Goal: Task Accomplishment & Management: Use online tool/utility

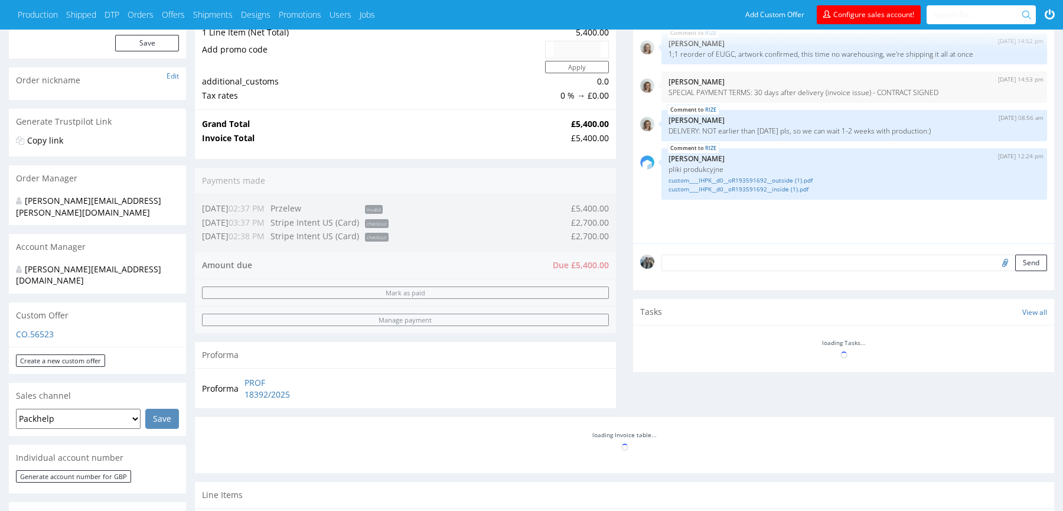
scroll to position [469, 0]
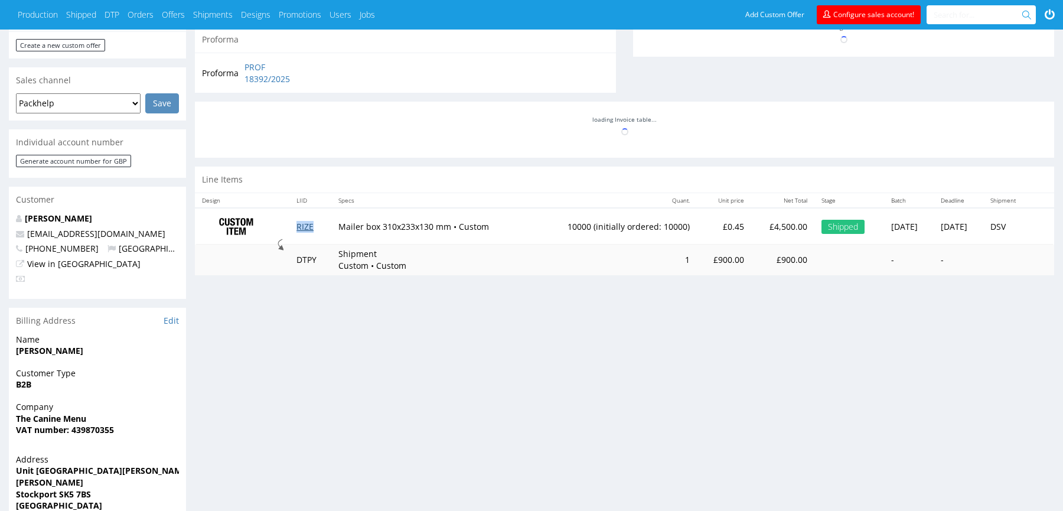
click at [300, 224] on link "RIZE" at bounding box center [304, 226] width 17 height 11
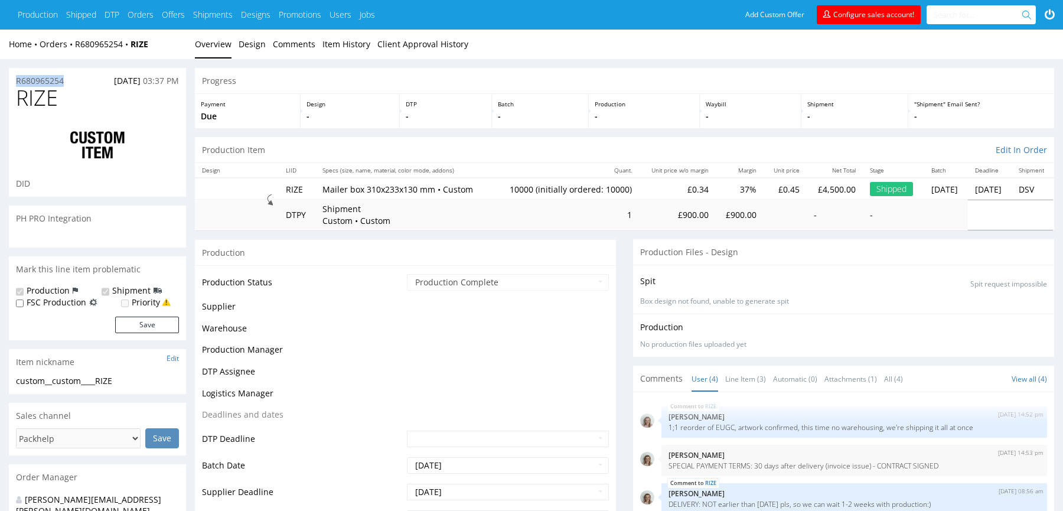
drag, startPoint x: 72, startPoint y: 85, endPoint x: 105, endPoint y: 131, distance: 56.7
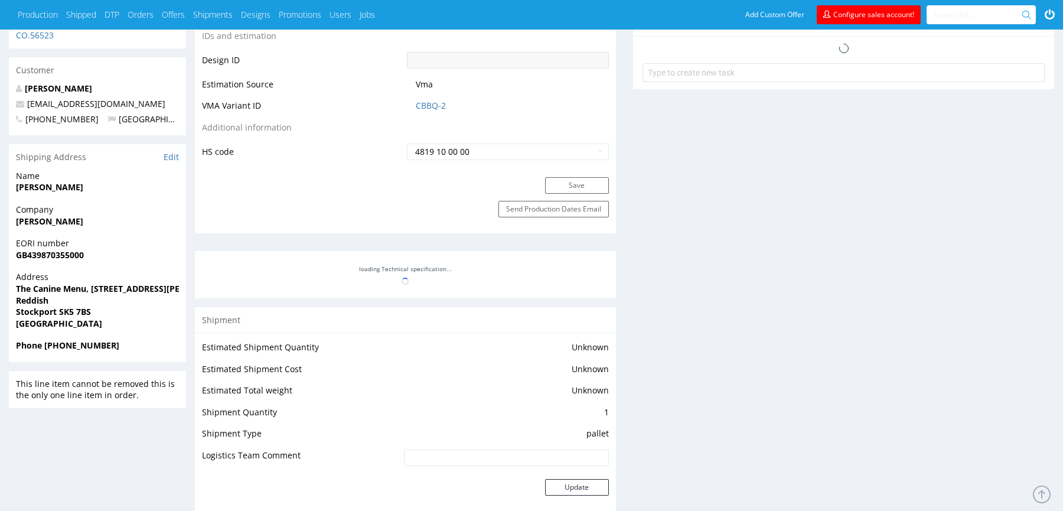
scroll to position [901, 0]
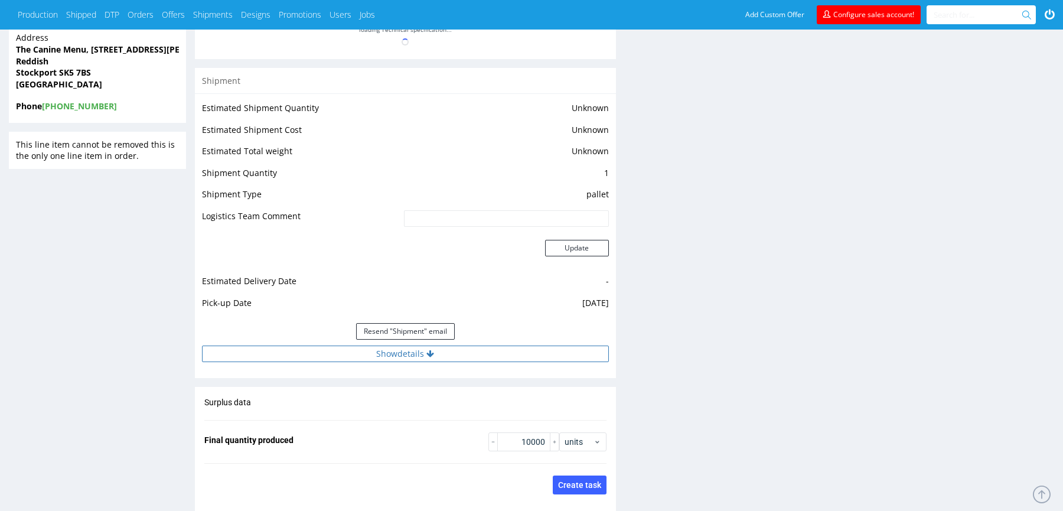
click at [318, 352] on button "Show details" at bounding box center [405, 353] width 407 height 17
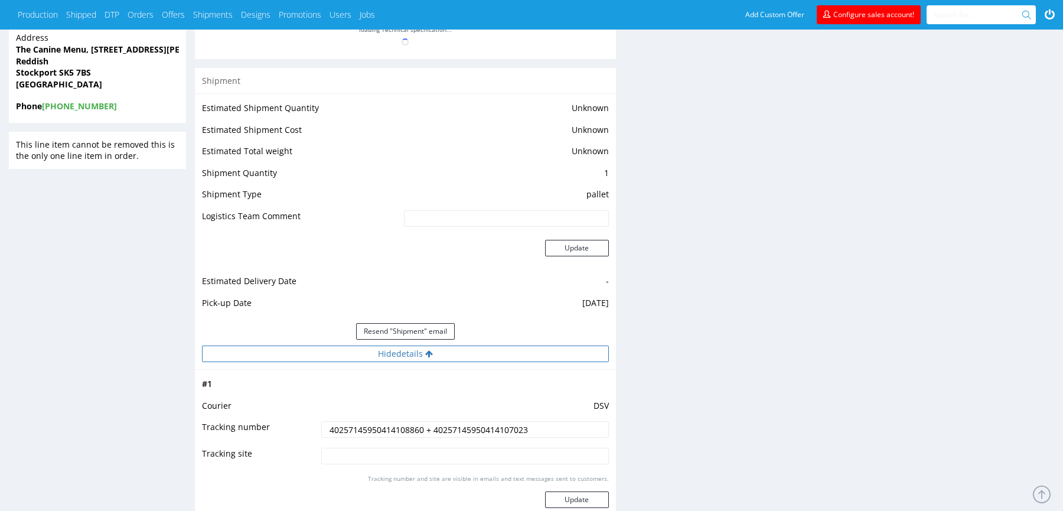
scroll to position [1044, 0]
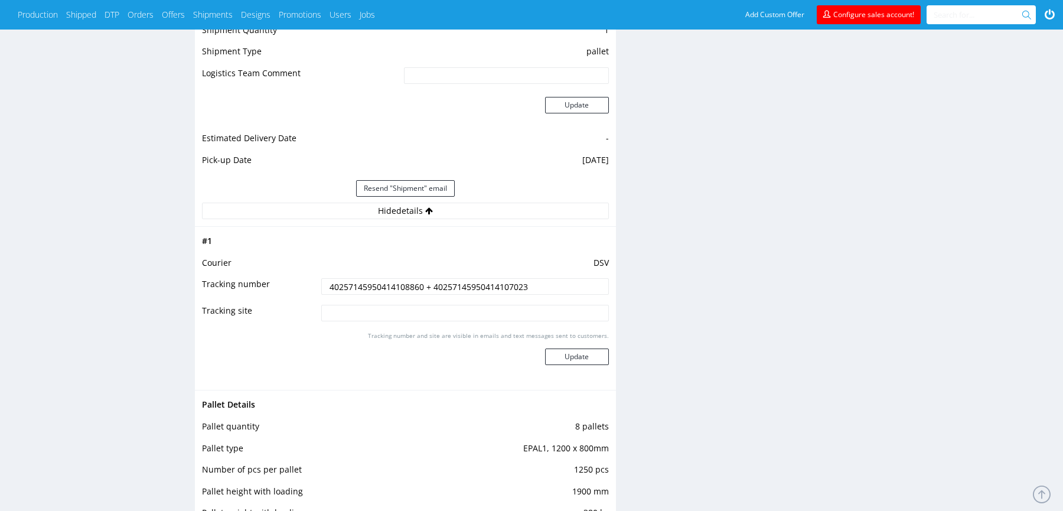
click at [357, 285] on input "40257145950414108860 + 40257145950414107023" at bounding box center [465, 286] width 288 height 17
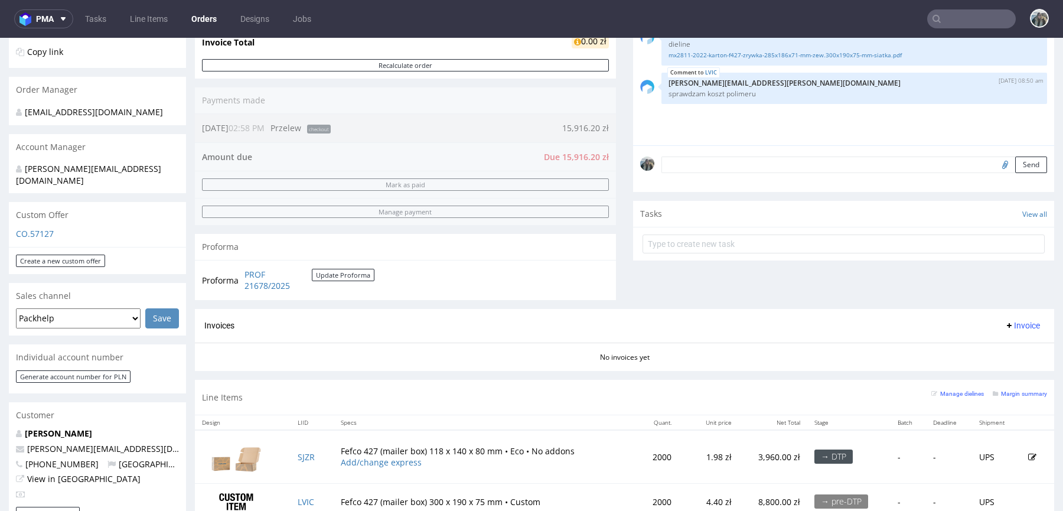
scroll to position [279, 0]
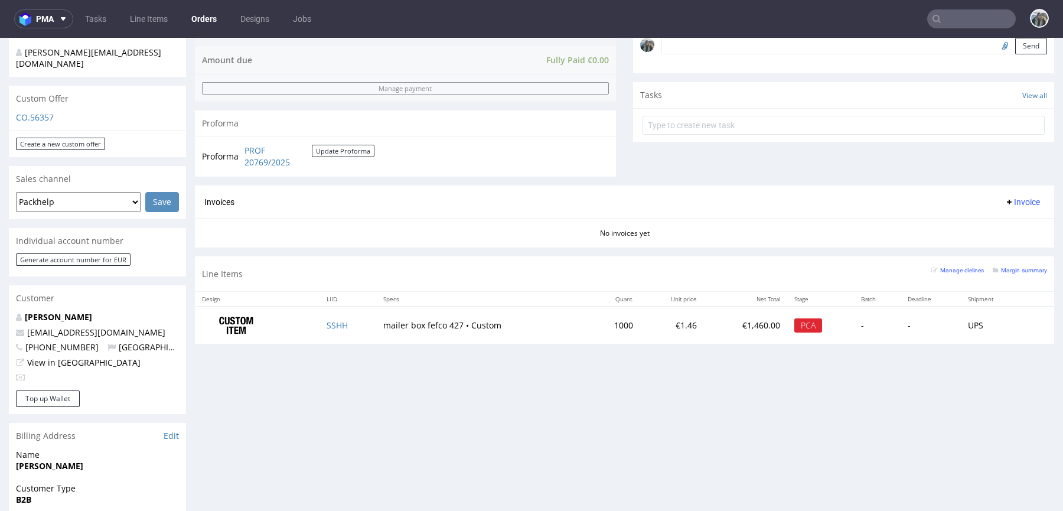
scroll to position [339, 0]
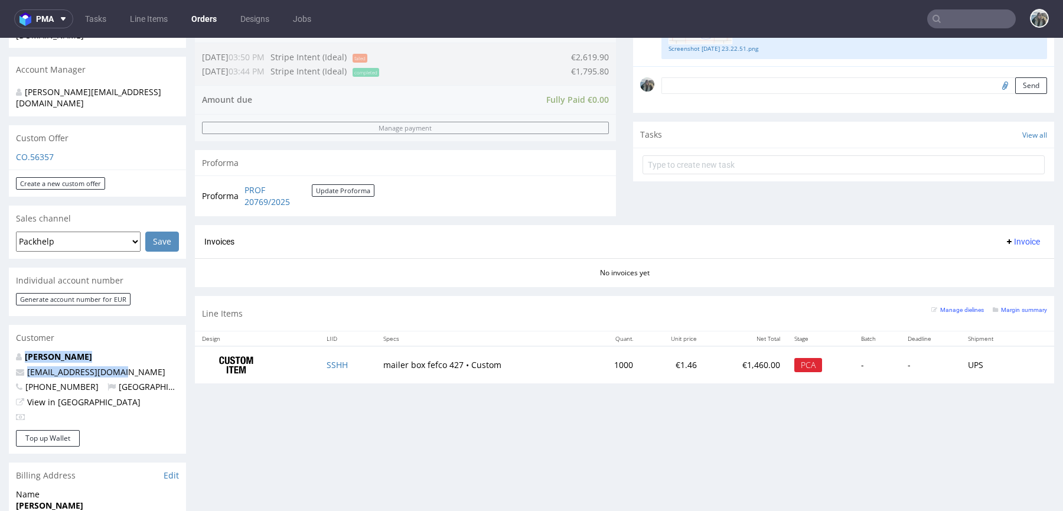
drag, startPoint x: 138, startPoint y: 351, endPoint x: 0, endPoint y: 337, distance: 138.3
click at [0, 337] on div "Order via Offer R363581141 26.09.2025 03:44 PM Mark this order as problematic I…" at bounding box center [531, 293] width 1063 height 1131
click at [89, 326] on div "Customer" at bounding box center [97, 338] width 177 height 26
drag, startPoint x: 125, startPoint y: 349, endPoint x: 14, endPoint y: 349, distance: 111.6
click at [14, 351] on div "Leon Götz hi@gogglefaceshop.com +4366475173580 Netherlands View in Hubspot" at bounding box center [97, 390] width 177 height 79
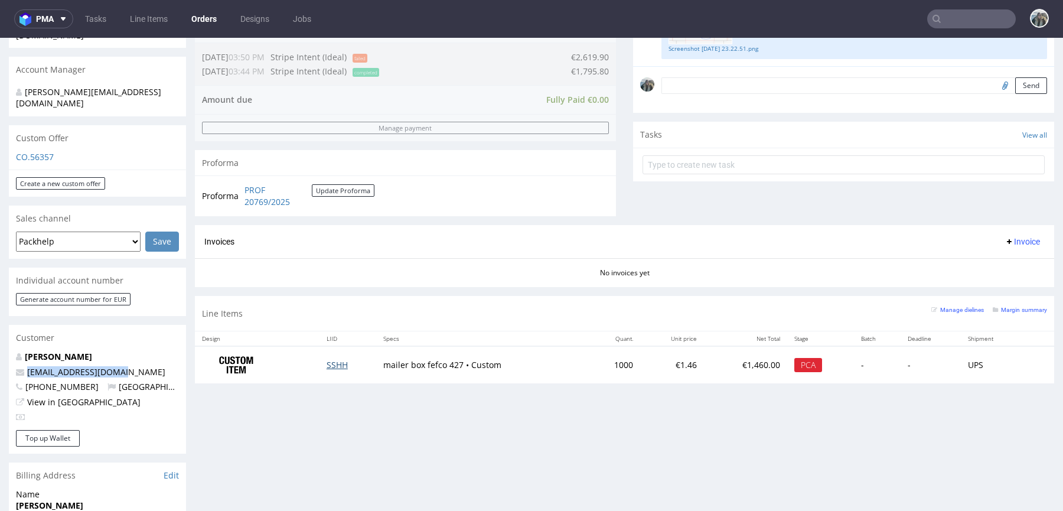
copy span "hi@gogglefaceshop.com"
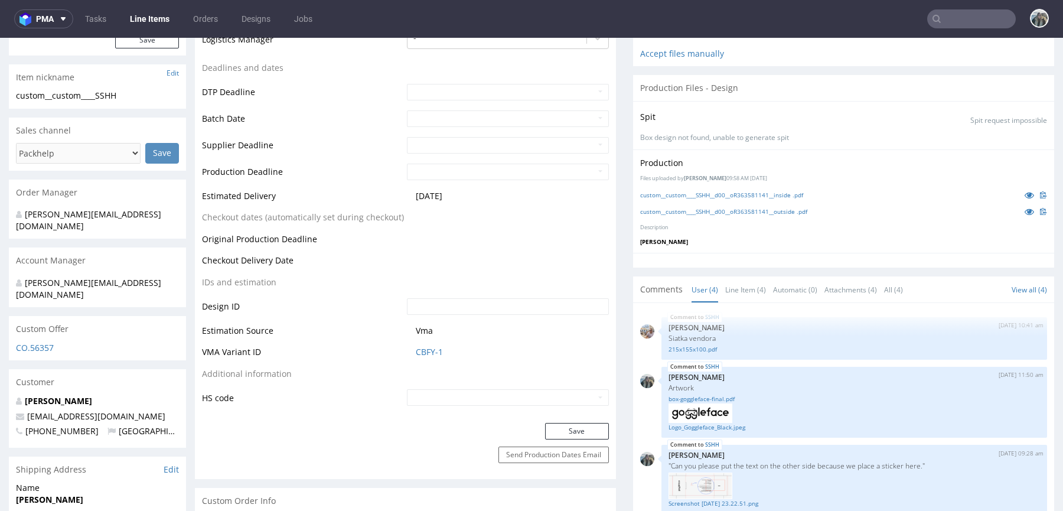
scroll to position [265, 0]
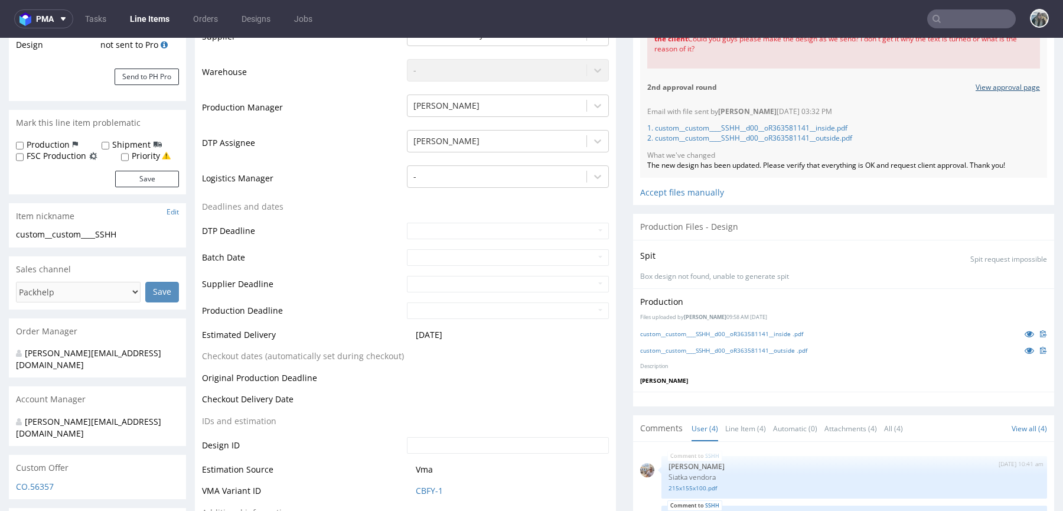
click at [985, 90] on link "View approval page" at bounding box center [1007, 88] width 64 height 10
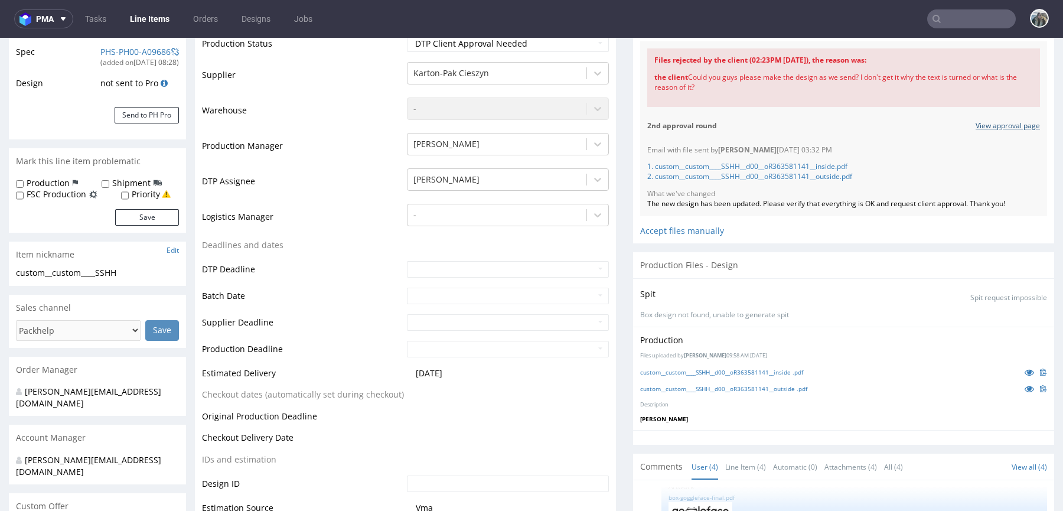
scroll to position [0, 0]
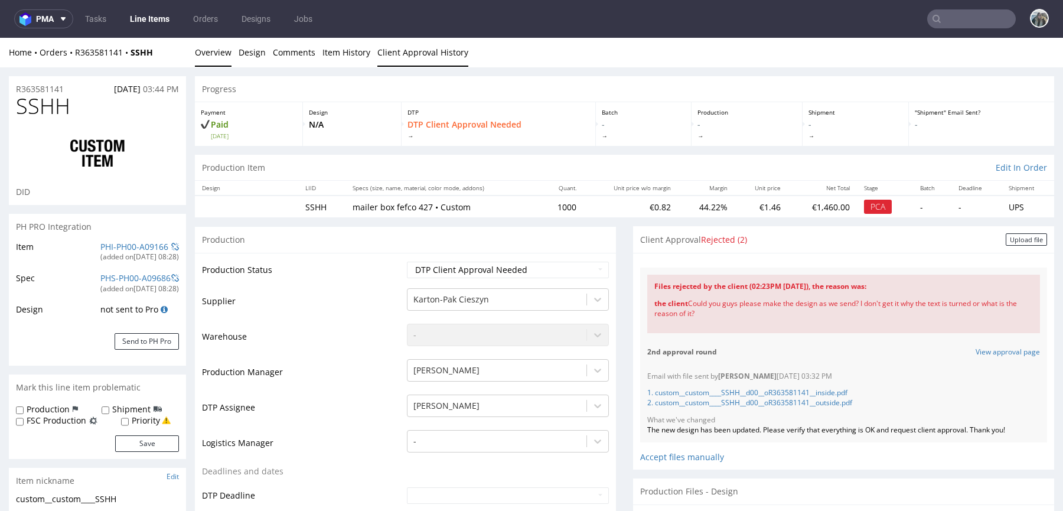
click at [441, 58] on link "Client Approval History" at bounding box center [422, 52] width 91 height 29
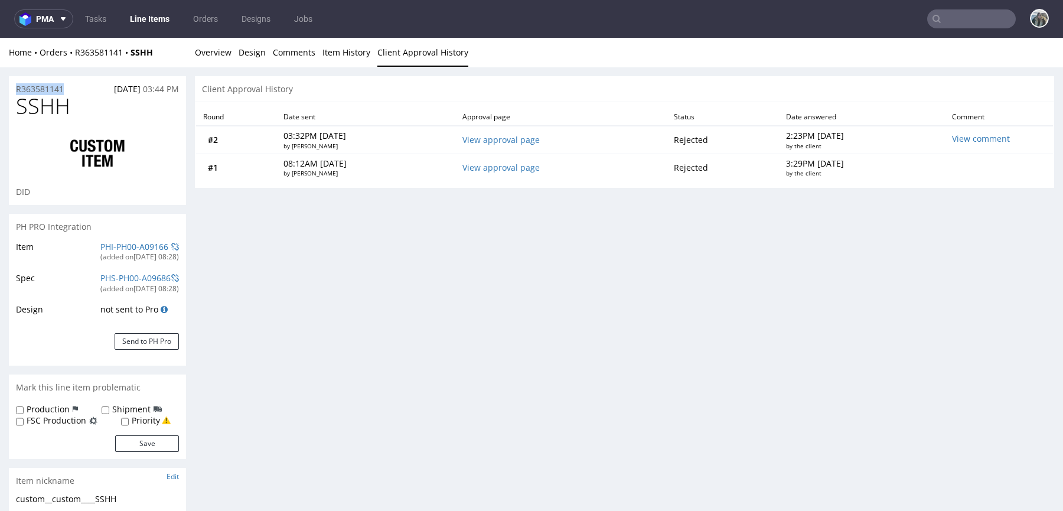
drag, startPoint x: 70, startPoint y: 90, endPoint x: 14, endPoint y: 103, distance: 57.4
click at [22, 109] on span "SSHH" at bounding box center [43, 106] width 54 height 24
copy span "SSHH"
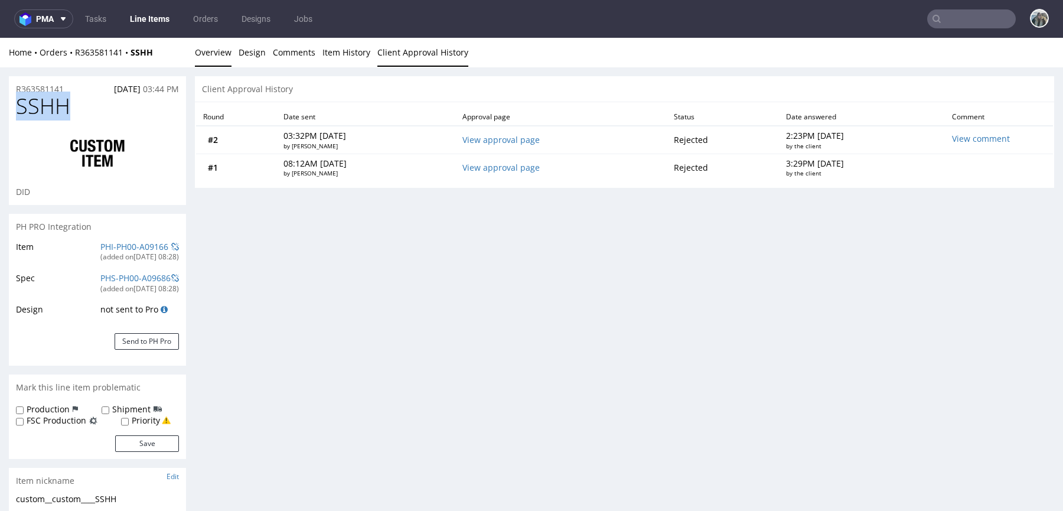
click at [220, 52] on link "Overview" at bounding box center [213, 52] width 37 height 29
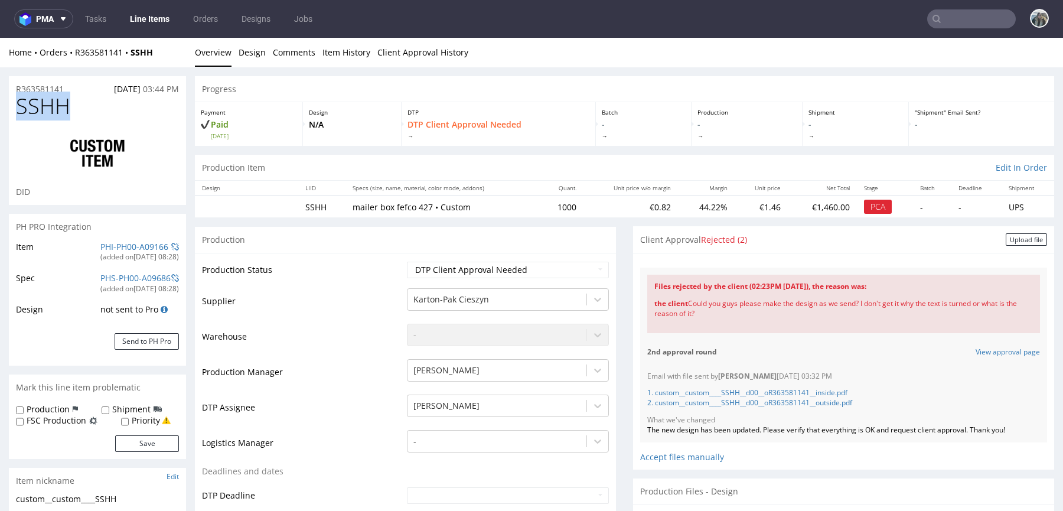
click at [68, 94] on span "SSHH" at bounding box center [43, 106] width 54 height 24
drag, startPoint x: 67, startPoint y: 89, endPoint x: 9, endPoint y: 86, distance: 57.9
copy p "R363581141"
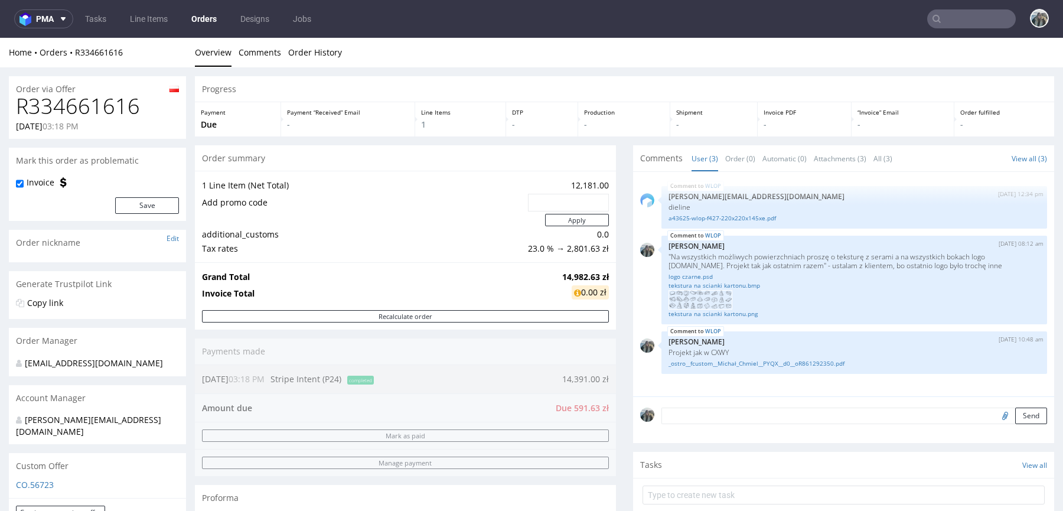
click at [87, 109] on h1 "R334661616" at bounding box center [97, 106] width 163 height 24
click at [87, 110] on h1 "R334661616" at bounding box center [97, 106] width 163 height 24
copy h1 "R334661616"
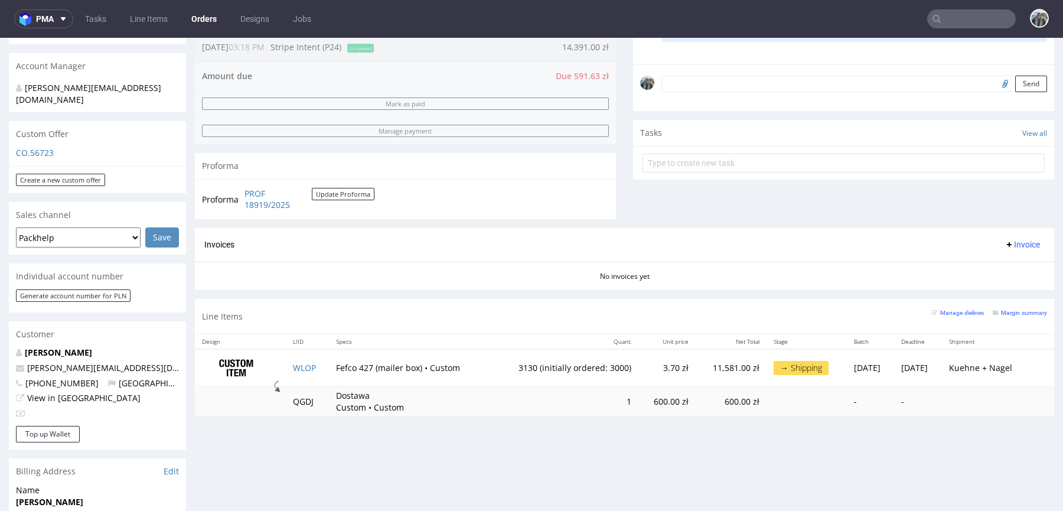
scroll to position [429, 0]
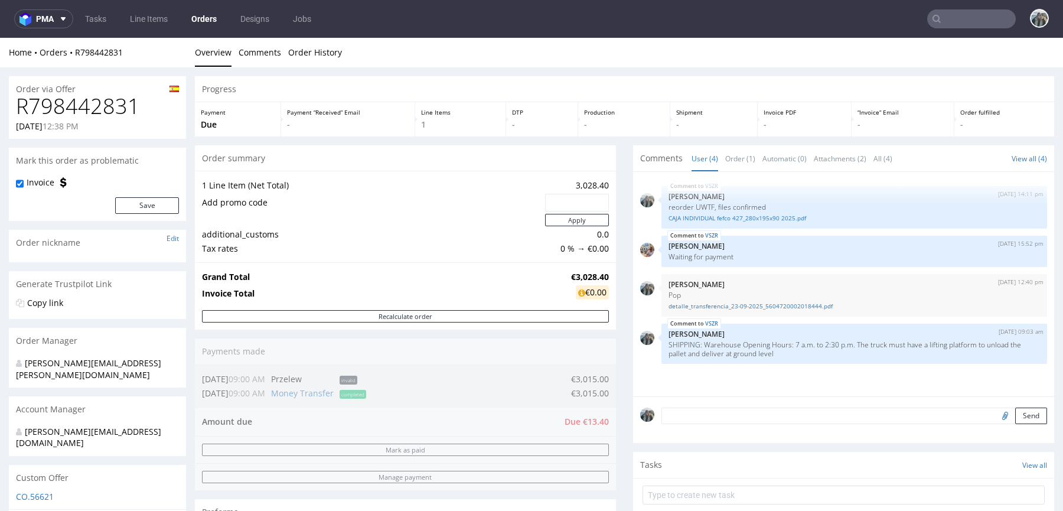
click at [69, 101] on h1 "R798442831" at bounding box center [97, 106] width 163 height 24
click at [70, 102] on h1 "R798442831" at bounding box center [97, 106] width 163 height 24
copy h1 "R798442831"
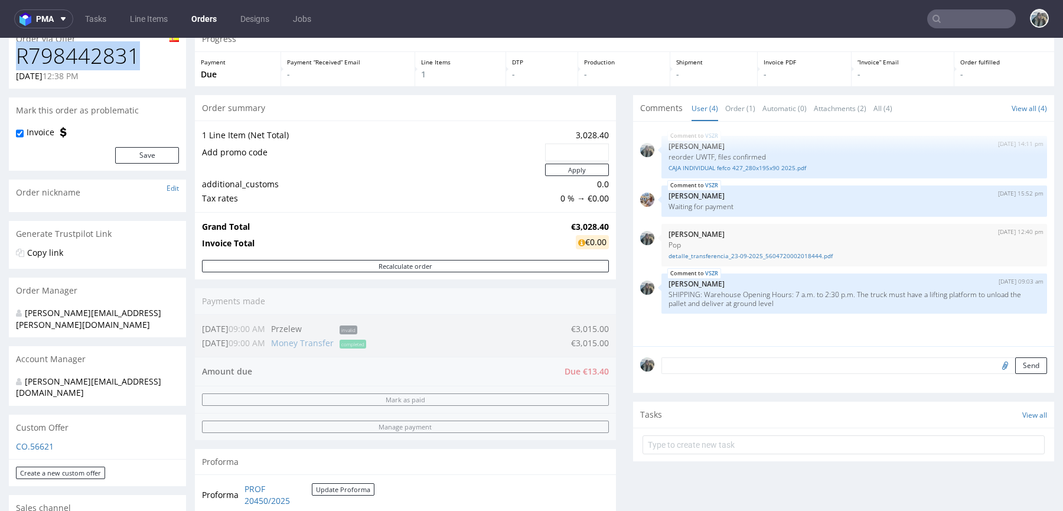
scroll to position [396, 0]
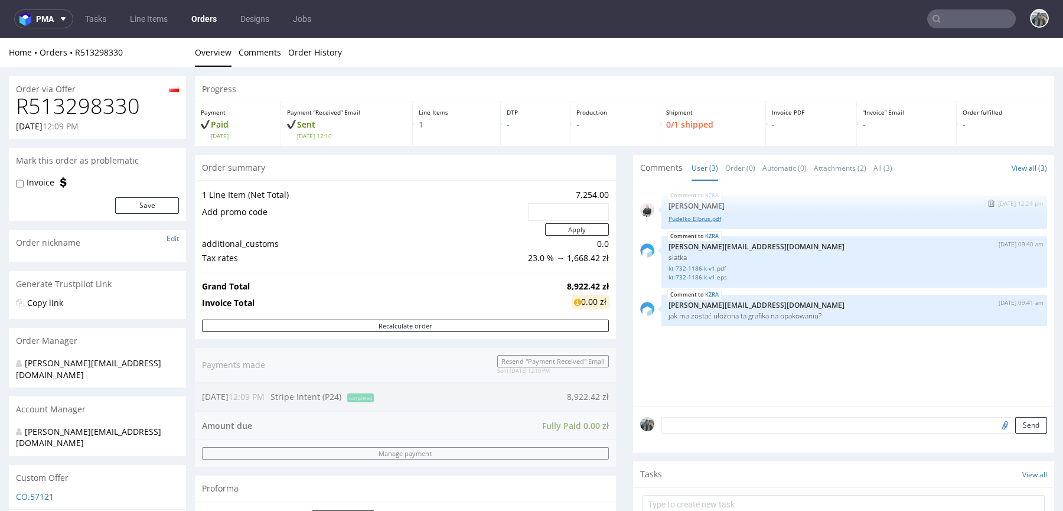
drag, startPoint x: 703, startPoint y: 214, endPoint x: 828, endPoint y: 64, distance: 195.8
click at [703, 214] on link "Pudełko Elbrus.pdf" at bounding box center [853, 218] width 371 height 9
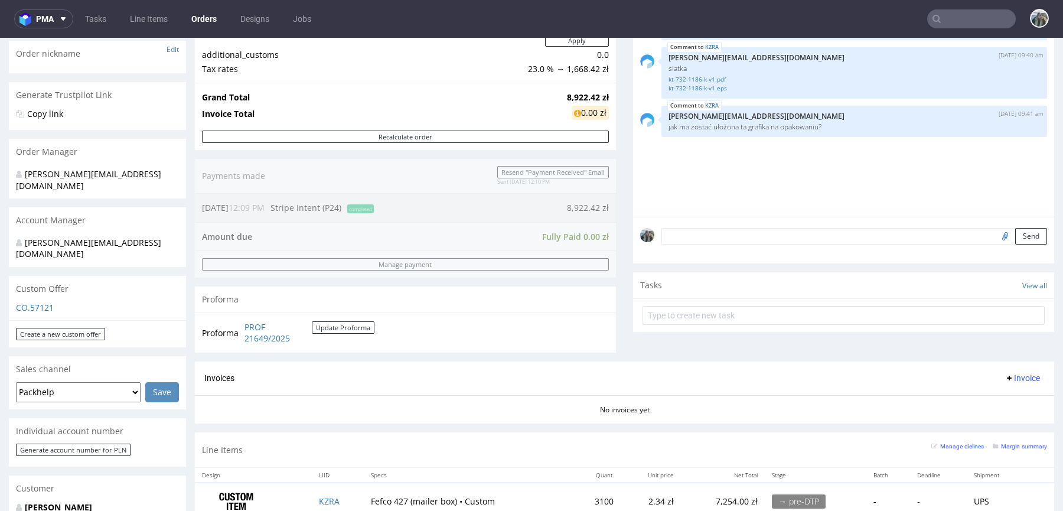
scroll to position [239, 0]
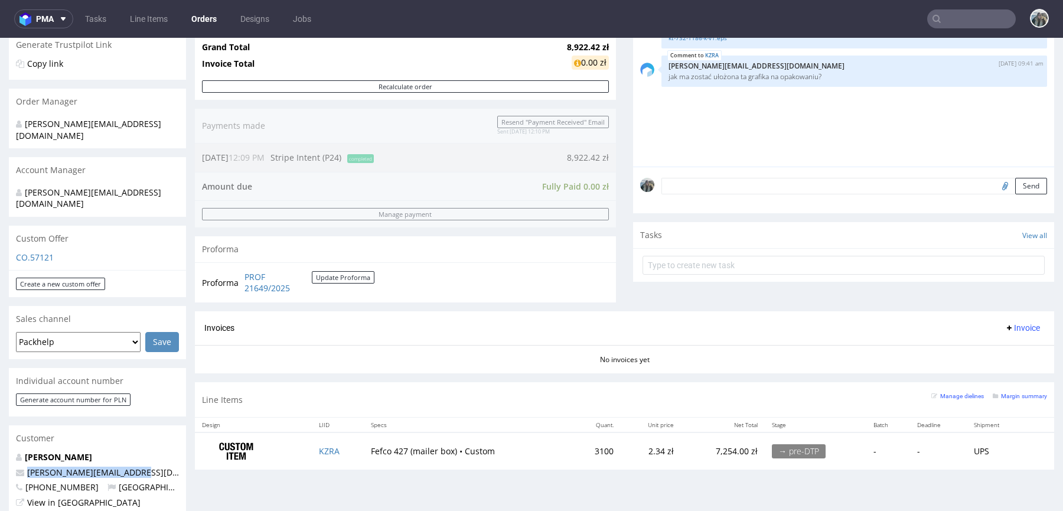
drag, startPoint x: 138, startPoint y: 453, endPoint x: 114, endPoint y: 388, distance: 69.1
click at [11, 451] on div "Radosław Drozdowicz r.drozdowicz@influpol.com +48661115441 Poland View in Hubsp…" at bounding box center [97, 490] width 177 height 79
click at [92, 451] on link "Radosław Drozdowicz" at bounding box center [58, 456] width 67 height 11
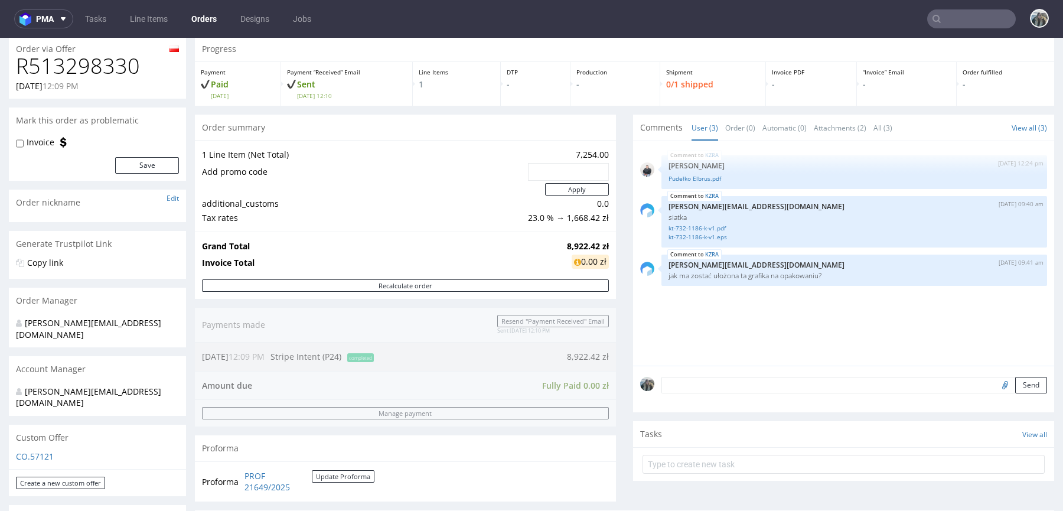
scroll to position [22, 0]
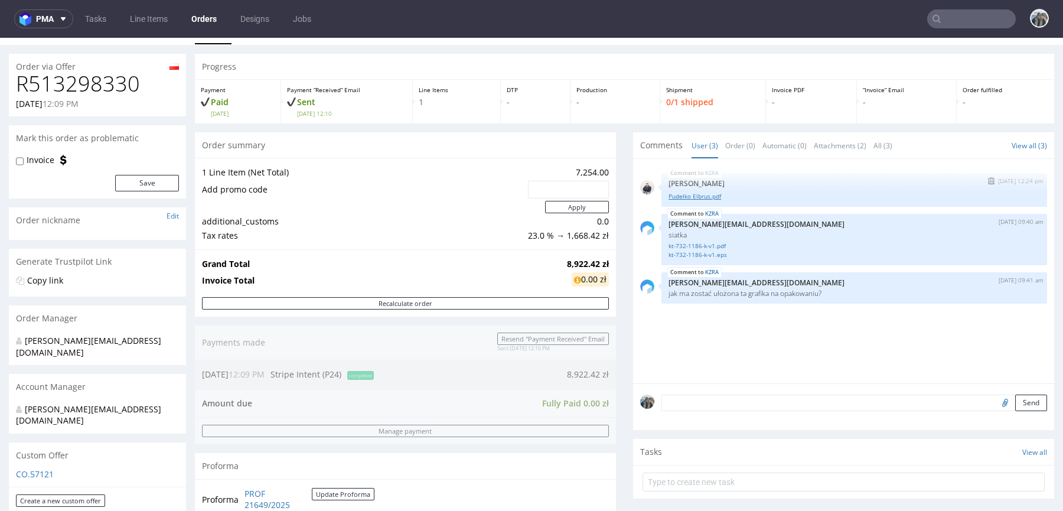
click at [709, 195] on link "Pudełko Elbrus.pdf" at bounding box center [853, 196] width 371 height 9
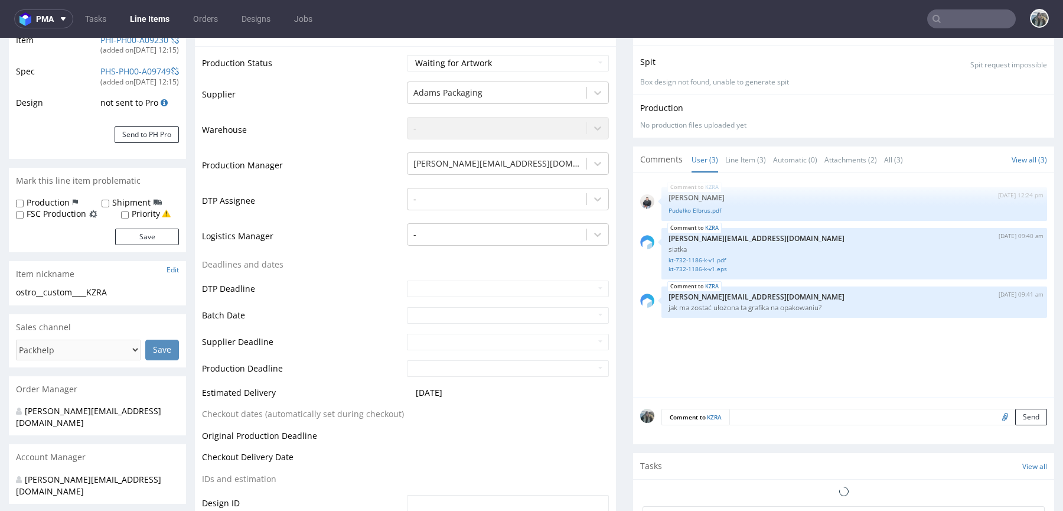
scroll to position [198, 0]
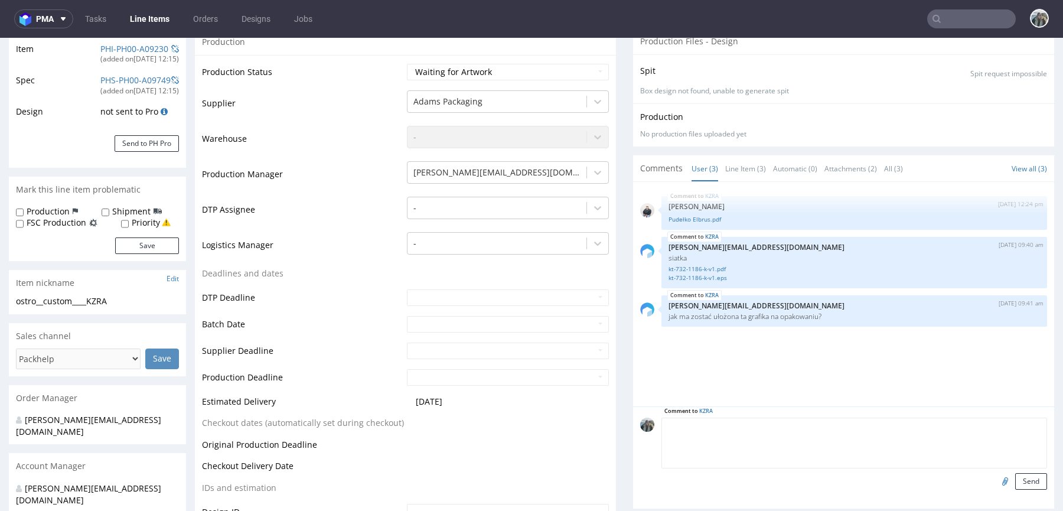
click at [747, 426] on textarea at bounding box center [854, 442] width 386 height 51
paste textarea "RJAX"
click at [730, 431] on textarea "ułóżmy grafikę podobnie jak w projekcie z RJAX" at bounding box center [854, 442] width 386 height 51
click at [737, 424] on textarea "ułóżmy grafikę podobnie jak w projekcie z RJAX" at bounding box center [854, 442] width 386 height 51
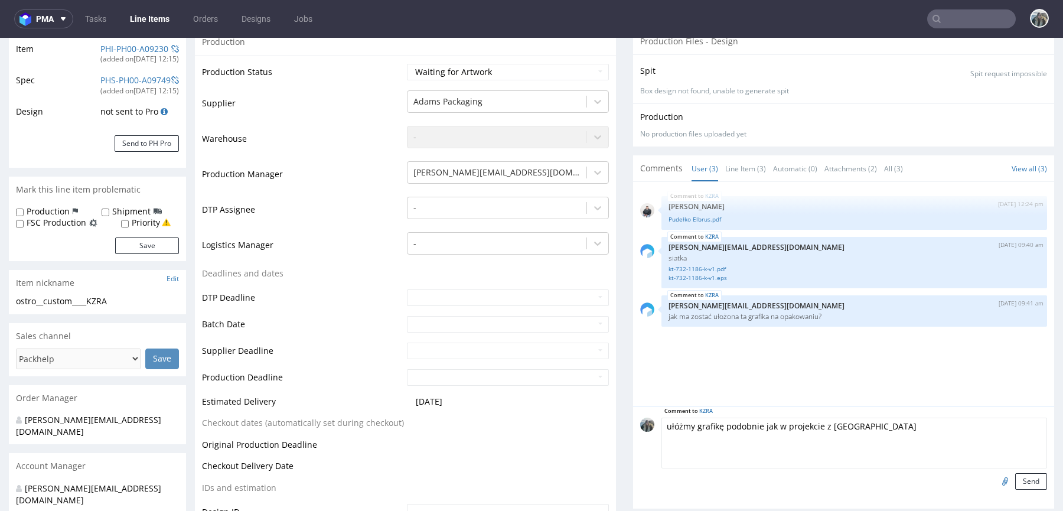
click at [737, 424] on textarea "ułóżmy grafikę podobnie jak w projekcie z RJAX" at bounding box center [854, 442] width 386 height 51
click at [841, 425] on textarea "ułóżmy grafikę analogicznie jak w projekcie z RJAX" at bounding box center [854, 442] width 386 height 51
paste textarea "892832982R"
click at [884, 425] on textarea "ułóżmy grafikę analogicznie jak w projekcie z R892832982RJAX" at bounding box center [854, 442] width 386 height 51
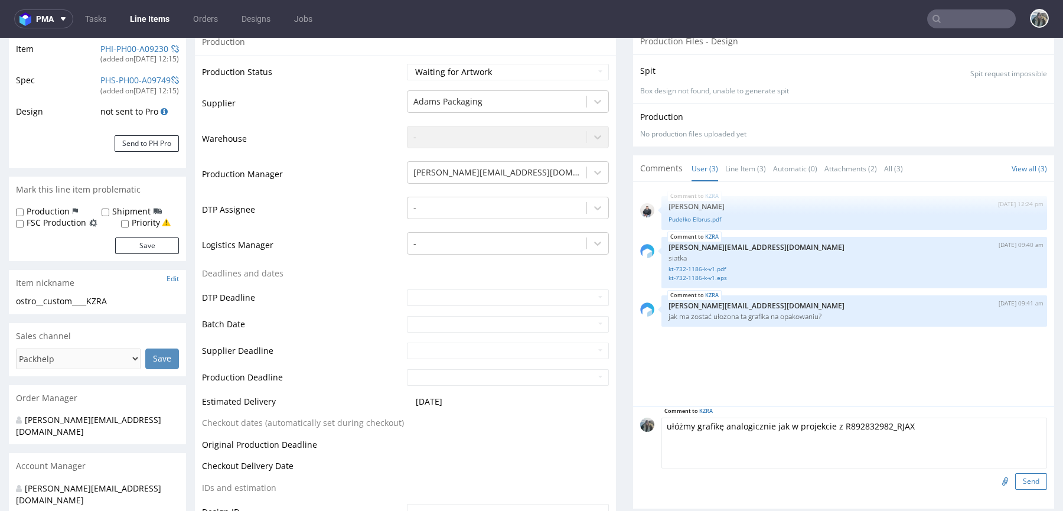
type textarea "ułóżmy grafikę analogicznie jak w projekcie z R892832982_RJAX"
click at [1015, 478] on button "Send" at bounding box center [1031, 481] width 32 height 17
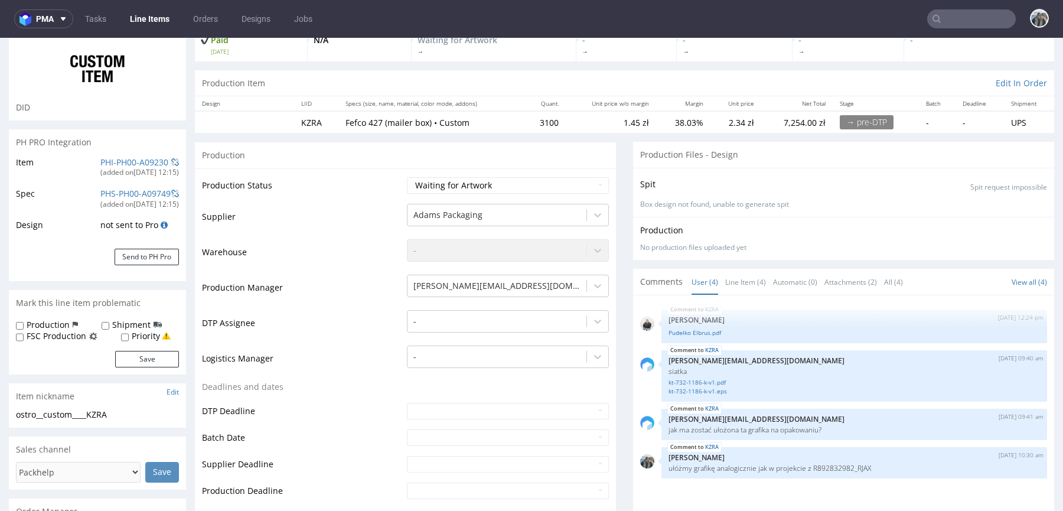
scroll to position [87, 0]
click at [466, 170] on div "Production Status Waiting for Artwork Waiting for Diecut Waiting for Mockup Wai…" at bounding box center [405, 452] width 421 height 573
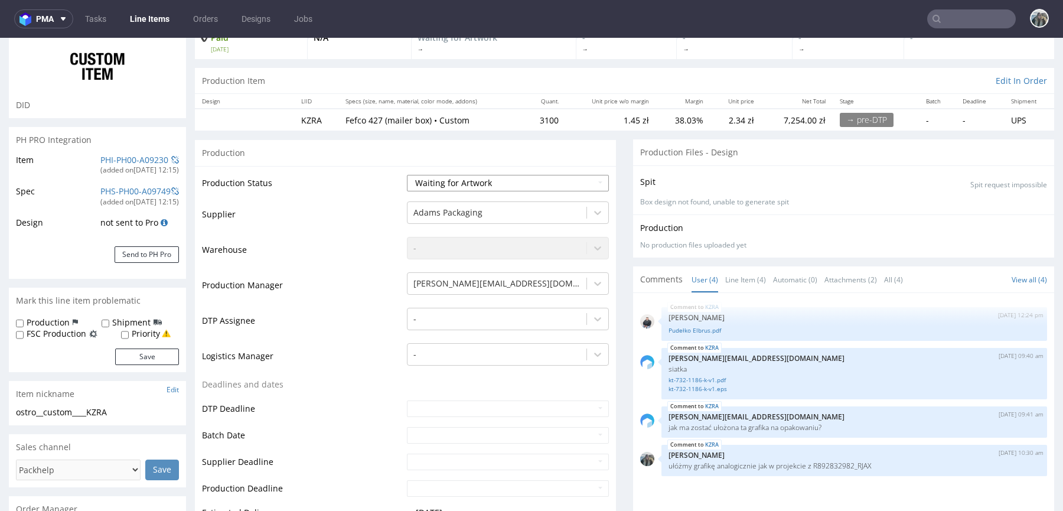
click at [465, 181] on select "Waiting for Artwork Waiting for Diecut Waiting for Mockup Waiting for DTP Waiti…" at bounding box center [508, 183] width 202 height 17
click at [466, 190] on td "Waiting for Artwork Waiting for Diecut Waiting for Mockup Waiting for DTP Waiti…" at bounding box center [506, 187] width 205 height 27
click at [468, 187] on select "Waiting for Artwork Waiting for Diecut Waiting for Mockup Waiting for DTP Waiti…" at bounding box center [508, 183] width 202 height 17
select select "pre_dtp_waiting_for_diecut"
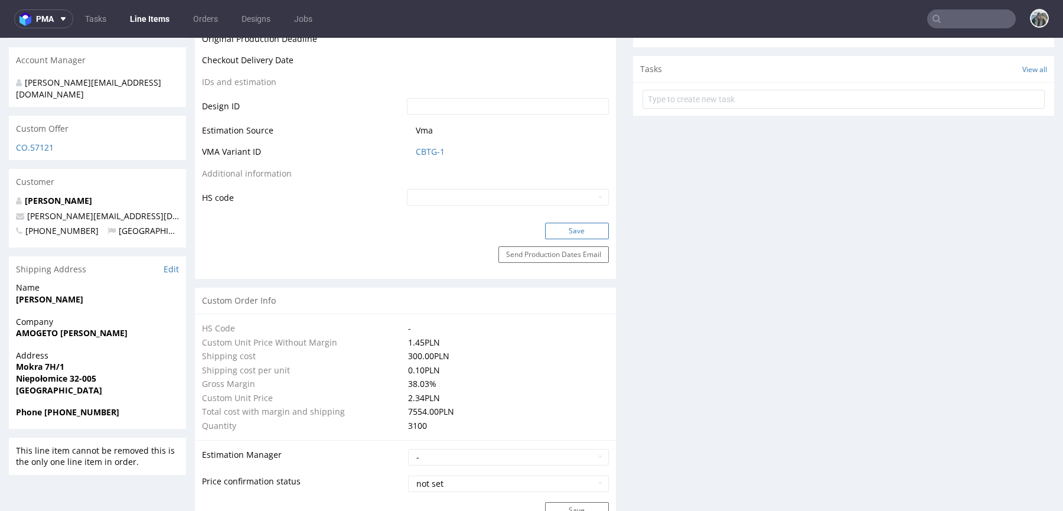
click at [563, 226] on button "Save" at bounding box center [577, 231] width 64 height 17
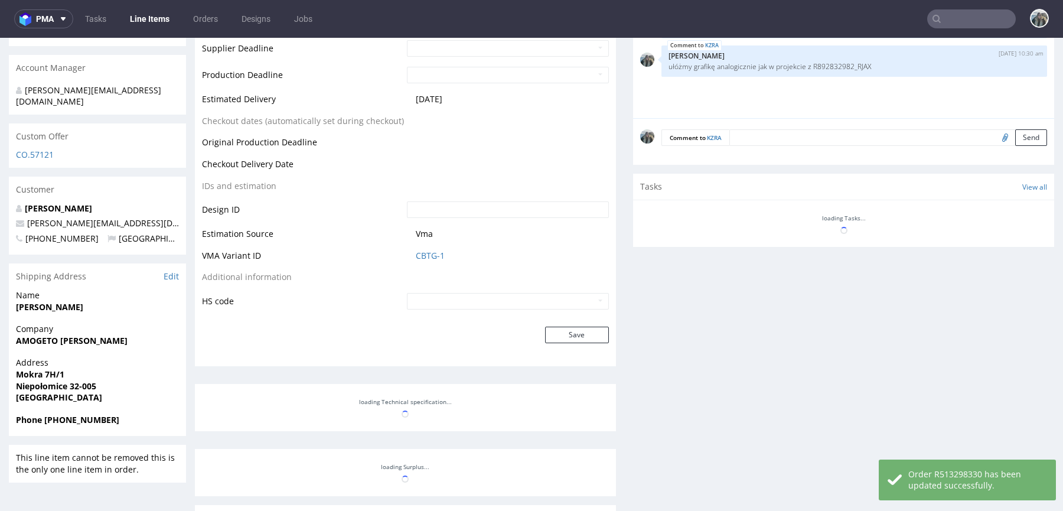
scroll to position [596, 0]
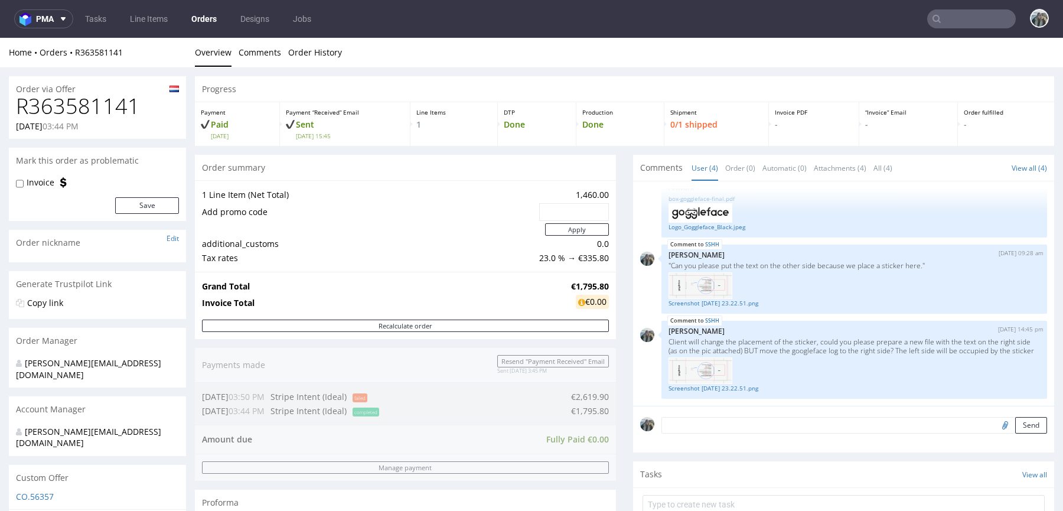
scroll to position [272, 0]
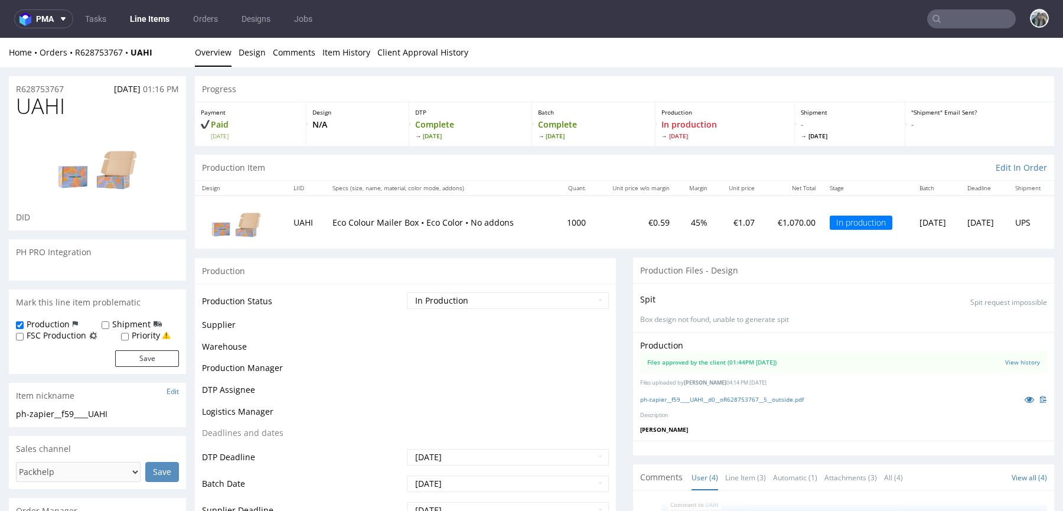
scroll to position [85, 0]
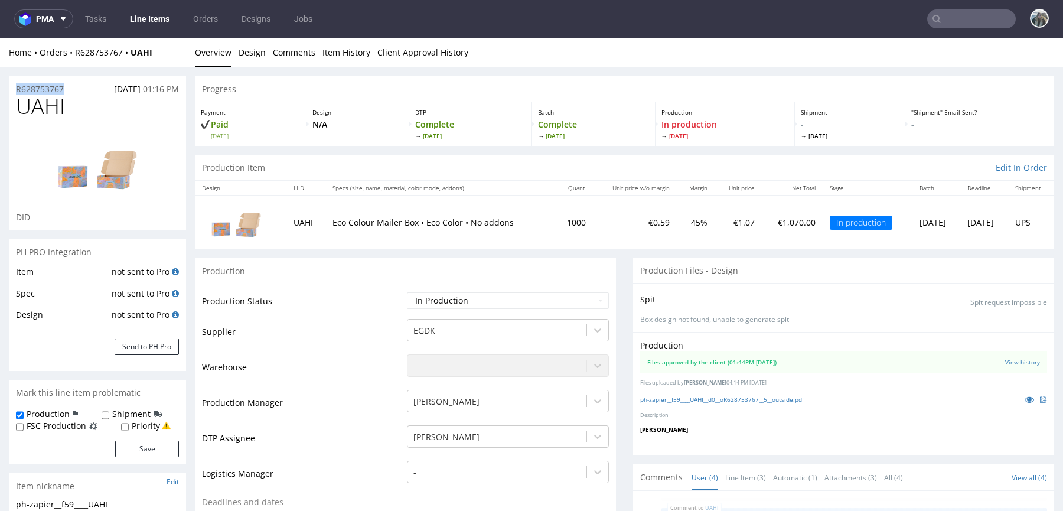
drag, startPoint x: 70, startPoint y: 89, endPoint x: 290, endPoint y: 66, distance: 221.5
copy p "R628753767"
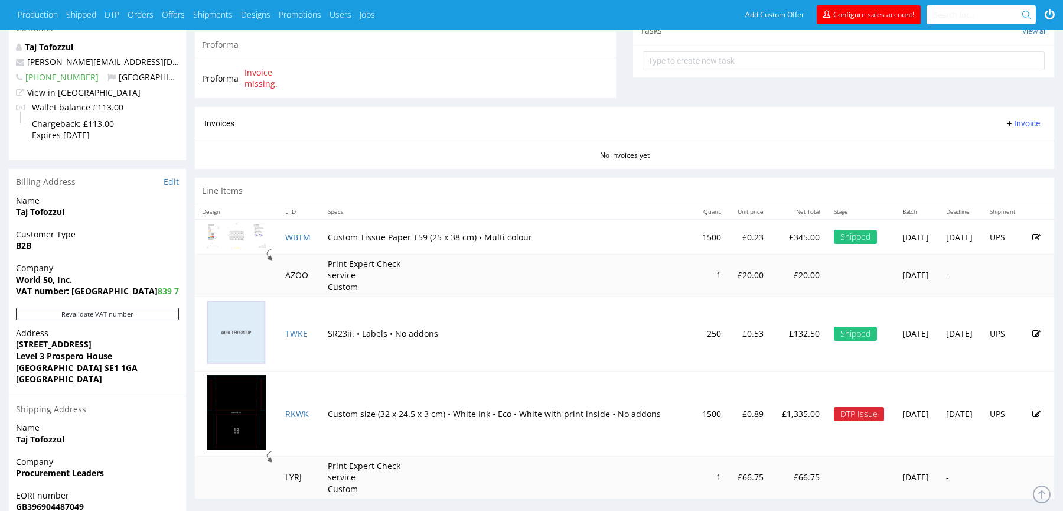
scroll to position [385, 0]
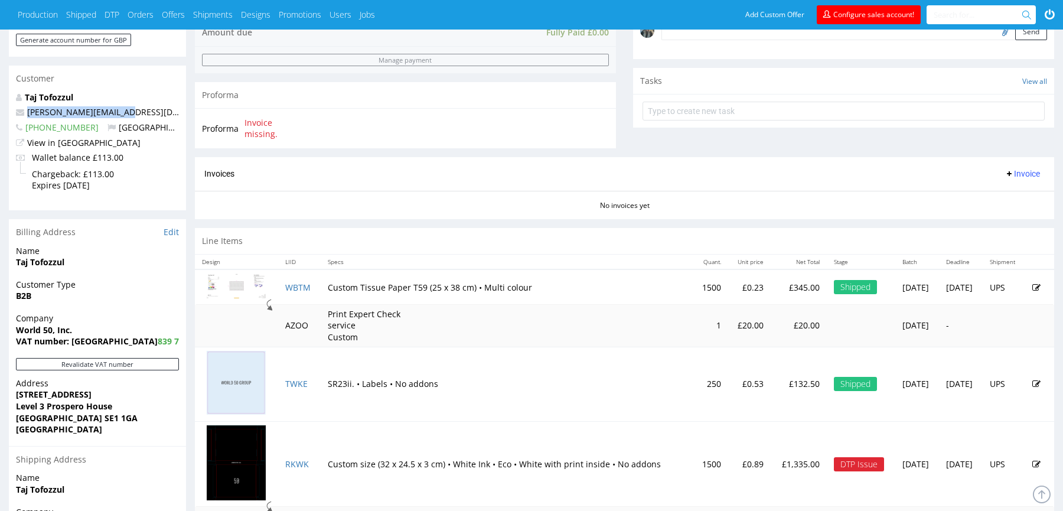
drag, startPoint x: 130, startPoint y: 114, endPoint x: 6, endPoint y: 115, distance: 124.0
click at [6, 115] on div "Order R 939643247 23.09.2025 05:10 PM Mark this order as problematic Invoice Sa…" at bounding box center [531, 173] width 1063 height 999
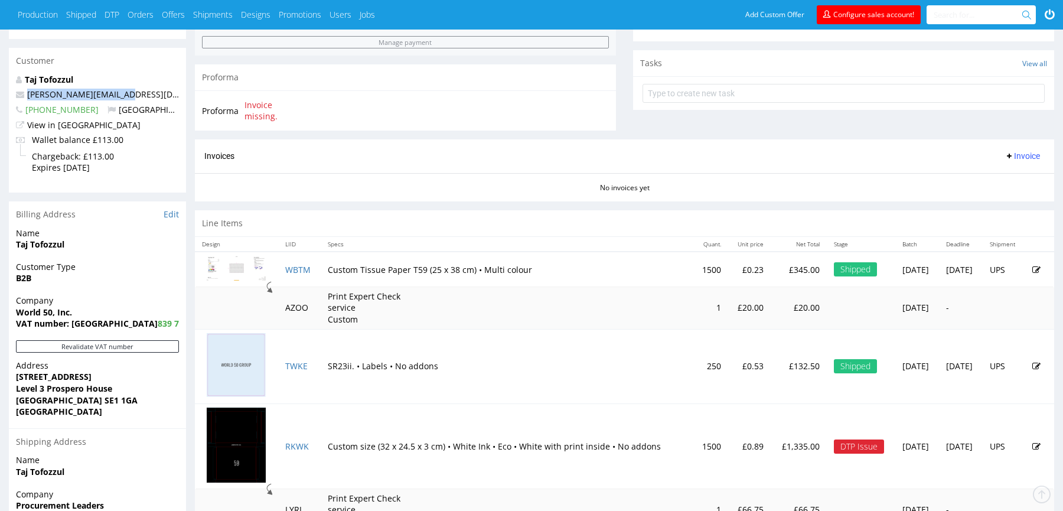
scroll to position [476, 0]
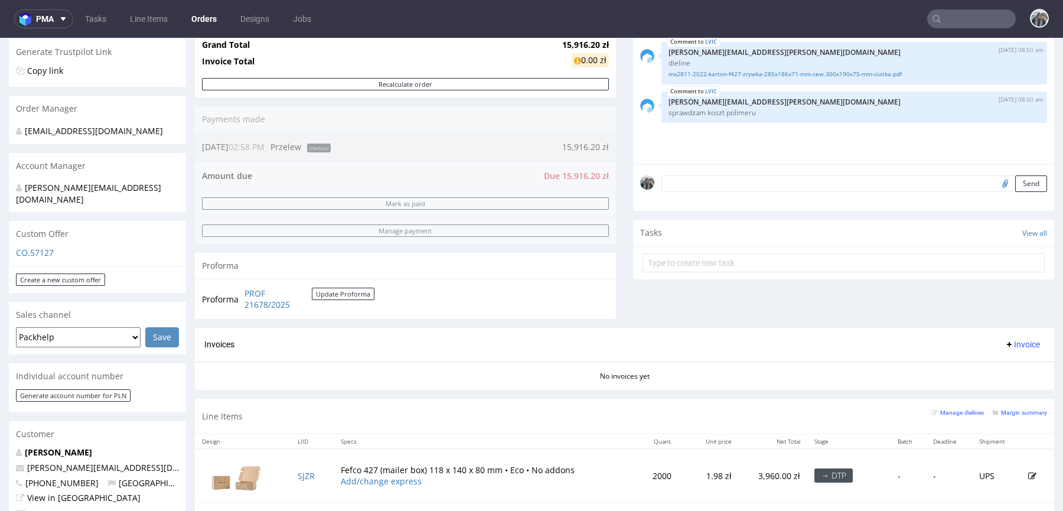
scroll to position [239, 0]
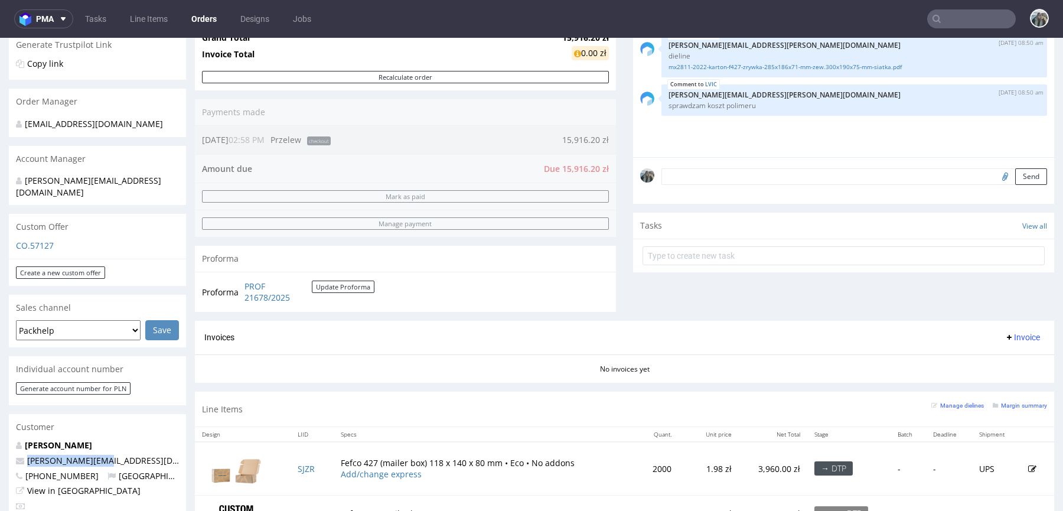
drag, startPoint x: 106, startPoint y: 450, endPoint x: 0, endPoint y: 449, distance: 106.3
click at [0, 449] on div "Order via Offer R605119937 08.10.2025 02:58 PM Mark this order as problematic I…" at bounding box center [531, 388] width 1063 height 1120
copy span "m.karp@julimex.pl"
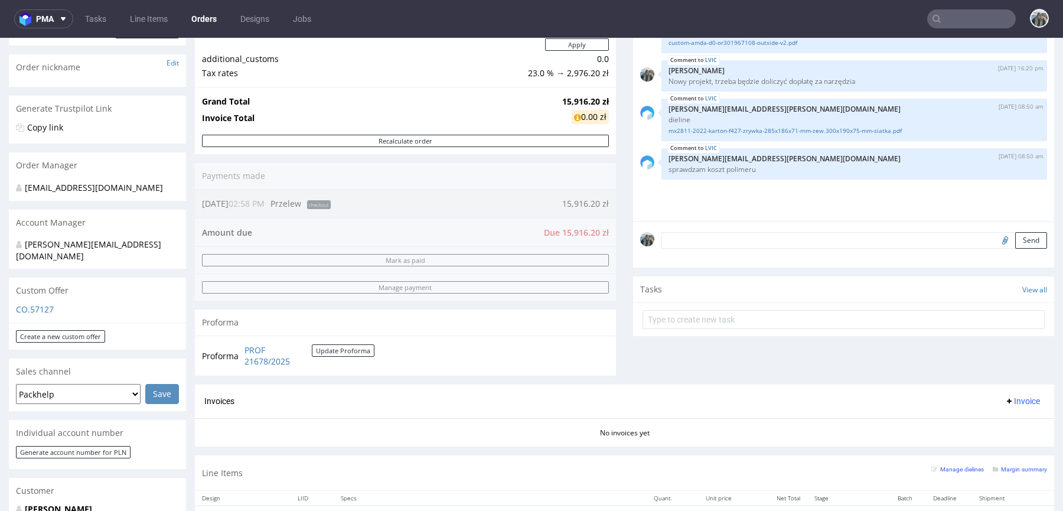
scroll to position [0, 0]
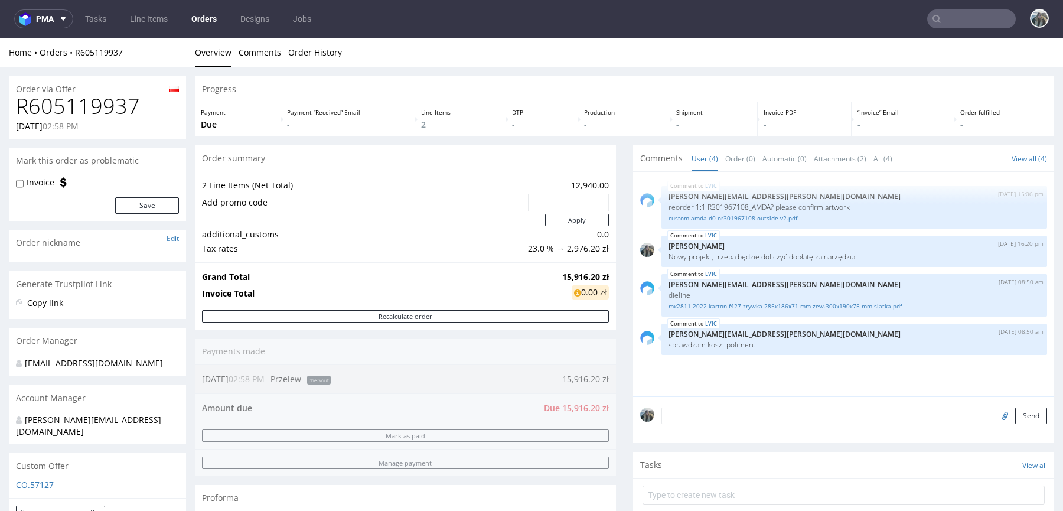
click at [89, 102] on h1 "R605119937" at bounding box center [97, 106] width 163 height 24
copy h1 "R605119937"
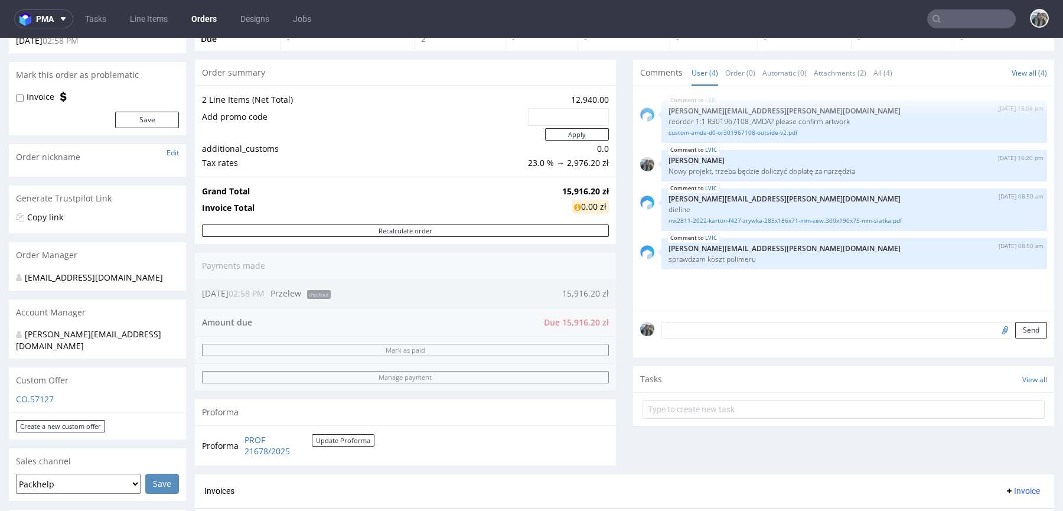
scroll to position [226, 0]
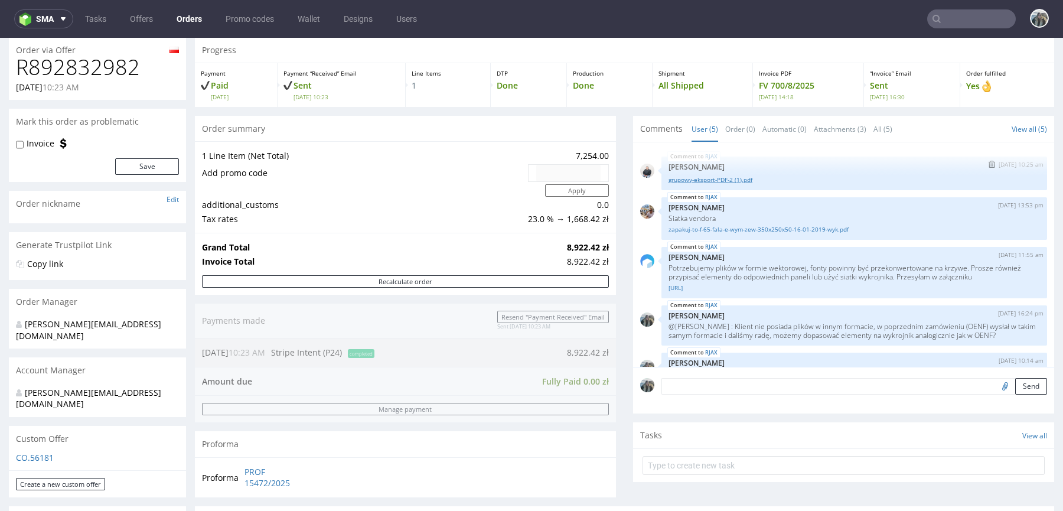
click at [730, 181] on link "grupowy-eksport-PDF-2 (1).pdf" at bounding box center [853, 179] width 371 height 9
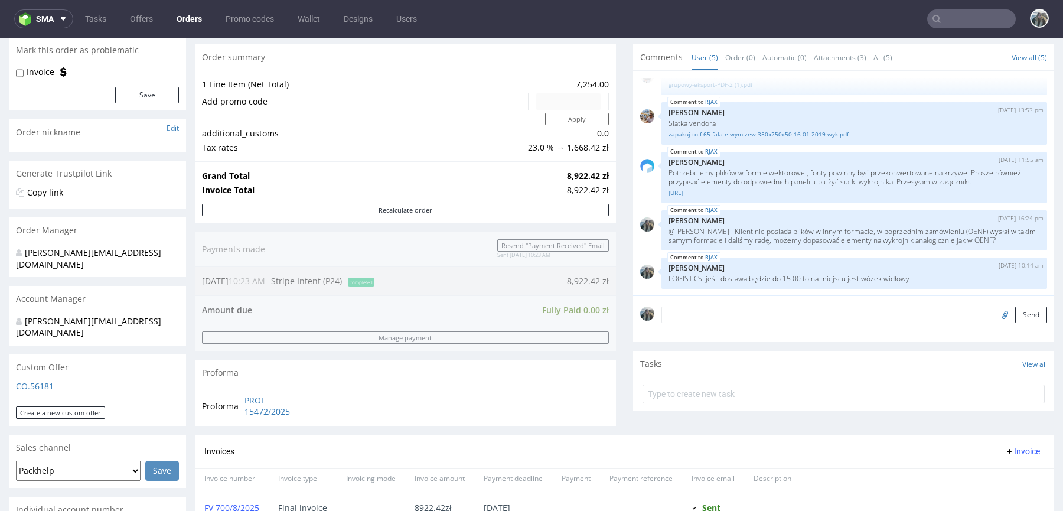
scroll to position [474, 0]
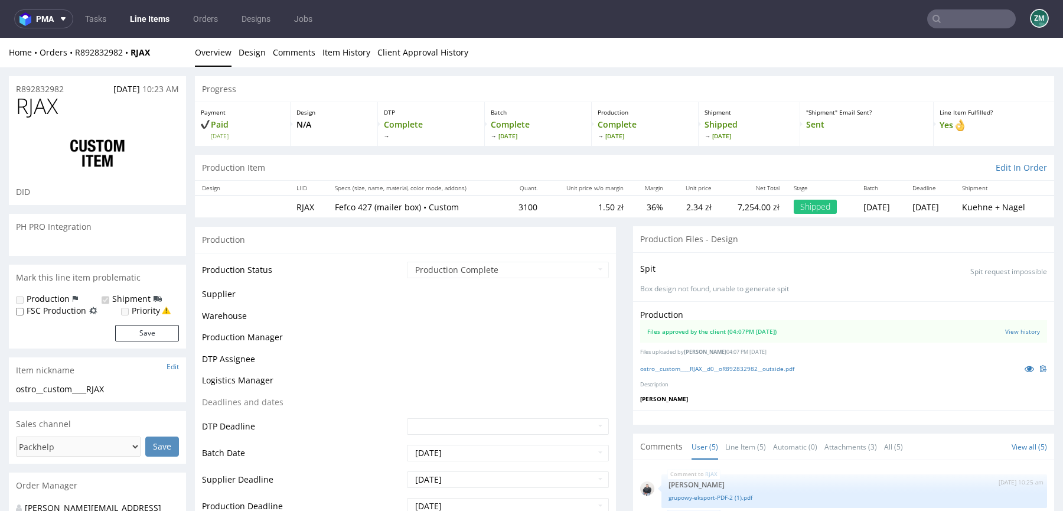
scroll to position [24, 0]
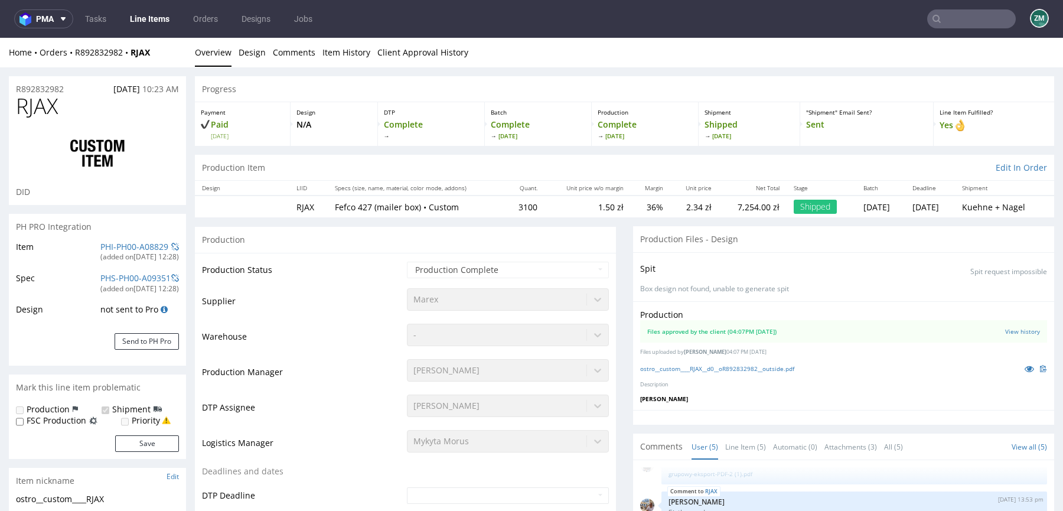
select select "in_progress"
drag, startPoint x: 1017, startPoint y: 366, endPoint x: 997, endPoint y: 361, distance: 20.6
click at [1024, 366] on icon at bounding box center [1028, 368] width 9 height 8
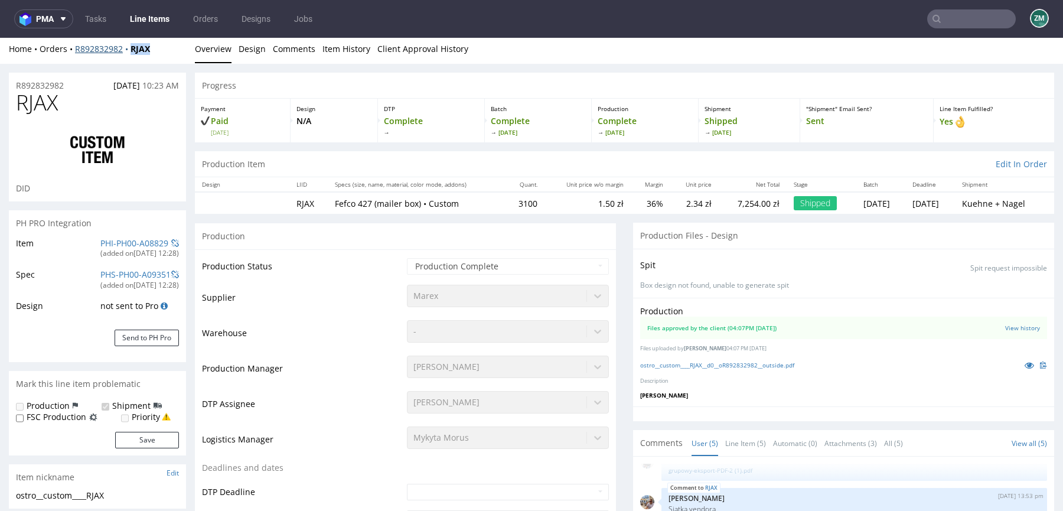
drag, startPoint x: 140, startPoint y: 58, endPoint x: 130, endPoint y: 45, distance: 16.0
click at [130, 45] on div "Home Orders R892832982 RJAX Overview Design Comments Item History Client Approv…" at bounding box center [531, 49] width 1063 height 30
copy strong "RJAX"
drag, startPoint x: 97, startPoint y: 60, endPoint x: 71, endPoint y: 52, distance: 26.5
click at [73, 57] on div "Home Orders R892832982 RJAX Overview Design Comments Item History Client Approv…" at bounding box center [531, 49] width 1063 height 30
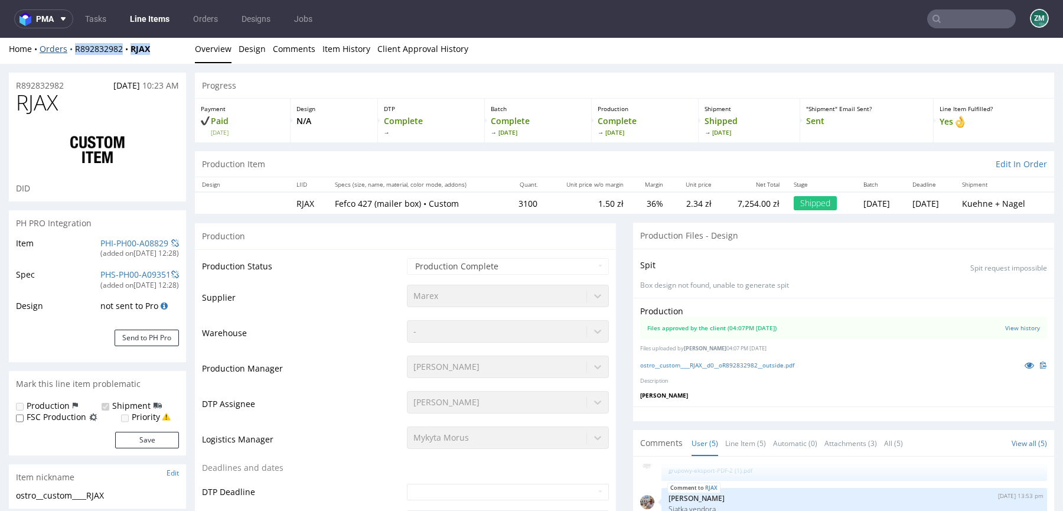
drag, startPoint x: 77, startPoint y: 58, endPoint x: 73, endPoint y: 50, distance: 9.8
click at [73, 50] on div "Home Orders R892832982 RJAX Overview Design Comments Item History Client Approv…" at bounding box center [531, 49] width 1063 height 30
copy div "R892832982 RJAX"
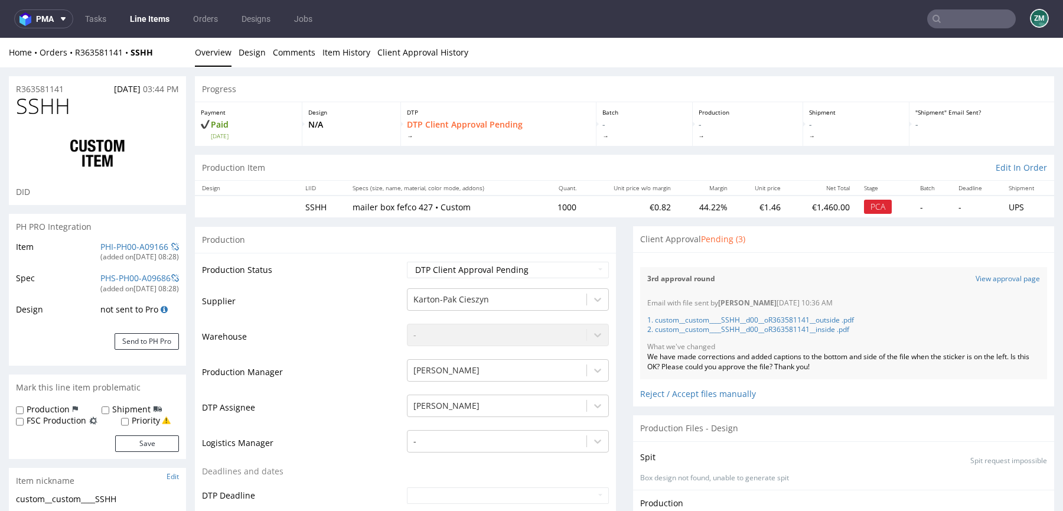
scroll to position [86, 0]
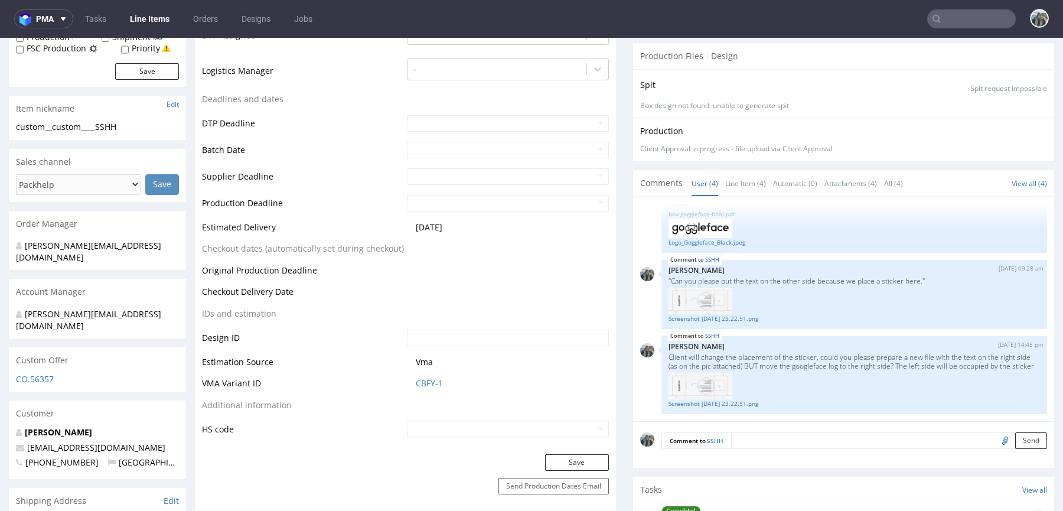
scroll to position [430, 0]
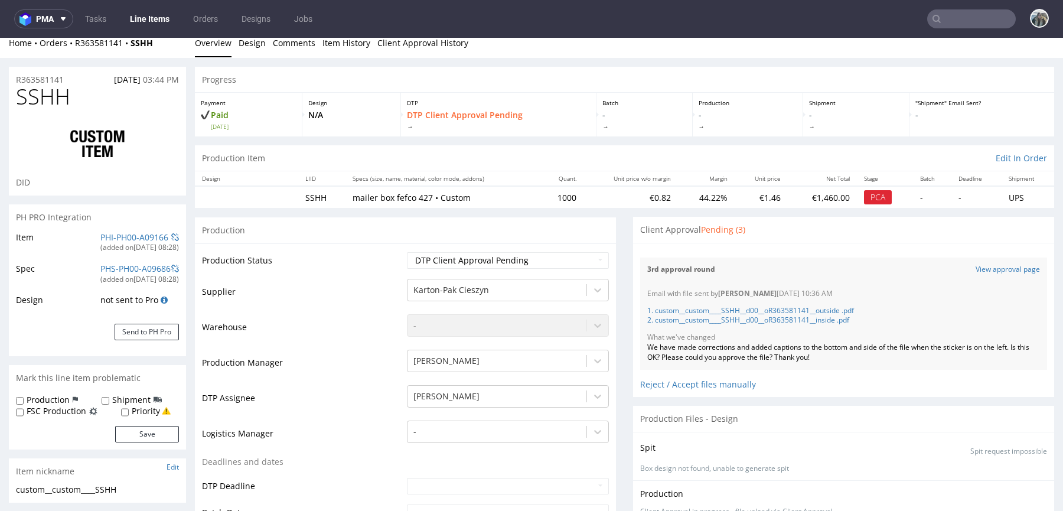
scroll to position [40, 0]
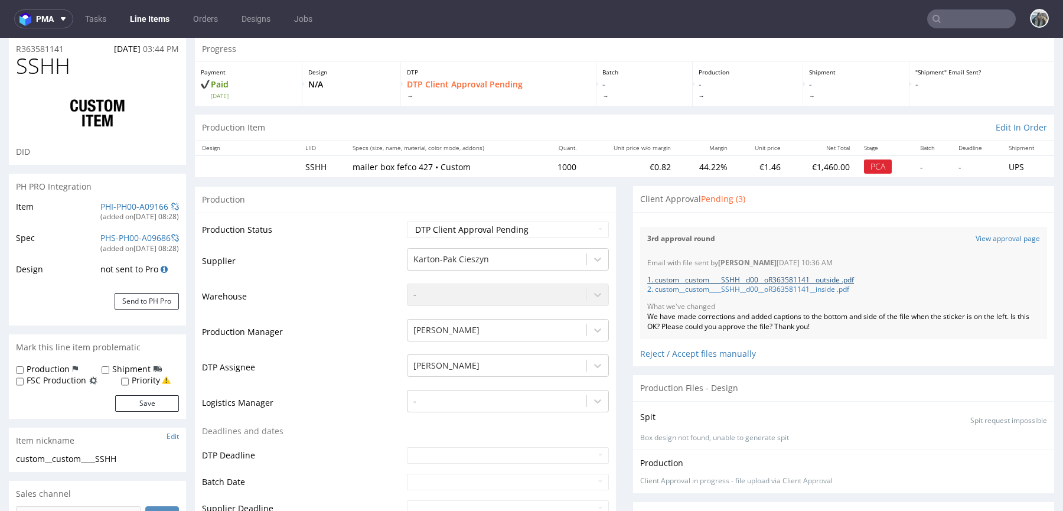
click at [785, 275] on link "1. custom__custom____SSHH__d00__oR363581141__outside .pdf" at bounding box center [750, 280] width 207 height 10
click at [785, 286] on link "2. custom__custom____SSHH__d00__oR363581141__inside .pdf" at bounding box center [748, 289] width 202 height 10
click at [975, 239] on link "View approval page" at bounding box center [1007, 239] width 64 height 10
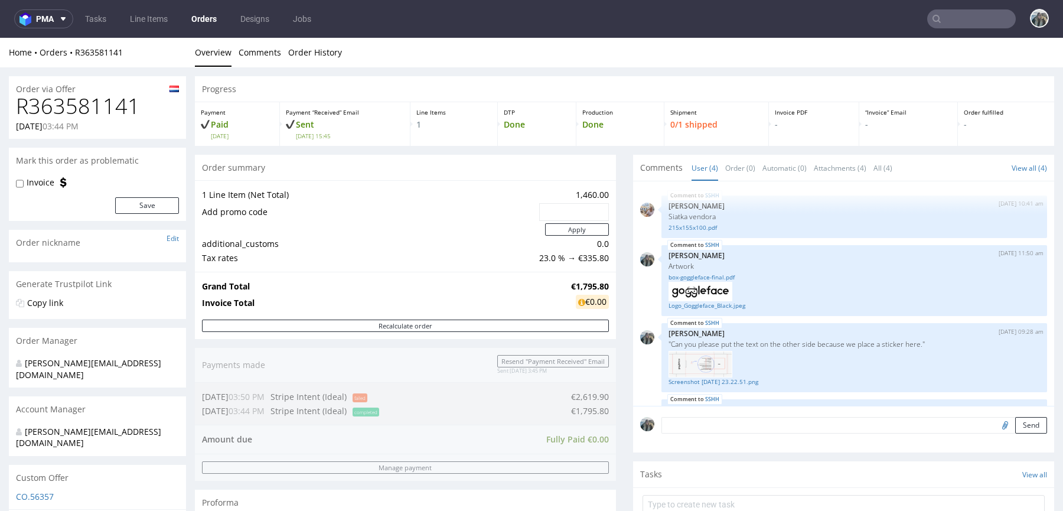
scroll to position [86, 0]
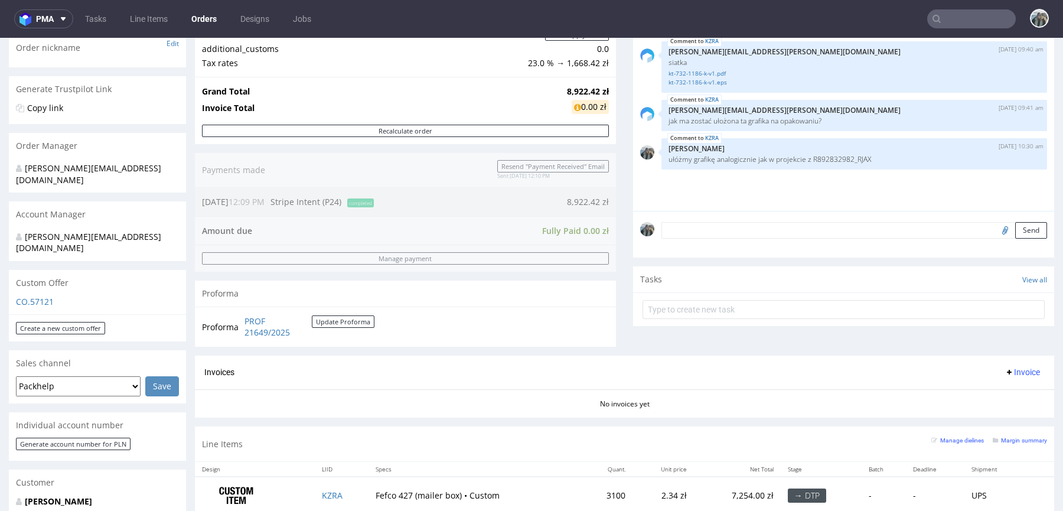
scroll to position [214, 0]
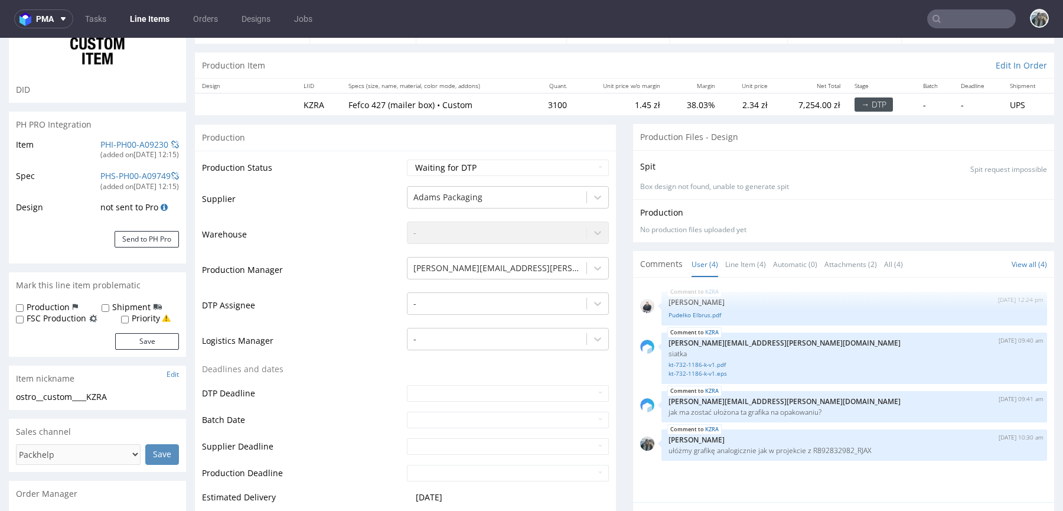
scroll to position [106, 0]
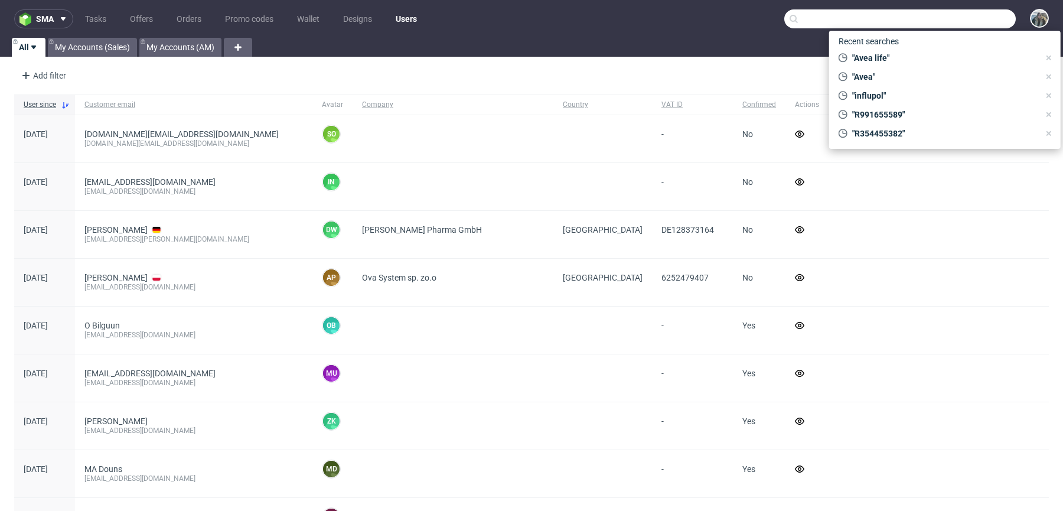
click at [948, 22] on input "text" at bounding box center [899, 18] width 231 height 19
paste input "m.karp@julimex.pl"
type input "m.karp@julimex.pl"
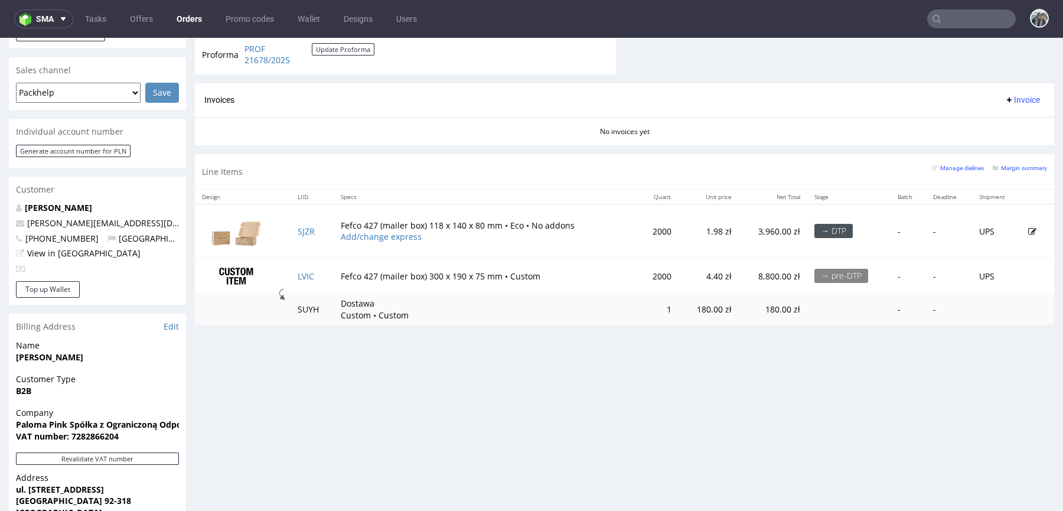
scroll to position [446, 0]
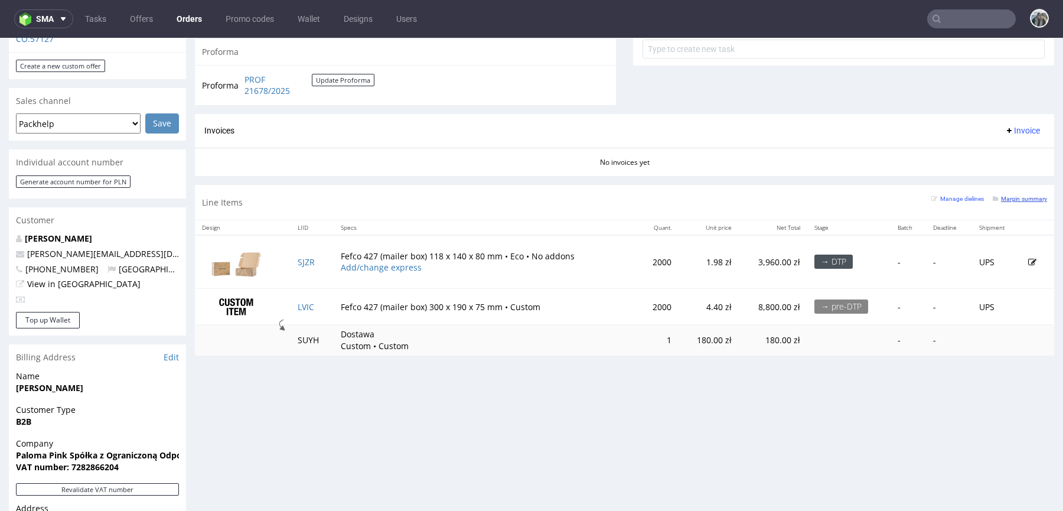
click at [1003, 198] on small "Margin summary" at bounding box center [1020, 198] width 54 height 6
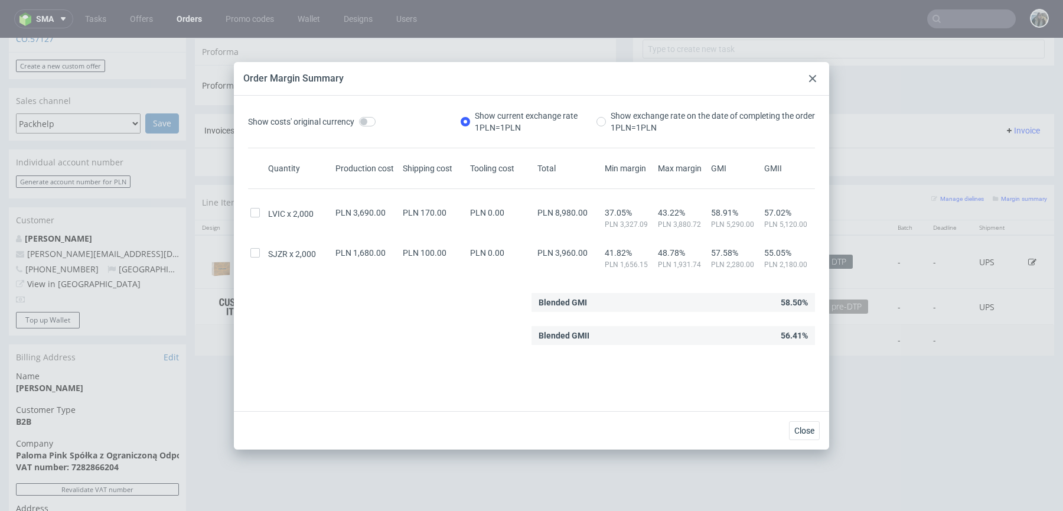
click at [812, 80] on icon at bounding box center [812, 78] width 7 height 7
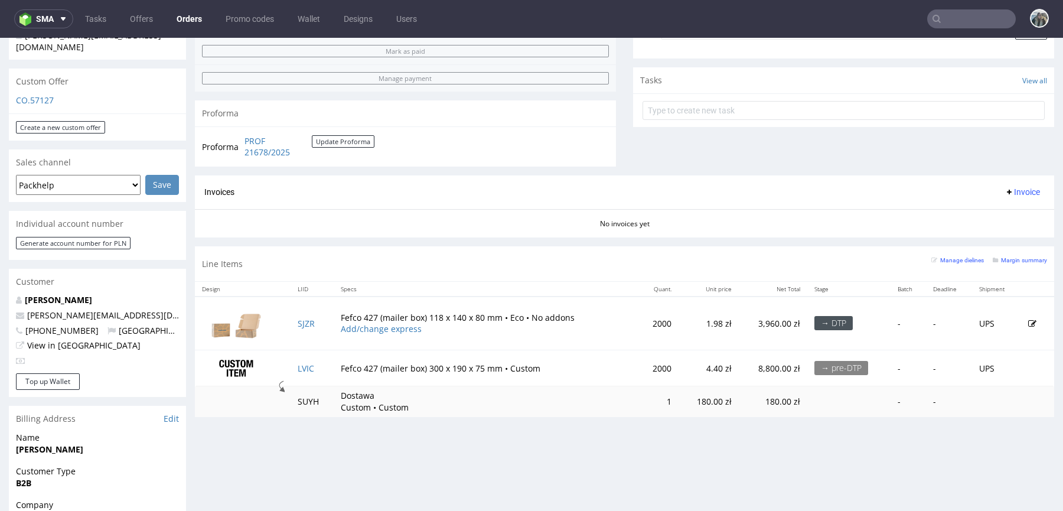
scroll to position [387, 0]
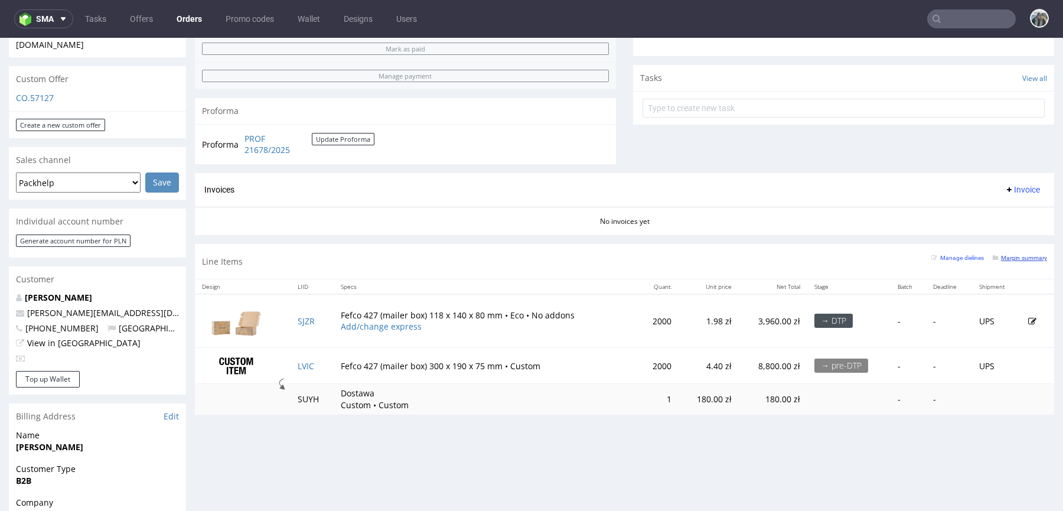
click at [1002, 253] on link "Margin summary" at bounding box center [1020, 257] width 54 height 8
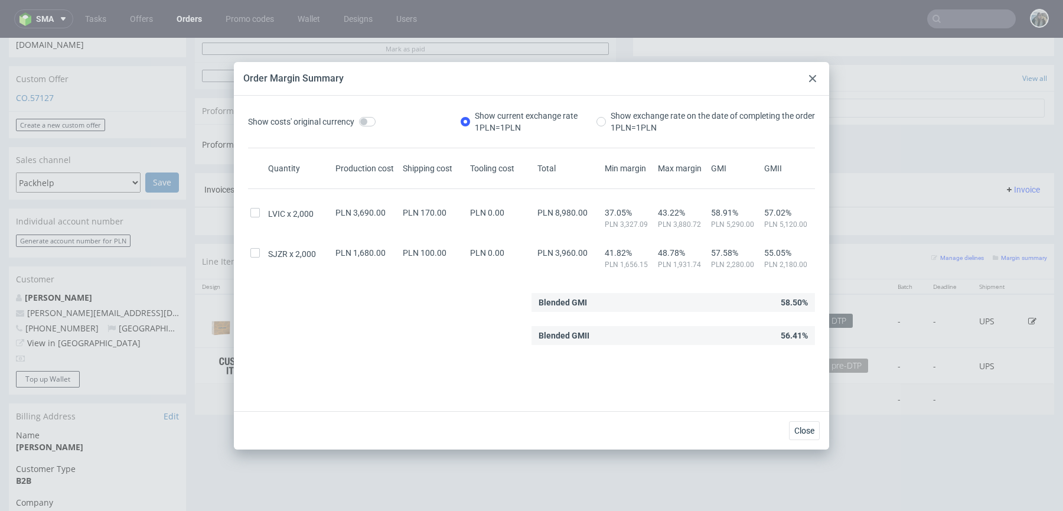
click at [814, 73] on div at bounding box center [812, 78] width 14 height 14
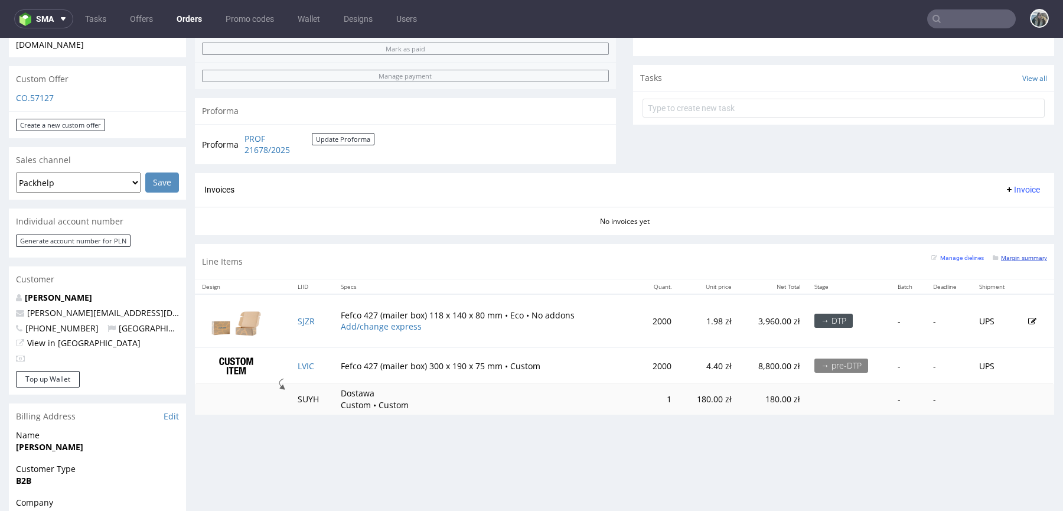
click at [1012, 259] on small "Margin summary" at bounding box center [1020, 257] width 54 height 6
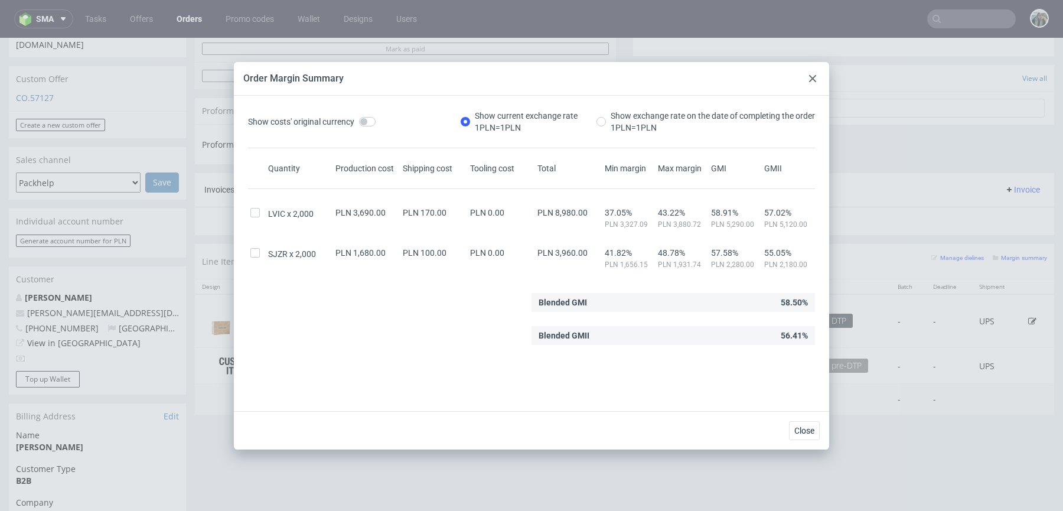
click at [809, 79] on icon at bounding box center [812, 78] width 7 height 7
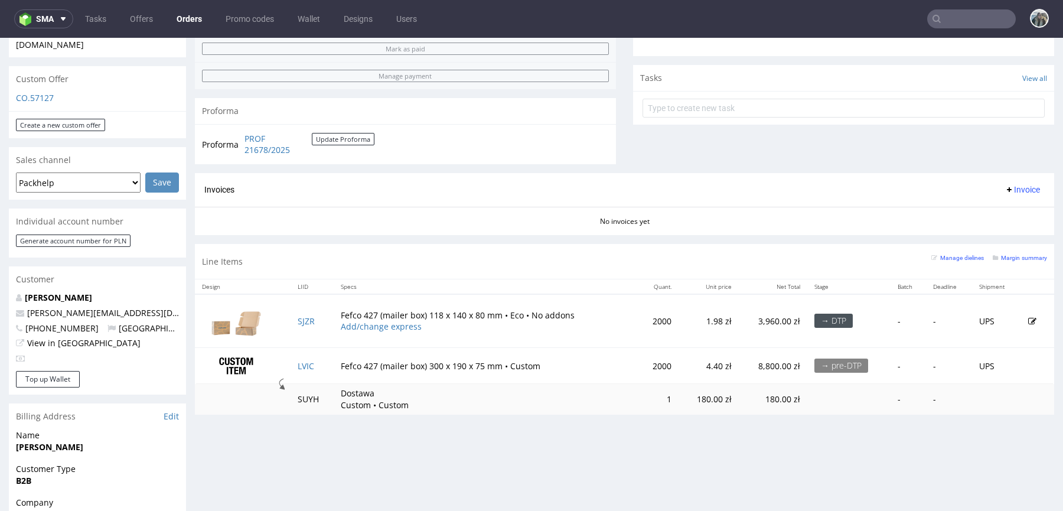
click at [952, 28] on nav "sma Tasks Offers Orders Promo codes Wallet Designs Users" at bounding box center [531, 19] width 1063 height 38
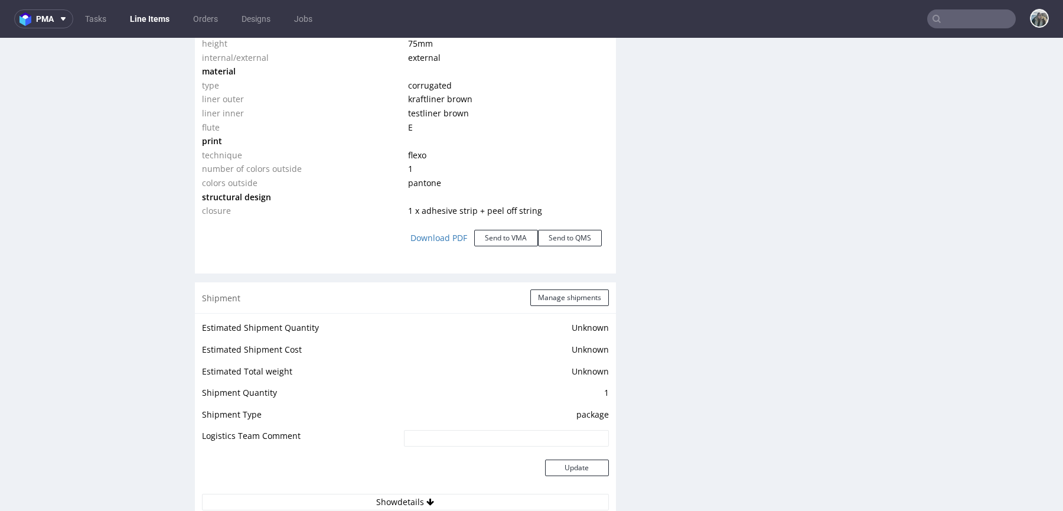
scroll to position [1235, 0]
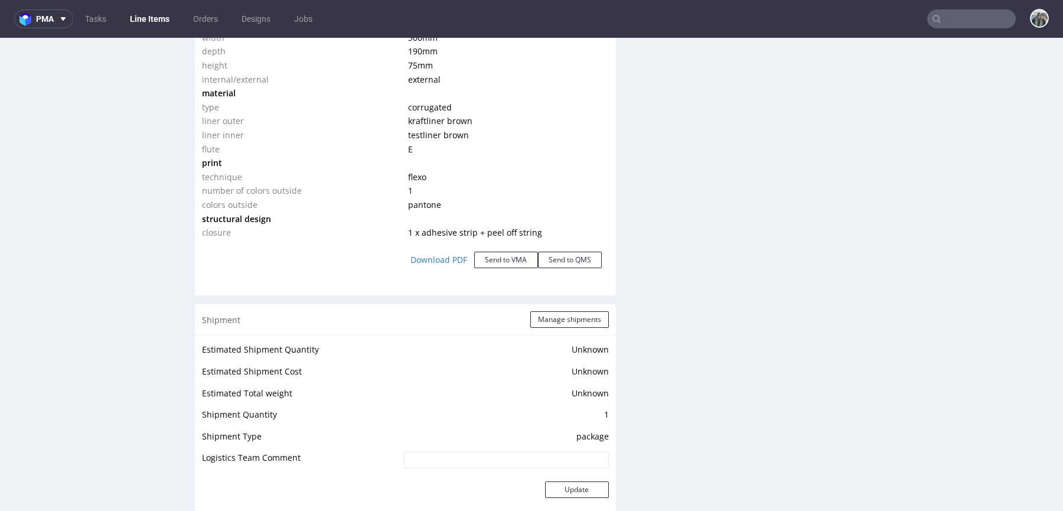
click at [414, 175] on span "flexo" at bounding box center [417, 176] width 18 height 11
copy span "flexo"
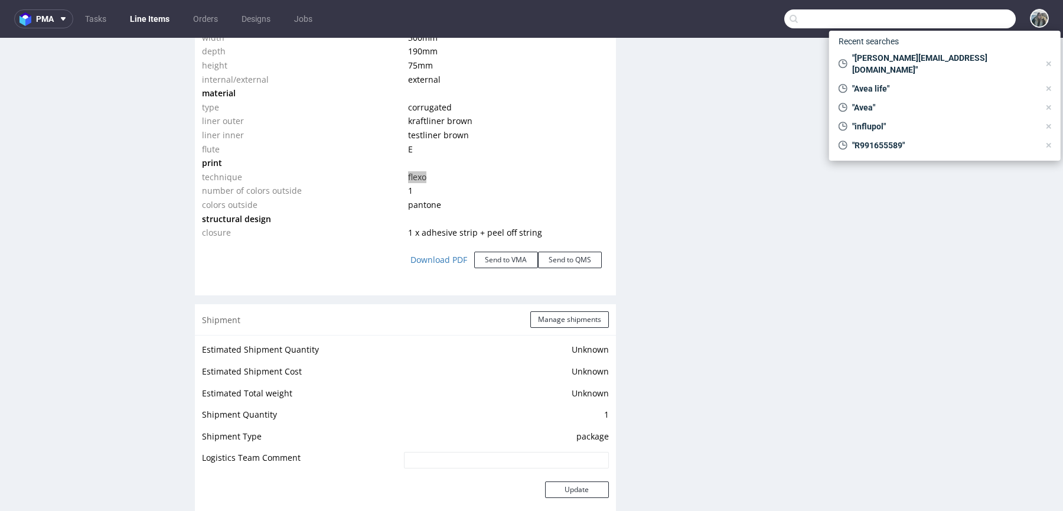
click at [972, 20] on input "text" at bounding box center [899, 18] width 231 height 19
paste input "robertsantosgonzalez@gmail.com"
type input "robertsantosgonzalez@gmail.com"
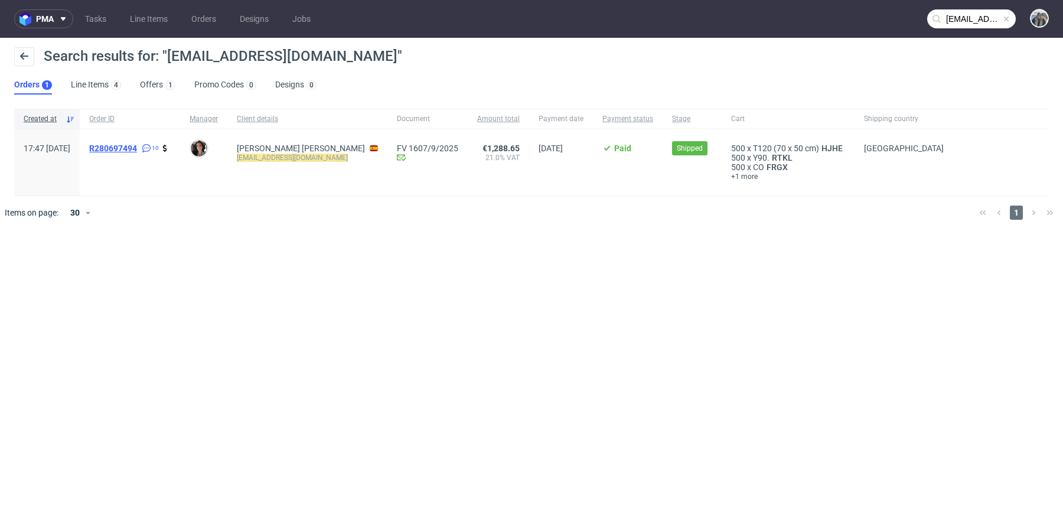
click at [137, 146] on span "R280697494" at bounding box center [113, 147] width 48 height 9
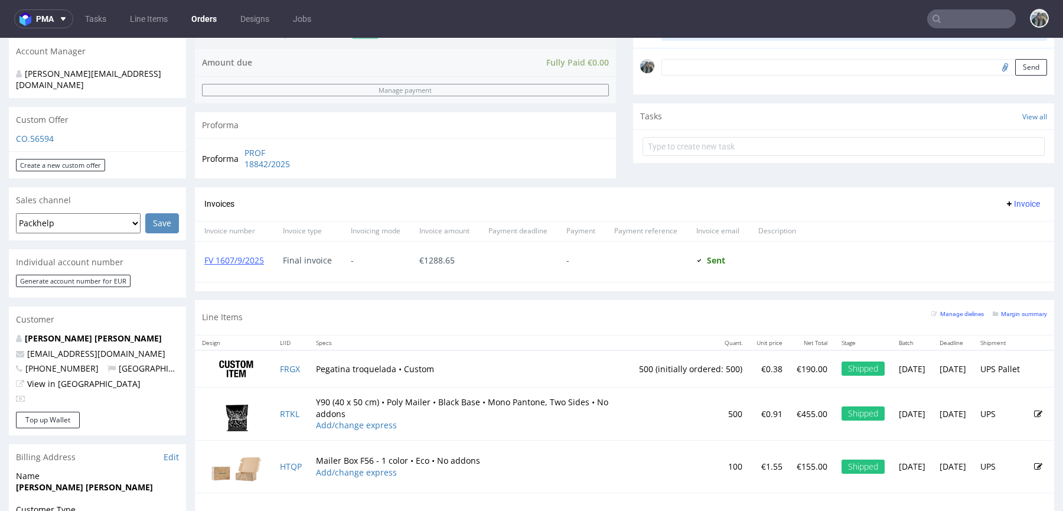
scroll to position [414, 0]
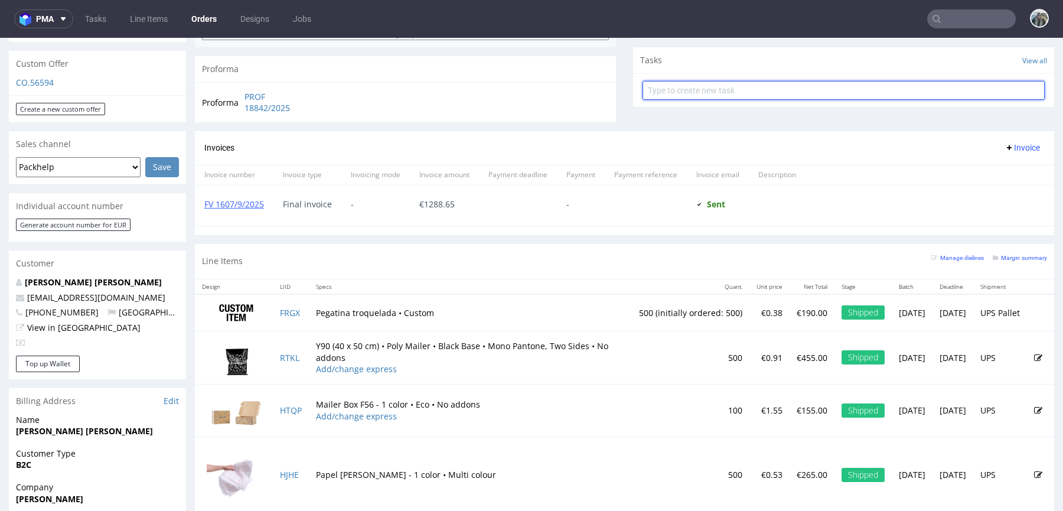
click at [806, 85] on input "text" at bounding box center [843, 90] width 402 height 19
type input "Correction"
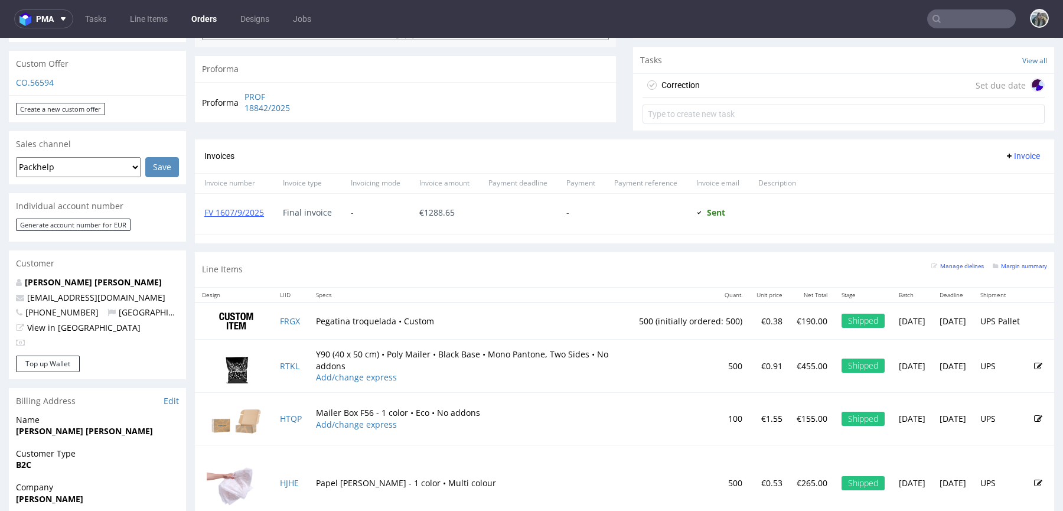
click at [799, 81] on div "Correction Set due date" at bounding box center [843, 86] width 402 height 24
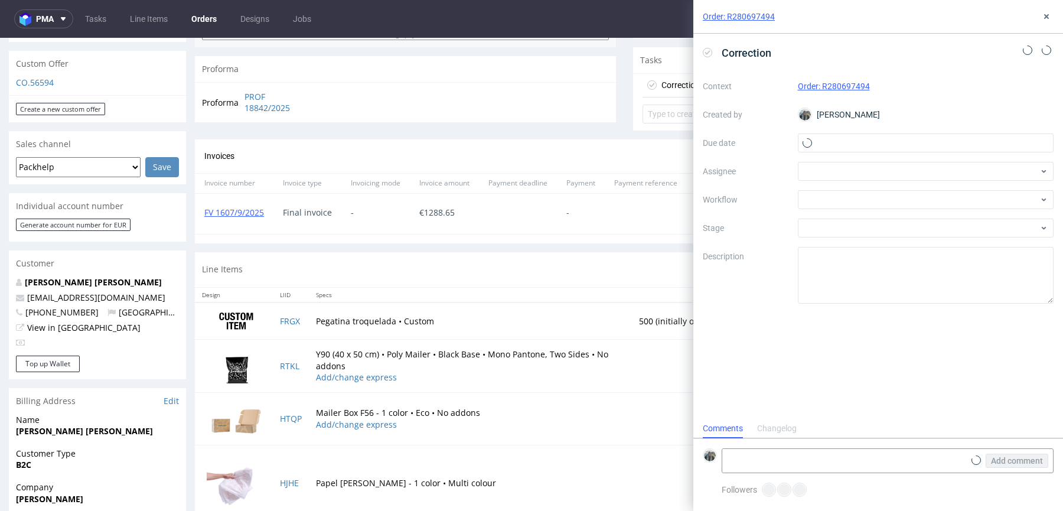
scroll to position [9, 0]
click at [764, 58] on span "Correction" at bounding box center [746, 52] width 59 height 19
click at [809, 173] on div at bounding box center [926, 171] width 256 height 19
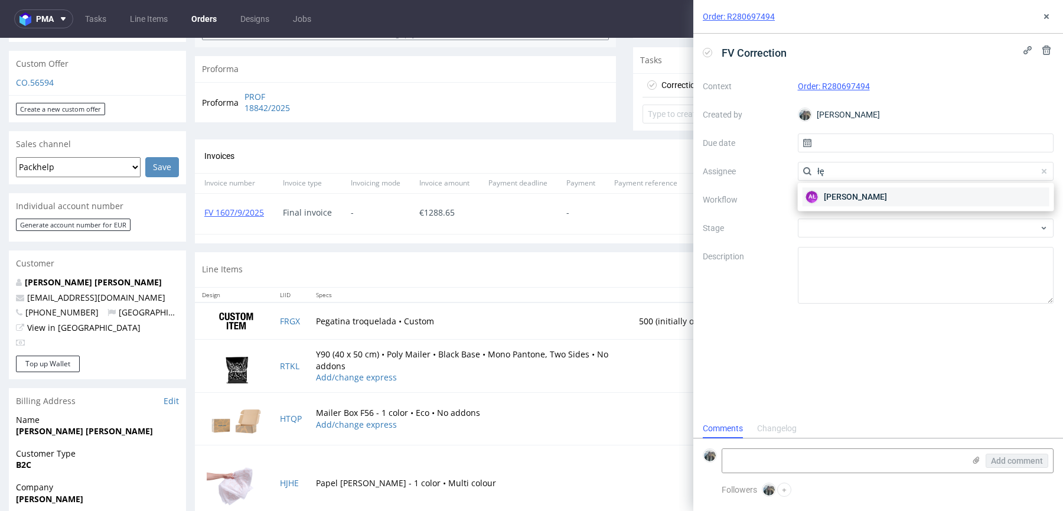
type input "łę"
click at [826, 199] on span "Aleksandra Łętowska" at bounding box center [855, 197] width 63 height 12
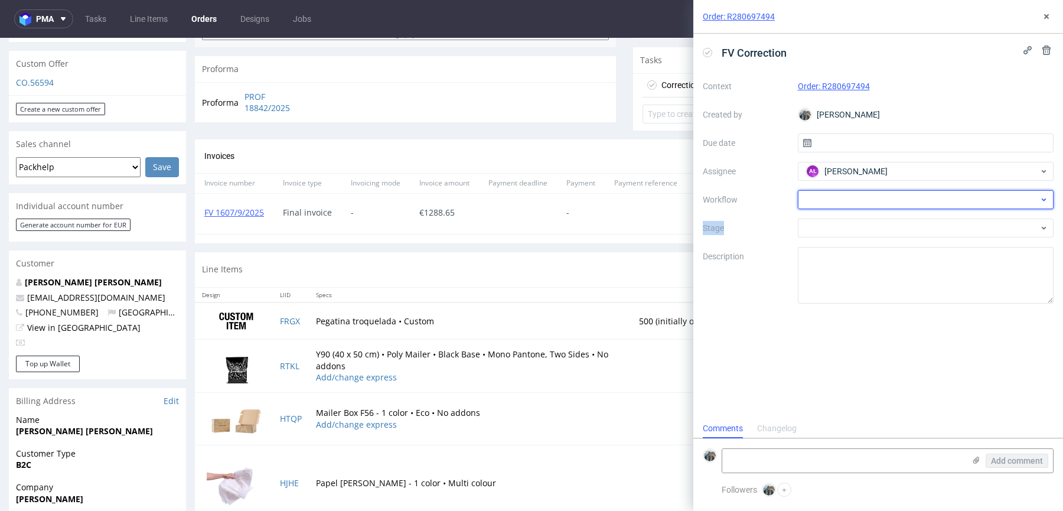
click at [826, 199] on div at bounding box center [926, 199] width 256 height 19
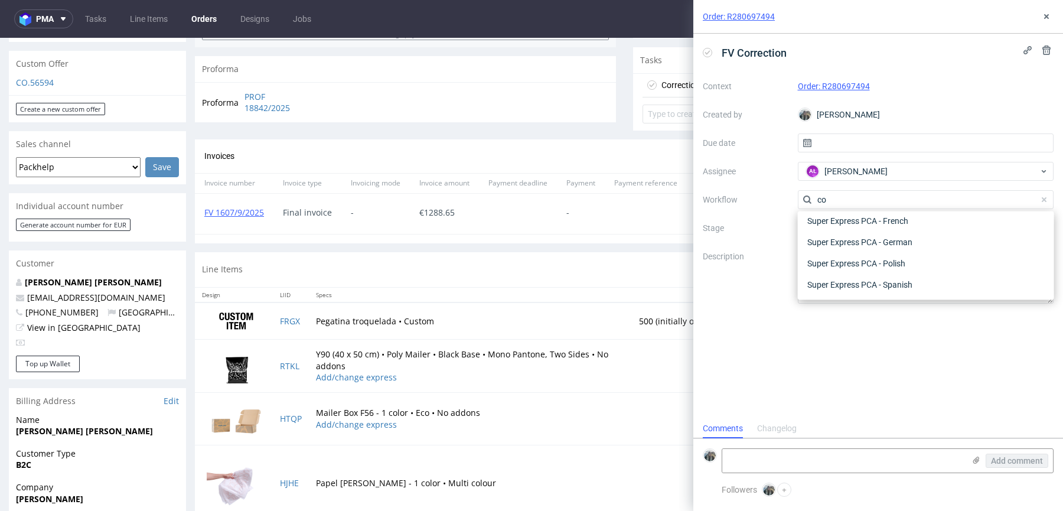
scroll to position [0, 0]
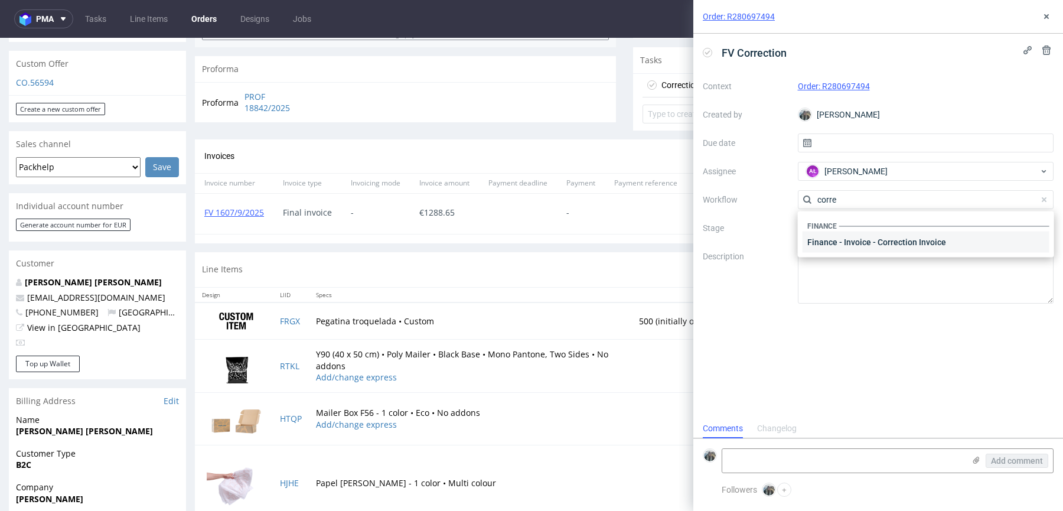
type input "corre"
click at [874, 249] on div "Finance - Invoice - Correction Invoice" at bounding box center [925, 241] width 247 height 21
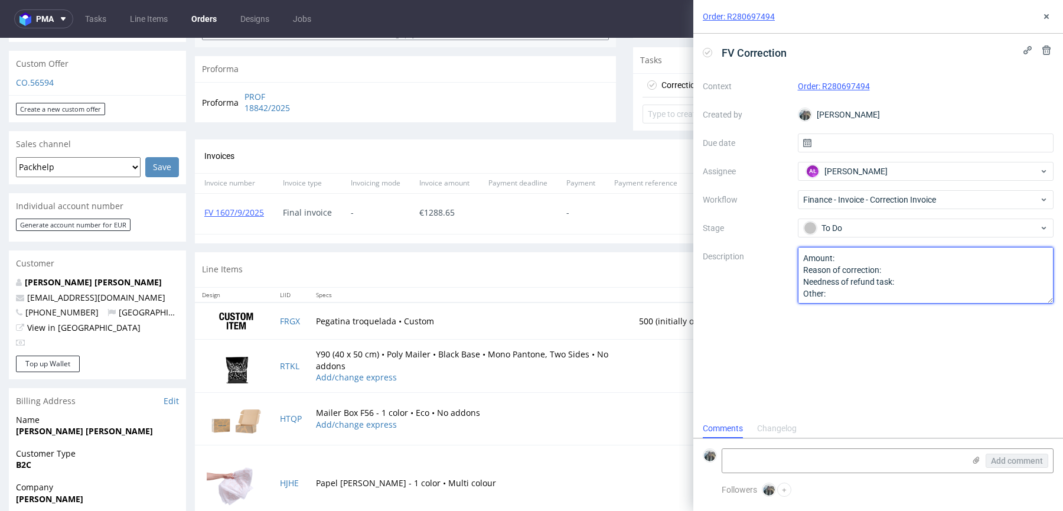
drag, startPoint x: 874, startPoint y: 249, endPoint x: 863, endPoint y: 277, distance: 29.9
click at [863, 277] on textarea "Amount: Reason of correction: Needness of refund task: Other:" at bounding box center [926, 275] width 256 height 57
paste textarea "Datos de facturación correctos: Razón social: 28 MAD MOBB S.L. NIF: B22815377 D…"
drag, startPoint x: 933, startPoint y: 260, endPoint x: 769, endPoint y: 257, distance: 163.6
click at [769, 257] on div "Context Order: R280697494 Created by Zeniuk Magdalena Due date Assignee AŁ Alek…" at bounding box center [878, 190] width 351 height 227
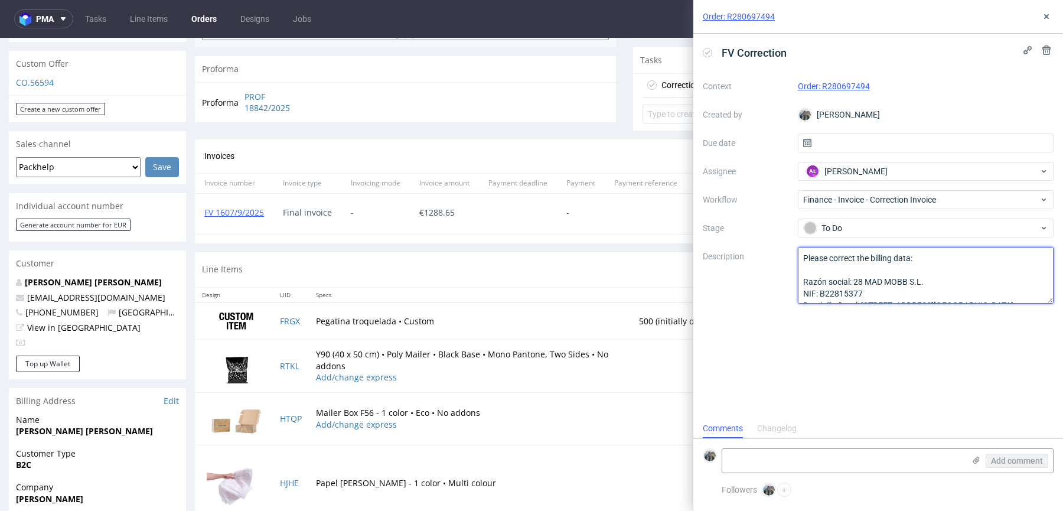
type textarea "Please correct the billing data: Razón social: 28 MAD MOBB S.L. NIF: B22815377 …"
click at [774, 335] on div "FV Correction Context Order: R280697494 Created by Zeniuk Magdalena Due date As…" at bounding box center [878, 226] width 370 height 385
click at [1045, 19] on icon at bounding box center [1046, 16] width 9 height 9
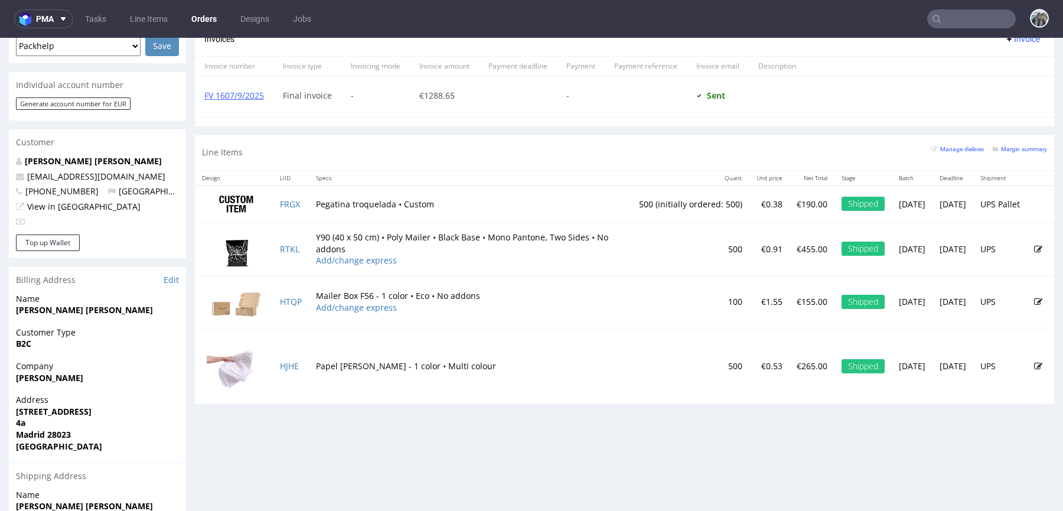
scroll to position [557, 0]
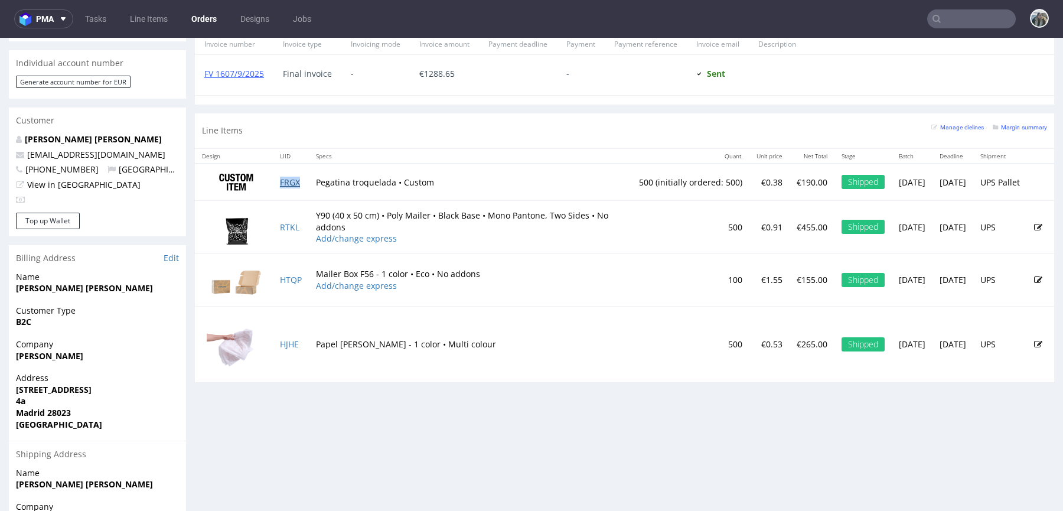
click at [295, 181] on link "FRGX" at bounding box center [290, 182] width 20 height 11
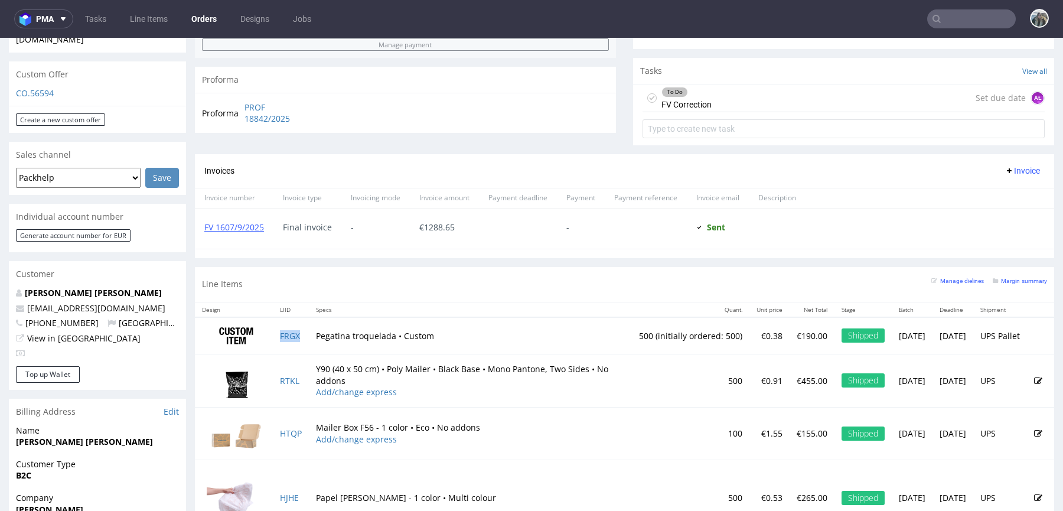
scroll to position [0, 0]
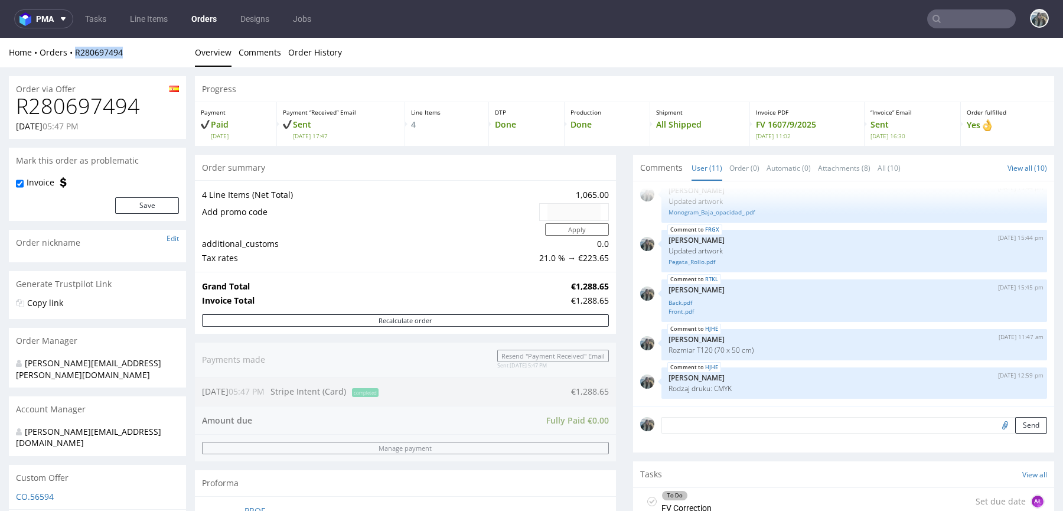
drag, startPoint x: 77, startPoint y: 64, endPoint x: 393, endPoint y: 340, distance: 418.9
click at [74, 50] on div "Home Orders R280697494 Overview Comments Order History" at bounding box center [531, 53] width 1063 height 30
copy link "R280697494"
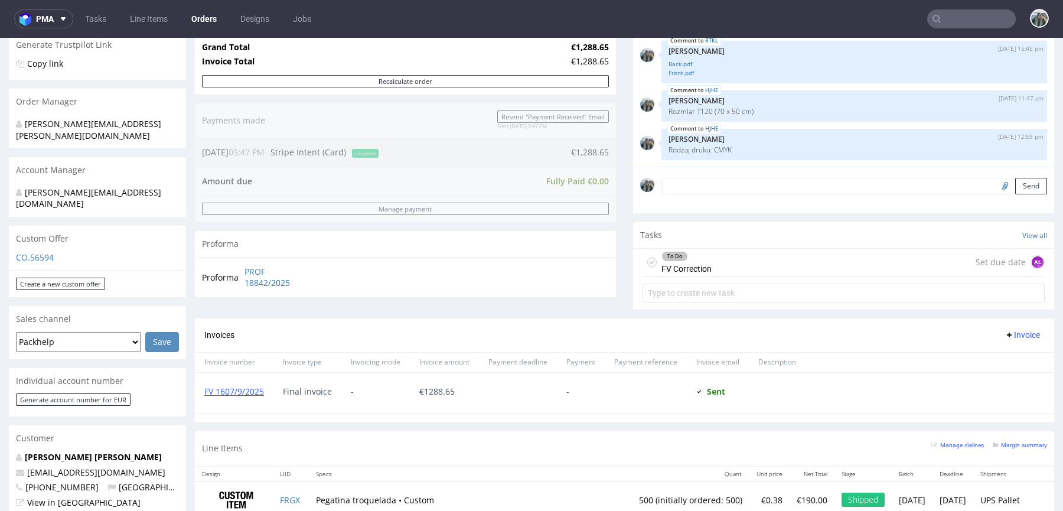
scroll to position [292, 0]
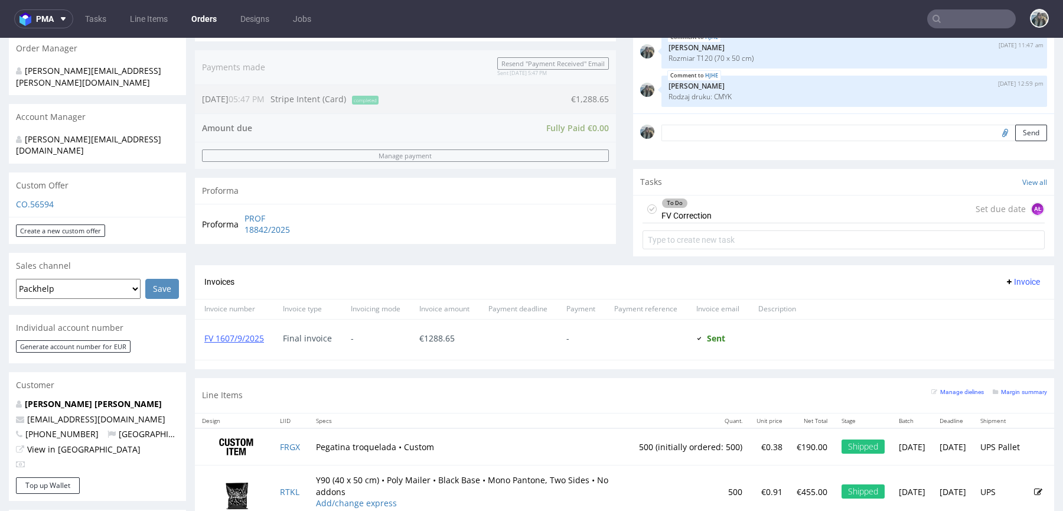
click at [747, 207] on div "To Do FV Correction Set due date AŁ" at bounding box center [843, 209] width 402 height 28
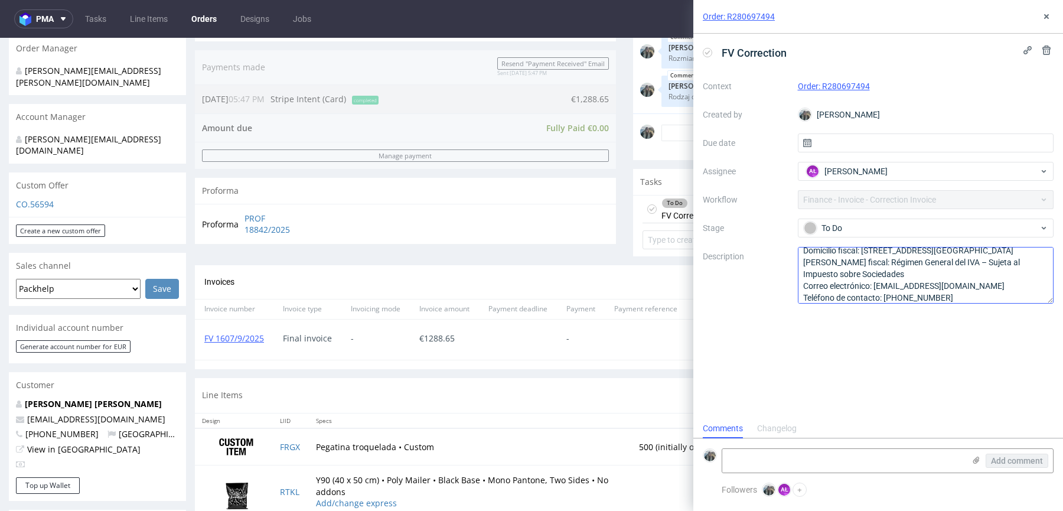
scroll to position [60, 0]
drag, startPoint x: 869, startPoint y: 279, endPoint x: 755, endPoint y: 279, distance: 114.0
click at [755, 279] on div "Context Order: R280697494 Created by Zeniuk Magdalena Due date Assignee AŁ Alek…" at bounding box center [878, 190] width 351 height 227
click at [808, 292] on textarea "Please correct the billing data: Razón social: 28 MAD MOBB S.L. NIF: B22815377 …" at bounding box center [926, 275] width 256 height 57
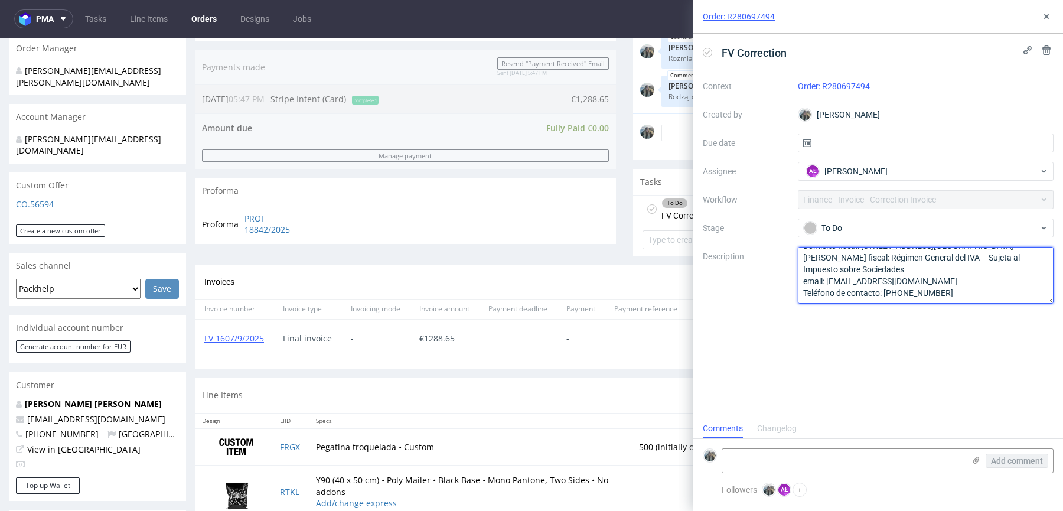
click at [863, 296] on textarea "Please correct the billing data: Razón social: 28 MAD MOBB S.L. NIF: B22815377 …" at bounding box center [926, 275] width 256 height 57
click at [815, 283] on textarea "Please correct the billing data: Razón social: 28 MAD MOBB S.L. NIF: B22815377 …" at bounding box center [926, 275] width 256 height 57
drag, startPoint x: 878, startPoint y: 292, endPoint x: 738, endPoint y: 292, distance: 139.9
click at [738, 292] on div "Context Order: R280697494 Created by Zeniuk Magdalena Due date Assignee AŁ Alek…" at bounding box center [878, 190] width 351 height 227
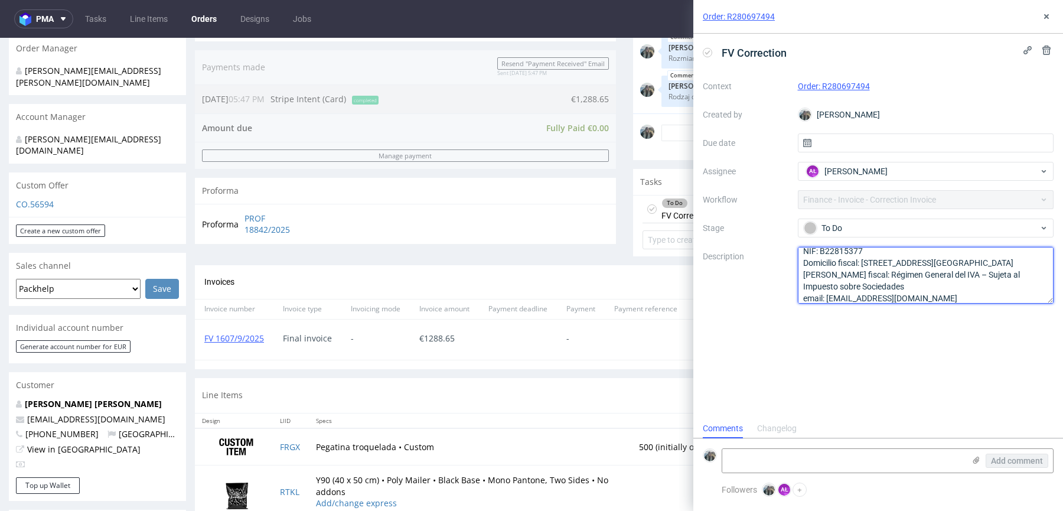
scroll to position [40, 0]
drag, startPoint x: 856, startPoint y: 264, endPoint x: 702, endPoint y: 264, distance: 154.1
click at [704, 264] on div "Context Order: R280697494 Created by Zeniuk Magdalena Due date Assignee AŁ Alek…" at bounding box center [878, 190] width 351 height 227
drag, startPoint x: 854, startPoint y: 275, endPoint x: 718, endPoint y: 274, distance: 136.4
click at [718, 274] on div "Context Order: R280697494 Created by Zeniuk Magdalena Due date Assignee AŁ Alek…" at bounding box center [878, 190] width 351 height 227
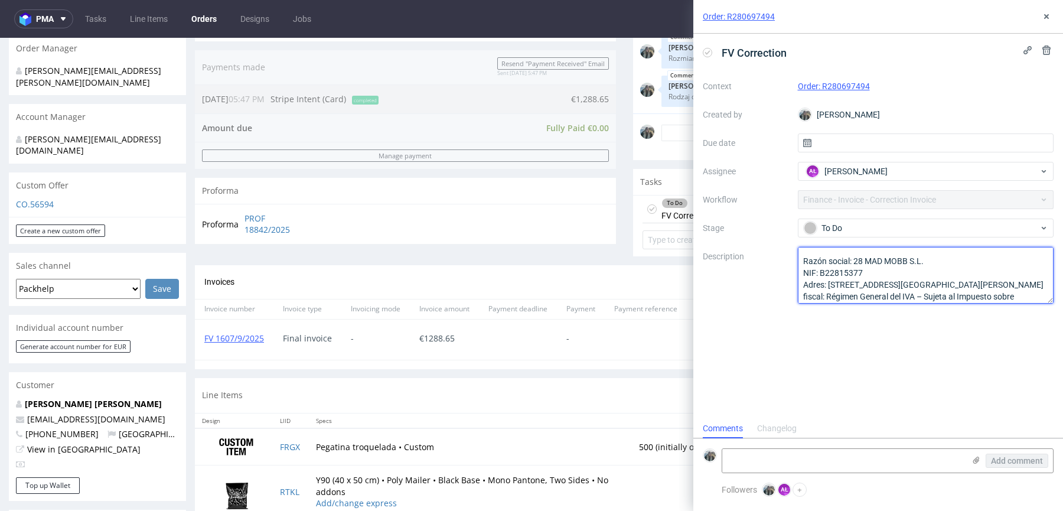
scroll to position [0, 0]
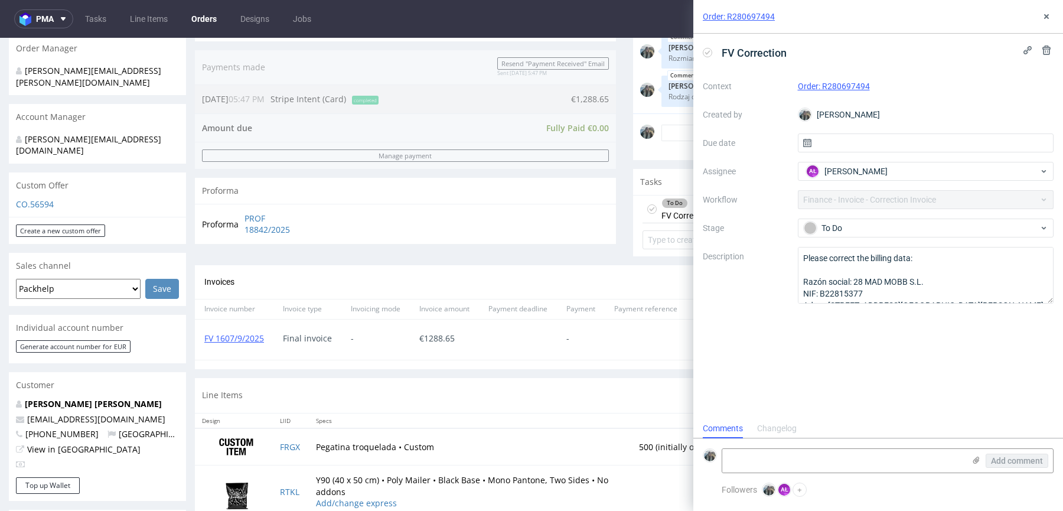
click at [868, 338] on div "FV Correction Context Order: R280697494 Created by Zeniuk Magdalena Due date As…" at bounding box center [878, 226] width 370 height 385
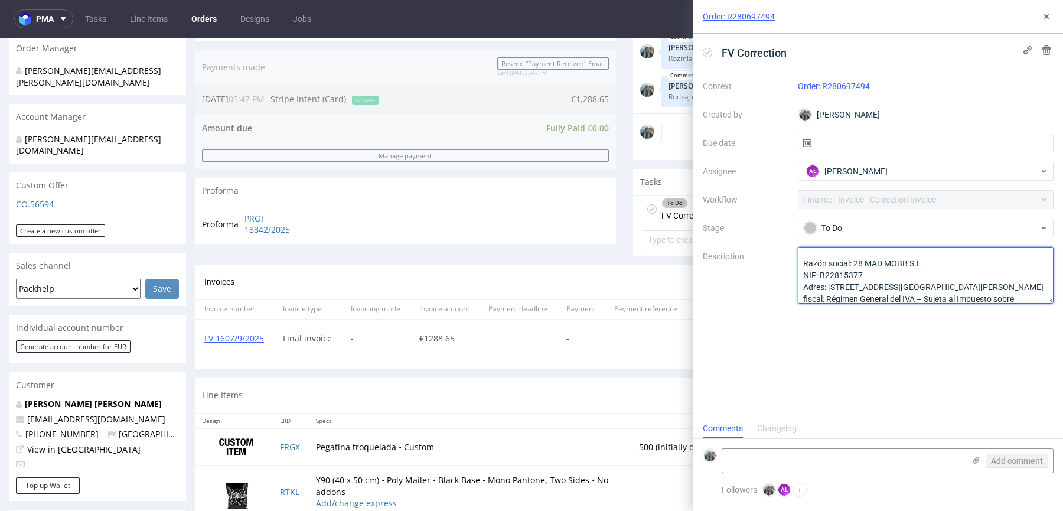
drag, startPoint x: 850, startPoint y: 262, endPoint x: 753, endPoint y: 262, distance: 96.8
click at [753, 262] on div "Context Order: R280697494 Created by Zeniuk Magdalena Due date Assignee AŁ Alek…" at bounding box center [878, 190] width 351 height 227
type textarea "Please correct the billing data: Nazwa firmy: 28 MAD MOBB S.L. NIF: B22815377 A…"
click at [926, 352] on div "FV Correction Context Order: R280697494 Created by Zeniuk Magdalena Due date As…" at bounding box center [878, 226] width 370 height 385
click at [1050, 8] on div "Order: R280697494" at bounding box center [878, 17] width 370 height 34
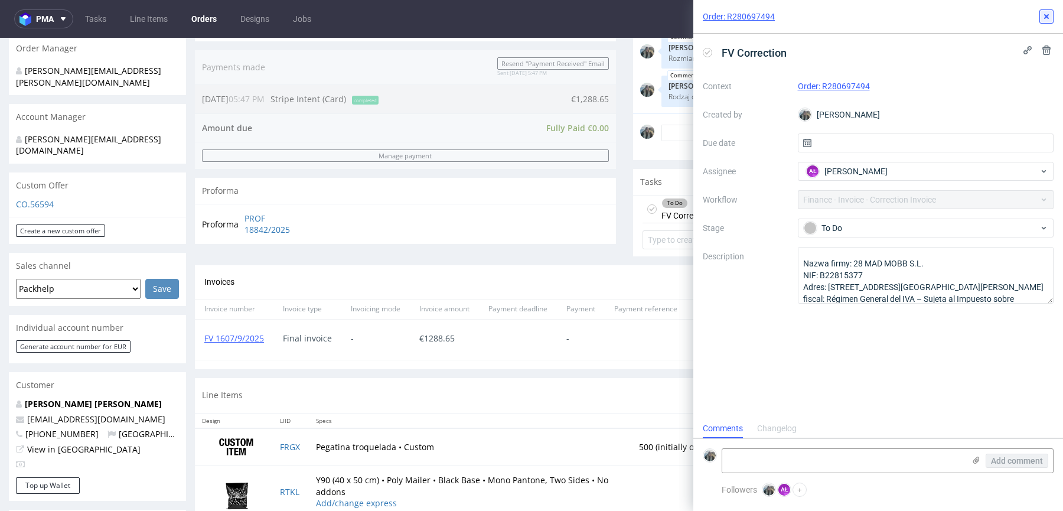
click at [1044, 15] on icon at bounding box center [1046, 16] width 9 height 9
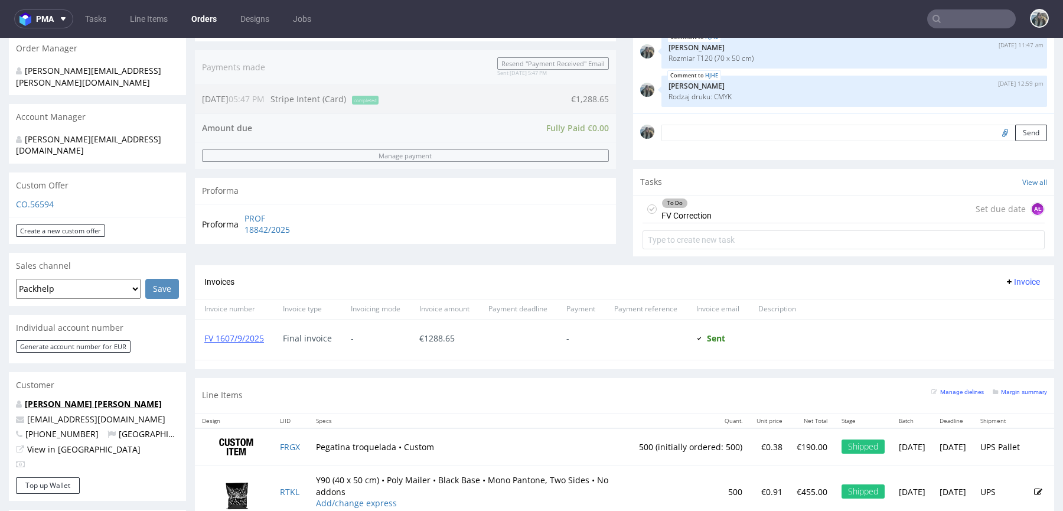
click at [113, 398] on link "Santos Gonzalez Roberto" at bounding box center [93, 403] width 137 height 11
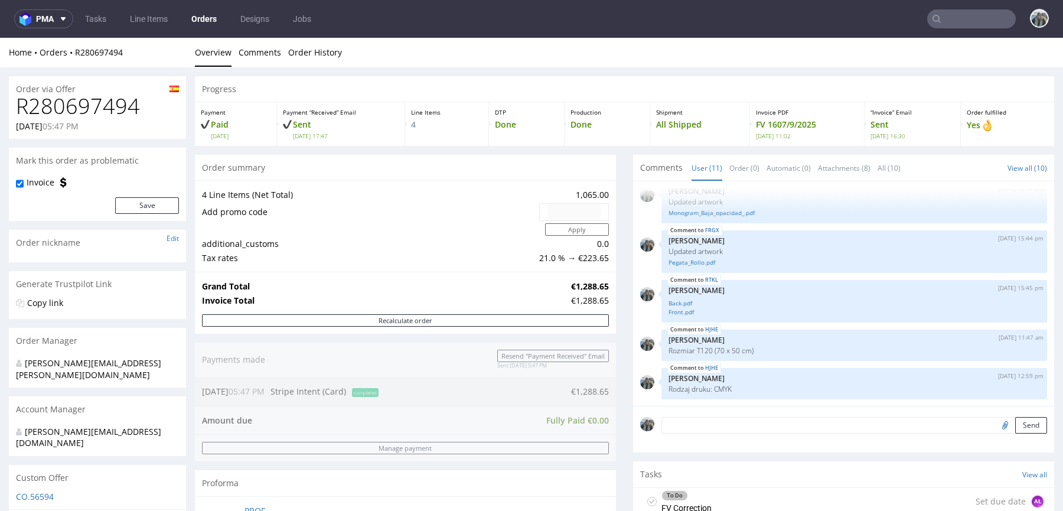
click at [93, 100] on h1 "R280697494" at bounding box center [97, 106] width 163 height 24
copy h1 "R280697494"
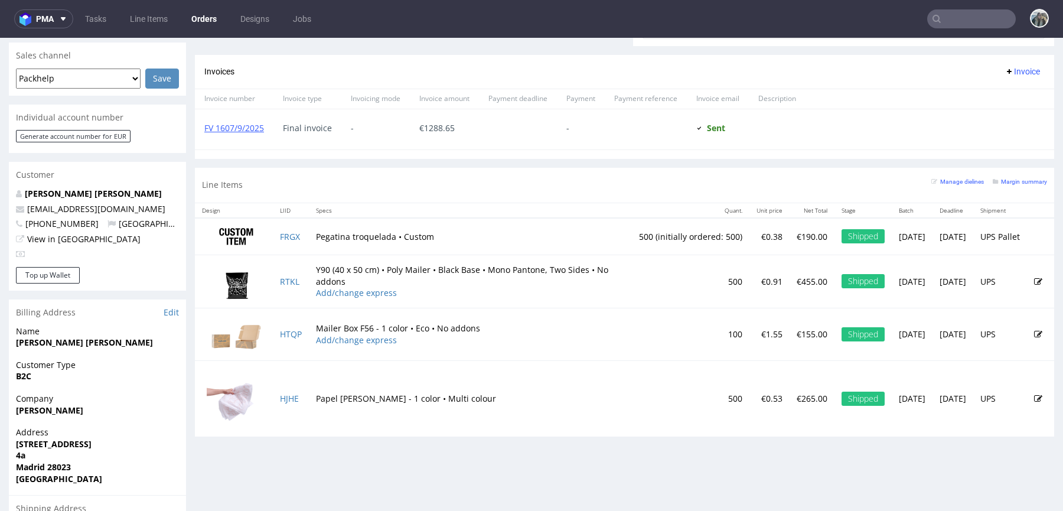
scroll to position [523, 0]
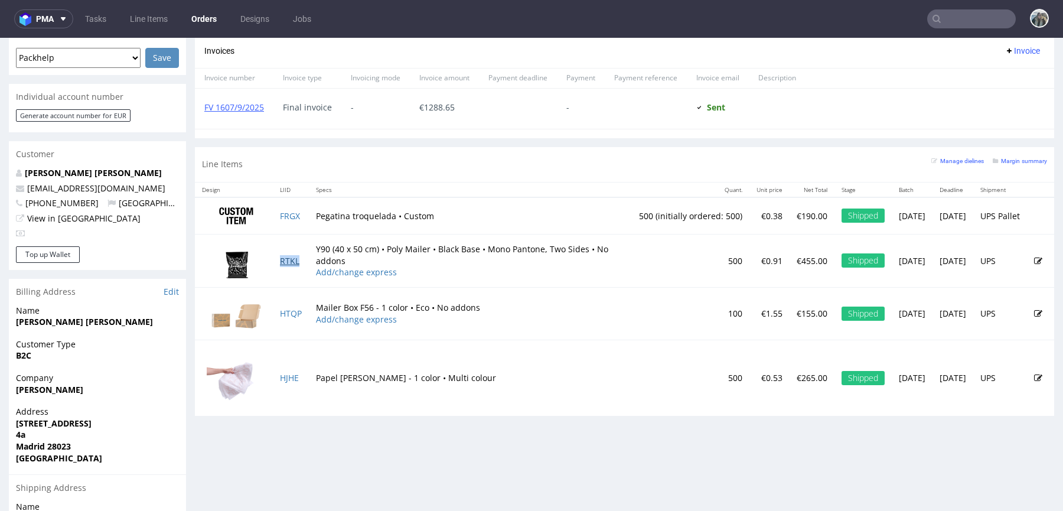
click at [290, 260] on link "RTKL" at bounding box center [289, 260] width 19 height 11
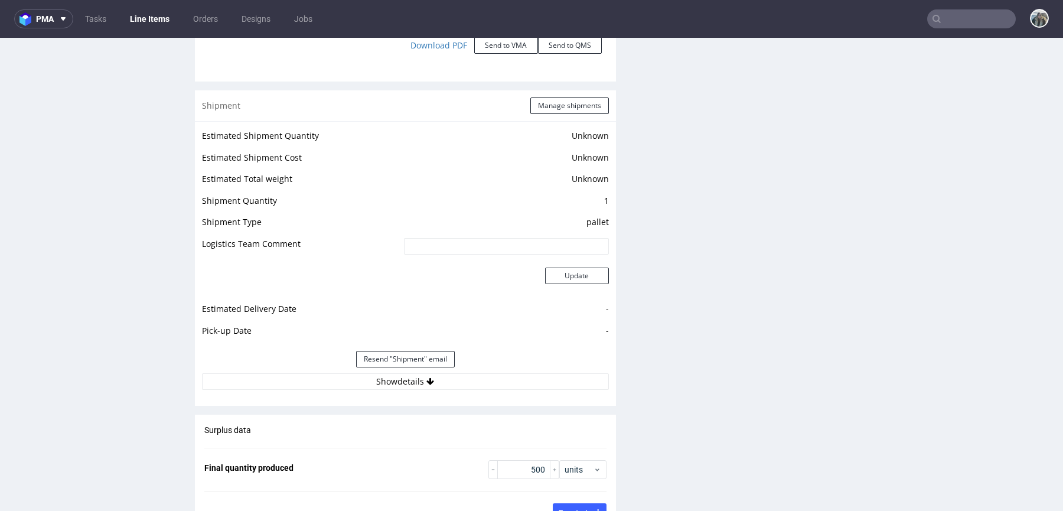
scroll to position [1555, 0]
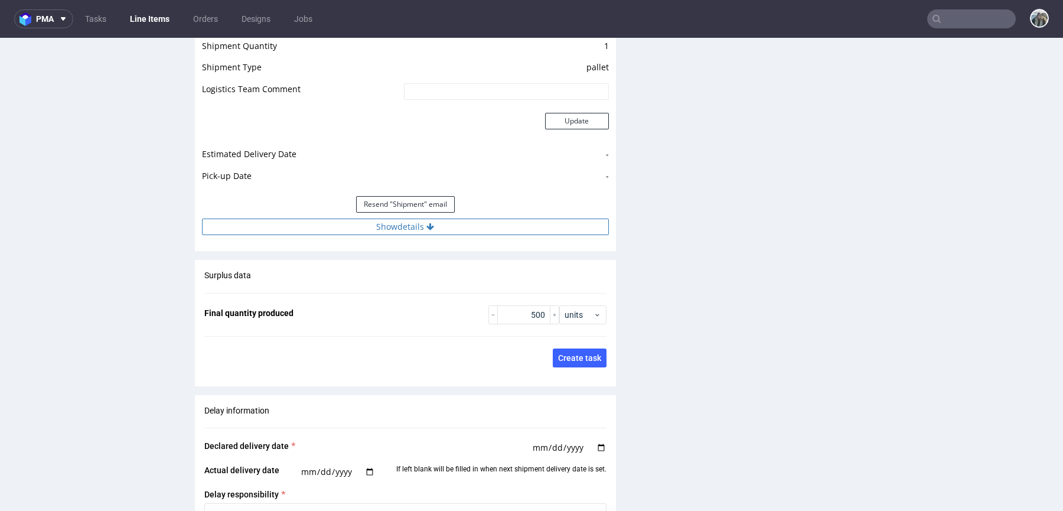
click at [399, 224] on button "Show details" at bounding box center [405, 226] width 407 height 17
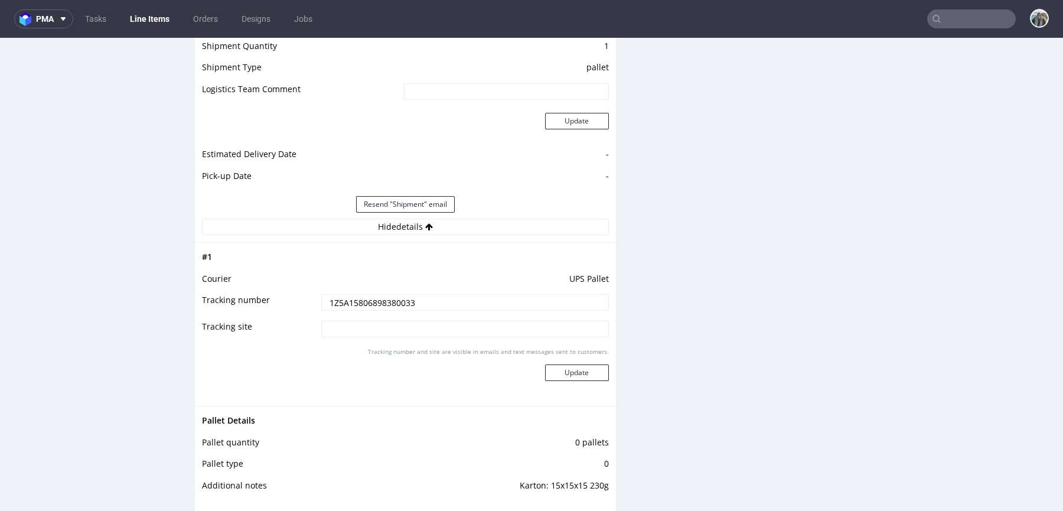
click at [386, 299] on input "1Z5A15806898380033" at bounding box center [465, 302] width 288 height 17
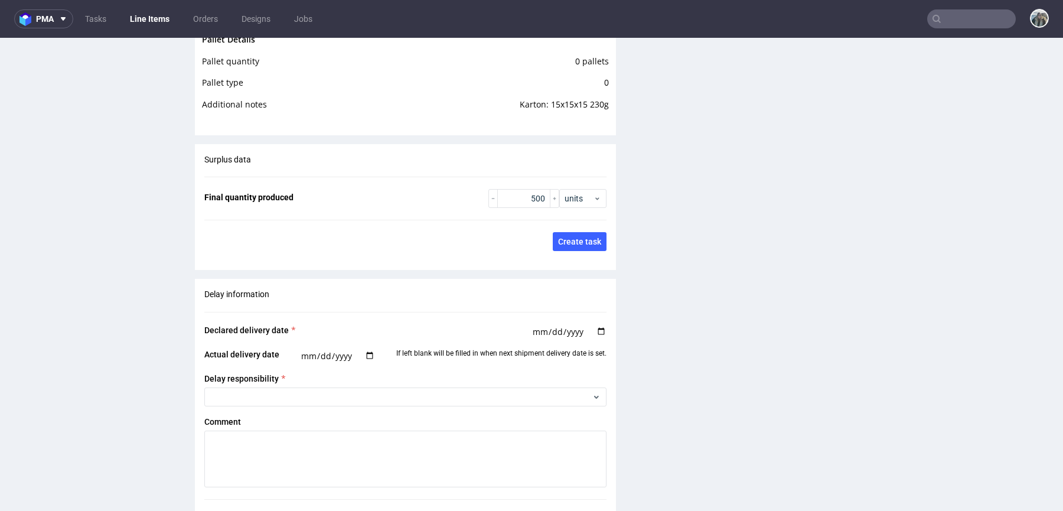
scroll to position [1755, 0]
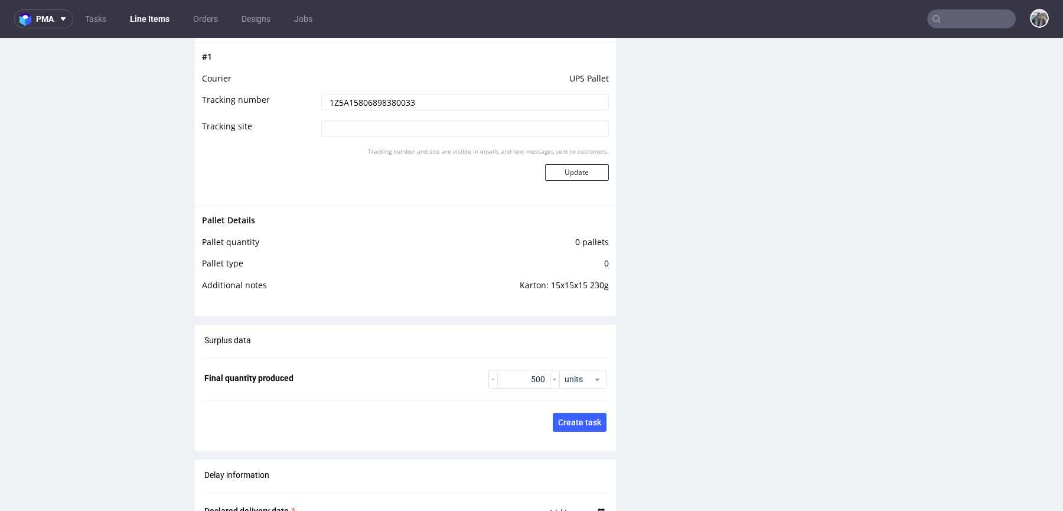
click at [412, 105] on input "1Z5A15806898380033" at bounding box center [465, 102] width 288 height 17
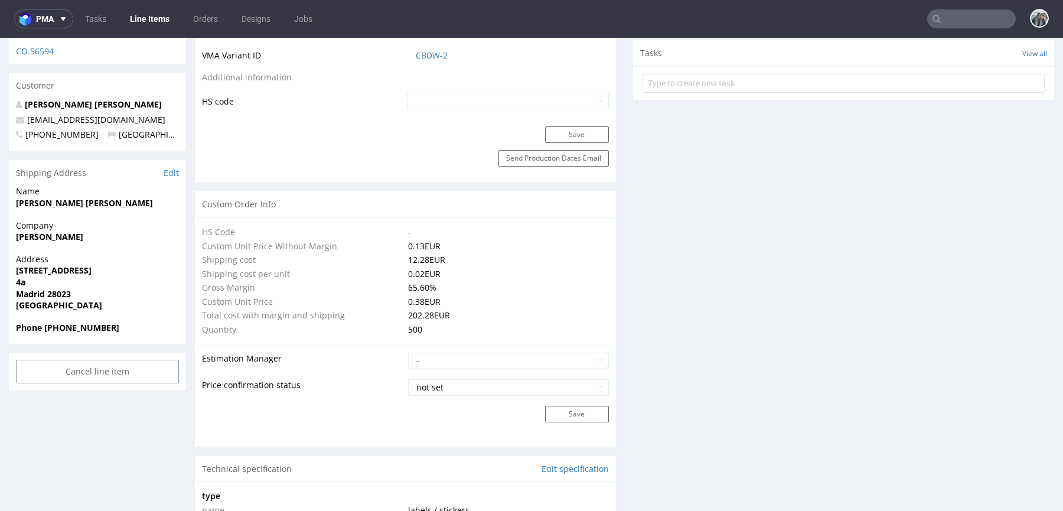
scroll to position [0, 0]
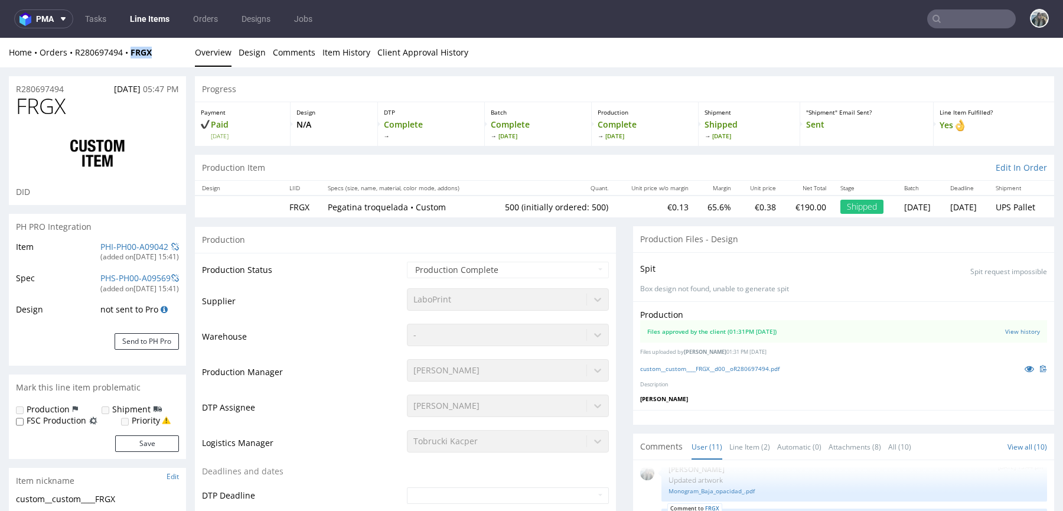
drag, startPoint x: 135, startPoint y: 61, endPoint x: 130, endPoint y: 57, distance: 6.3
click at [130, 57] on div "Home Orders R280697494 FRGX Overview Design Comments Item History Client Approv…" at bounding box center [531, 53] width 1063 height 30
copy strong "FRGX"
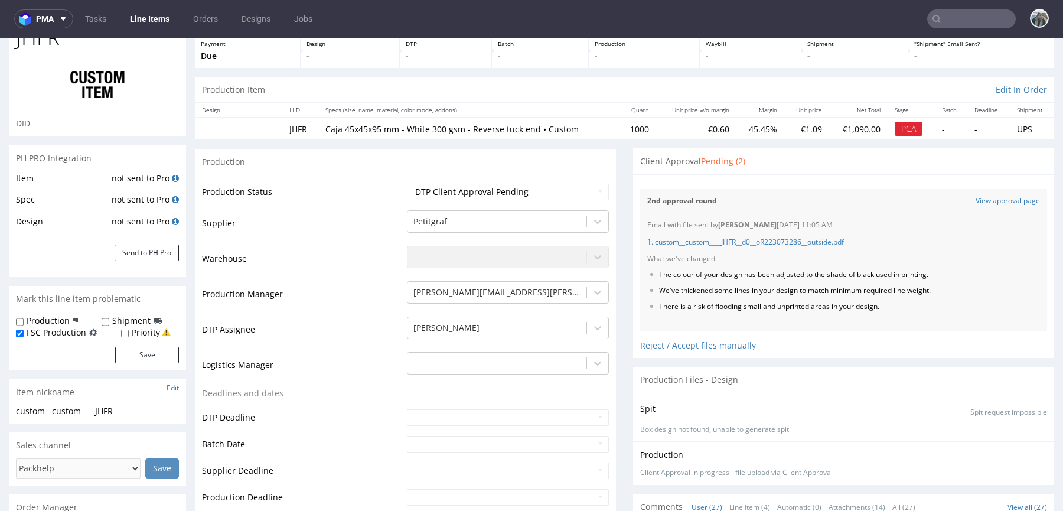
scroll to position [101, 0]
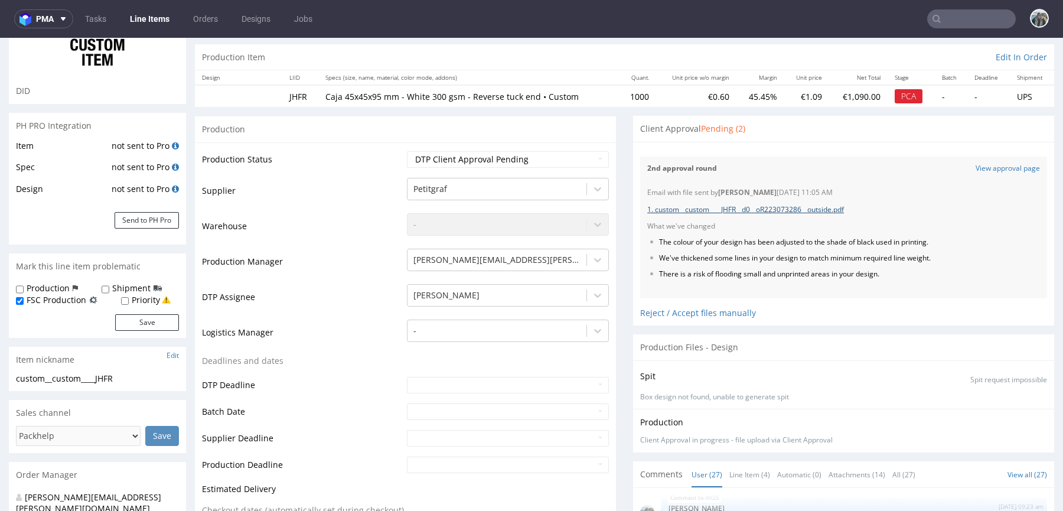
drag, startPoint x: 830, startPoint y: 208, endPoint x: 767, endPoint y: 177, distance: 70.2
click at [830, 208] on link "1. custom__custom____JHFR__d0__oR223073286__outside.pdf" at bounding box center [745, 209] width 197 height 10
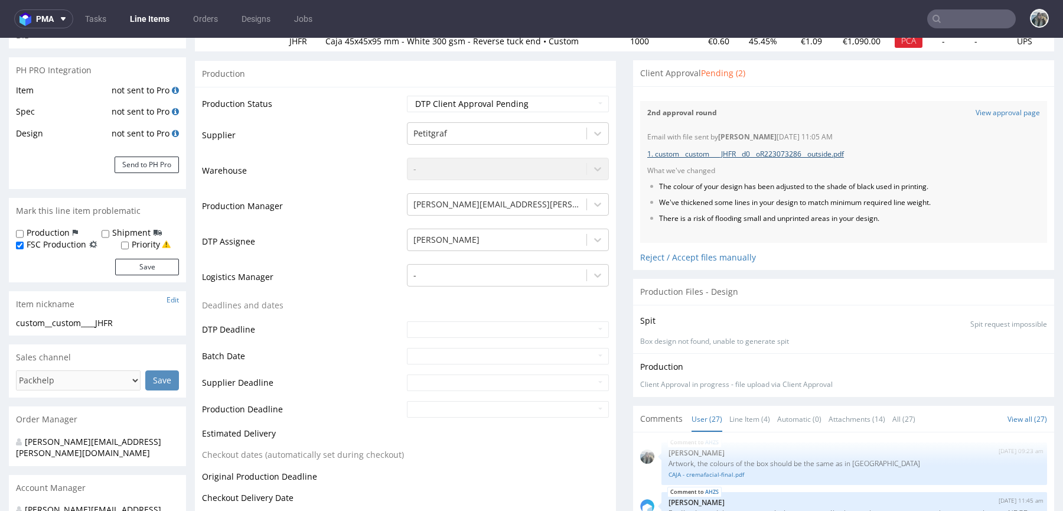
scroll to position [329, 0]
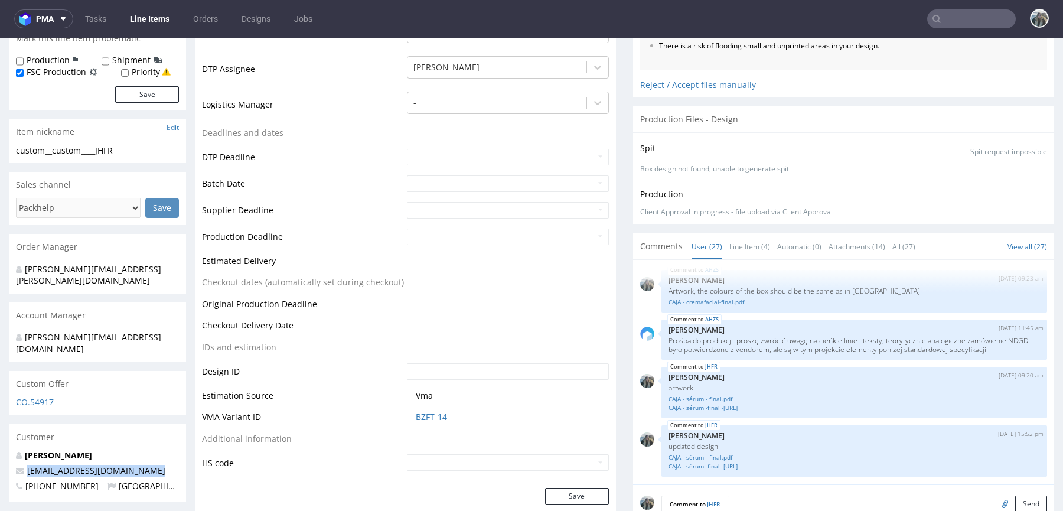
drag, startPoint x: 159, startPoint y: 447, endPoint x: 0, endPoint y: 446, distance: 158.8
copy span "[EMAIL_ADDRESS][DOMAIN_NAME]"
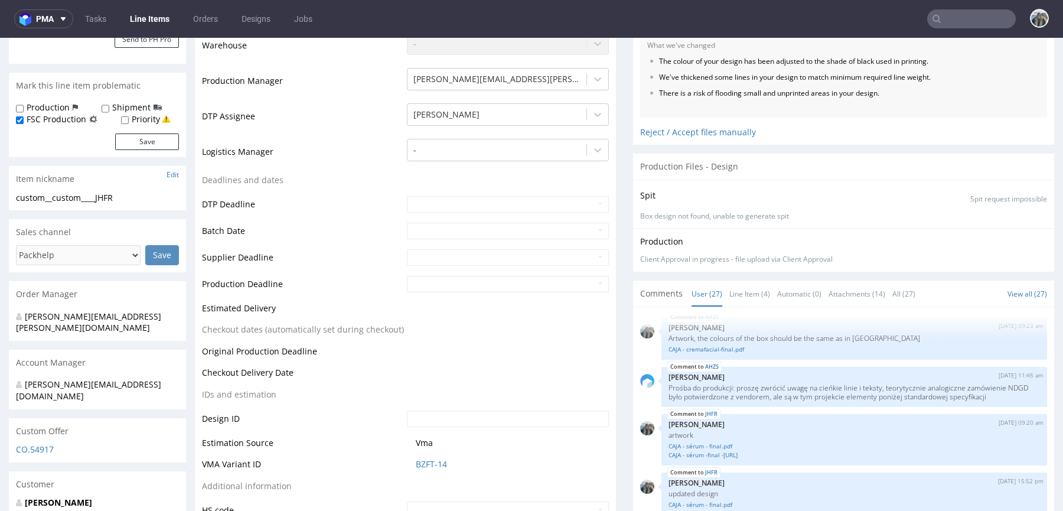
scroll to position [109, 0]
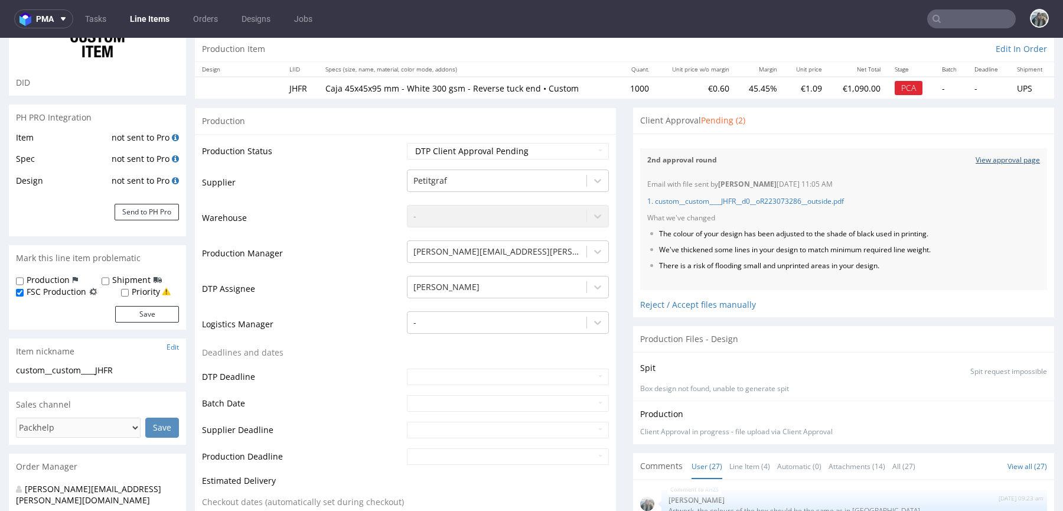
click at [1010, 155] on link "View approval page" at bounding box center [1007, 160] width 64 height 10
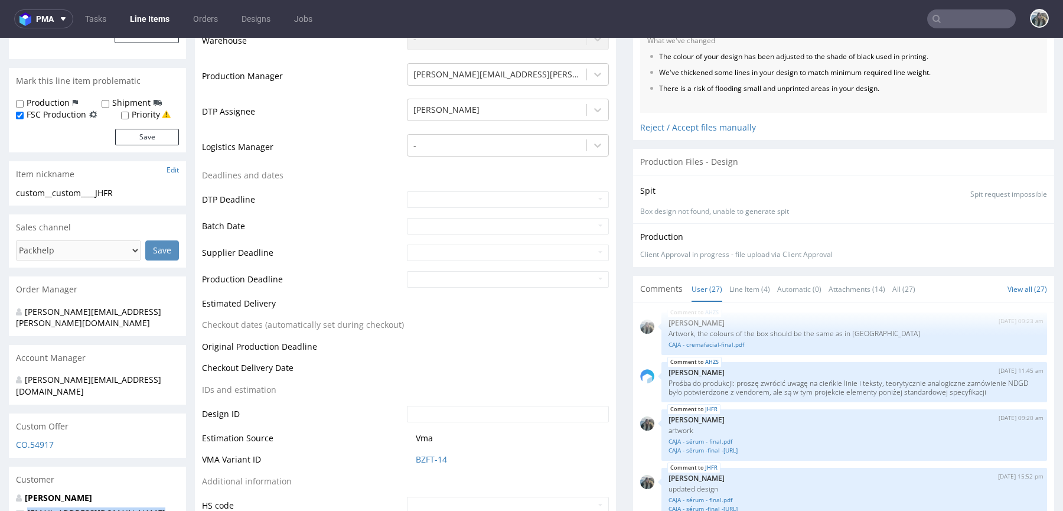
scroll to position [288, 0]
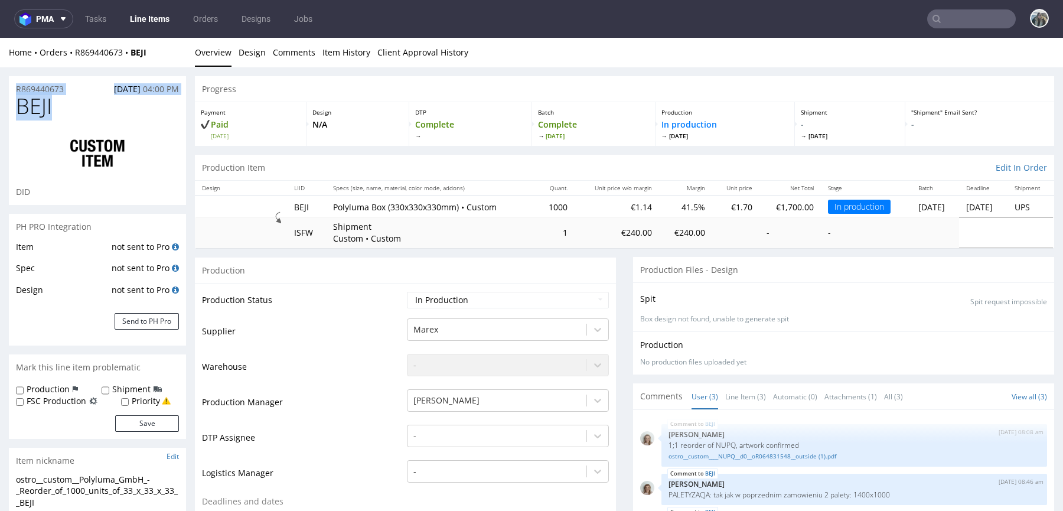
drag, startPoint x: 76, startPoint y: 96, endPoint x: 11, endPoint y: 89, distance: 65.3
click at [11, 89] on section "R869440673 [DATE] 04:00 PM BEJI DID" at bounding box center [97, 140] width 177 height 129
copy section "R869440673 [DATE] 04:00 PM BEJI"
click at [86, 76] on div "R869440673 [DATE] 04:00 PM" at bounding box center [97, 85] width 177 height 19
drag, startPoint x: 74, startPoint y: 88, endPoint x: 0, endPoint y: 88, distance: 73.8
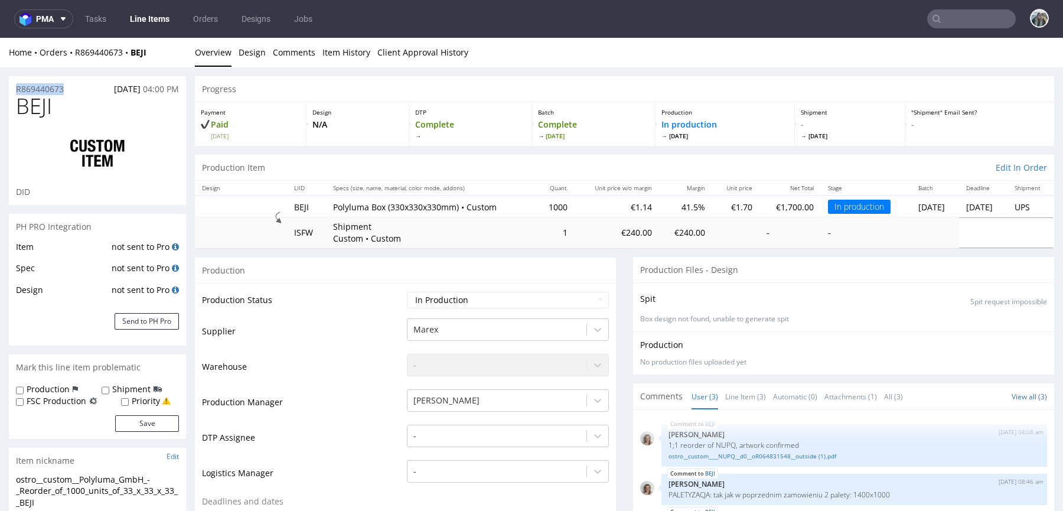
copy p "R869440673"
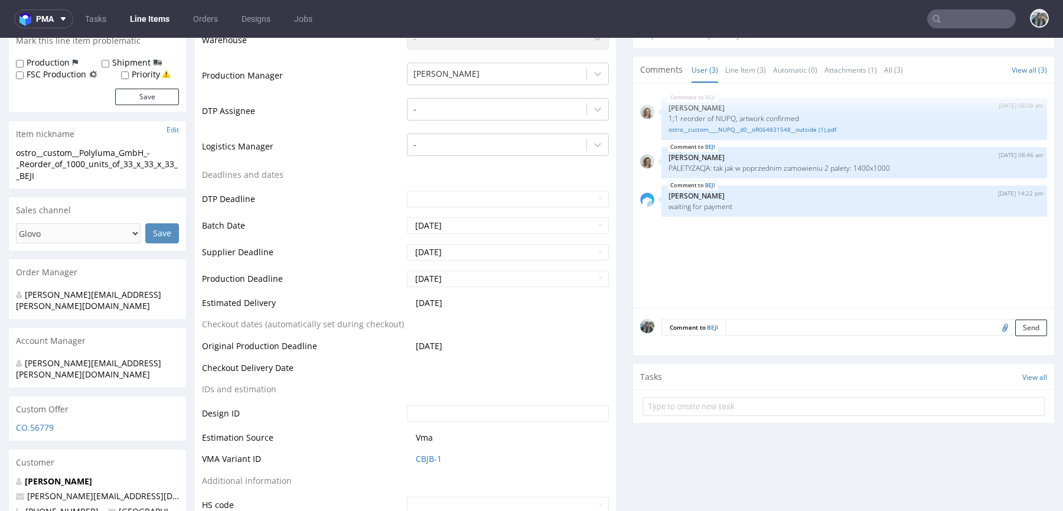
scroll to position [400, 0]
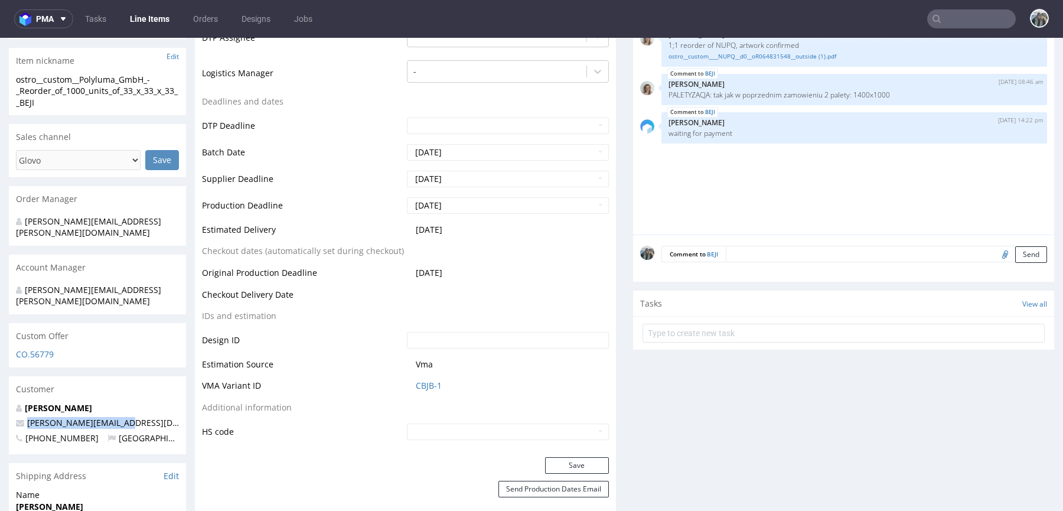
drag, startPoint x: 128, startPoint y: 398, endPoint x: 0, endPoint y: 399, distance: 127.5
copy span "j.schacht@polyluma.com"
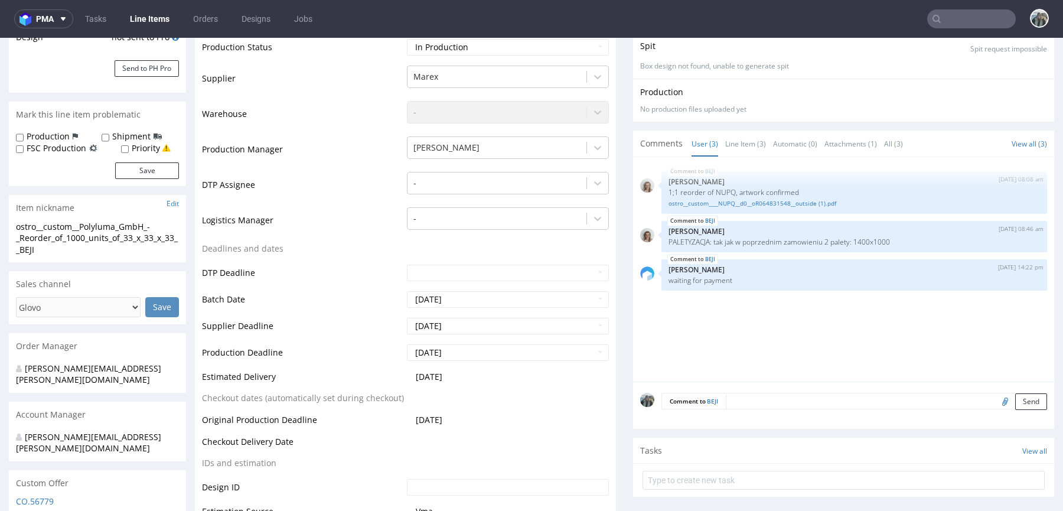
scroll to position [480, 0]
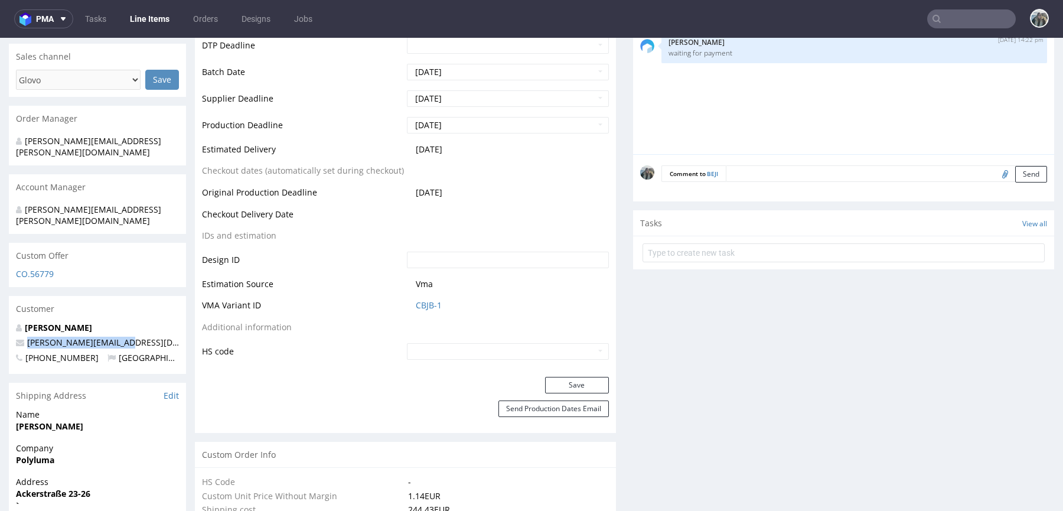
copy span "j.schacht@polyluma.com"
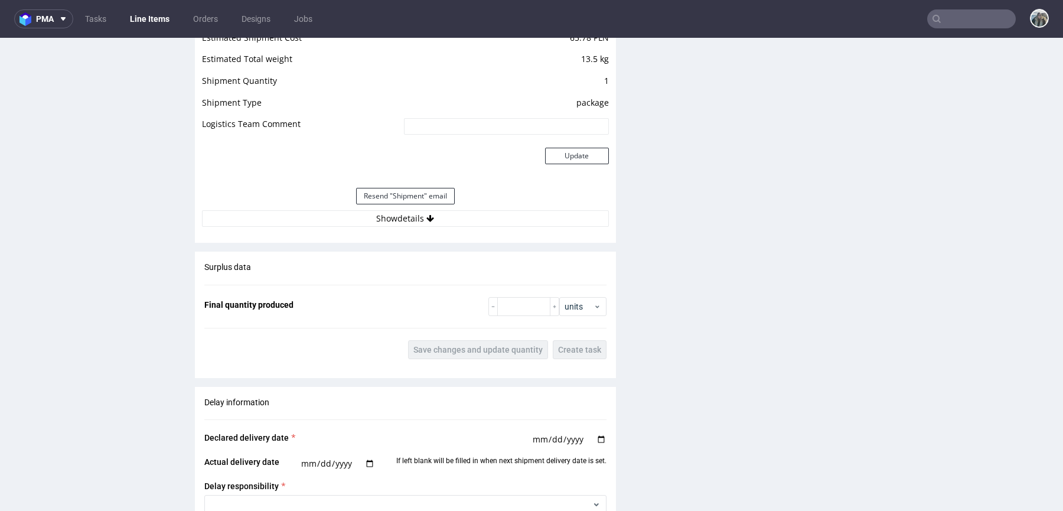
scroll to position [1616, 0]
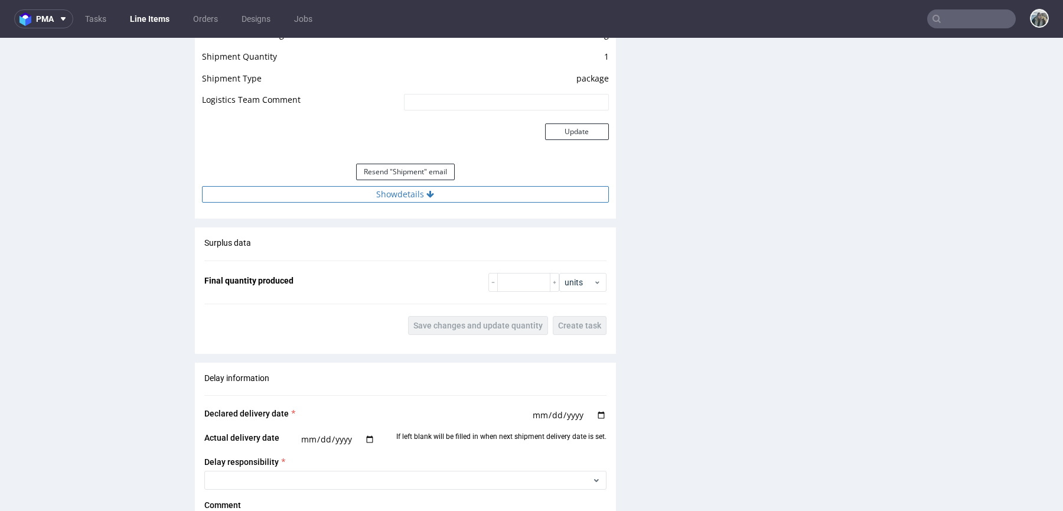
click at [354, 200] on button "Show details" at bounding box center [405, 194] width 407 height 17
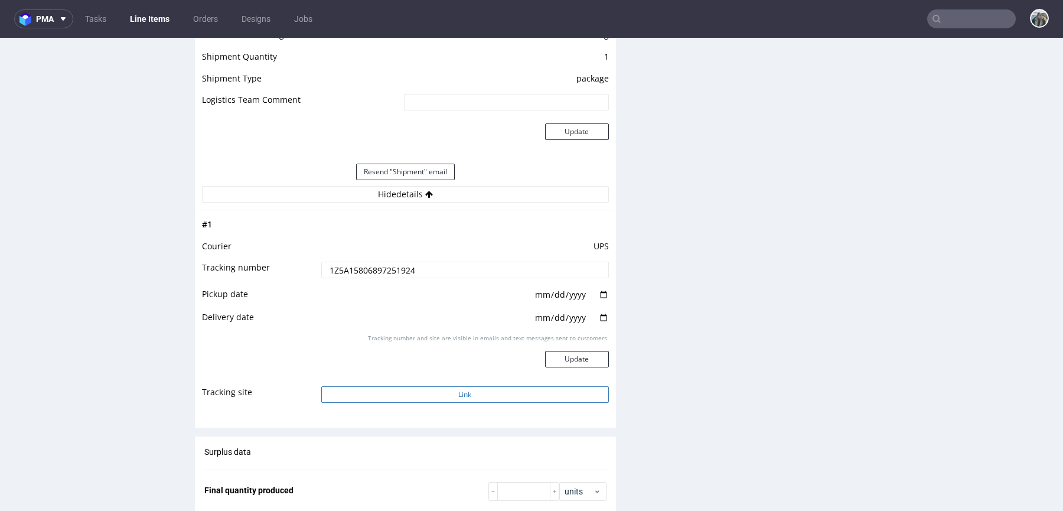
click at [357, 399] on button "Link" at bounding box center [465, 394] width 288 height 17
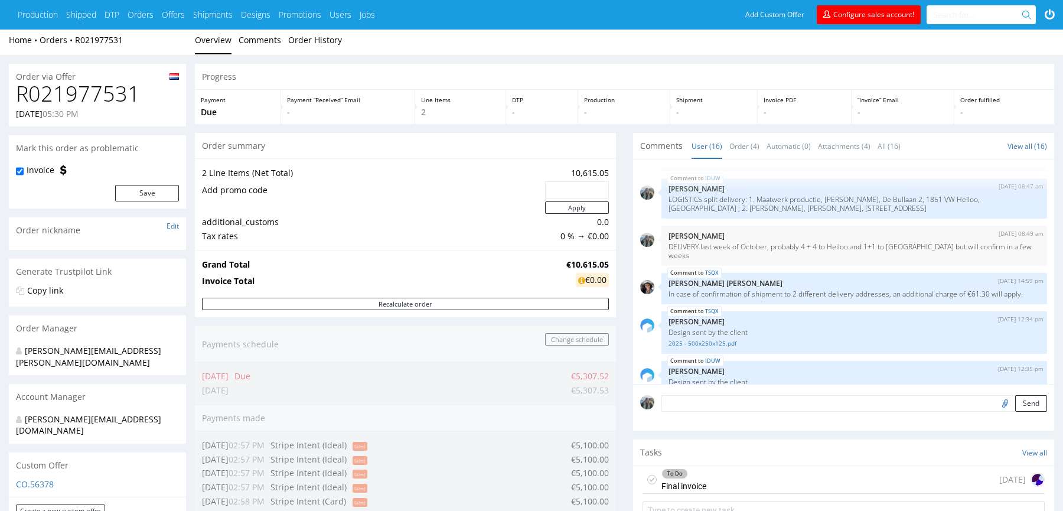
scroll to position [166, 0]
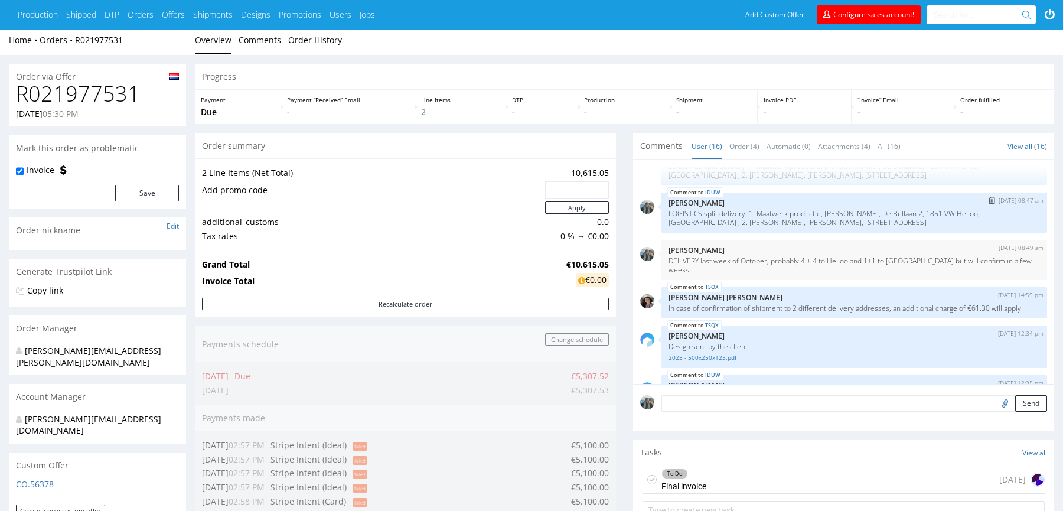
drag, startPoint x: 921, startPoint y: 221, endPoint x: 665, endPoint y: 211, distance: 256.5
click at [665, 211] on div "IDUW 21st Aug 25 | 08:47 am Zeniuk Magdalena LOGISTICS split delivery: 1. Maatw…" at bounding box center [854, 212] width 386 height 40
copy p "LOGISTICS split delivery: 1. Maatwerk productie, Yvon Spaanstra, De Bullaan 2, …"
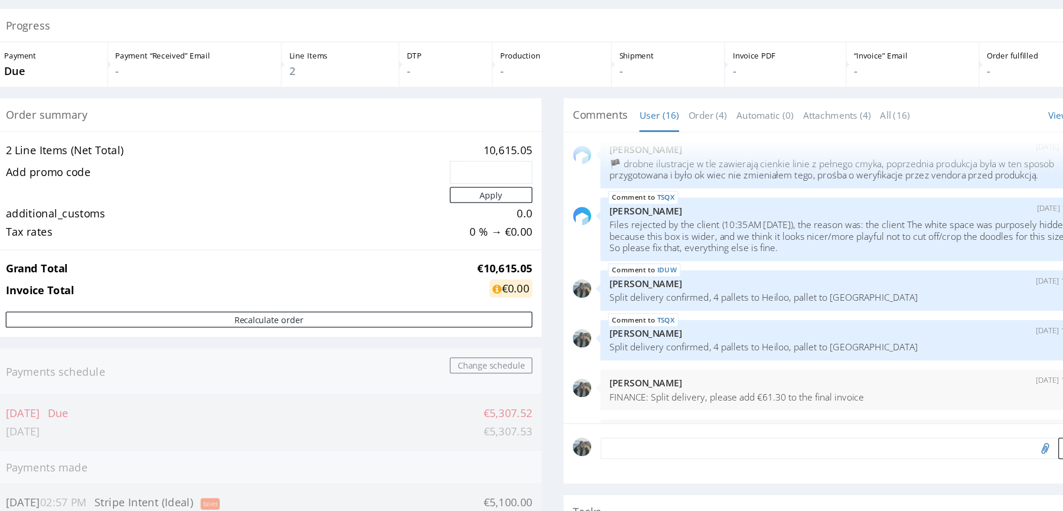
scroll to position [502, 0]
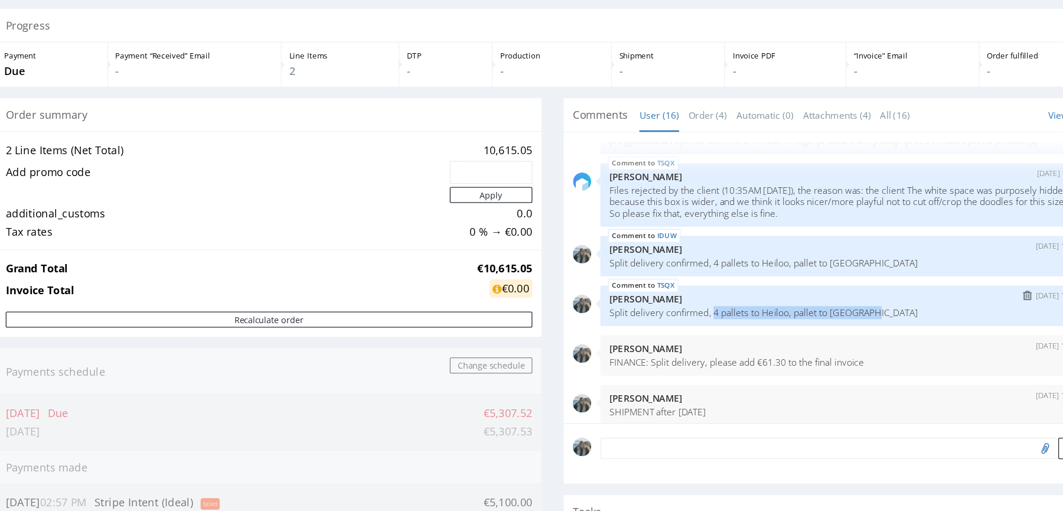
drag, startPoint x: 879, startPoint y: 291, endPoint x: 752, endPoint y: 292, distance: 126.4
click at [752, 294] on p "Split delivery confirmed, 4 pallets to Heiloo, pallet to Amsterdam" at bounding box center [853, 298] width 371 height 9
copy p "4 pallets to Heiloo, pallet to Amsterdam"
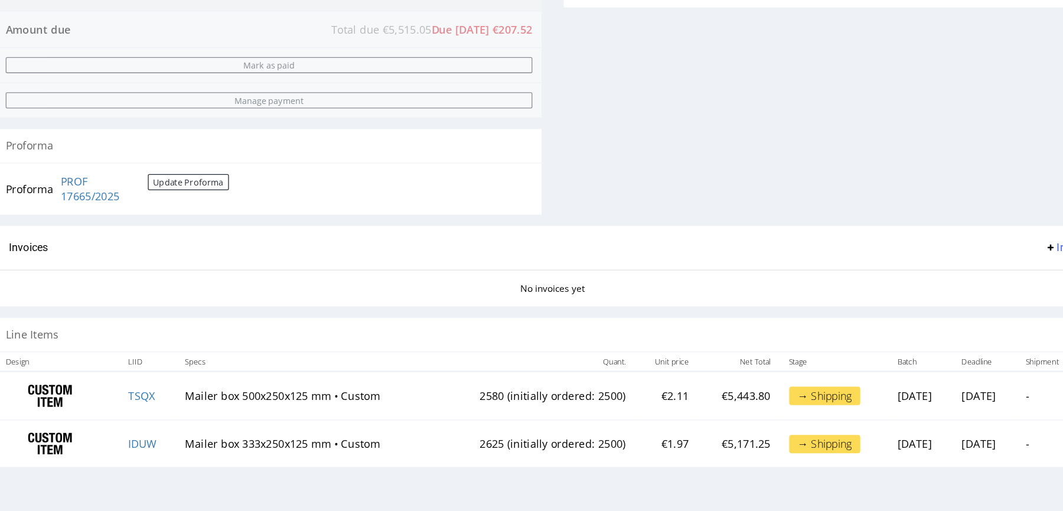
scroll to position [430, 0]
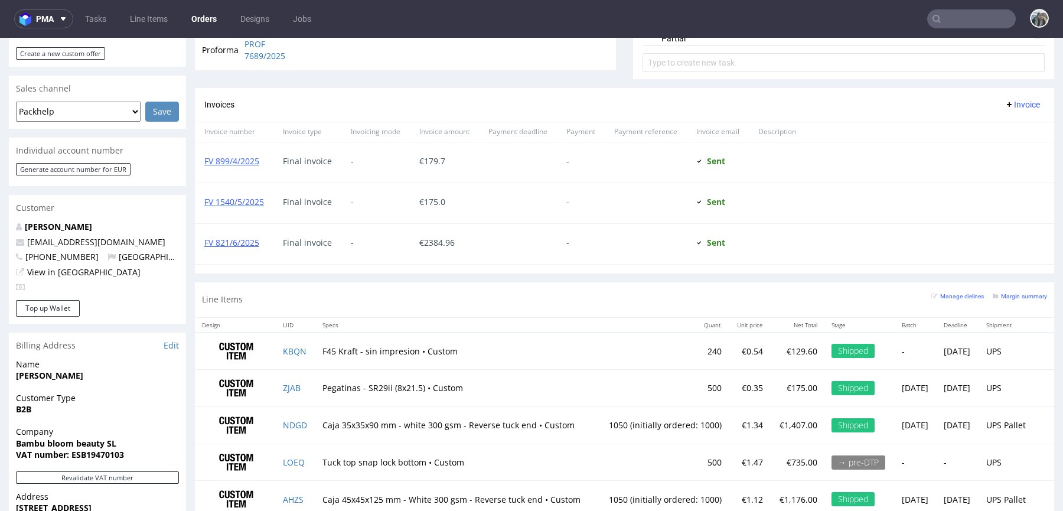
scroll to position [632, 0]
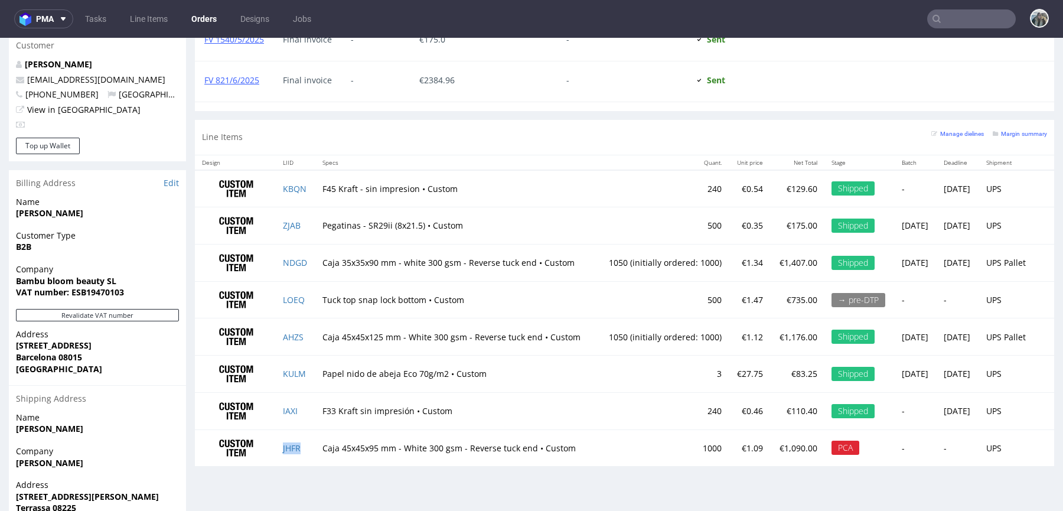
click at [307, 445] on td "JHFR" at bounding box center [296, 447] width 40 height 37
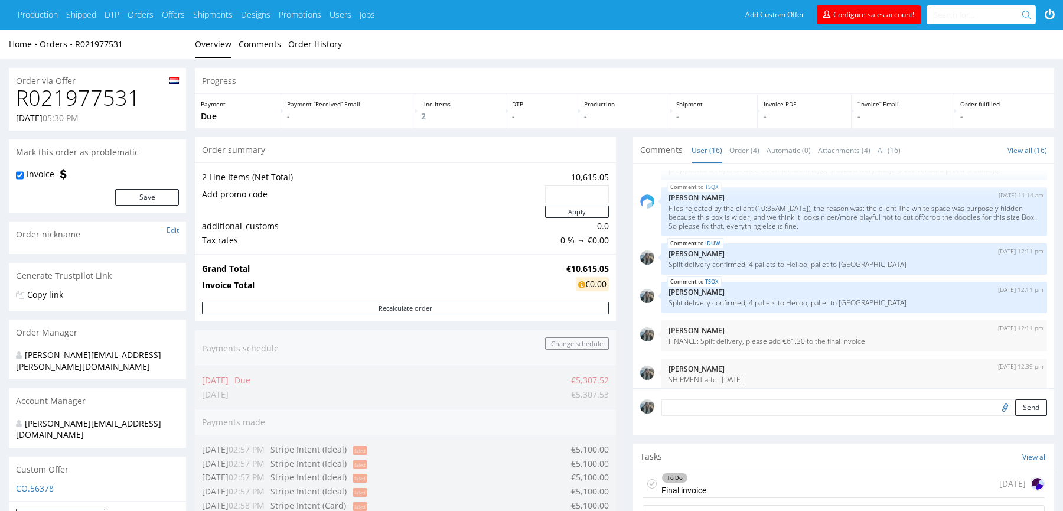
scroll to position [18, 0]
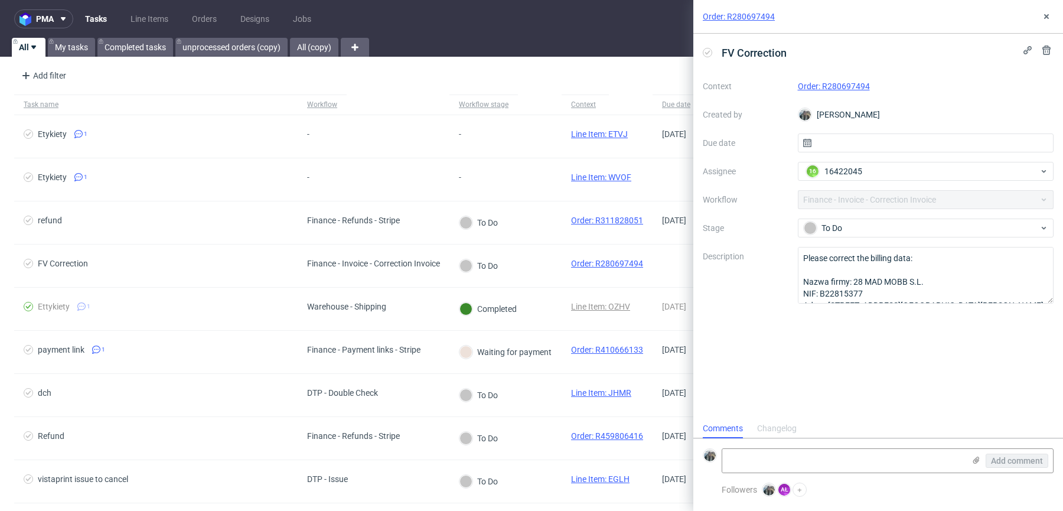
scroll to position [9, 0]
click at [760, 19] on link "Order: R280697494" at bounding box center [739, 17] width 72 height 12
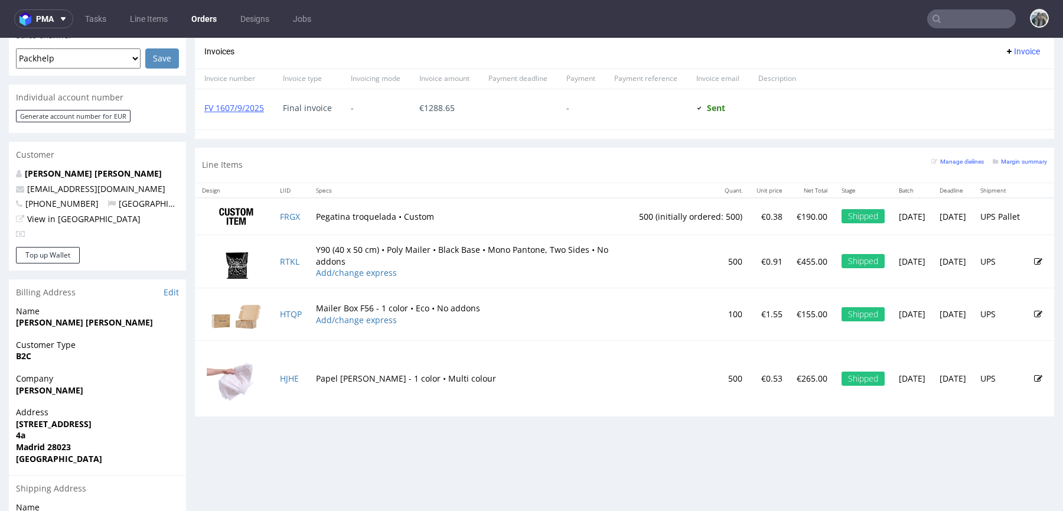
scroll to position [662, 0]
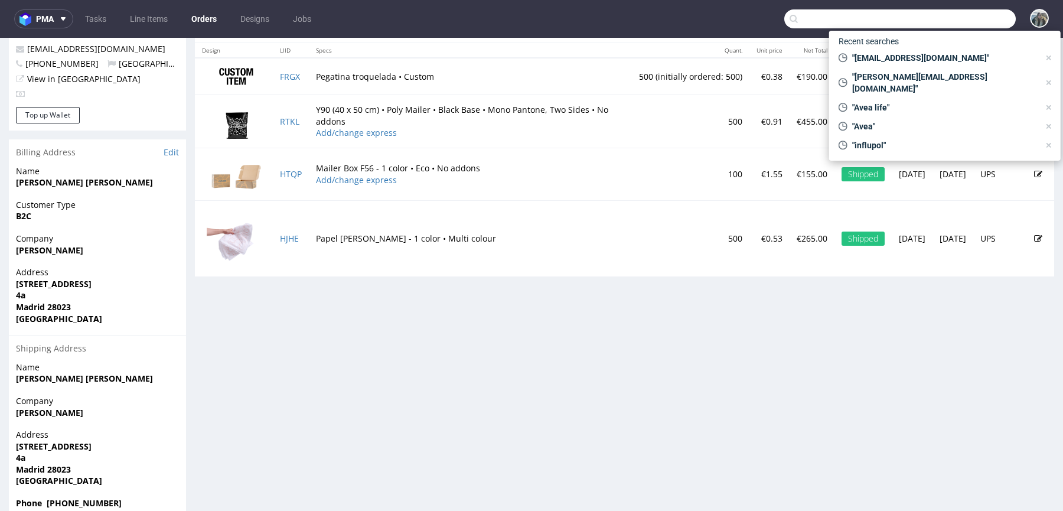
click at [968, 21] on input "text" at bounding box center [899, 18] width 231 height 19
paste input "velodrom"
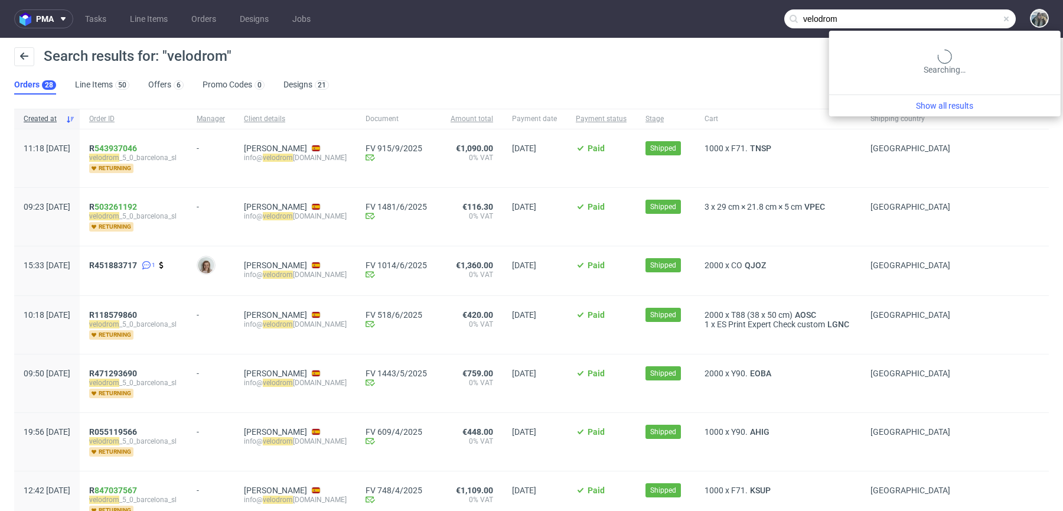
click at [948, 21] on input "velodrom" at bounding box center [899, 18] width 231 height 19
paste input "thelta"
type input "thelta"
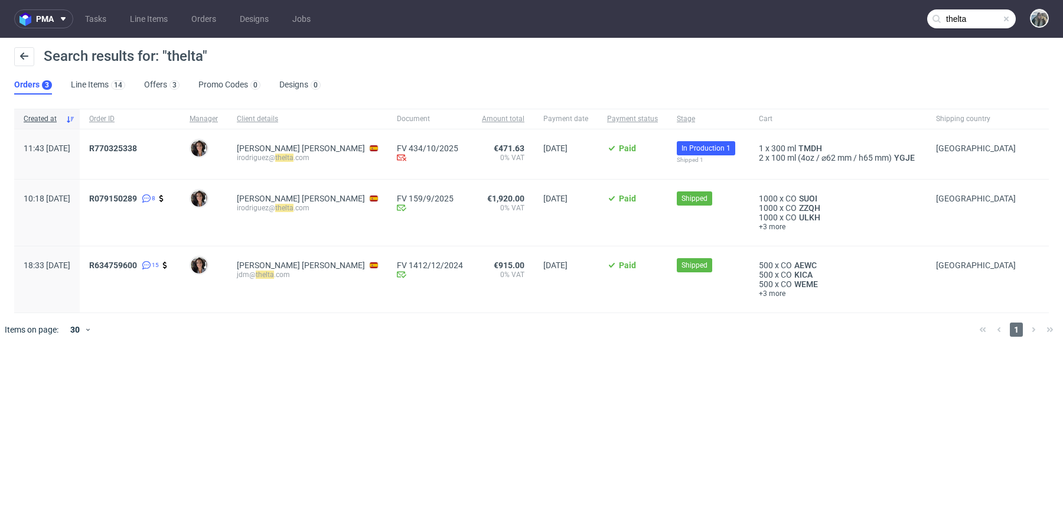
click at [137, 154] on span "R770325338" at bounding box center [129, 153] width 81 height 21
drag, startPoint x: 143, startPoint y: 147, endPoint x: 541, endPoint y: 7, distance: 421.8
click at [137, 147] on link "770325338" at bounding box center [115, 147] width 43 height 9
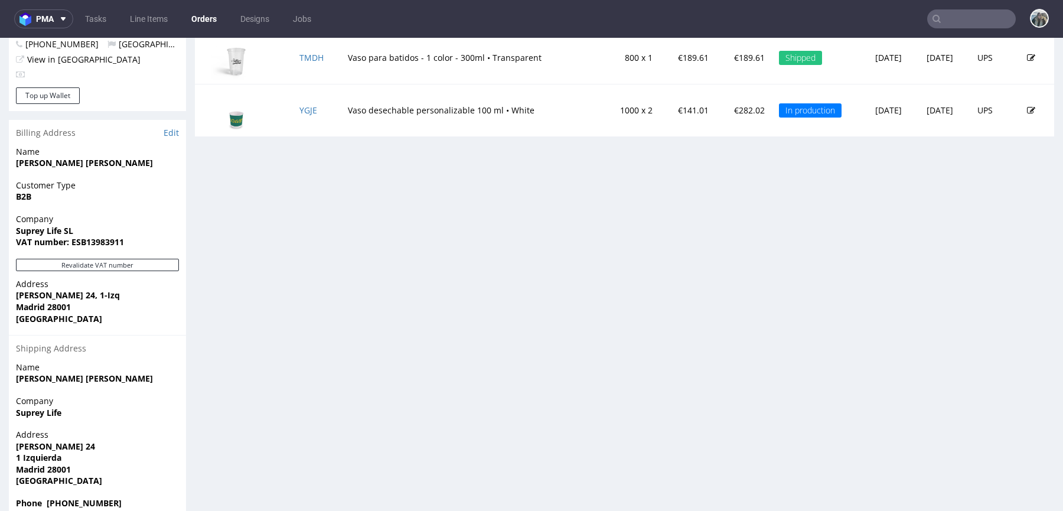
scroll to position [3, 0]
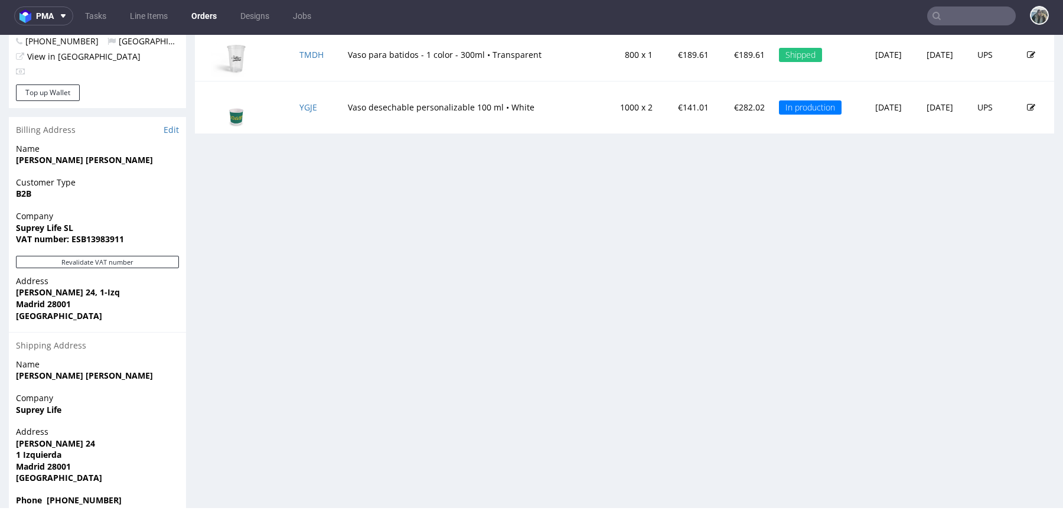
click at [957, 15] on input "text" at bounding box center [971, 15] width 89 height 19
paste input "246044384504"
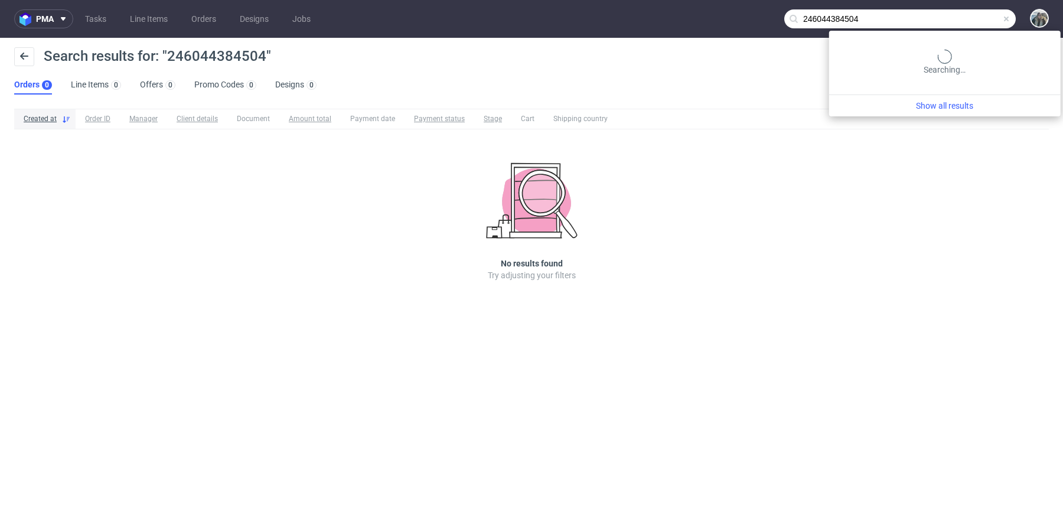
click at [962, 21] on input "246044384504" at bounding box center [899, 18] width 231 height 19
paste input "R030639525"
type input "R030639525"
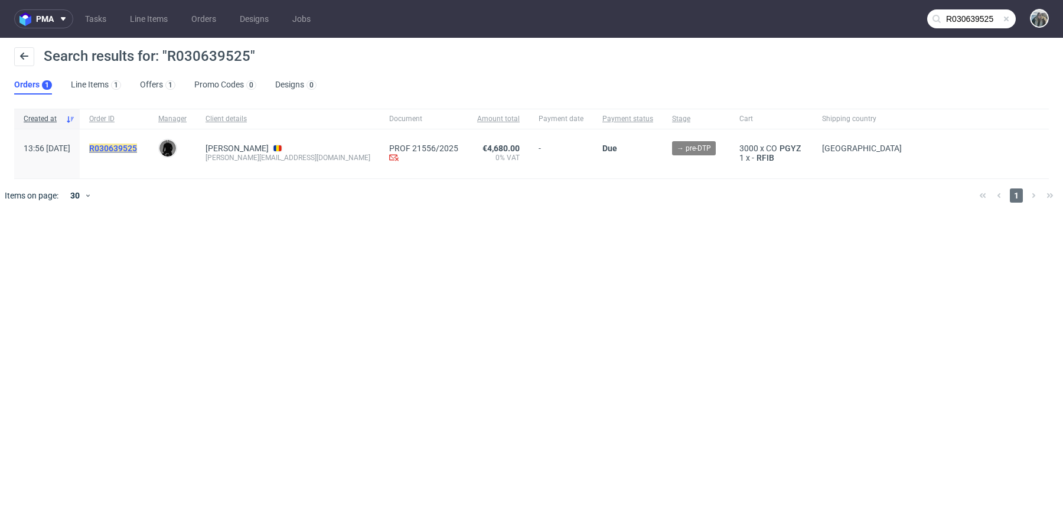
click at [137, 143] on mark "R030639525" at bounding box center [113, 147] width 48 height 9
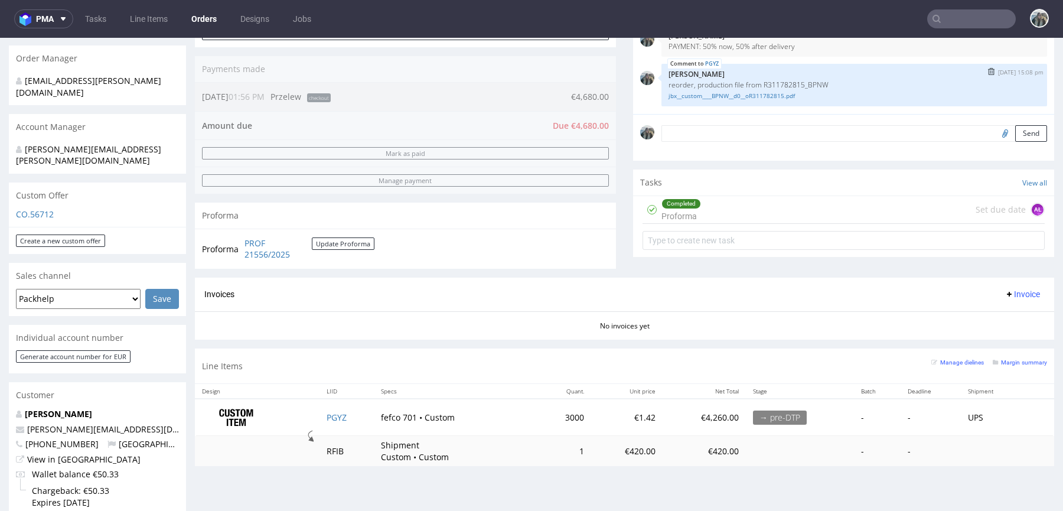
scroll to position [151, 0]
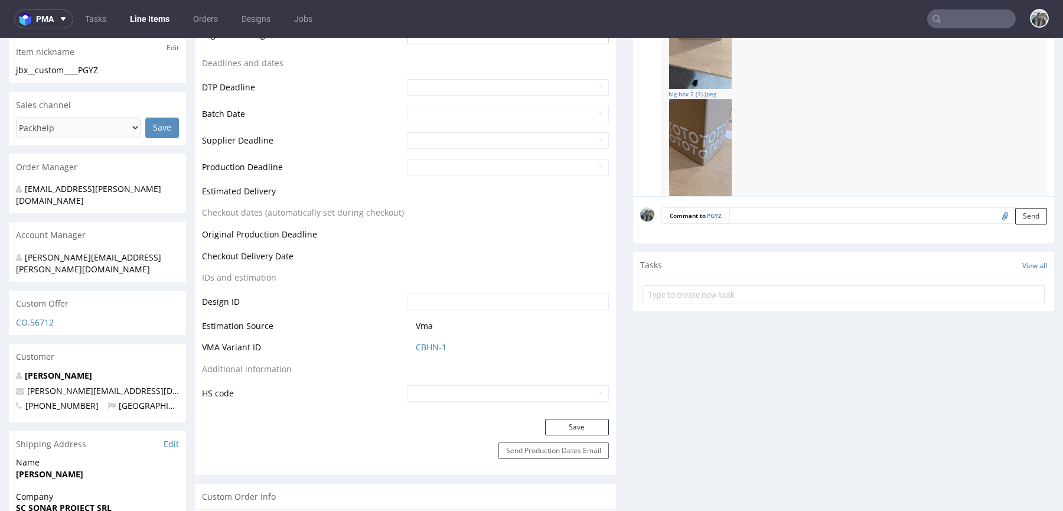
scroll to position [25, 0]
select select "in_progress"
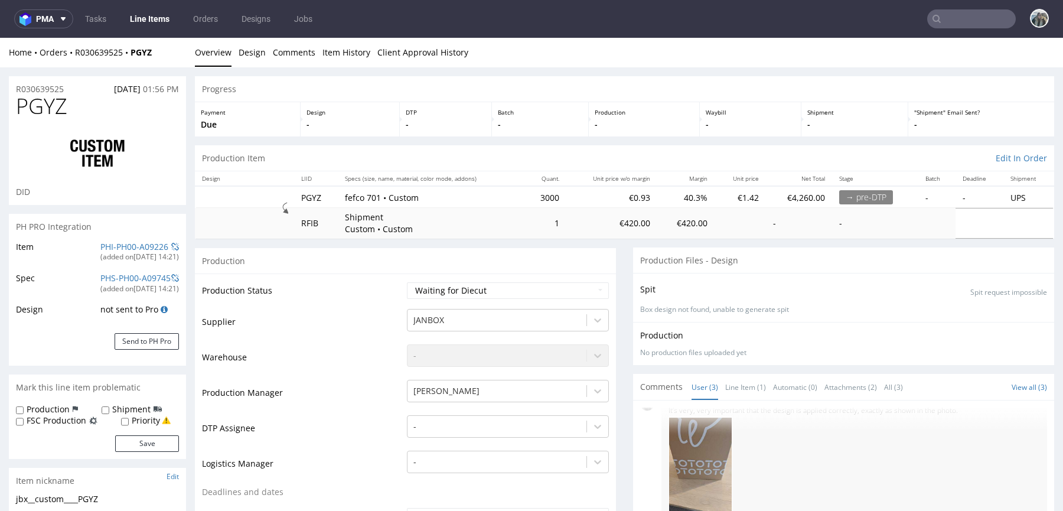
click at [50, 107] on span "PGYZ" at bounding box center [41, 106] width 51 height 24
click at [49, 107] on span "PGYZ" at bounding box center [41, 106] width 51 height 24
copy span "PGYZ"
click at [72, 92] on div "R030639525 07.10.2025 01:56 PM" at bounding box center [97, 85] width 177 height 19
drag, startPoint x: 71, startPoint y: 90, endPoint x: 14, endPoint y: 90, distance: 57.9
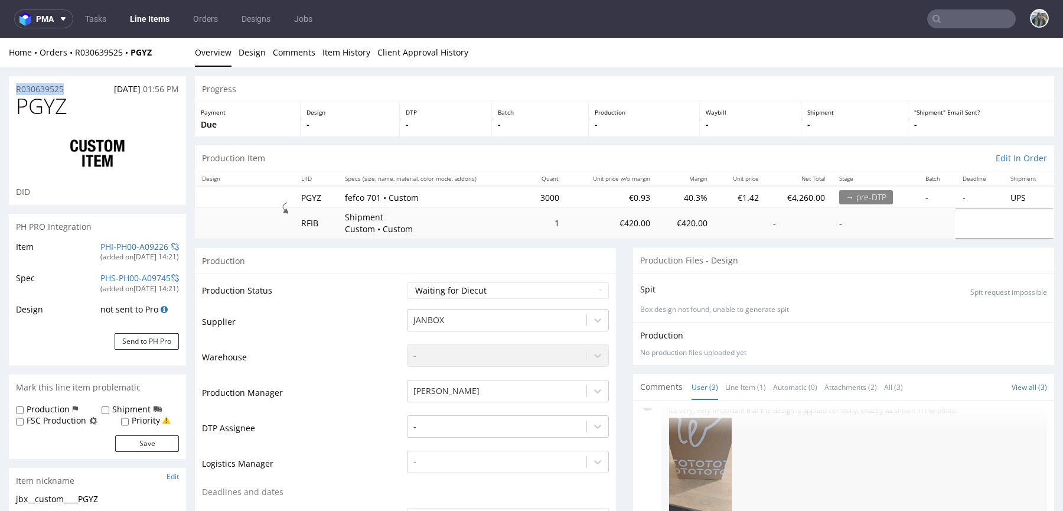
click at [14, 90] on div "R030639525 07.10.2025 01:56 PM" at bounding box center [97, 85] width 177 height 19
copy p "R030639525"
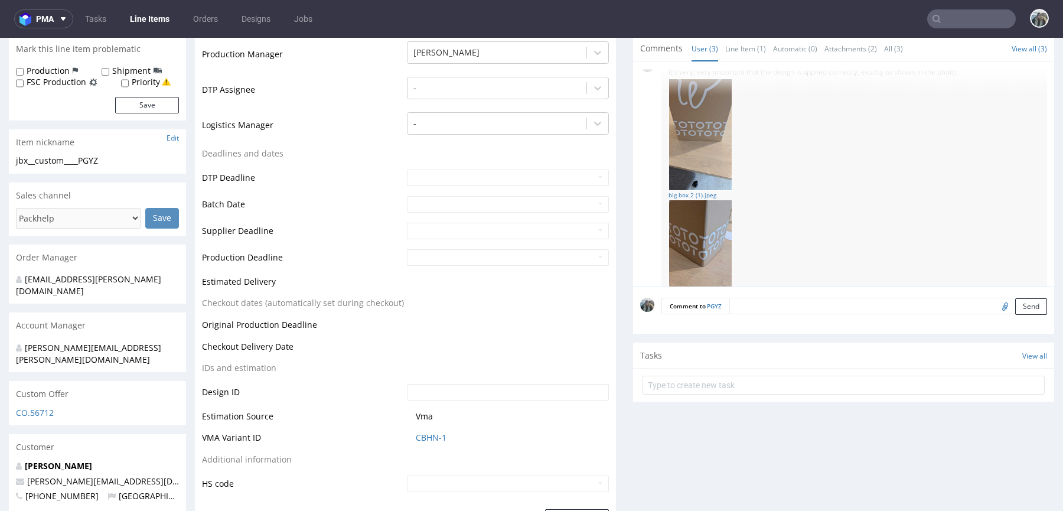
scroll to position [161, 0]
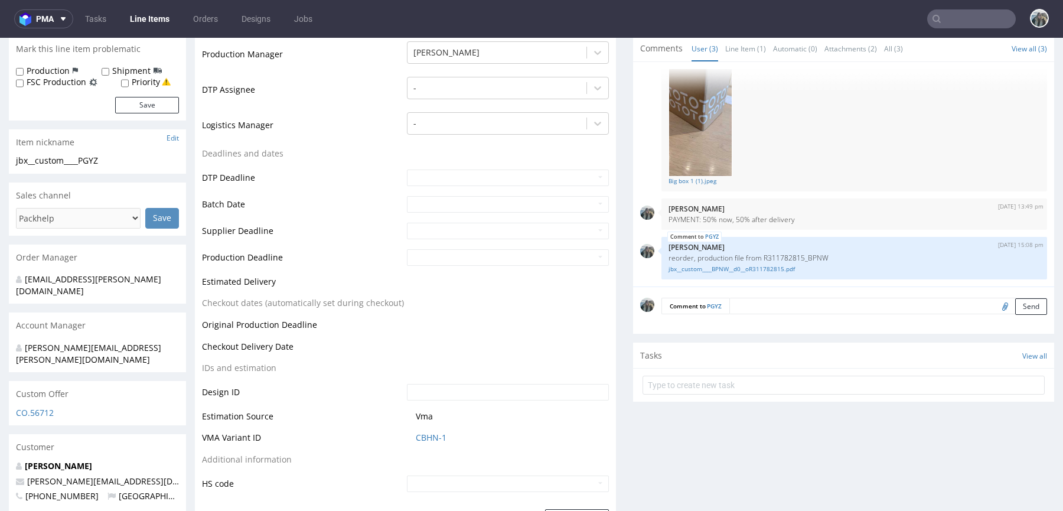
click at [995, 307] on input "file" at bounding box center [1003, 305] width 17 height 15
type input "C:\fakepath\1767_1_F701_3D.pdf"
click at [756, 307] on textarea at bounding box center [888, 306] width 318 height 17
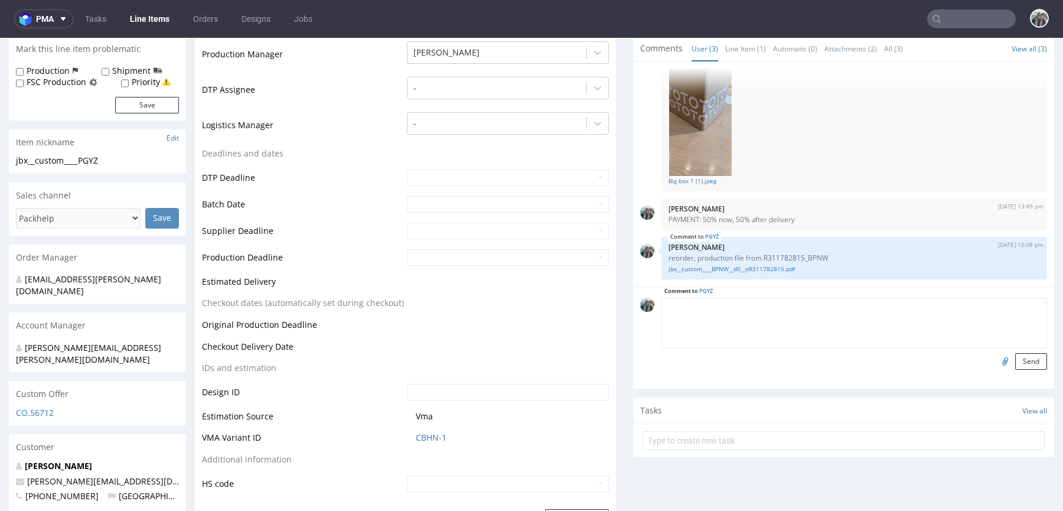
type textarea "V"
type textarea "3D visualization for the client"
click at [1026, 365] on button "Send" at bounding box center [1031, 361] width 32 height 17
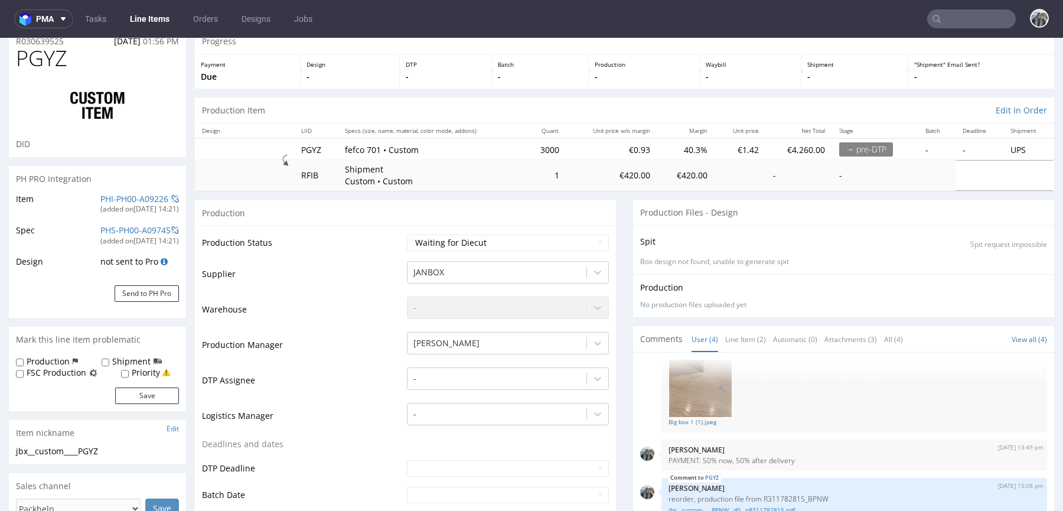
scroll to position [220, 0]
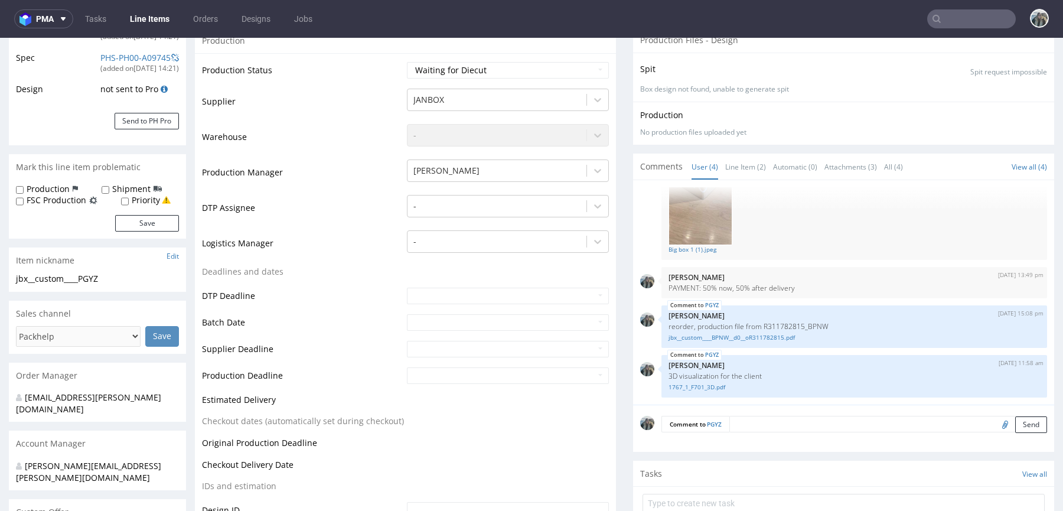
select select "in_progress"
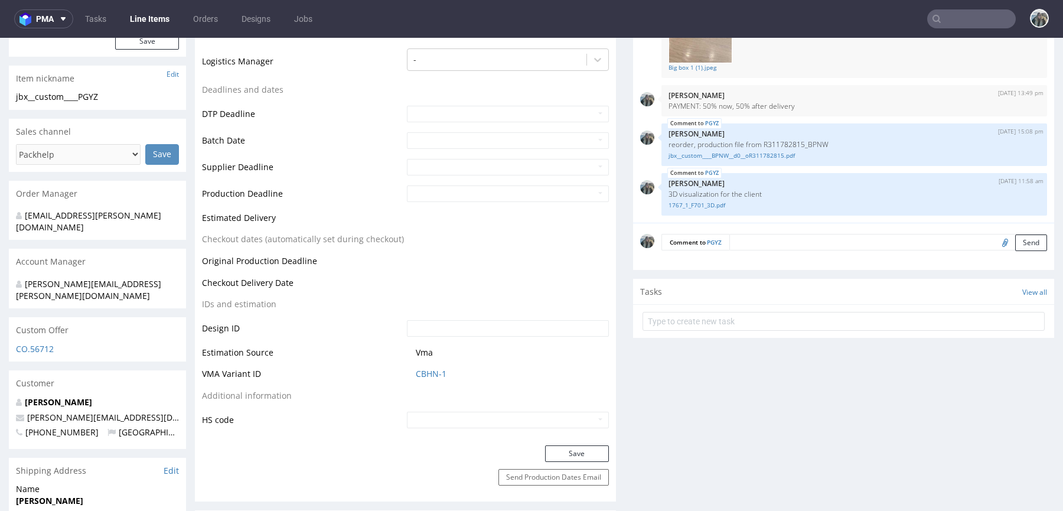
scroll to position [456, 0]
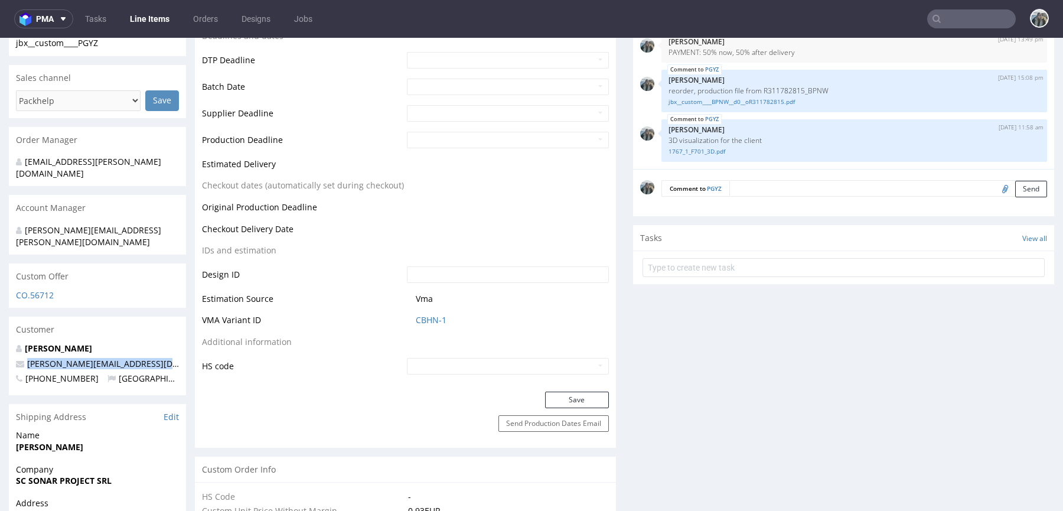
drag, startPoint x: 120, startPoint y: 345, endPoint x: 0, endPoint y: 338, distance: 120.0
copy span "alexandru@ototo.ro"
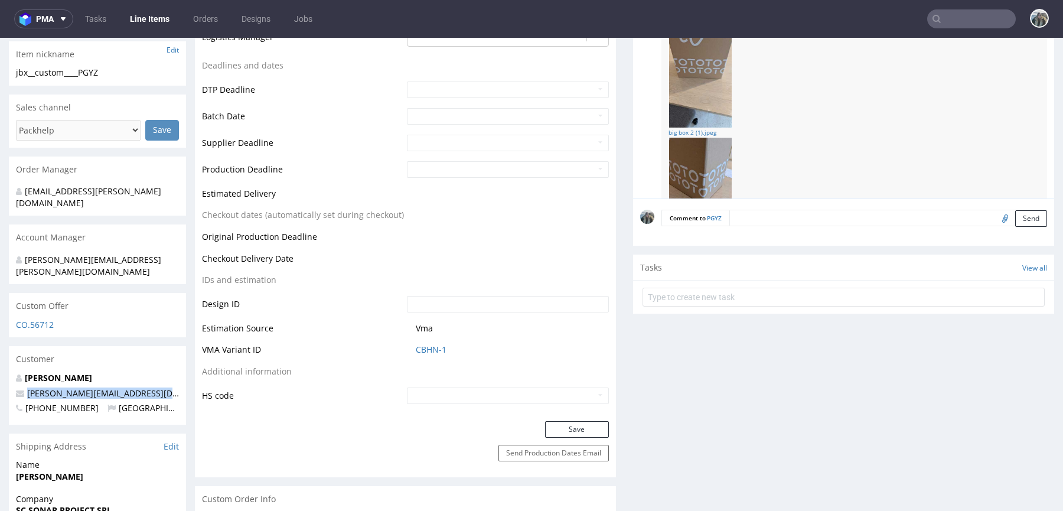
scroll to position [350, 0]
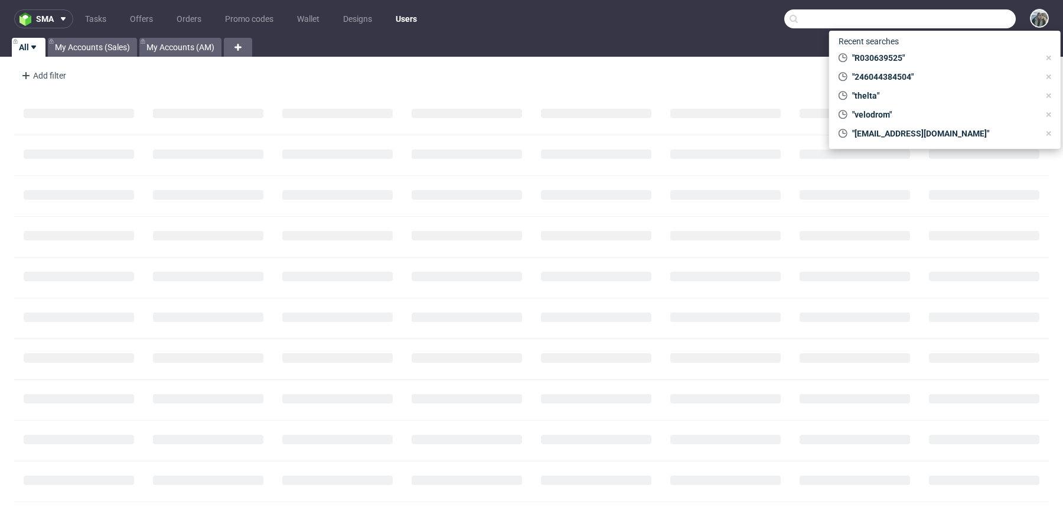
click at [959, 23] on input "text" at bounding box center [899, 18] width 231 height 19
paste input "bfuturist"
type input "bfuturist"
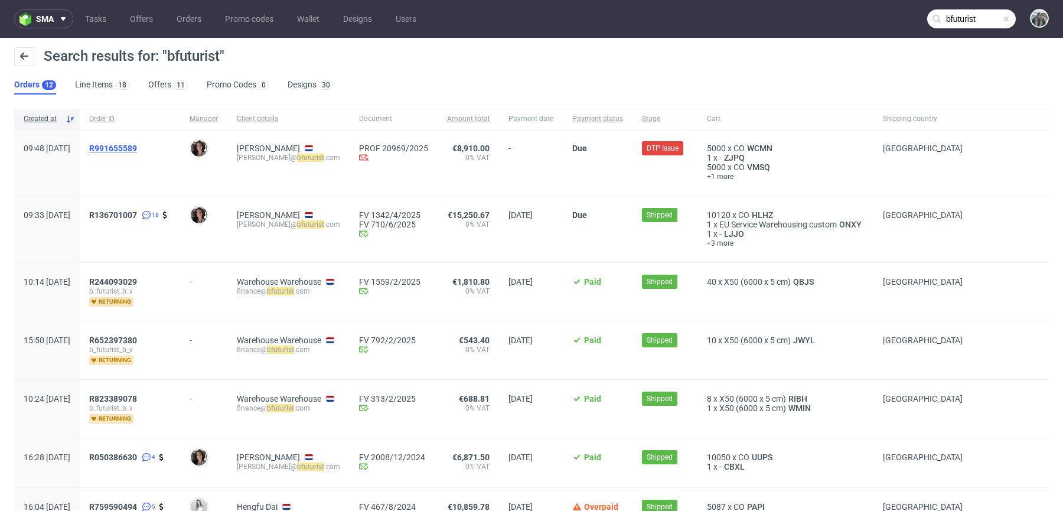
click at [137, 151] on span "R991655589" at bounding box center [113, 147] width 48 height 9
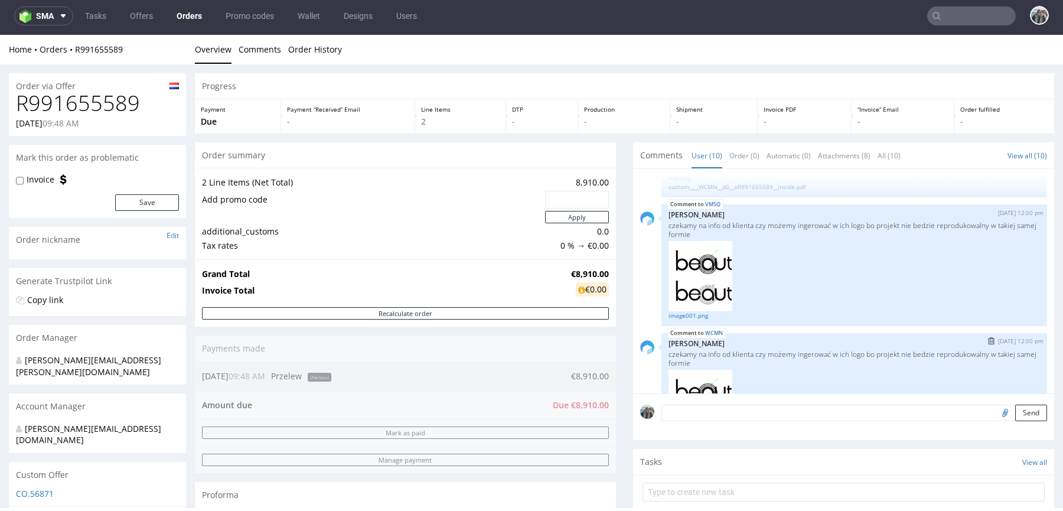
scroll to position [501, 0]
click at [706, 202] on link "VMSQ" at bounding box center [712, 205] width 15 height 9
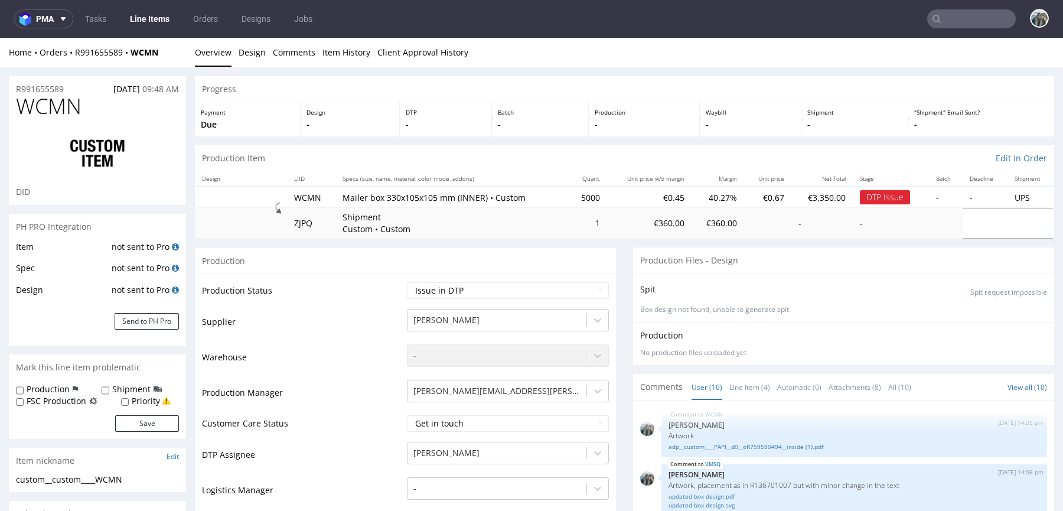
scroll to position [570, 0]
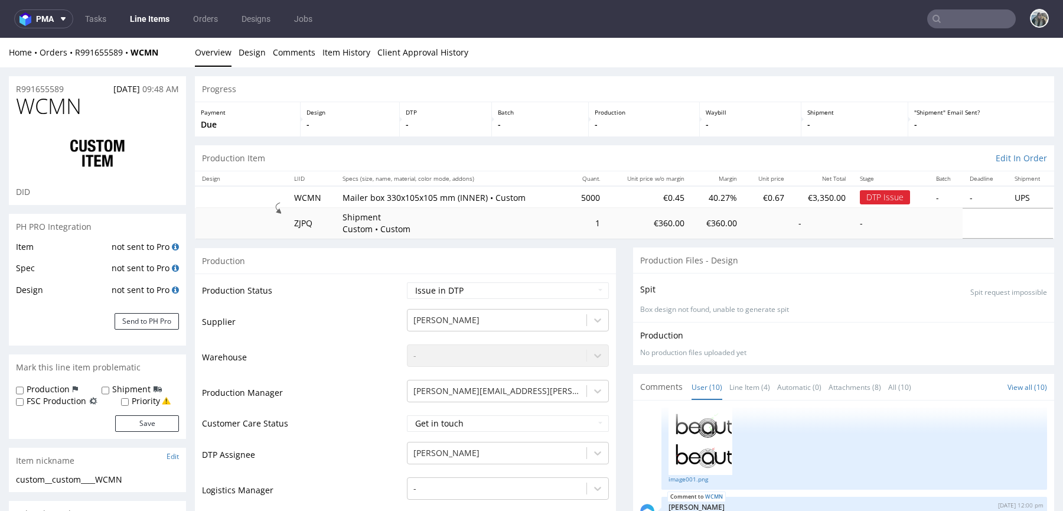
click at [963, 21] on input "text" at bounding box center [971, 18] width 89 height 19
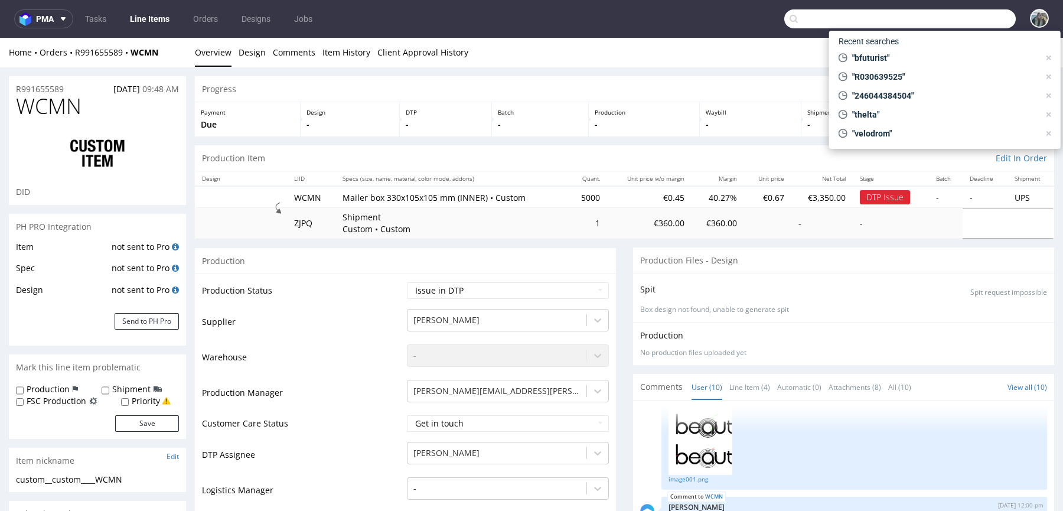
paste input "freudebox"
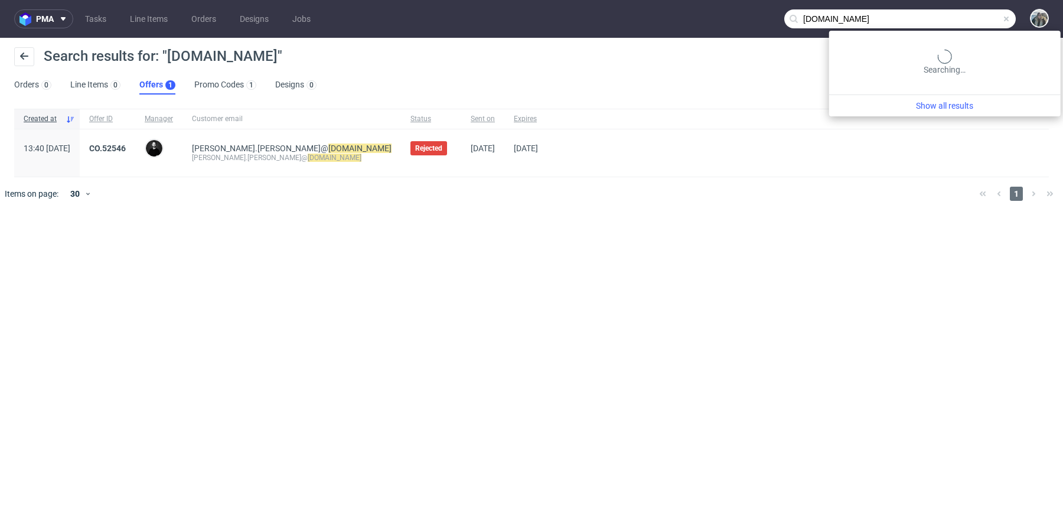
click at [969, 15] on input "freudebox.de" at bounding box center [899, 18] width 231 height 19
paste input "R927133250"
type input "R927133250"
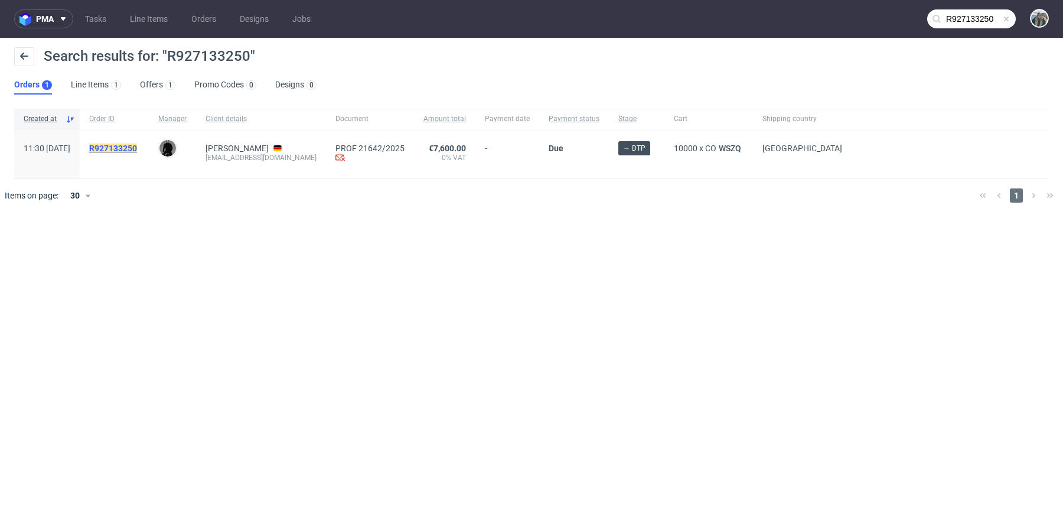
click at [137, 152] on mark "R927133250" at bounding box center [113, 147] width 48 height 9
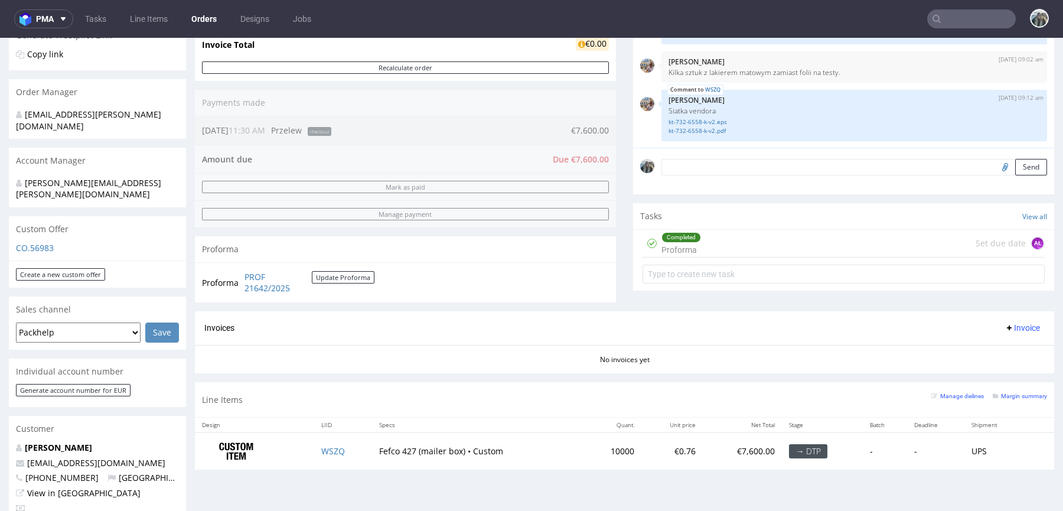
scroll to position [473, 0]
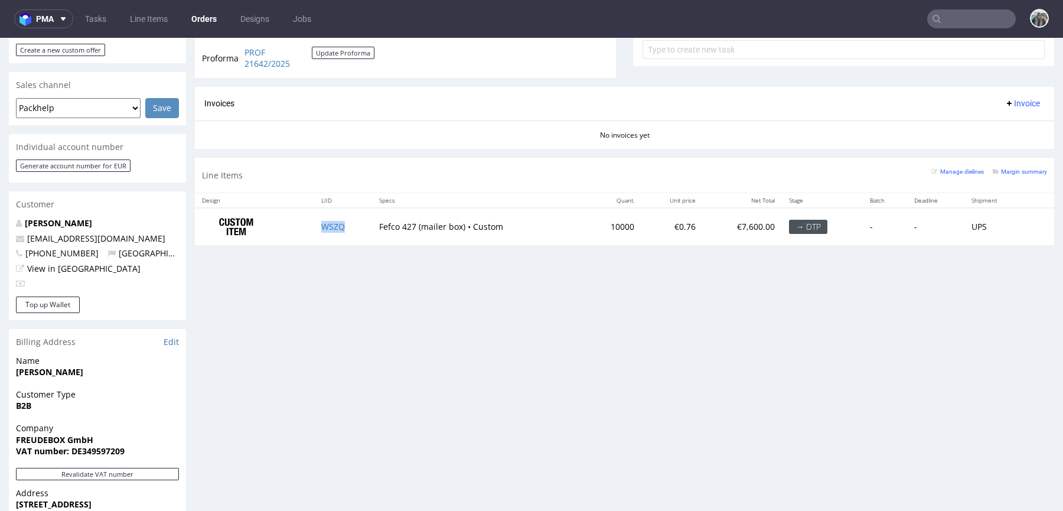
click at [359, 226] on td "WSZQ" at bounding box center [343, 226] width 58 height 37
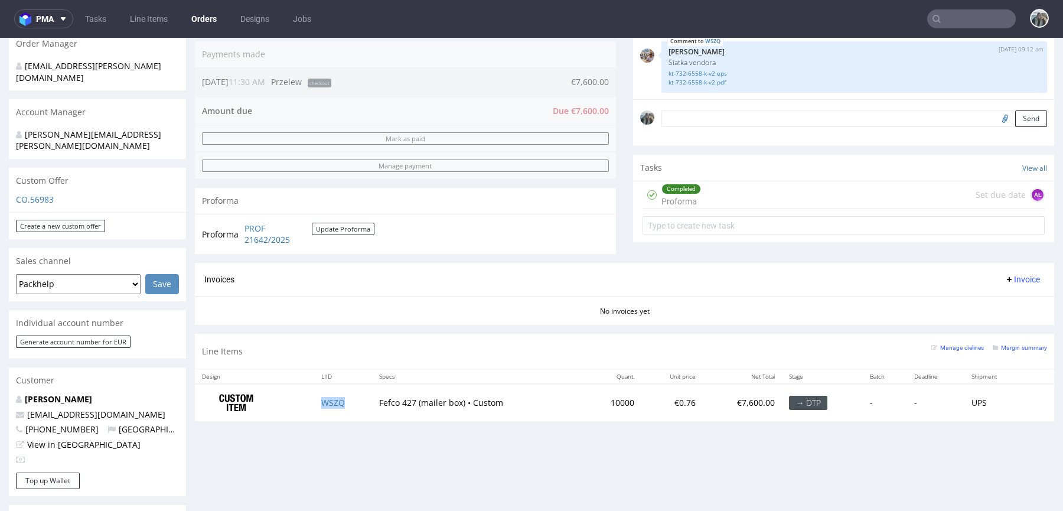
scroll to position [190, 0]
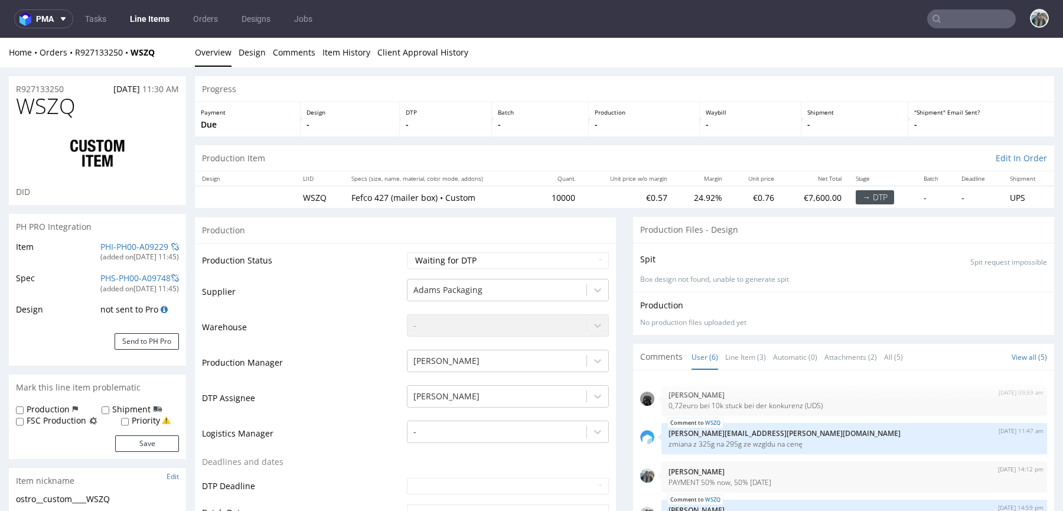
scroll to position [51, 0]
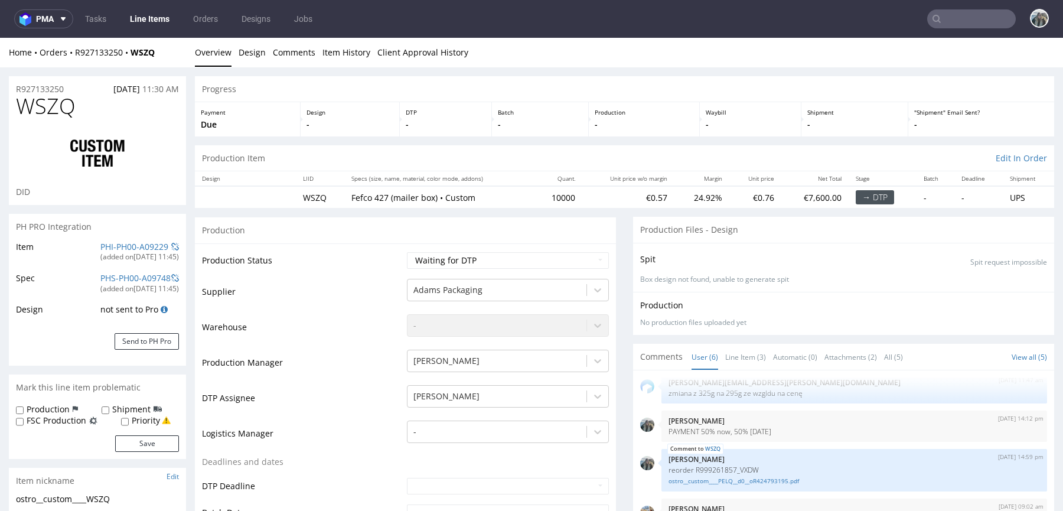
click at [35, 82] on div "R927133250 08.10.2025 11:30 AM" at bounding box center [97, 85] width 177 height 19
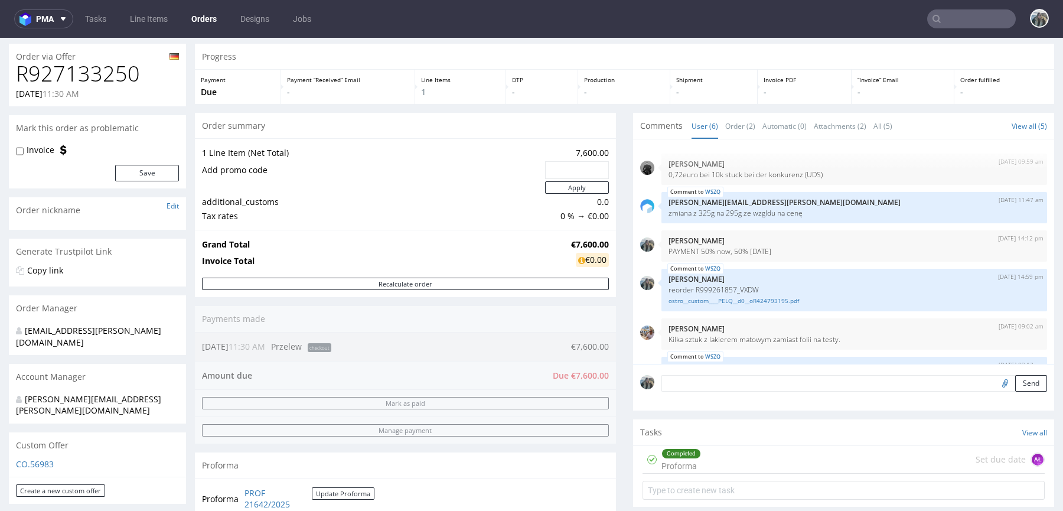
click at [99, 79] on h1 "R927133250" at bounding box center [97, 74] width 163 height 24
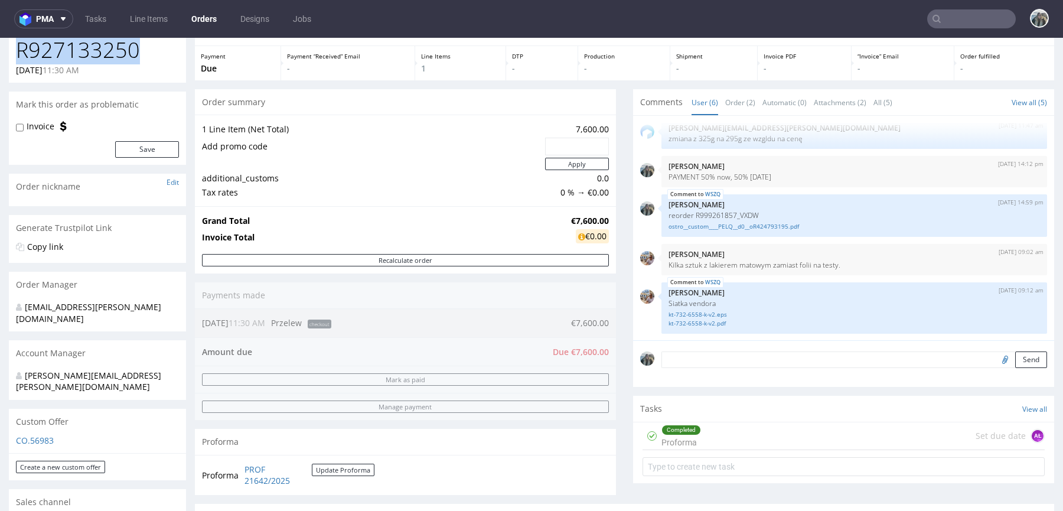
scroll to position [135, 0]
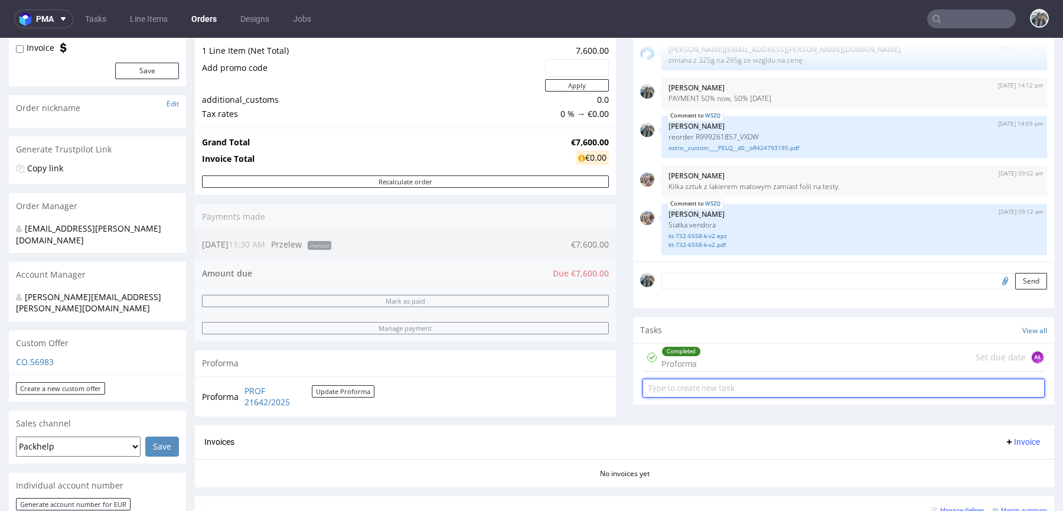
click at [691, 386] on input "text" at bounding box center [843, 387] width 402 height 19
type input "Payment link"
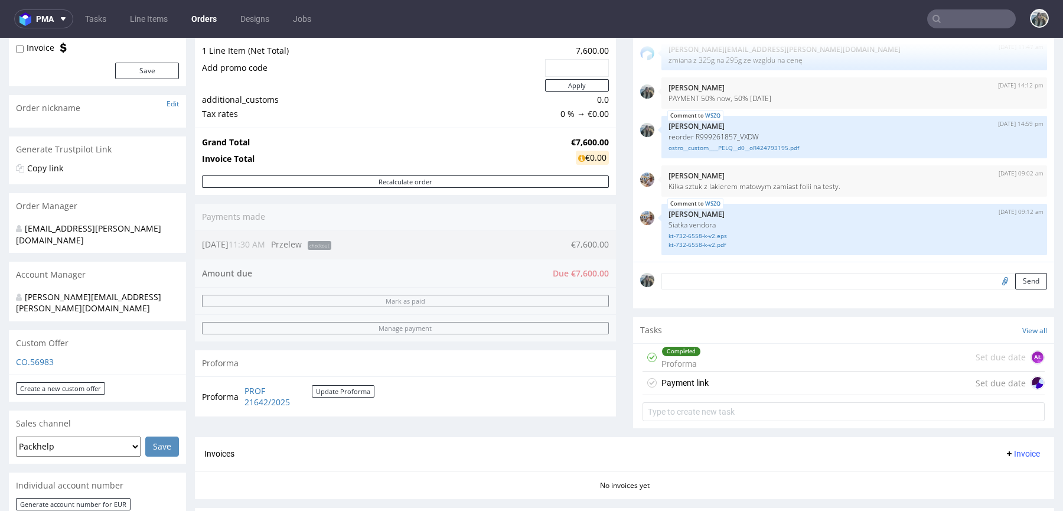
click at [764, 379] on div "Payment link Set due date" at bounding box center [843, 383] width 402 height 24
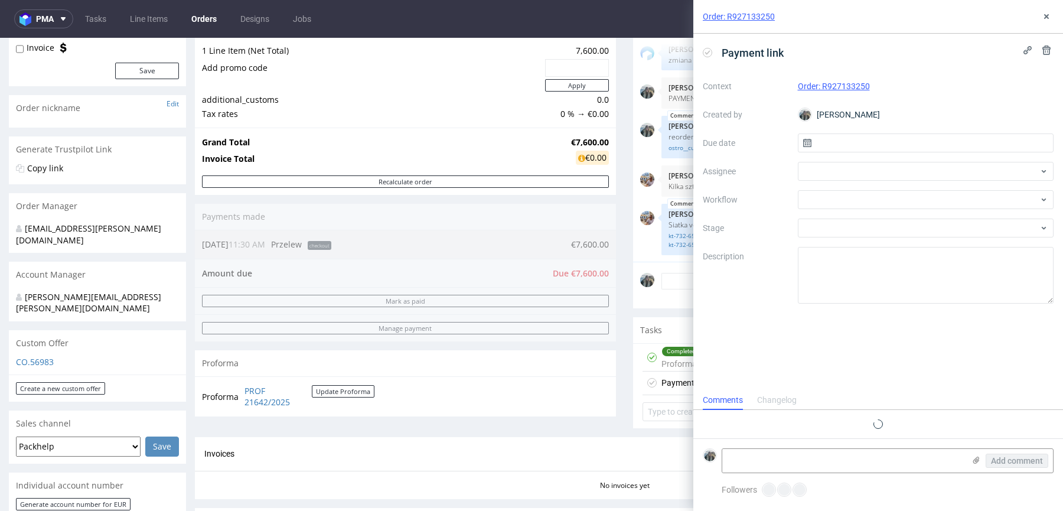
scroll to position [9, 0]
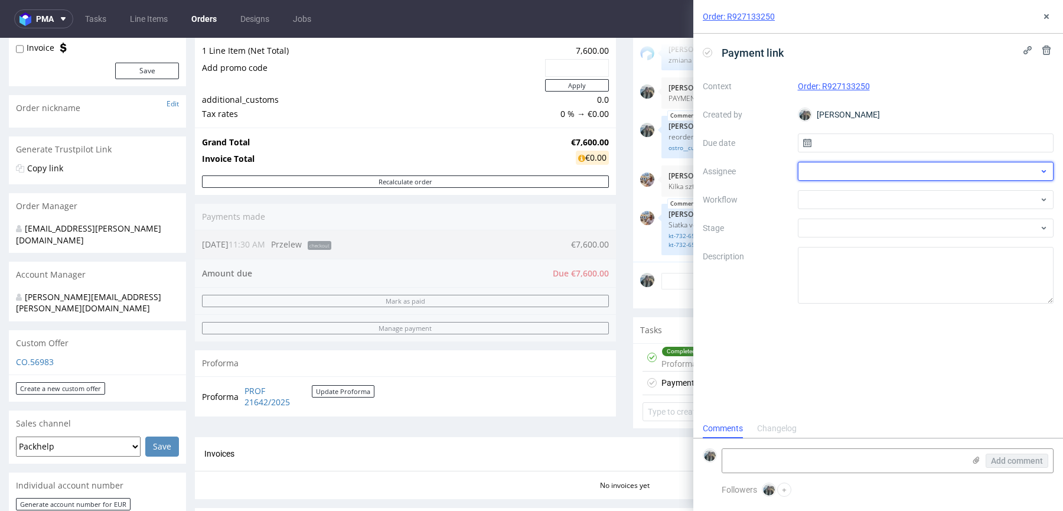
click at [817, 167] on div at bounding box center [926, 171] width 256 height 19
type input "łę"
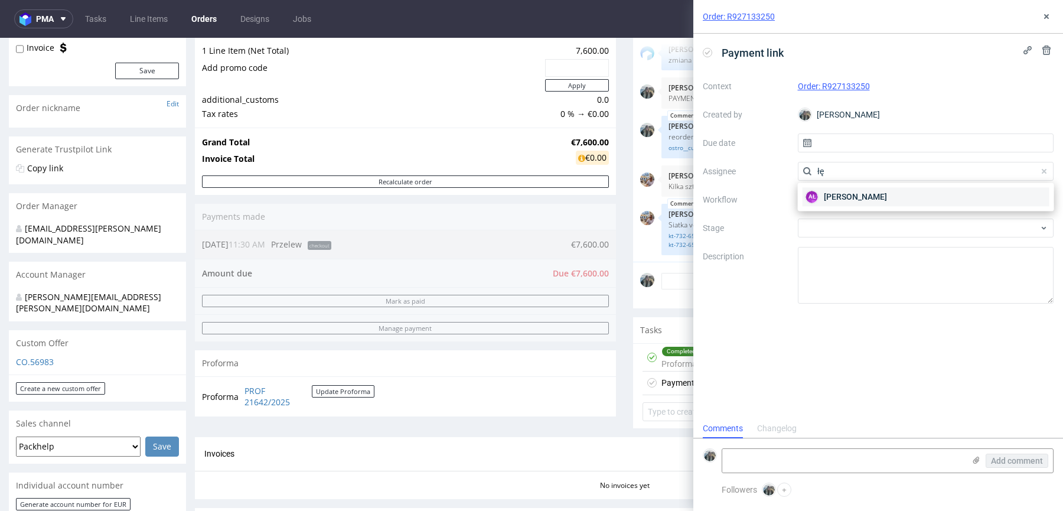
click at [825, 192] on span "Aleksandra Łętowska" at bounding box center [855, 197] width 63 height 12
click at [825, 197] on div at bounding box center [926, 199] width 256 height 19
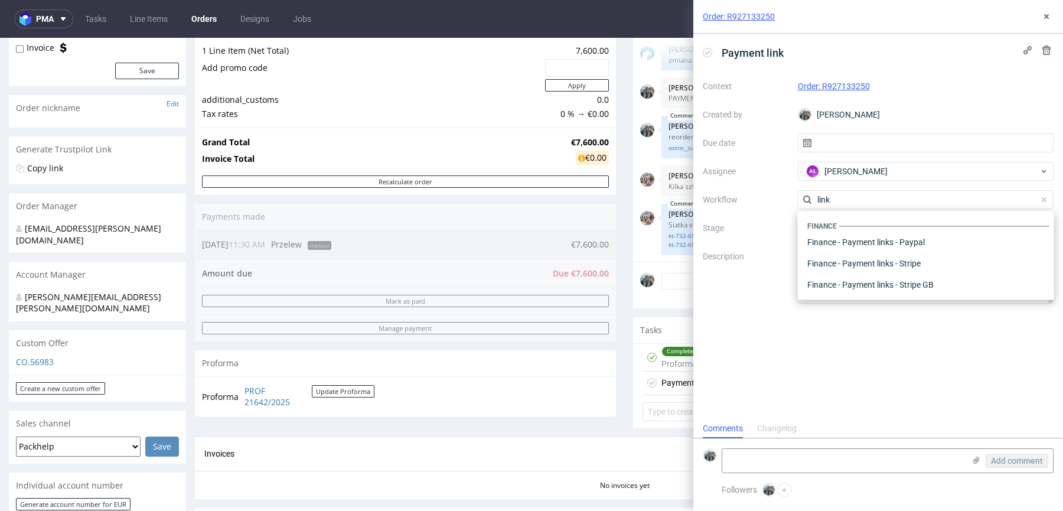
scroll to position [0, 0]
type input "link"
click at [847, 268] on div "Finance - Payment links - Stripe" at bounding box center [925, 263] width 247 height 21
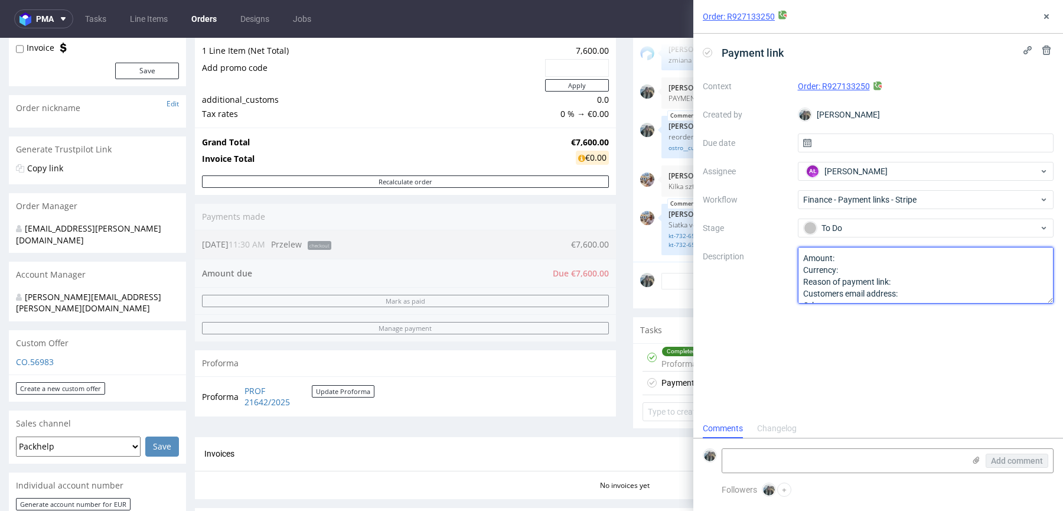
click at [841, 256] on textarea "Amount: Currency: Reason of payment link: Customers email address: Other:" at bounding box center [926, 275] width 256 height 57
type textarea "50% of the order value"
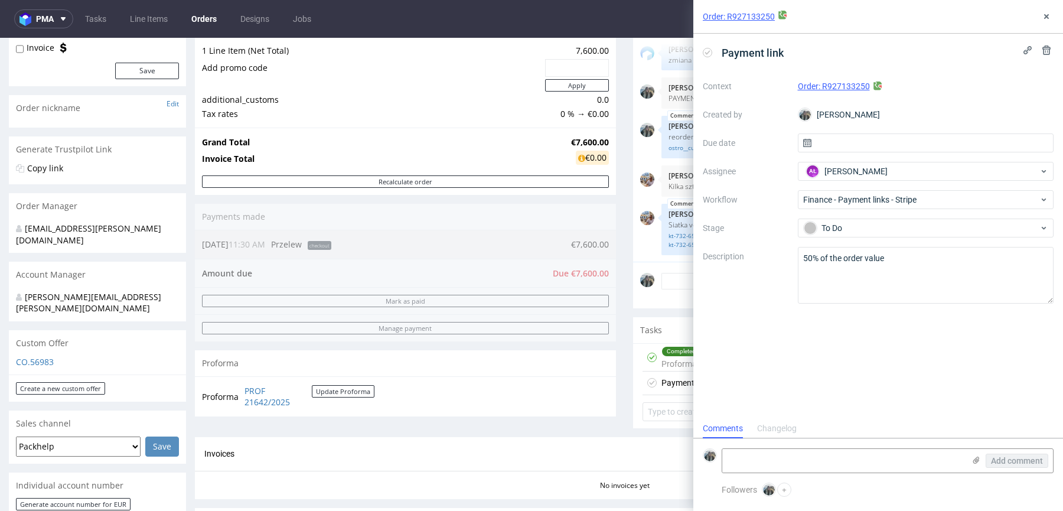
click at [851, 375] on div "Payment link Context Order: R927133250 Created by Zeniuk Magdalena Due date Ass…" at bounding box center [878, 226] width 370 height 385
click at [1052, 14] on button at bounding box center [1046, 16] width 14 height 14
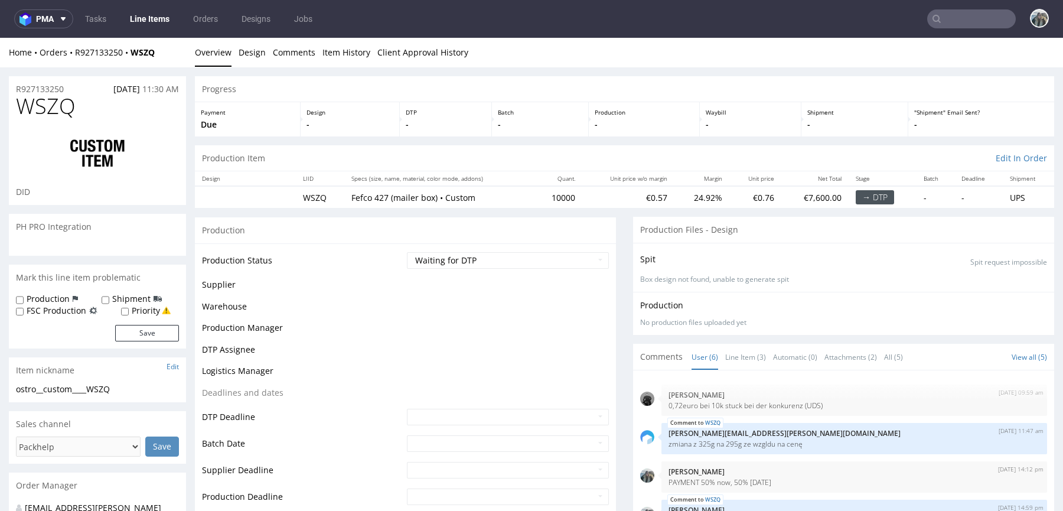
scroll to position [51, 0]
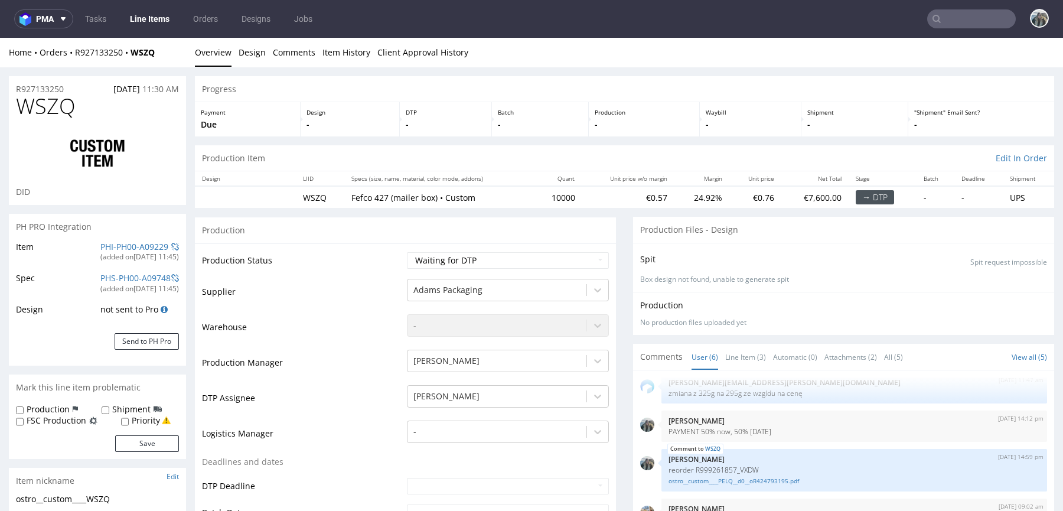
click at [55, 104] on span "WSZQ" at bounding box center [46, 106] width 60 height 24
click at [54, 104] on span "WSZQ" at bounding box center [46, 106] width 60 height 24
copy span "WSZQ"
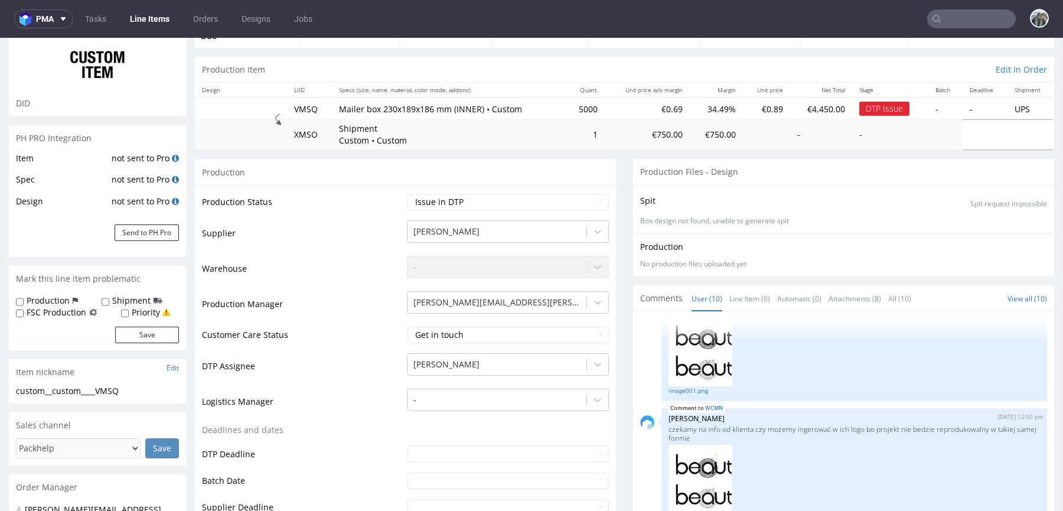
scroll to position [90, 0]
click at [964, 22] on input "text" at bounding box center [971, 18] width 89 height 19
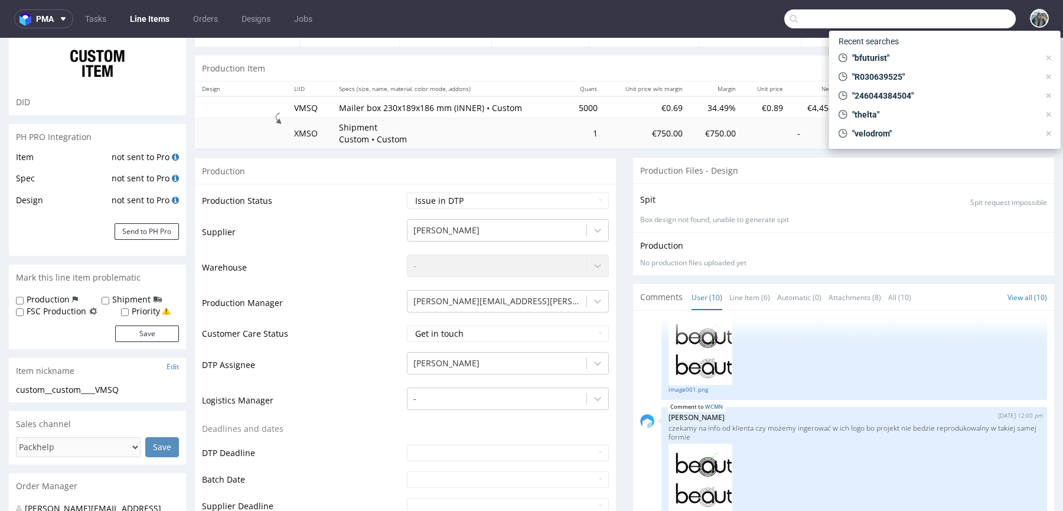
paste input "frisco"
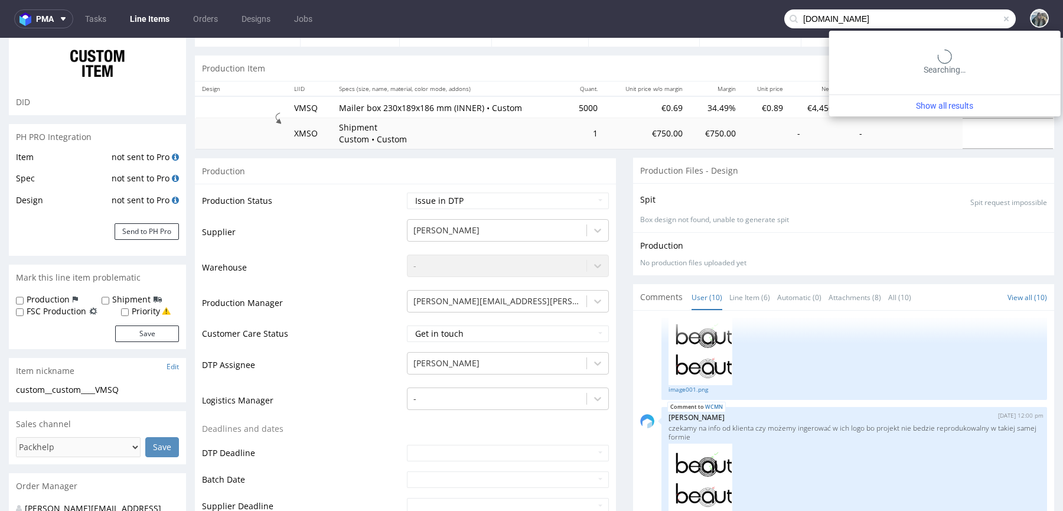
type input "[DOMAIN_NAME]"
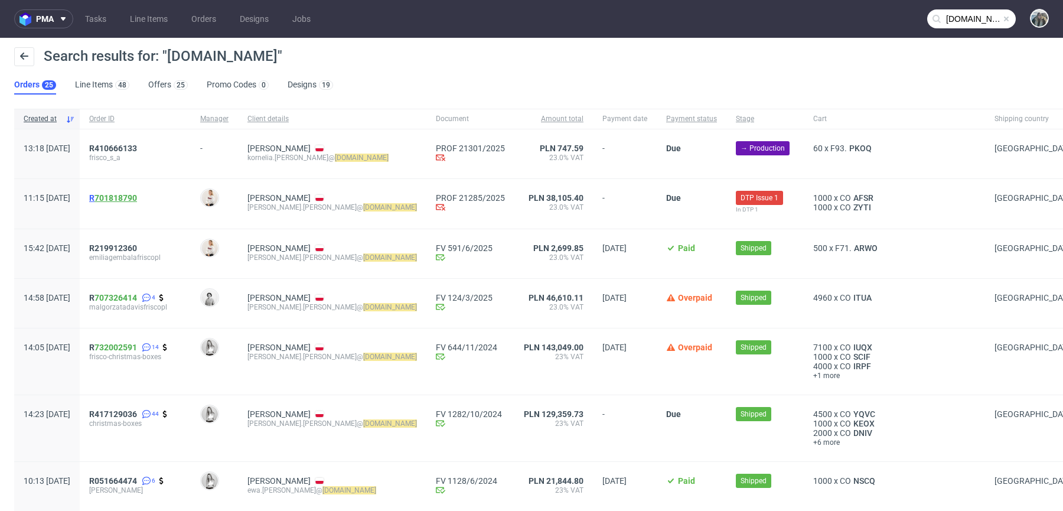
drag, startPoint x: 137, startPoint y: 199, endPoint x: 139, endPoint y: 193, distance: 6.4
click at [137, 193] on link "701818790" at bounding box center [115, 197] width 43 height 9
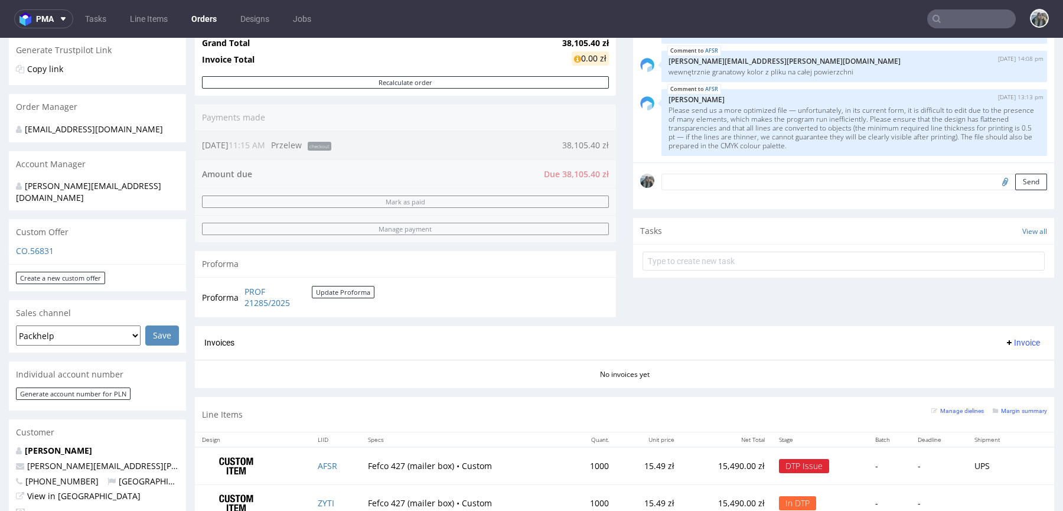
scroll to position [294, 0]
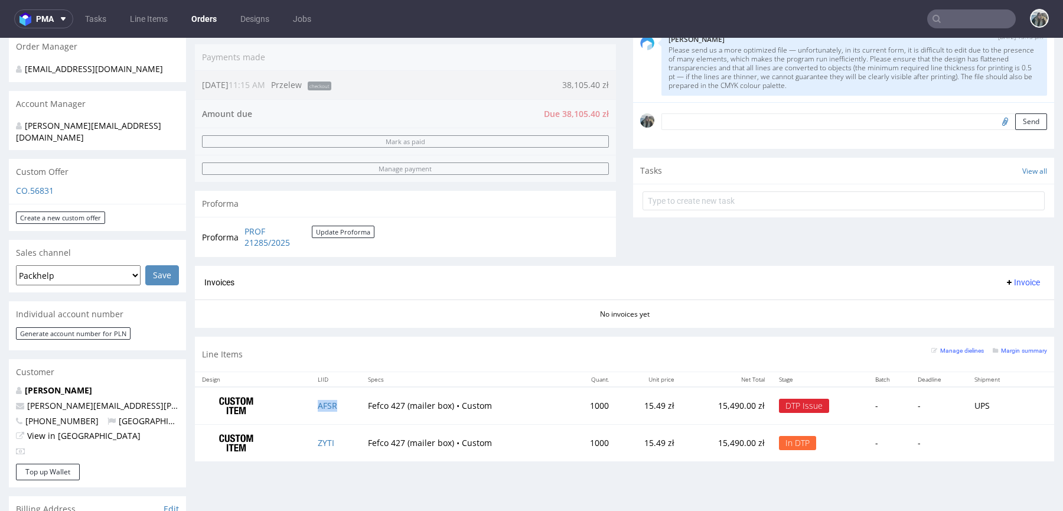
click at [348, 400] on td "AFSR" at bounding box center [336, 405] width 50 height 37
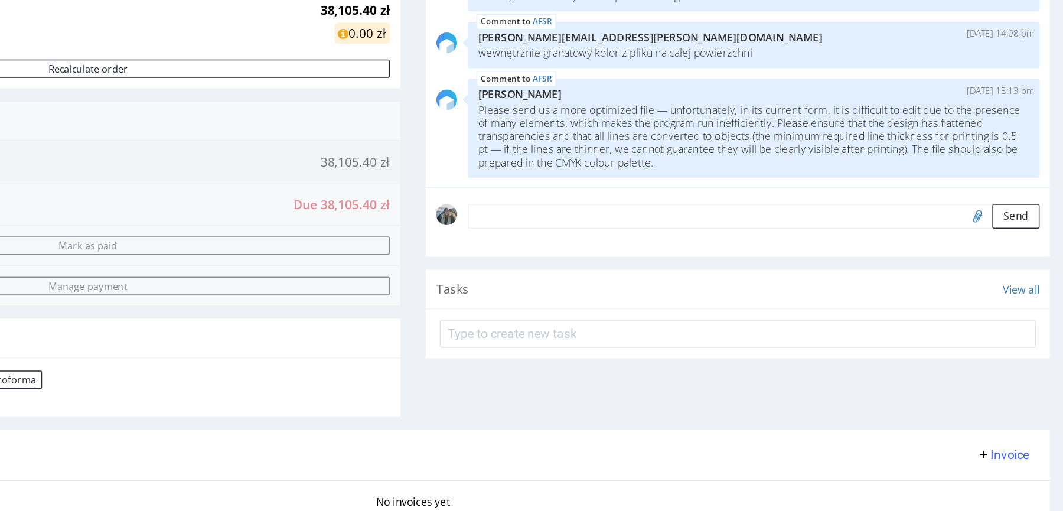
scroll to position [0, 0]
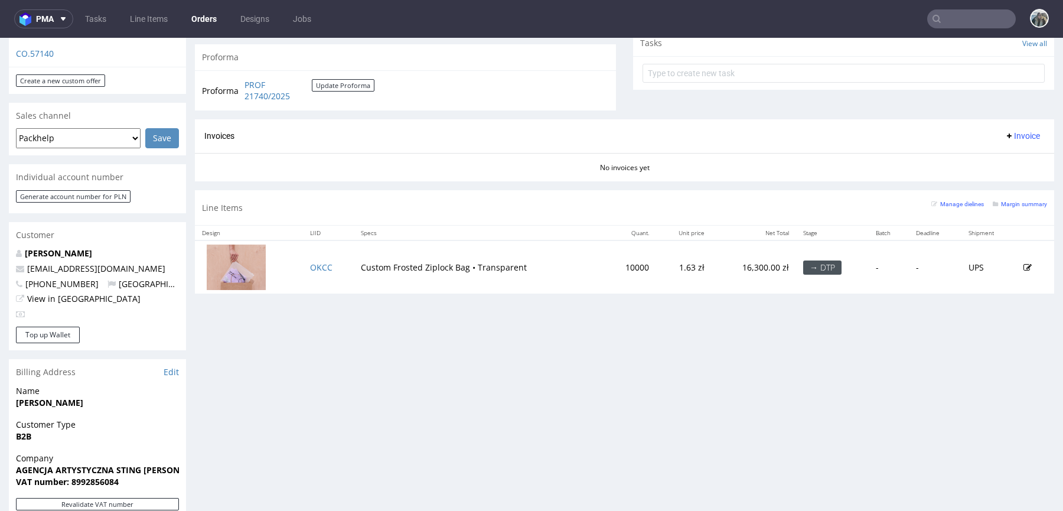
scroll to position [414, 0]
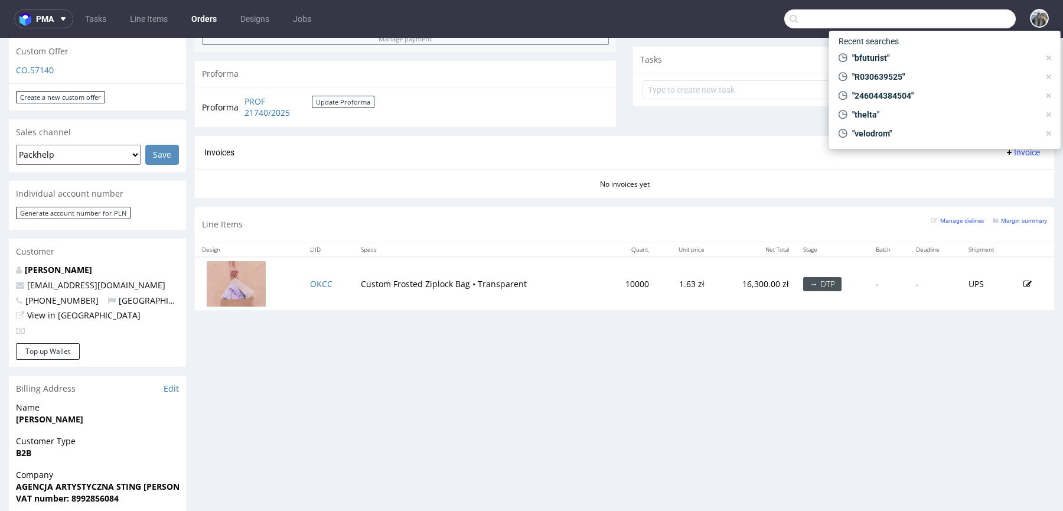
click at [973, 19] on input "text" at bounding box center [899, 18] width 231 height 19
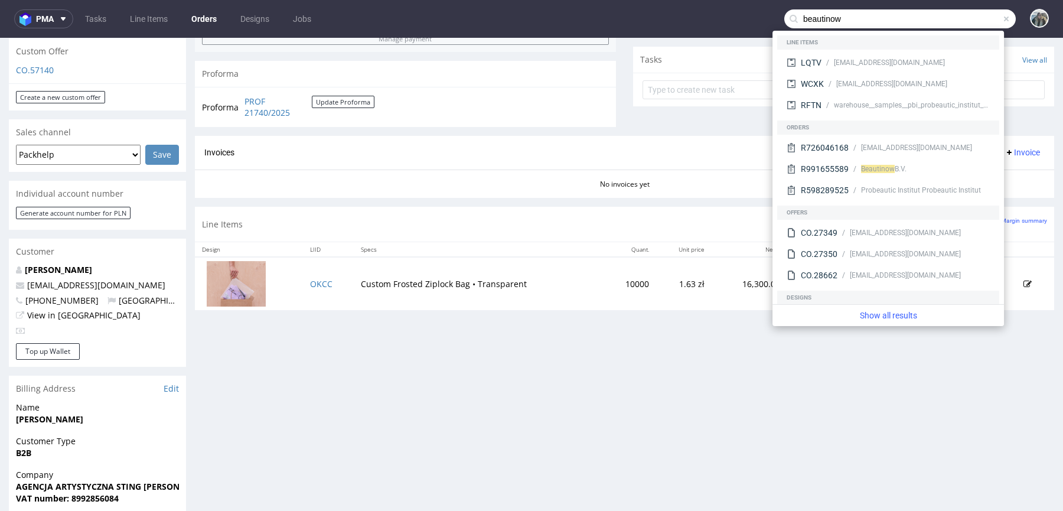
type input "beautinow"
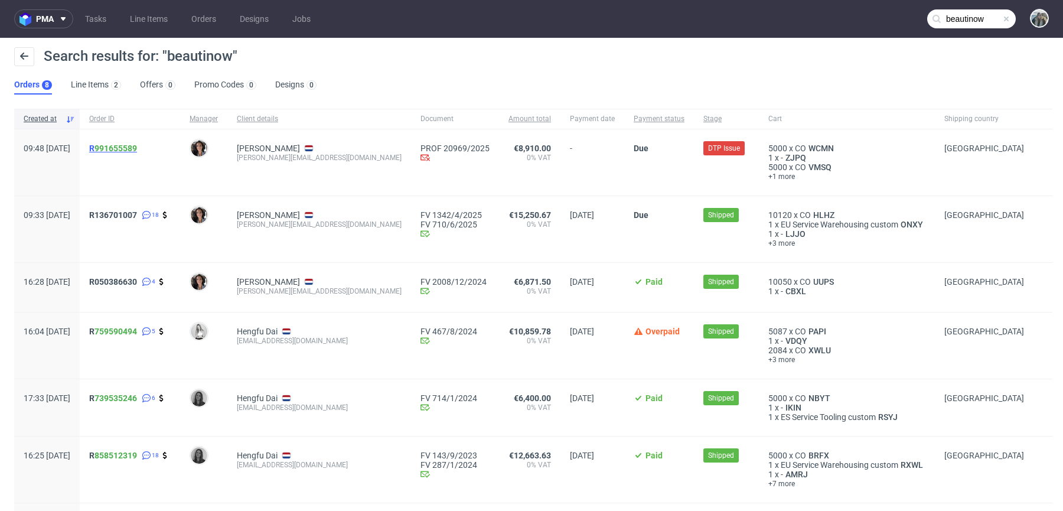
click at [132, 147] on link "991655589" at bounding box center [115, 147] width 43 height 9
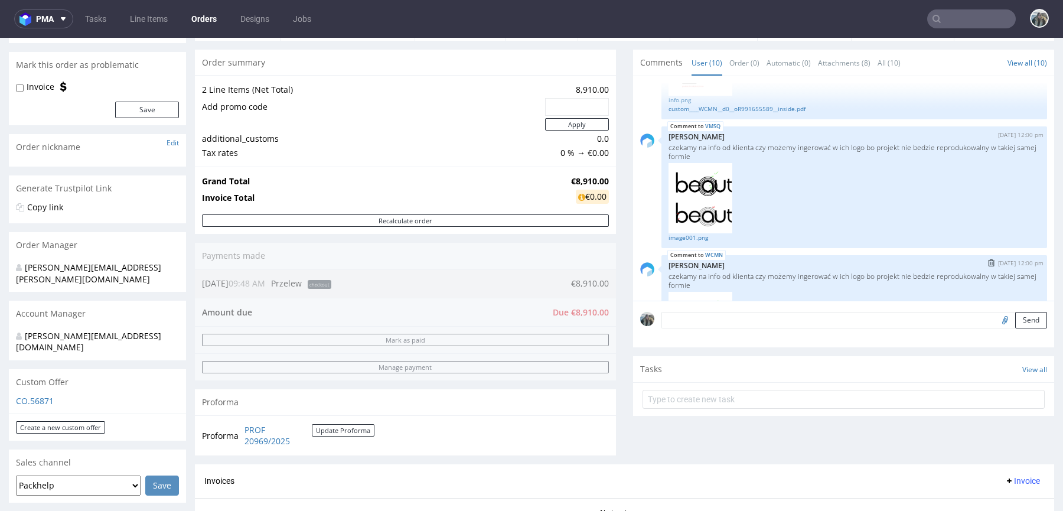
scroll to position [455, 0]
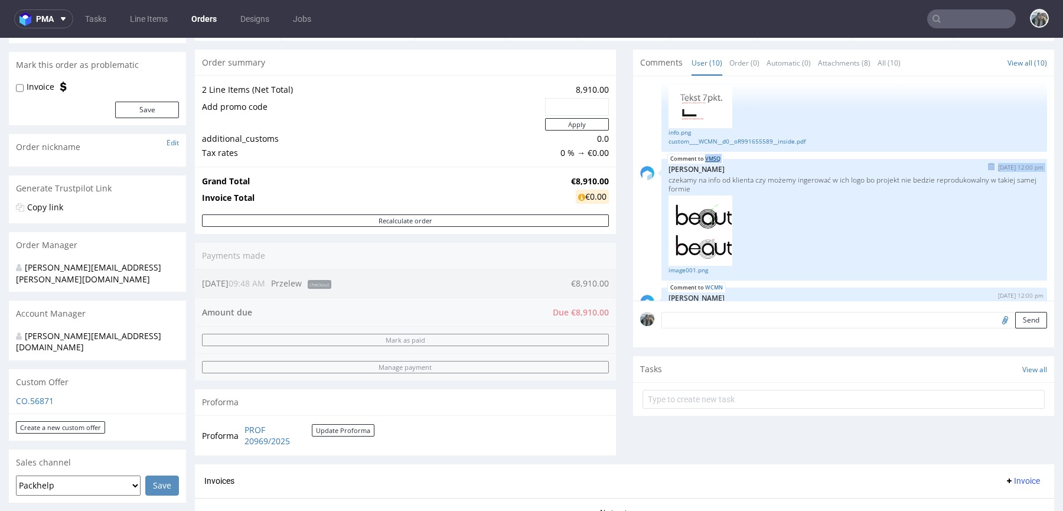
drag, startPoint x: 719, startPoint y: 156, endPoint x: 700, endPoint y: 155, distance: 18.9
click at [700, 155] on div "WCMN [DATE] 14:05 pm [PERSON_NAME] Artwork adp__custom____PAPI__d0__oR759590494…" at bounding box center [847, 191] width 414 height 217
copy div "VMSQ [DATE] 12:00 pm"
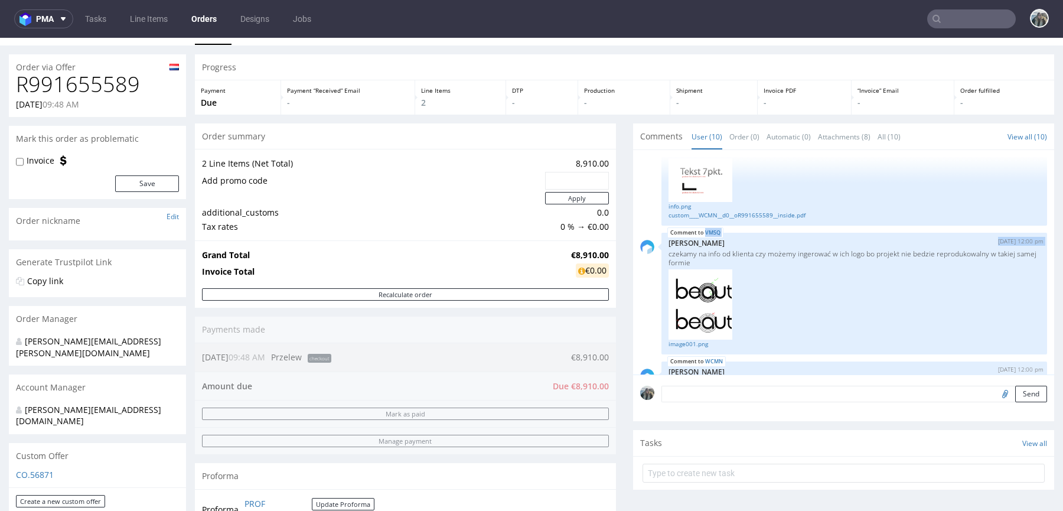
scroll to position [0, 0]
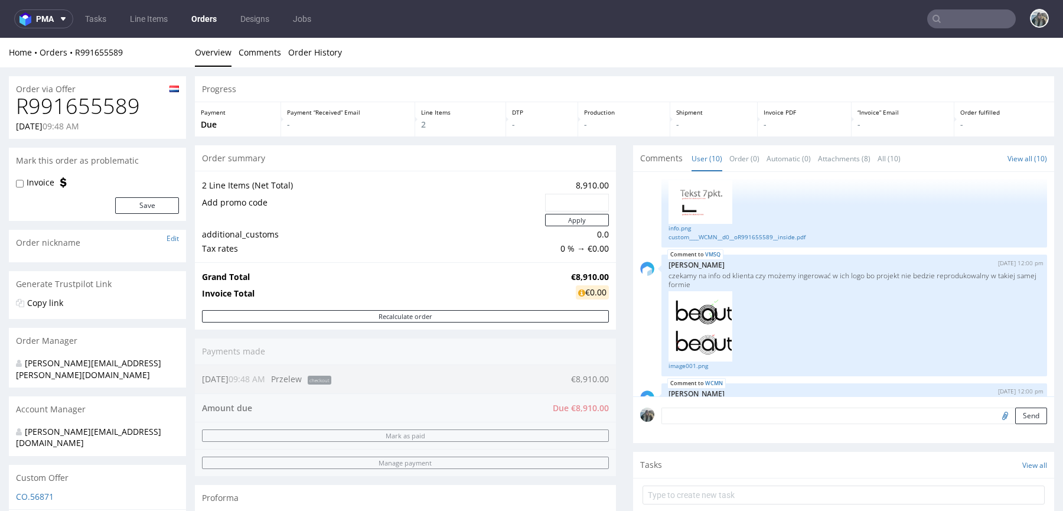
click at [71, 103] on h1 "R991655589" at bounding box center [97, 106] width 163 height 24
click at [71, 104] on h1 "R991655589" at bounding box center [97, 106] width 163 height 24
copy h1 "R991655589"
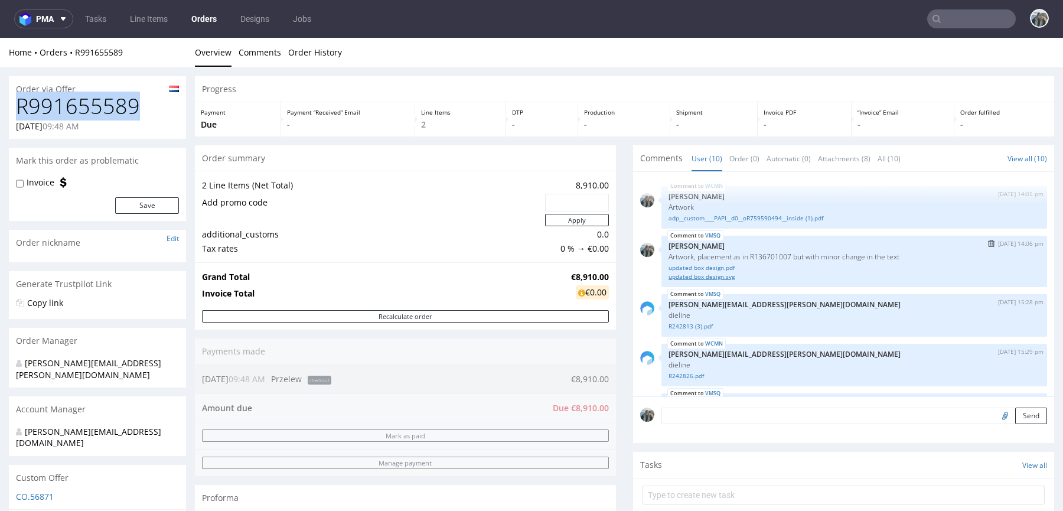
click at [710, 275] on link "updated box design.svg" at bounding box center [853, 276] width 371 height 9
click at [714, 268] on link "updated box design.pdf" at bounding box center [853, 267] width 371 height 9
click at [899, 214] on link "adp__custom____PAPI__d0__oR759590494__inside (1).pdf" at bounding box center [853, 218] width 371 height 9
click at [703, 265] on link "updated box design.pdf" at bounding box center [853, 267] width 371 height 9
click at [703, 278] on link "updated box design.svg" at bounding box center [853, 276] width 371 height 9
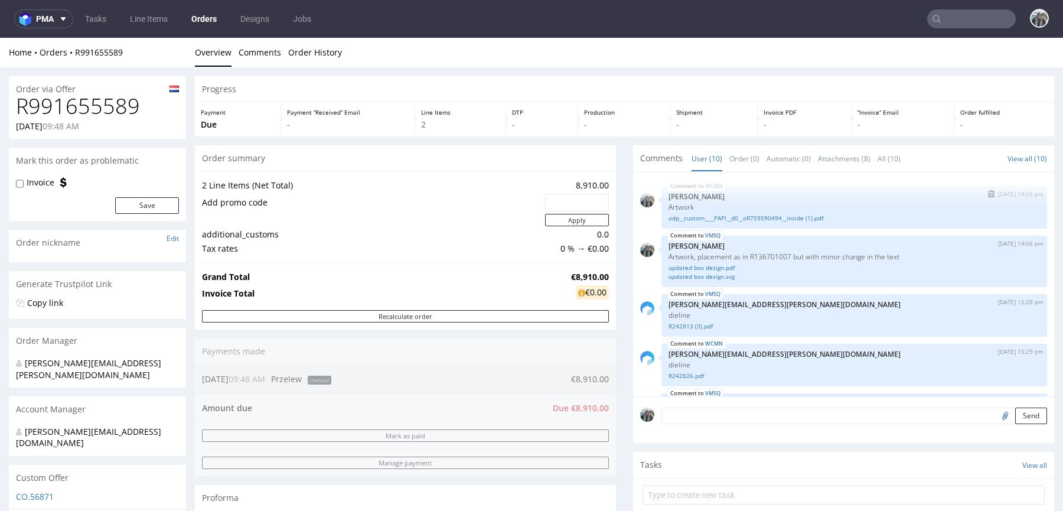
click at [893, 187] on div "WCMN 30th Sep 25 | 14:05 pm Zeniuk Magdalena Artwork adp__custom____PAPI__d0__o…" at bounding box center [854, 207] width 386 height 43
click at [779, 214] on link "adp__custom____PAPI__d0__oR759590494__inside (1).pdf" at bounding box center [853, 218] width 371 height 9
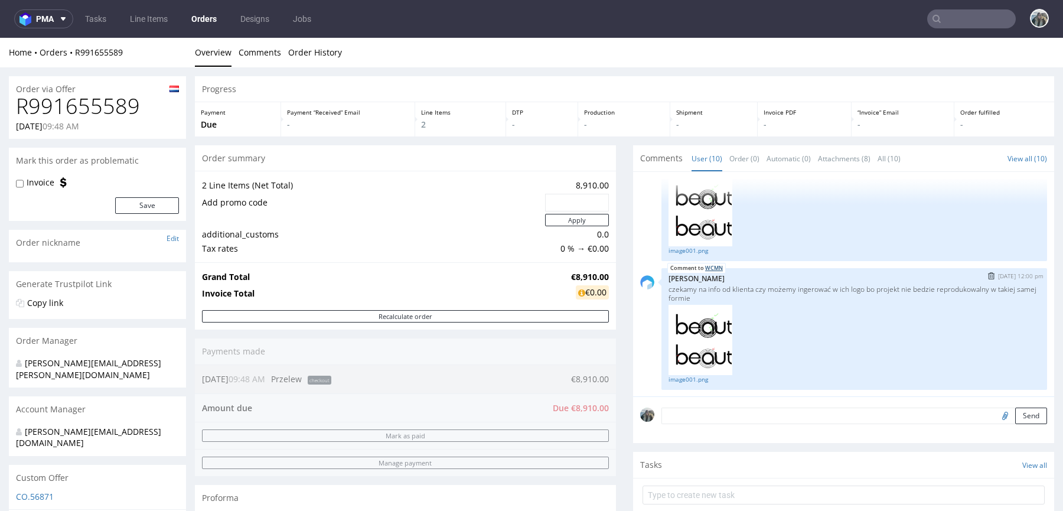
click at [713, 266] on link "WCMN" at bounding box center [714, 267] width 18 height 9
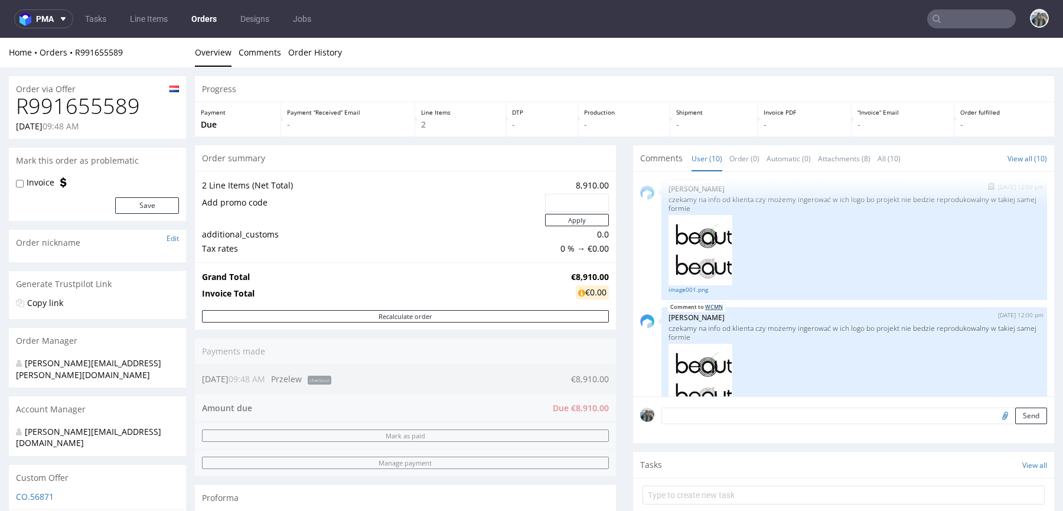
scroll to position [505, 0]
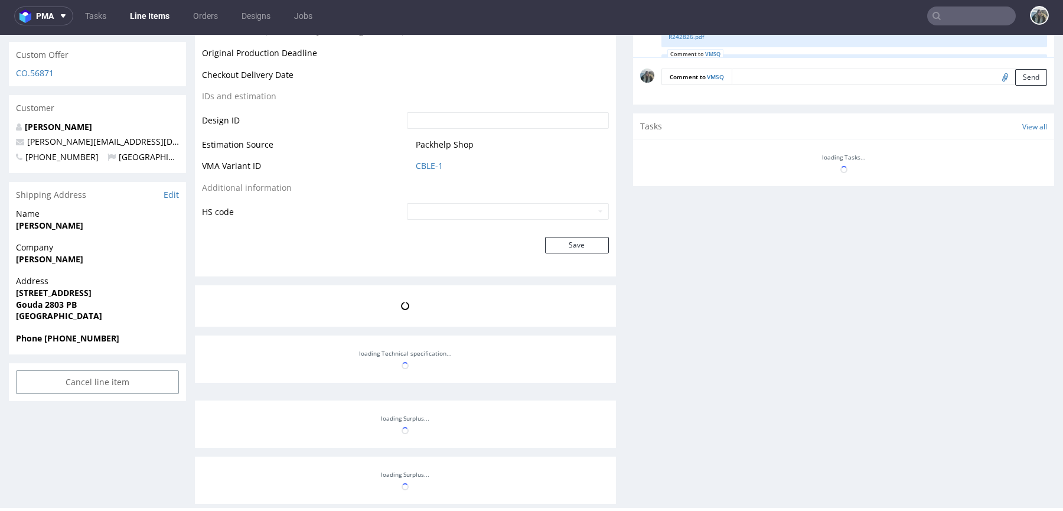
scroll to position [570, 0]
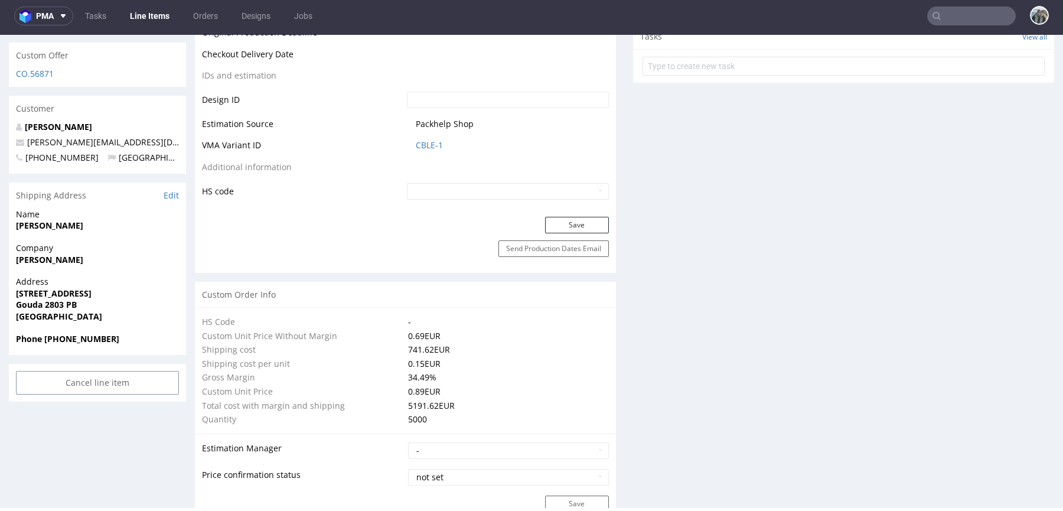
click at [749, 76] on form at bounding box center [843, 66] width 402 height 28
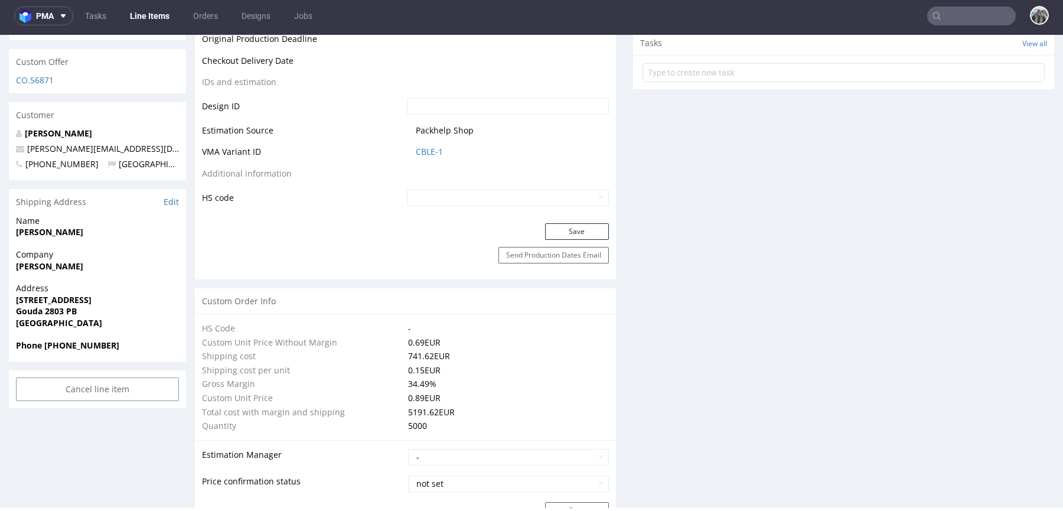
scroll to position [524, 0]
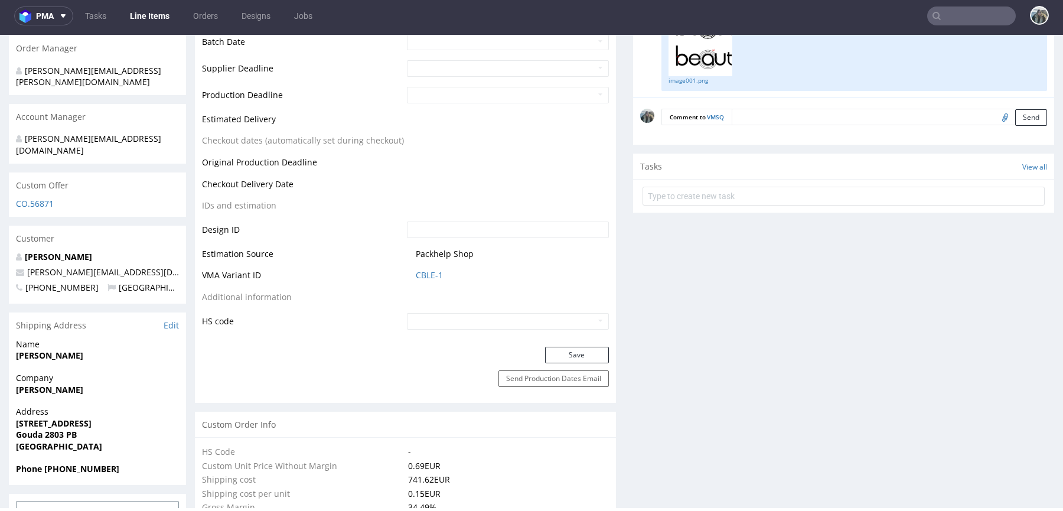
click at [742, 119] on textarea at bounding box center [889, 117] width 315 height 17
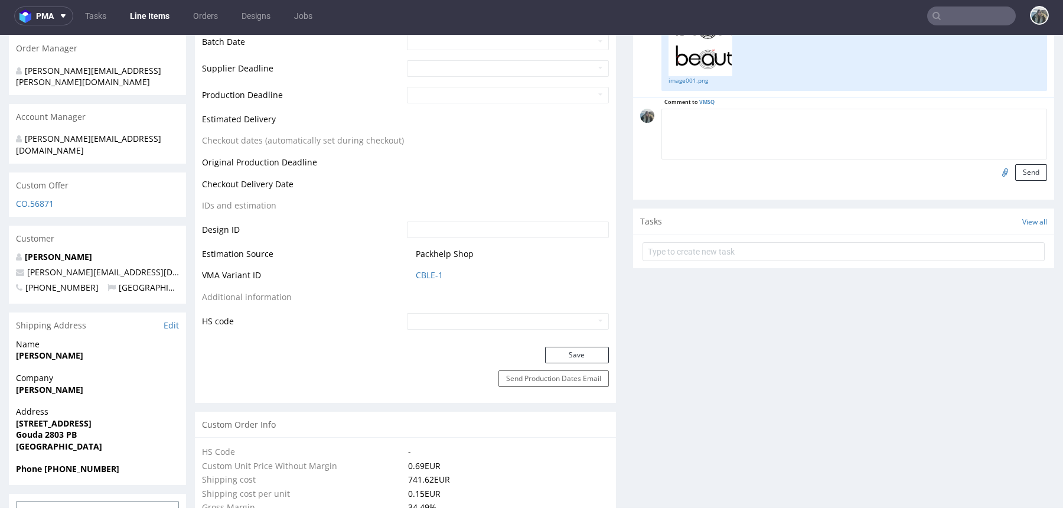
type textarea "J"
type textarea "Klientka zgadza się ze zmianami"
drag, startPoint x: 1010, startPoint y: 171, endPoint x: 1001, endPoint y: 136, distance: 35.9
click at [1015, 171] on button "Send" at bounding box center [1031, 172] width 32 height 17
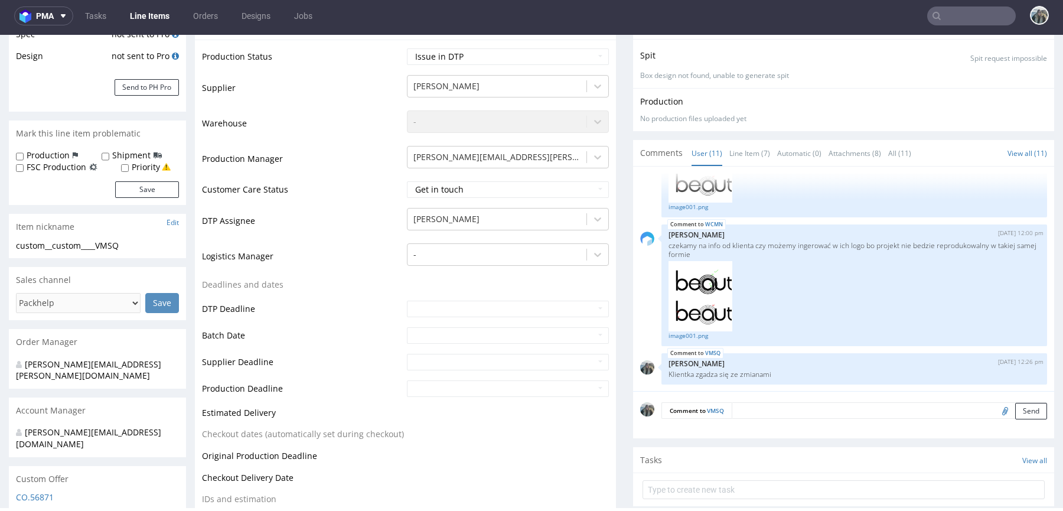
scroll to position [192, 0]
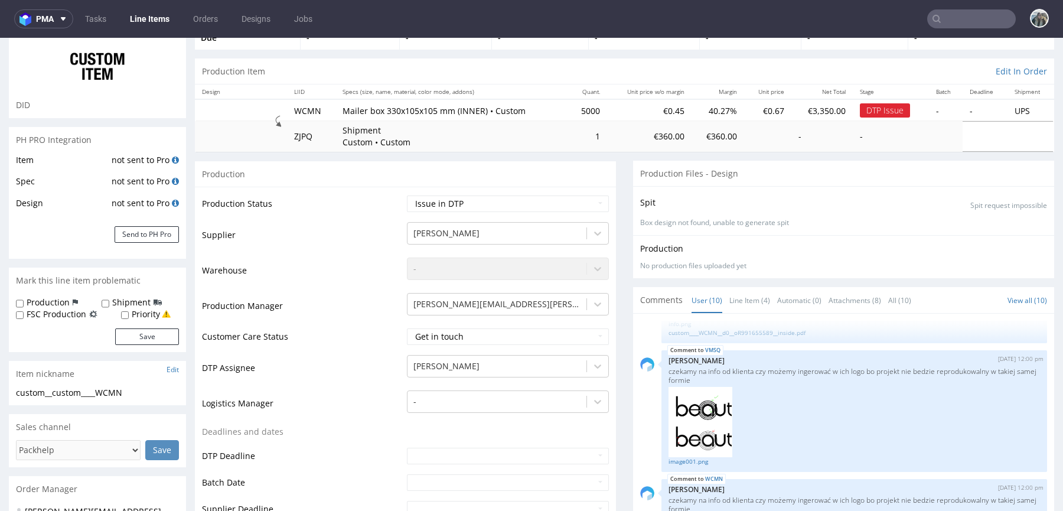
scroll to position [497, 0]
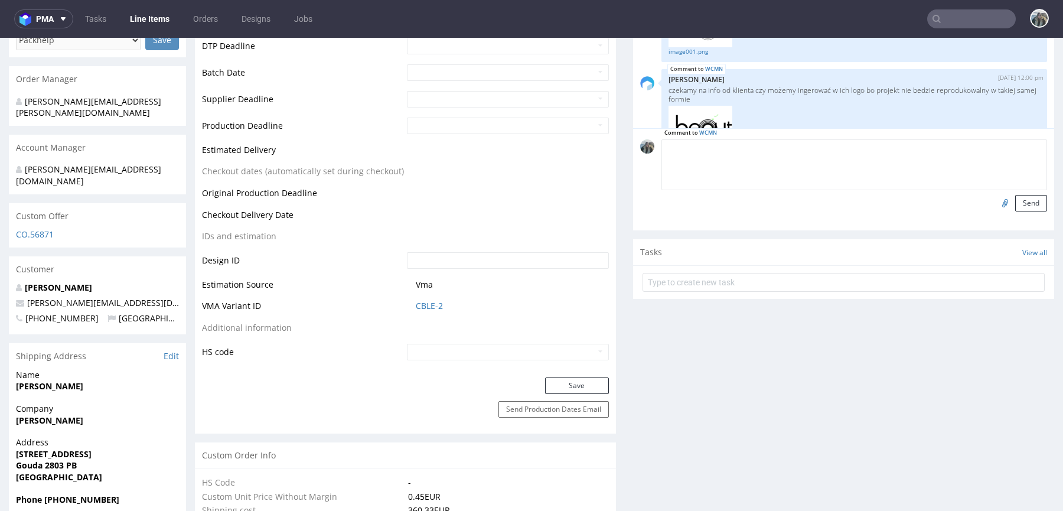
click at [867, 148] on textarea at bounding box center [854, 164] width 386 height 51
paste textarea "Klientka zgadza się ze zmianami"
type textarea "Klientka zgadza się ze zmianami"
click at [1015, 201] on button "Send" at bounding box center [1031, 203] width 32 height 17
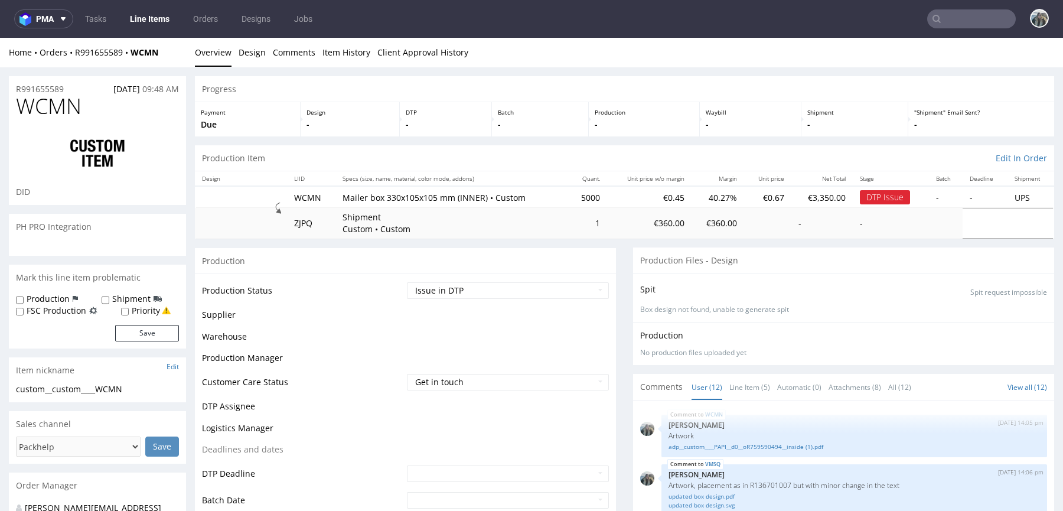
scroll to position [647, 0]
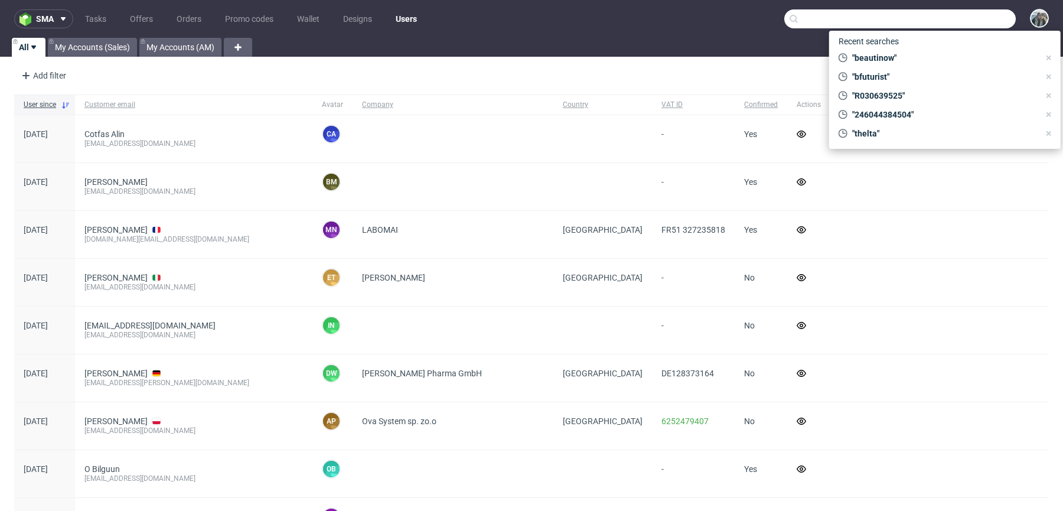
click at [939, 15] on input "text" at bounding box center [899, 18] width 231 height 19
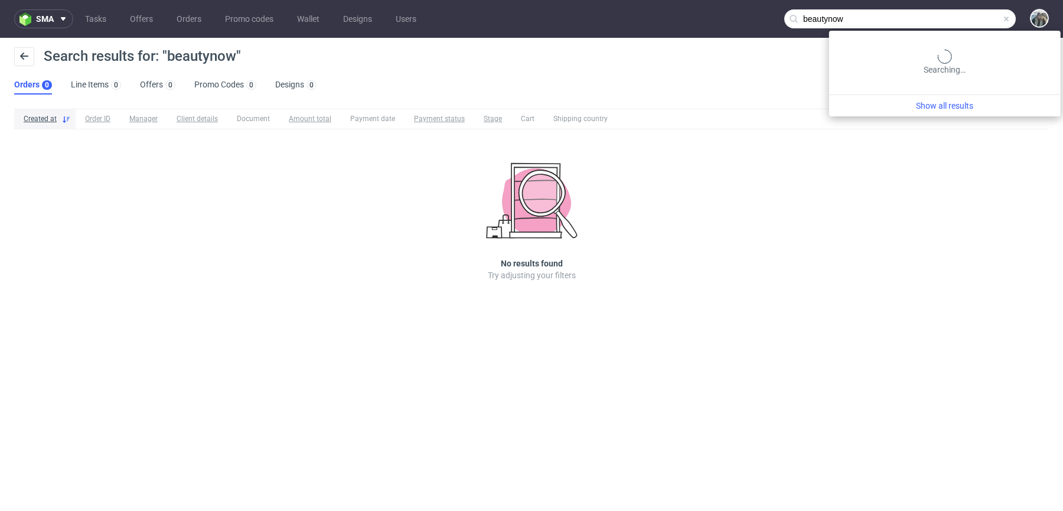
click at [959, 19] on input "beautynow" at bounding box center [899, 18] width 231 height 19
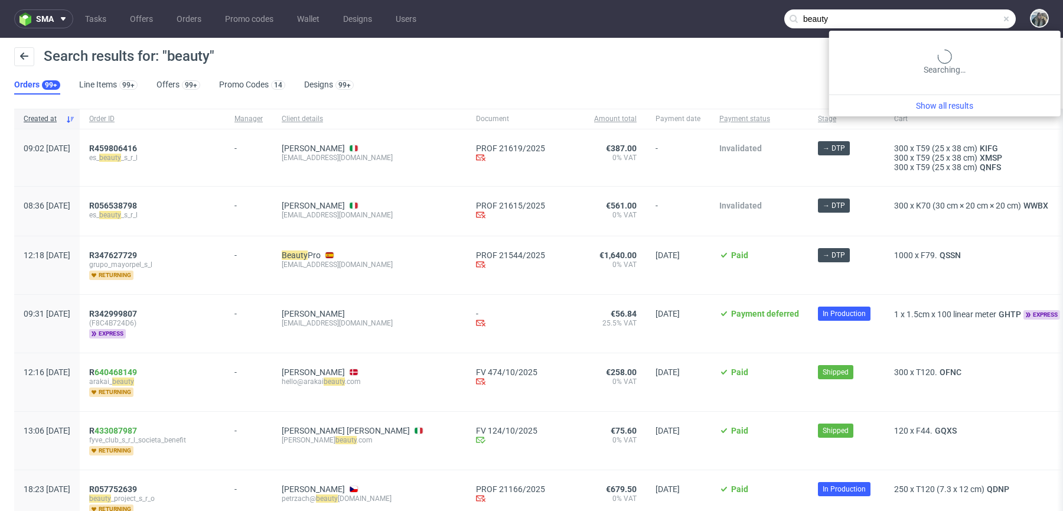
click at [946, 22] on input "beauty" at bounding box center [899, 18] width 231 height 19
paste input "maria-anna.eberhard@avolta.net"
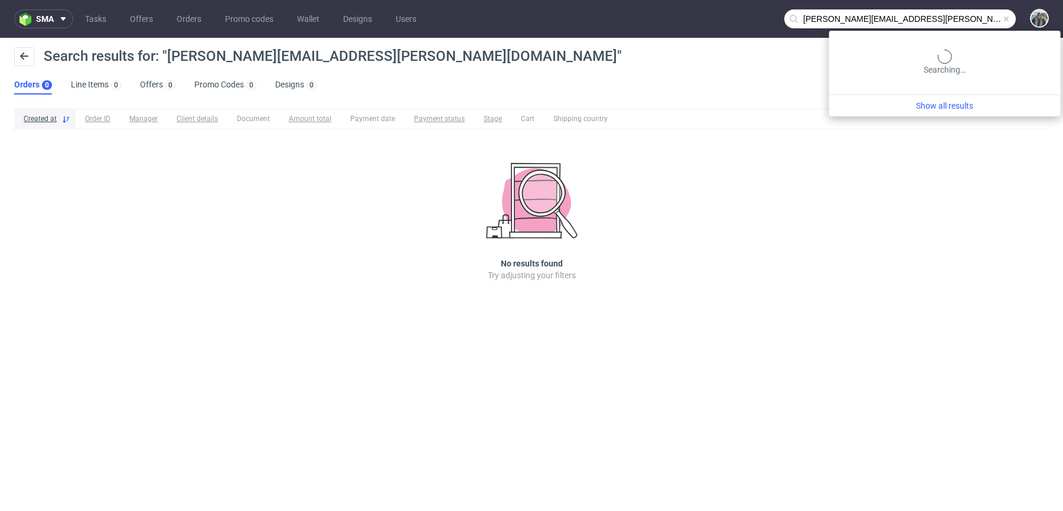
click at [954, 14] on input "maria-anna.eberhard@avolta.net" at bounding box center [899, 18] width 231 height 19
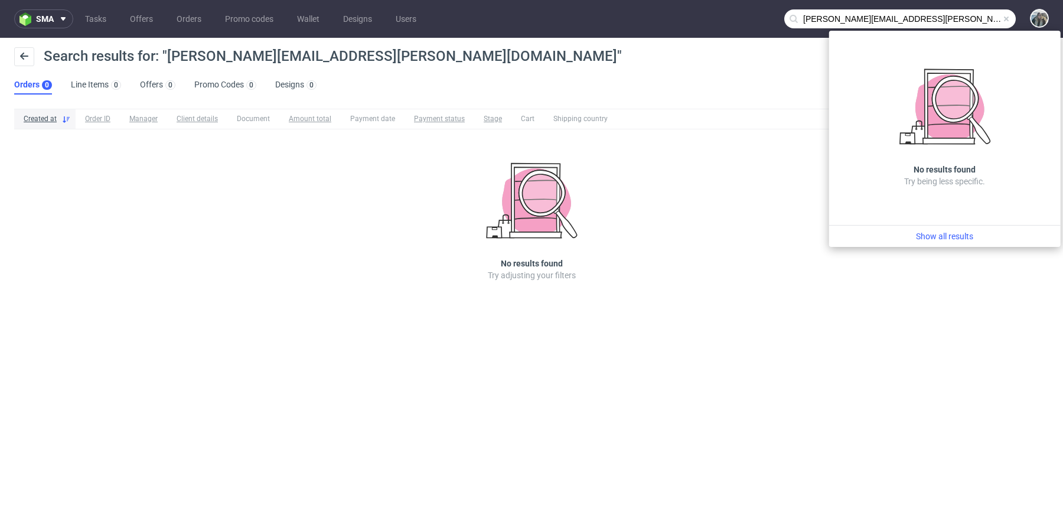
click at [942, 16] on input "maria-anna.eberhard@avolta.net" at bounding box center [899, 18] width 231 height 19
drag, startPoint x: 884, startPoint y: 20, endPoint x: 768, endPoint y: 17, distance: 115.8
click at [768, 17] on nav "sma Tasks Offers Orders Promo codes Wallet Designs Users maria-anna.eberhard@av…" at bounding box center [531, 19] width 1063 height 38
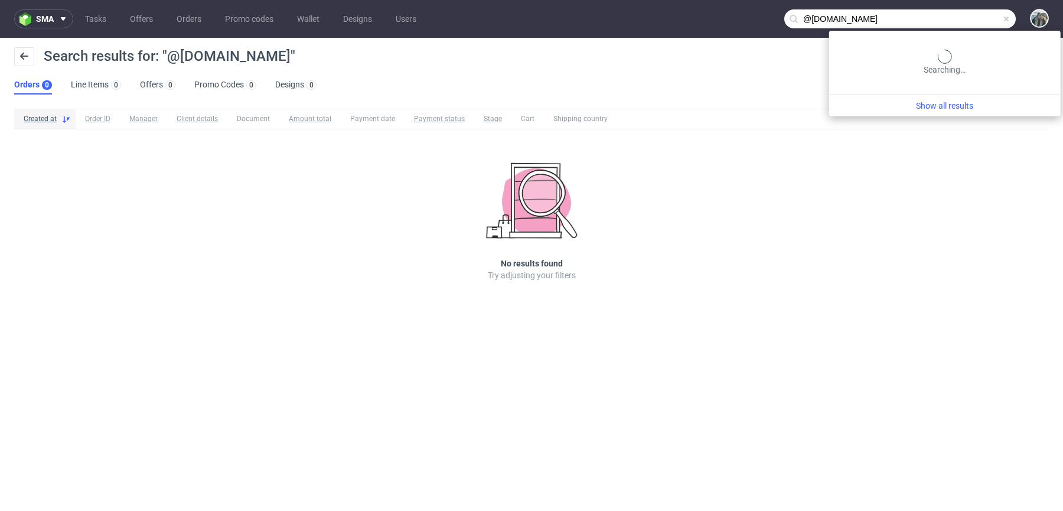
click at [964, 15] on input "@avolta.net" at bounding box center [899, 18] width 231 height 19
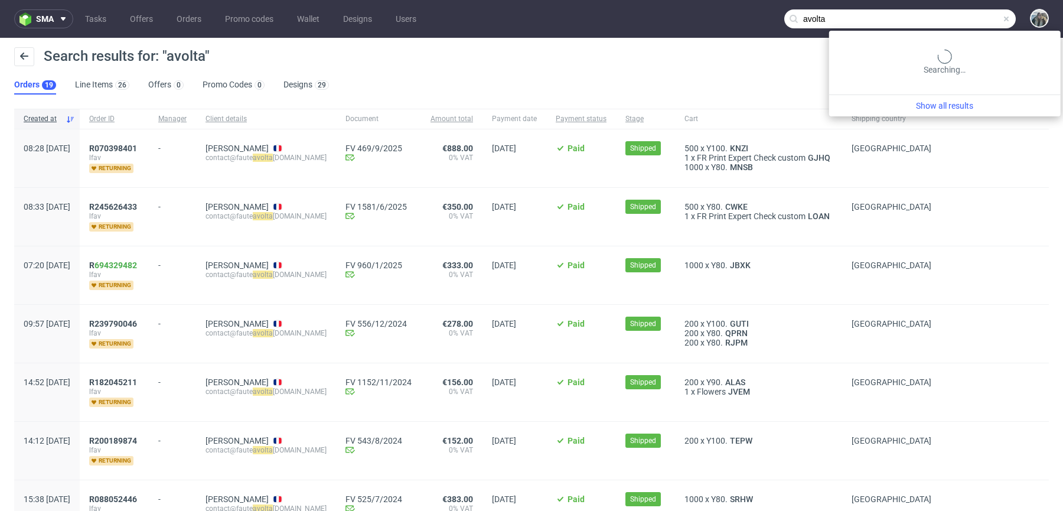
click at [956, 17] on input "avolta" at bounding box center [899, 18] width 231 height 19
paste input "Avolta Box"
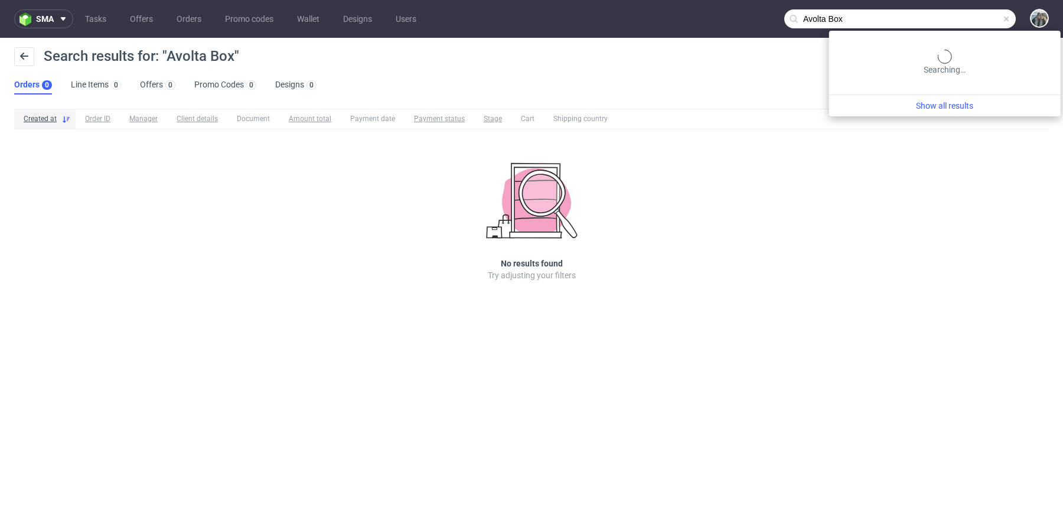
click at [953, 12] on input "Avolta Box" at bounding box center [899, 18] width 231 height 19
paste input "Eberhard, Maria-Anna"
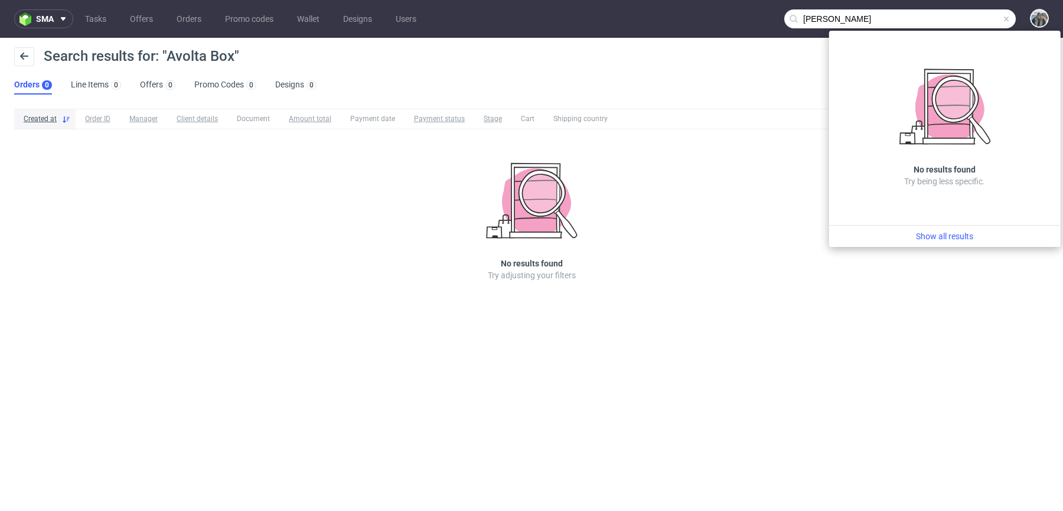
drag, startPoint x: 843, startPoint y: 19, endPoint x: 723, endPoint y: 22, distance: 120.5
click at [723, 22] on nav "sma Tasks Offers Orders Promo codes Wallet Designs Users Eberhard, Maria-Anna" at bounding box center [531, 19] width 1063 height 38
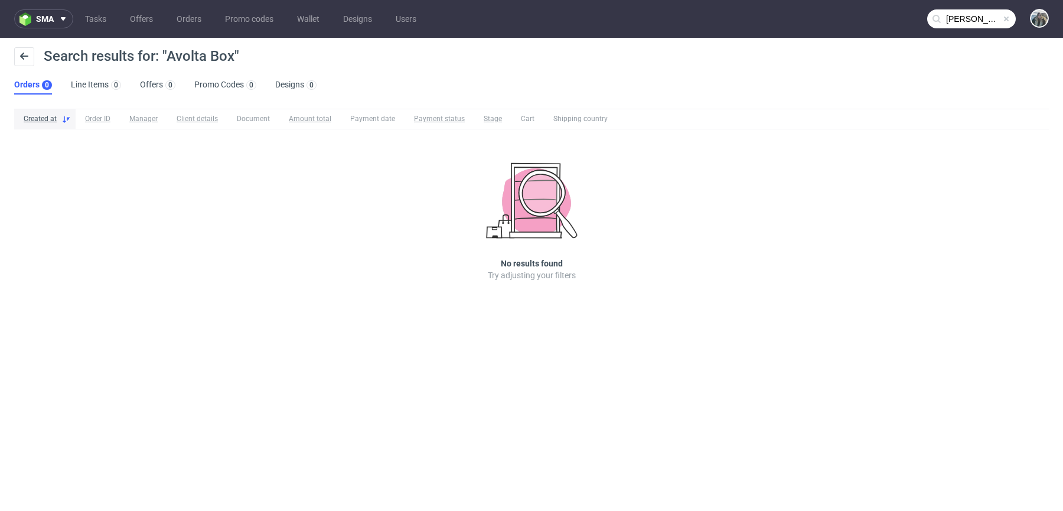
paste input "Eberhard,"
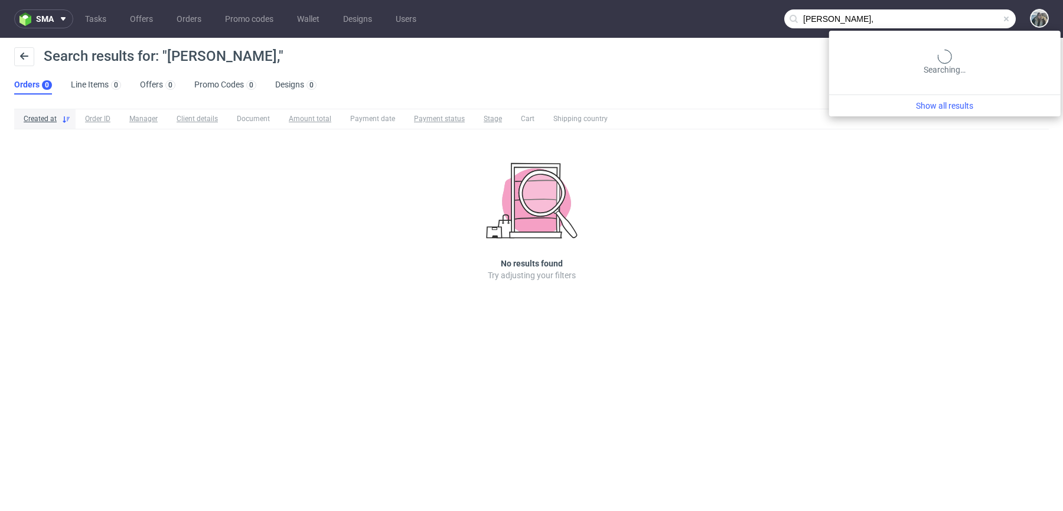
click at [945, 21] on input "Maria-Anna Eberhard," at bounding box center [899, 18] width 231 height 19
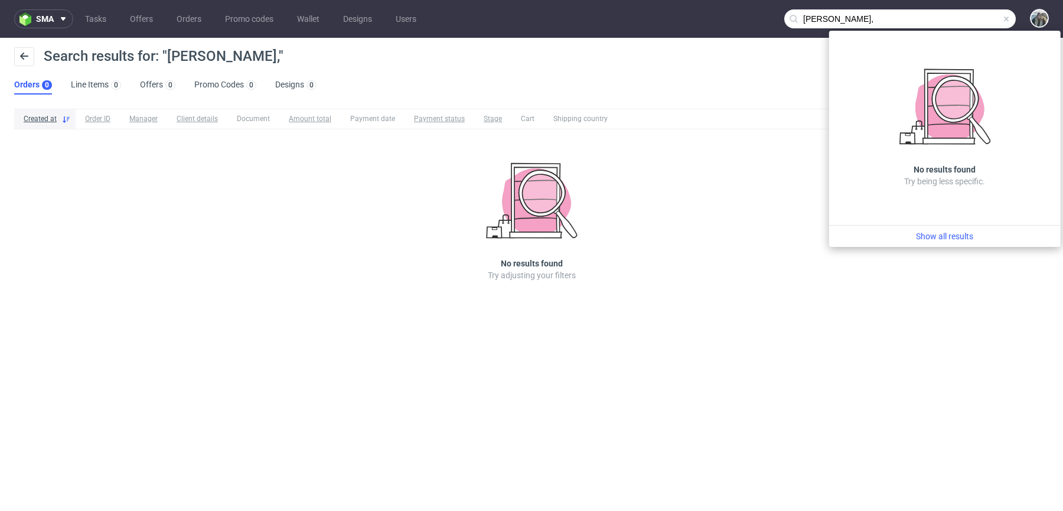
drag, startPoint x: 846, startPoint y: 19, endPoint x: 755, endPoint y: 19, distance: 91.5
click at [755, 19] on nav "sma Tasks Offers Orders Promo codes Wallet Designs Users Maria-Anna Eberhard," at bounding box center [531, 19] width 1063 height 38
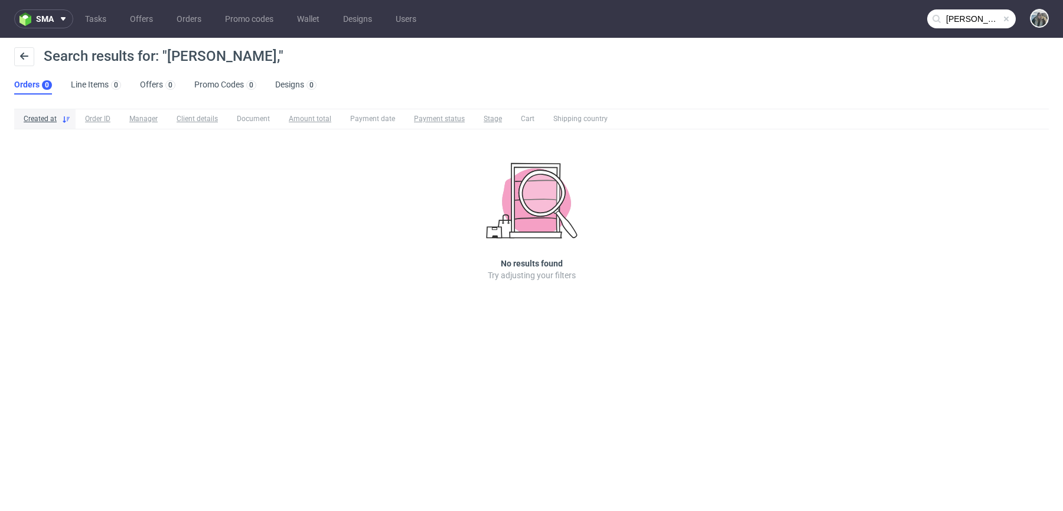
type input "Eberhard"
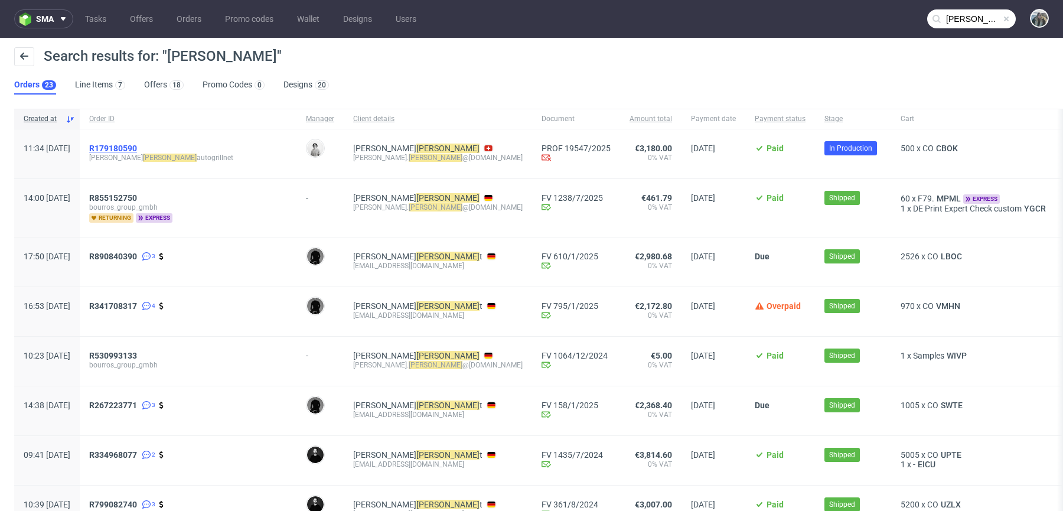
click at [137, 149] on span "R179180590" at bounding box center [113, 147] width 48 height 9
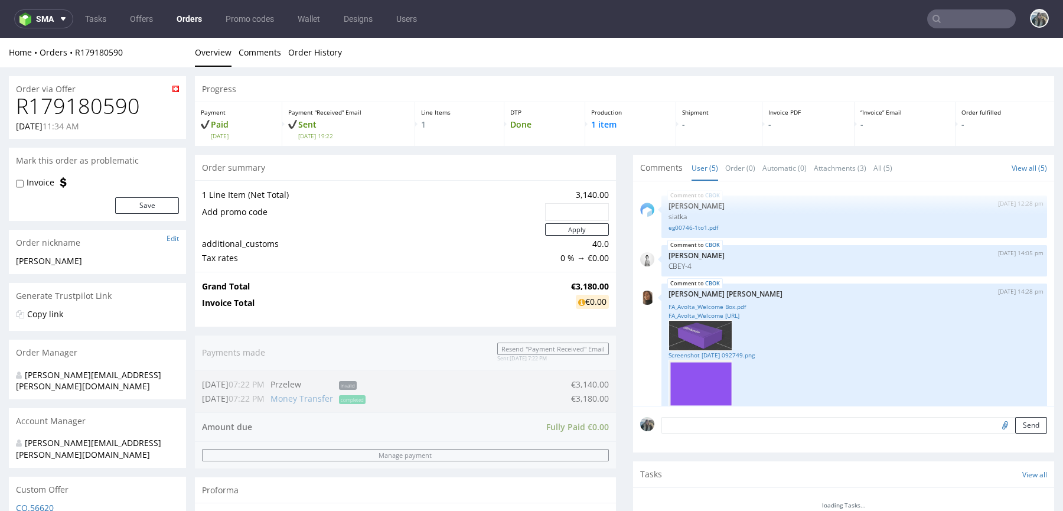
scroll to position [115, 0]
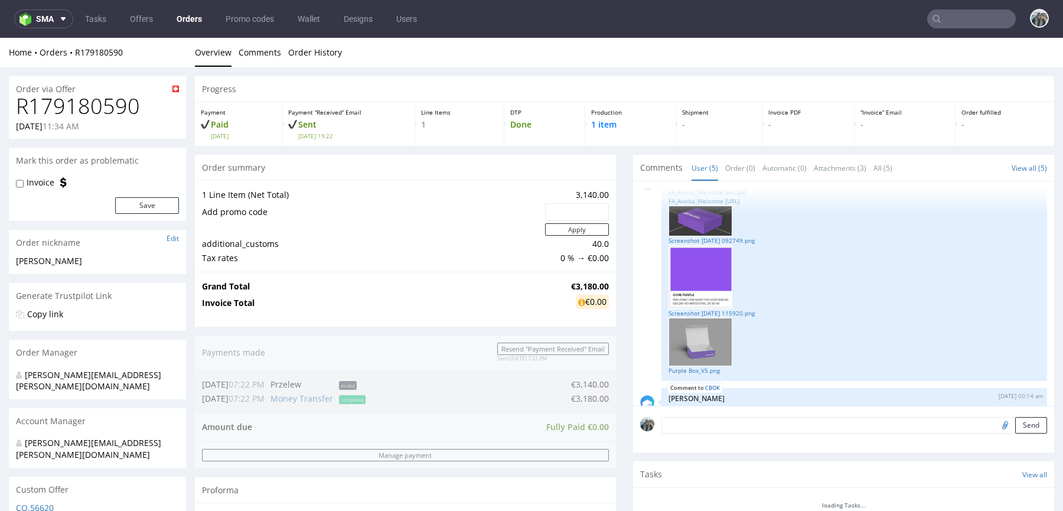
click at [105, 104] on h1 "R179180590" at bounding box center [97, 106] width 163 height 24
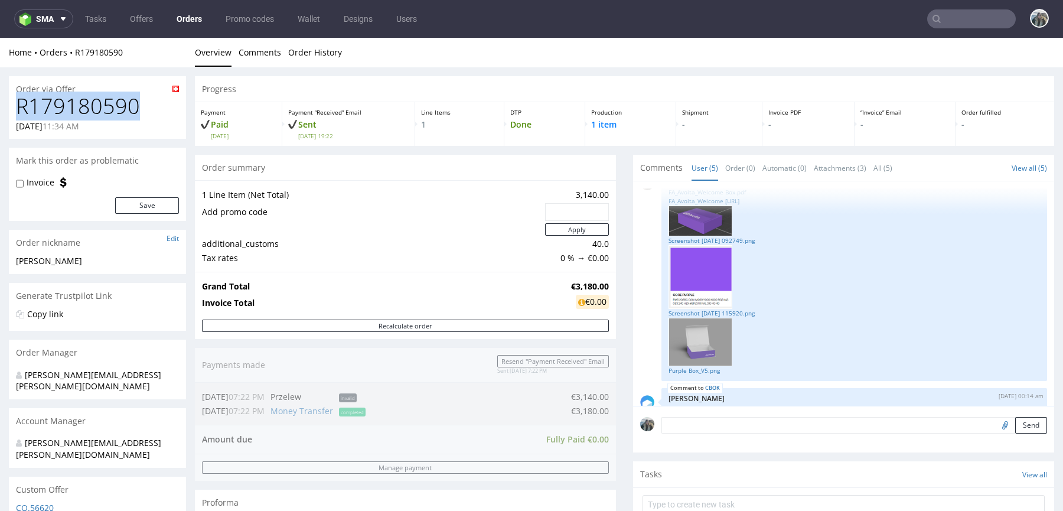
click at [105, 104] on h1 "R179180590" at bounding box center [97, 106] width 163 height 24
copy h1 "R179180590"
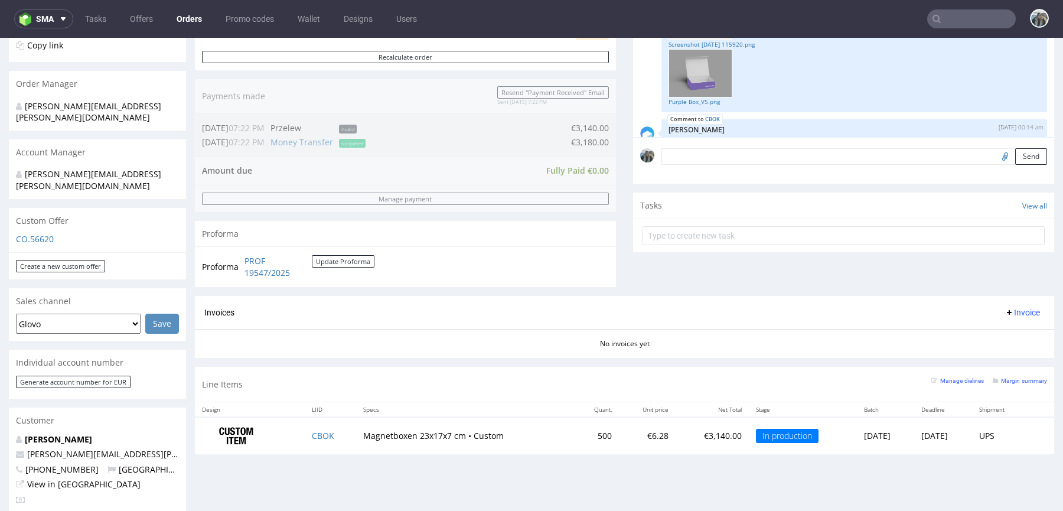
scroll to position [0, 0]
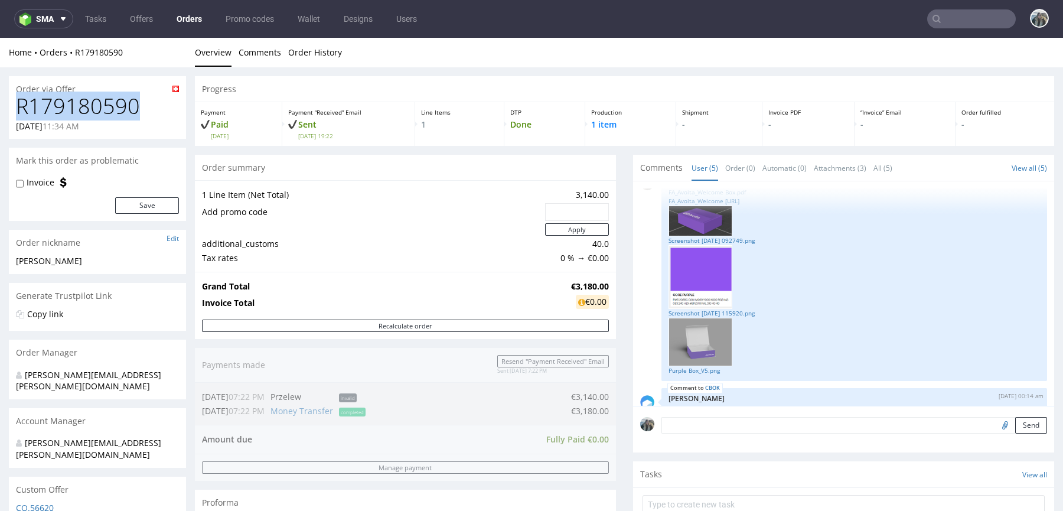
click at [80, 103] on h1 "R179180590" at bounding box center [97, 106] width 163 height 24
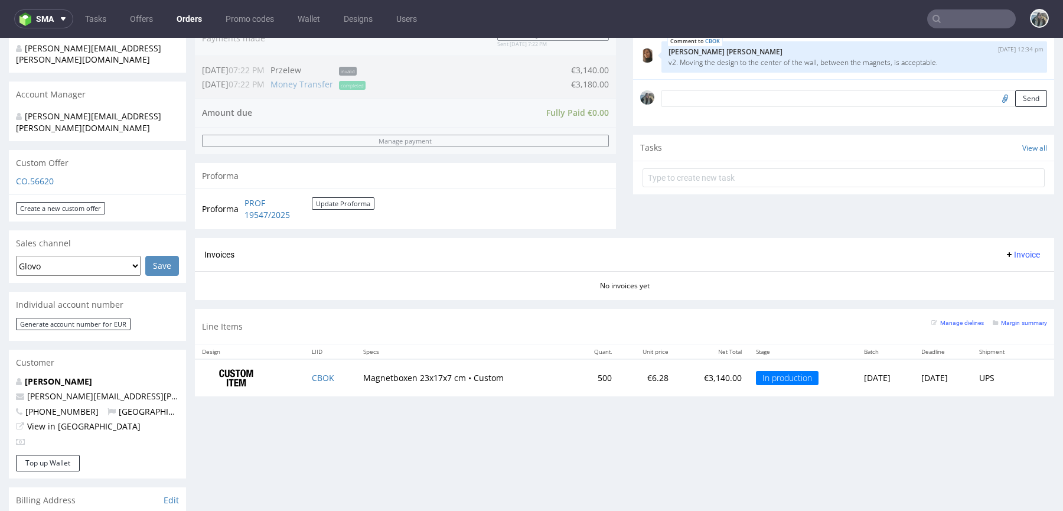
scroll to position [331, 0]
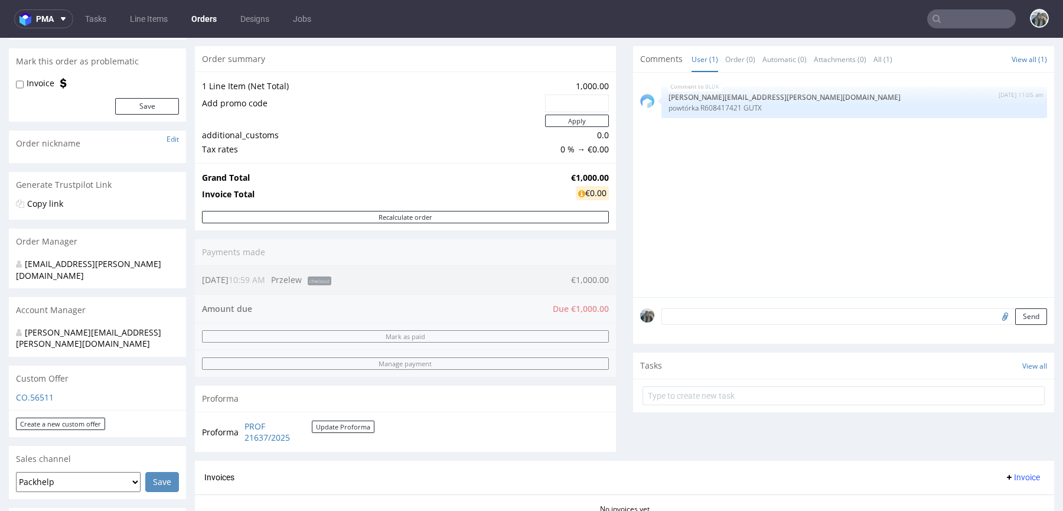
scroll to position [282, 0]
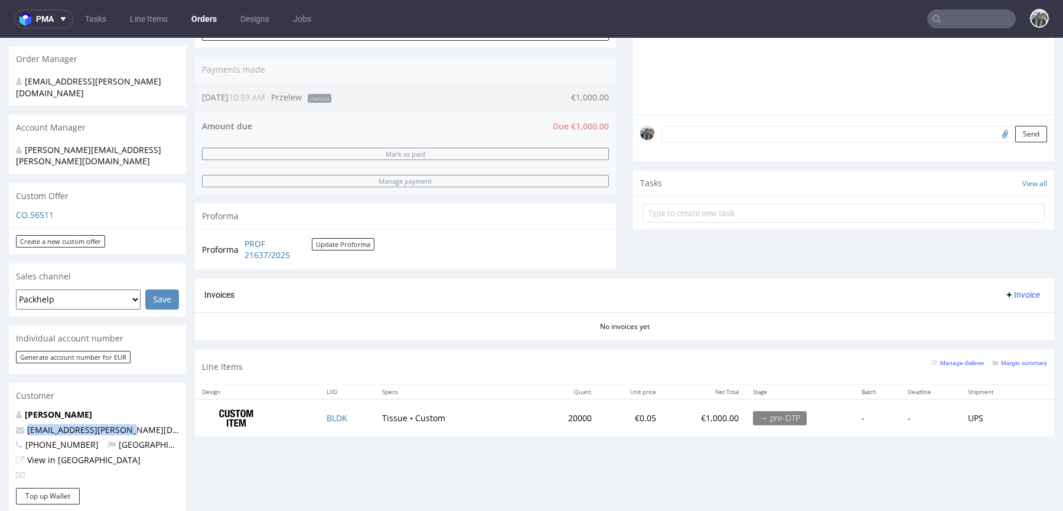
drag, startPoint x: 130, startPoint y: 412, endPoint x: 1, endPoint y: 410, distance: 129.9
click at [1, 410] on div "Order via Offer R306297459 [DATE] 10:59 AM Mark this order as problematic Invoi…" at bounding box center [531, 357] width 1063 height 1143
copy span "[EMAIL_ADDRESS][PERSON_NAME][DOMAIN_NAME]"
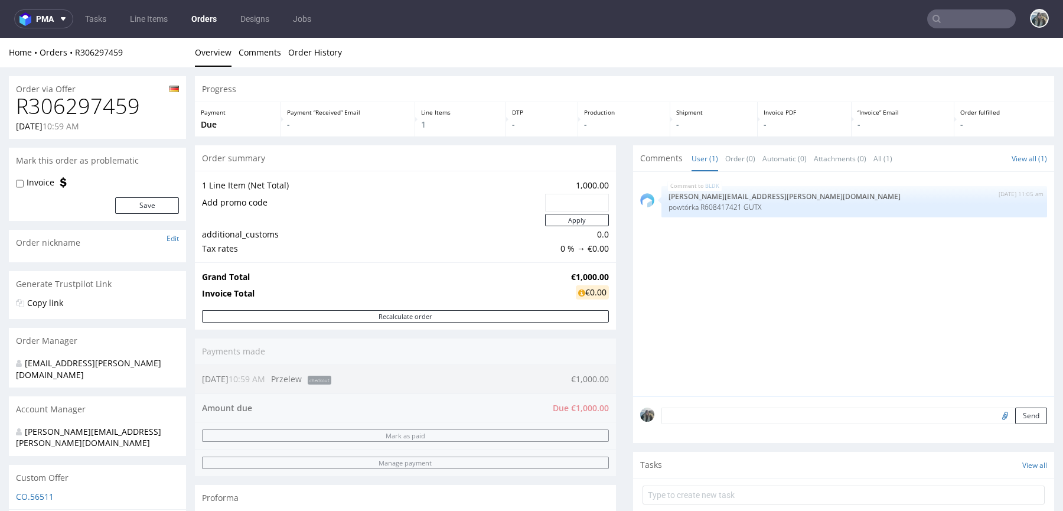
click at [102, 114] on h1 "R306297459" at bounding box center [97, 106] width 163 height 24
copy h1 "R306297459"
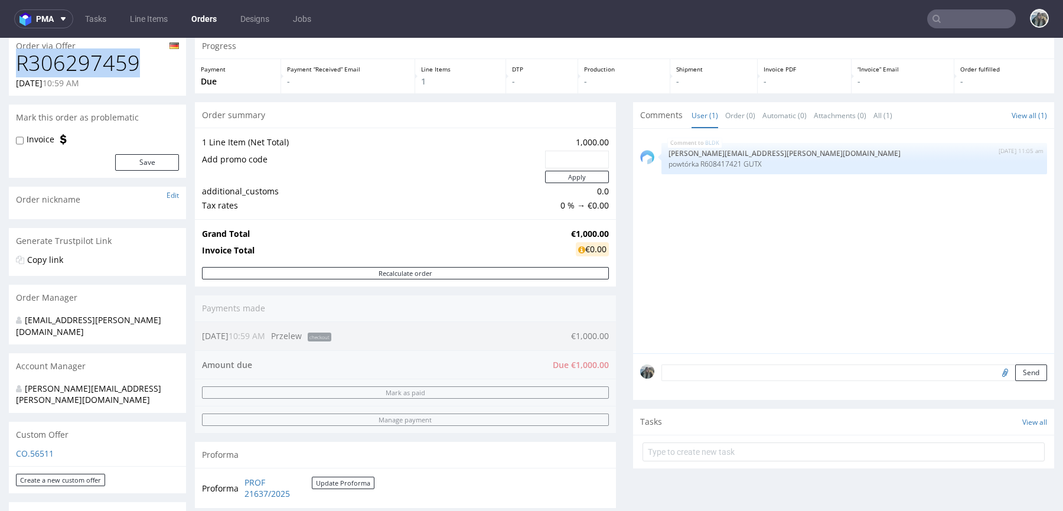
scroll to position [233, 0]
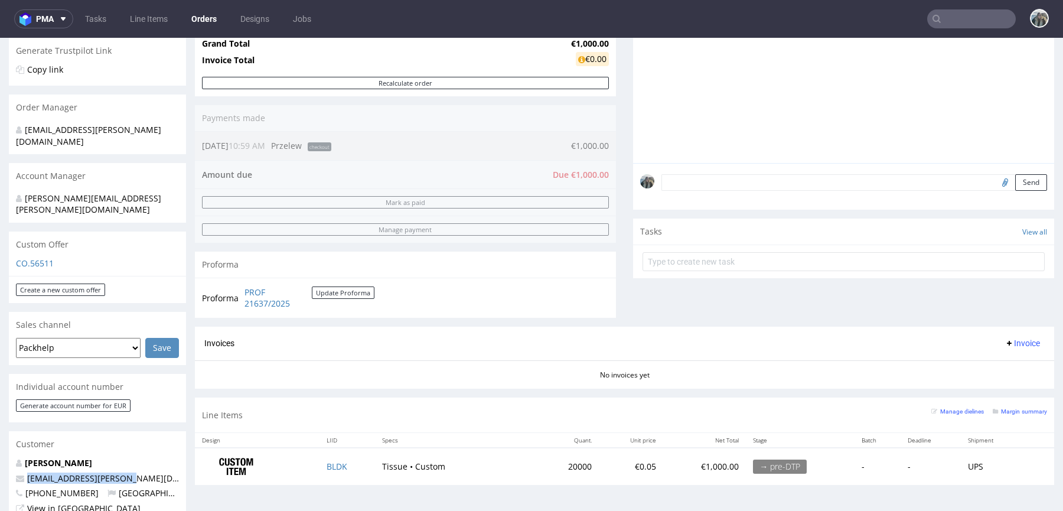
drag, startPoint x: 125, startPoint y: 460, endPoint x: 83, endPoint y: 212, distance: 251.5
click at [1, 452] on div "Order via Offer R306297459 [DATE] 10:59 AM Mark this order as problematic Invoi…" at bounding box center [531, 405] width 1063 height 1143
copy span "[EMAIL_ADDRESS][PERSON_NAME][DOMAIN_NAME]"
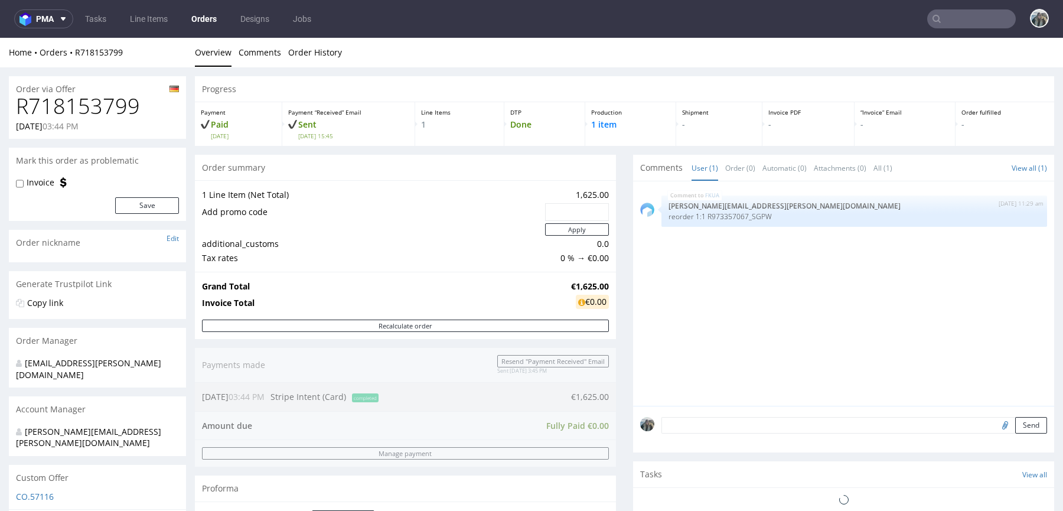
click at [95, 101] on h1 "R718153799" at bounding box center [97, 106] width 163 height 24
click at [95, 102] on h1 "R718153799" at bounding box center [97, 106] width 163 height 24
copy h1 "R718153799"
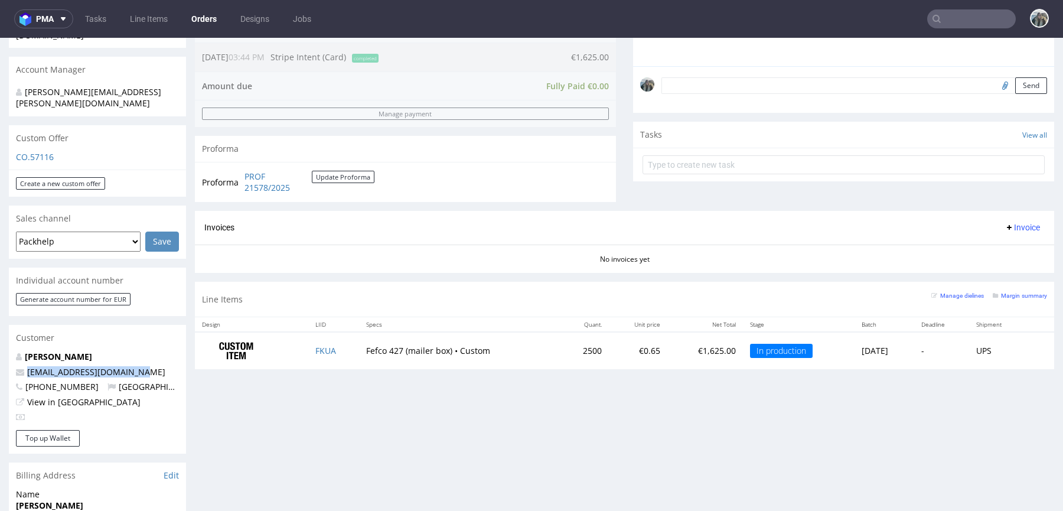
click at [0, 350] on div "Order via Offer R718153799 [DATE] 03:44 PM [PERSON_NAME] this order as problema…" at bounding box center [531, 293] width 1063 height 1131
copy span "[EMAIL_ADDRESS][DOMAIN_NAME]"
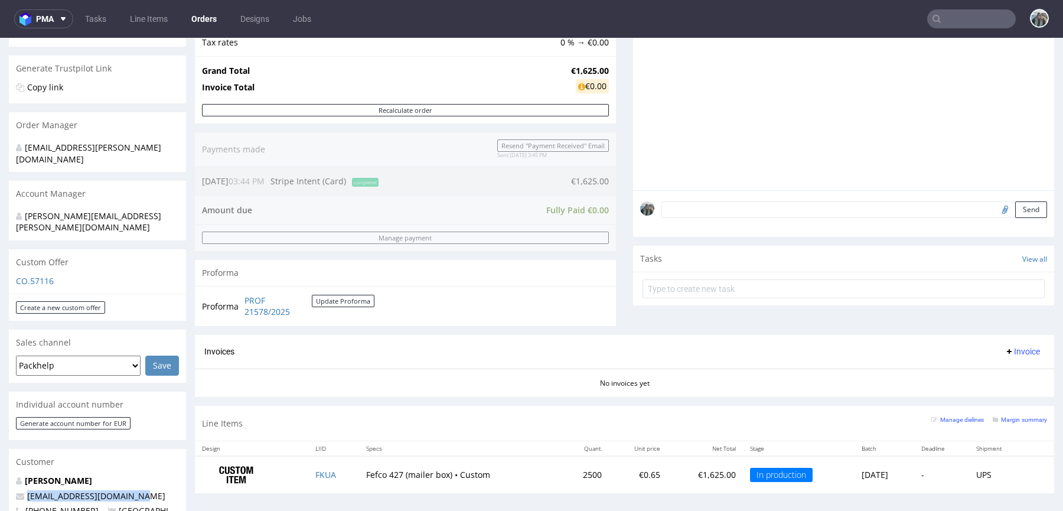
scroll to position [361, 0]
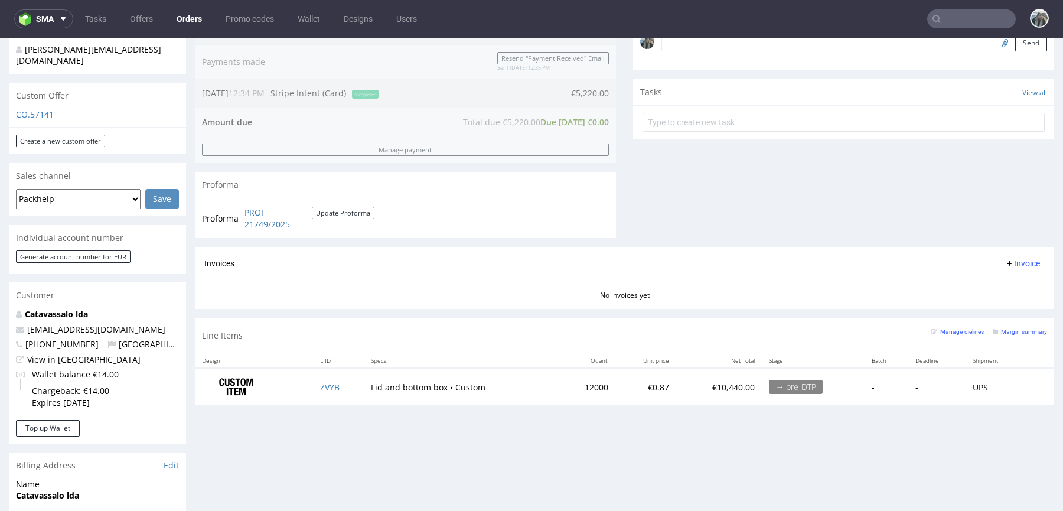
scroll to position [387, 0]
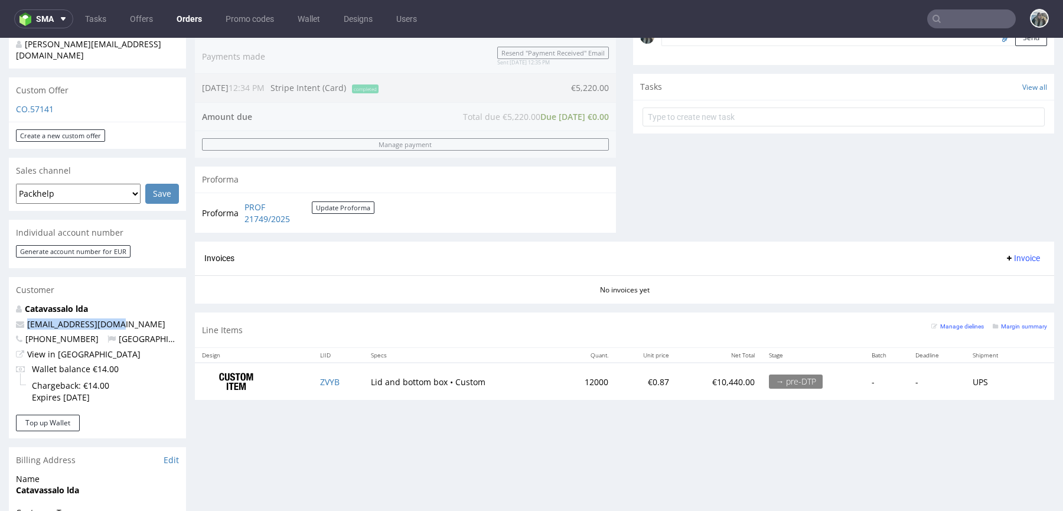
drag, startPoint x: 128, startPoint y: 302, endPoint x: 17, endPoint y: 285, distance: 112.9
click at [0, 302] on div "Order via Offer R570529534 [DATE] 12:34 PM [PERSON_NAME] this order as problema…" at bounding box center [531, 273] width 1063 height 1187
copy span "[EMAIL_ADDRESS][DOMAIN_NAME]"
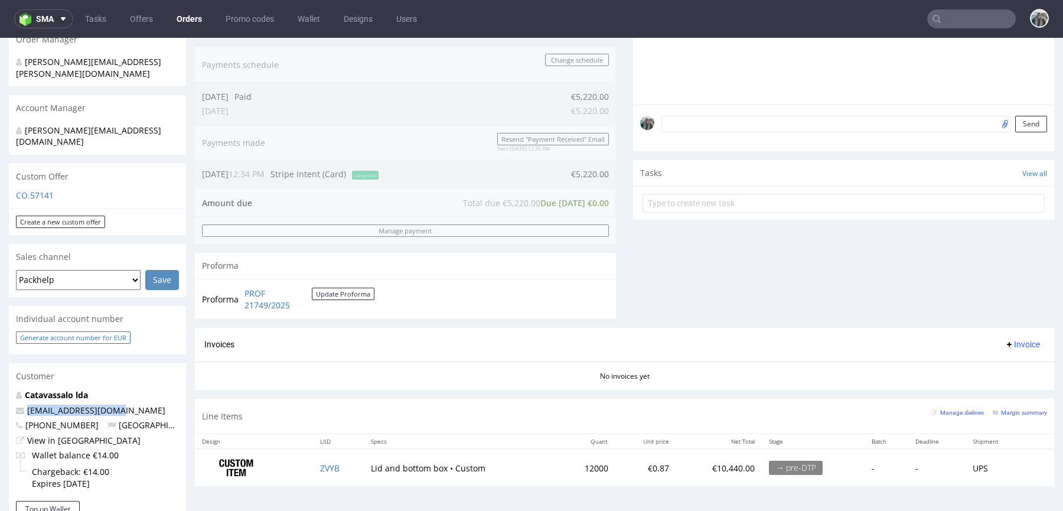
scroll to position [0, 0]
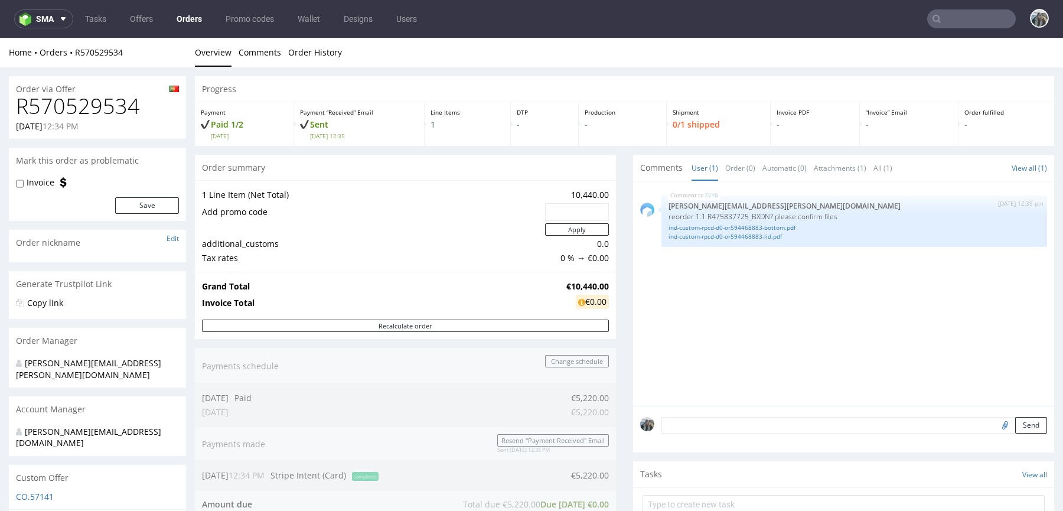
click at [92, 109] on h1 "R570529534" at bounding box center [97, 106] width 163 height 24
copy h1 "R570529534"
click at [941, 13] on input "text" at bounding box center [971, 18] width 89 height 19
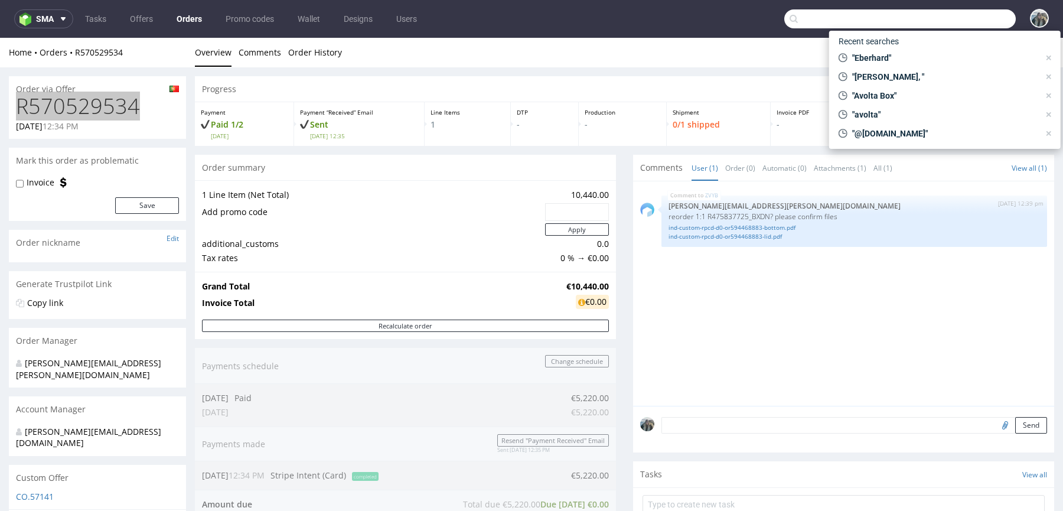
paste input "R570529534"
type input "R570529534"
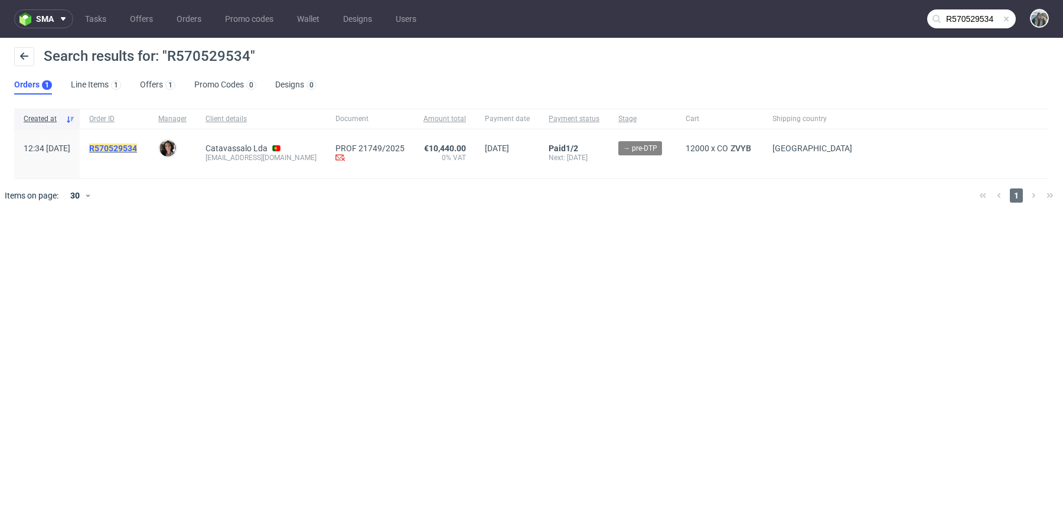
click at [137, 145] on mark "R570529534" at bounding box center [113, 147] width 48 height 9
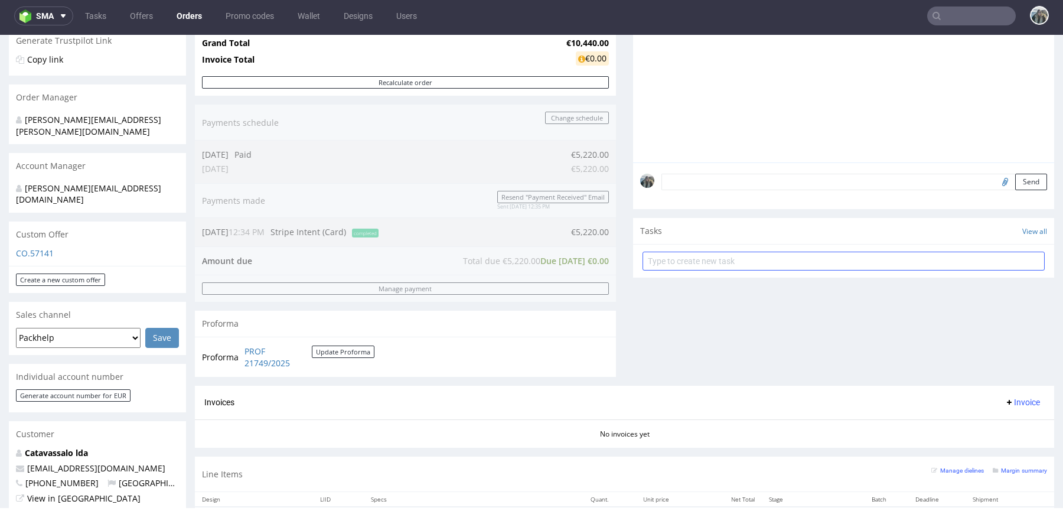
scroll to position [74, 0]
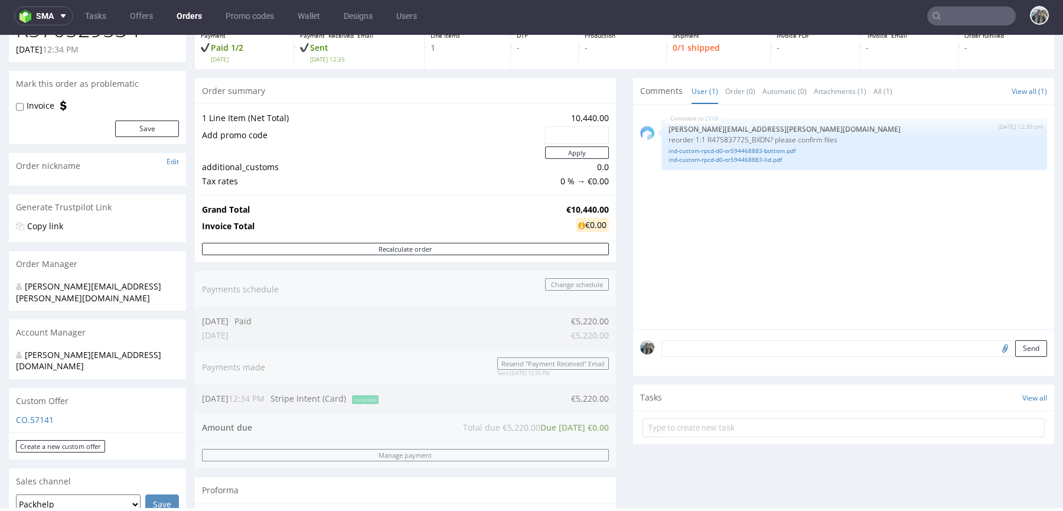
click at [785, 349] on textarea at bounding box center [854, 348] width 386 height 17
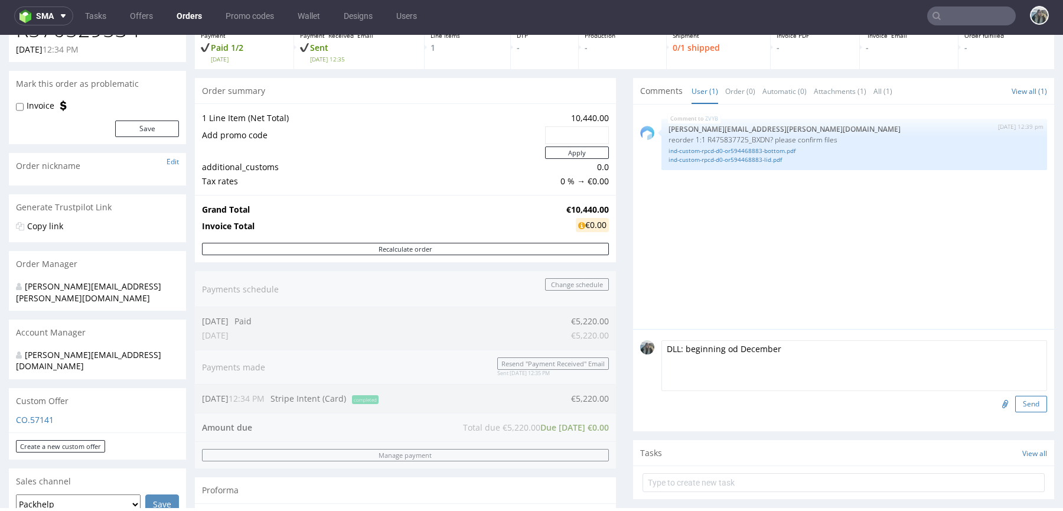
type textarea "DLL: beginning od December"
click at [1020, 404] on button "Send" at bounding box center [1031, 404] width 32 height 17
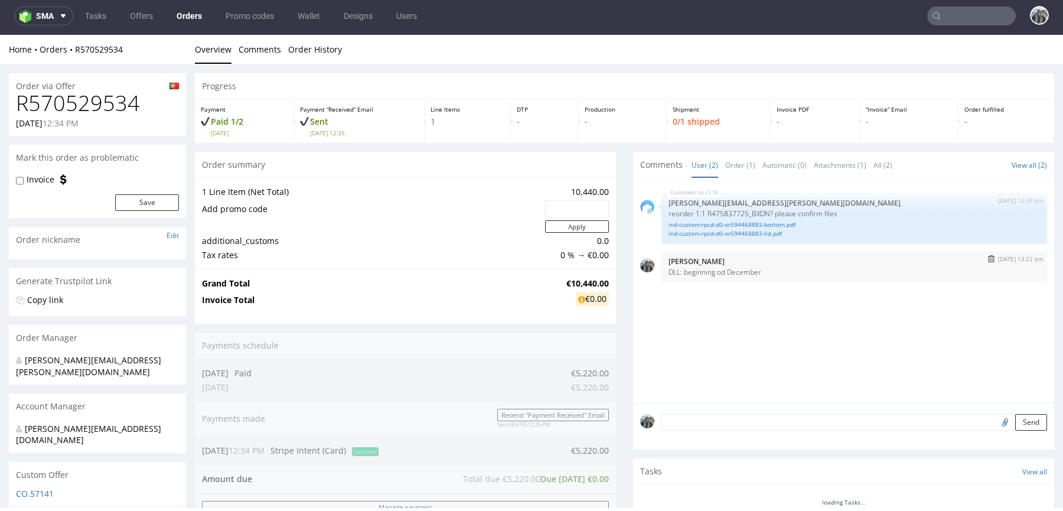
scroll to position [0, 0]
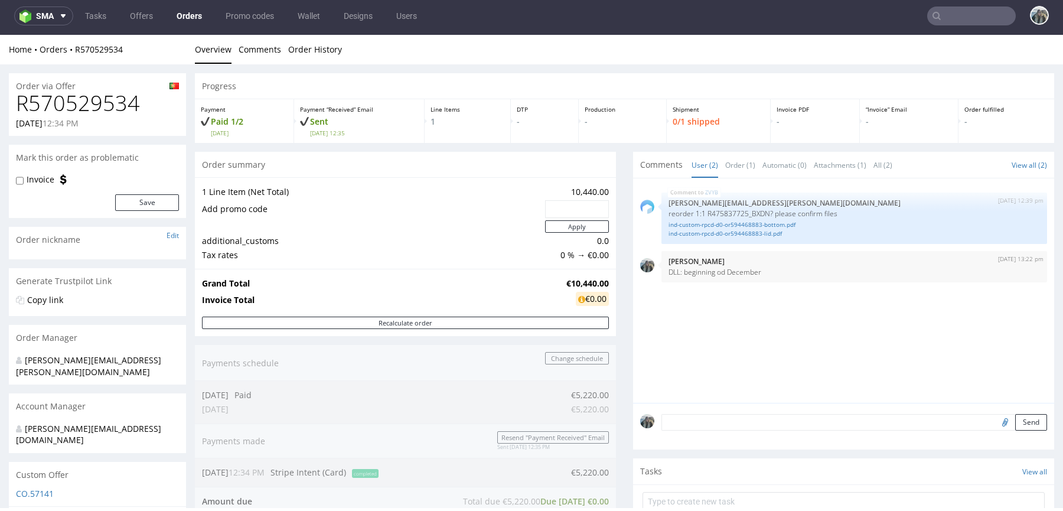
click at [702, 424] on textarea at bounding box center [854, 422] width 386 height 17
paste textarea "50% now 50% in 30 days"
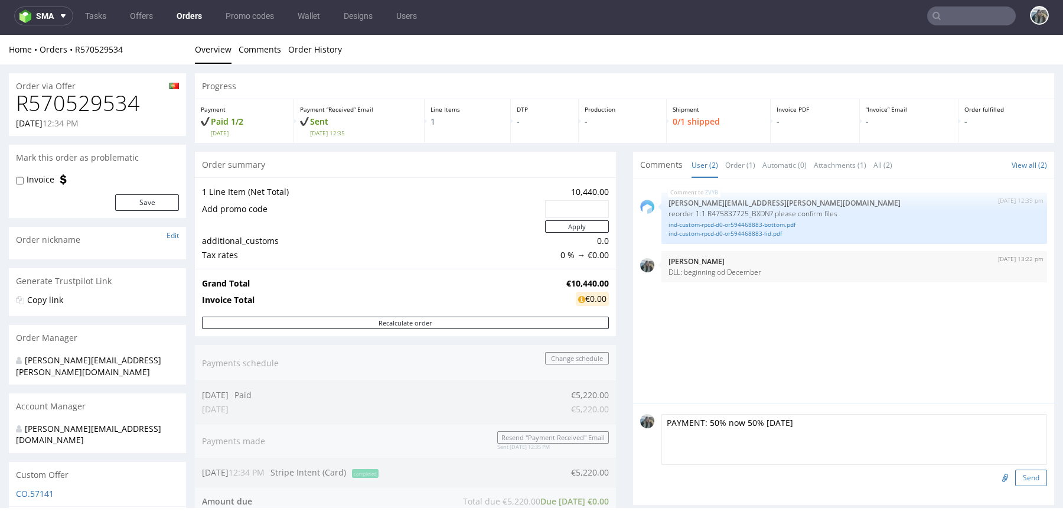
type textarea "PAYMENT: 50% now 50% in 30 days"
click at [1015, 474] on button "Send" at bounding box center [1031, 477] width 32 height 17
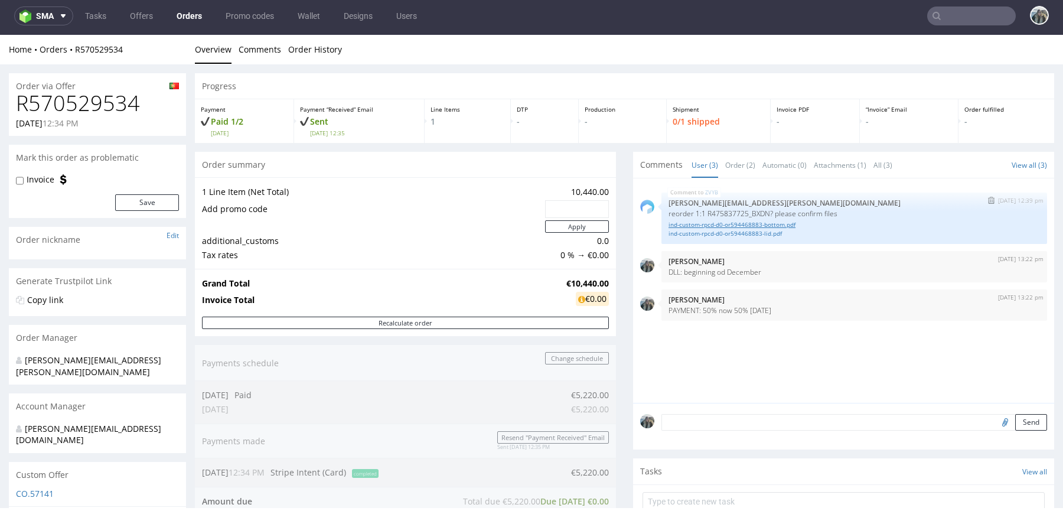
click at [792, 227] on link "ind-custom-rpcd-d0-or594468883-bottom.pdf" at bounding box center [853, 224] width 371 height 9
click at [773, 231] on link "ind-custom-rpcd-d0-or594468883-lid.pdf" at bounding box center [853, 233] width 371 height 9
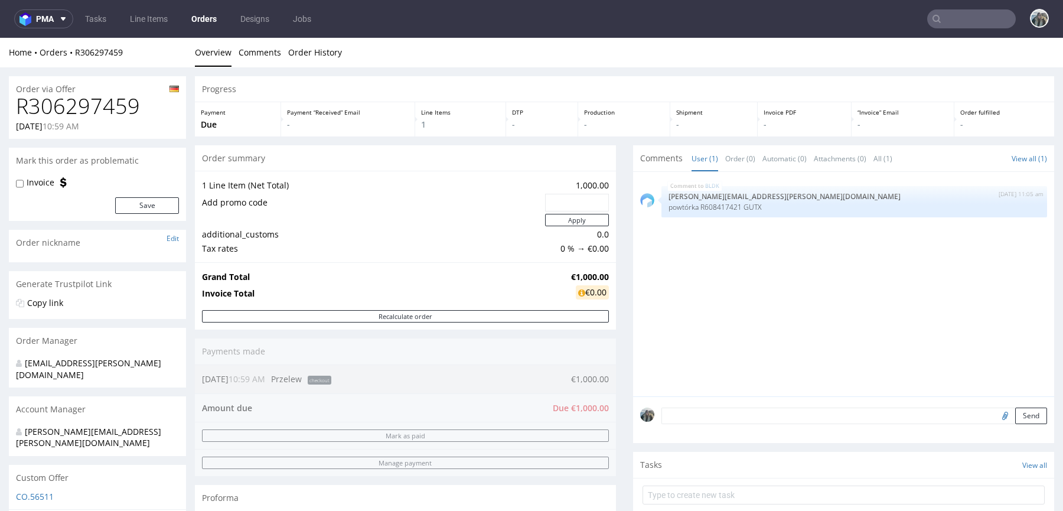
scroll to position [233, 0]
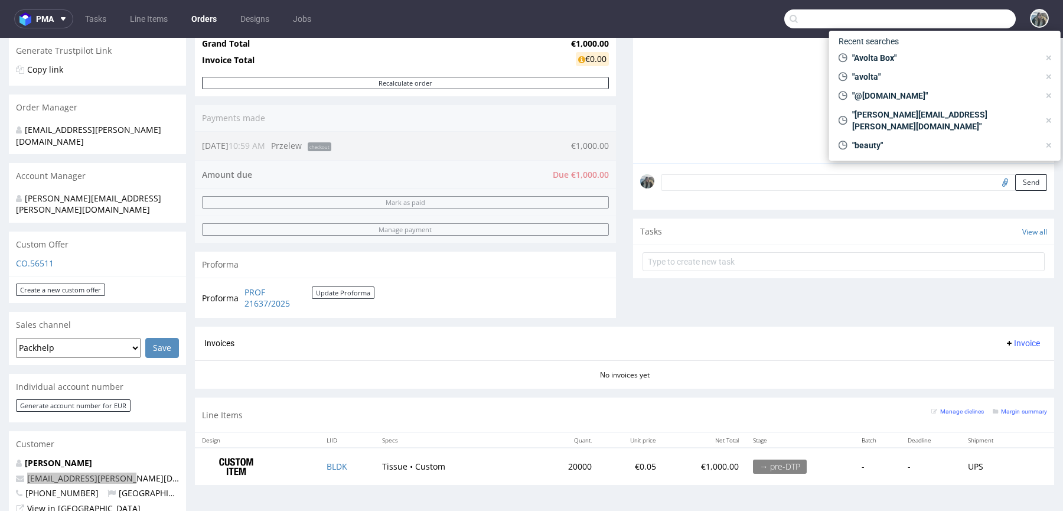
click at [977, 17] on input "text" at bounding box center [899, 18] width 231 height 19
paste input "R570529534"
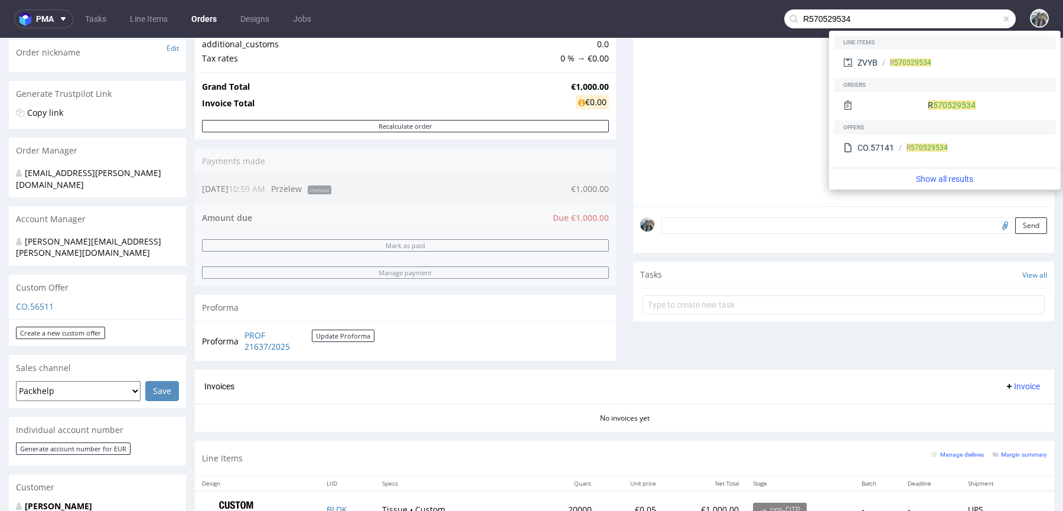
scroll to position [0, 0]
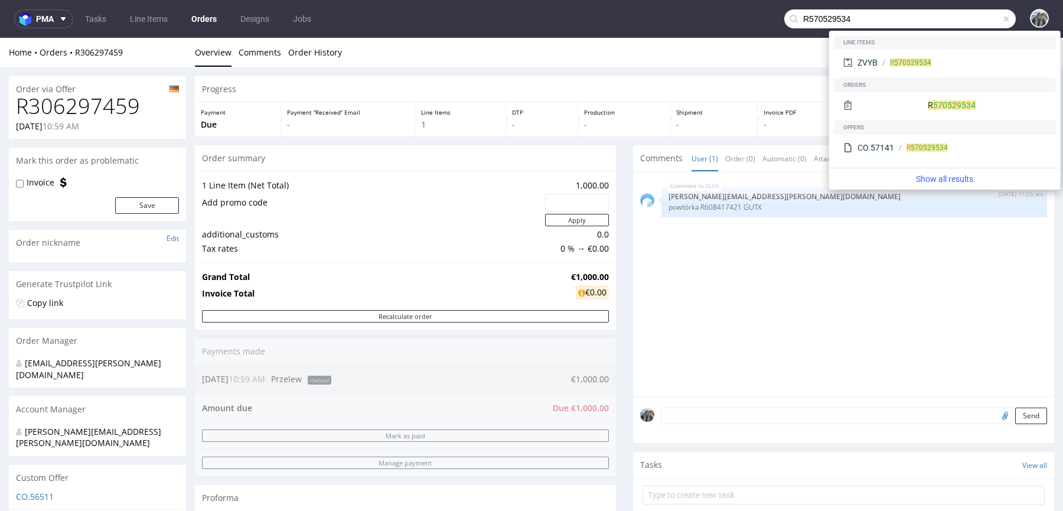
click at [930, 16] on input "R570529534" at bounding box center [899, 18] width 231 height 19
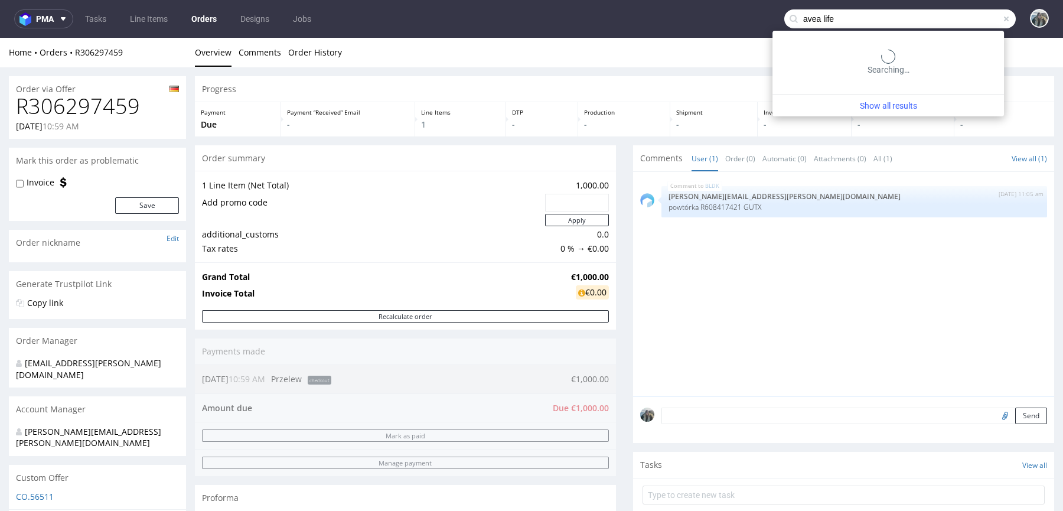
type input "avea life"
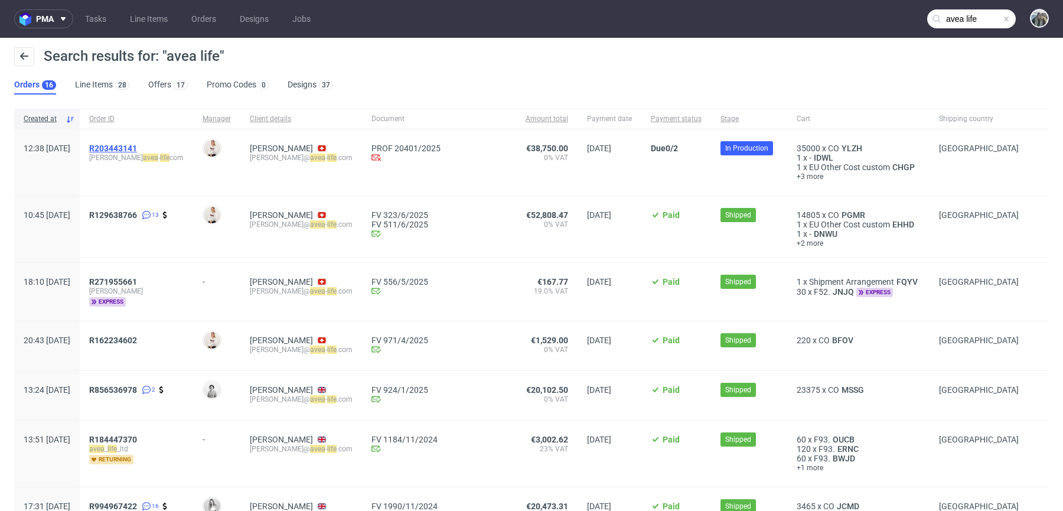
click at [137, 152] on span "R203443141" at bounding box center [113, 147] width 48 height 9
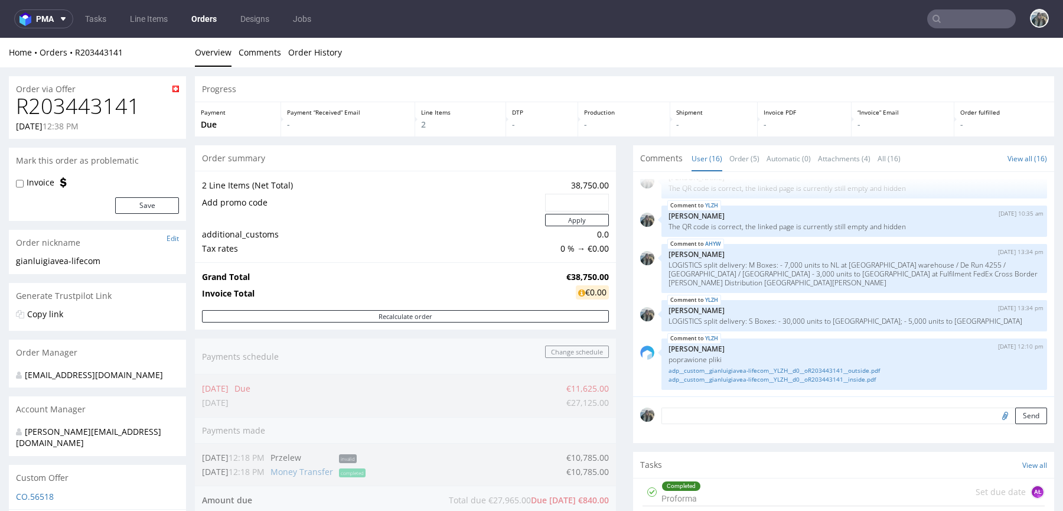
click at [98, 96] on h1 "R203443141" at bounding box center [97, 106] width 163 height 24
click at [99, 96] on h1 "R203443141" at bounding box center [97, 106] width 163 height 24
copy h1 "R203443141"
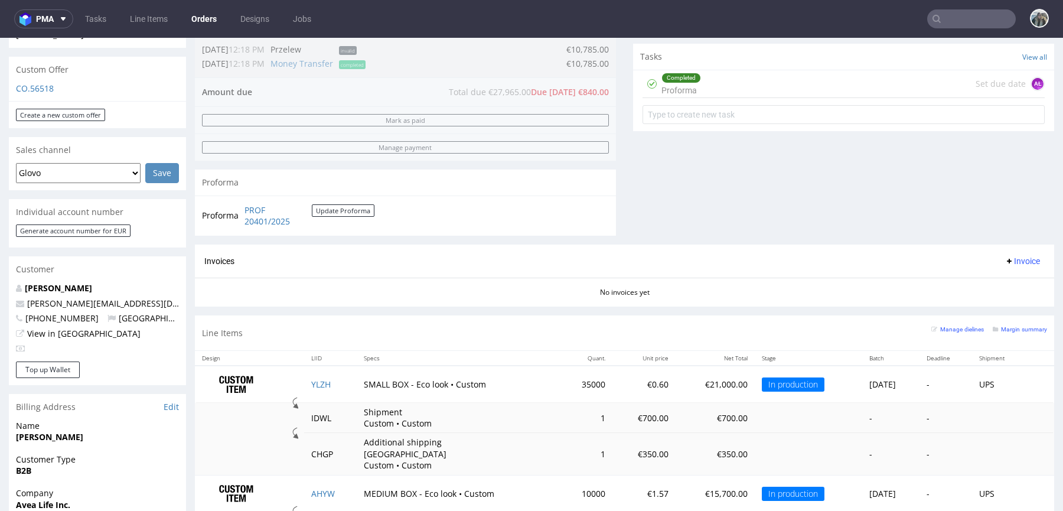
scroll to position [533, 0]
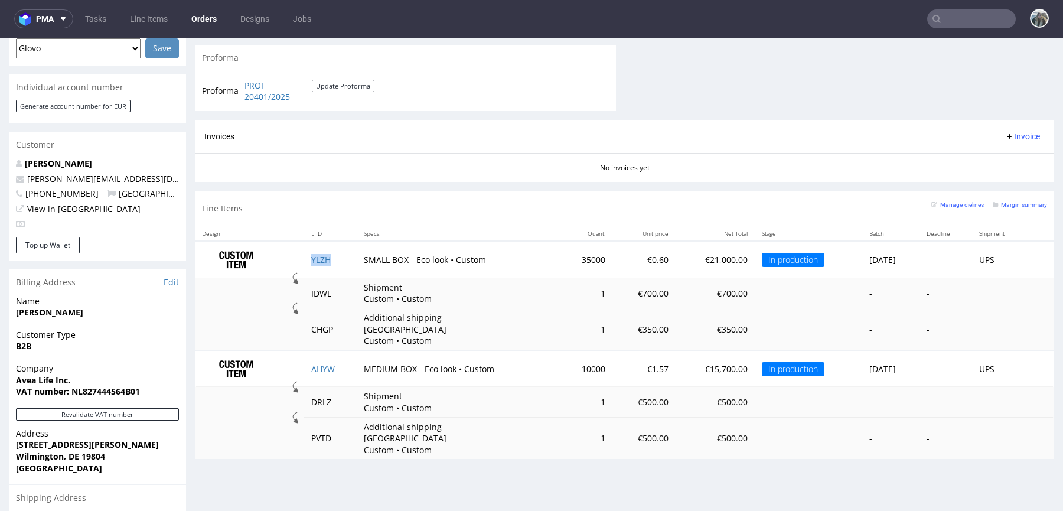
click at [318, 265] on td "YLZH" at bounding box center [330, 259] width 53 height 37
click at [316, 260] on link "YLZH" at bounding box center [320, 259] width 19 height 11
click at [320, 363] on link "AHYW" at bounding box center [323, 368] width 24 height 11
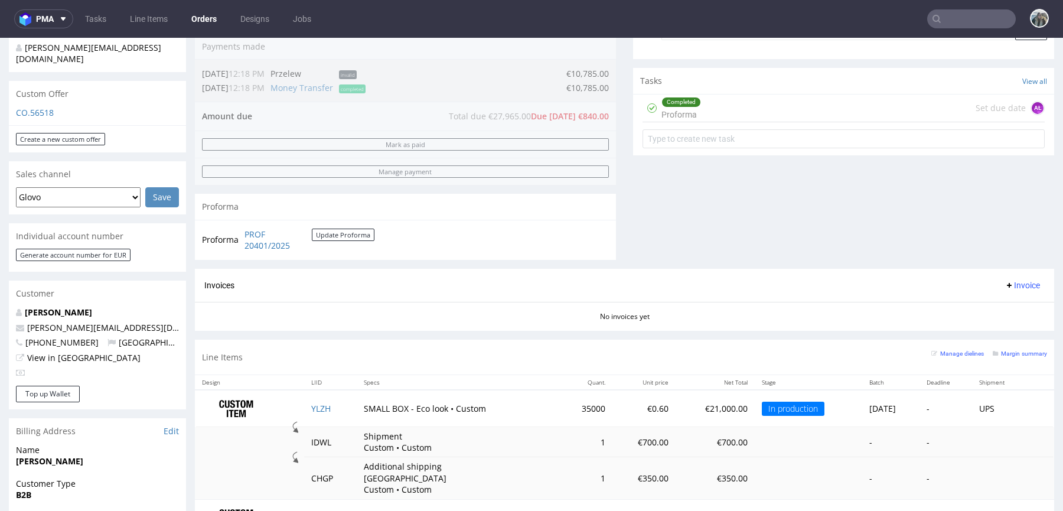
scroll to position [0, 0]
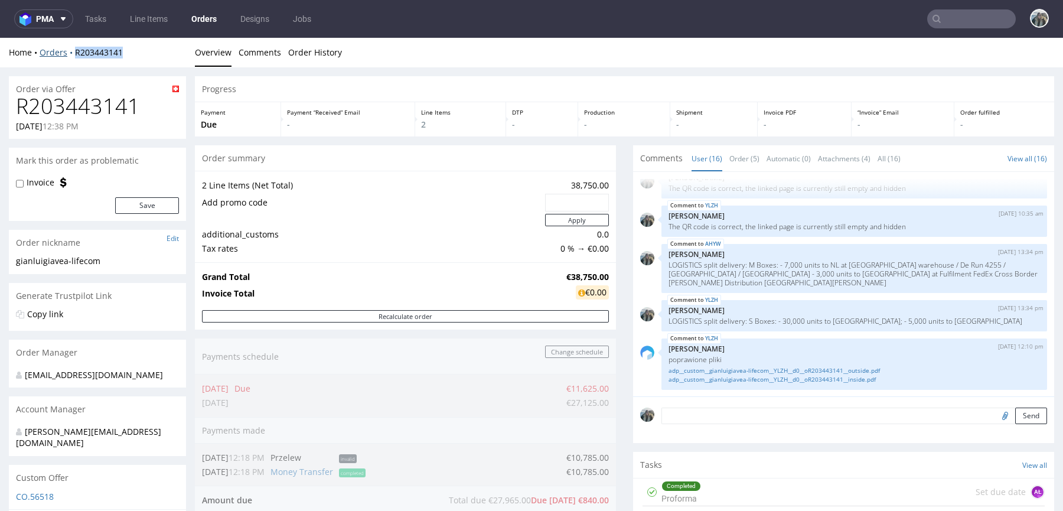
drag, startPoint x: 81, startPoint y: 60, endPoint x: 65, endPoint y: 49, distance: 19.2
click at [65, 49] on div "Home Orders R203443141 Overview Comments Order History" at bounding box center [531, 53] width 1063 height 30
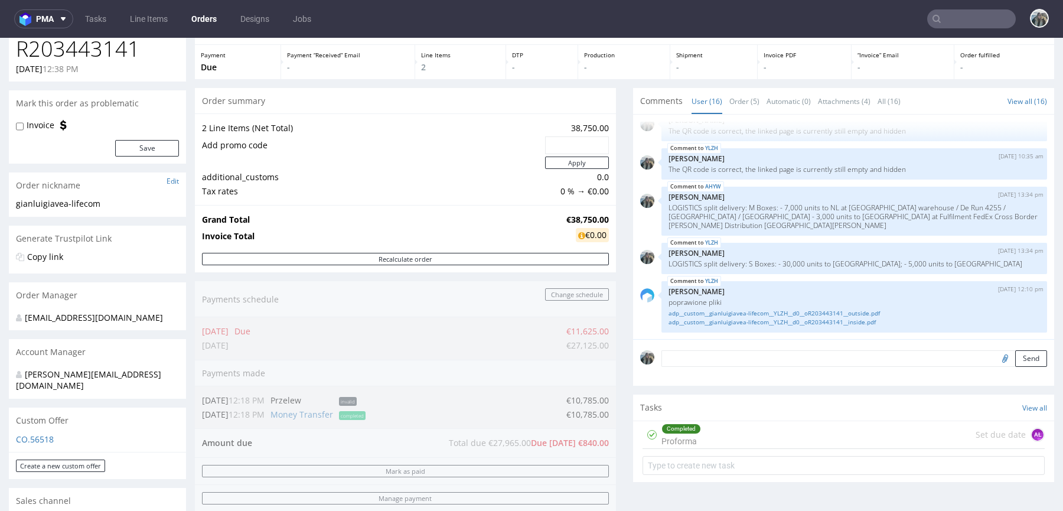
scroll to position [202, 0]
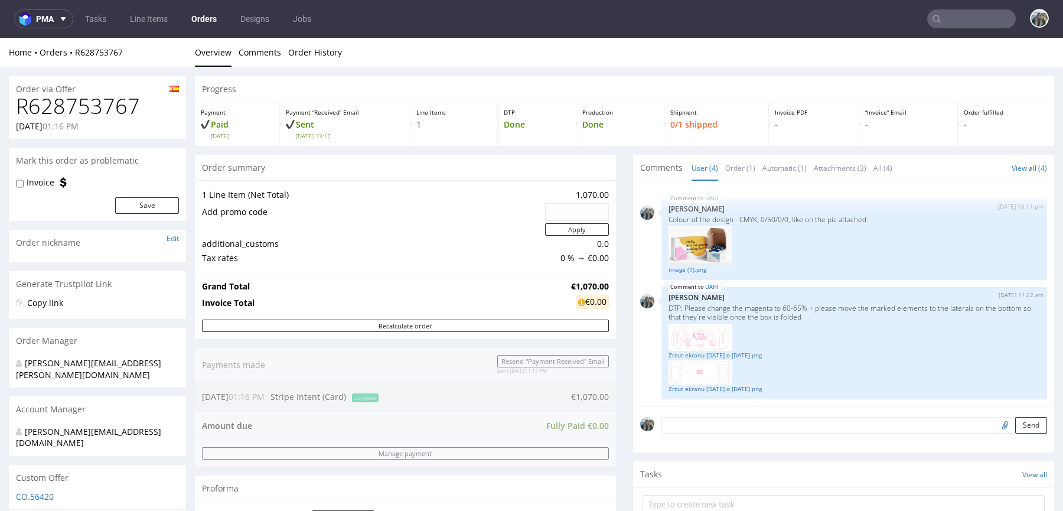
click at [91, 99] on h1 "R628753767" at bounding box center [97, 106] width 163 height 24
copy h1 "R628753767"
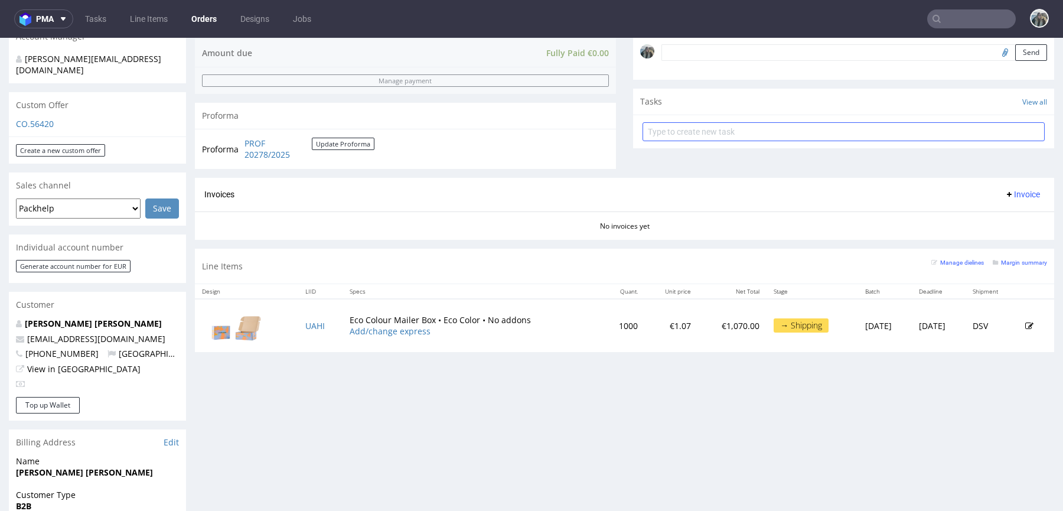
scroll to position [375, 0]
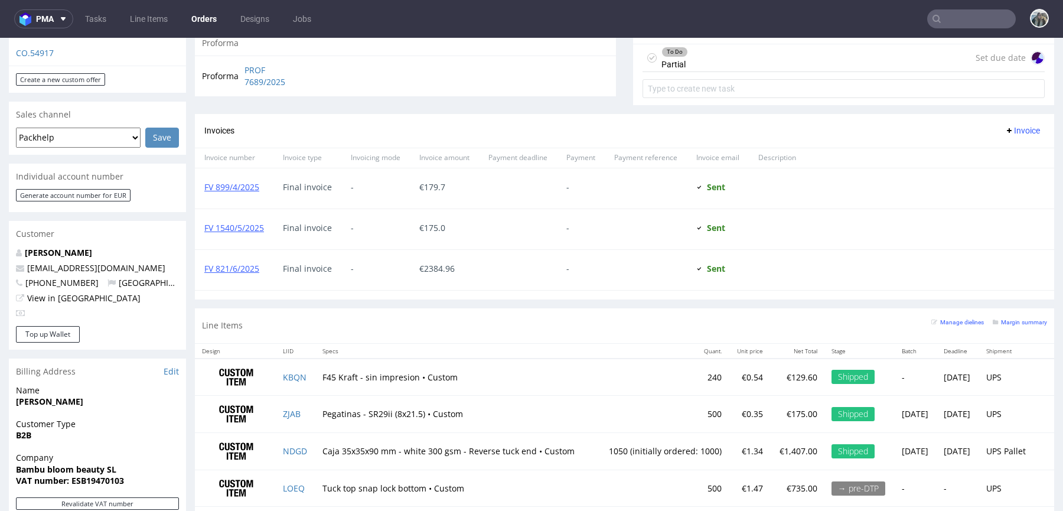
scroll to position [614, 0]
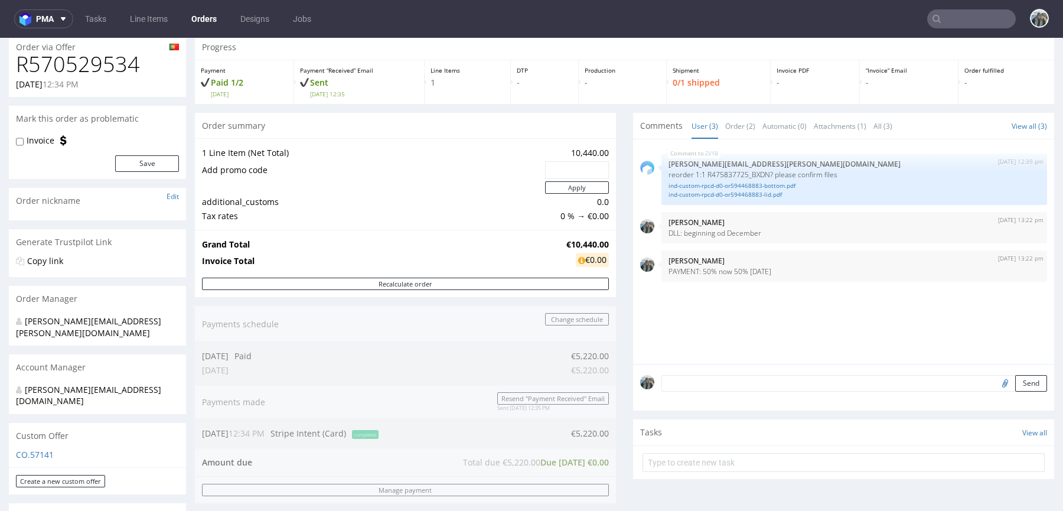
scroll to position [230, 0]
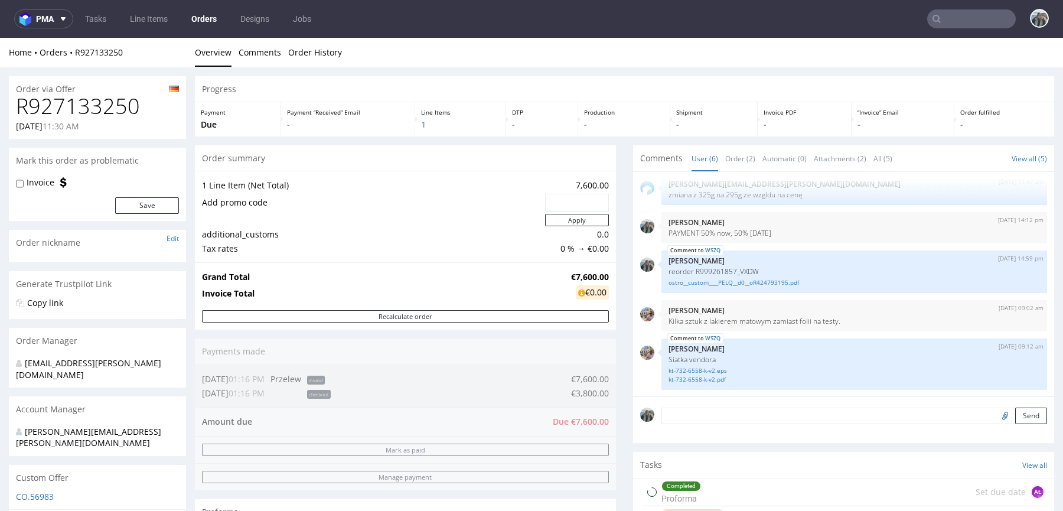
scroll to position [345, 0]
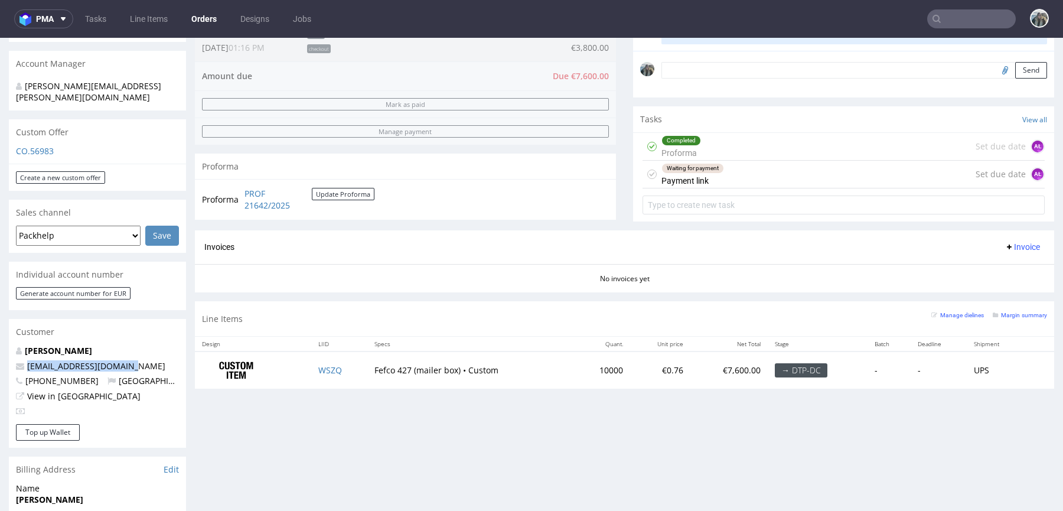
drag, startPoint x: 138, startPoint y: 342, endPoint x: 0, endPoint y: 342, distance: 138.2
click at [0, 342] on div "Order via Offer R927133250 08.10.2025 11:30 AM Mark this order as problematic I…" at bounding box center [531, 299] width 1063 height 1155
copy span "freudeboxteam@gmail.com"
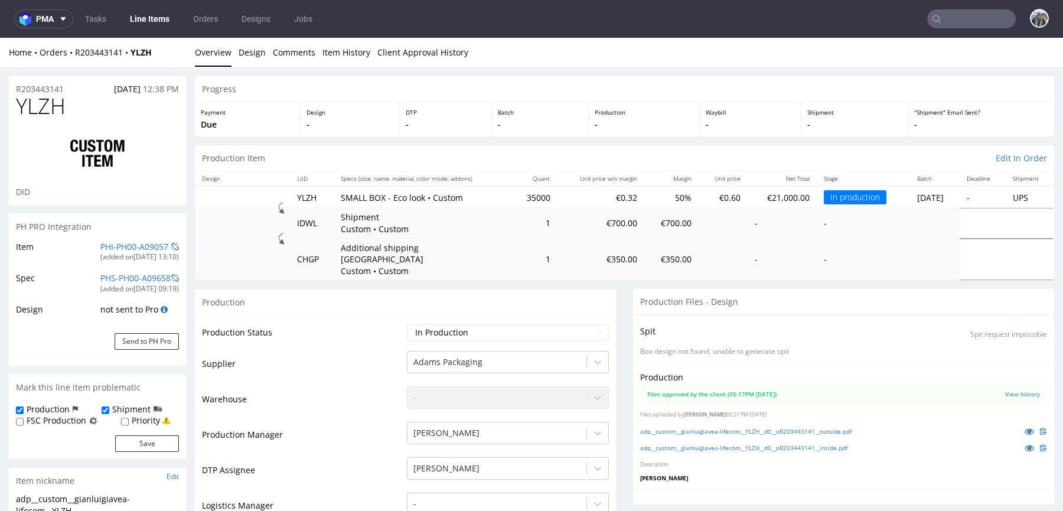
click at [54, 105] on span "YLZH" at bounding box center [41, 106] width 50 height 24
copy span "YLZH"
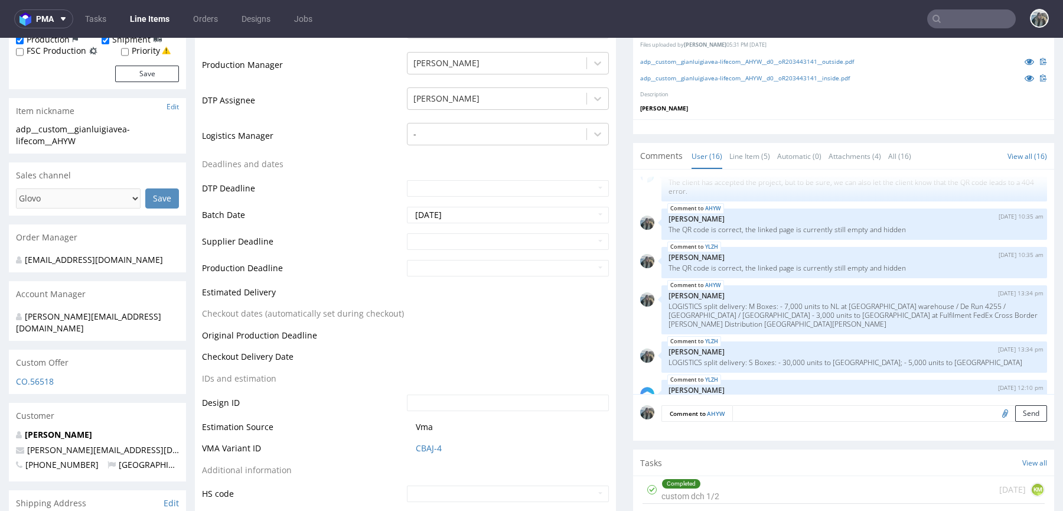
scroll to position [441, 0]
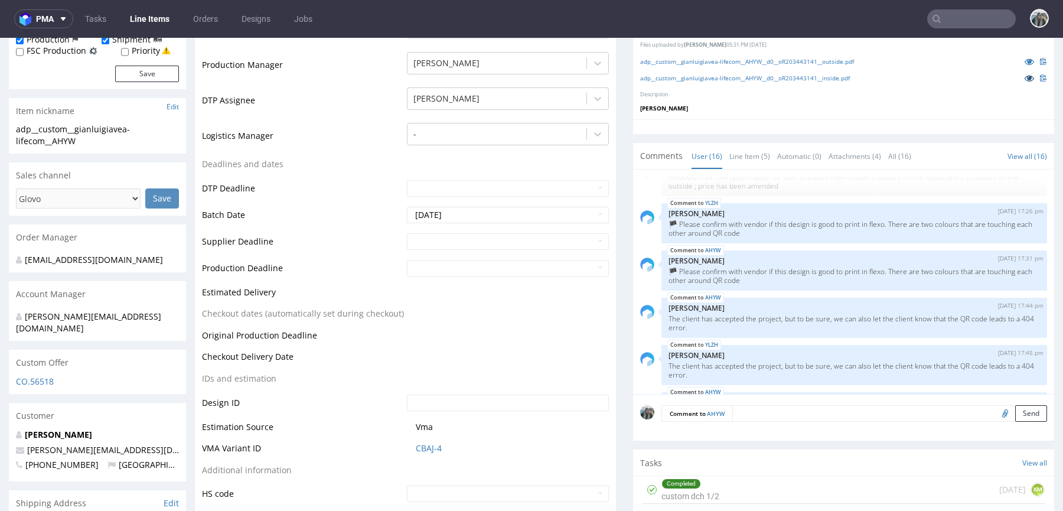
click at [1024, 74] on icon at bounding box center [1028, 78] width 9 height 8
click at [1024, 57] on icon at bounding box center [1028, 61] width 9 height 8
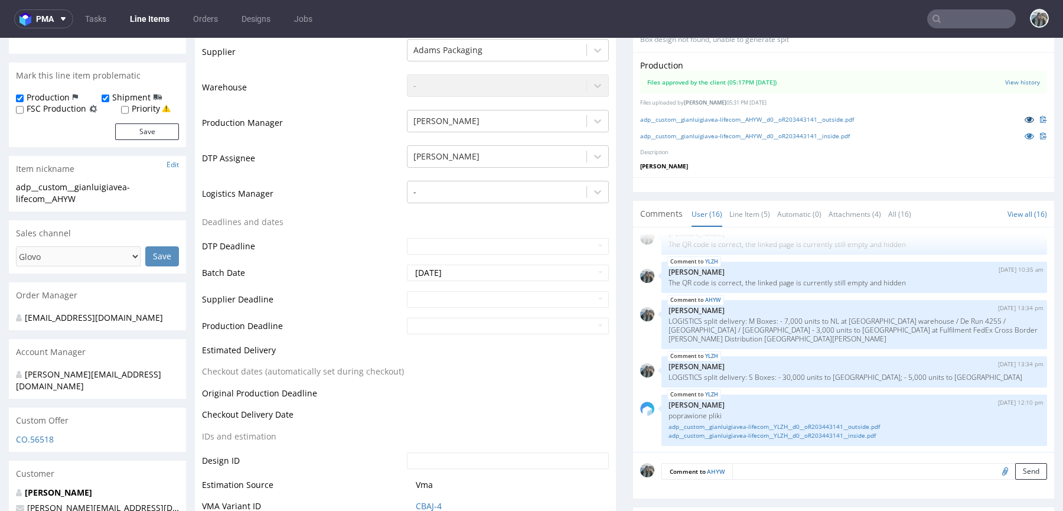
scroll to position [0, 0]
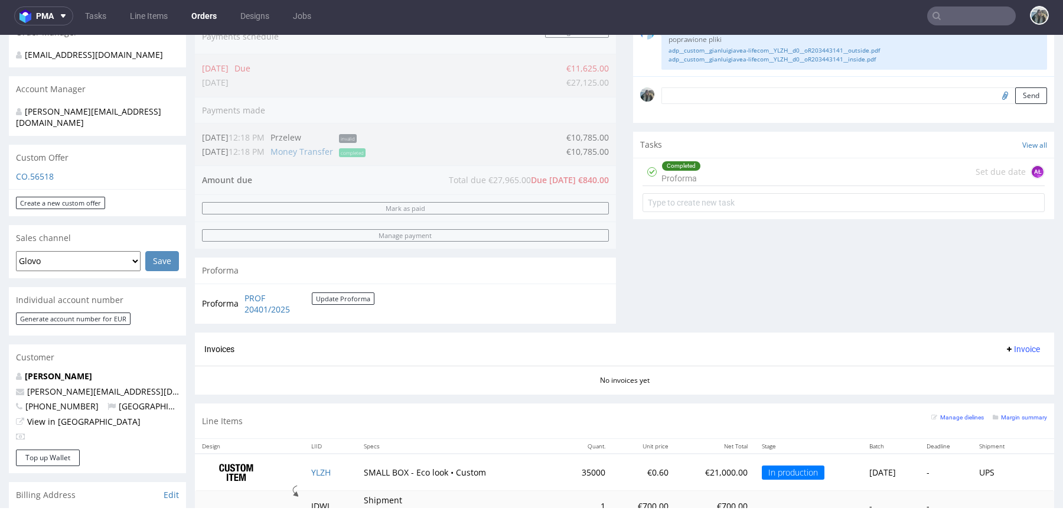
scroll to position [515, 0]
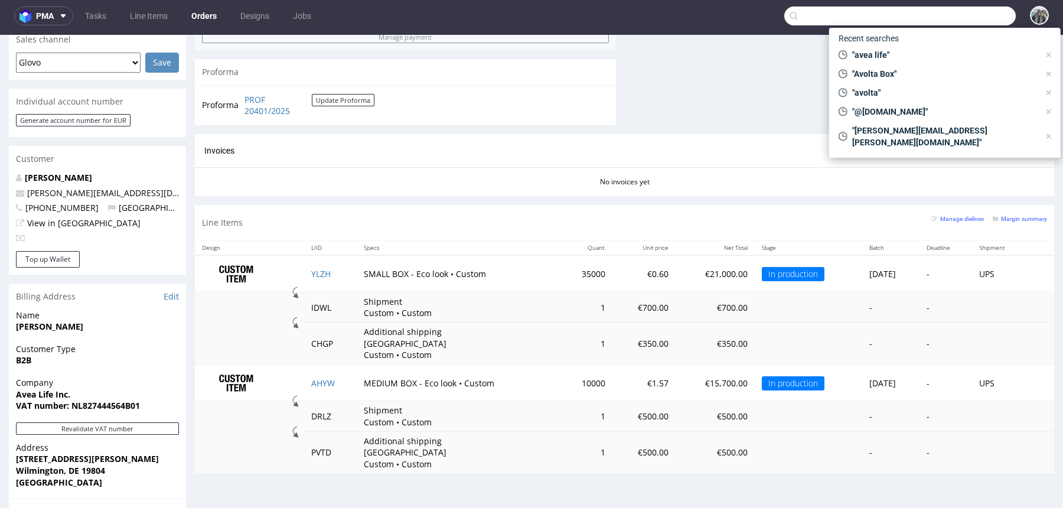
click at [985, 21] on input "text" at bounding box center [899, 15] width 231 height 19
paste input "R570529534"
type input "R570529534"
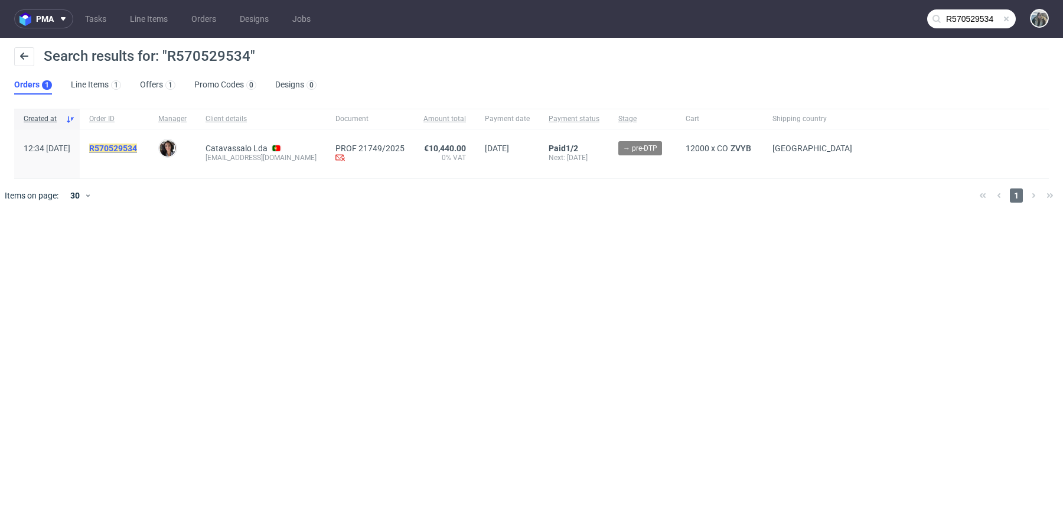
click at [132, 145] on mark "R570529534" at bounding box center [113, 147] width 48 height 9
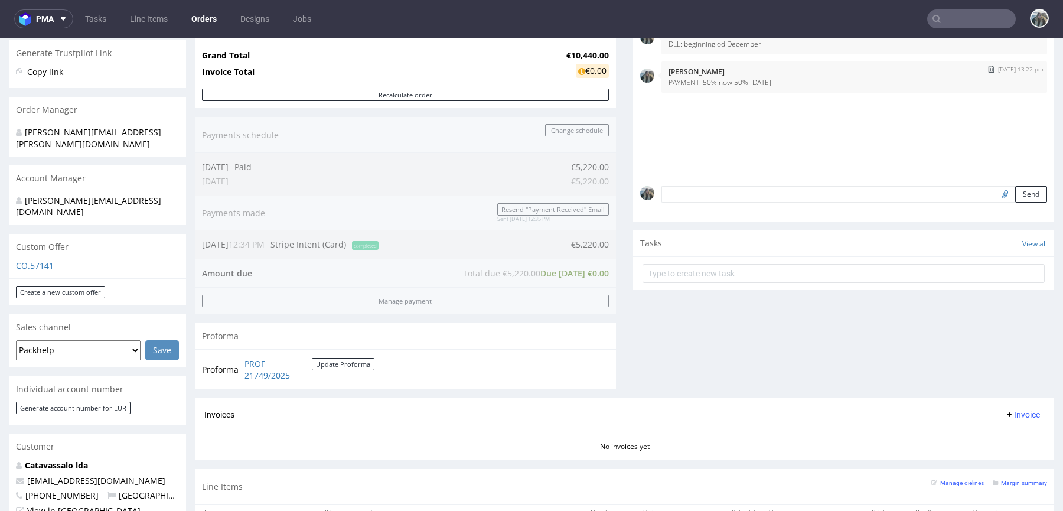
scroll to position [47, 0]
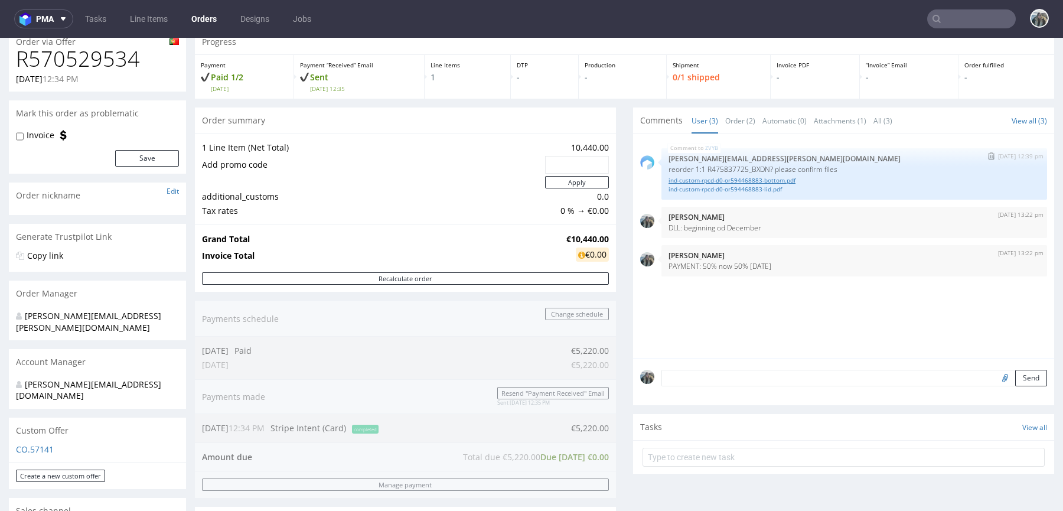
click at [745, 178] on link "ind-custom-rpcd-d0-or594468883-bottom.pdf" at bounding box center [853, 180] width 371 height 9
click at [747, 190] on link "ind-custom-rpcd-d0-or594468883-lid.pdf" at bounding box center [853, 189] width 371 height 9
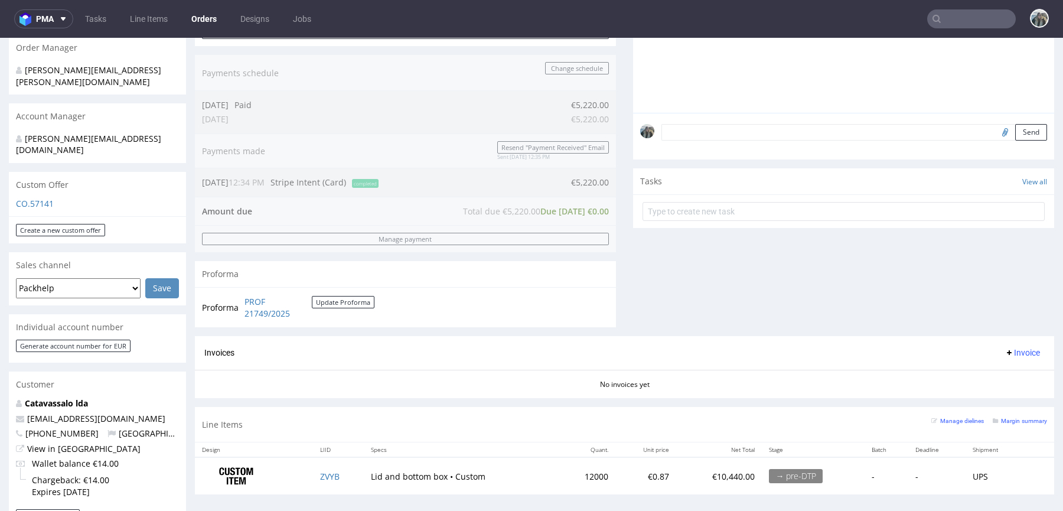
scroll to position [153, 0]
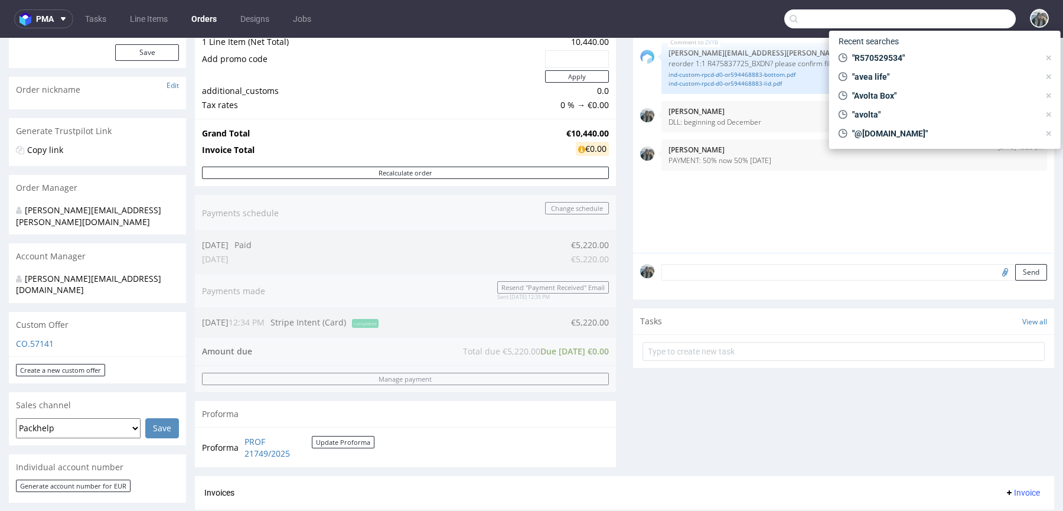
click at [959, 11] on input "text" at bounding box center [899, 18] width 231 height 19
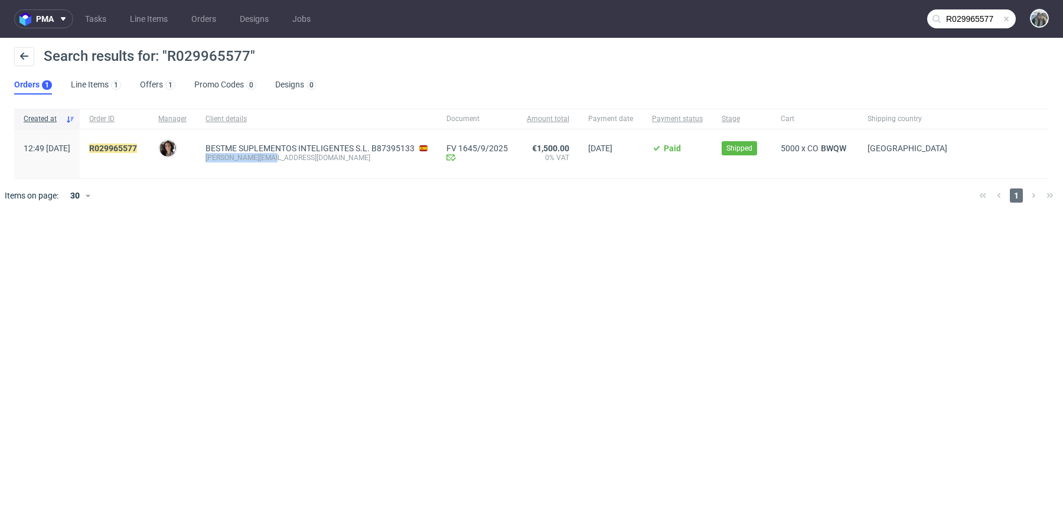
click at [228, 156] on div "BESTME SUPLEMENTOS INTELIGENTES S.L. B87395133 rick@bestmelab.com" at bounding box center [316, 153] width 241 height 49
click at [985, 15] on input "R029965577" at bounding box center [971, 18] width 89 height 19
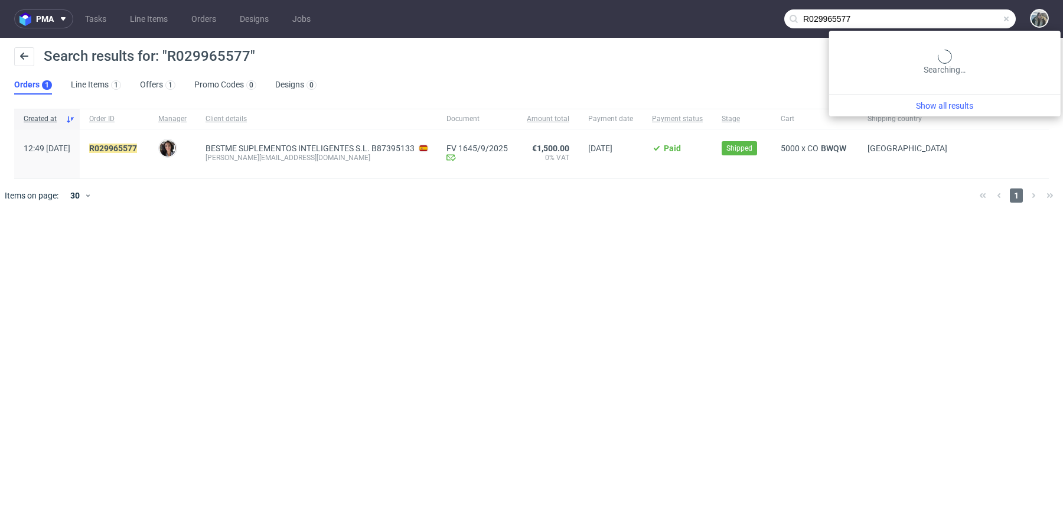
paste input "[PERSON_NAME][EMAIL_ADDRESS][DOMAIN_NAME]"
type input "[PERSON_NAME][EMAIL_ADDRESS][DOMAIN_NAME]"
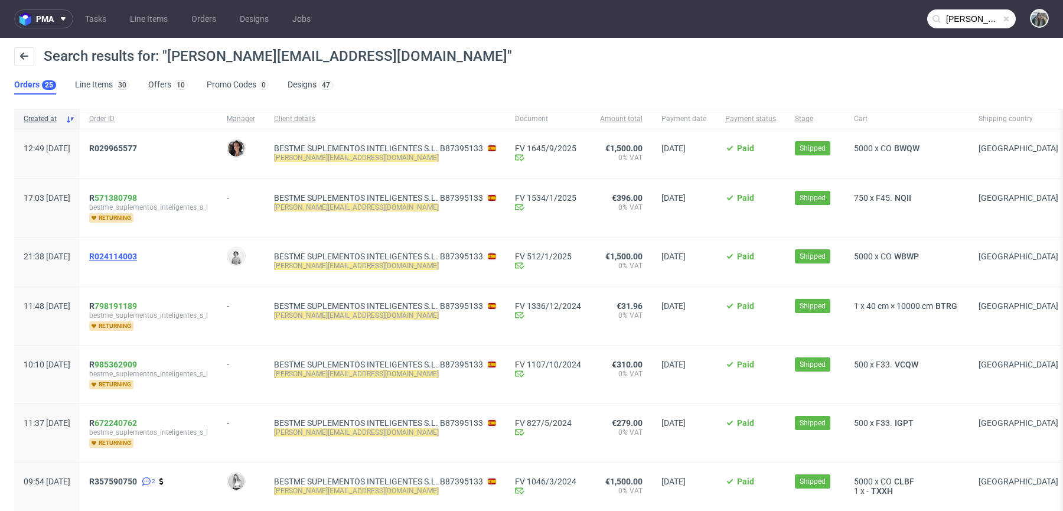
click at [136, 252] on span "R024114003" at bounding box center [113, 256] width 48 height 9
click at [137, 479] on span "R357590750" at bounding box center [113, 480] width 48 height 9
click at [137, 150] on span "R029965577" at bounding box center [113, 147] width 48 height 9
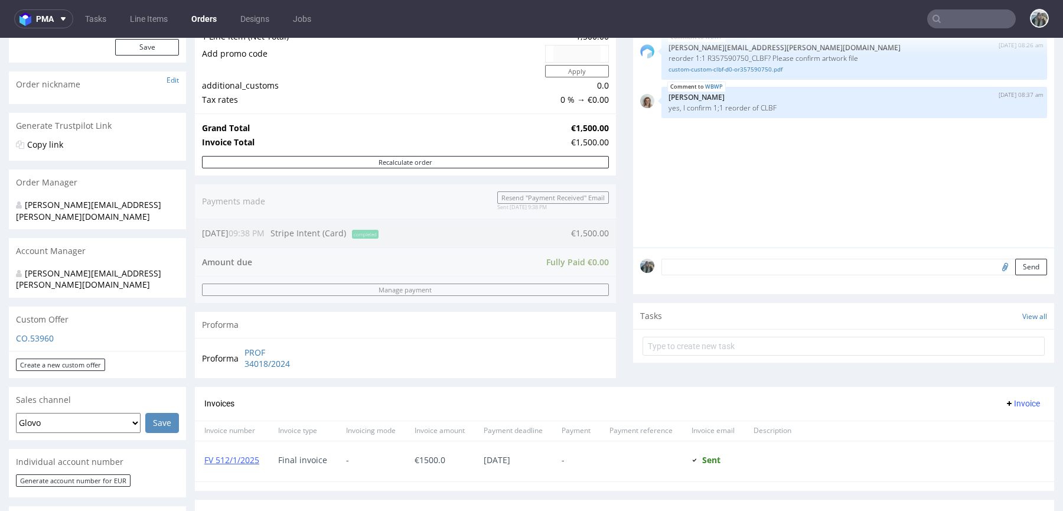
scroll to position [263, 0]
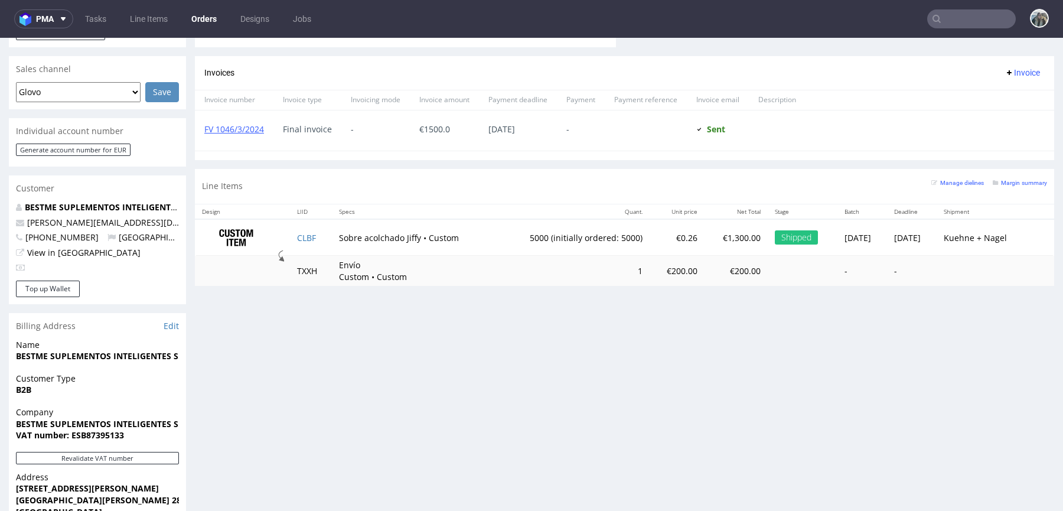
scroll to position [365, 0]
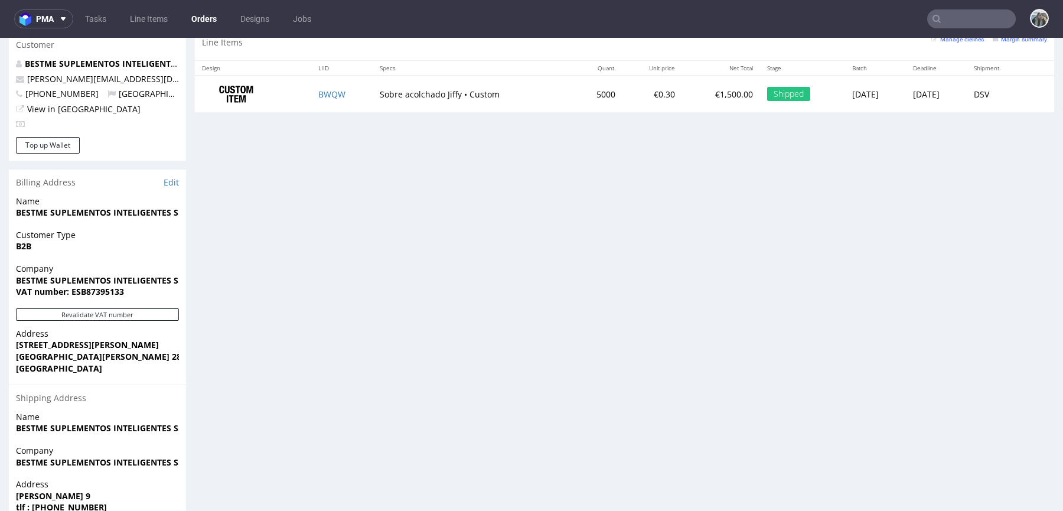
scroll to position [449, 0]
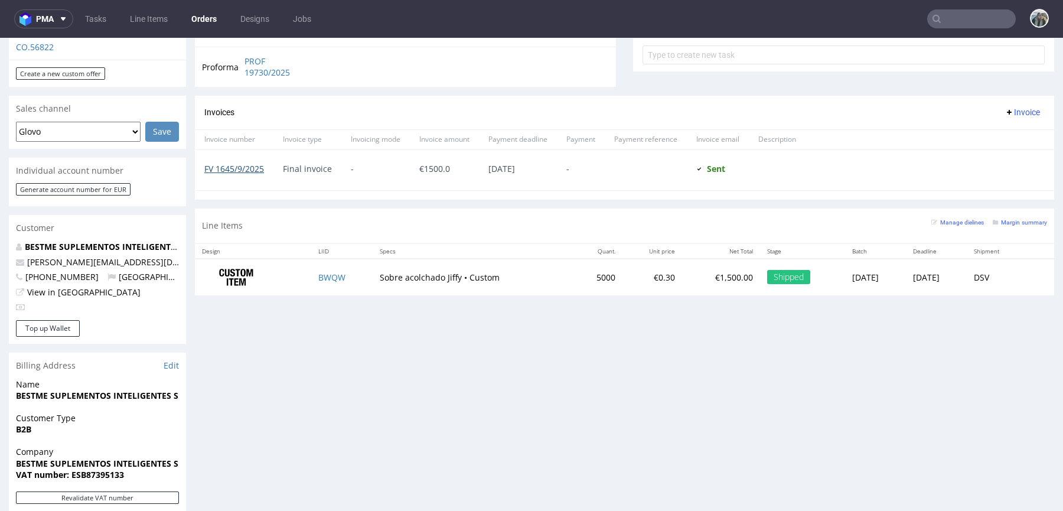
click at [246, 163] on link "FV 1645/9/2025" at bounding box center [234, 168] width 60 height 11
click at [942, 30] on nav "pma Tasks Line Items Orders Designs Jobs" at bounding box center [531, 19] width 1063 height 38
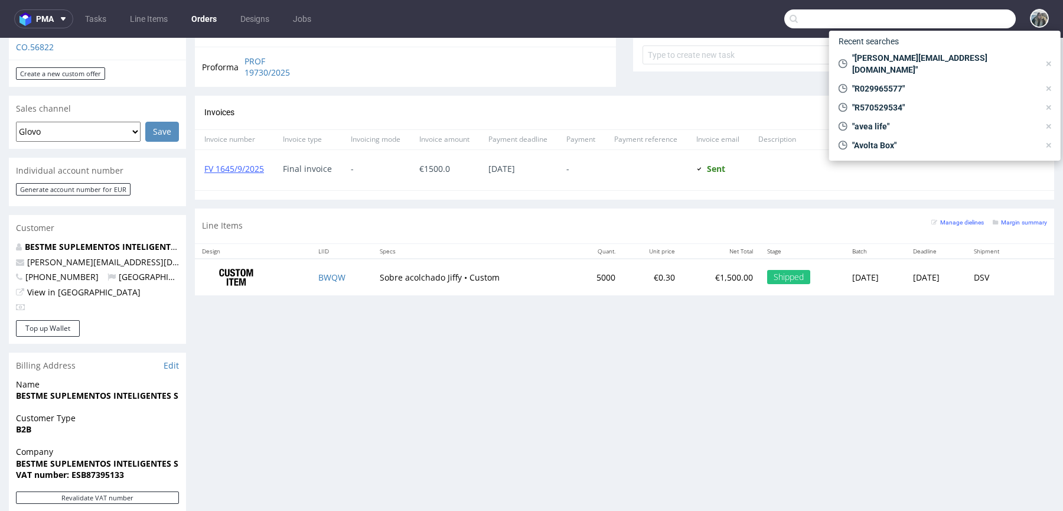
click at [957, 25] on input "text" at bounding box center [899, 18] width 231 height 19
paste input "R306297459"
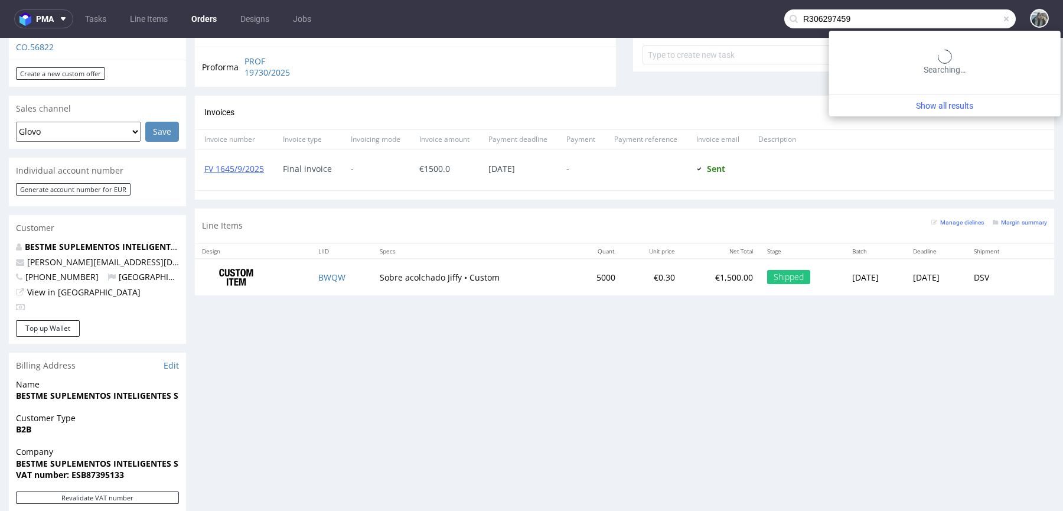
type input "R306297459"
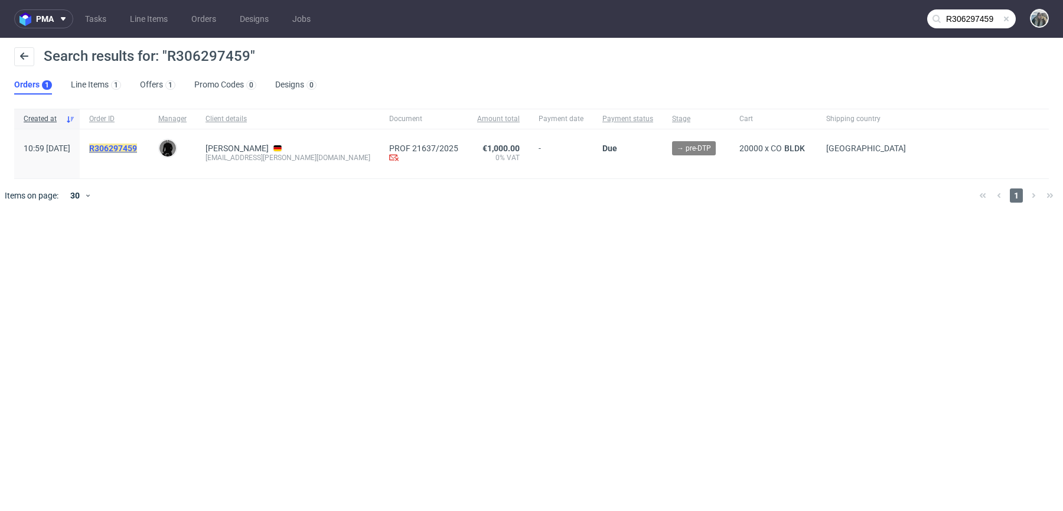
click at [133, 149] on mark "R306297459" at bounding box center [113, 147] width 48 height 9
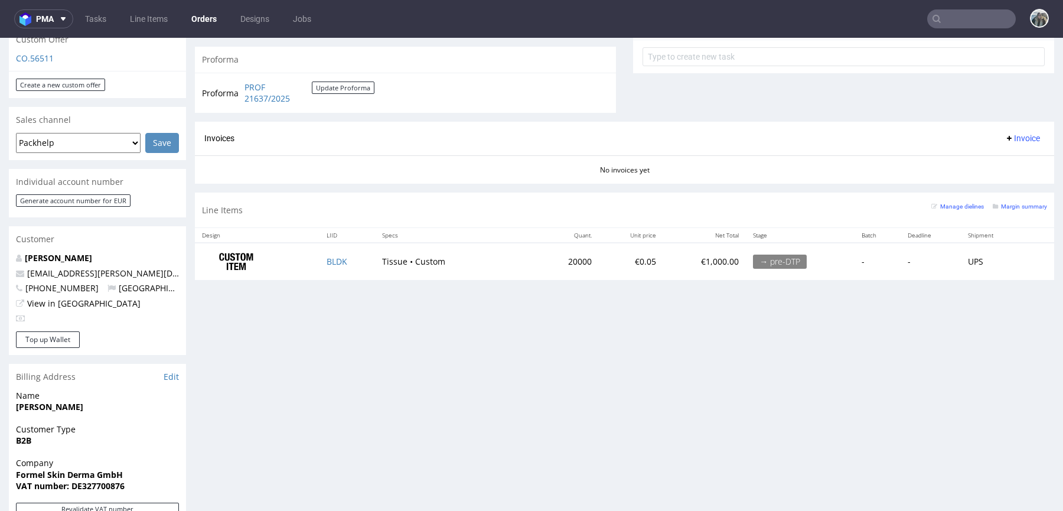
scroll to position [339, 0]
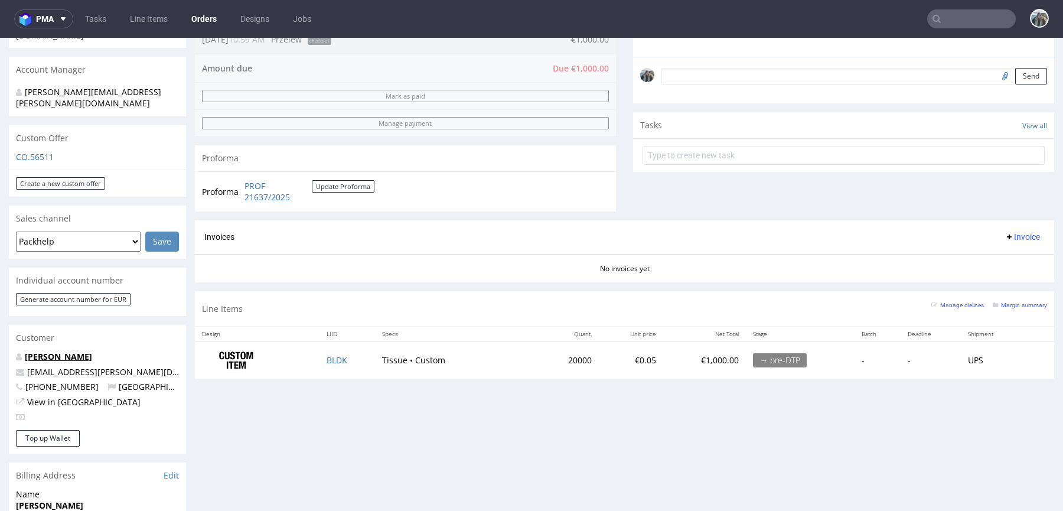
click at [54, 351] on link "[PERSON_NAME]" at bounding box center [58, 356] width 67 height 11
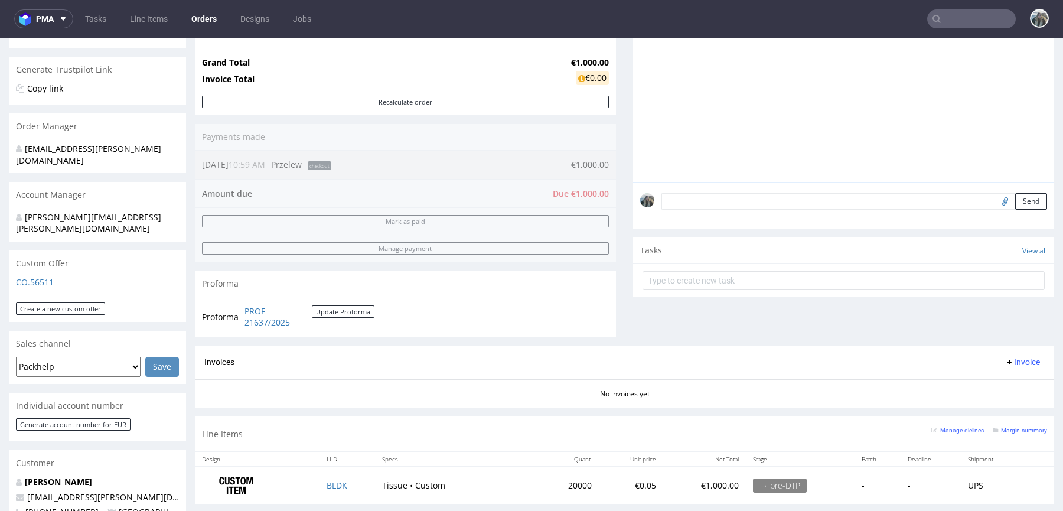
scroll to position [114, 0]
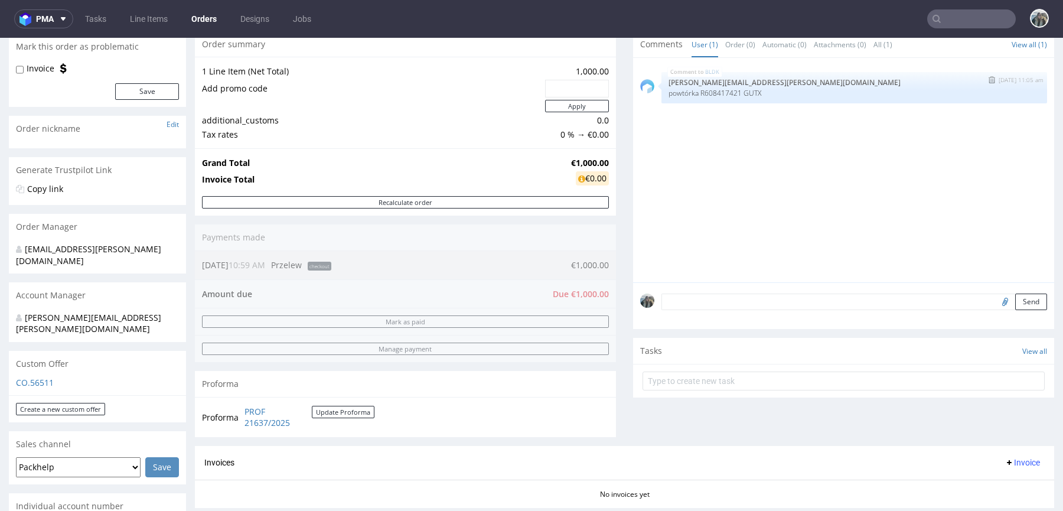
click at [737, 89] on p "powtórka R608417421 GUTX" at bounding box center [853, 93] width 371 height 9
copy p "GUTX"
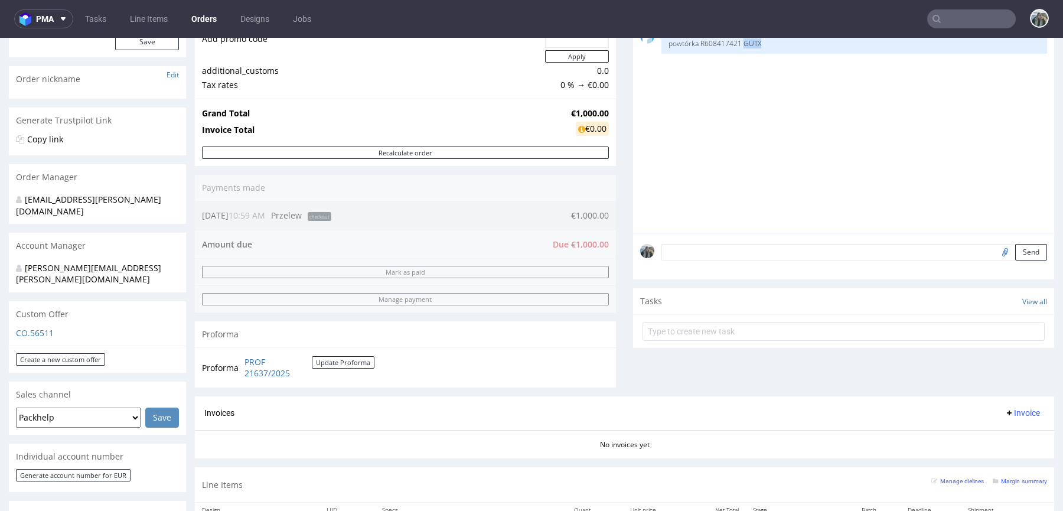
scroll to position [258, 0]
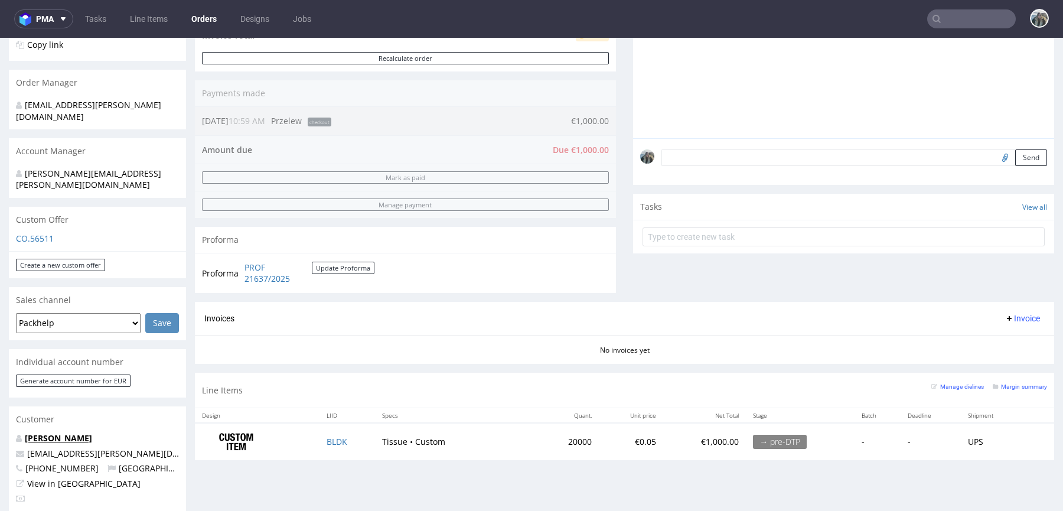
click at [59, 432] on link "[PERSON_NAME]" at bounding box center [58, 437] width 67 height 11
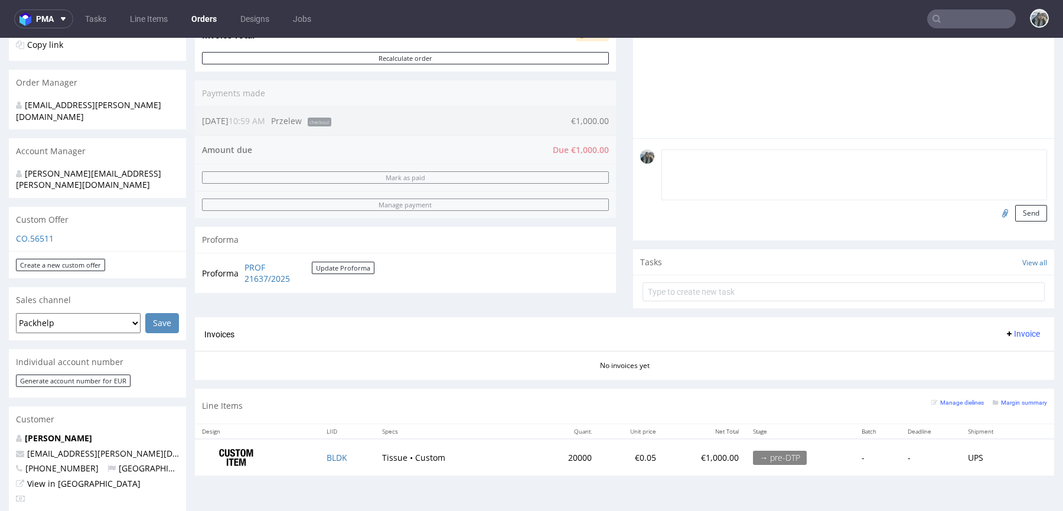
click at [717, 156] on textarea at bounding box center [854, 174] width 386 height 51
paste textarea "payment after delivery"
type textarea "Payment after delivery"
click at [1015, 213] on button "Send" at bounding box center [1031, 213] width 32 height 17
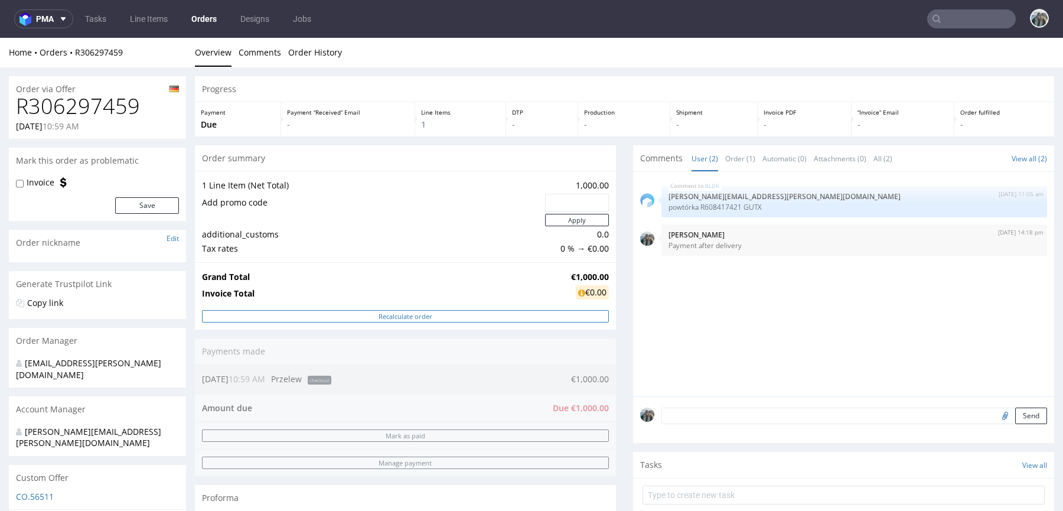
scroll to position [319, 0]
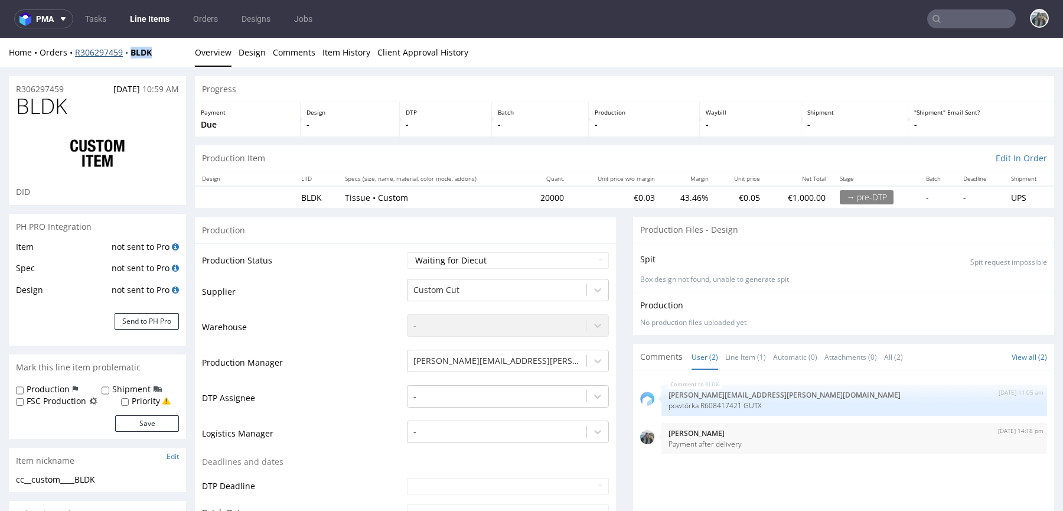
drag, startPoint x: 131, startPoint y: 63, endPoint x: 131, endPoint y: 56, distance: 7.1
click at [131, 56] on div "Home Orders R306297459 BLDK Overview Design Comments Item History Client Approv…" at bounding box center [531, 53] width 1063 height 30
copy strong "BLDK"
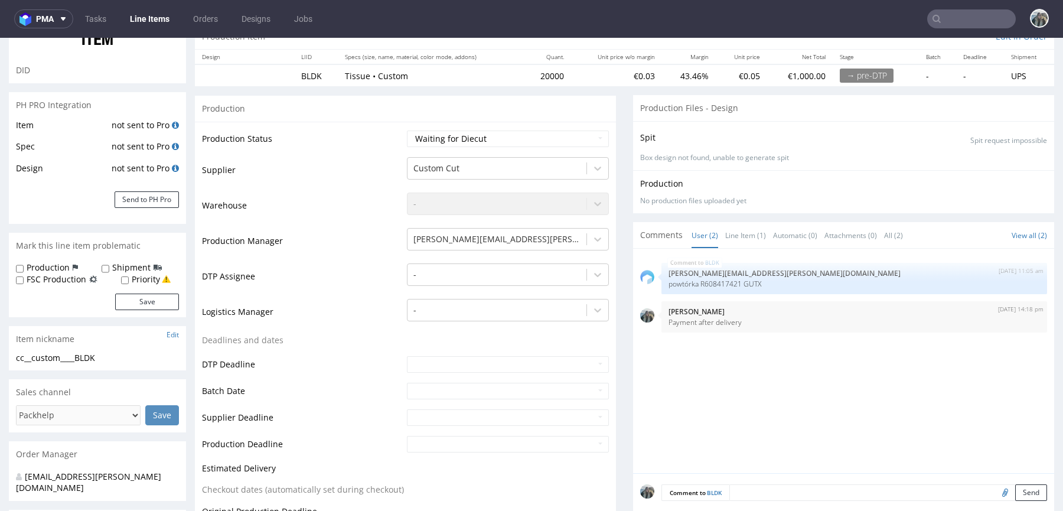
scroll to position [310, 0]
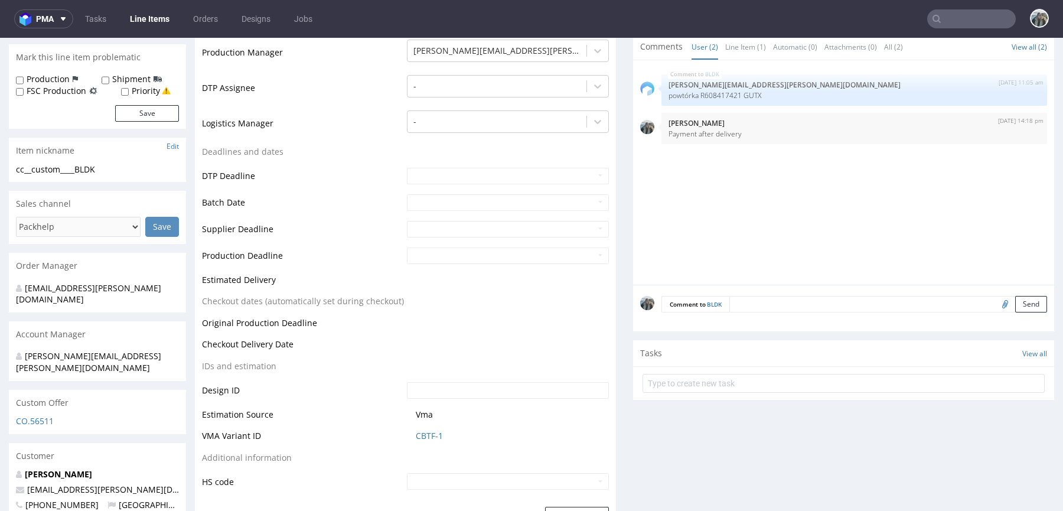
click at [43, 443] on div "Customer" at bounding box center [97, 456] width 177 height 26
click at [45, 468] on link "[PERSON_NAME]" at bounding box center [58, 473] width 67 height 11
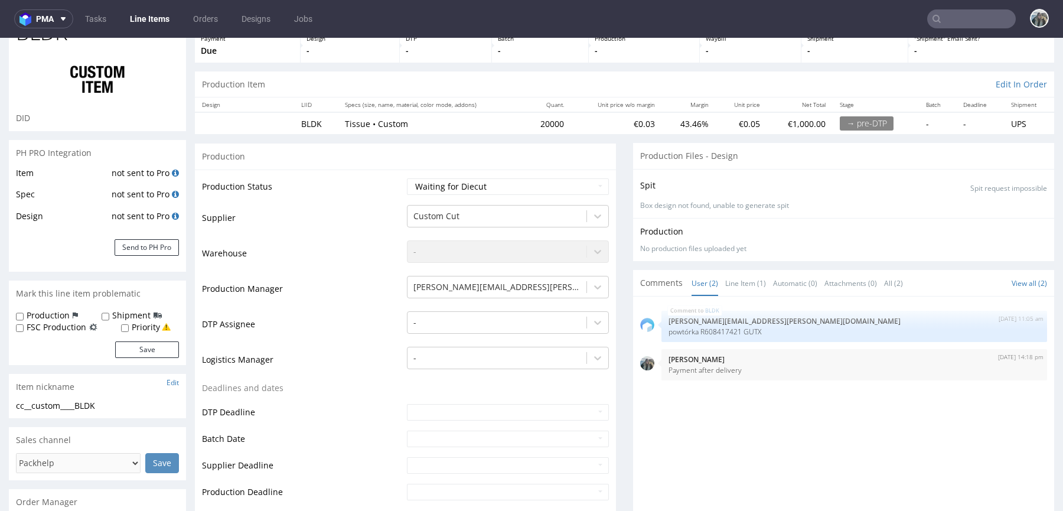
scroll to position [0, 0]
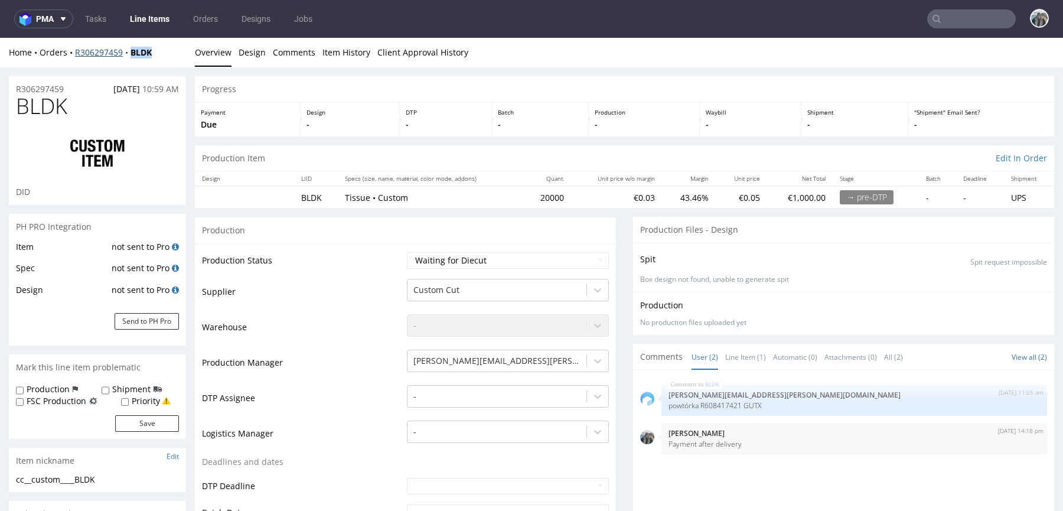
drag, startPoint x: 131, startPoint y: 61, endPoint x: 130, endPoint y: 56, distance: 5.9
click at [130, 56] on div "Home Orders R306297459 BLDK Overview Design Comments Item History Client Approv…" at bounding box center [531, 53] width 1063 height 30
copy strong "BLDK"
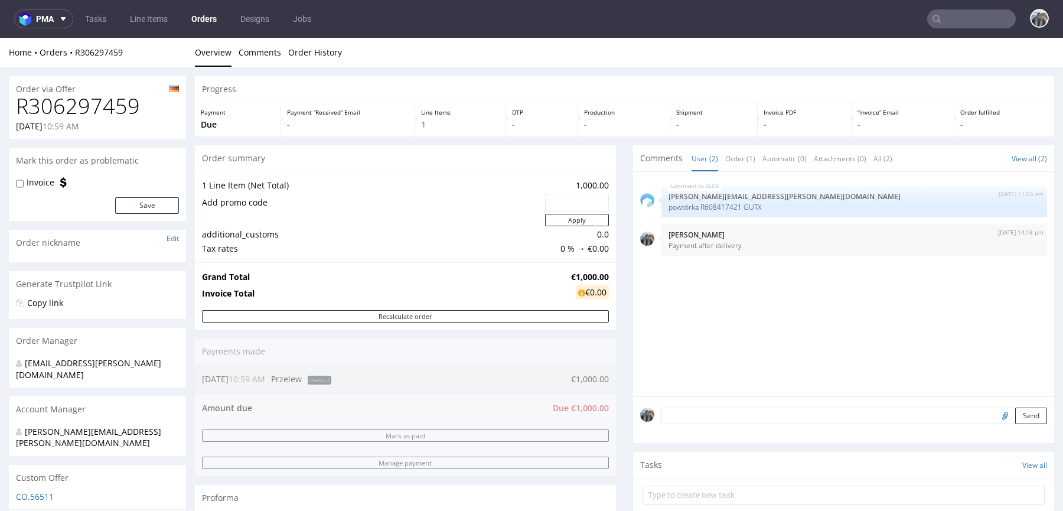
click at [97, 108] on h1 "R306297459" at bounding box center [97, 106] width 163 height 24
copy h1 "R306297459"
click at [951, 9] on div at bounding box center [971, 18] width 89 height 19
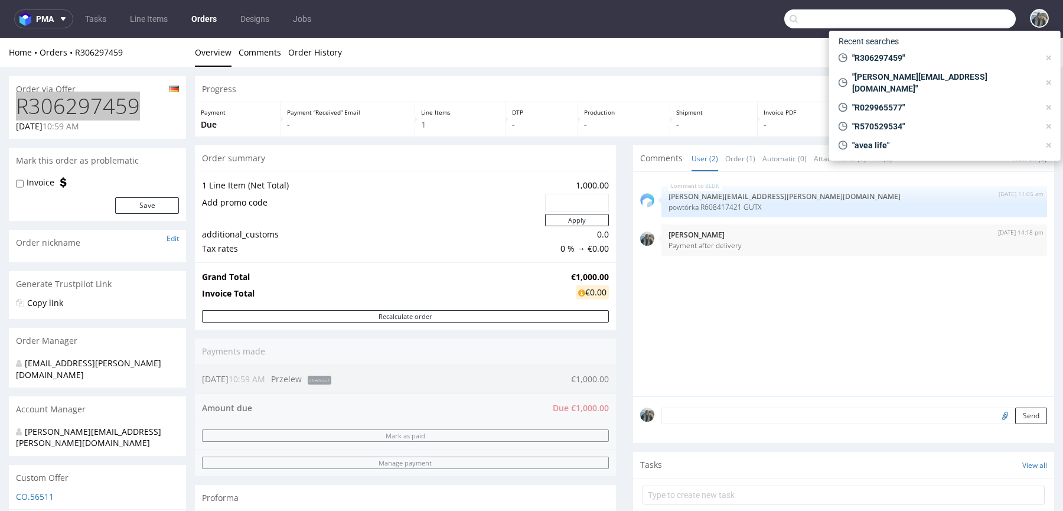
click at [953, 12] on input "text" at bounding box center [899, 18] width 231 height 19
paste input "catavassalo"
type input "catavassalo"
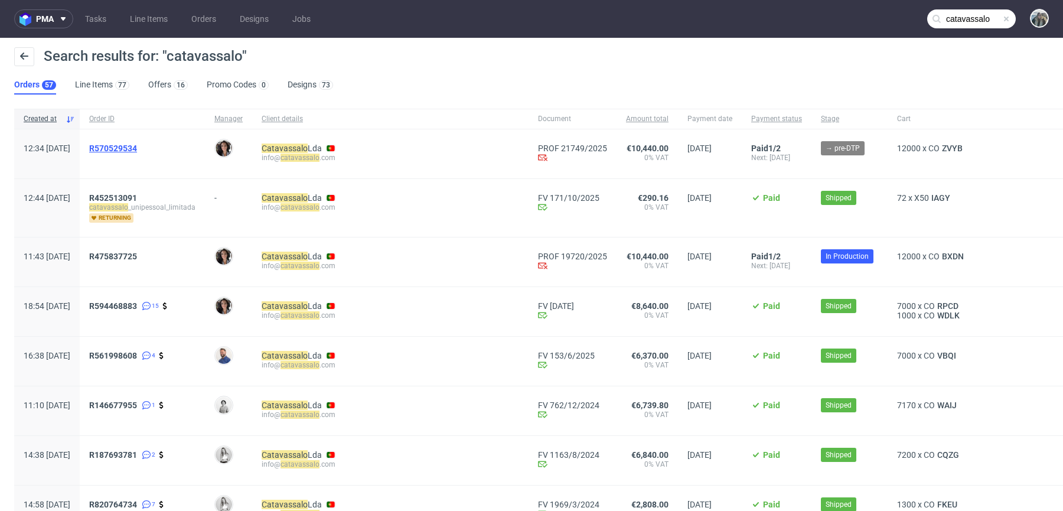
click at [137, 151] on span "R570529534" at bounding box center [113, 147] width 48 height 9
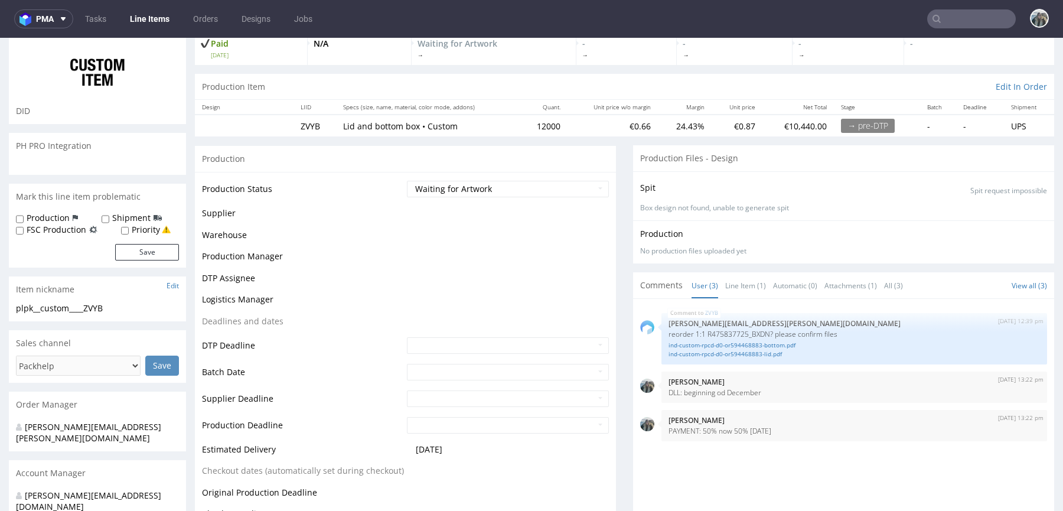
scroll to position [143, 0]
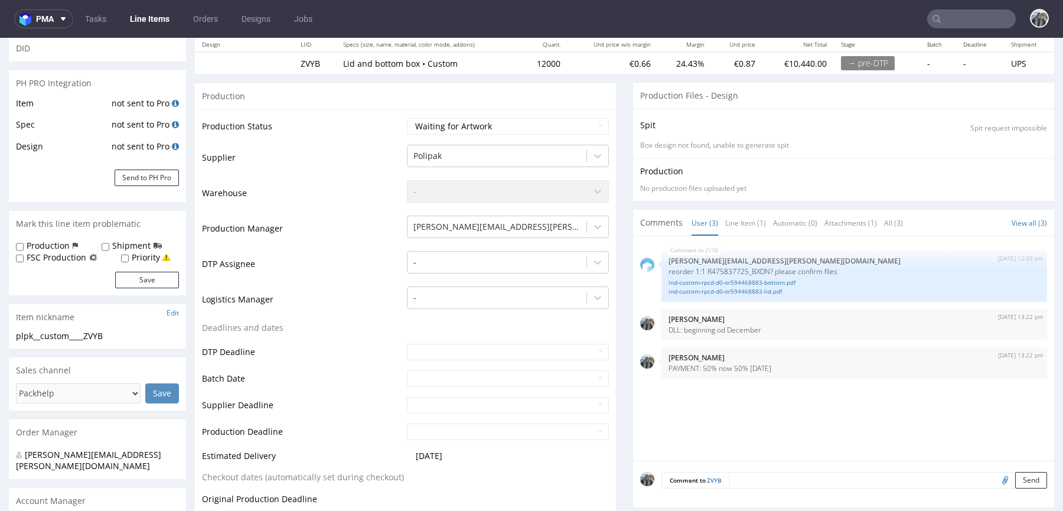
click at [741, 393] on div "ZVYB 9th Oct 25 | 12:39 pm maciej.sikora@packhelp.com reorder 1:1 R475837725_BX…" at bounding box center [847, 351] width 414 height 217
click at [733, 473] on textarea at bounding box center [854, 497] width 386 height 51
click at [733, 474] on textarea at bounding box center [854, 497] width 386 height 51
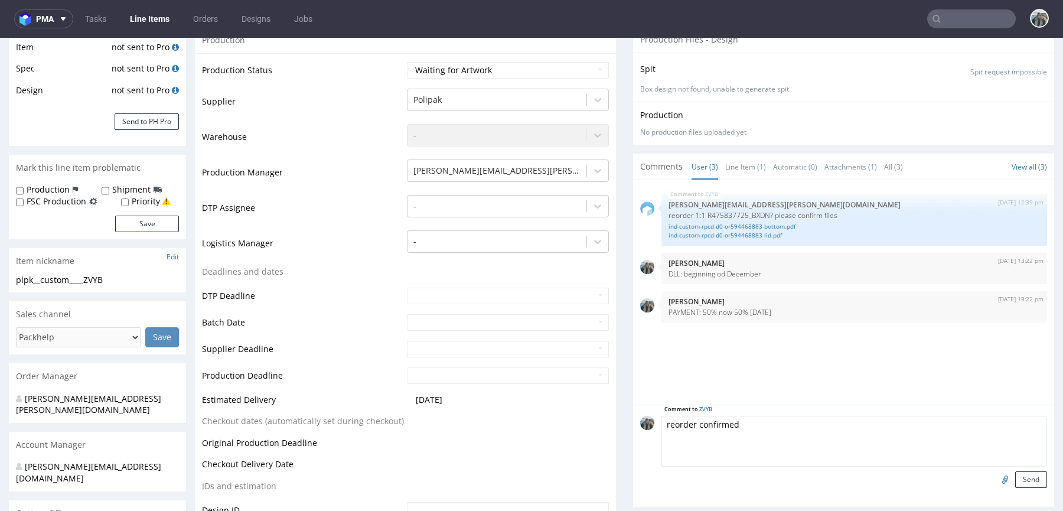
scroll to position [204, 0]
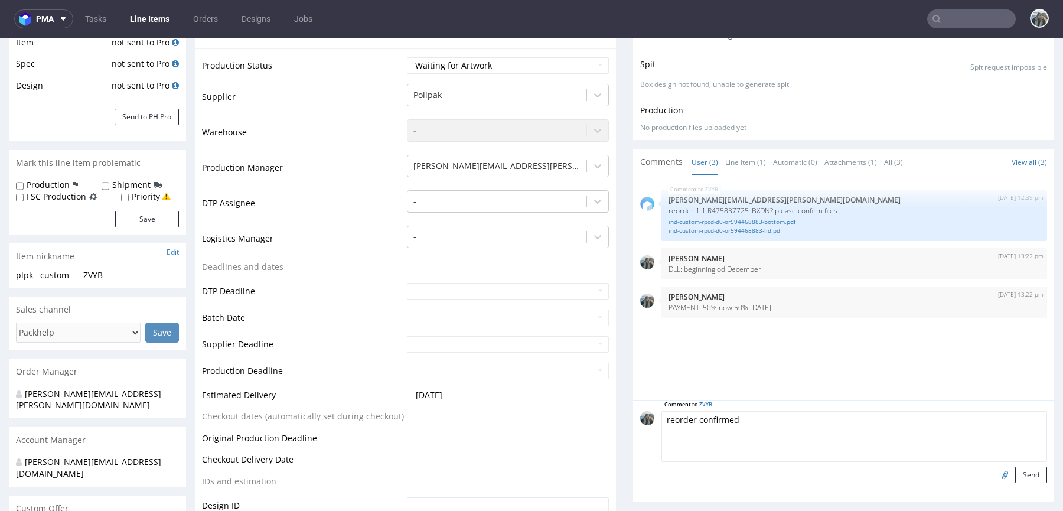
paste textarea "Seems everything is right. Please remender lid and bottom have different sizes …"
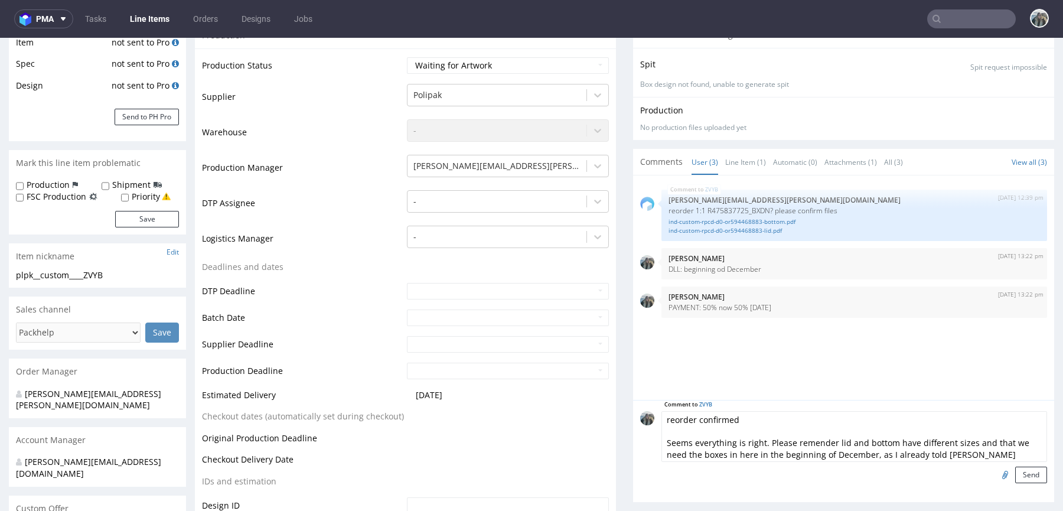
scroll to position [9, 0]
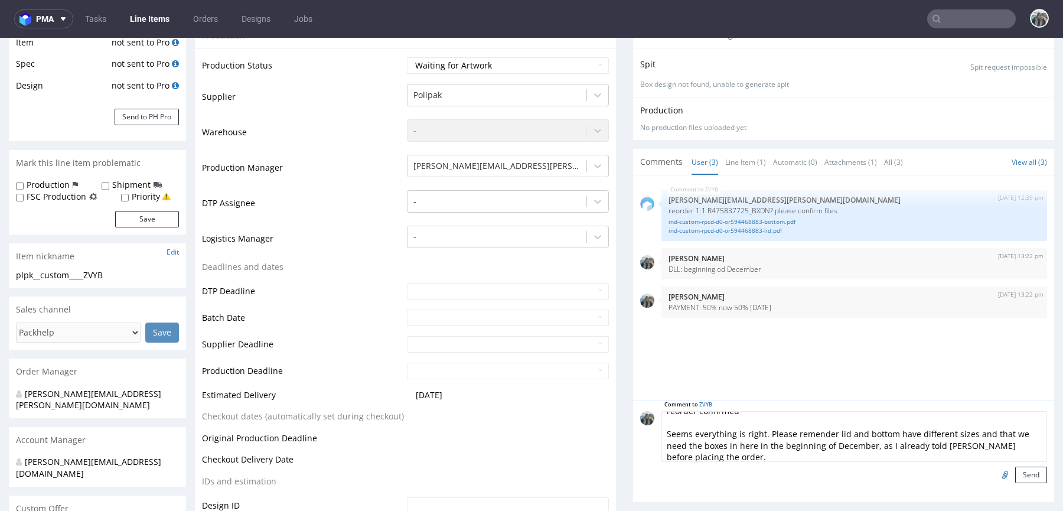
drag, startPoint x: 640, startPoint y: 430, endPoint x: 605, endPoint y: 430, distance: 35.4
drag, startPoint x: 951, startPoint y: 440, endPoint x: 869, endPoint y: 432, distance: 82.5
click at [869, 432] on textarea "reorder confirmed Please remender lid and bottom have different sizes and that …" at bounding box center [854, 436] width 386 height 51
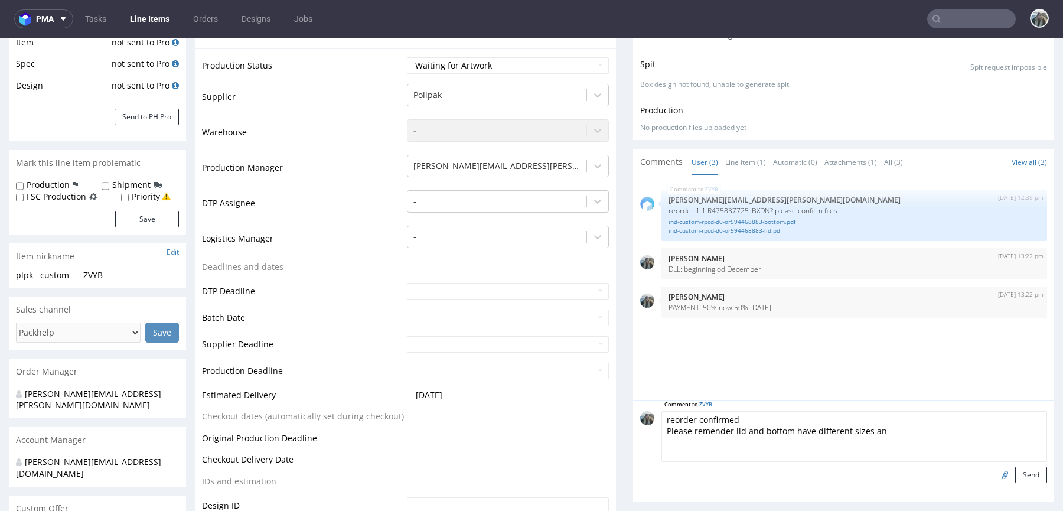
drag, startPoint x: 856, startPoint y: 429, endPoint x: 916, endPoint y: 437, distance: 60.2
click at [916, 437] on textarea "reorder confirmed Please remender lid and bottom have different sizes an" at bounding box center [854, 436] width 386 height 51
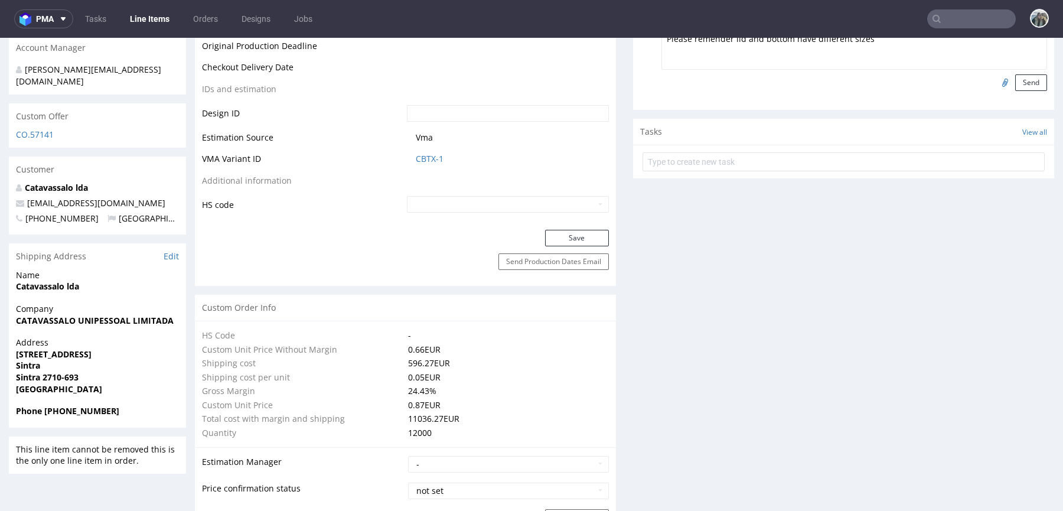
scroll to position [446, 0]
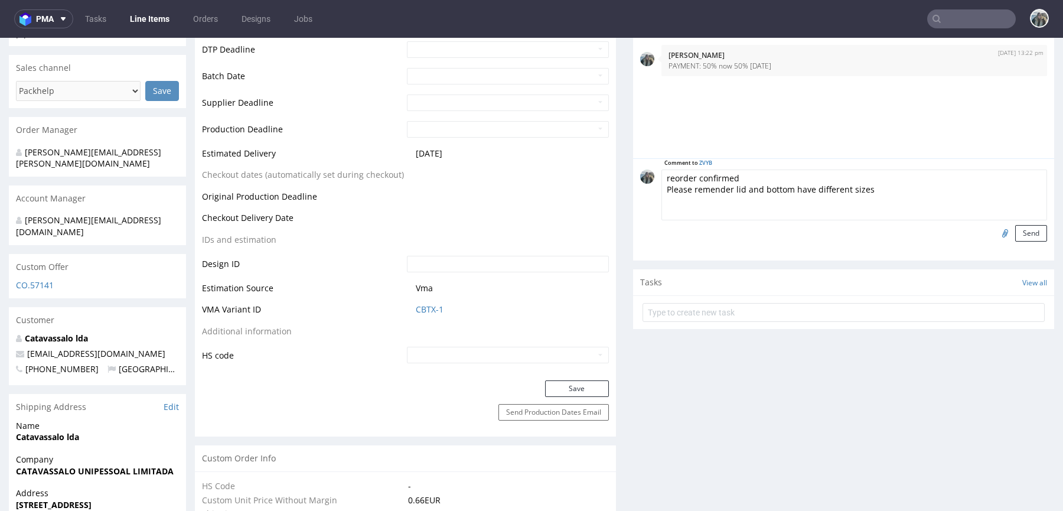
click at [809, 175] on textarea "reorder confirmed Please remender lid and bottom have different sizes" at bounding box center [854, 194] width 386 height 51
type textarea "Reorder confirmed. Please remender lid and bottom have different sizes"
click at [1020, 230] on button "Send" at bounding box center [1031, 233] width 32 height 17
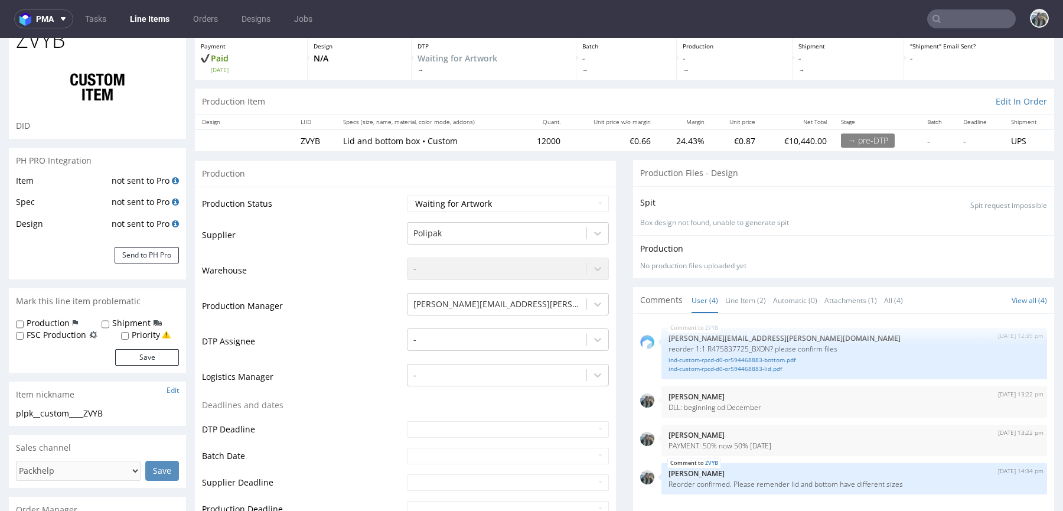
scroll to position [69, 0]
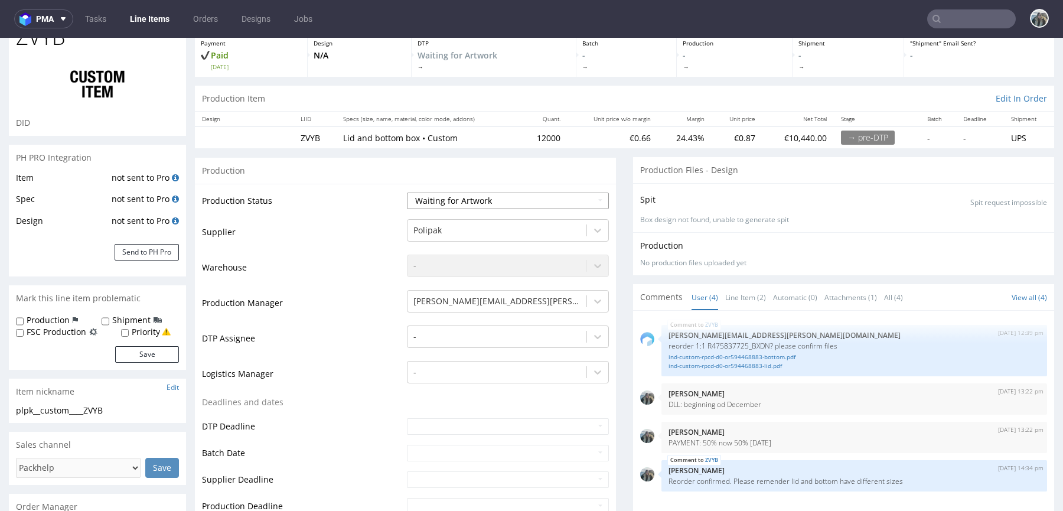
click at [440, 201] on select "Waiting for Artwork Waiting for Diecut Waiting for Mockup Waiting for DTP Waiti…" at bounding box center [508, 200] width 202 height 17
select select "pre_dtp_waiting_for_diecut"
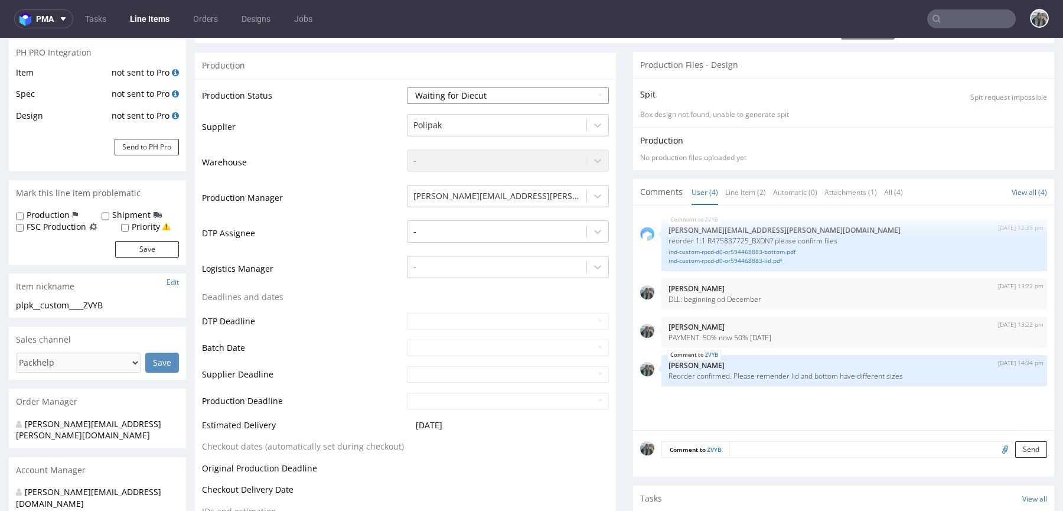
scroll to position [494, 0]
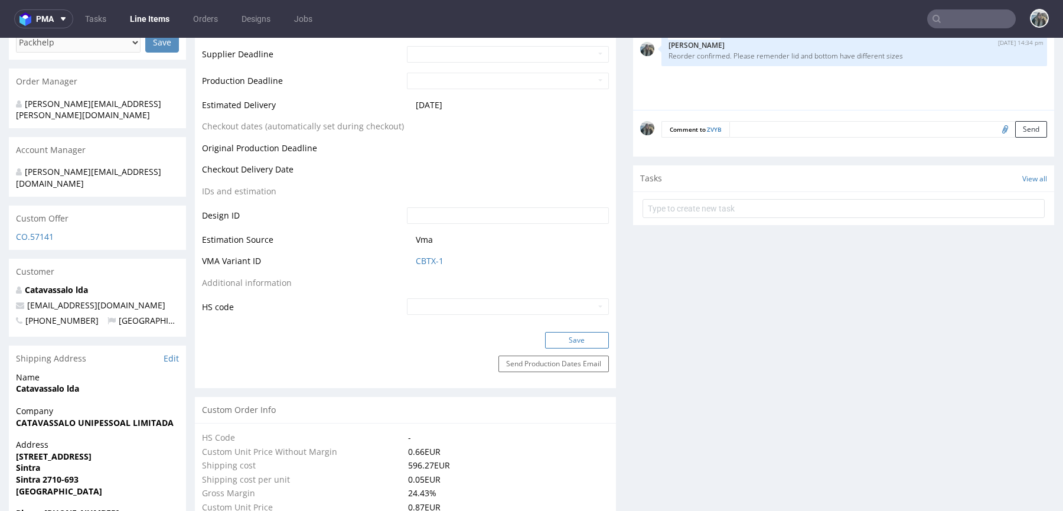
click at [564, 334] on button "Save" at bounding box center [577, 340] width 64 height 17
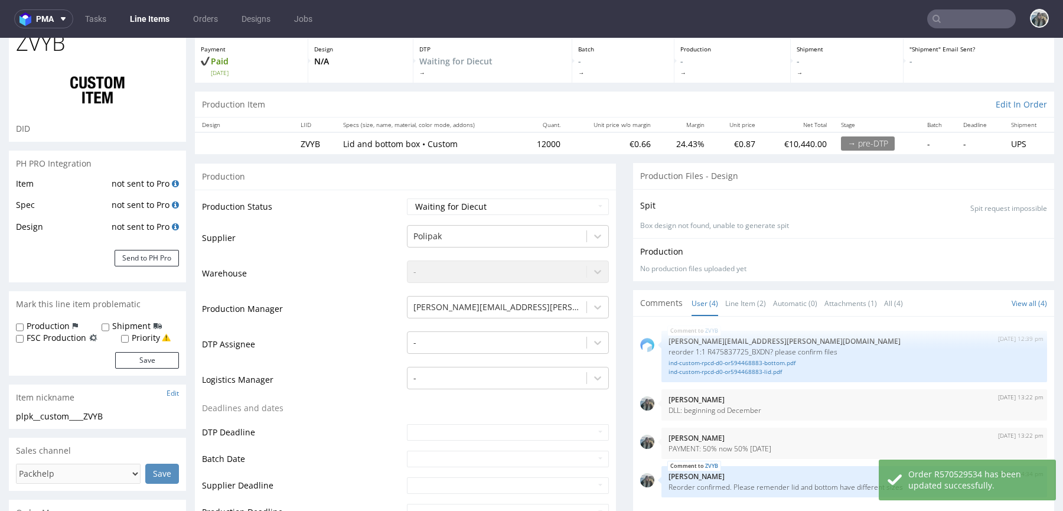
scroll to position [0, 0]
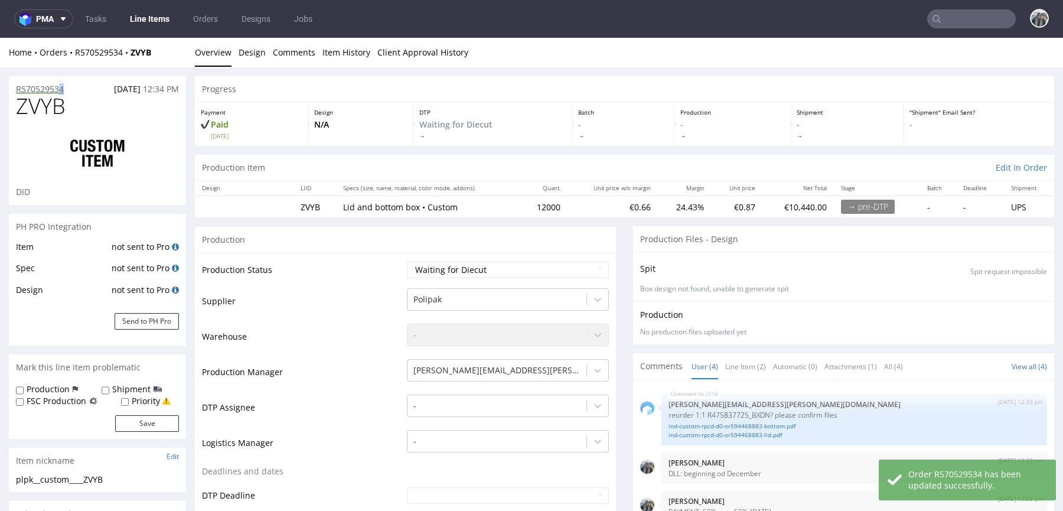
drag, startPoint x: 71, startPoint y: 92, endPoint x: 63, endPoint y: 92, distance: 8.3
click at [63, 92] on div "R570529534 09.10.2025 12:34 PM" at bounding box center [97, 85] width 177 height 19
drag, startPoint x: 132, startPoint y: 61, endPoint x: 130, endPoint y: 53, distance: 7.9
click at [130, 53] on div "Home Orders R570529534 ZVYB Overview Design Comments Item History Client Approv…" at bounding box center [531, 53] width 1063 height 30
copy strong "ZVYB"
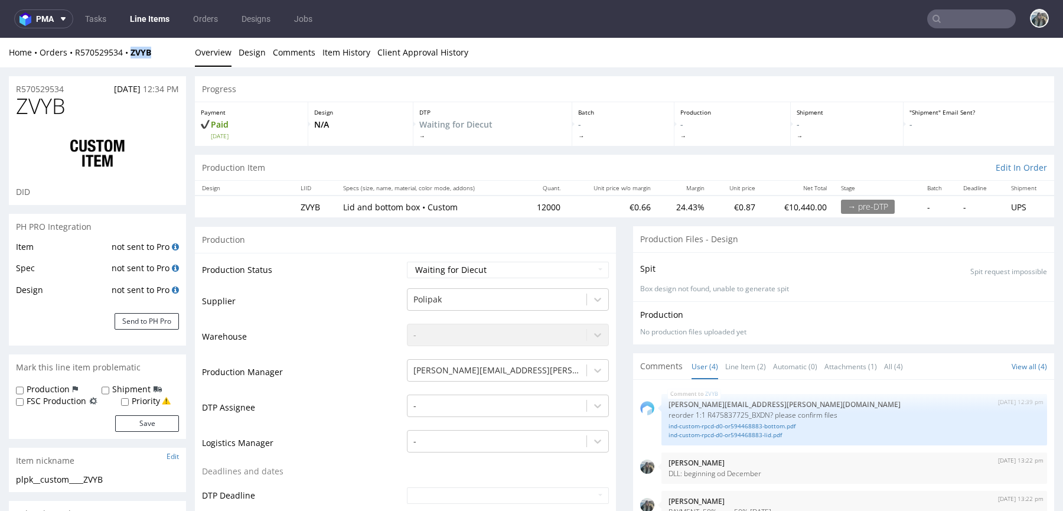
scroll to position [479, 0]
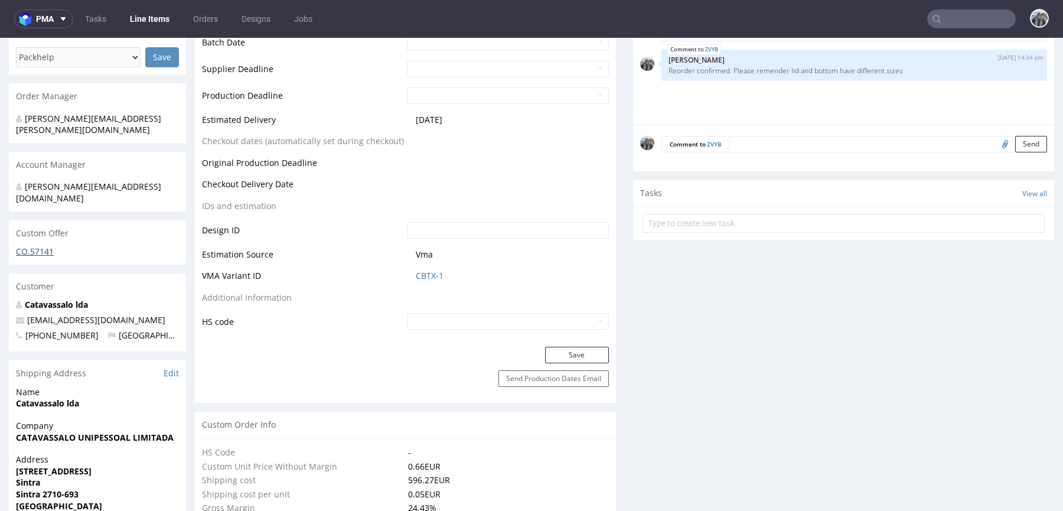
click at [36, 246] on link "CO.57141" at bounding box center [35, 251] width 38 height 11
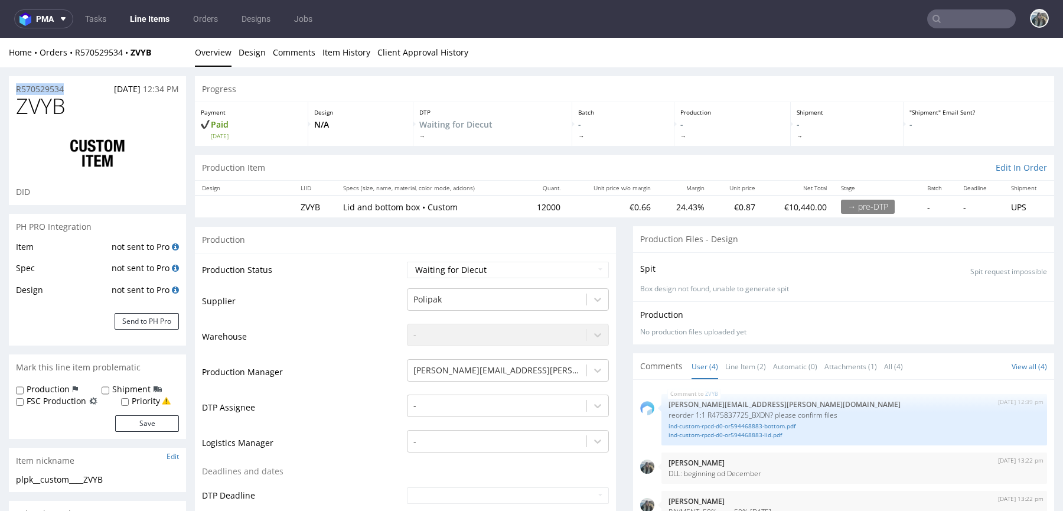
drag, startPoint x: 79, startPoint y: 89, endPoint x: 4, endPoint y: 89, distance: 75.0
copy p "R570529534"
click at [953, 23] on input "text" at bounding box center [971, 18] width 89 height 19
paste input "poachersdrinks"
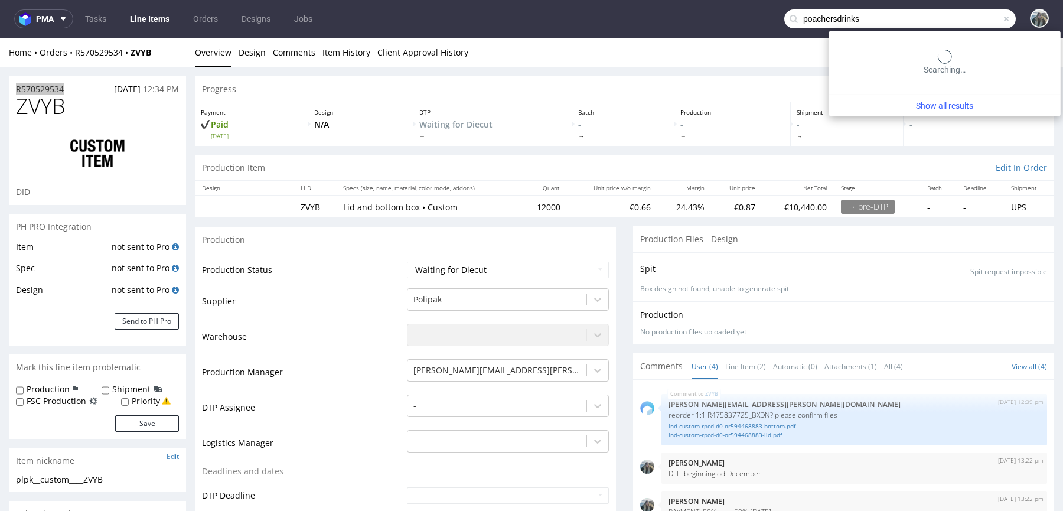
type input "poachersdrinks"
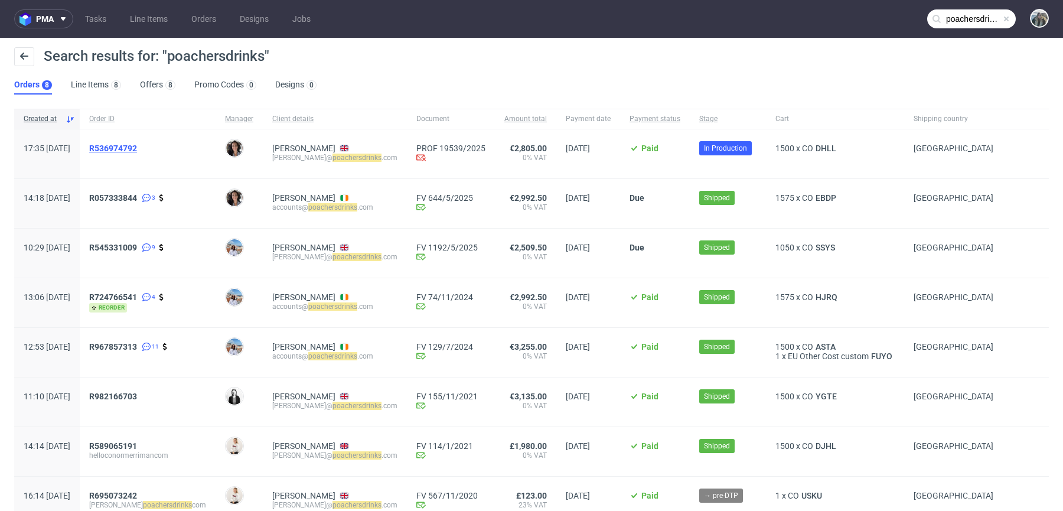
click at [137, 147] on span "R536974792" at bounding box center [113, 147] width 48 height 9
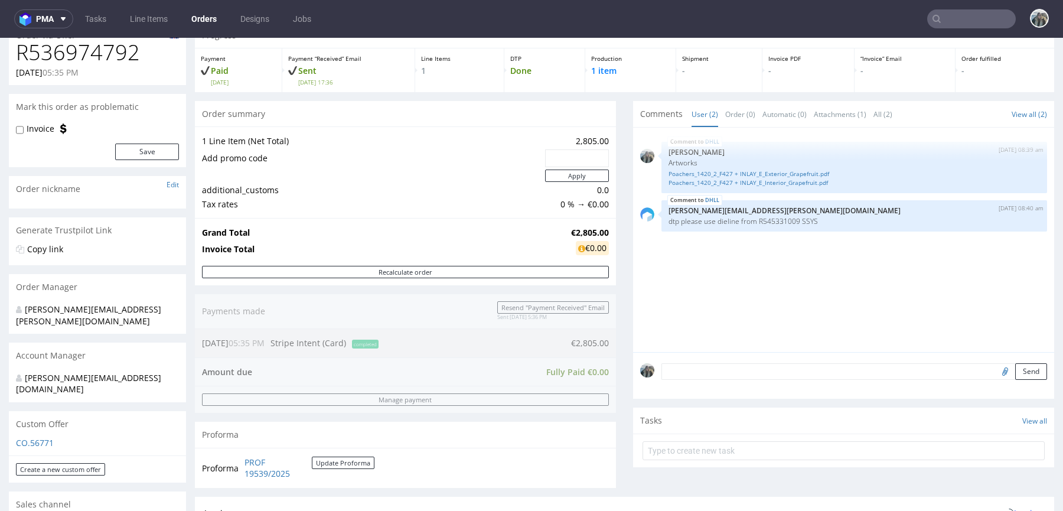
scroll to position [345, 0]
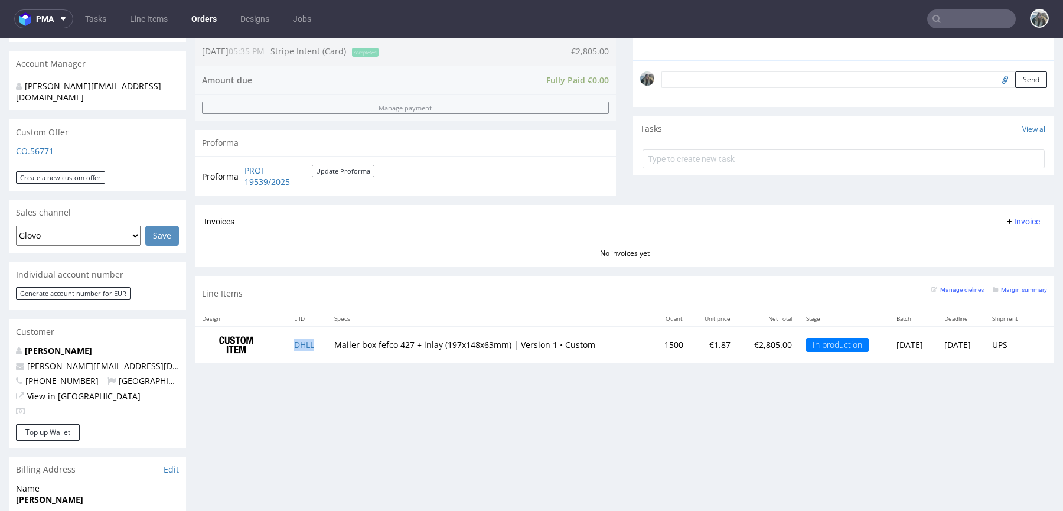
click at [318, 342] on td "DHLL" at bounding box center [307, 344] width 40 height 37
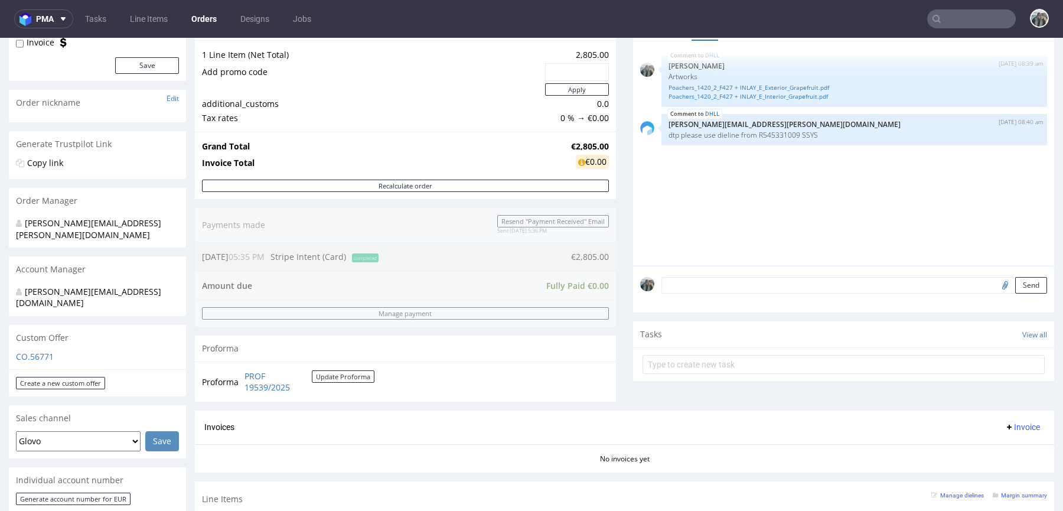
scroll to position [0, 0]
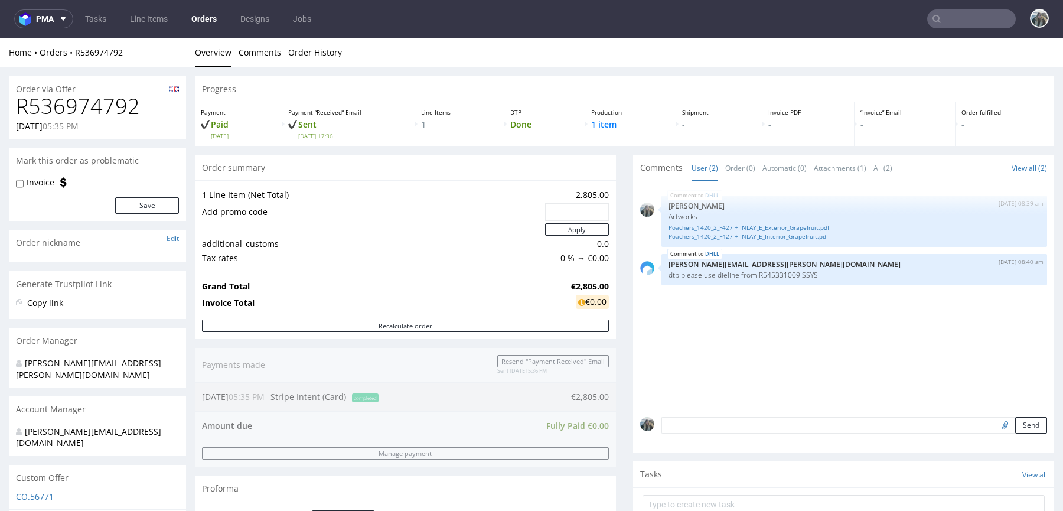
click at [122, 101] on h1 "R536974792" at bounding box center [97, 106] width 163 height 24
copy h1 "R536974792"
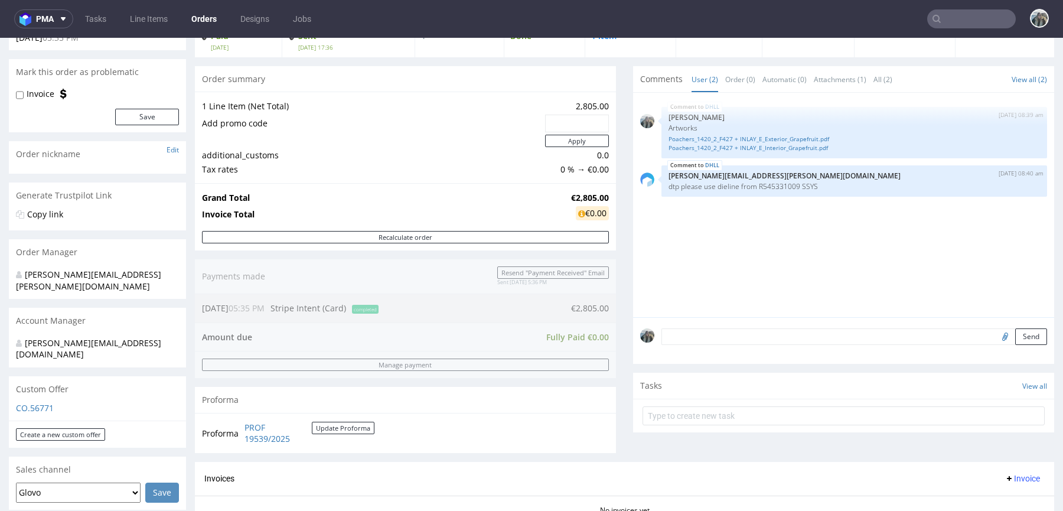
scroll to position [228, 0]
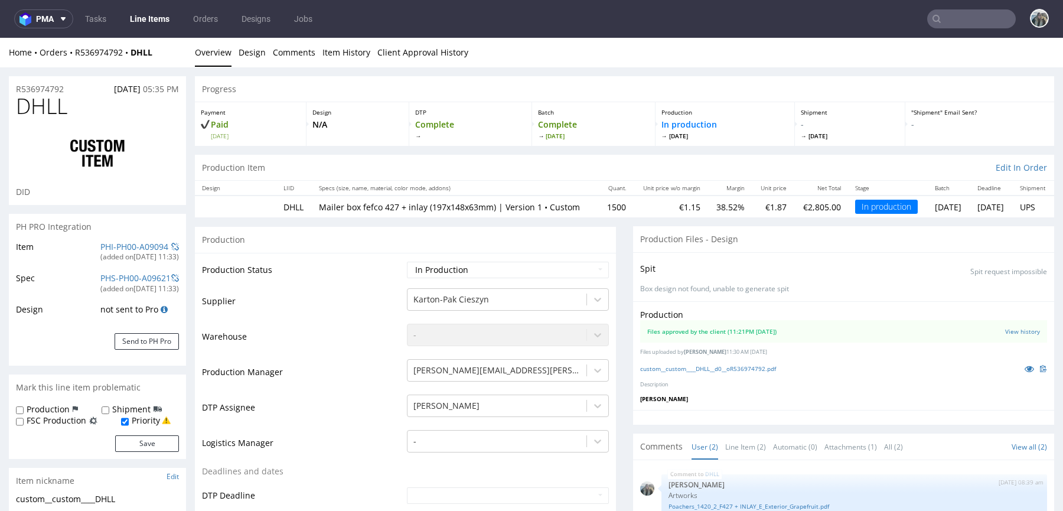
click at [45, 109] on span "DHLL" at bounding box center [41, 106] width 51 height 24
copy span "DHLL"
drag, startPoint x: 131, startPoint y: 62, endPoint x: 129, endPoint y: 56, distance: 6.7
click at [129, 56] on div "Home Orders R536974792 DHLL Overview Design Comments Item History Client Approv…" at bounding box center [531, 53] width 1063 height 30
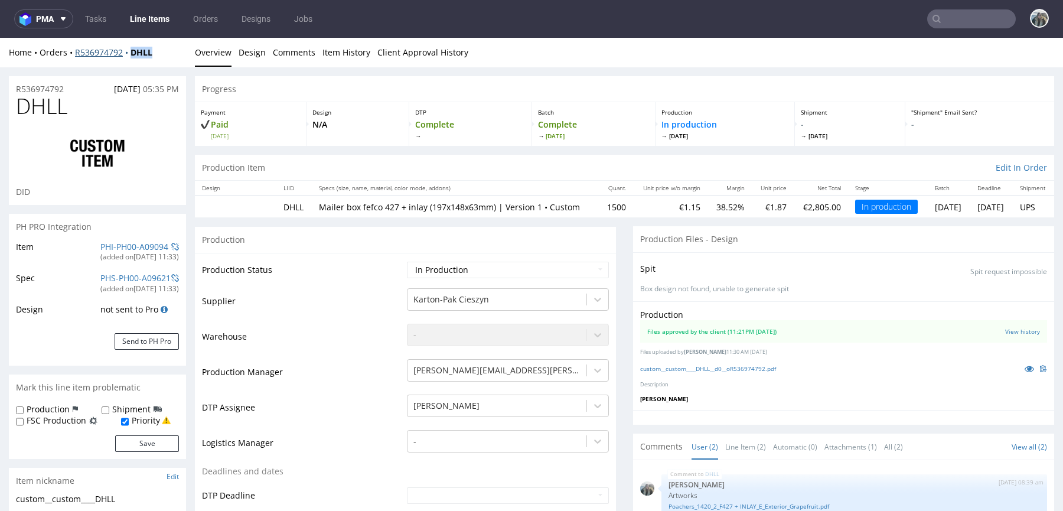
copy strong "DHLL"
drag, startPoint x: 71, startPoint y: 92, endPoint x: 0, endPoint y: 92, distance: 71.4
copy p "R536974792"
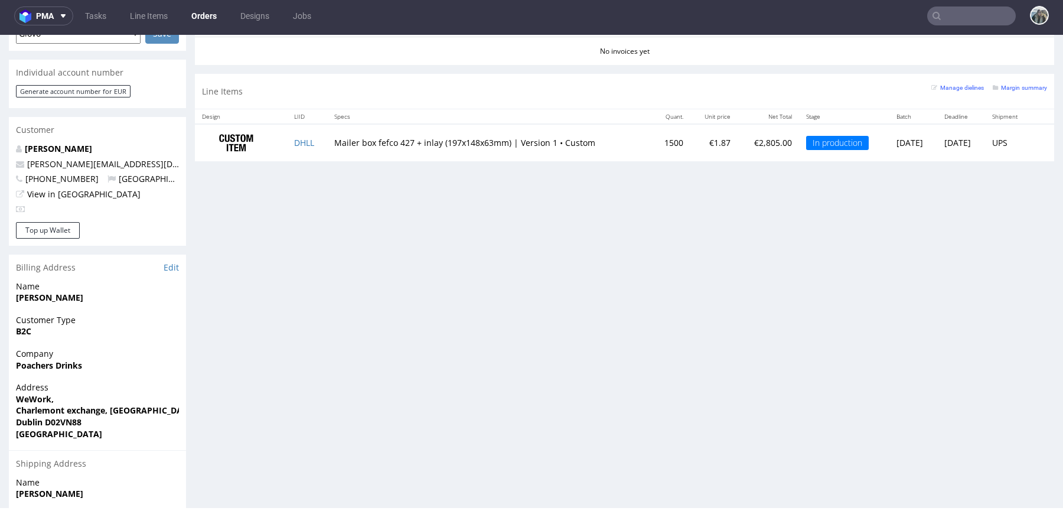
scroll to position [249, 0]
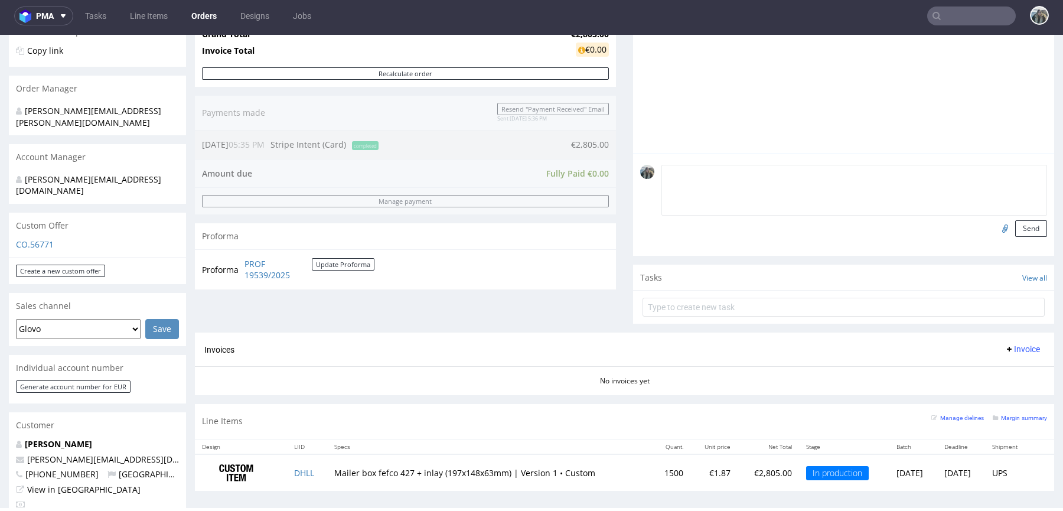
click at [705, 175] on textarea at bounding box center [854, 190] width 386 height 51
type textarea "e"
click at [810, 168] on textarea "SHIPPING: Express shipping" at bounding box center [854, 190] width 386 height 51
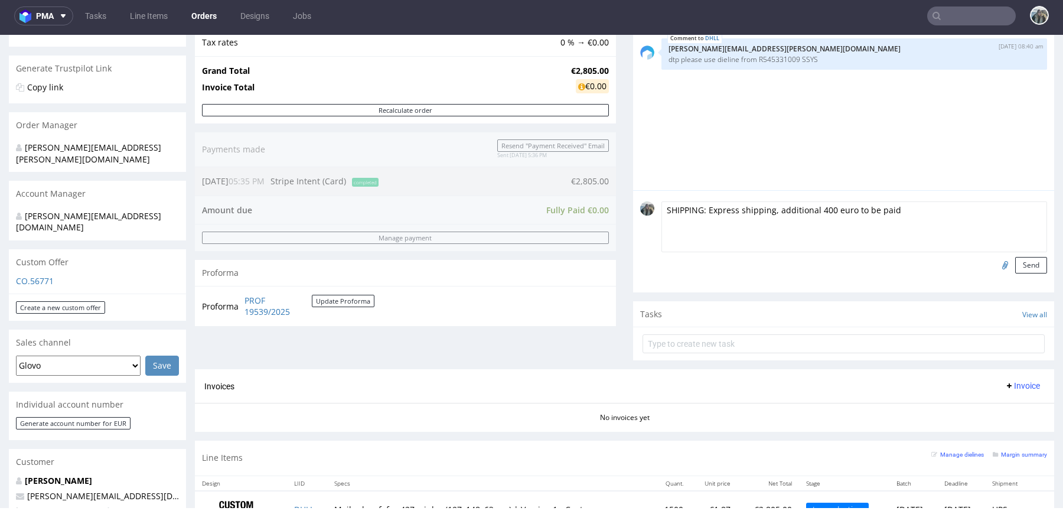
scroll to position [136, 0]
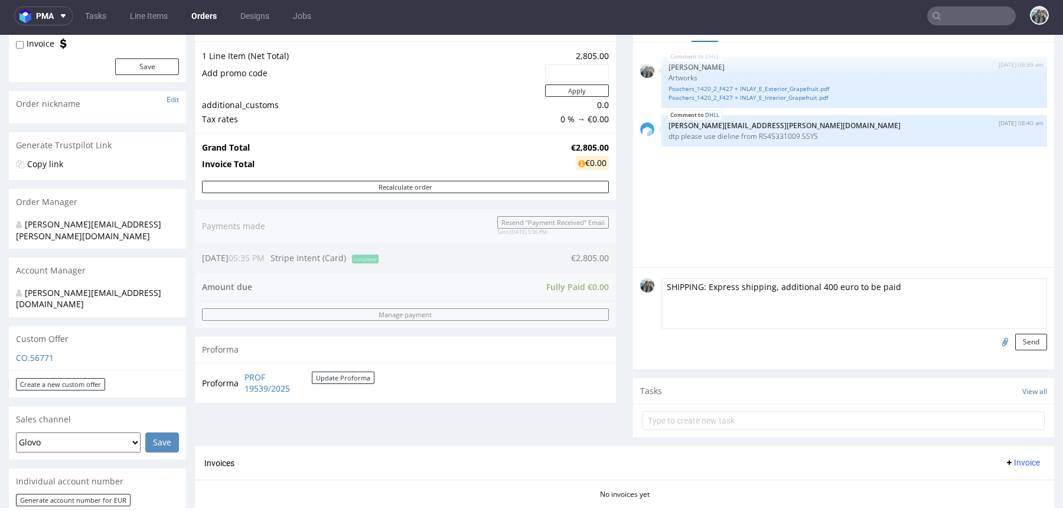
drag, startPoint x: 562, startPoint y: 149, endPoint x: 570, endPoint y: 148, distance: 8.3
click at [571, 148] on strong "€2,805.00" at bounding box center [590, 147] width 38 height 11
drag, startPoint x: 570, startPoint y: 148, endPoint x: 560, endPoint y: 147, distance: 10.7
click at [571, 147] on strong "€2,805.00" at bounding box center [590, 147] width 38 height 11
click at [812, 286] on textarea "SHIPPING: Express shipping, additional 400 euro to be paid" at bounding box center [854, 303] width 386 height 51
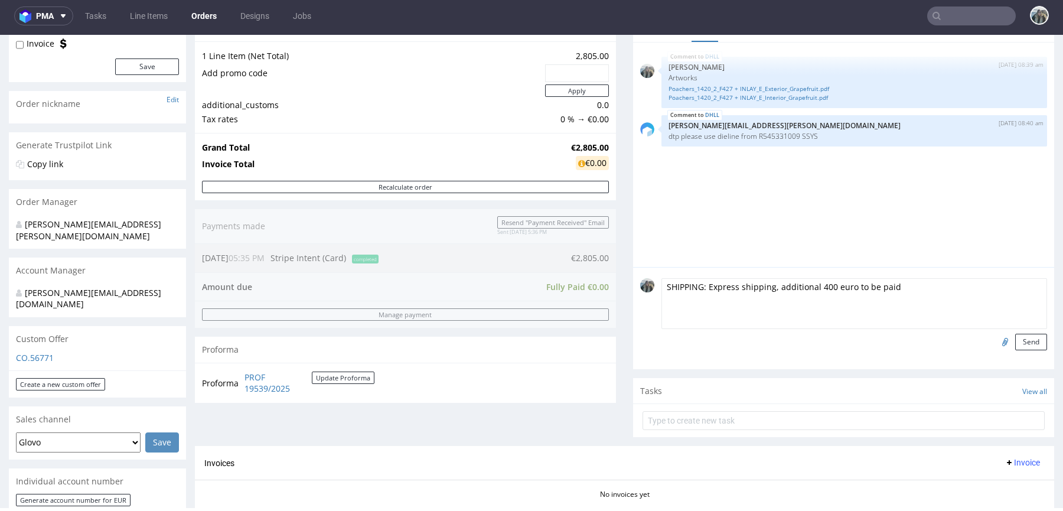
paste textarea "€2"
drag, startPoint x: 833, startPoint y: 286, endPoint x: 935, endPoint y: 286, distance: 102.1
click at [935, 286] on textarea "SHIPPING: Express shipping, additional €400 euro to be paid" at bounding box center [854, 303] width 386 height 51
type textarea "SHIPPING: Express shipping, additional €400 to be paid"
click at [1023, 355] on div "SHIPPING: Express shipping, additional €400 to be paid Send" at bounding box center [843, 318] width 421 height 102
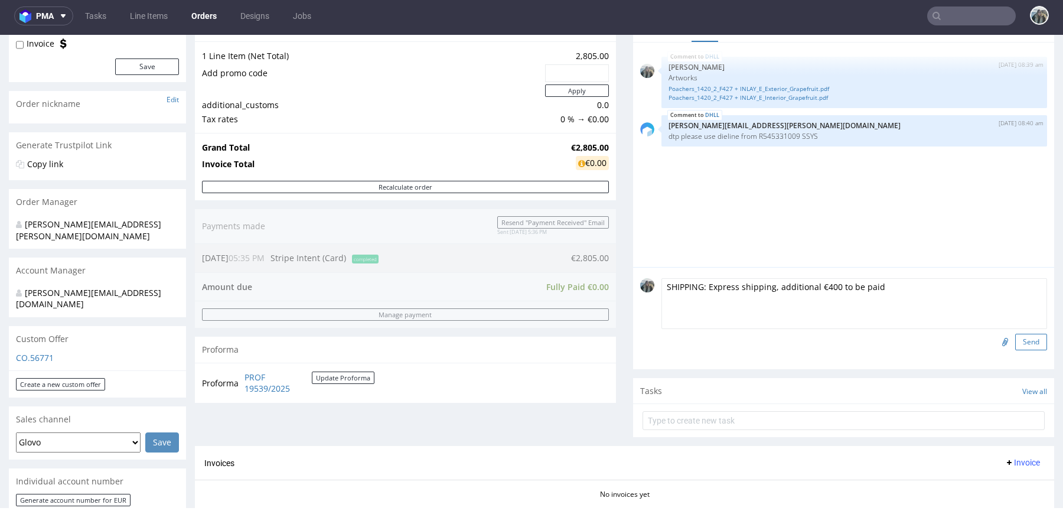
click at [1021, 343] on button "Send" at bounding box center [1031, 342] width 32 height 17
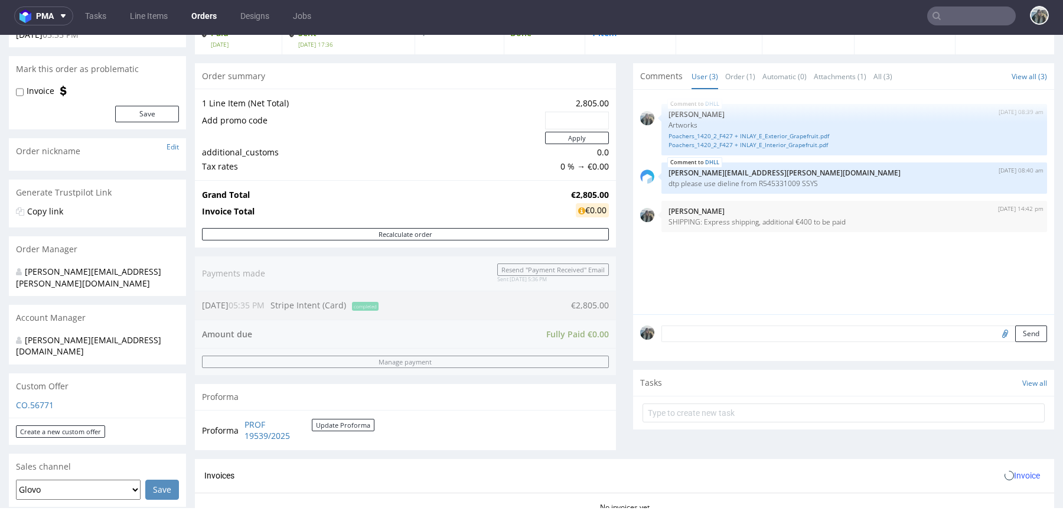
scroll to position [426, 0]
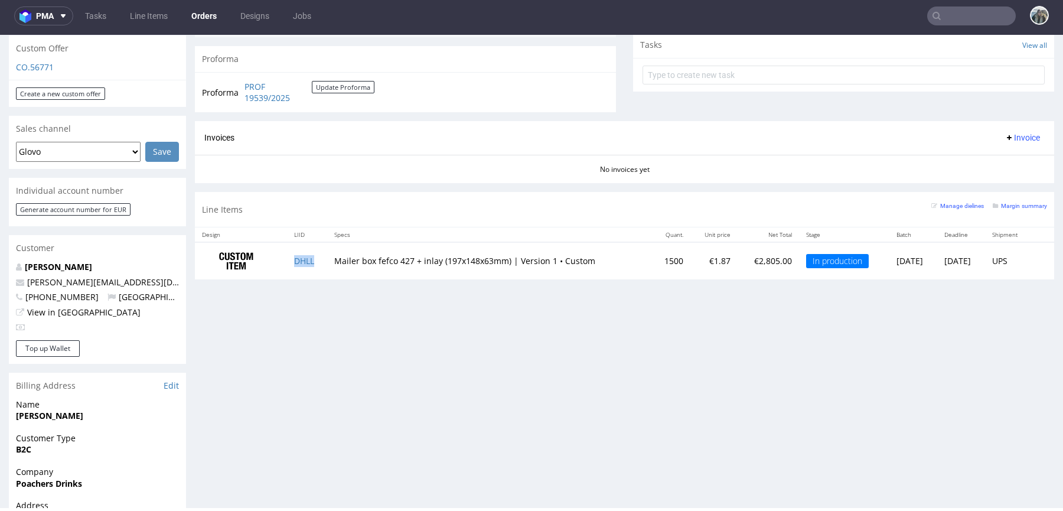
click at [302, 265] on td "DHLL" at bounding box center [307, 260] width 40 height 37
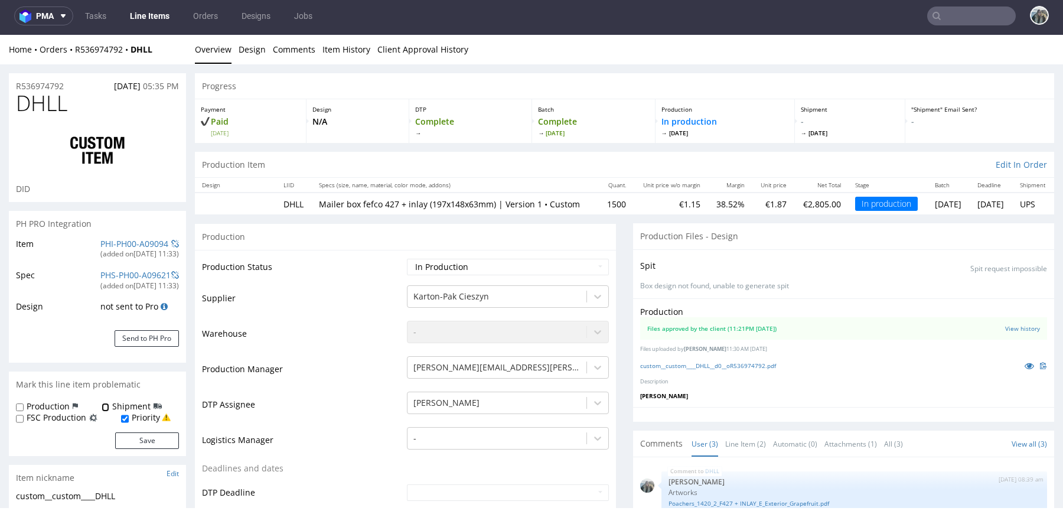
click at [102, 408] on input "Shipment" at bounding box center [106, 407] width 8 height 9
checkbox input "true"
click at [130, 439] on button "Save" at bounding box center [147, 440] width 64 height 17
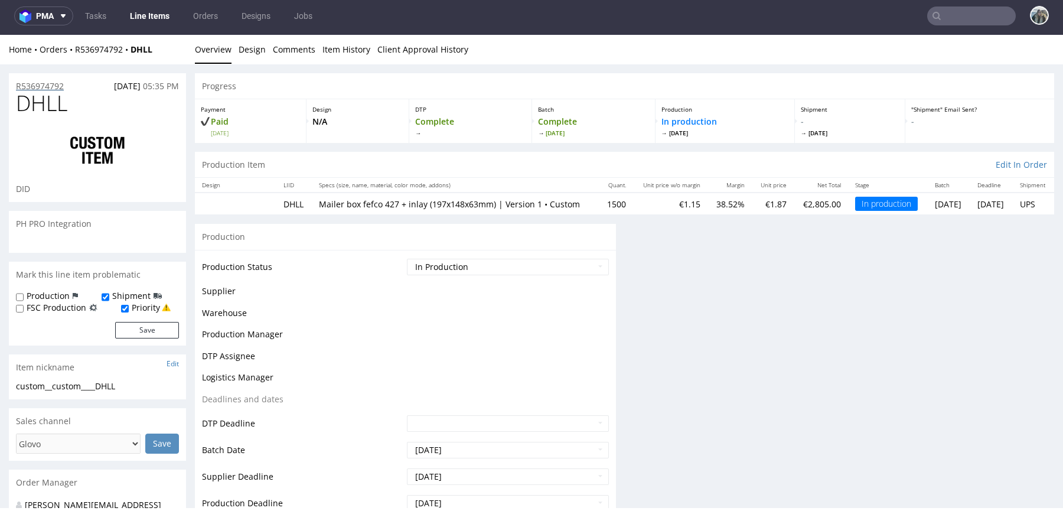
click at [46, 90] on section "R536974792 12.09.2025 05:35 PM DHLL DID" at bounding box center [97, 137] width 177 height 129
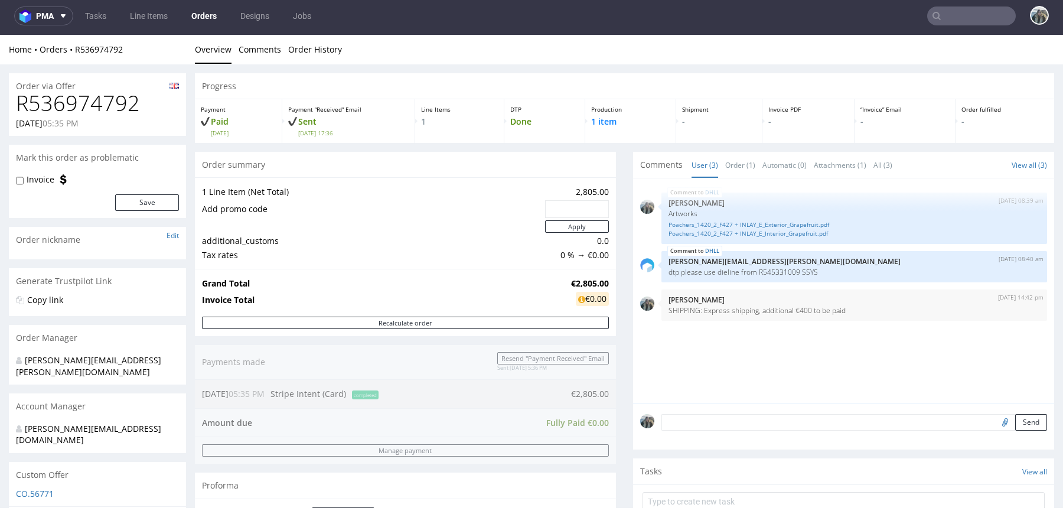
scroll to position [234, 0]
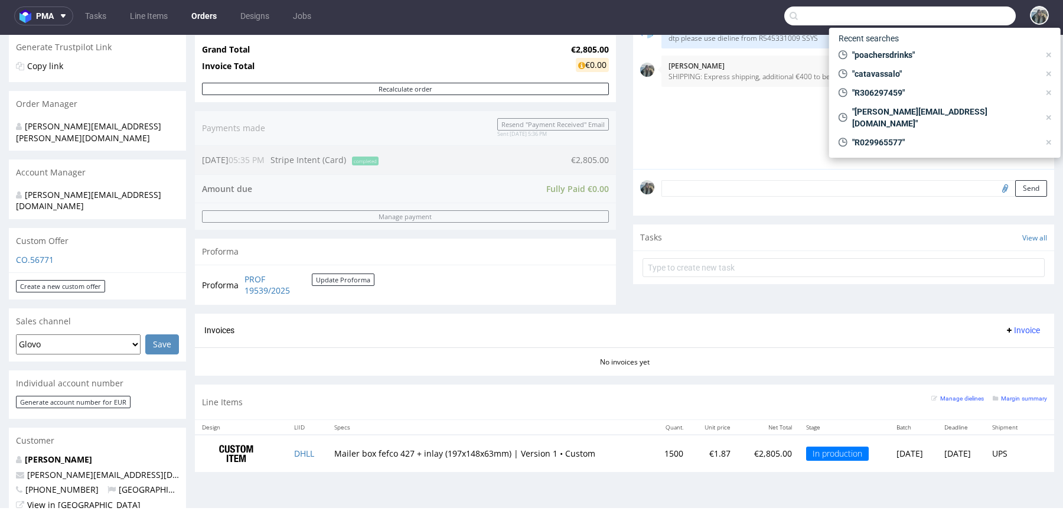
click at [955, 17] on input "text" at bounding box center [899, 15] width 231 height 19
paste input "R993307913"
type input "R993307913"
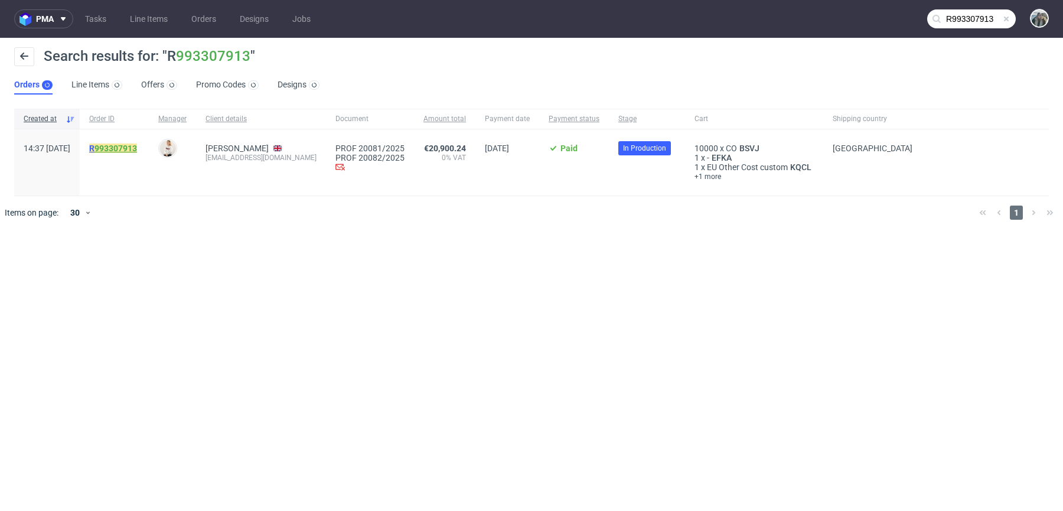
click at [137, 149] on link "993307913" at bounding box center [115, 147] width 43 height 9
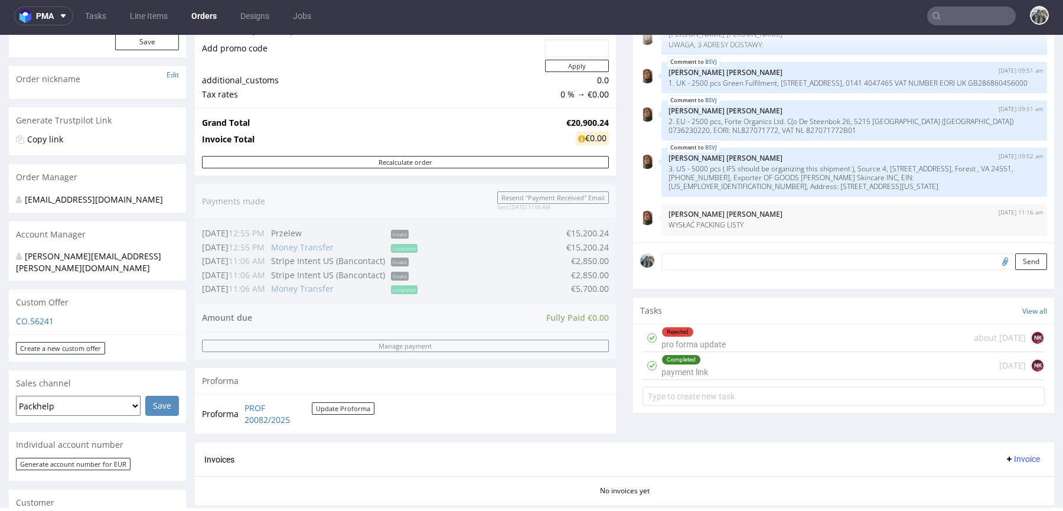
scroll to position [439, 0]
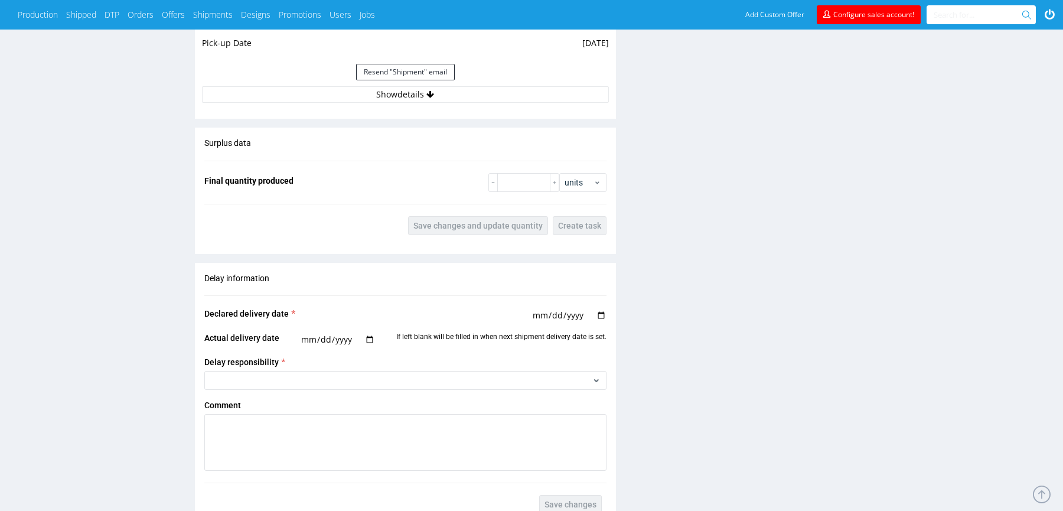
scroll to position [1142, 0]
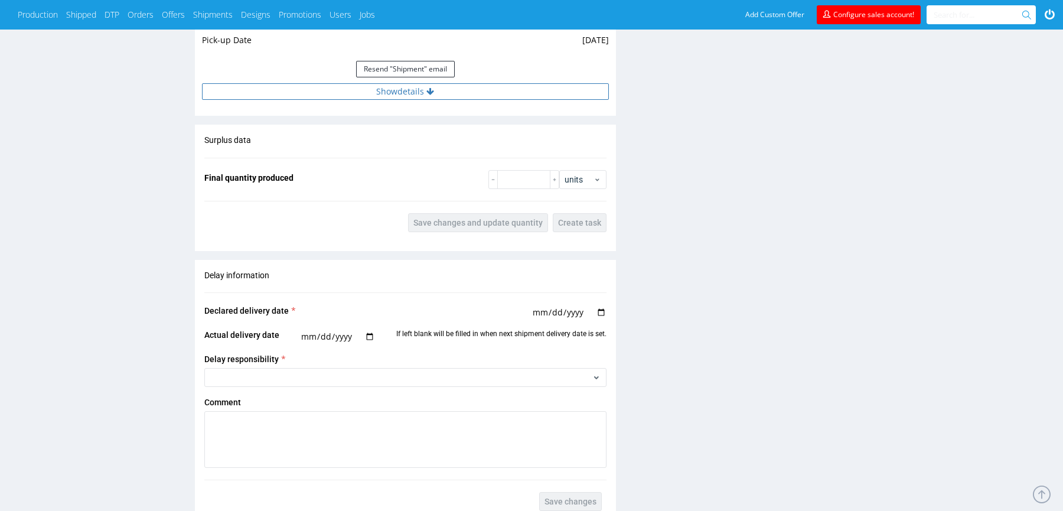
click at [498, 97] on button "Show details" at bounding box center [405, 91] width 407 height 17
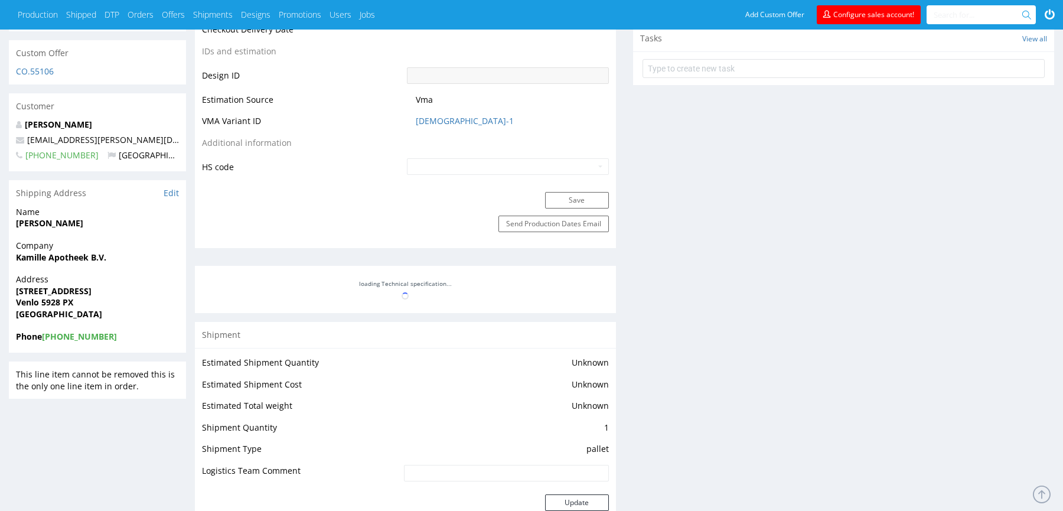
scroll to position [278, 0]
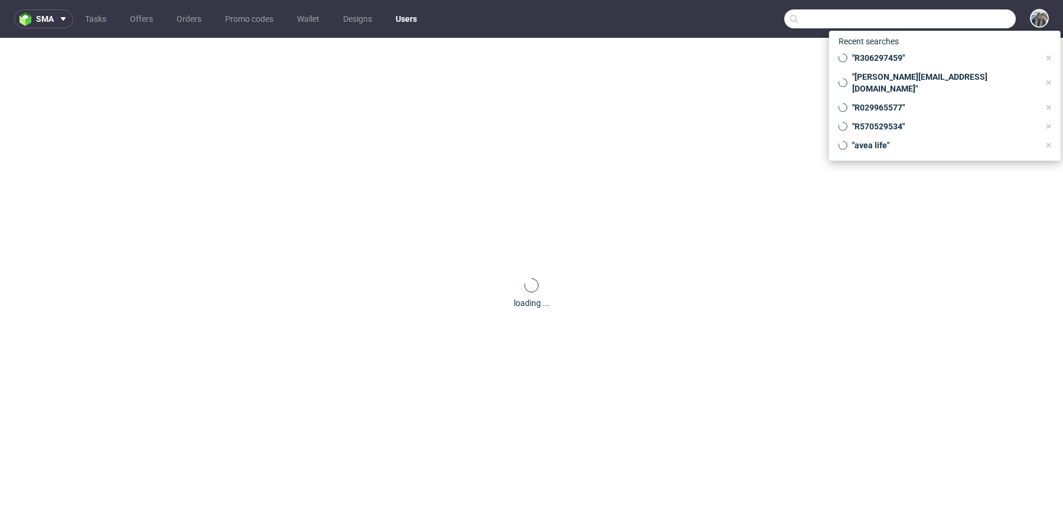
click at [948, 25] on input "text" at bounding box center [899, 18] width 231 height 19
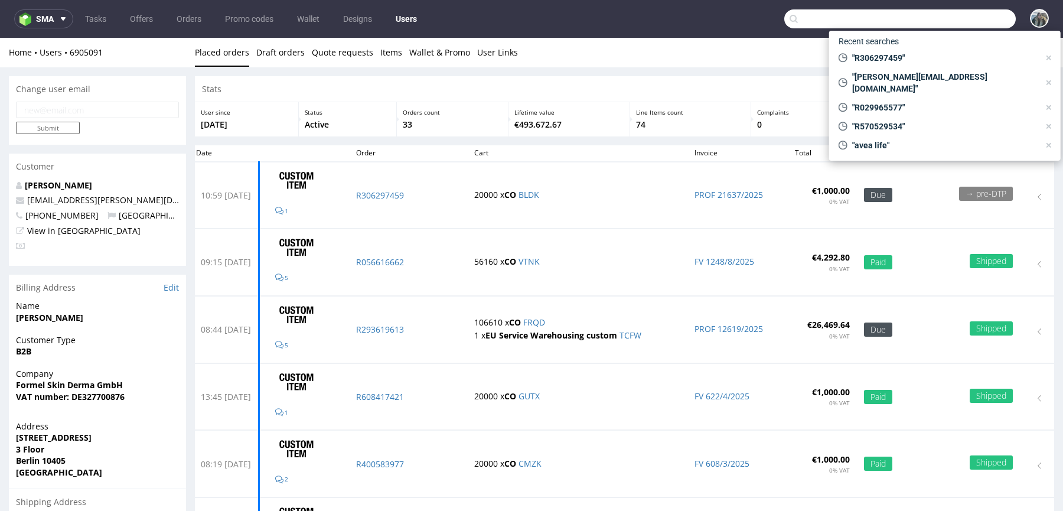
drag, startPoint x: 951, startPoint y: 20, endPoint x: 957, endPoint y: 11, distance: 11.1
click at [951, 20] on input "text" at bounding box center [899, 18] width 231 height 19
paste input "GUTX"
type input "GUTX"
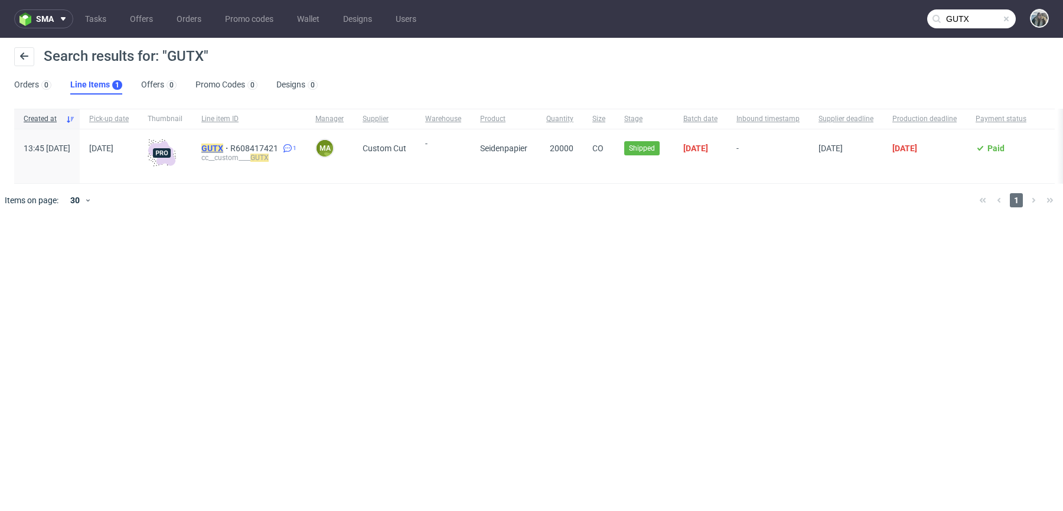
click at [223, 149] on mark "GUTX" at bounding box center [212, 147] width 22 height 9
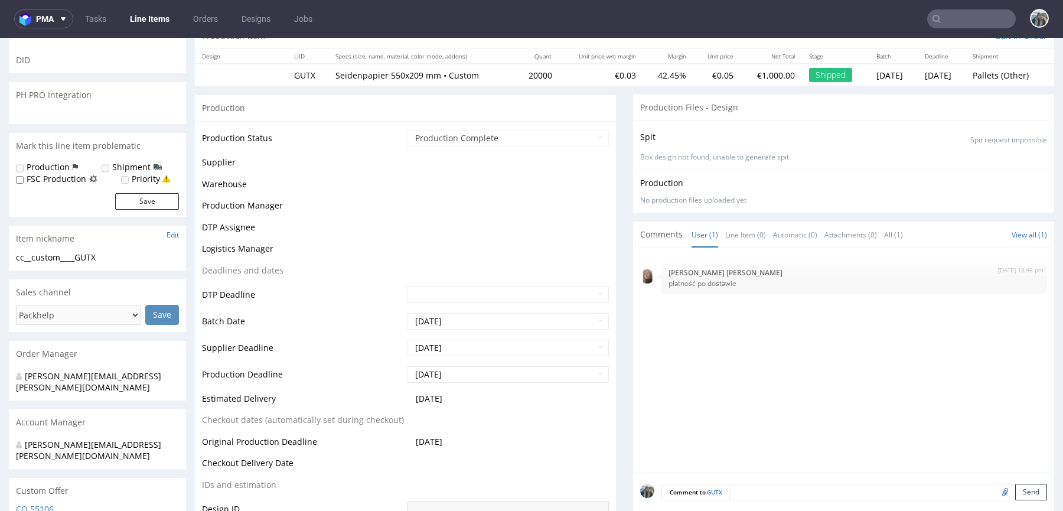
scroll to position [133, 0]
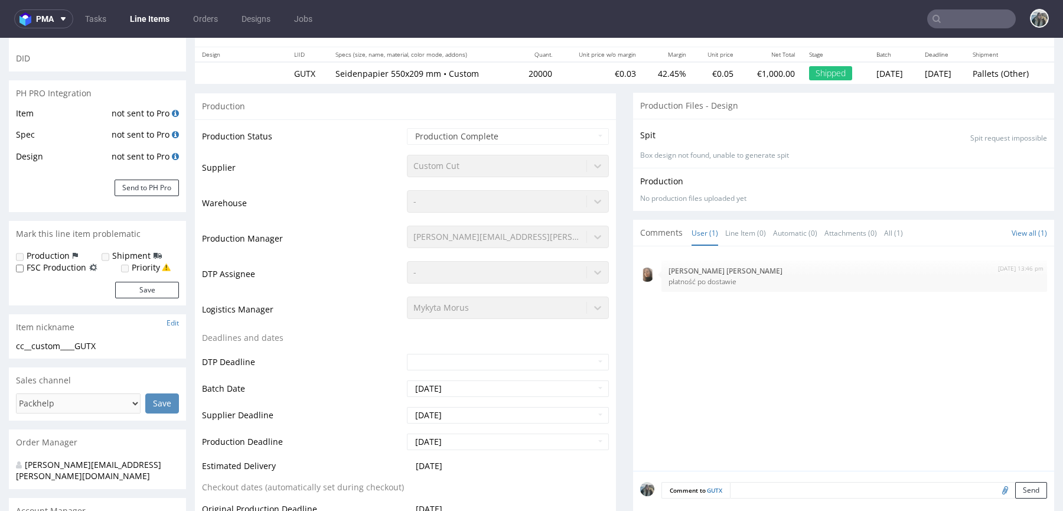
select select "in_progress"
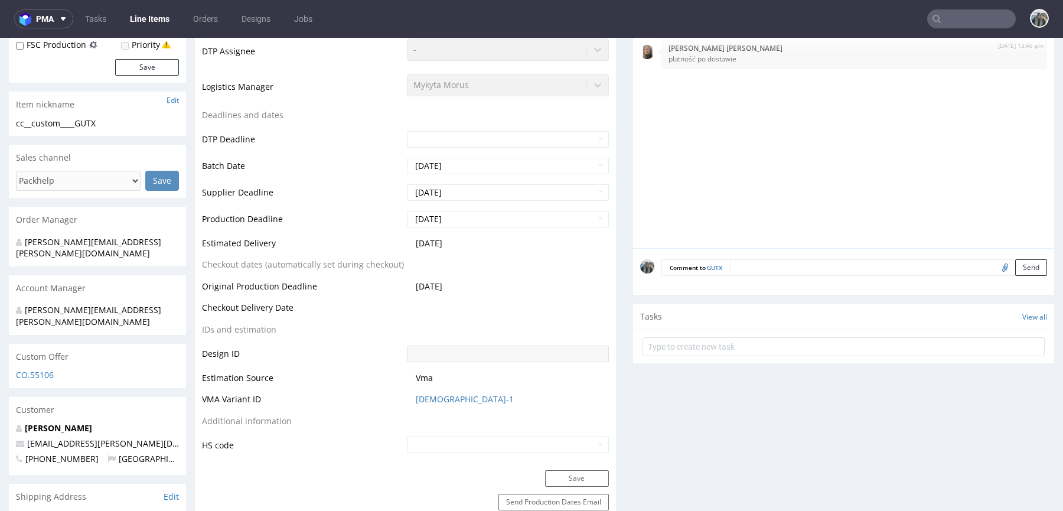
scroll to position [375, 0]
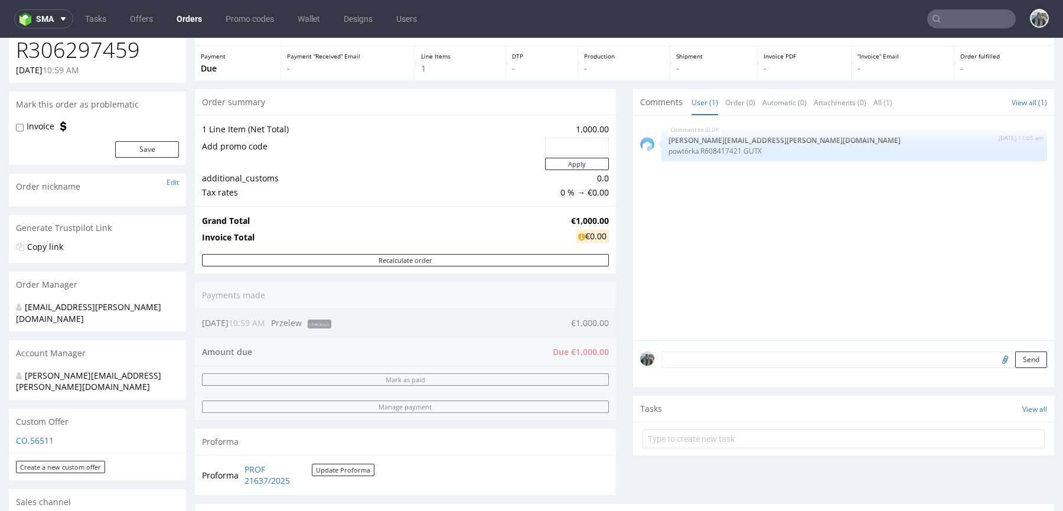
scroll to position [226, 0]
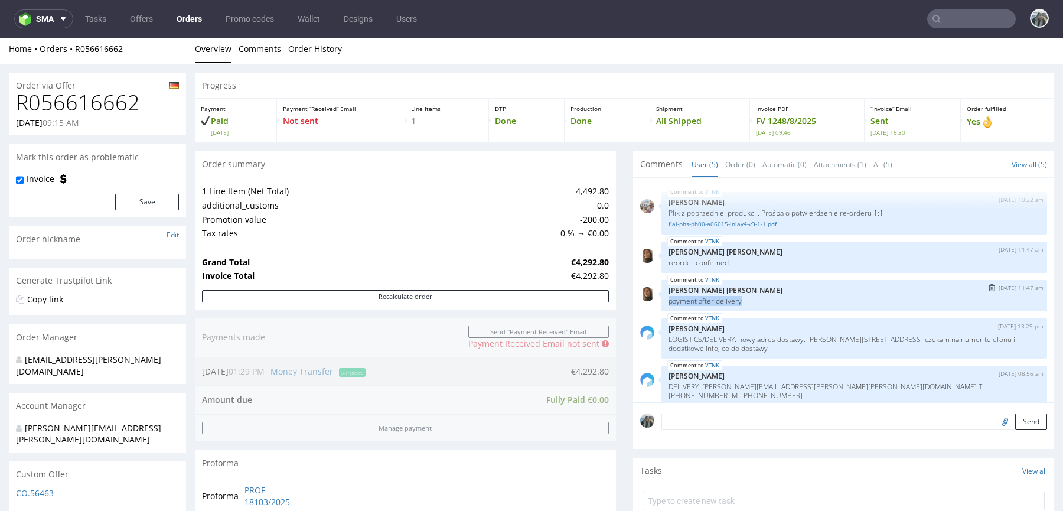
drag, startPoint x: 744, startPoint y: 306, endPoint x: 658, endPoint y: 302, distance: 86.3
click at [661, 302] on div "VTNK 13th Aug 25 | 11:47 am Angelina Marć payment after delivery" at bounding box center [854, 295] width 386 height 31
copy p "payment after delivery"
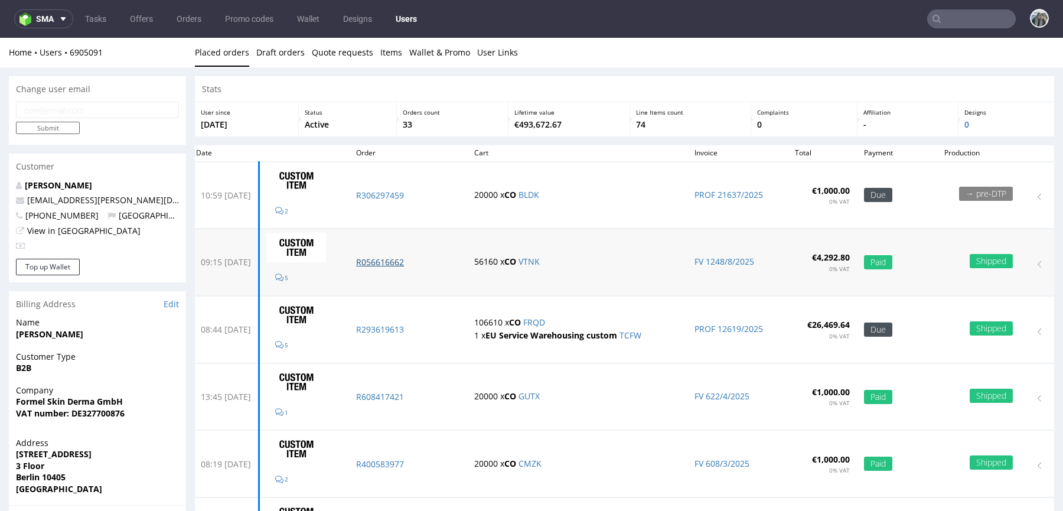
click at [414, 262] on p "R056616662" at bounding box center [407, 262] width 103 height 12
click at [409, 331] on p "R293619613" at bounding box center [407, 330] width 103 height 12
click at [412, 394] on p "R608417421" at bounding box center [407, 397] width 103 height 12
click at [413, 459] on p "R400583977" at bounding box center [407, 464] width 103 height 12
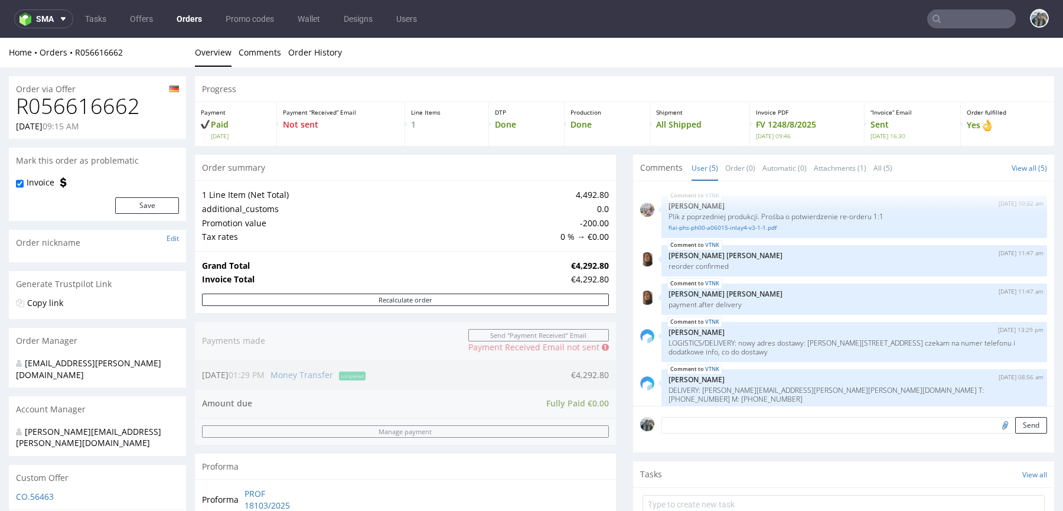
scroll to position [2, 0]
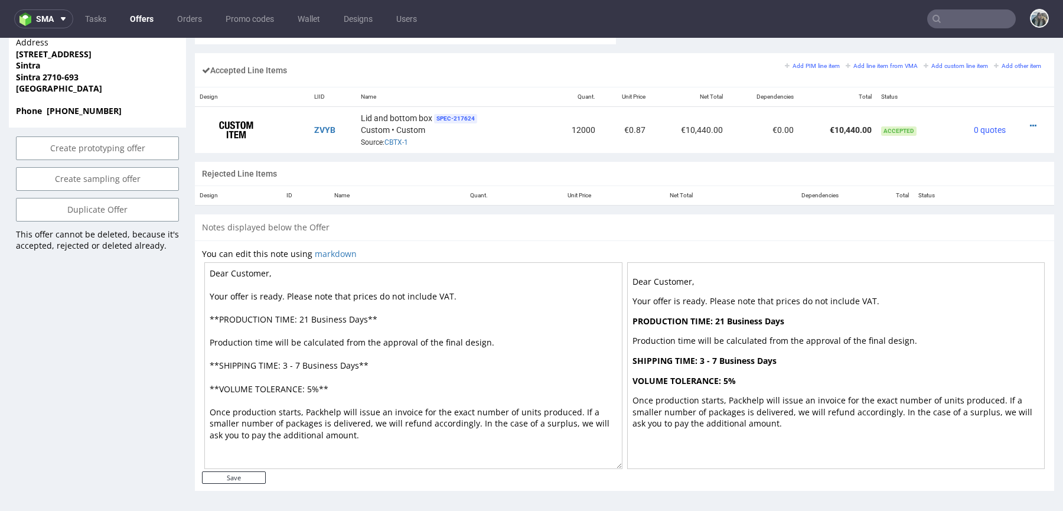
scroll to position [3, 0]
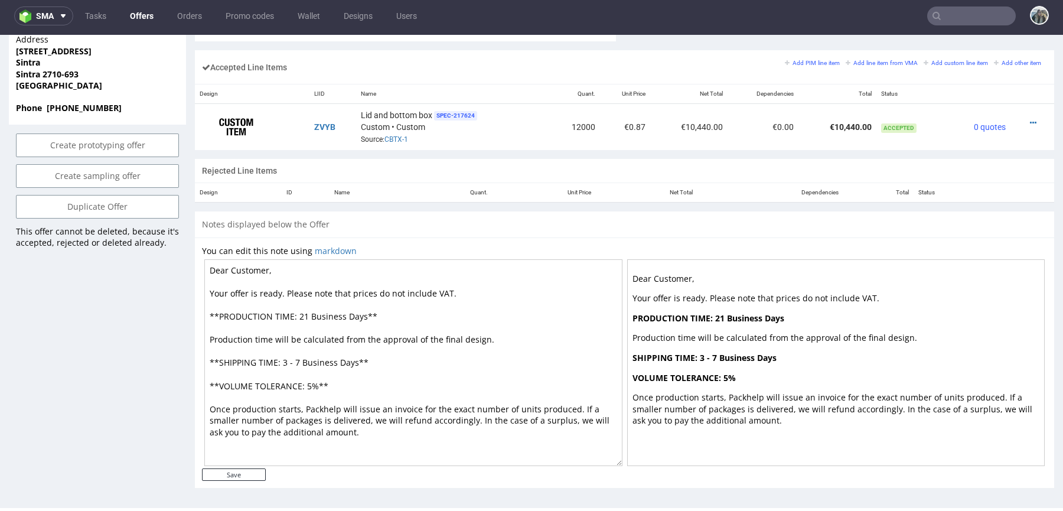
drag, startPoint x: 781, startPoint y: 317, endPoint x: 708, endPoint y: 314, distance: 72.7
click at [708, 314] on p "PRODUCTION TIME: 21 Business Days" at bounding box center [835, 318] width 407 height 12
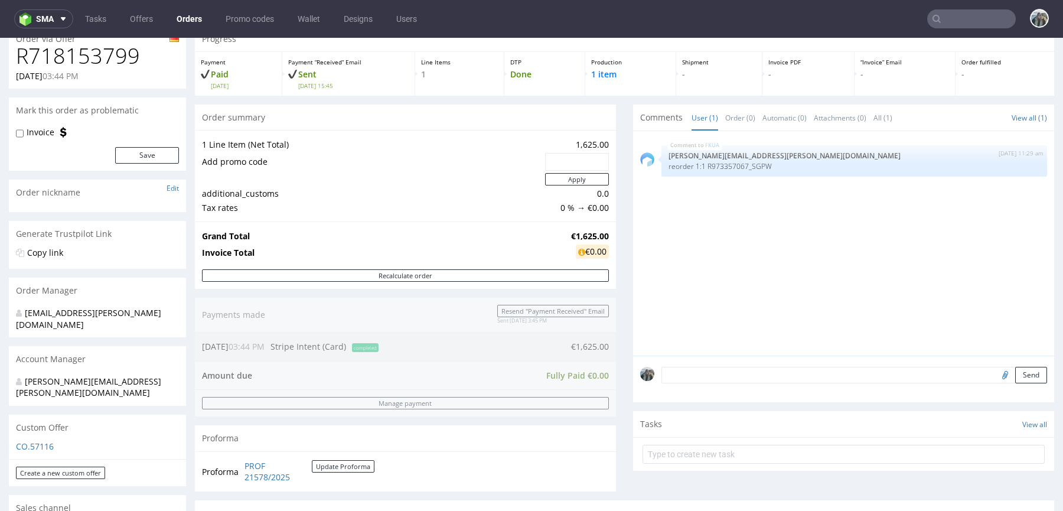
scroll to position [428, 0]
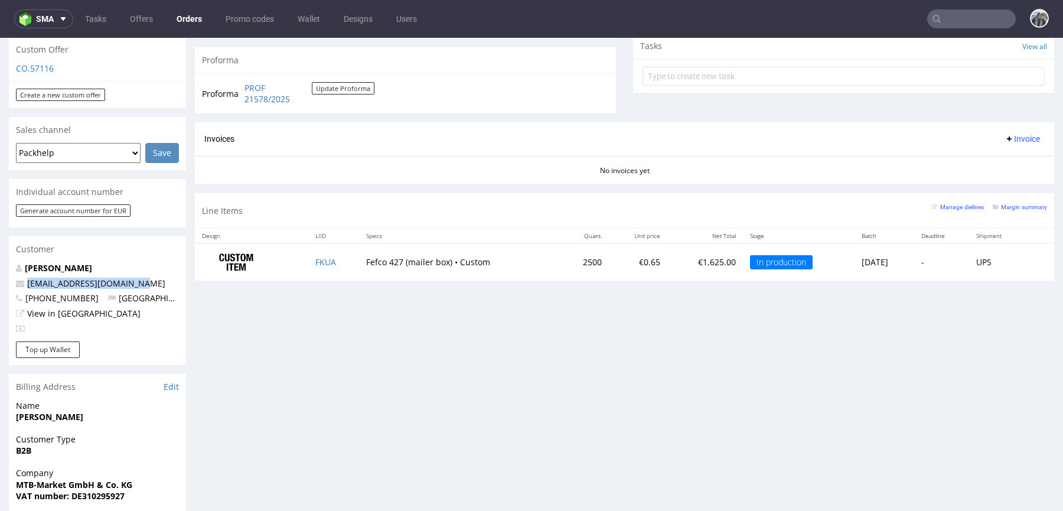
drag, startPoint x: 144, startPoint y: 262, endPoint x: 0, endPoint y: 262, distance: 144.1
click at [0, 262] on div "Order via Offer R718153799 07.10.2025 03:44 PM Mark this order as problematic I…" at bounding box center [531, 204] width 1063 height 1131
copy span "info@mtbmarket-luebeck.de"
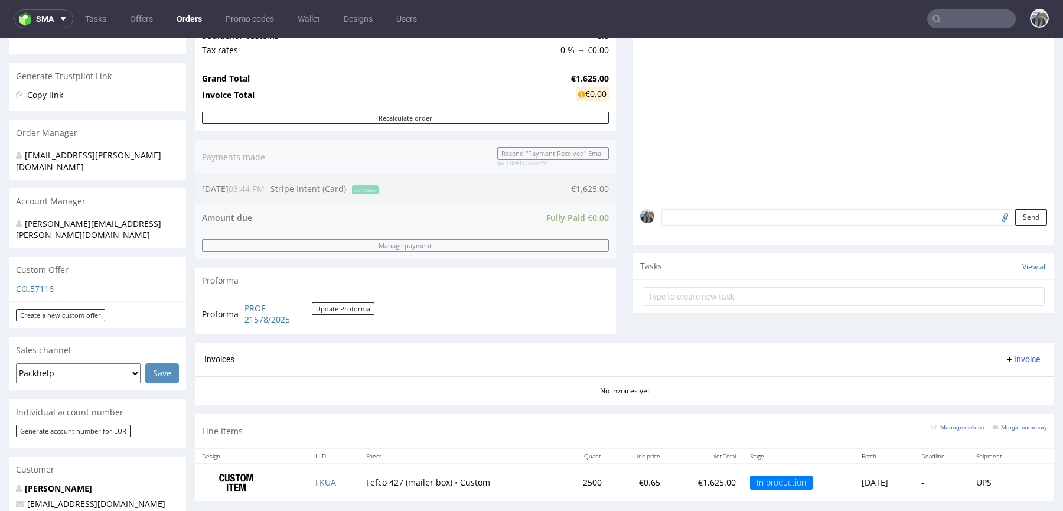
scroll to position [234, 0]
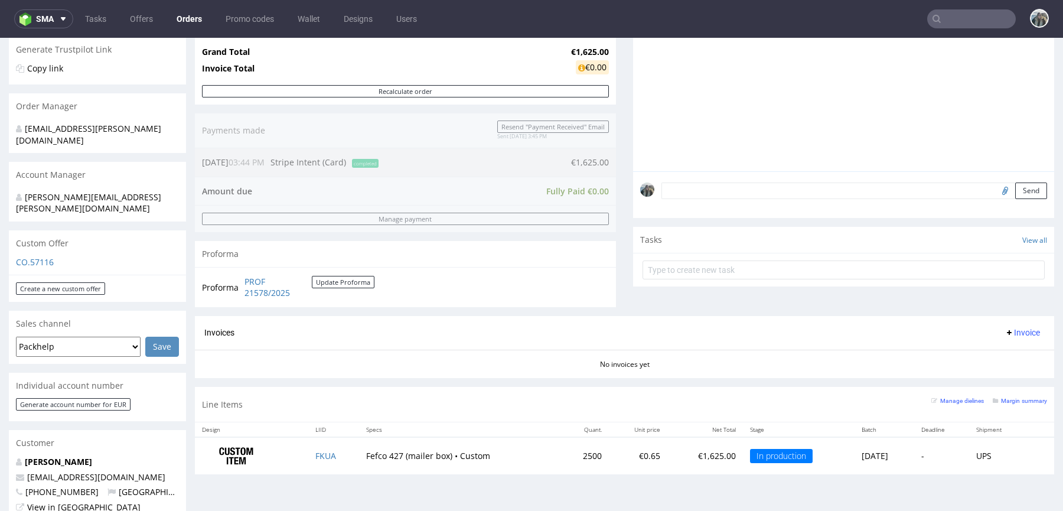
click at [946, 8] on nav "sma Tasks Offers Orders Promo codes Wallet Designs Users" at bounding box center [531, 19] width 1063 height 38
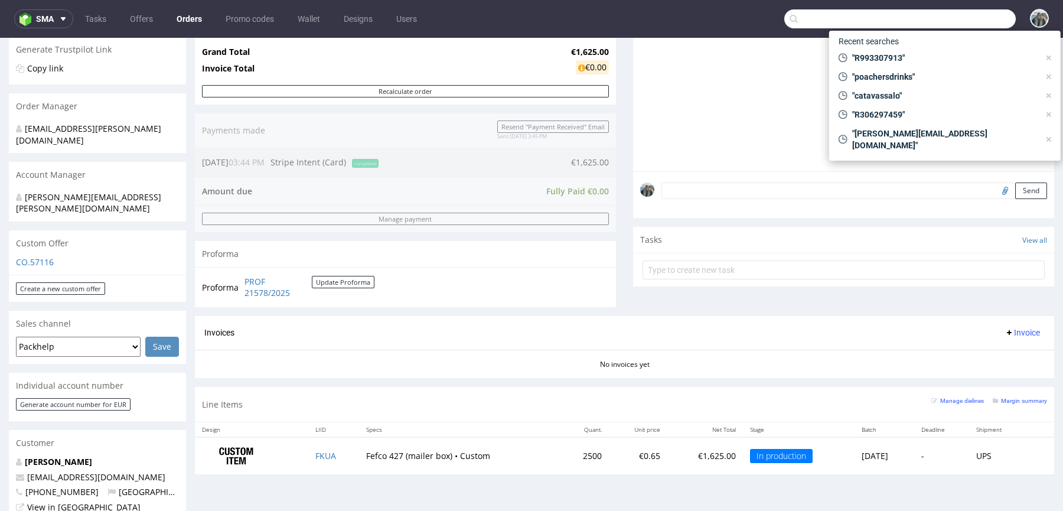
click at [953, 15] on input "text" at bounding box center [899, 18] width 231 height 19
paste input "julimex"
type input "julimex"
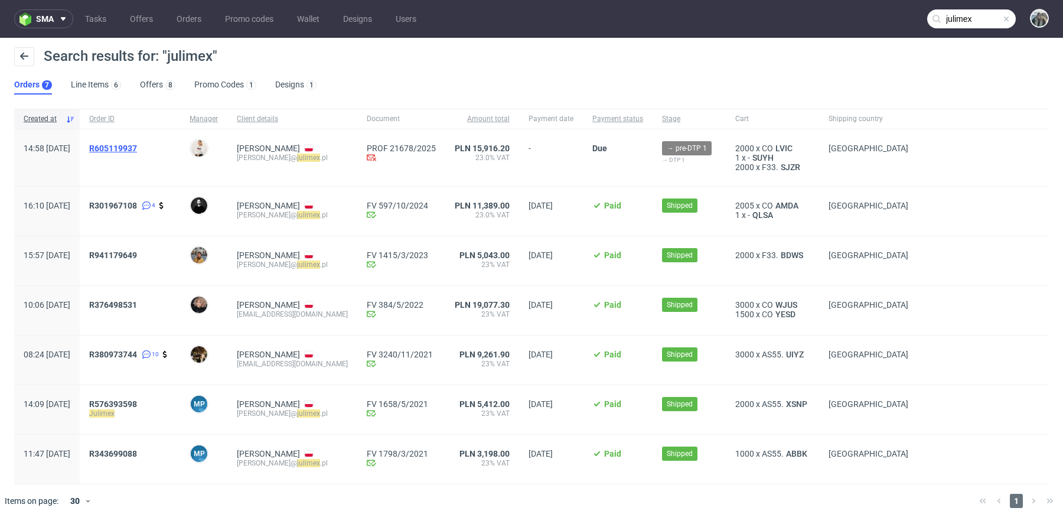
click at [137, 145] on span "R605119937" at bounding box center [113, 147] width 48 height 9
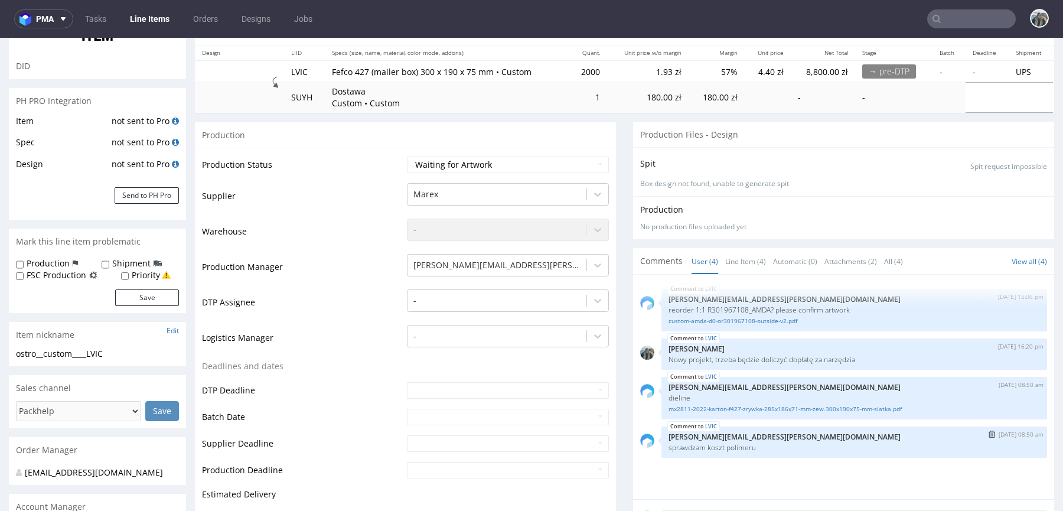
scroll to position [200, 0]
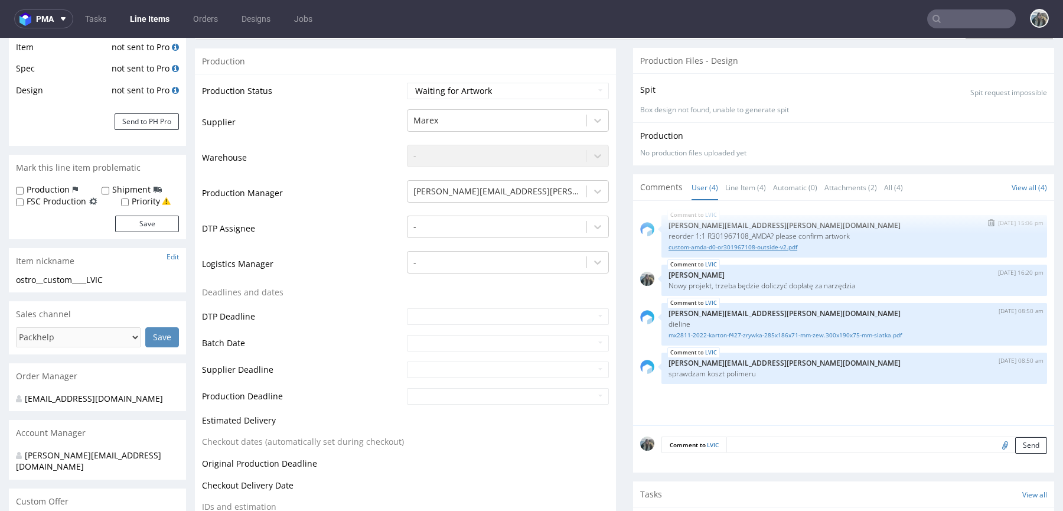
click at [765, 243] on link "custom-amda-d0-or301967108-outside-v2.pdf" at bounding box center [853, 247] width 371 height 9
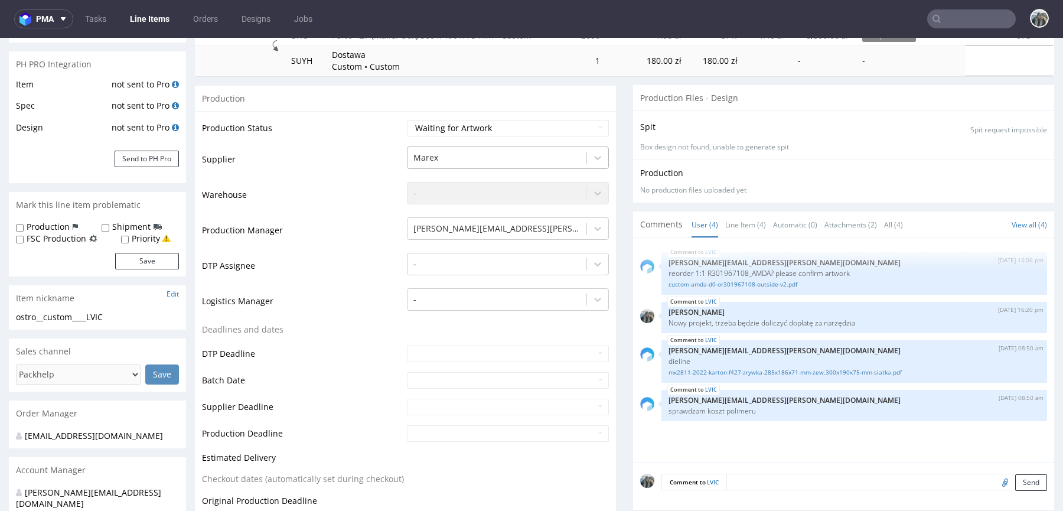
scroll to position [0, 0]
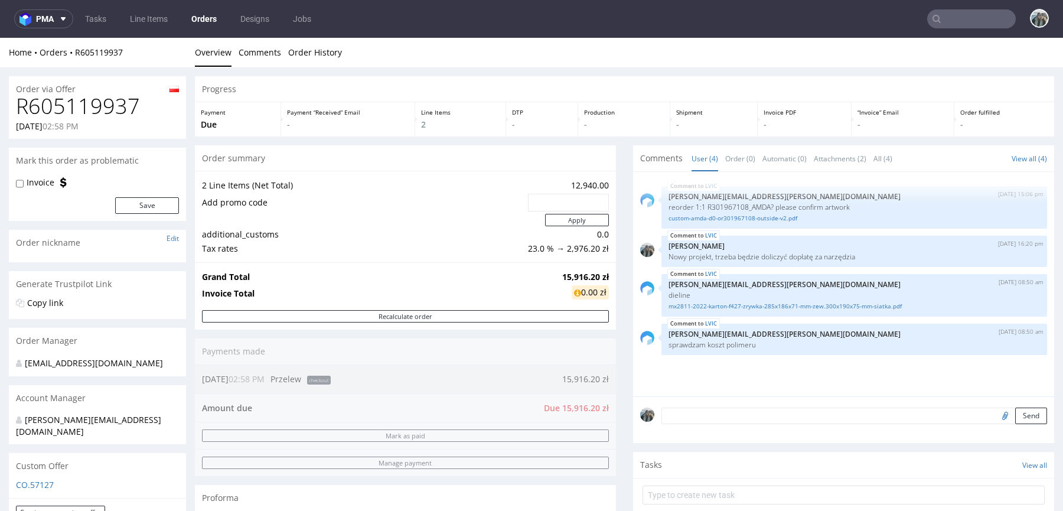
click at [57, 102] on h1 "R605119937" at bounding box center [97, 106] width 163 height 24
copy h1 "R605119937"
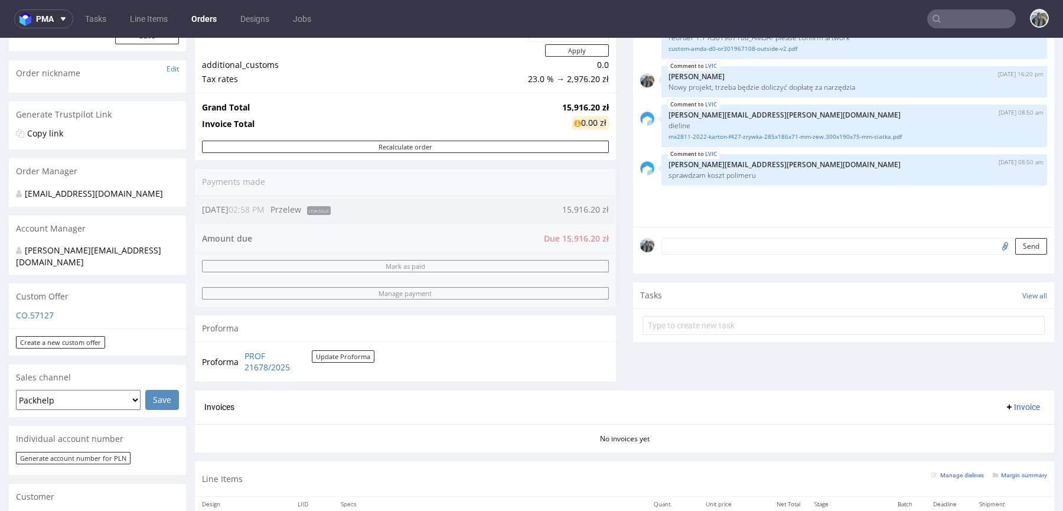
scroll to position [435, 0]
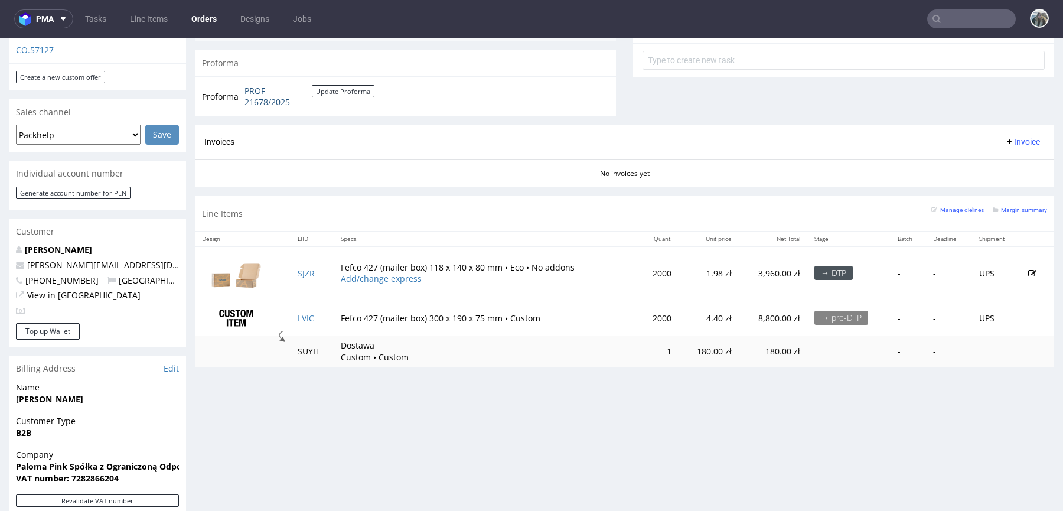
click at [260, 99] on link "PROF 21678/2025" at bounding box center [277, 96] width 67 height 23
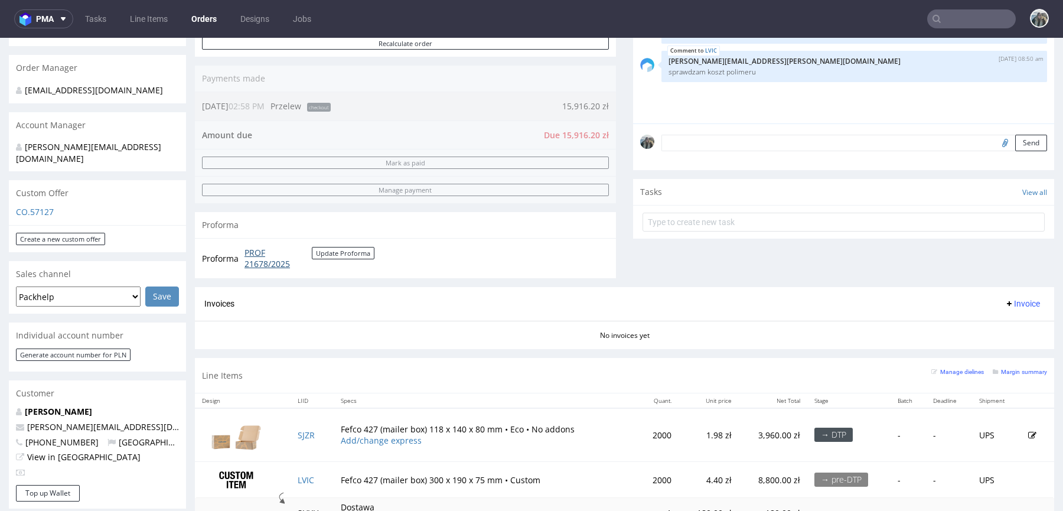
scroll to position [383, 0]
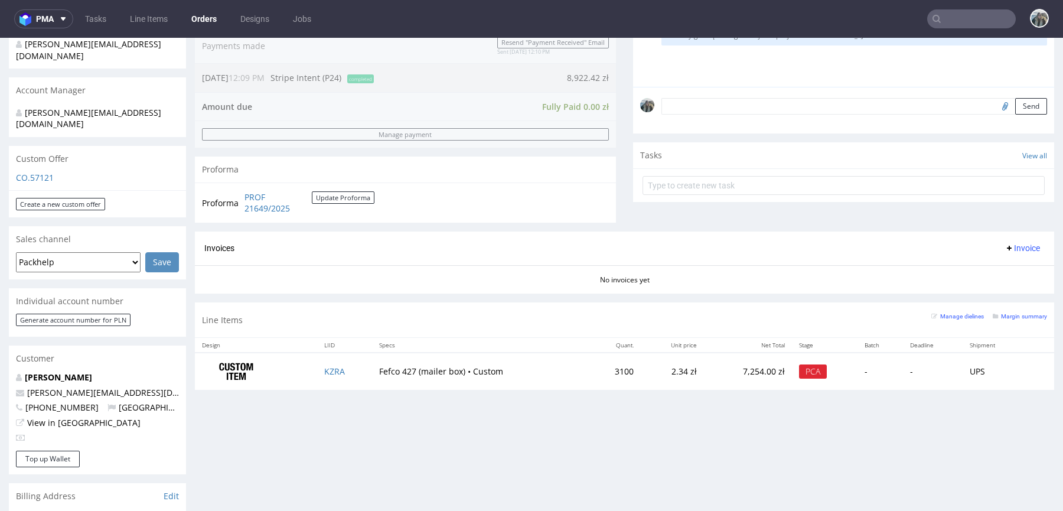
scroll to position [501, 0]
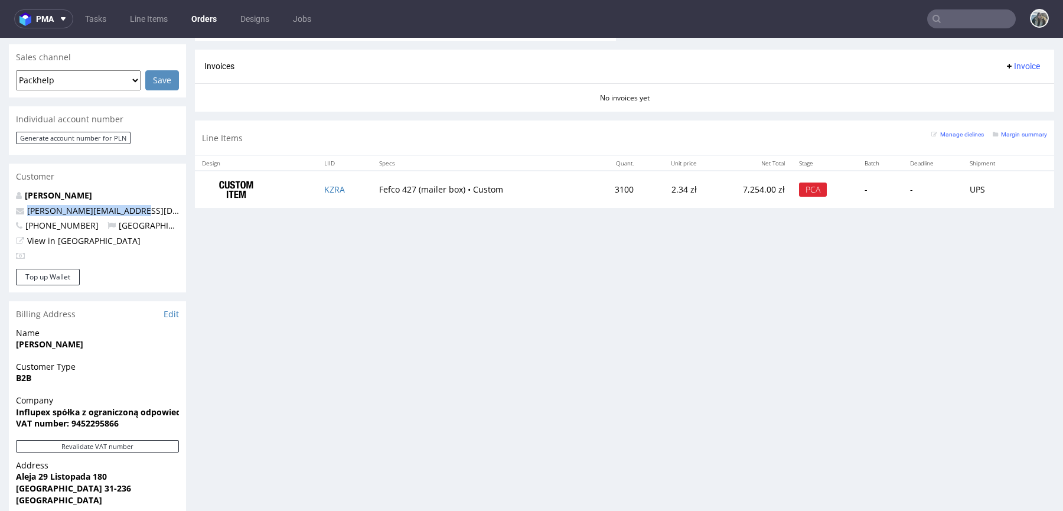
drag, startPoint x: 140, startPoint y: 185, endPoint x: 0, endPoint y: 192, distance: 140.1
click at [0, 192] on div "Order via Offer R513298330 [DATE] 12:09 PM Mark this order as problematic Invoi…" at bounding box center [531, 132] width 1063 height 1131
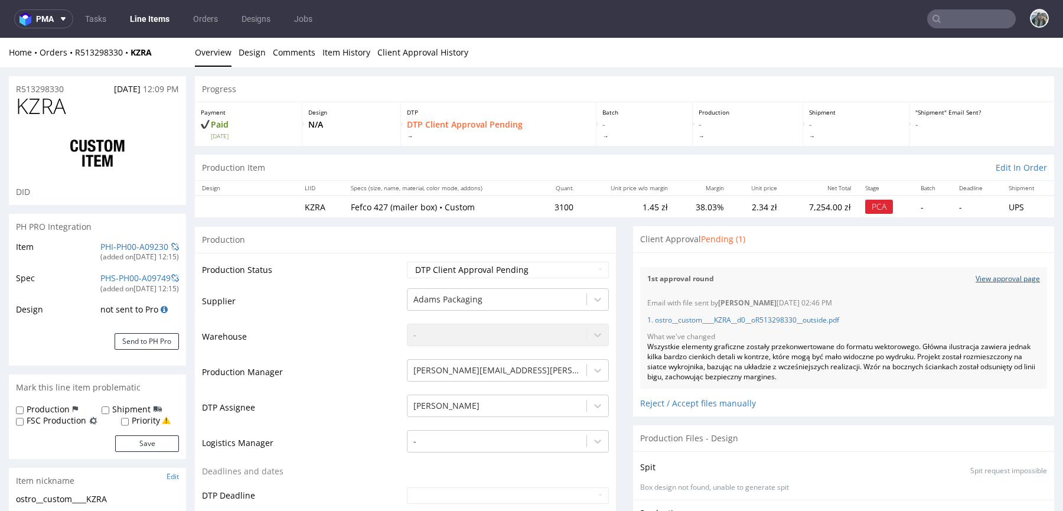
click at [978, 282] on link "View approval page" at bounding box center [1007, 279] width 64 height 10
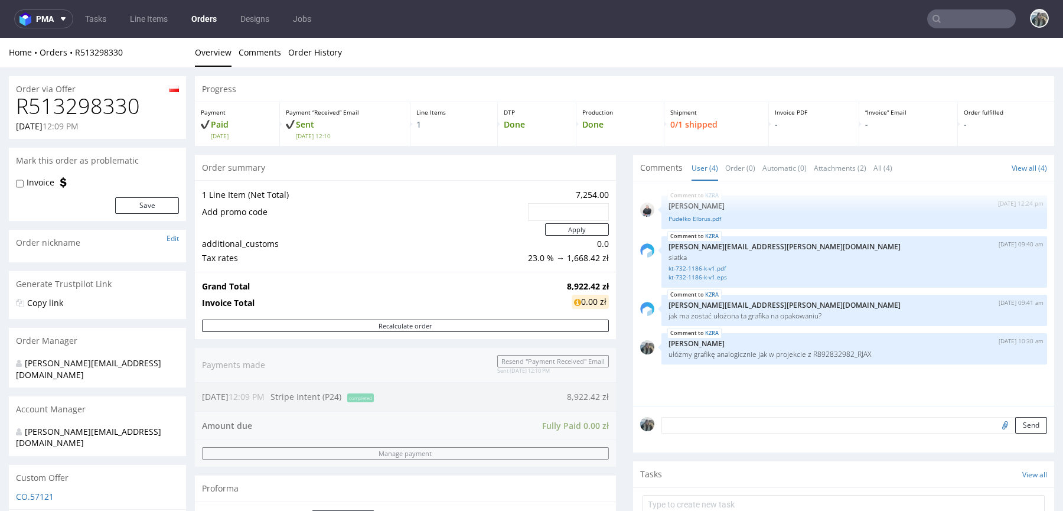
click at [68, 106] on h1 "R513298330" at bounding box center [97, 106] width 163 height 24
click at [68, 107] on h1 "R513298330" at bounding box center [97, 106] width 163 height 24
copy h1 "R513298330"
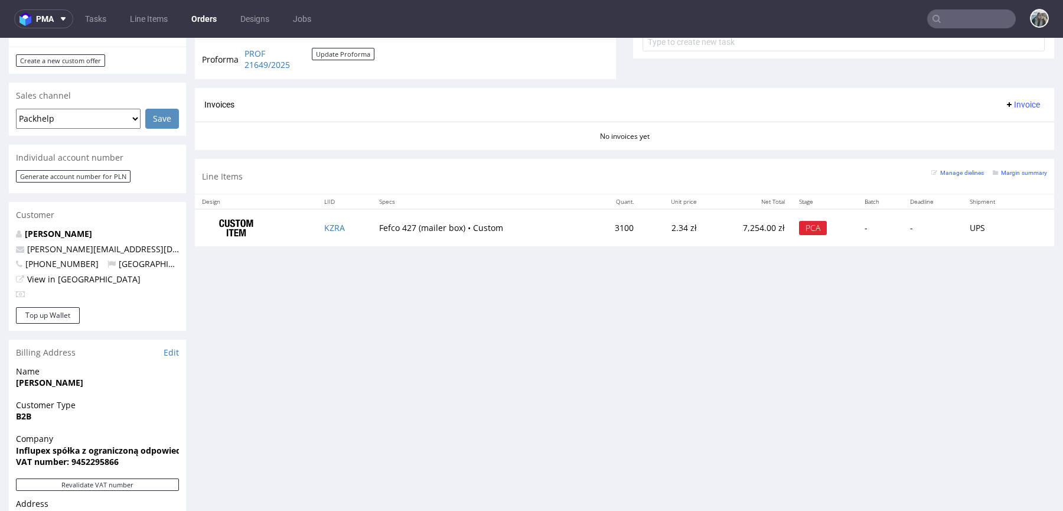
scroll to position [256, 0]
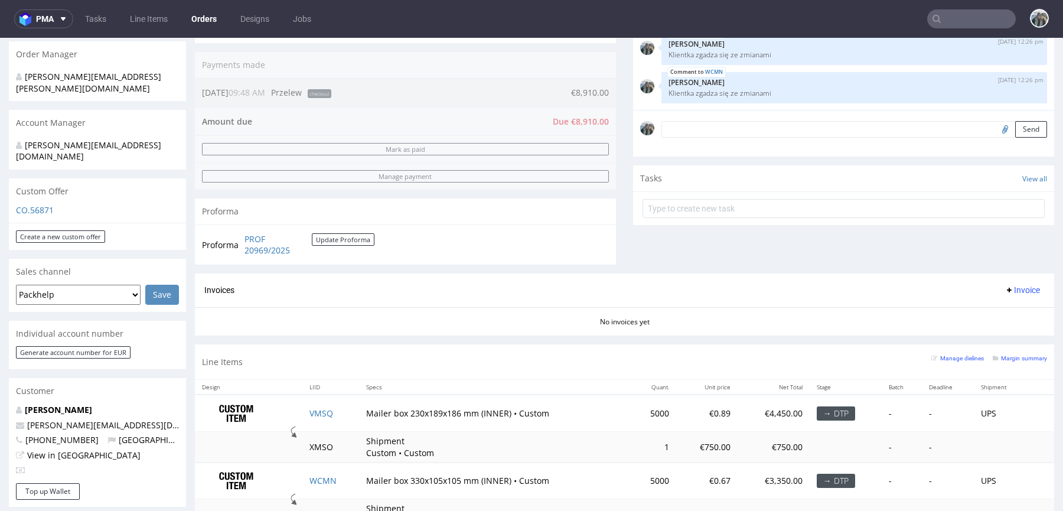
scroll to position [417, 0]
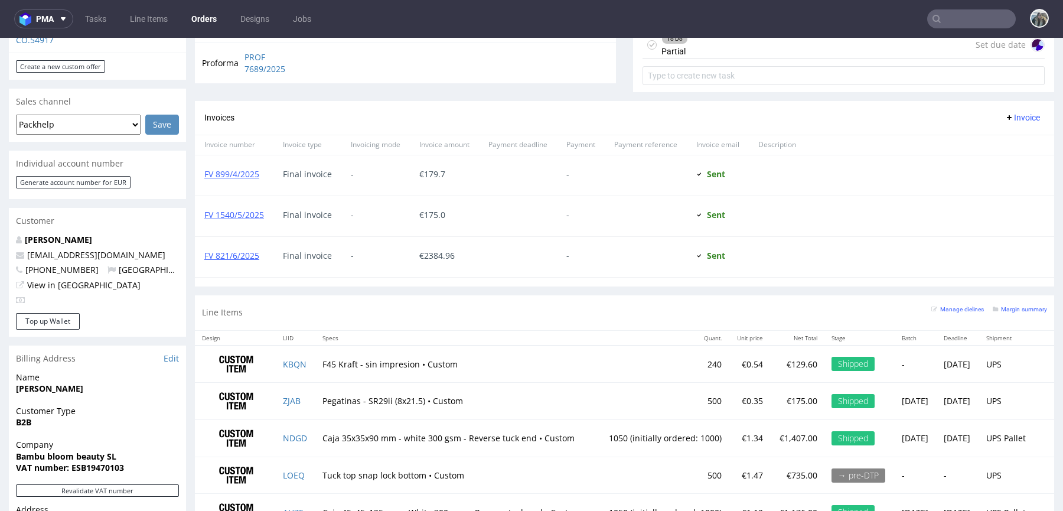
scroll to position [635, 0]
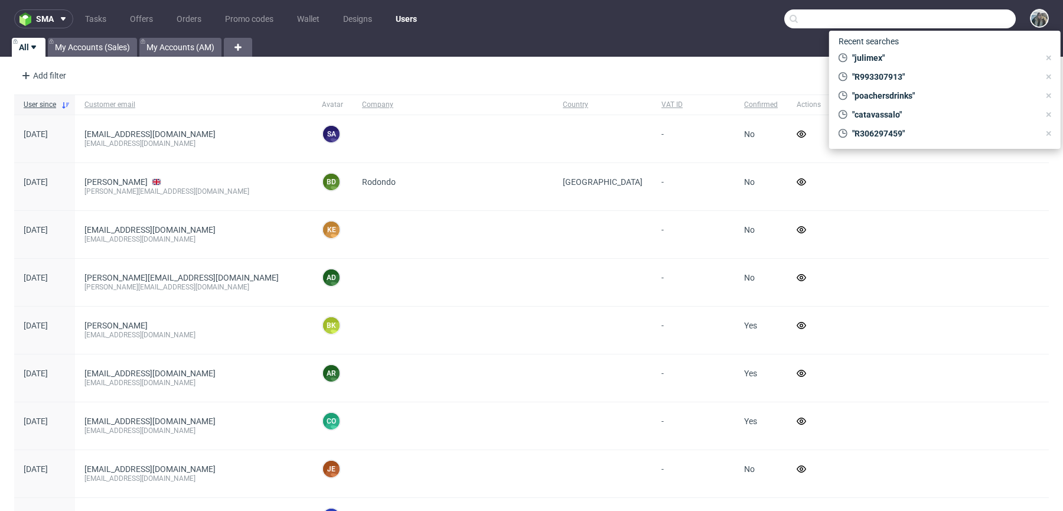
click at [942, 18] on input "text" at bounding box center [899, 18] width 231 height 19
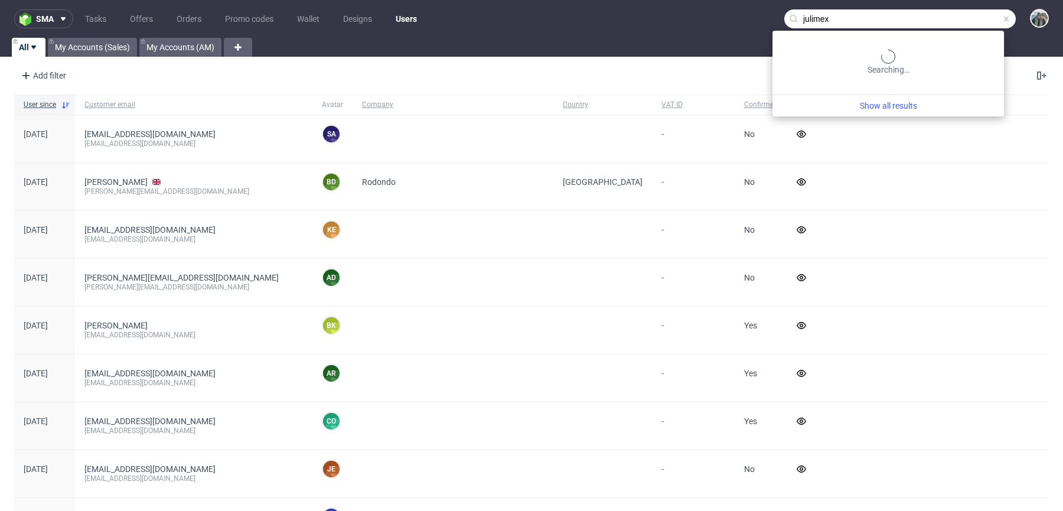
type input "julimex"
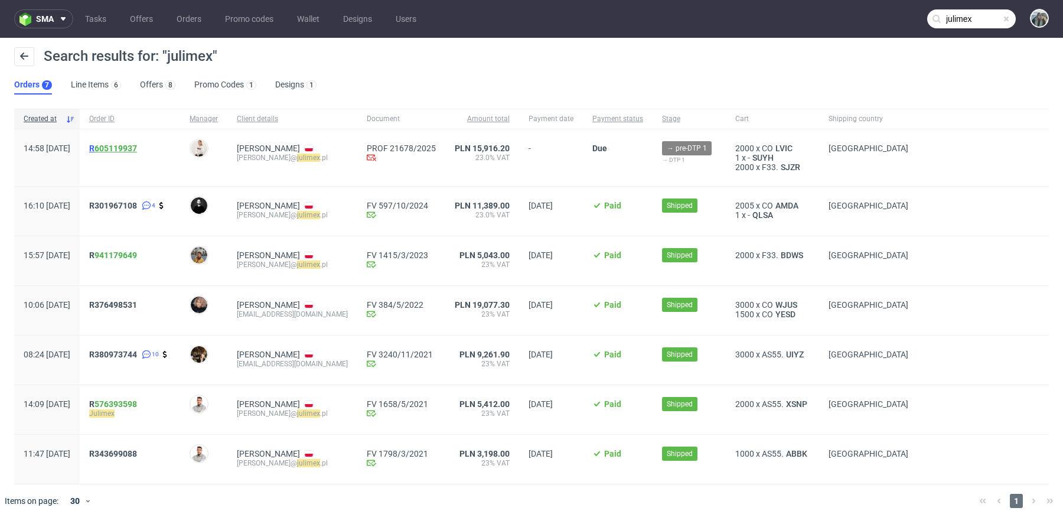
click at [137, 146] on link "605119937" at bounding box center [115, 147] width 43 height 9
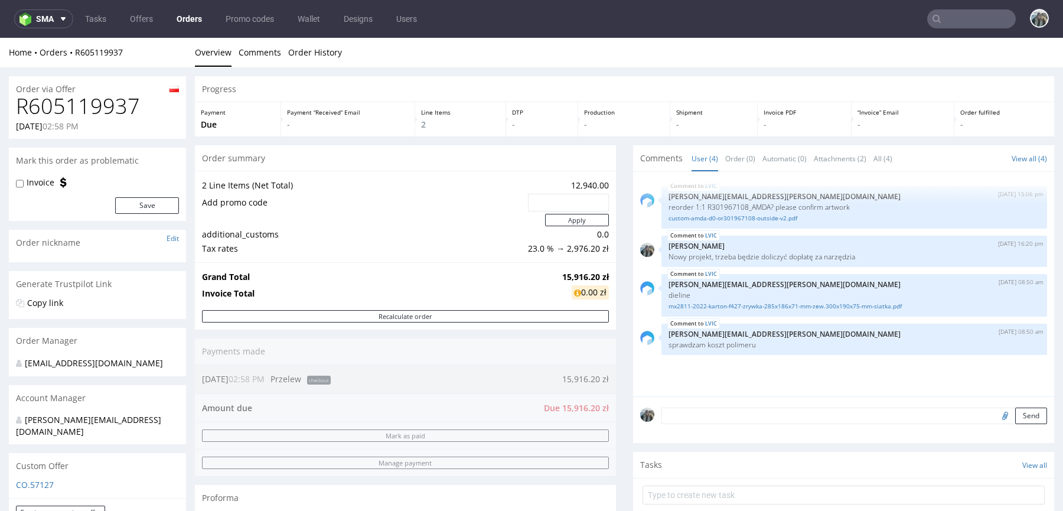
click at [995, 416] on input "file" at bounding box center [1003, 414] width 17 height 15
type input "C:\fakepath\POTW.PDF"
click at [738, 415] on textarea at bounding box center [854, 415] width 386 height 17
type textarea "Pop"
drag, startPoint x: 1018, startPoint y: 472, endPoint x: 78, endPoint y: 497, distance: 940.9
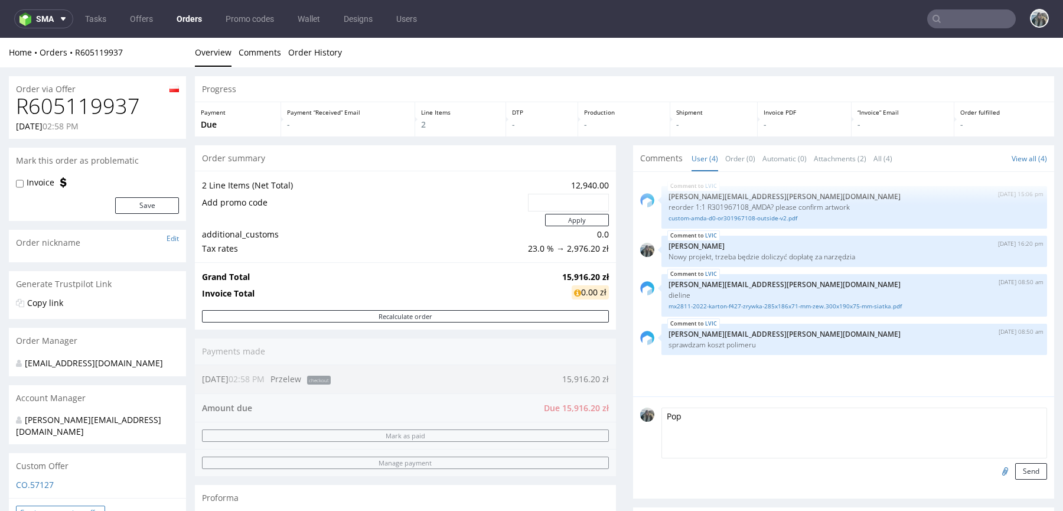
click at [1018, 472] on button "Send" at bounding box center [1031, 471] width 32 height 17
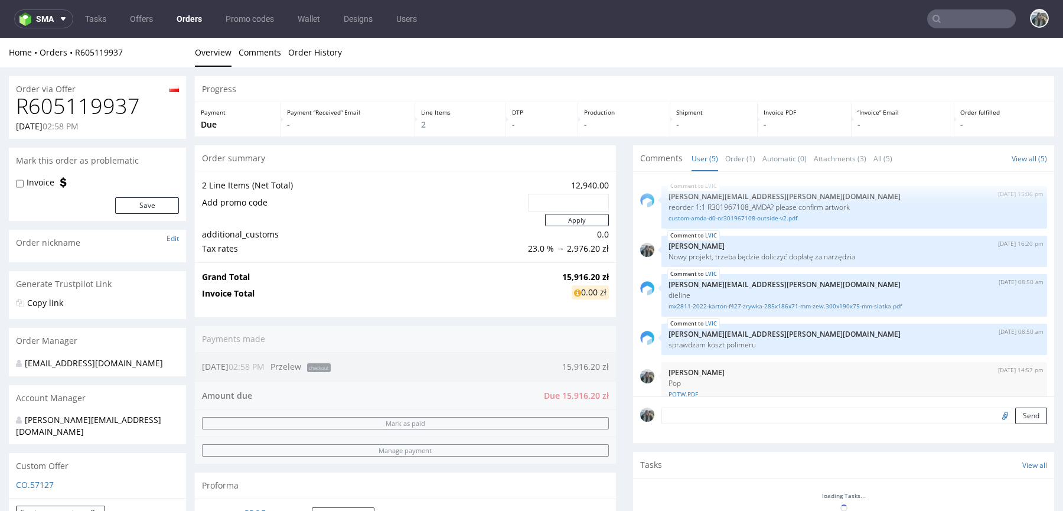
scroll to position [15, 0]
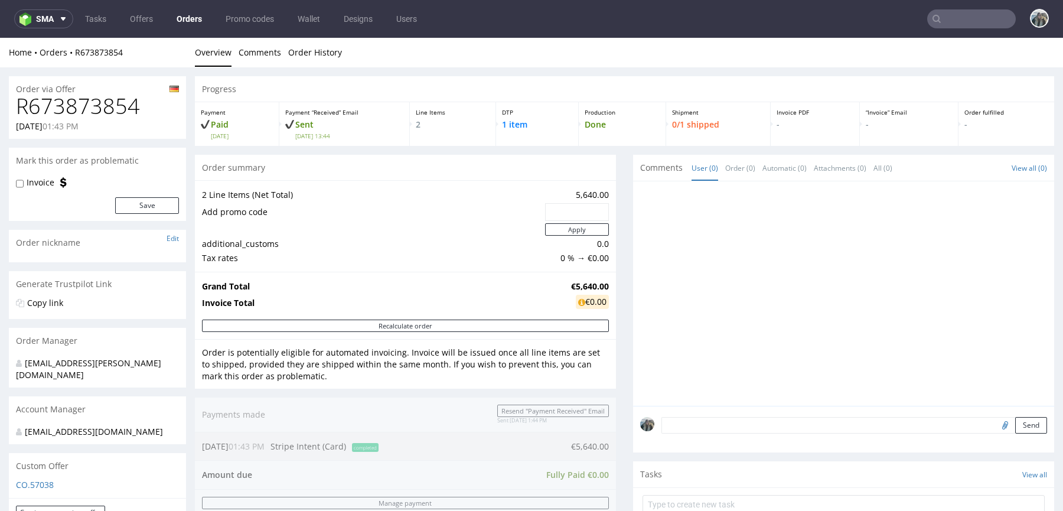
click at [76, 117] on h1 "R673873854" at bounding box center [97, 106] width 163 height 24
copy h1 "R673873854"
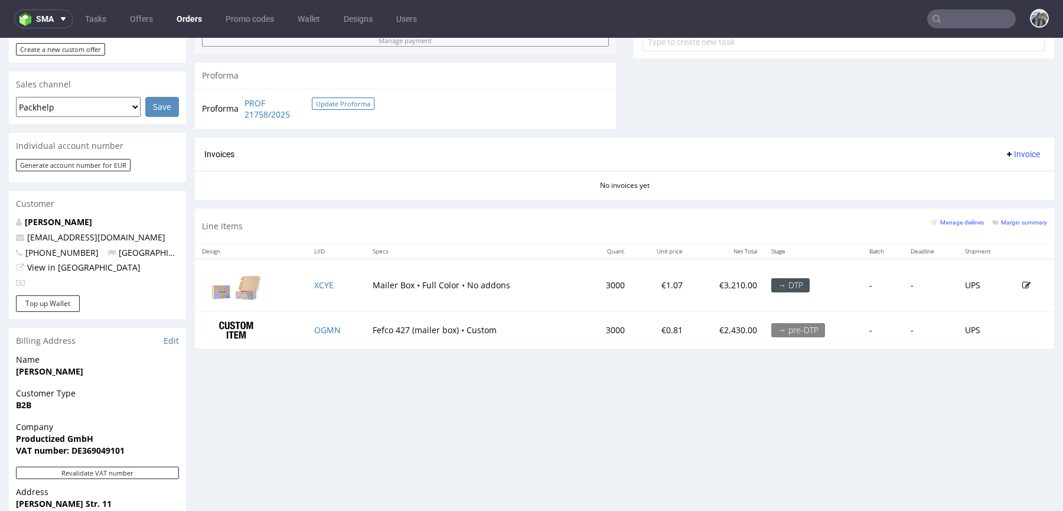
scroll to position [463, 0]
drag, startPoint x: 136, startPoint y: 223, endPoint x: 5, endPoint y: 221, distance: 131.1
click at [5, 221] on div "Order via Offer R673873854 09.10.2025 01:43 PM Mark this order as problematic I…" at bounding box center [531, 164] width 1063 height 1120
copy span "[EMAIL_ADDRESS][DOMAIN_NAME]"
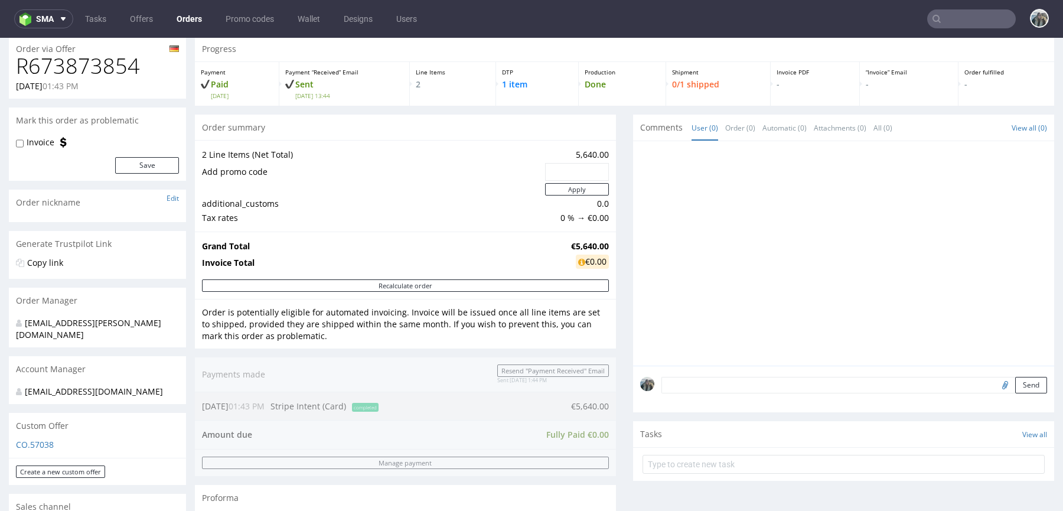
scroll to position [126, 0]
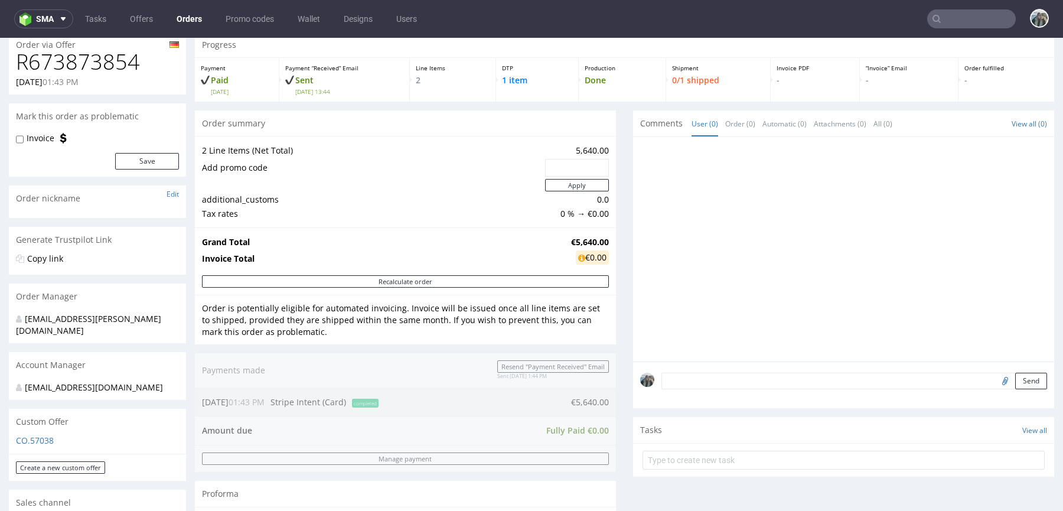
scroll to position [281, 0]
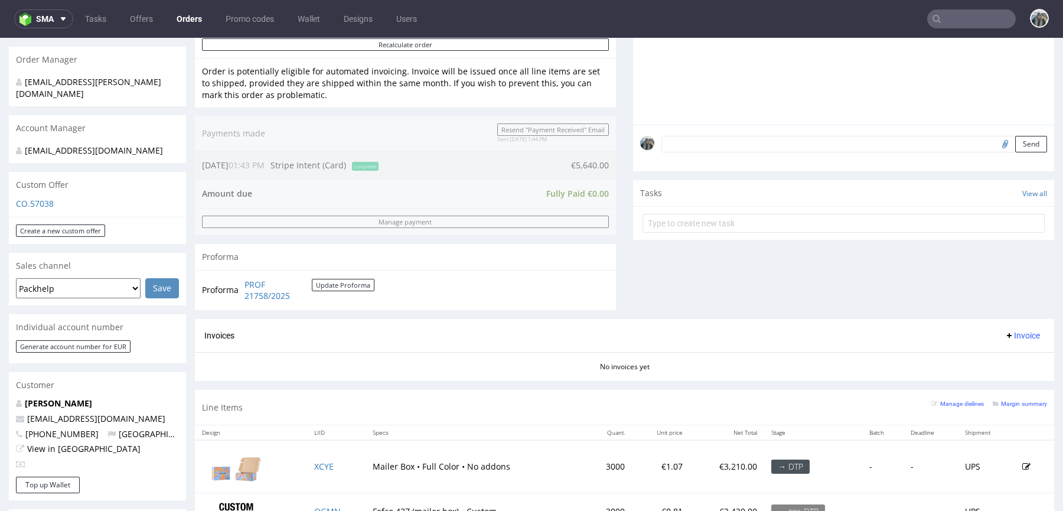
click at [38, 198] on div "CO.57038" at bounding box center [97, 207] width 177 height 19
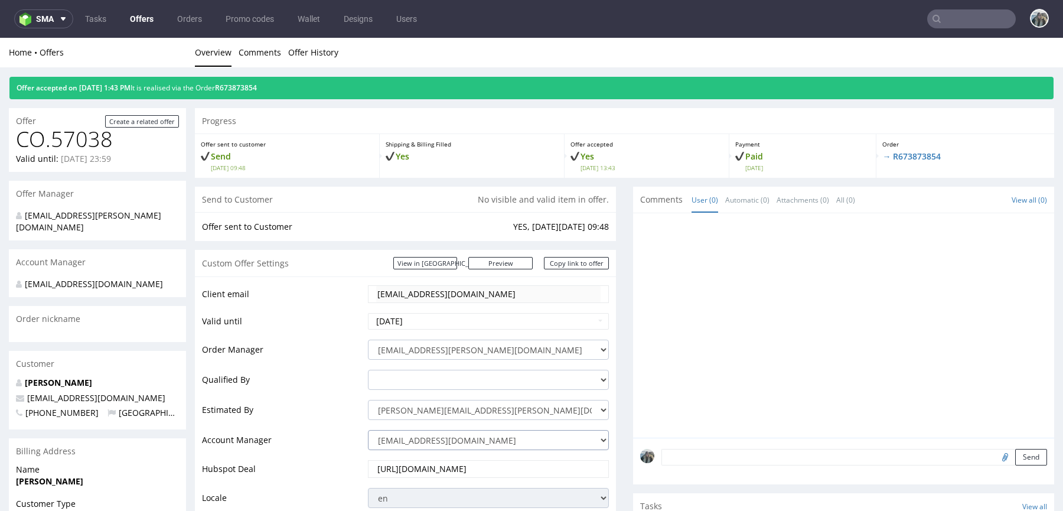
click at [435, 445] on select "[PERSON_NAME][EMAIL_ADDRESS][DOMAIN_NAME] [DOMAIN_NAME][EMAIL_ADDRESS][DOMAIN_N…" at bounding box center [488, 440] width 241 height 20
select select "4535285"
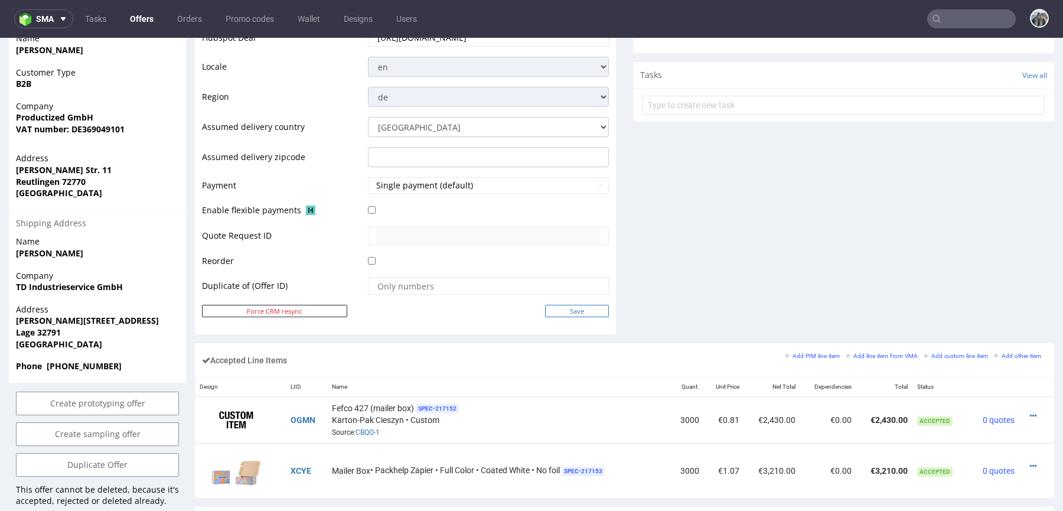
click at [576, 314] on input "Save" at bounding box center [577, 311] width 64 height 12
type input "In progress..."
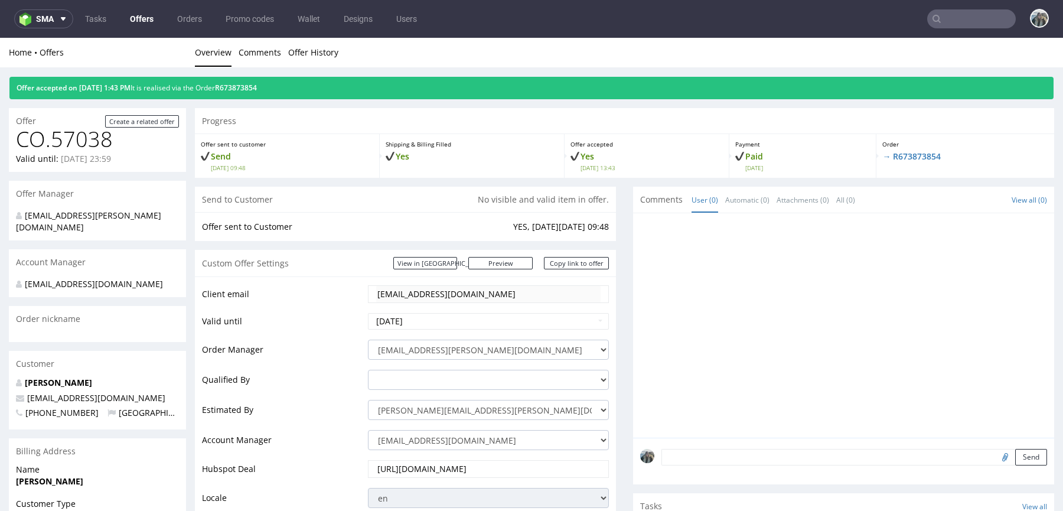
scroll to position [0, 0]
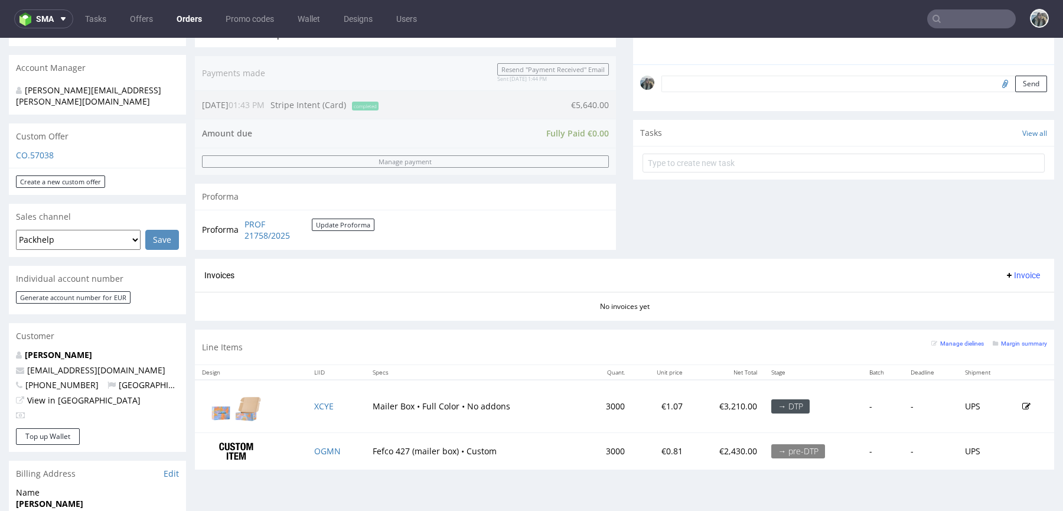
scroll to position [340, 0]
click at [325, 452] on link "OGMN" at bounding box center [327, 451] width 27 height 11
drag, startPoint x: 318, startPoint y: 404, endPoint x: 696, endPoint y: 44, distance: 521.6
click at [318, 404] on link "XCYE" at bounding box center [323, 406] width 19 height 11
drag, startPoint x: 988, startPoint y: 84, endPoint x: 596, endPoint y: 192, distance: 407.4
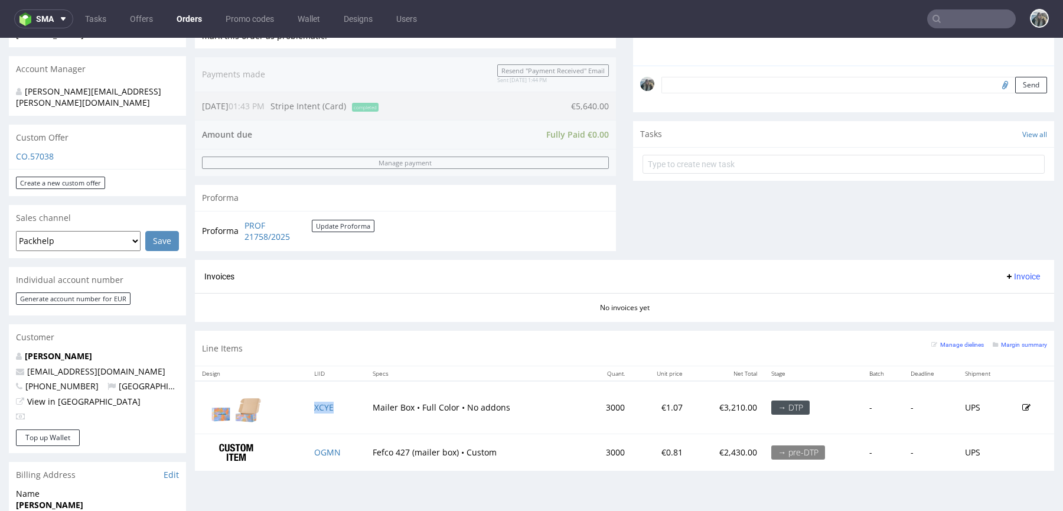
click at [995, 84] on input "file" at bounding box center [1003, 84] width 17 height 15
type input "C:\fakepath\WhatsApp Bild 2025-08-21 um 12.47.36_86712af9.jpg"
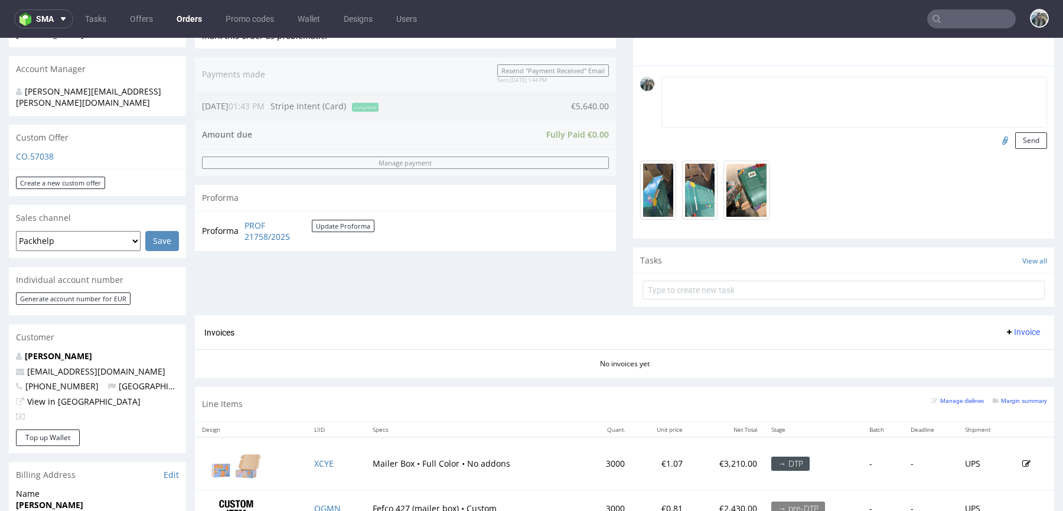
click at [911, 82] on textarea at bounding box center [854, 102] width 386 height 51
paste textarea "Very, very important to avoid previous issues — production error: holes not ful…"
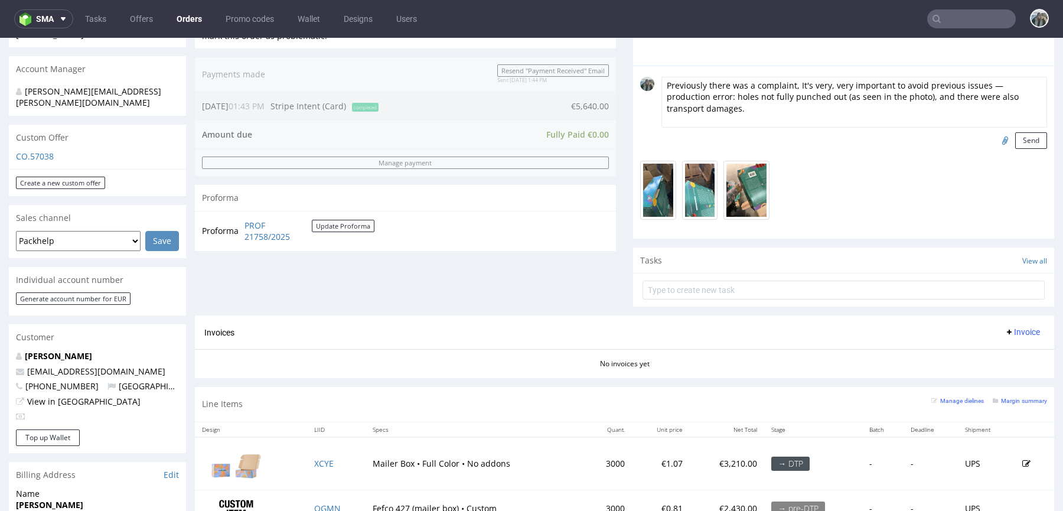
click at [790, 81] on textarea "Previously there was a complaint, It's very, very important to avoid previous i…" at bounding box center [854, 102] width 386 height 51
click at [697, 81] on textarea "Previously there was a complaint. It's very, very important to avoid previous i…" at bounding box center [854, 102] width 386 height 51
click at [725, 83] on textarea "Previously there was a complaint. It's very, very important to avoid previous i…" at bounding box center [854, 102] width 386 height 51
click at [726, 83] on textarea "Previously there was a complaint. It's very, very important to avoid previous i…" at bounding box center [854, 102] width 386 height 51
click at [966, 82] on textarea "Previously we had a complaint. It's very, very important to avoid previous issu…" at bounding box center [854, 102] width 386 height 51
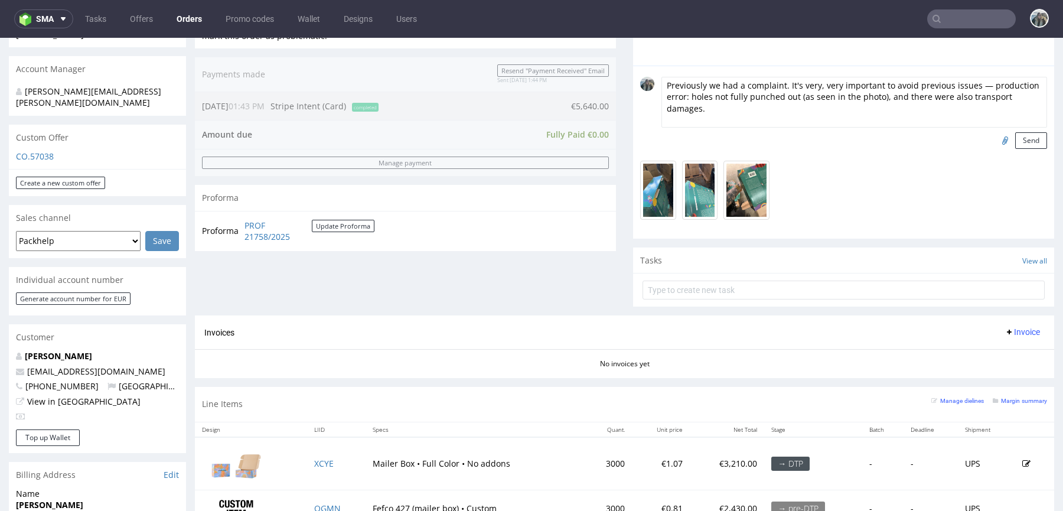
click at [966, 82] on textarea "Previously we had a complaint. It's very, very important to avoid previous issu…" at bounding box center [854, 102] width 386 height 51
click at [966, 85] on textarea "Previously we had a complaint. It's very, very important to avoid previous issu…" at bounding box center [854, 102] width 386 height 51
click at [681, 98] on textarea "Previously we had a complaint. It's very, very important to avoid previous issu…" at bounding box center [854, 102] width 386 height 51
click at [867, 97] on textarea "Previously we had a complaint. It's very, very important to avoid previous issu…" at bounding box center [854, 102] width 386 height 51
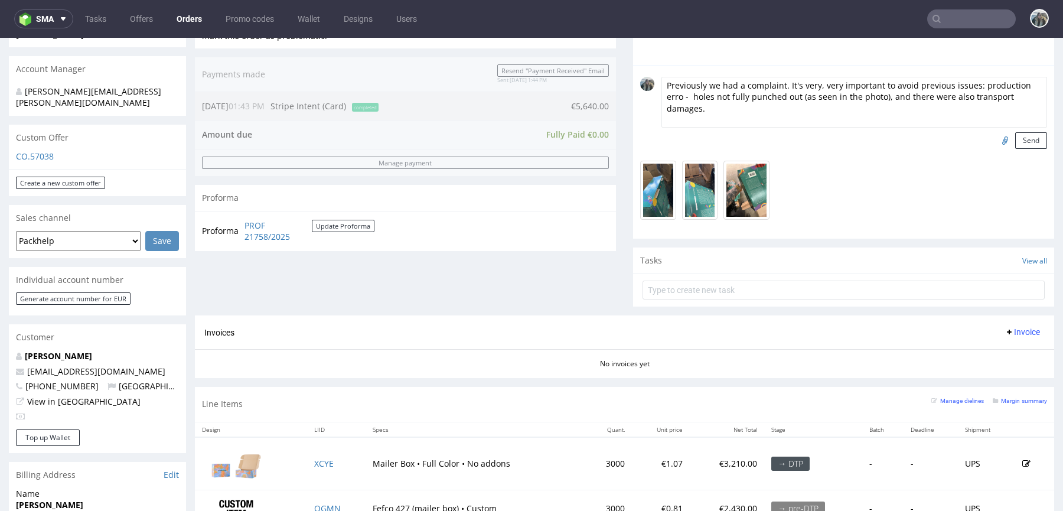
click at [867, 97] on textarea "Previously we had a complaint. It's very, very important to avoid previous issu…" at bounding box center [854, 102] width 386 height 51
type textarea "Previously we had a complaint. It's very, very important to avoid previous issu…"
click at [714, 109] on textarea "Previously we had a complaint. It's very, very important to avoid previous issu…" at bounding box center [854, 102] width 386 height 51
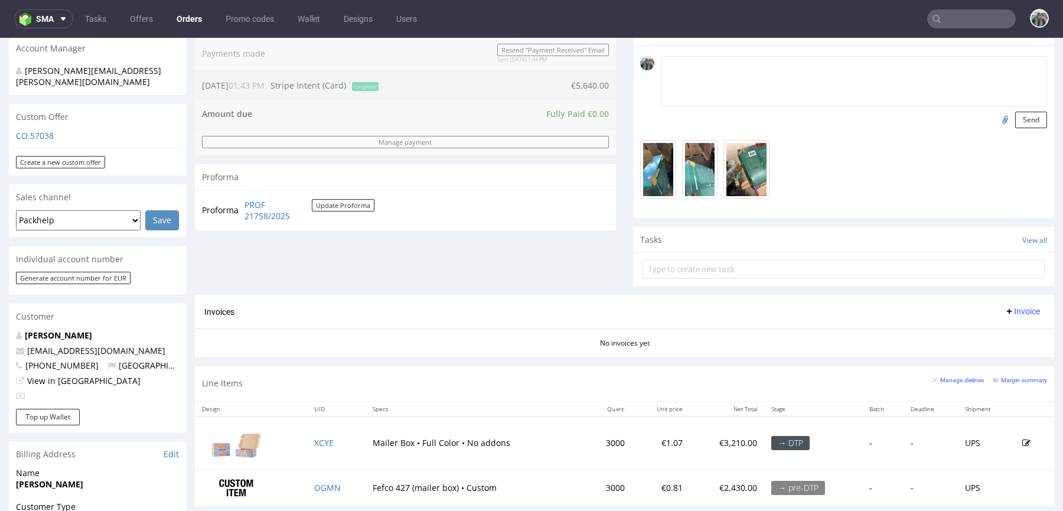
scroll to position [414, 0]
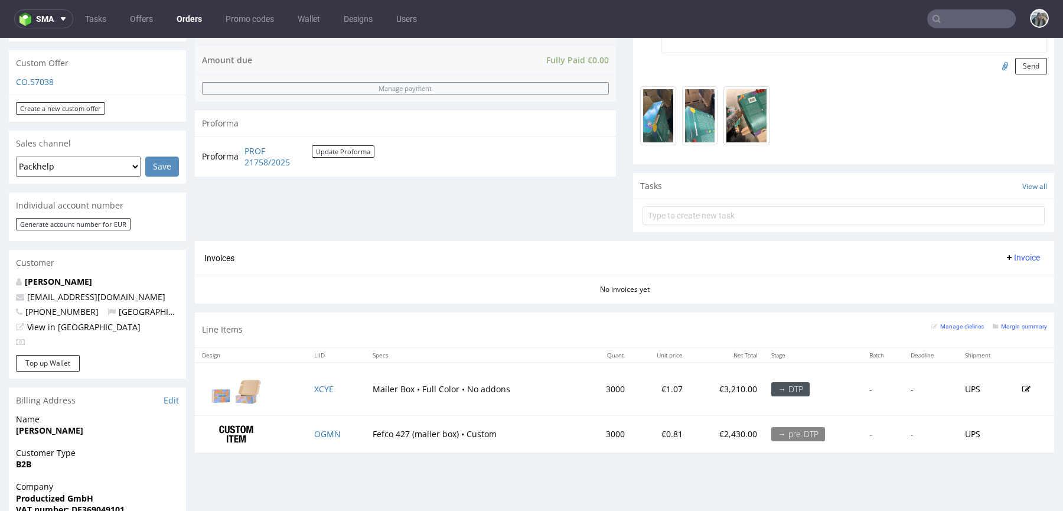
paste textarea "Previously we had a complaint. It's very, very important to avoid previous issu…"
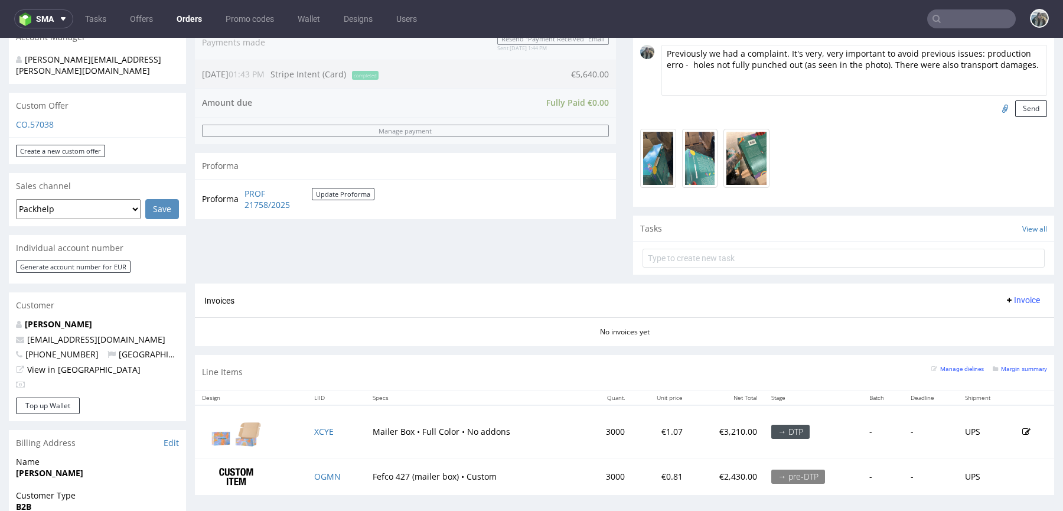
scroll to position [329, 0]
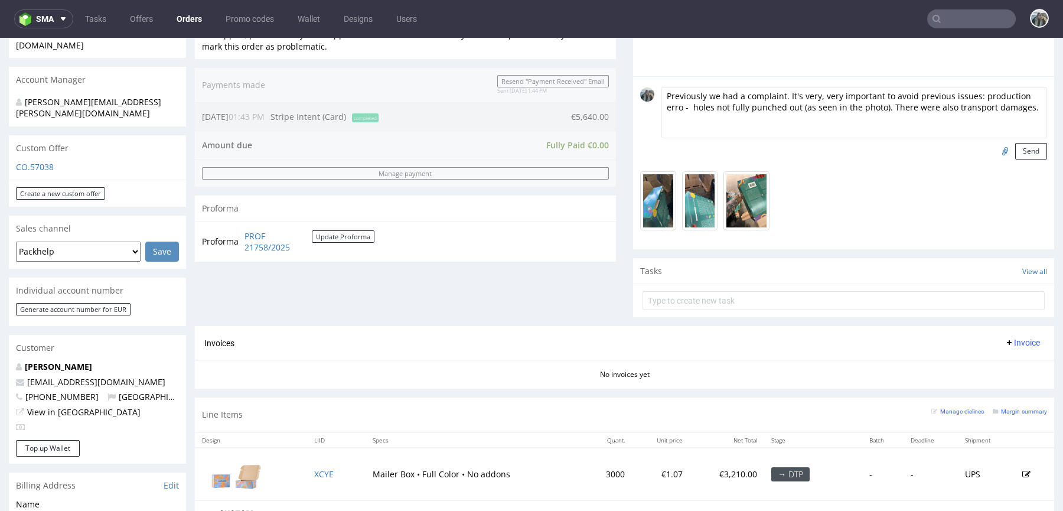
type textarea "Previously we had a complaint. It's very, very important to avoid previous issu…"
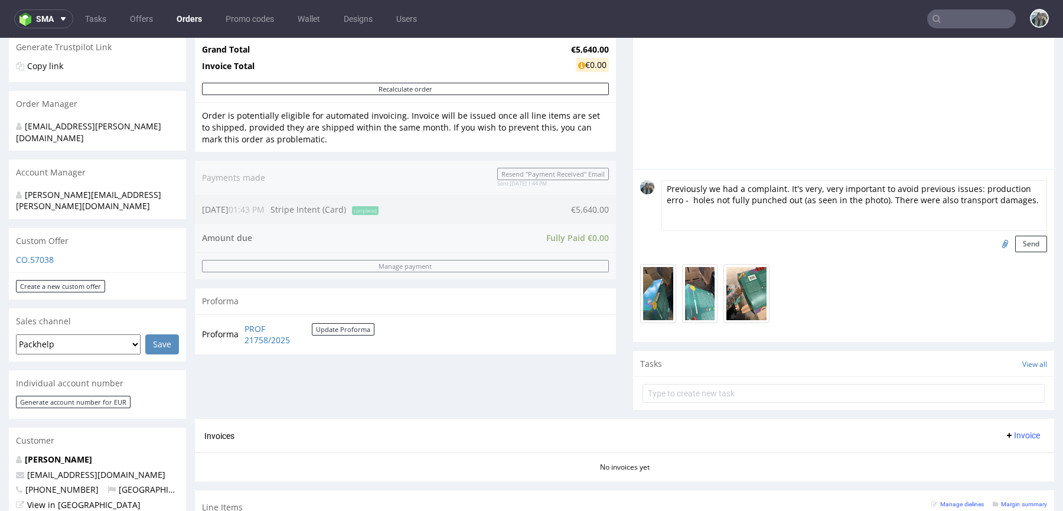
scroll to position [0, 0]
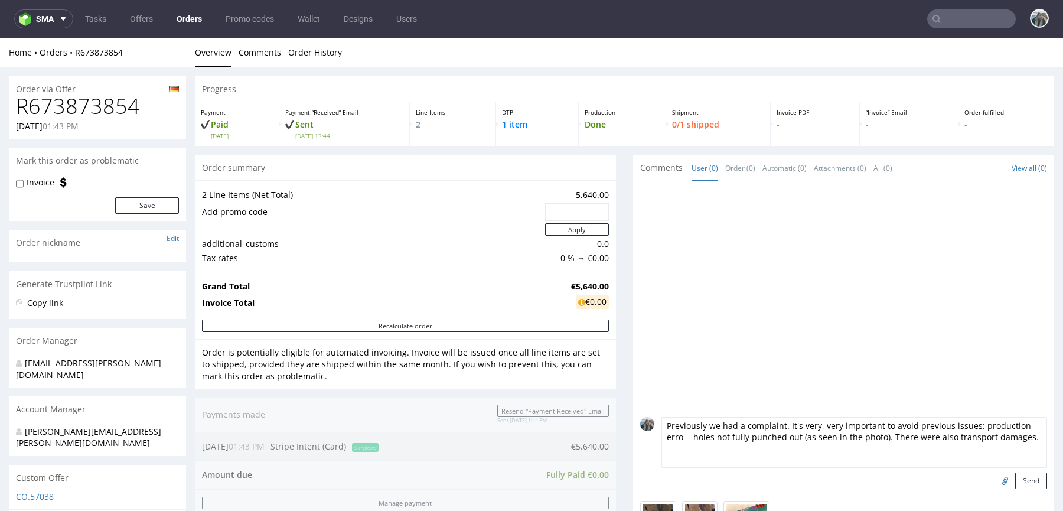
click at [81, 99] on h1 "R673873854" at bounding box center [97, 106] width 163 height 24
copy h1 "R673873854"
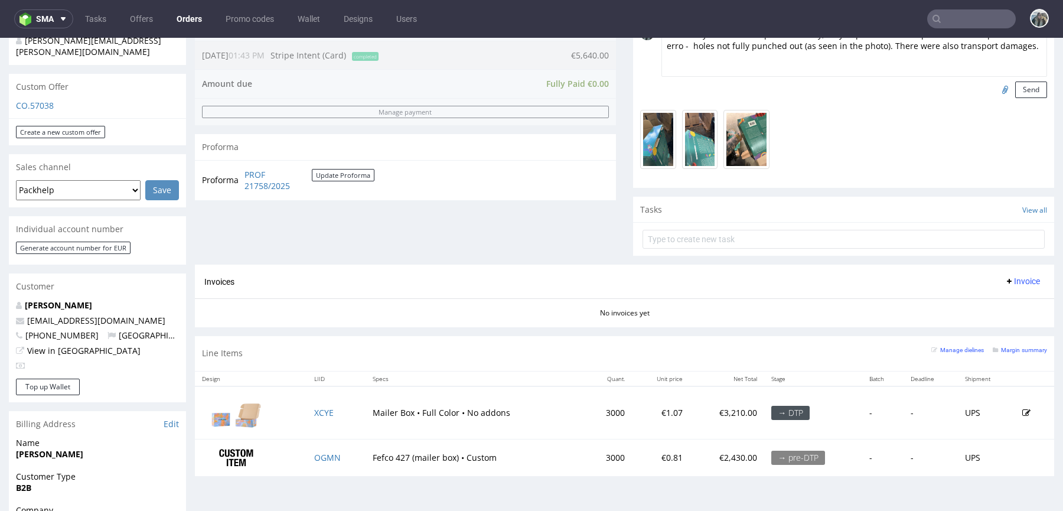
scroll to position [302, 0]
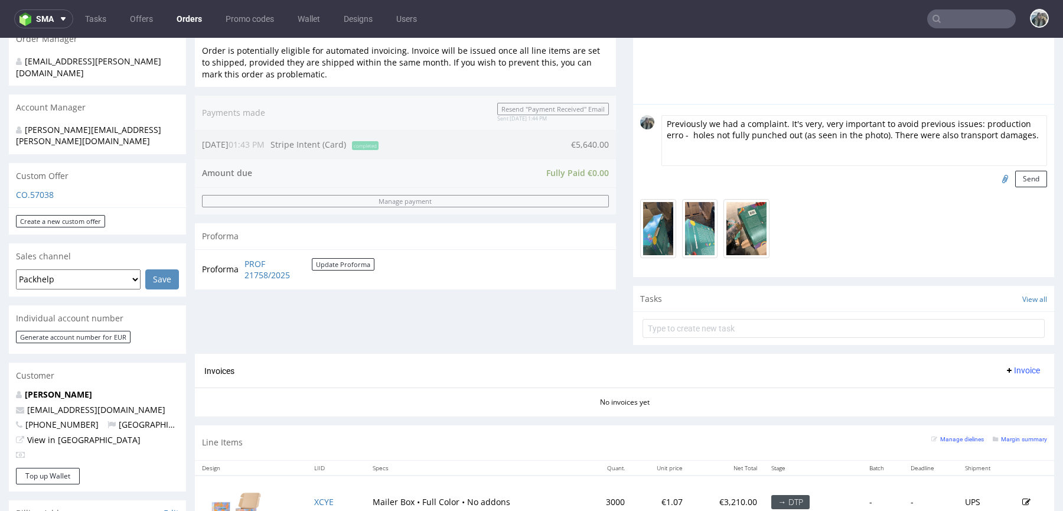
click at [720, 133] on textarea "Previously we had a complaint. It's very, very important to avoid previous issu…" at bounding box center [854, 140] width 386 height 51
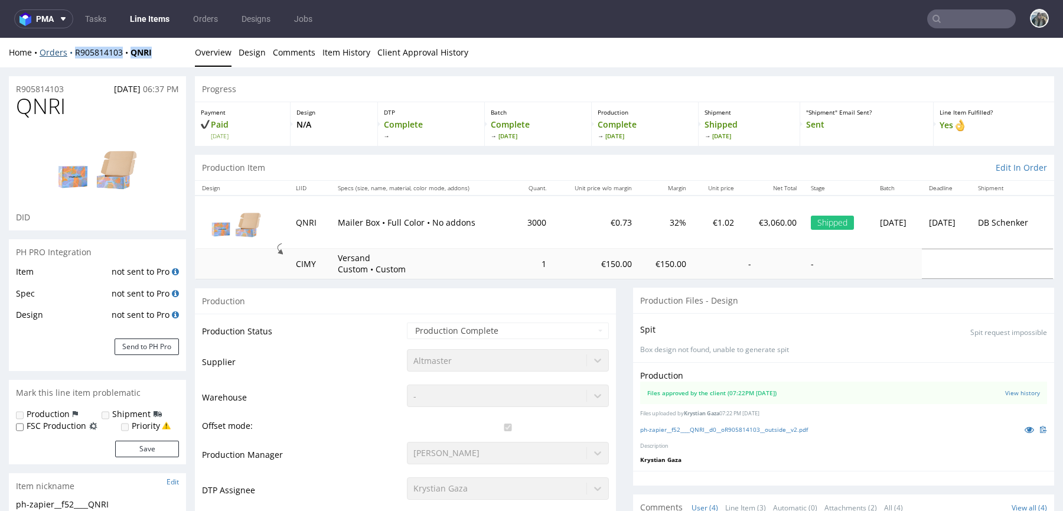
drag, startPoint x: 78, startPoint y: 62, endPoint x: 71, endPoint y: 52, distance: 12.0
click at [71, 52] on div "Home Orders R905814103 QNRI Overview Design Comments Item History Client Approv…" at bounding box center [531, 53] width 1063 height 30
copy div "R905814103 QNRI"
click at [1024, 429] on icon at bounding box center [1028, 429] width 9 height 8
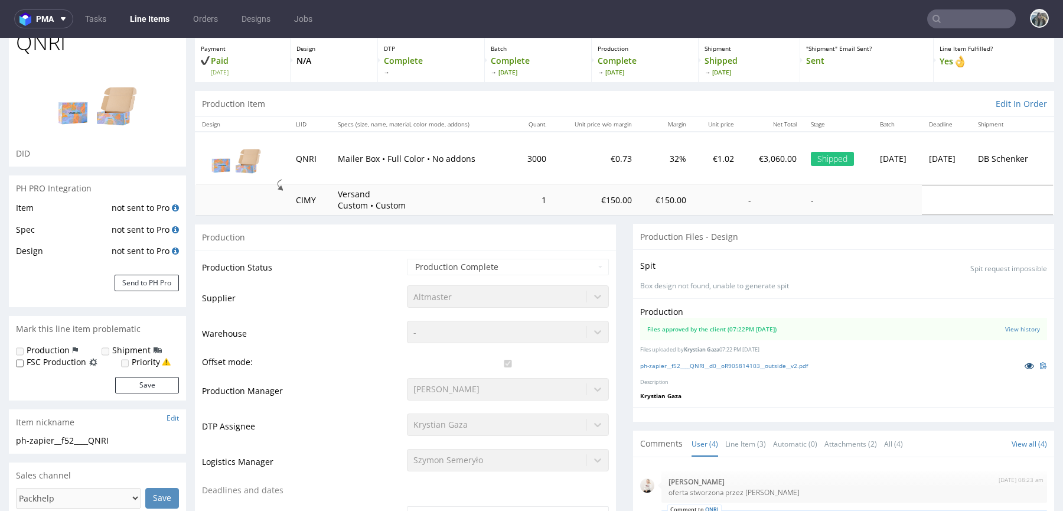
scroll to position [324, 0]
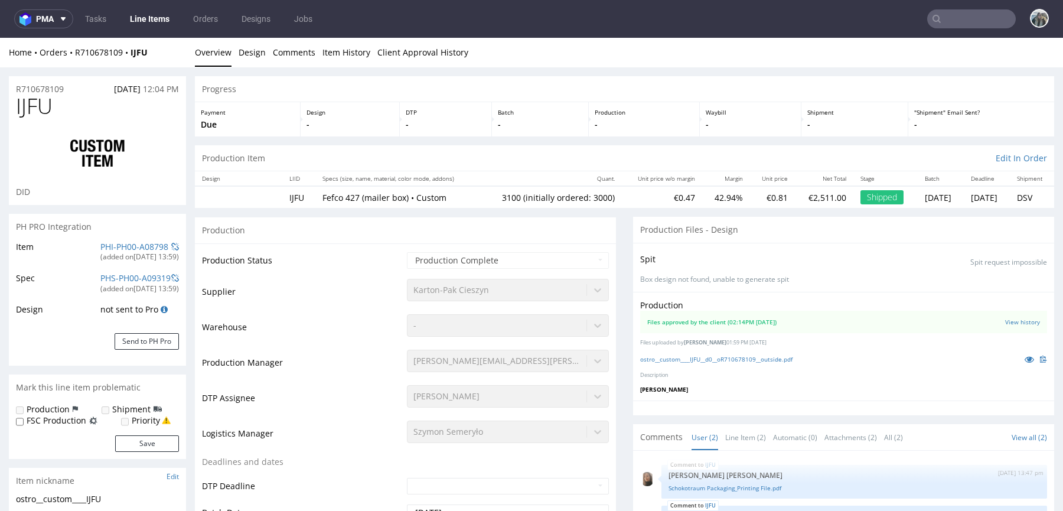
select select "in_progress"
click at [1024, 360] on icon at bounding box center [1028, 359] width 9 height 8
drag, startPoint x: 77, startPoint y: 62, endPoint x: 66, endPoint y: 53, distance: 15.1
click at [66, 53] on div "Home Orders R710678109 IJFU Overview Design Comments Item History Client Approv…" at bounding box center [531, 53] width 1063 height 30
copy div "R710678109 IJFU"
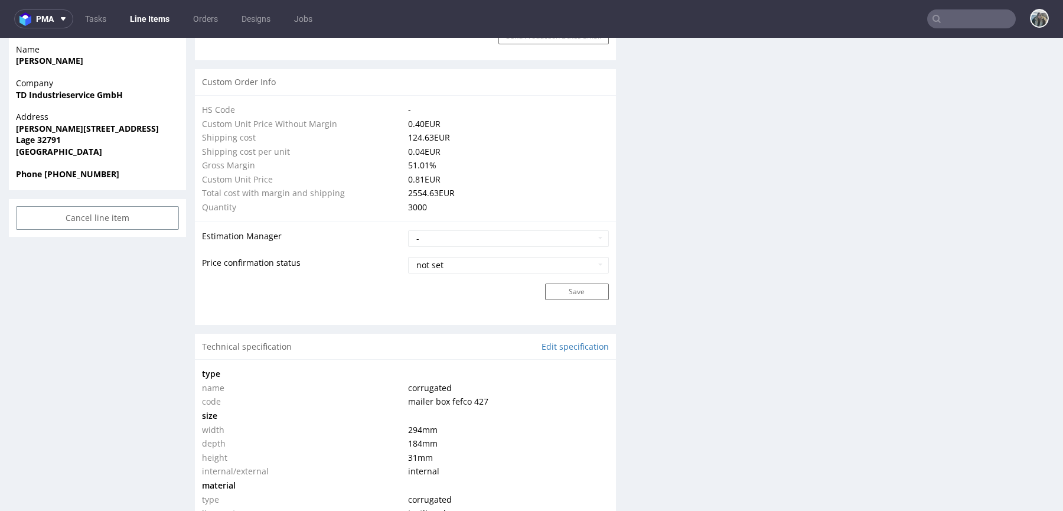
scroll to position [180, 0]
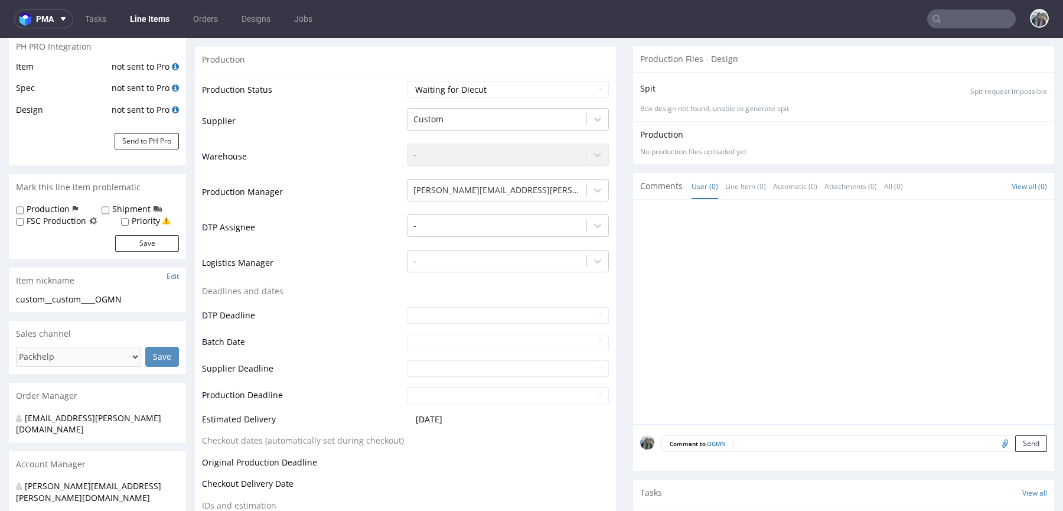
click at [750, 432] on div "Comment to OGMN Send" at bounding box center [843, 447] width 421 height 47
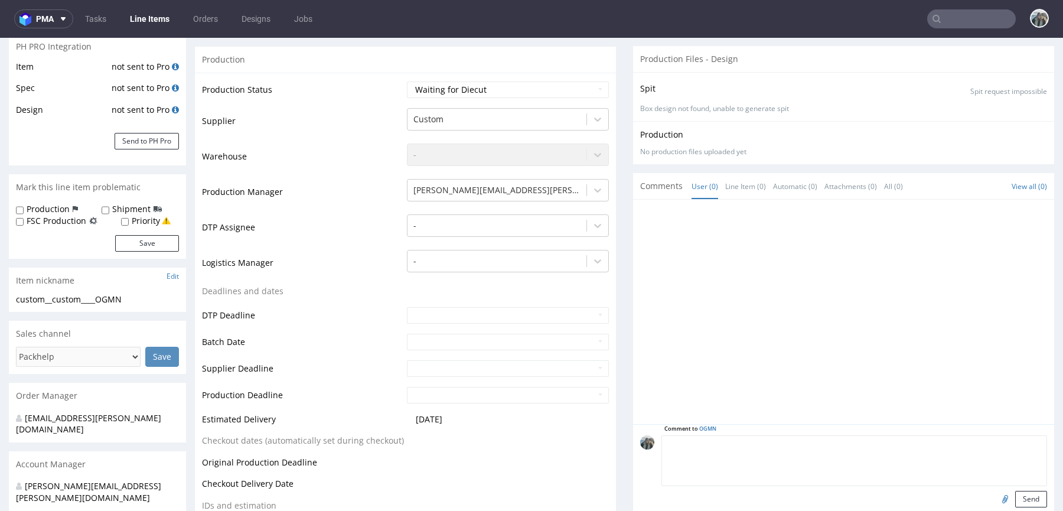
click at [751, 435] on textarea at bounding box center [854, 460] width 386 height 51
paste textarea "R710678109IJFU"
type textarea "Reorder R710678109_IJFU"
click at [995, 492] on input "file" at bounding box center [1003, 498] width 17 height 15
type input "C:\fakepath\ostro__custom____IJFU__d0__oR710678109__outside.pdf"
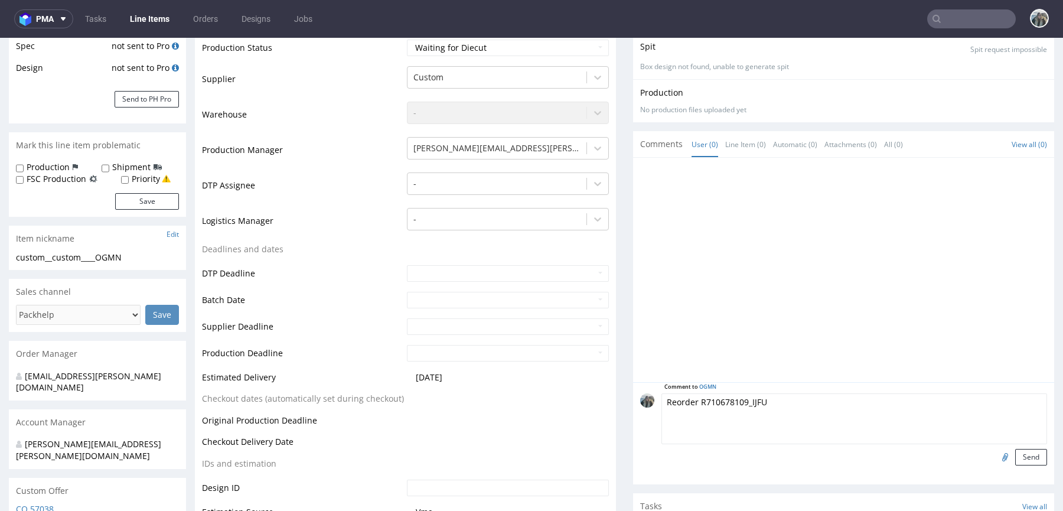
scroll to position [382, 0]
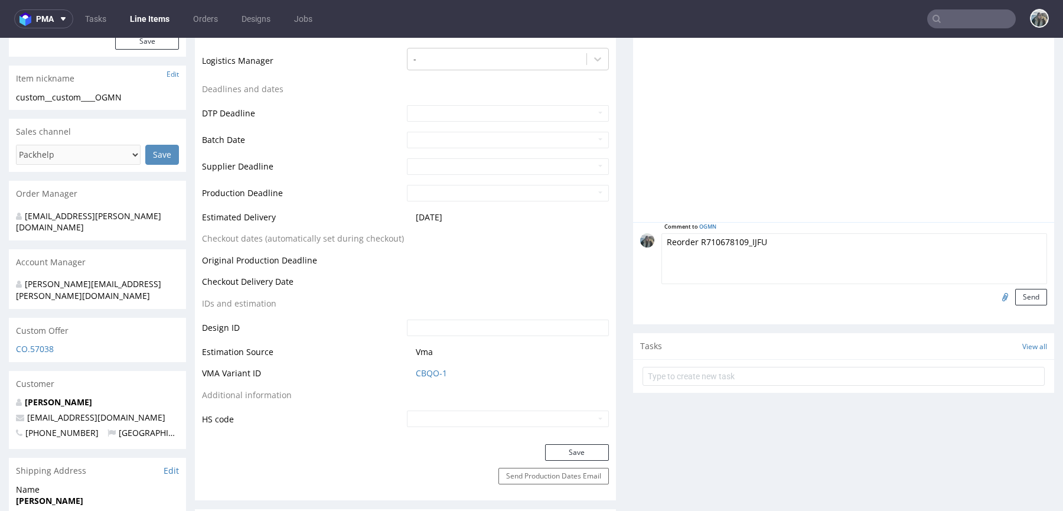
drag, startPoint x: 1016, startPoint y: 295, endPoint x: 873, endPoint y: 204, distance: 169.4
click at [1017, 295] on button "Send" at bounding box center [1031, 297] width 32 height 17
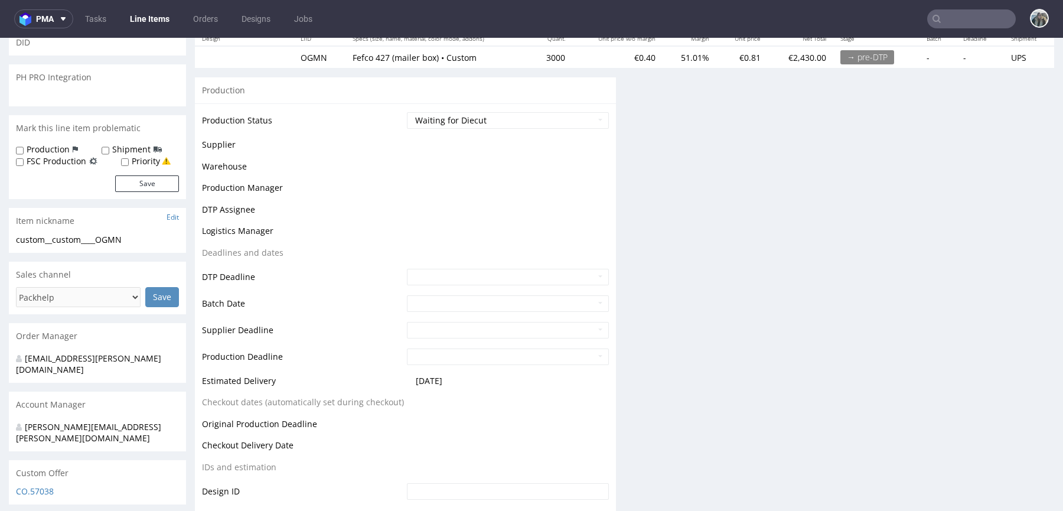
scroll to position [164, 0]
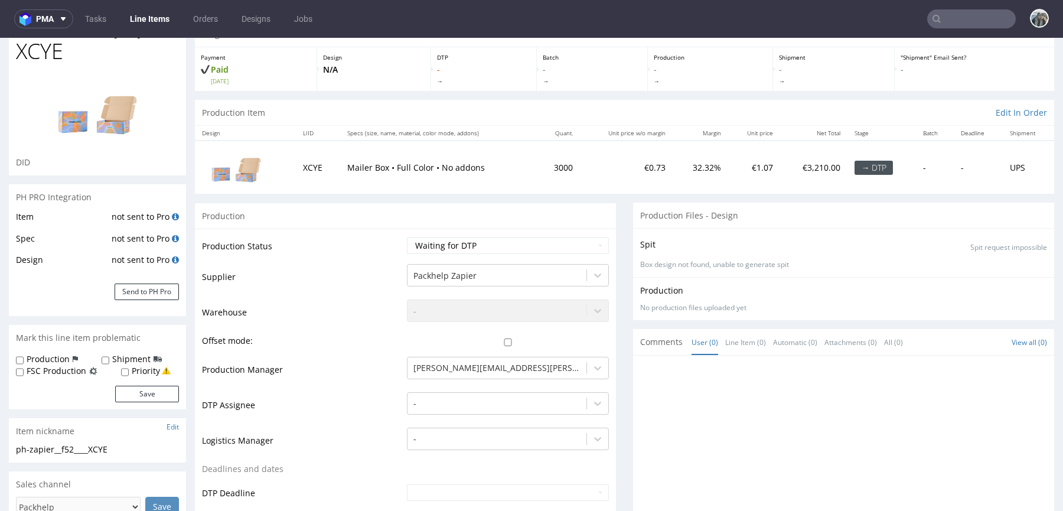
scroll to position [314, 0]
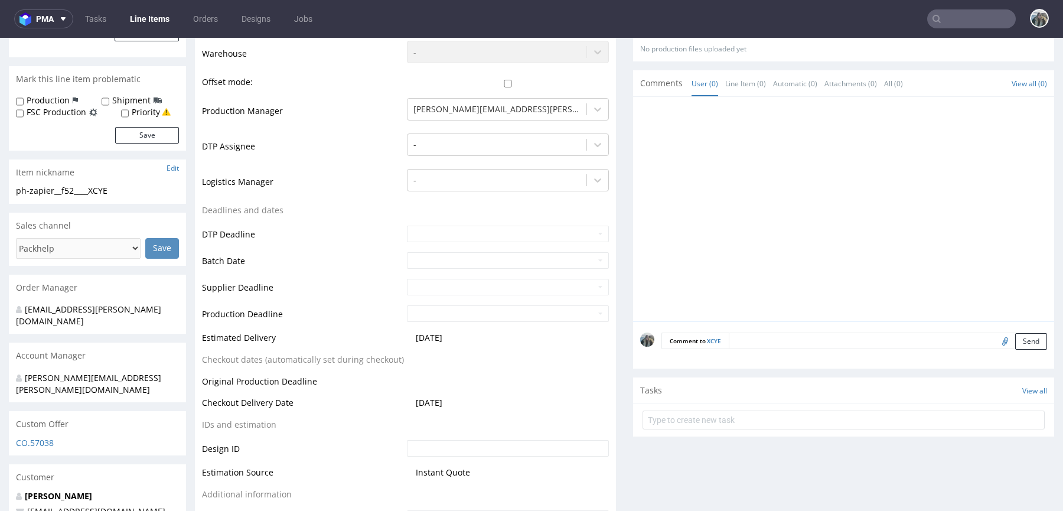
click at [758, 327] on div "Comment to XCYE Send" at bounding box center [843, 344] width 421 height 47
click at [765, 344] on textarea at bounding box center [888, 340] width 318 height 17
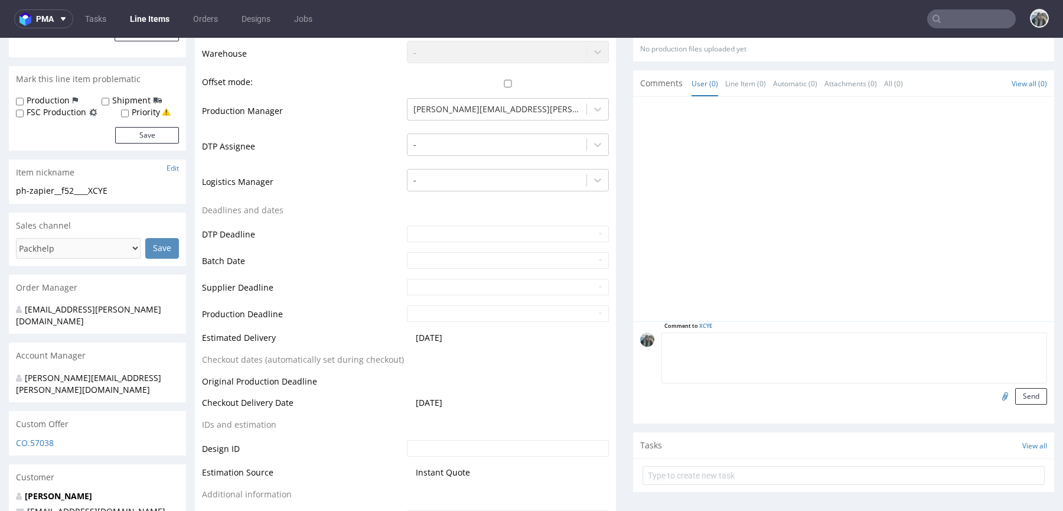
paste textarea "R905814103QNRI"
type textarea "reorder R905814103_QNRI"
click at [995, 391] on input "file" at bounding box center [1003, 395] width 17 height 15
type input "C:\fakepath\ph-zapier__f52____QNRI__d0__oR905814103__outside__v2.pdf"
click at [1016, 397] on button "Send" at bounding box center [1031, 396] width 32 height 17
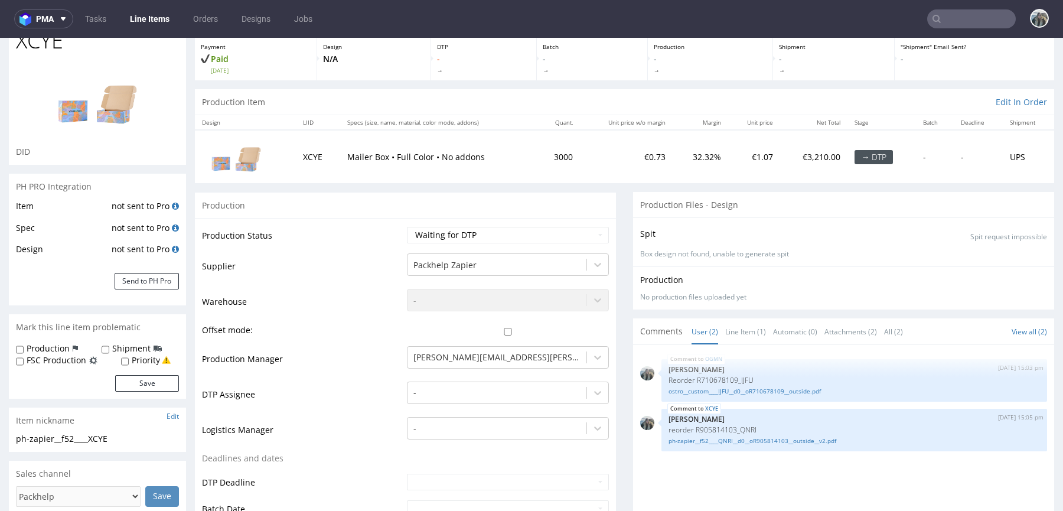
scroll to position [260, 0]
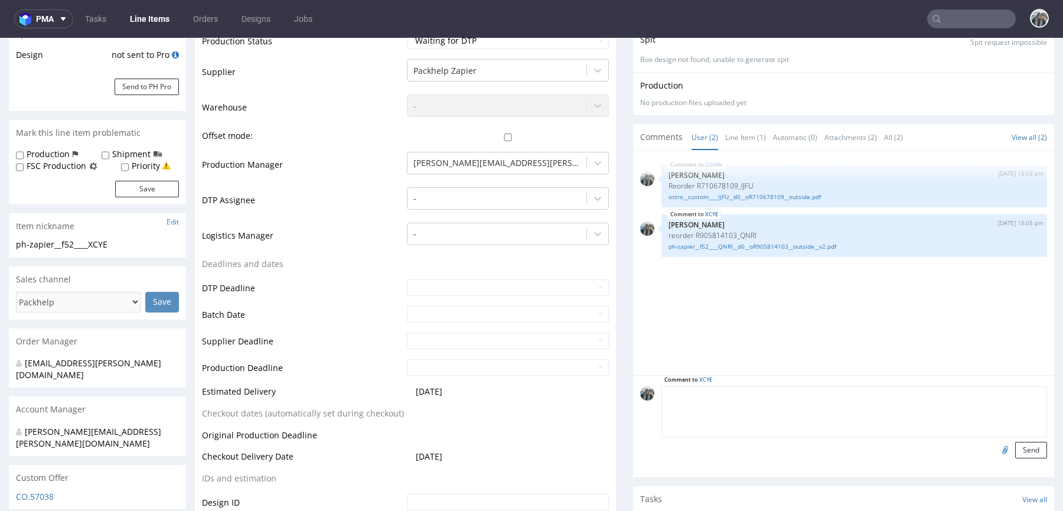
click at [797, 393] on textarea at bounding box center [854, 411] width 386 height 51
paste textarea "Previously we had a complaint. It's very, very important to avoid previous issu…"
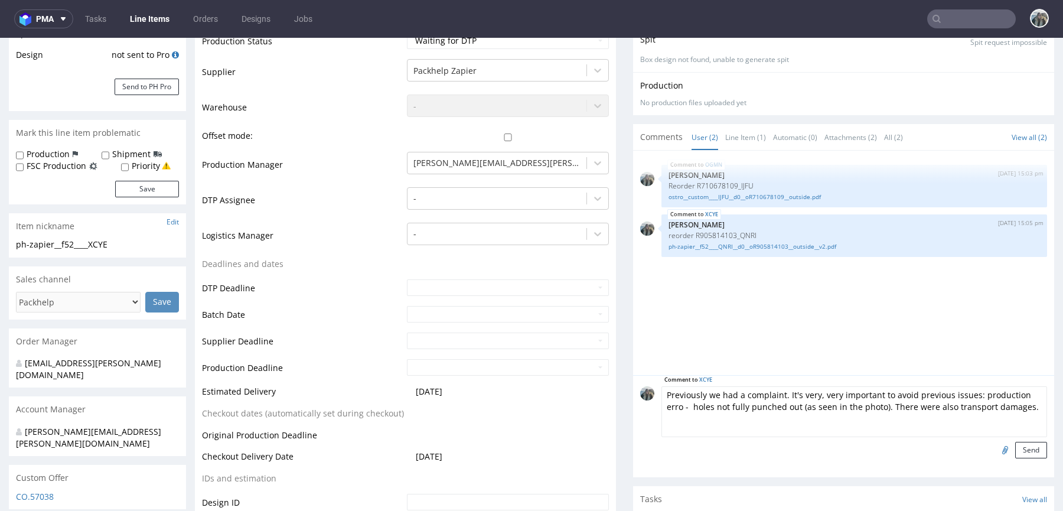
type textarea "Previously we had a complaint. It's very, very important to avoid previous issu…"
click at [995, 452] on input "file" at bounding box center [1003, 449] width 17 height 15
type input "C:\fakepath\WhatsApp Bild 2025-08-21 um 12.47.36_86712af9.jpg"
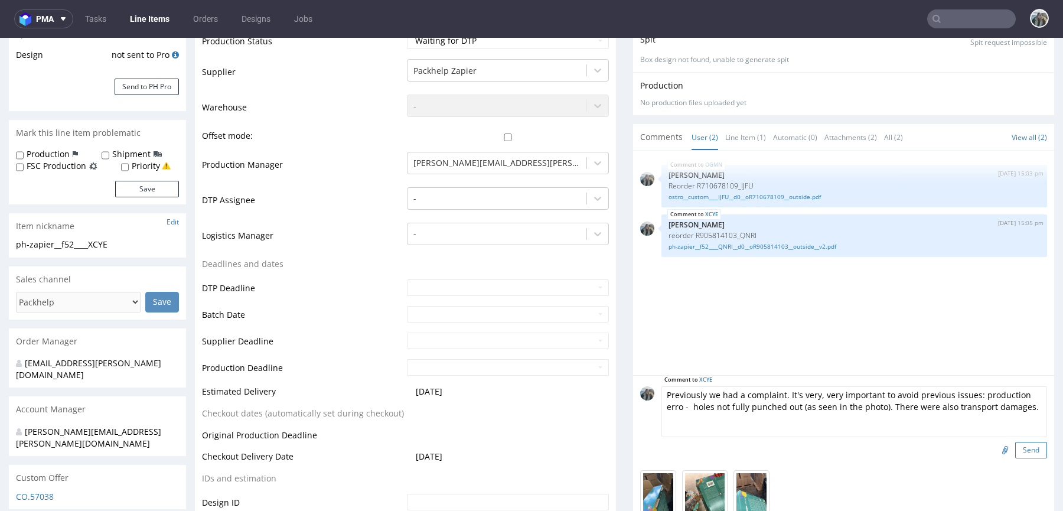
click at [1024, 445] on button "Send" at bounding box center [1031, 450] width 32 height 17
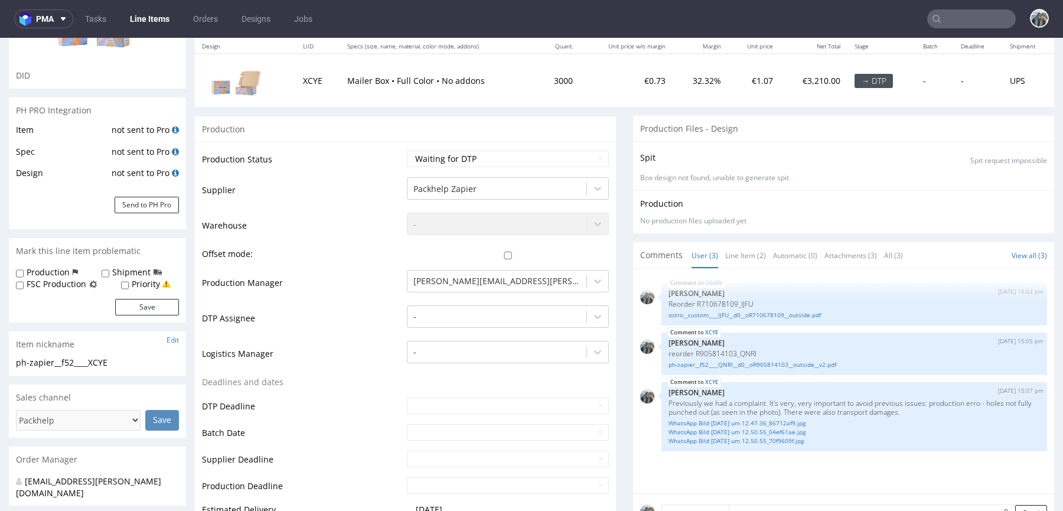
scroll to position [30, 0]
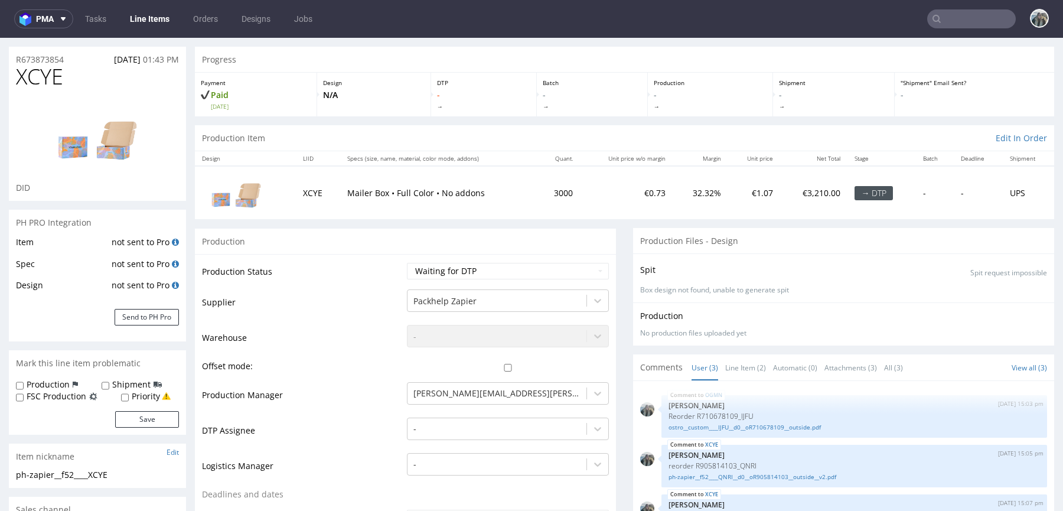
click at [57, 384] on label "Production" at bounding box center [48, 384] width 43 height 12
click at [24, 384] on input "Production" at bounding box center [20, 385] width 8 height 9
checkbox input "true"
click at [138, 418] on button "Save" at bounding box center [147, 419] width 64 height 17
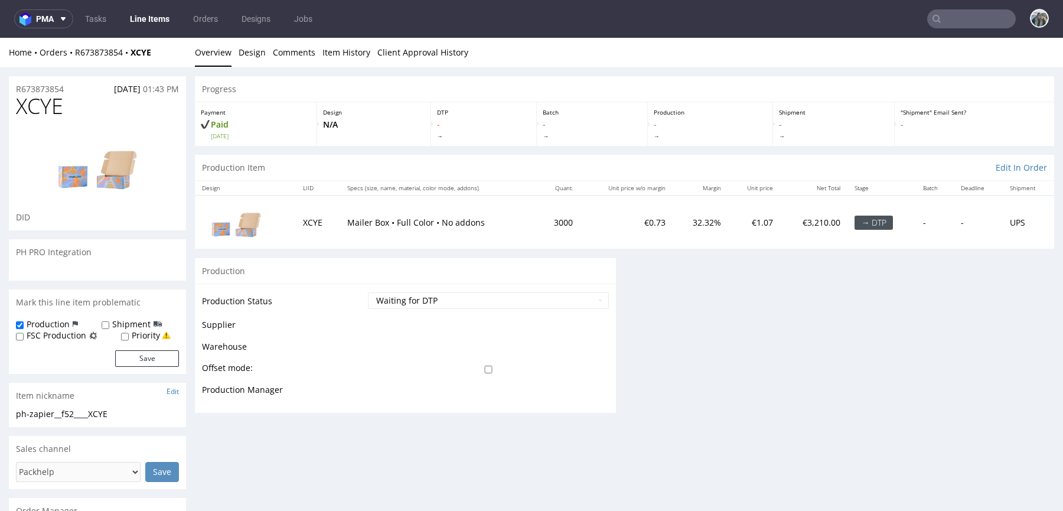
scroll to position [0, 0]
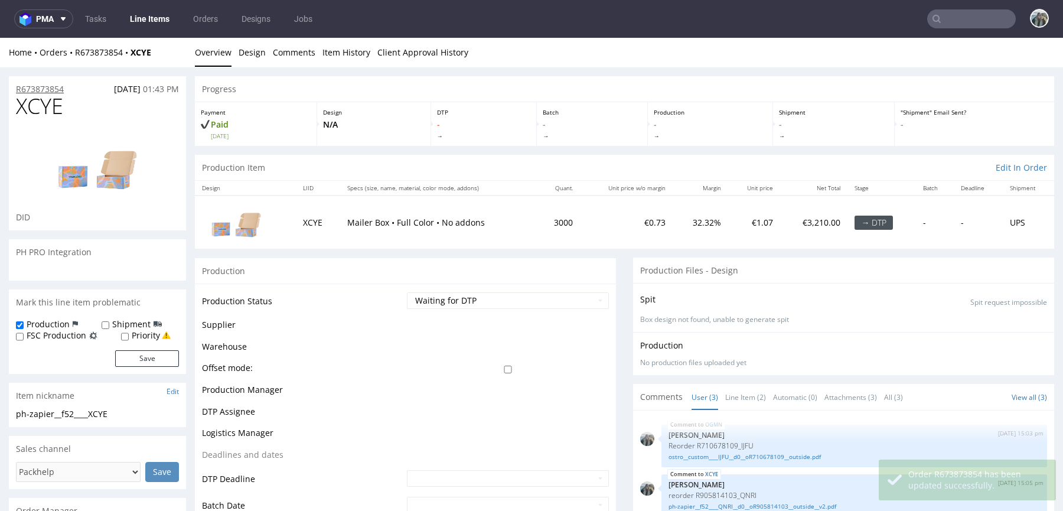
click at [49, 90] on p "R673873854" at bounding box center [40, 89] width 48 height 12
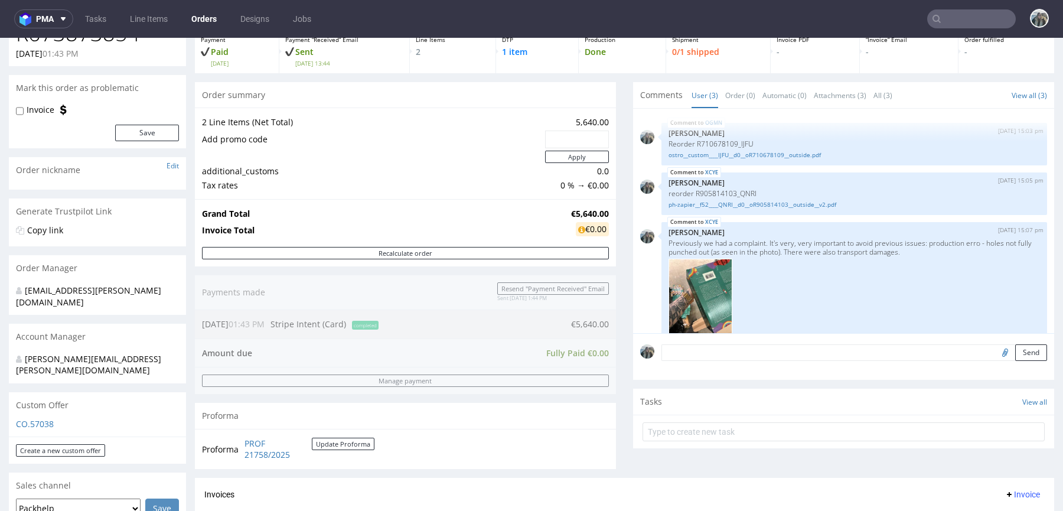
scroll to position [300, 0]
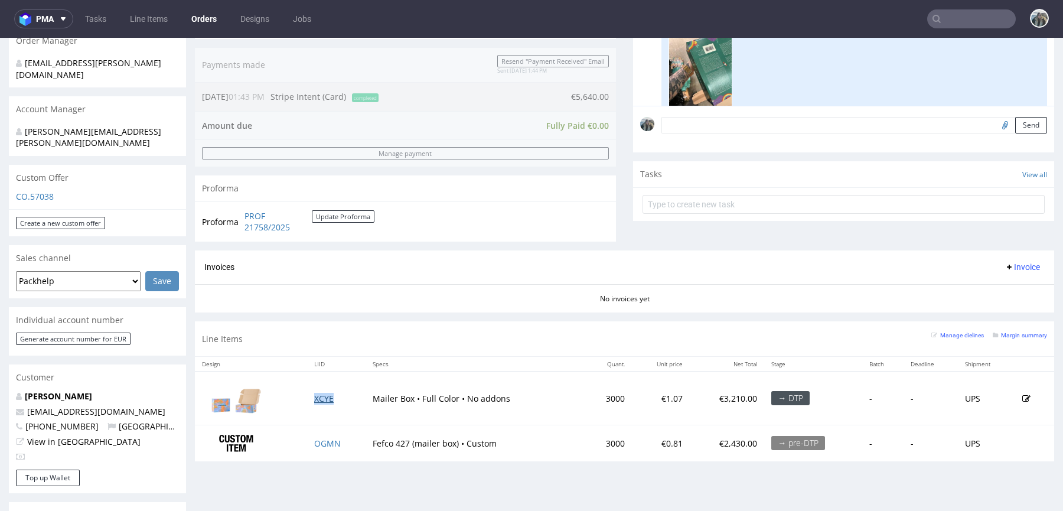
click at [330, 400] on link "XCYE" at bounding box center [323, 398] width 19 height 11
click at [330, 438] on link "OGMN" at bounding box center [327, 443] width 27 height 11
click at [958, 17] on input "text" at bounding box center [971, 18] width 89 height 19
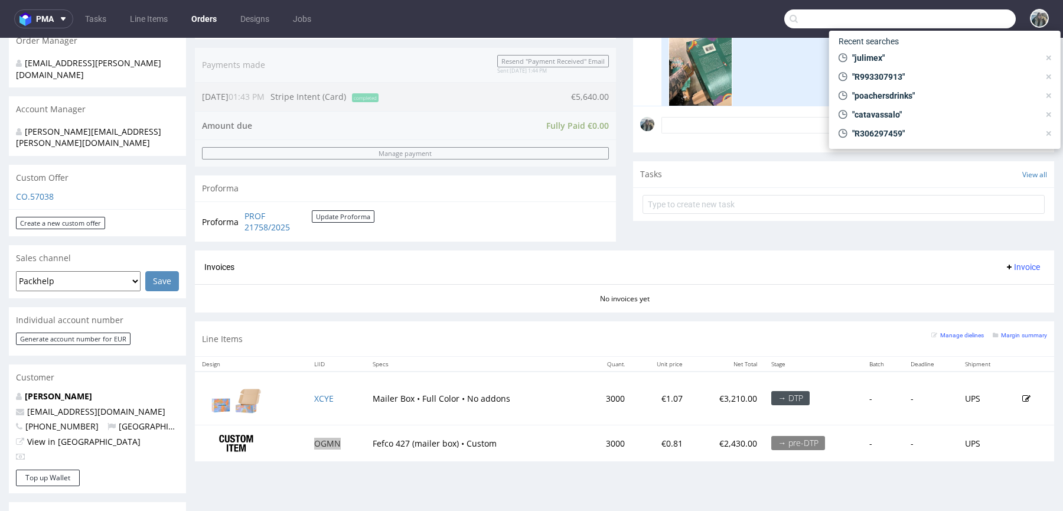
paste input "frisco"
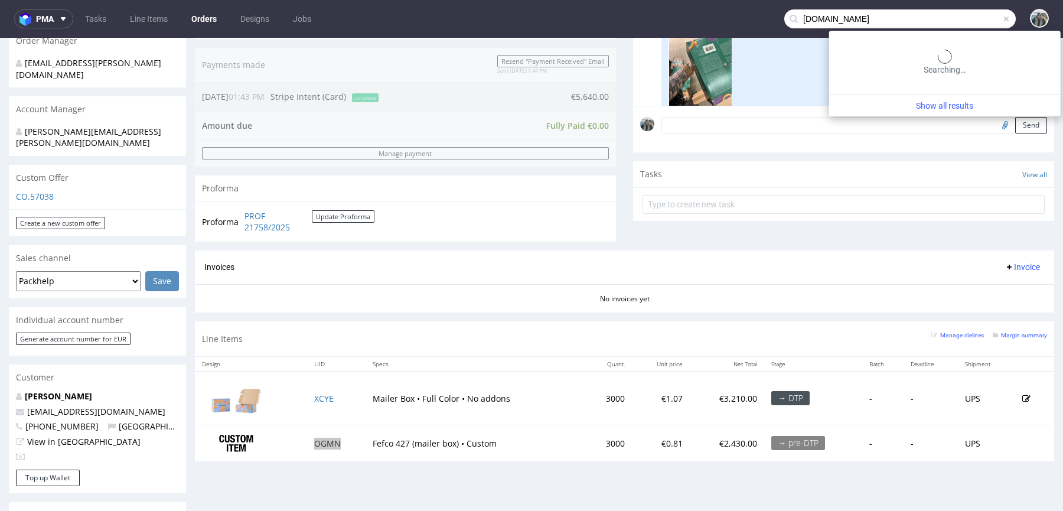
type input "frisco.pl"
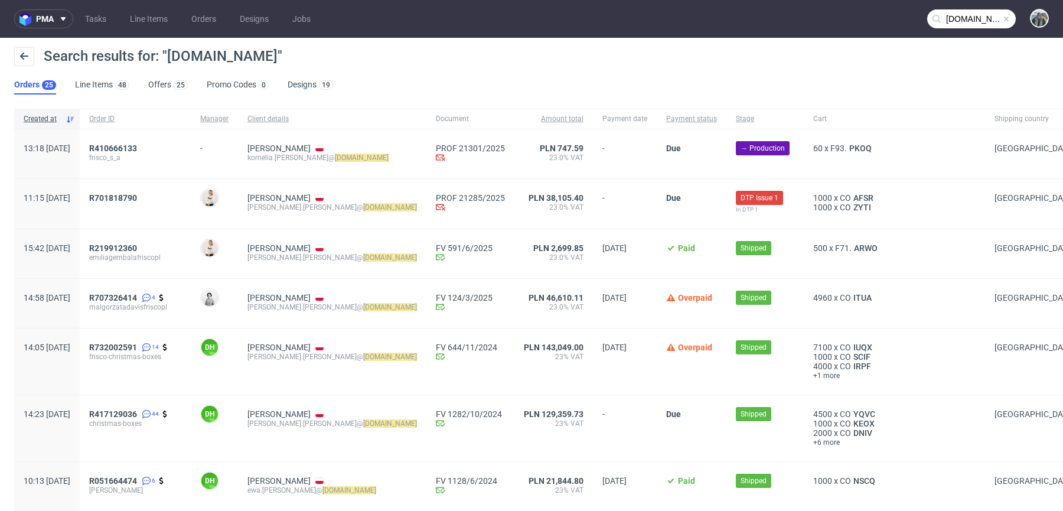
click at [137, 143] on span "R410666133" at bounding box center [113, 147] width 48 height 9
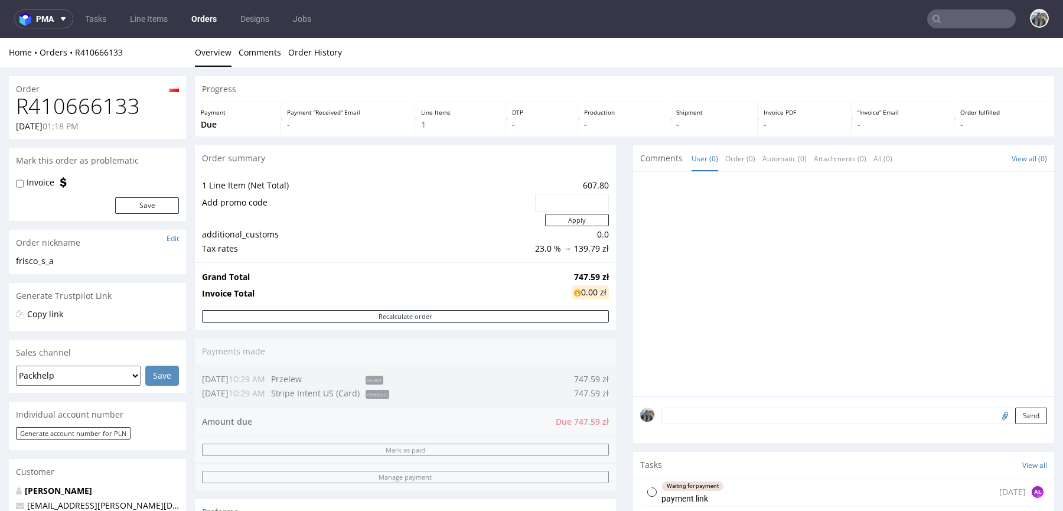
type input "frisco.pl"
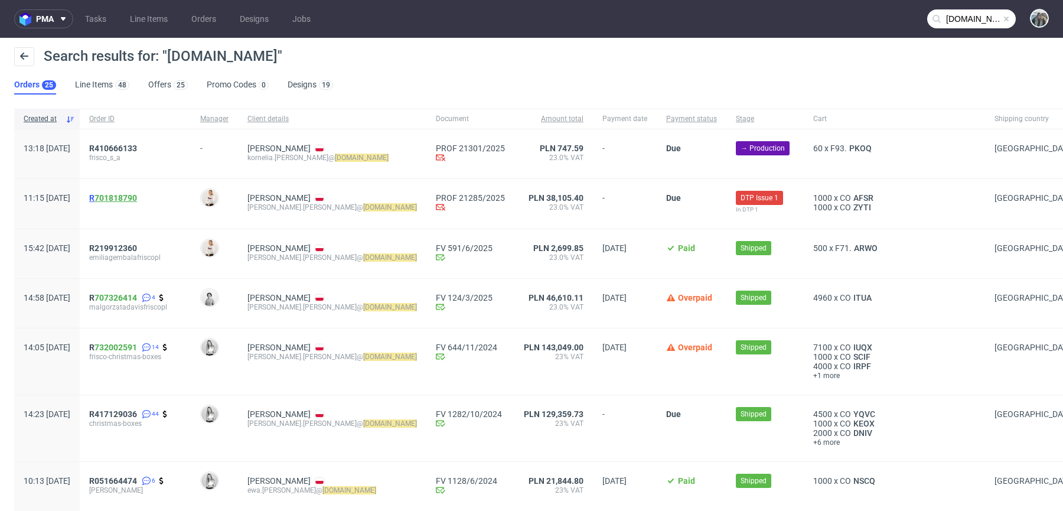
click at [133, 195] on link "701818790" at bounding box center [115, 197] width 43 height 9
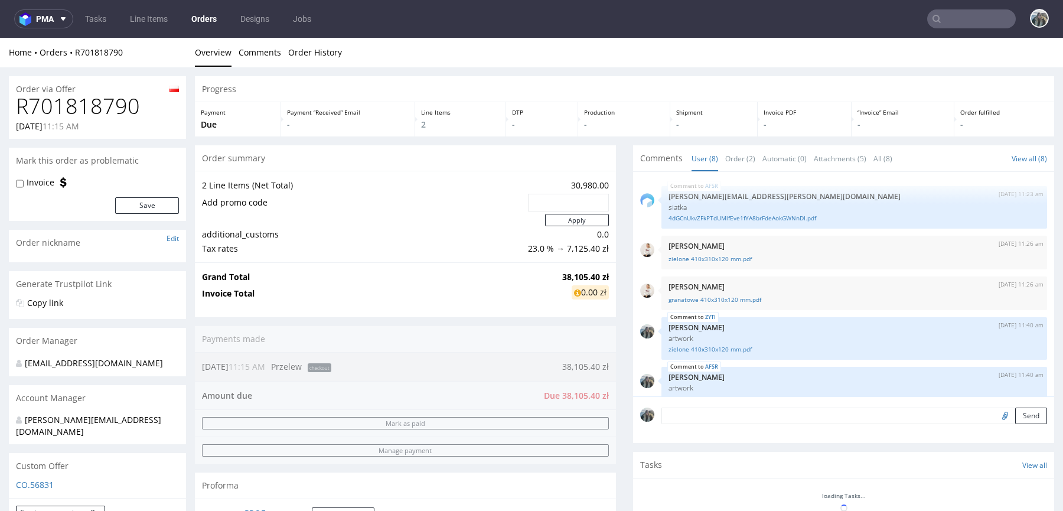
scroll to position [170, 0]
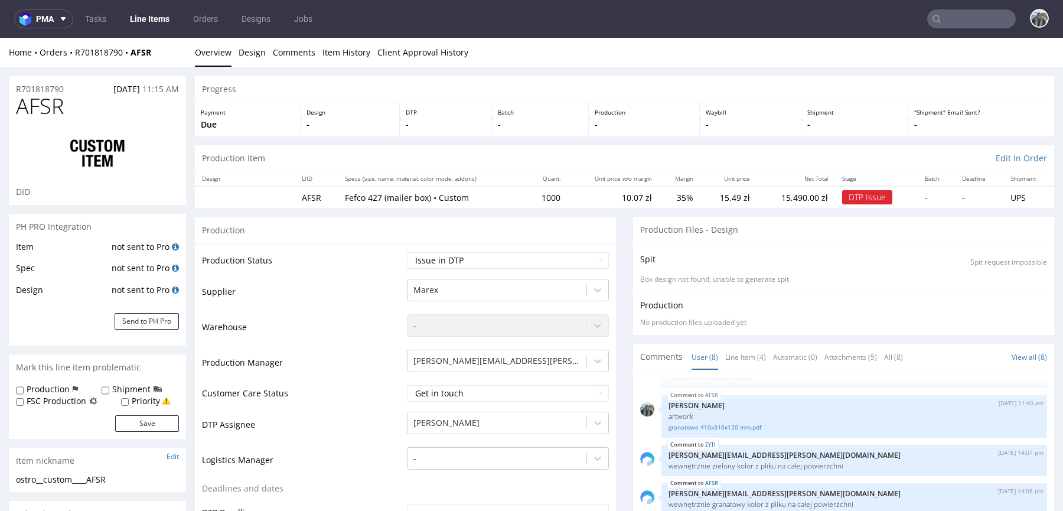
scroll to position [355, 0]
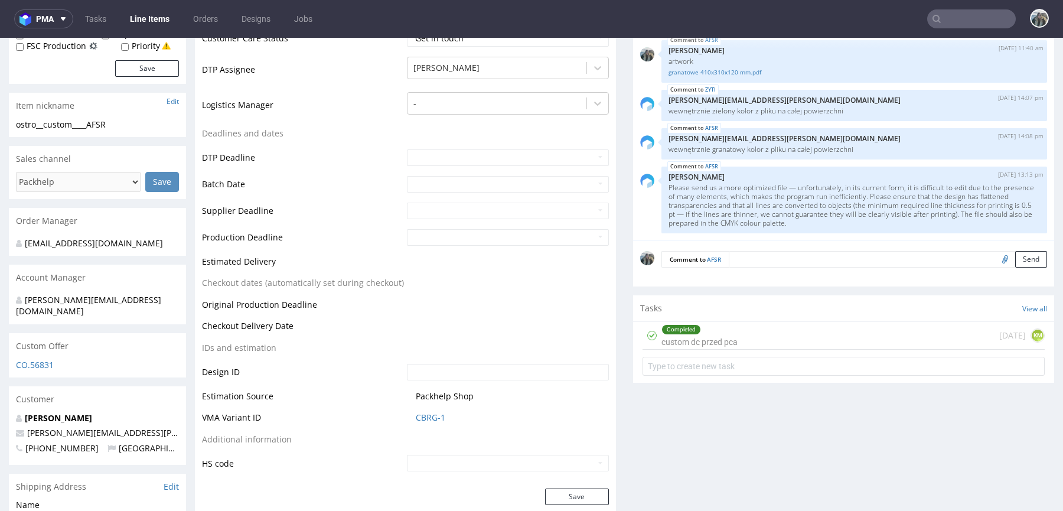
click at [995, 256] on input "file" at bounding box center [1003, 258] width 17 height 15
type input "C:\fakepath\ostro__custom____AHZS__d0__oR701818790__outside_druk.pdf"
click at [1015, 260] on button "Send" at bounding box center [1031, 259] width 32 height 17
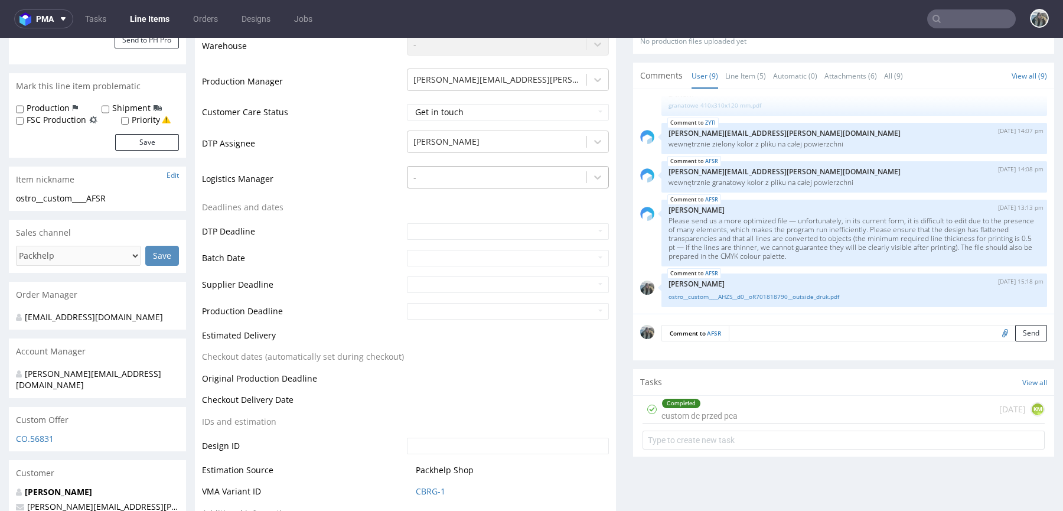
scroll to position [155, 0]
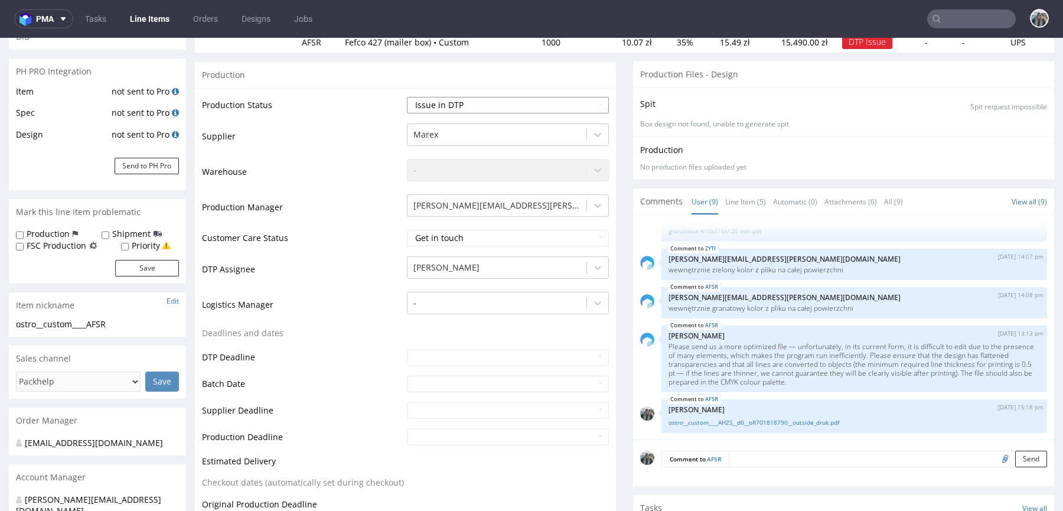
click at [476, 97] on select "Waiting for Artwork Waiting for Diecut Waiting for Mockup Waiting for DTP Waiti…" at bounding box center [508, 105] width 202 height 17
select select "back_for_dtp"
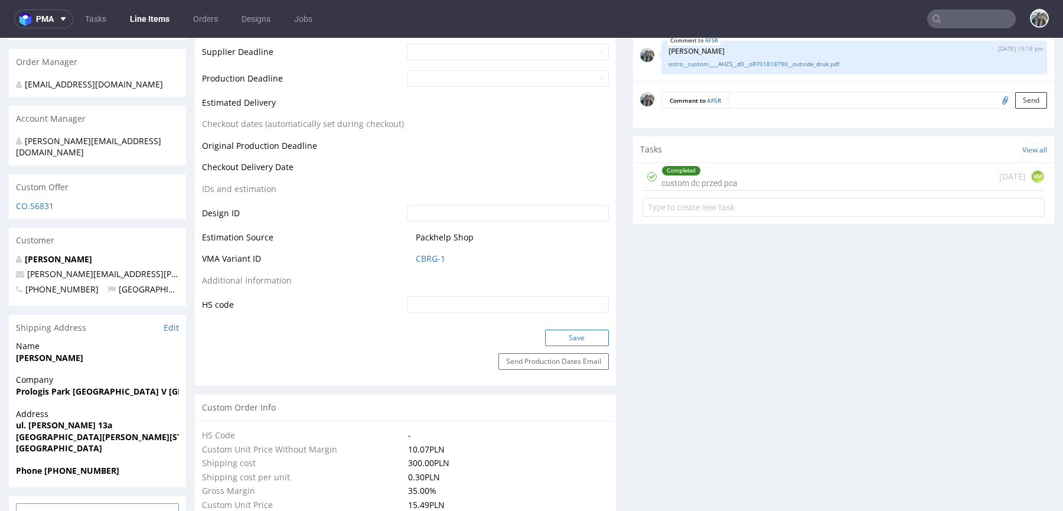
click at [569, 335] on button "Save" at bounding box center [577, 337] width 64 height 17
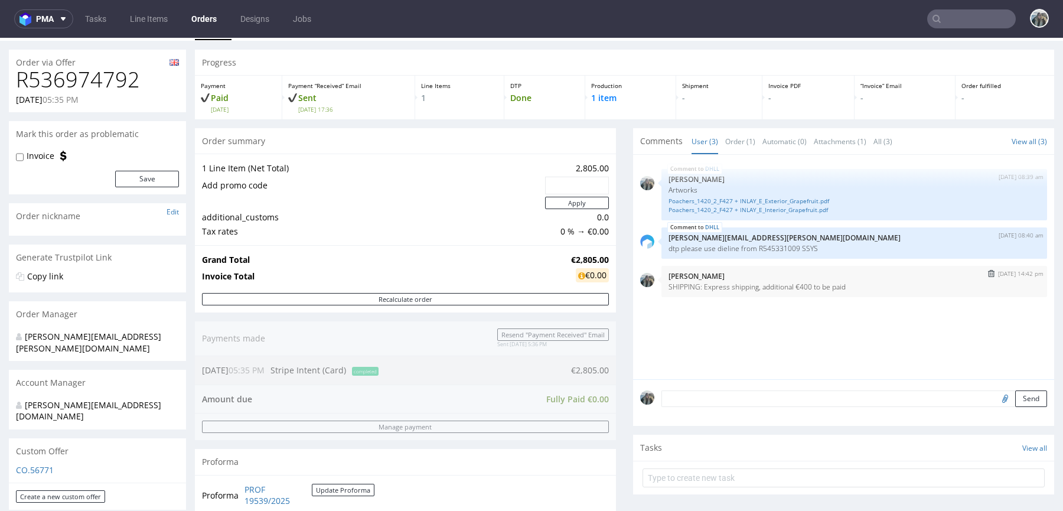
scroll to position [226, 0]
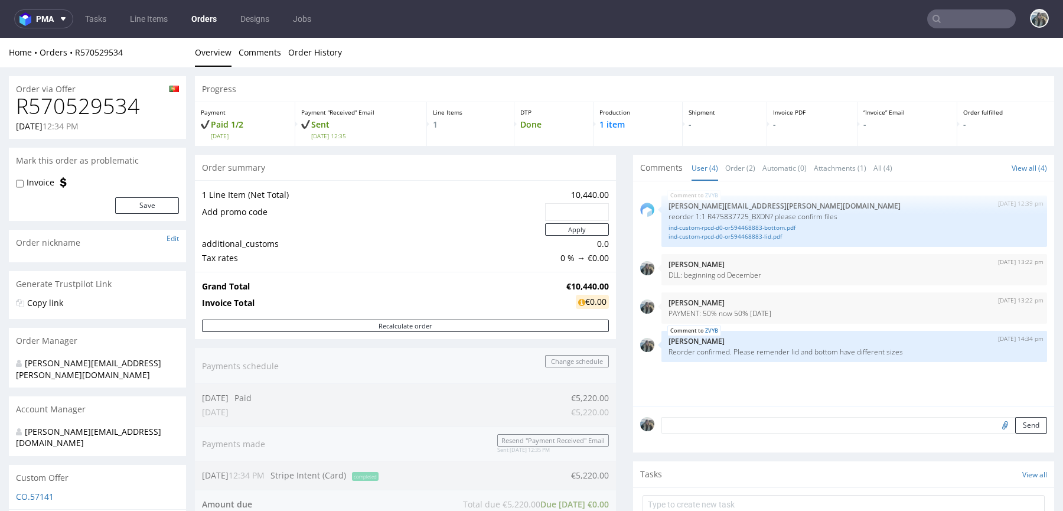
click at [110, 97] on h1 "R570529534" at bounding box center [97, 106] width 163 height 24
copy h1 "R570529534"
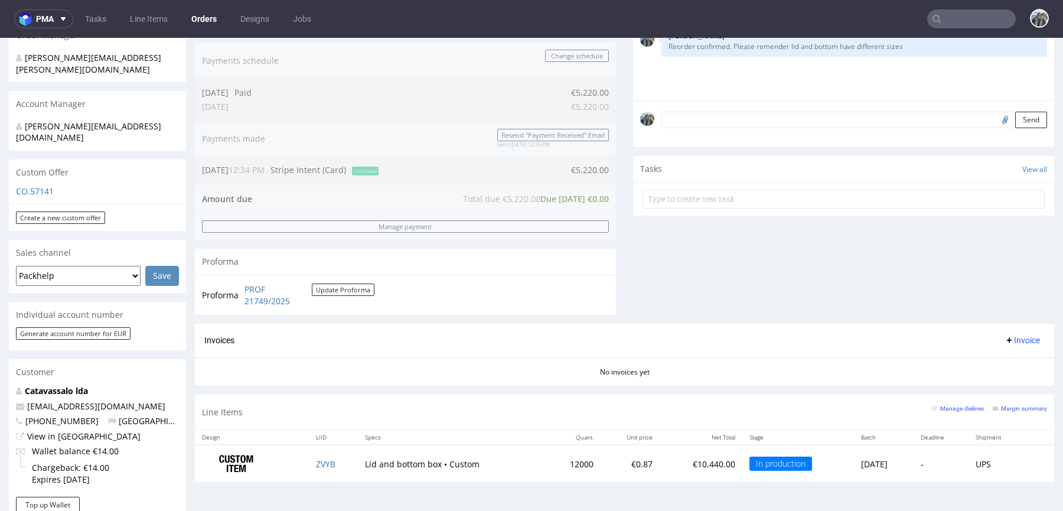
scroll to position [203, 0]
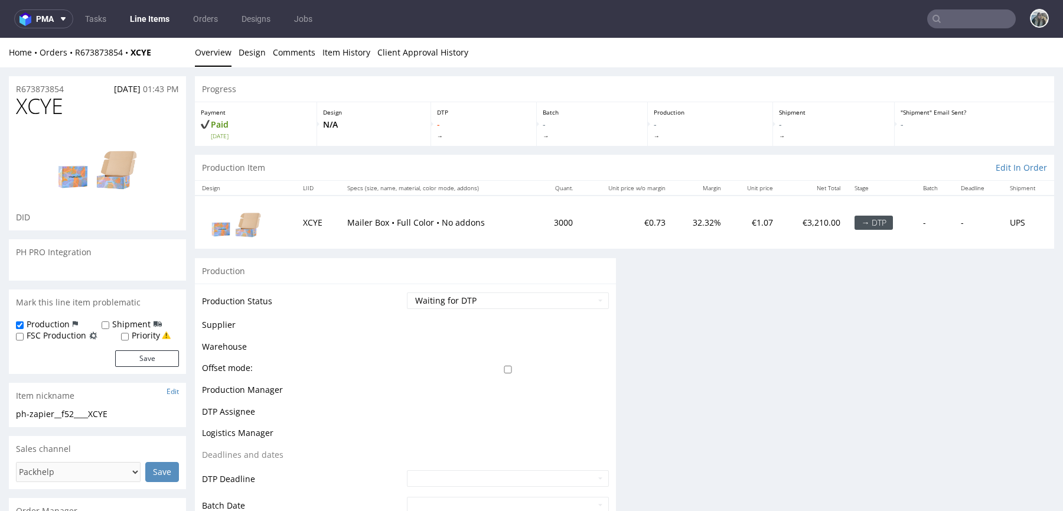
click at [119, 335] on div "Production Shipment FSC Production Priority" at bounding box center [97, 329] width 163 height 23
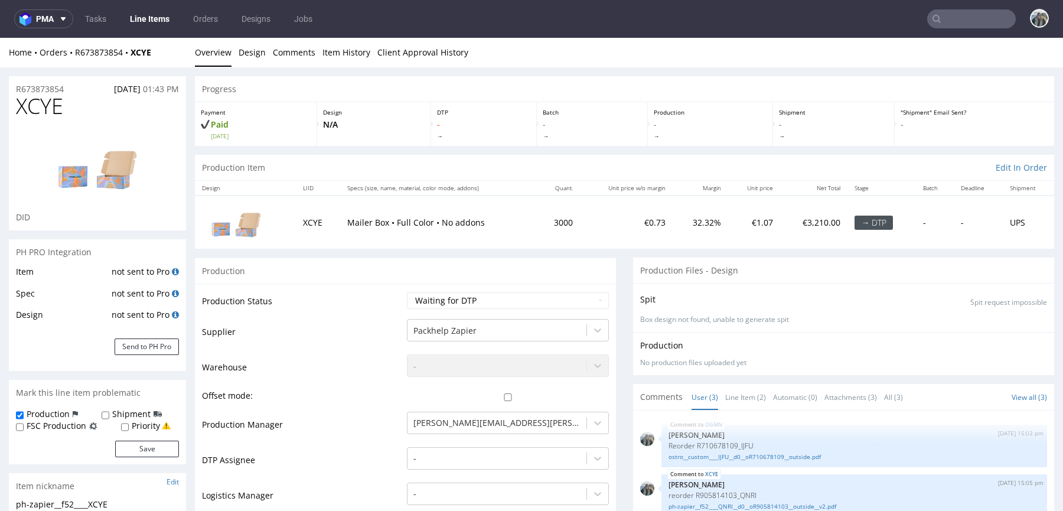
click at [143, 335] on div "Item not sent to Pro Spec not sent to Pro Design not sent to Pro Send to PH Pro" at bounding box center [97, 318] width 177 height 106
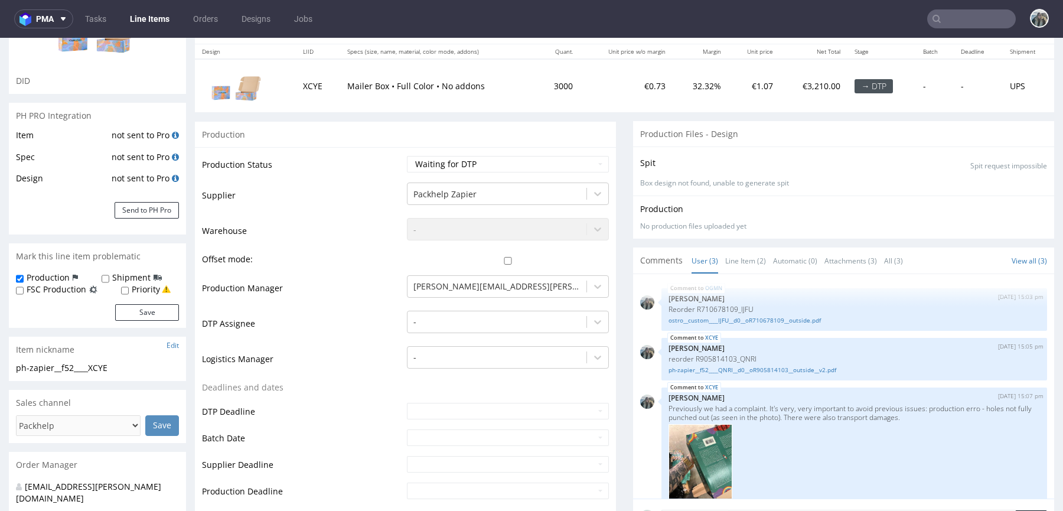
scroll to position [103, 0]
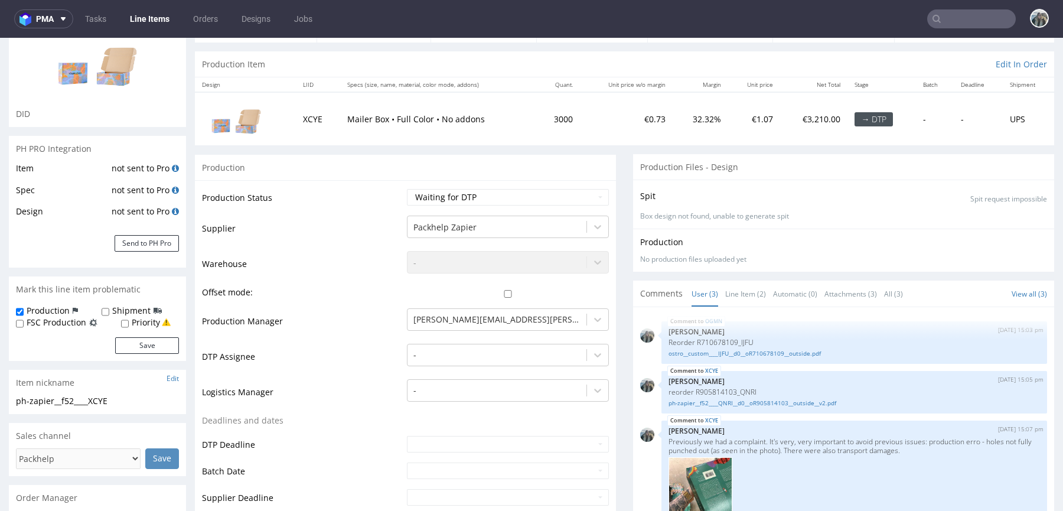
click at [140, 316] on label "Shipment" at bounding box center [131, 311] width 38 height 12
click at [109, 316] on input "Shipment" at bounding box center [106, 311] width 8 height 9
click at [134, 311] on label "Shipment" at bounding box center [131, 311] width 38 height 12
click at [109, 311] on input "Shipment" at bounding box center [106, 311] width 8 height 9
checkbox input "false"
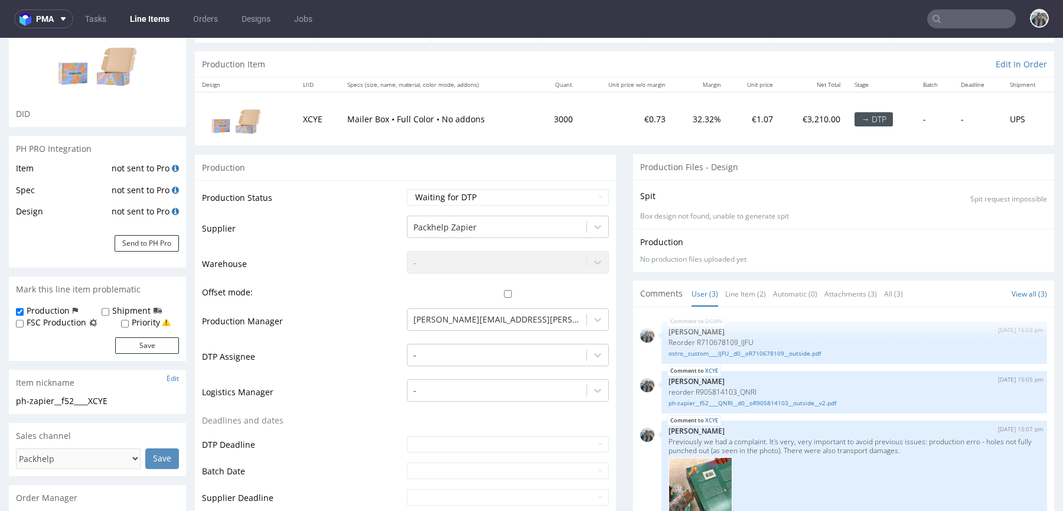
click at [135, 326] on label "Priority" at bounding box center [146, 322] width 28 height 12
click at [129, 326] on input "Priority" at bounding box center [125, 323] width 8 height 9
checkbox input "true"
click at [149, 345] on button "Save" at bounding box center [147, 345] width 64 height 17
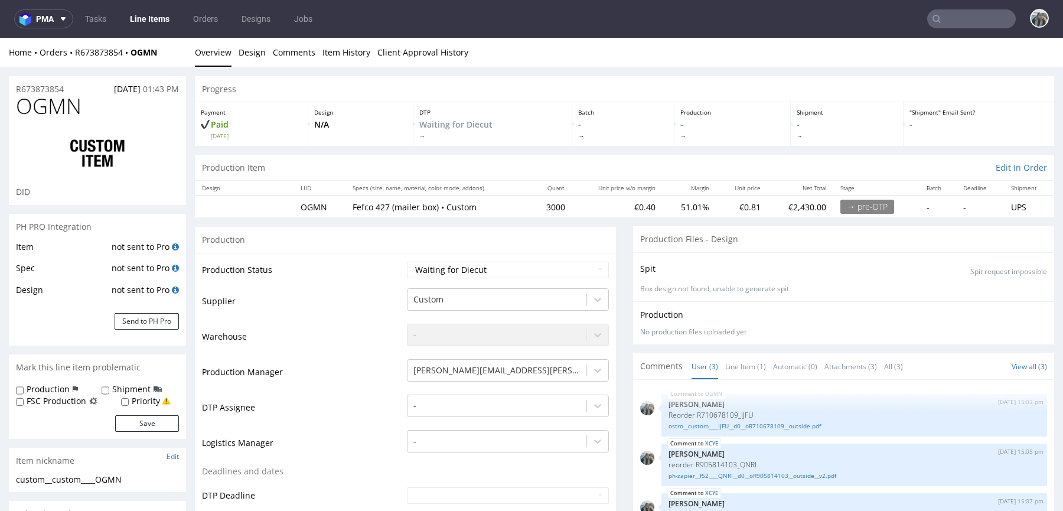
scroll to position [275, 0]
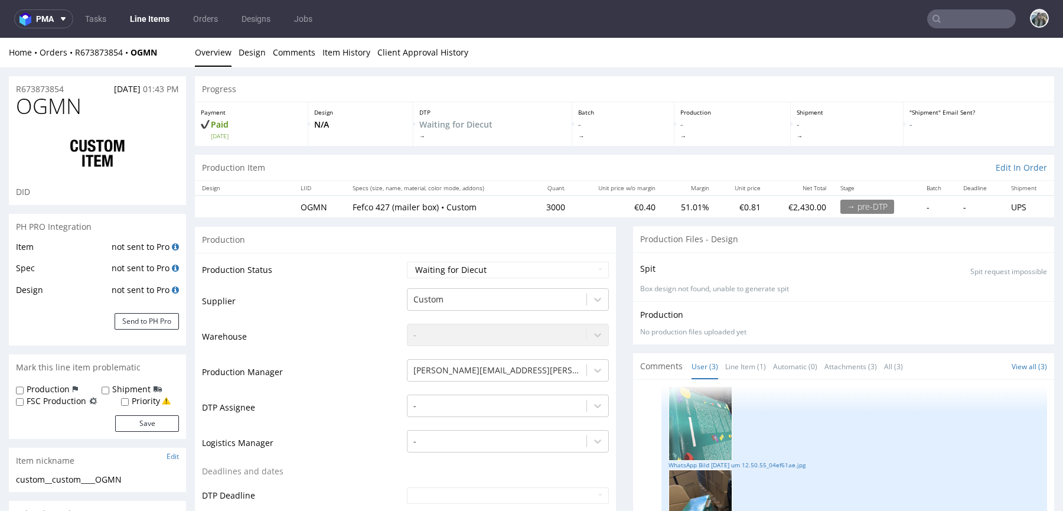
click at [146, 401] on label "Priority" at bounding box center [146, 401] width 28 height 12
click at [129, 401] on input "Priority" at bounding box center [125, 401] width 8 height 9
checkbox input "true"
click at [54, 389] on label "Production" at bounding box center [48, 389] width 43 height 12
click at [24, 389] on input "Production" at bounding box center [20, 390] width 8 height 9
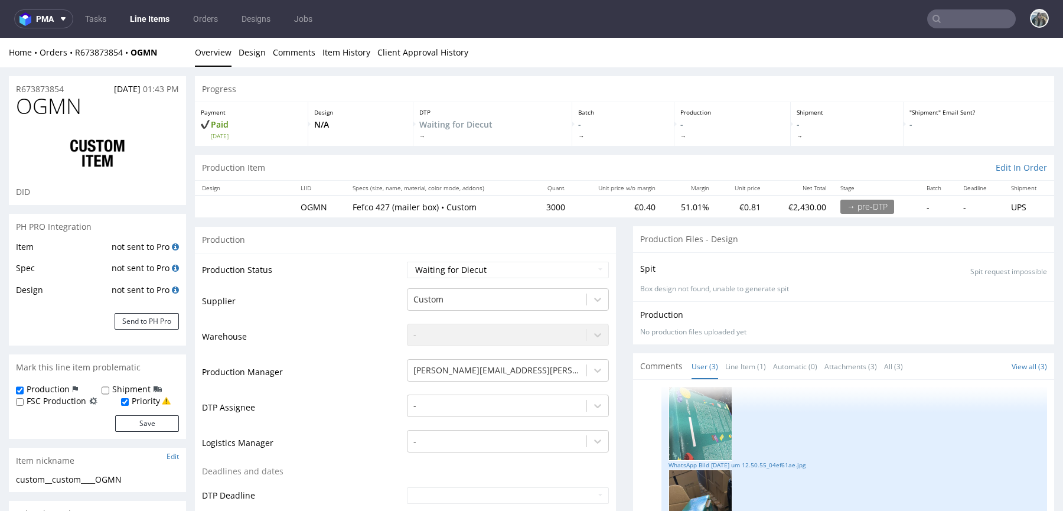
click at [55, 389] on label "Production" at bounding box center [48, 389] width 43 height 12
click at [24, 389] on input "Production" at bounding box center [20, 390] width 8 height 9
checkbox input "false"
click at [132, 423] on button "Save" at bounding box center [147, 423] width 64 height 17
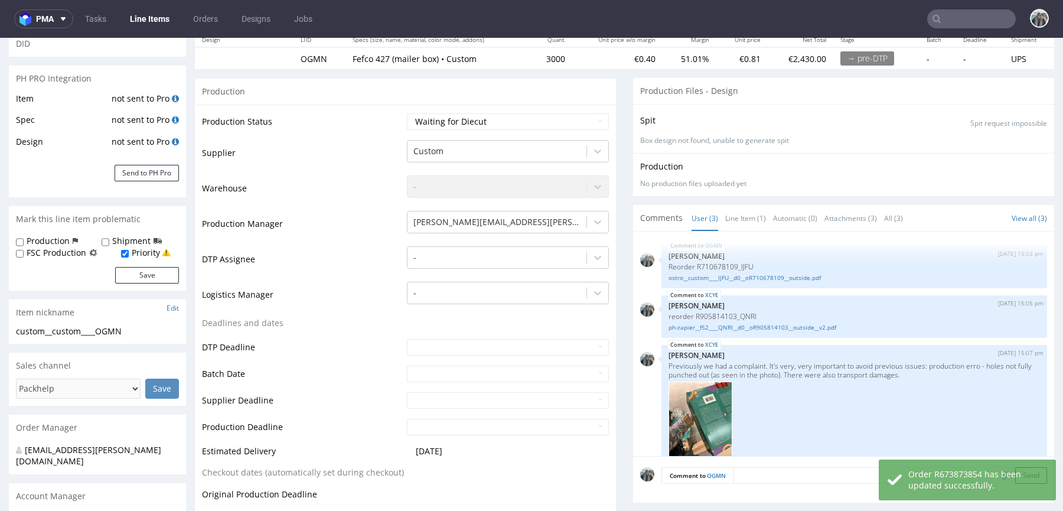
scroll to position [0, 0]
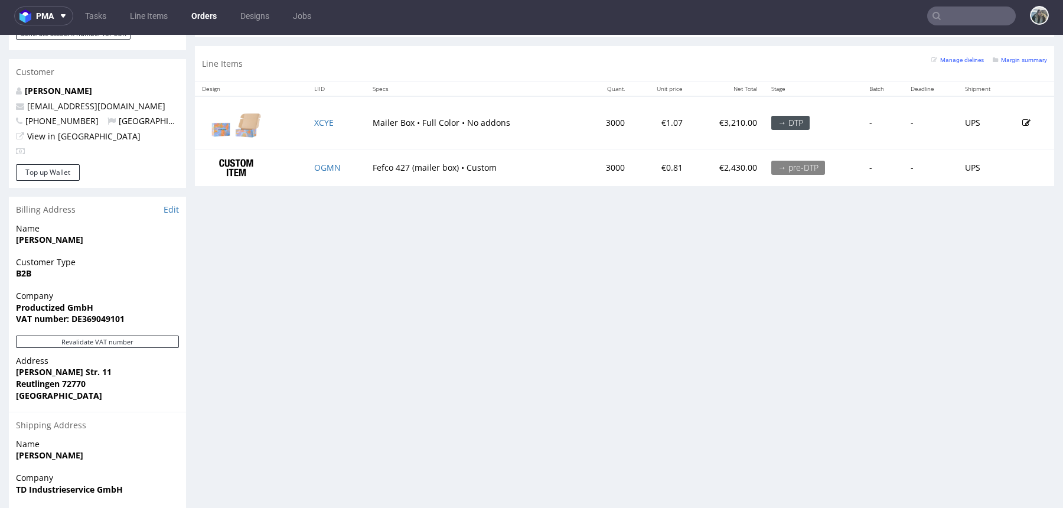
scroll to position [463, 0]
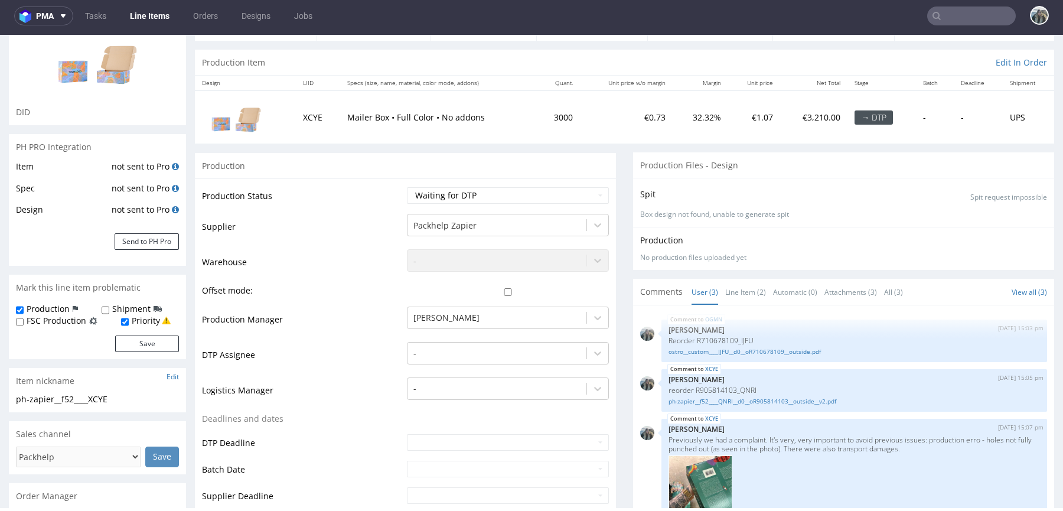
scroll to position [160, 0]
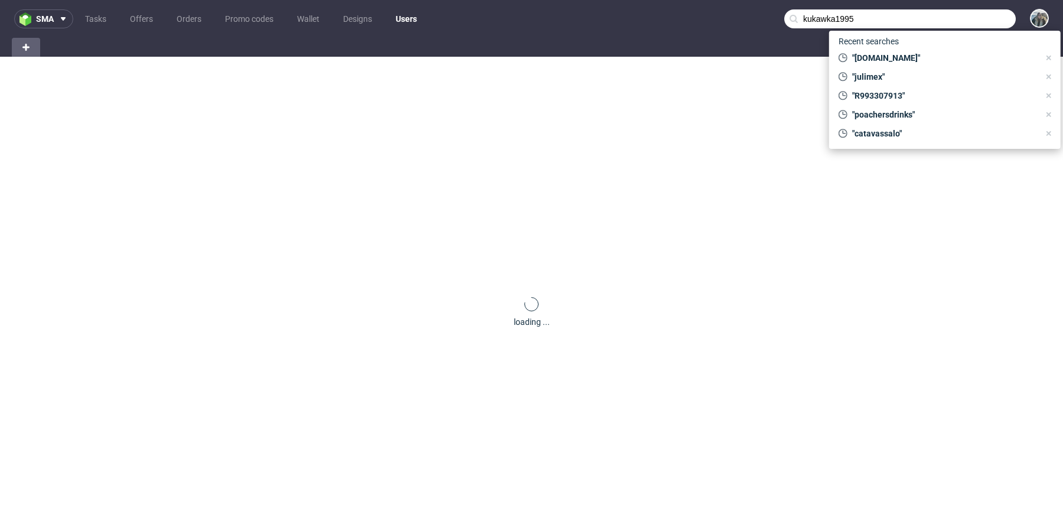
type input "kukawka1995"
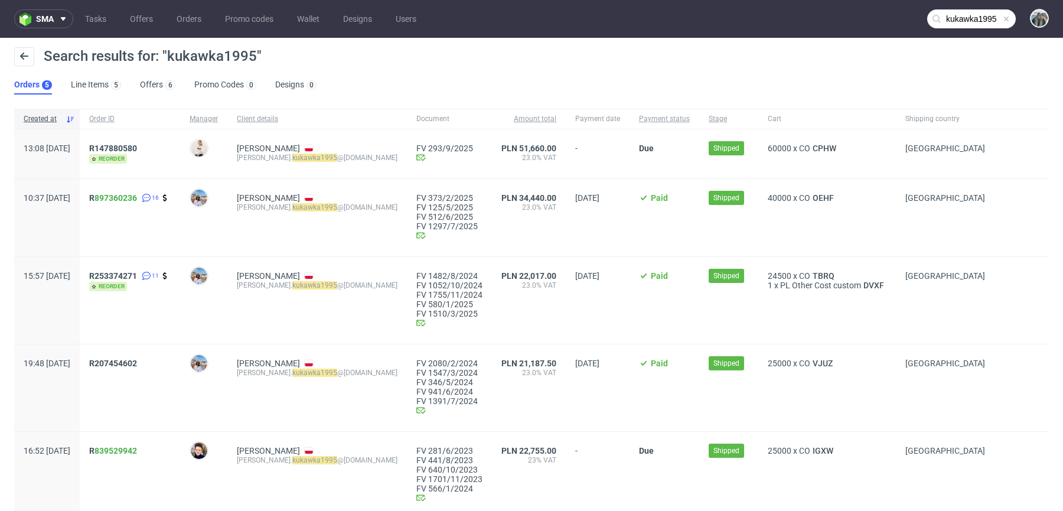
drag, startPoint x: 185, startPoint y: 151, endPoint x: 111, endPoint y: 151, distance: 73.8
click at [111, 151] on div "13:08 [DATE] R147880580 reorder [PERSON_NAME]. kukawka1995 @[DOMAIN_NAME] FV 29…" at bounding box center [531, 154] width 1034 height 50
copy div "R147880580"
click at [137, 143] on span "R147880580" at bounding box center [113, 147] width 48 height 9
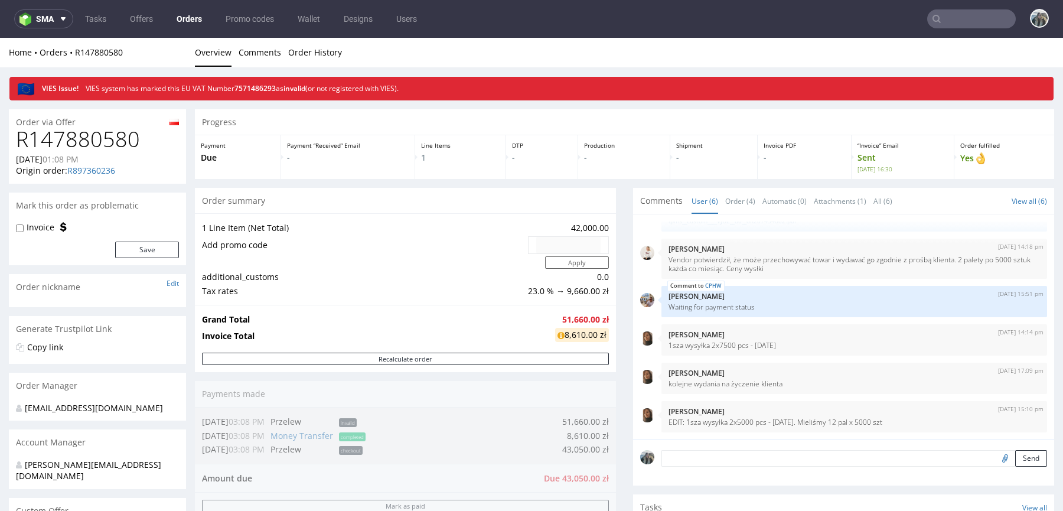
click at [102, 137] on h1 "R147880580" at bounding box center [97, 140] width 163 height 24
click at [102, 138] on h1 "R147880580" at bounding box center [97, 140] width 163 height 24
copy h1 "R147880580"
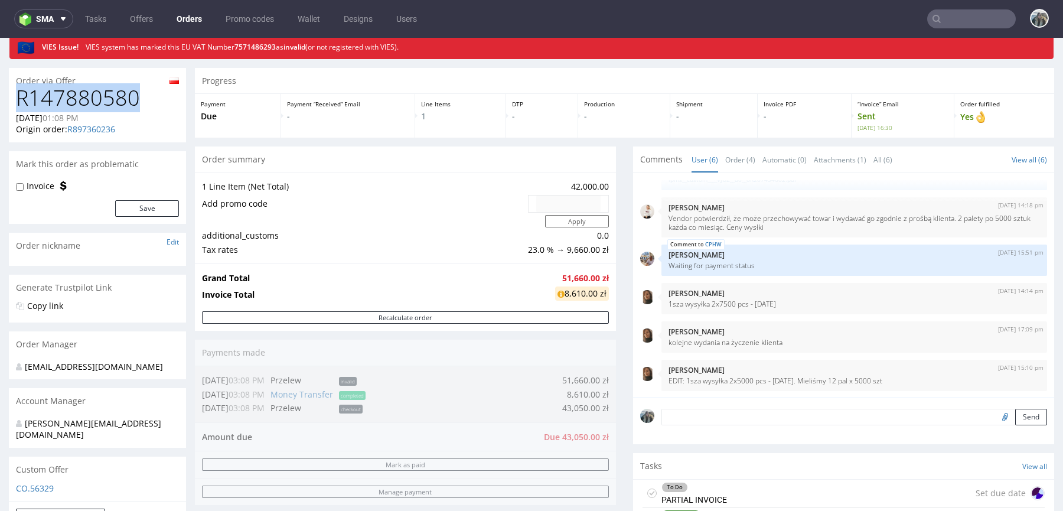
scroll to position [176, 0]
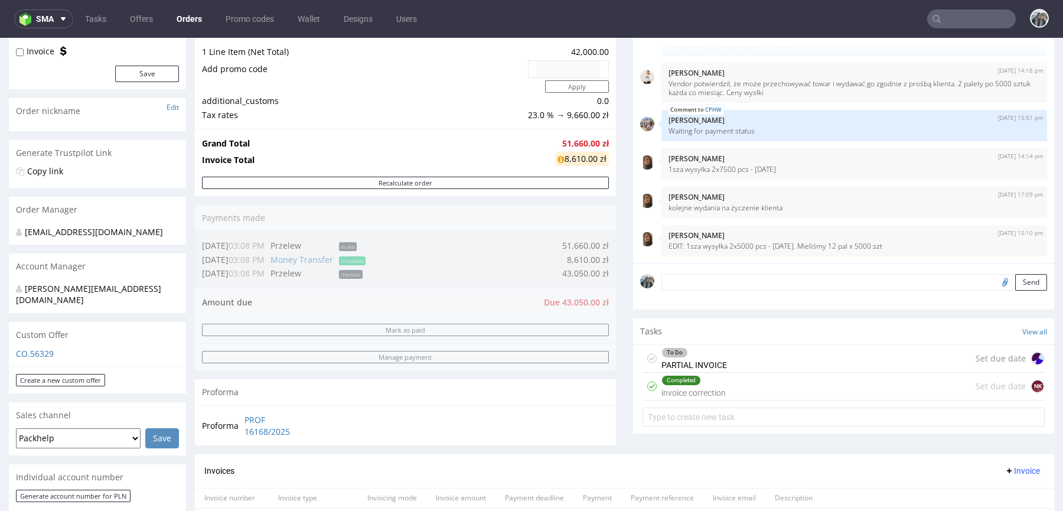
drag, startPoint x: 677, startPoint y: 252, endPoint x: 684, endPoint y: 311, distance: 59.0
click at [649, 242] on div "[DATE] 15:10 pm [PERSON_NAME] EDIT: 1sza wysyłka 2x5000 pcs - [DATE]. Mieliśmy …" at bounding box center [843, 240] width 407 height 31
copy div "[DATE] 15:10 pm [PERSON_NAME] EDIT: 1sza wysyłka 2x5000 pcs - [DATE]. Mieliśmy …"
click at [707, 250] on div "[DATE] 15:10 pm [PERSON_NAME] EDIT: 1sza wysyłka 2x5000 pcs - [DATE]. Mieliśmy …" at bounding box center [854, 240] width 386 height 31
drag, startPoint x: 892, startPoint y: 242, endPoint x: 658, endPoint y: 241, distance: 233.8
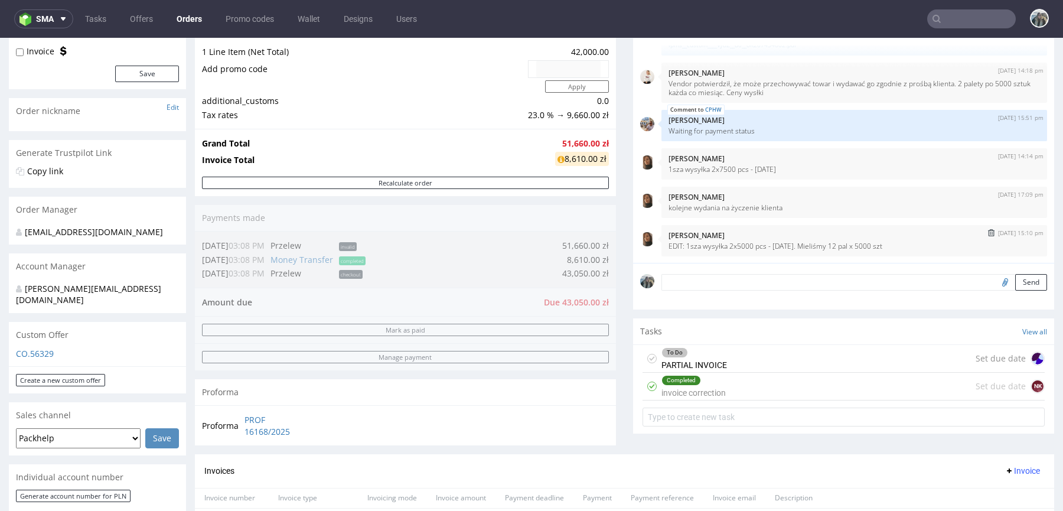
click at [661, 241] on div "[DATE] 15:10 pm [PERSON_NAME] EDIT: 1sza wysyłka 2x5000 pcs - [DATE]. Mieliśmy …" at bounding box center [854, 240] width 386 height 31
copy p "EDIT: 1sza wysyłka 2x5000 pcs - [DATE]. Mieliśmy 12 pal x 5000 szt"
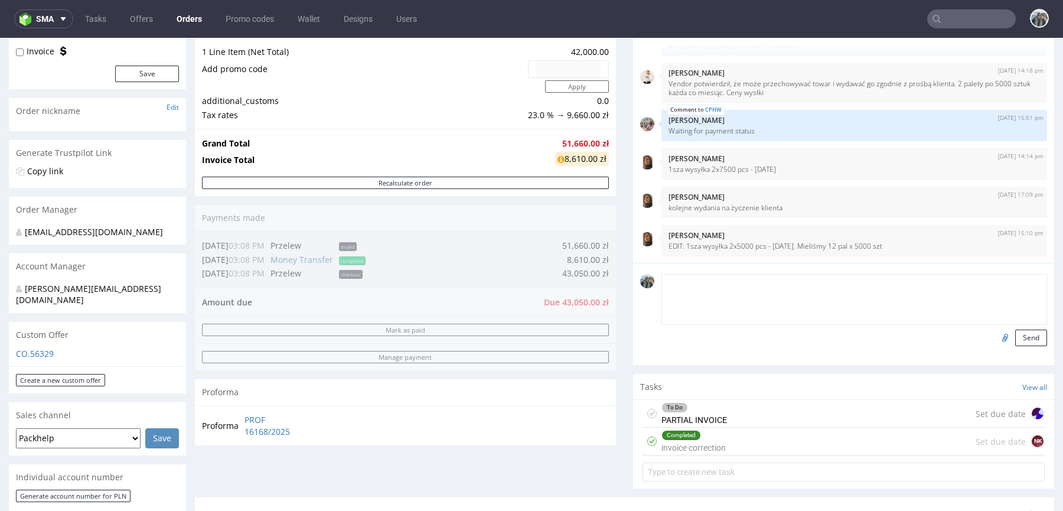
click at [711, 275] on textarea at bounding box center [854, 299] width 386 height 51
paste textarea "EDIT: 1sza wysyłka 2x5000 pcs - [DATE]. Mieliśmy 12 pal x 5000 szt"
click at [684, 280] on textarea "EDIT: 1sza wysyłka 2x5000 pcs - [DATE]. Mieliśmy 12 pal x 5000 szt" at bounding box center [854, 299] width 386 height 51
click at [667, 281] on textarea "sza wysyłka 2x5000 pcs - [DATE]. Mieliśmy 12 pal x 5000 szt" at bounding box center [854, 299] width 386 height 51
click at [667, 280] on textarea "sza wysyłka 2x5000 pcs - [DATE]. Mieliśmy 12 pal x 5000 szt" at bounding box center [854, 299] width 386 height 51
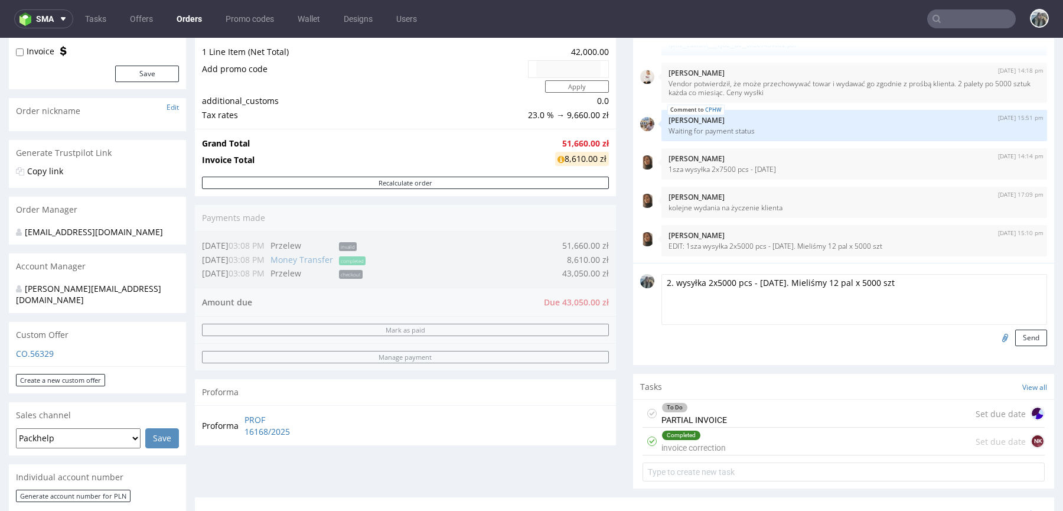
click at [756, 282] on textarea "2. wysyłka 2x5000 pcs - [DATE]. Mieliśmy 12 pal x 5000 szt" at bounding box center [854, 299] width 386 height 51
drag, startPoint x: 783, startPoint y: 283, endPoint x: 978, endPoint y: 282, distance: 194.9
click at [978, 282] on textarea "2. wysyłka 2x5000 pcs - [DATE]. Mieliśmy 12 pal x 5000 szt" at bounding box center [854, 299] width 386 height 51
type textarea "2. wysyłka 2x5000 pcs - [DATE]"
click at [1016, 337] on button "Send" at bounding box center [1031, 337] width 32 height 17
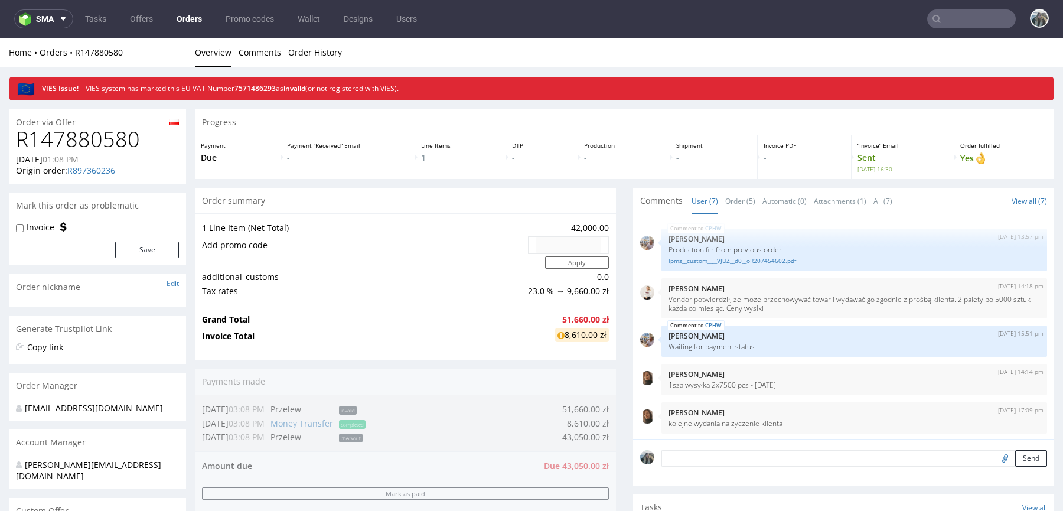
scroll to position [78, 0]
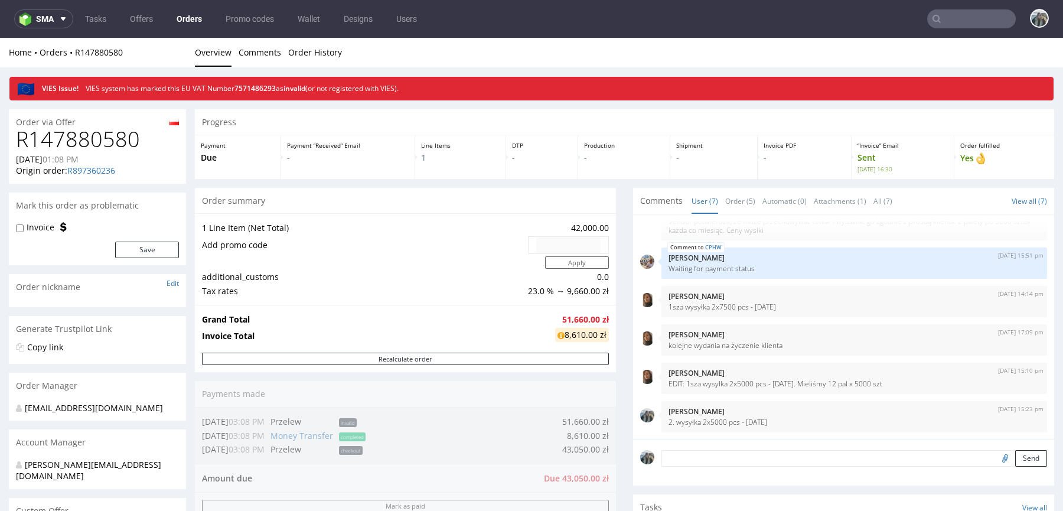
click at [117, 138] on h1 "R147880580" at bounding box center [97, 140] width 163 height 24
copy h1 "R147880580"
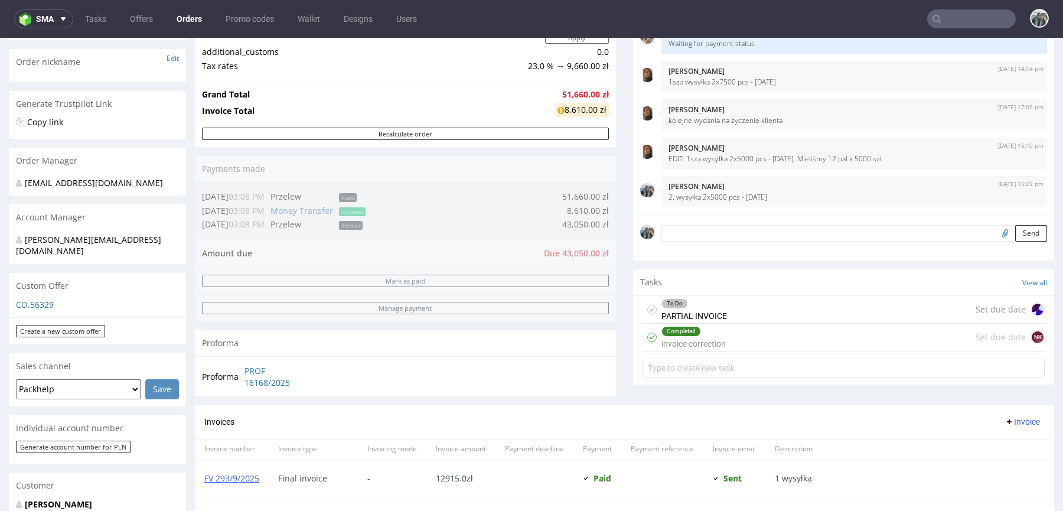
scroll to position [0, 0]
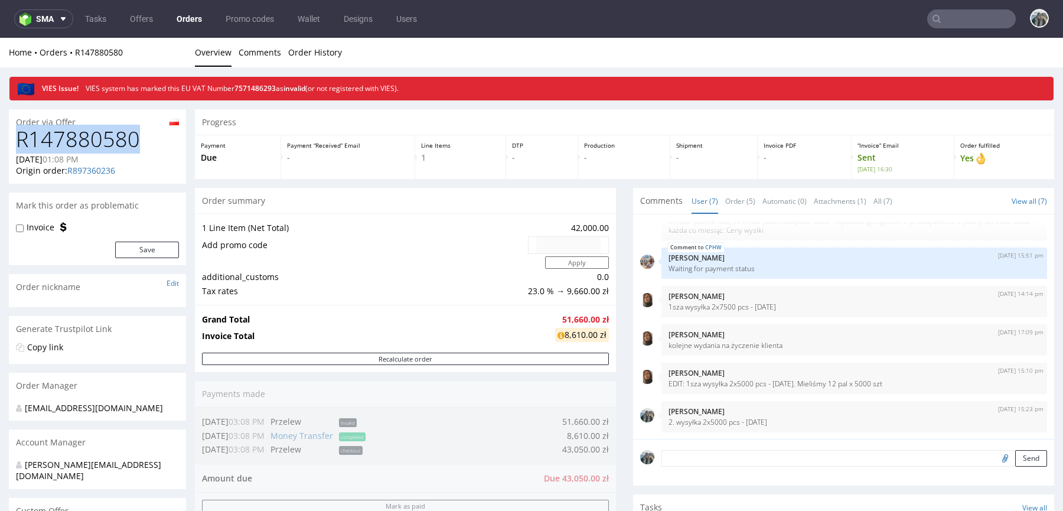
copy h1 "R147880580"
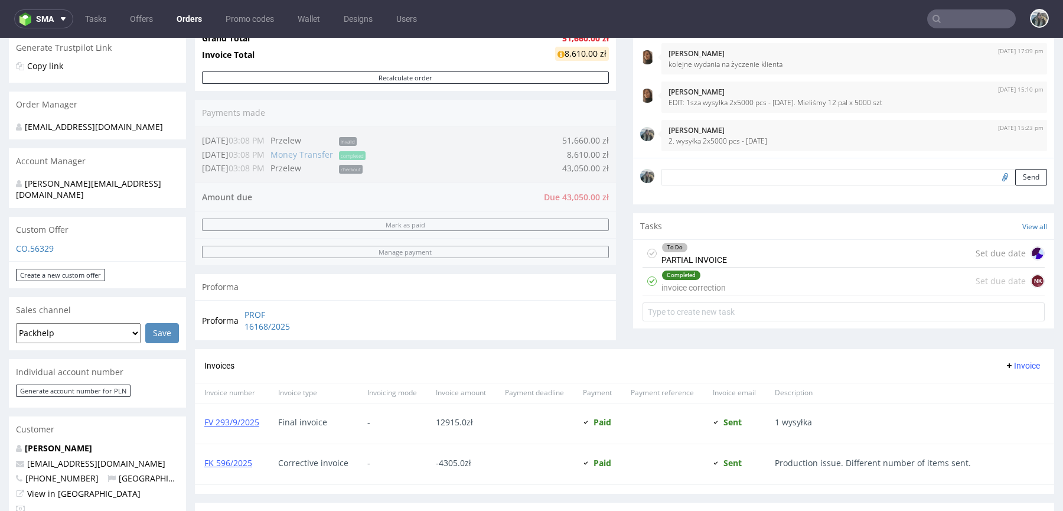
scroll to position [334, 0]
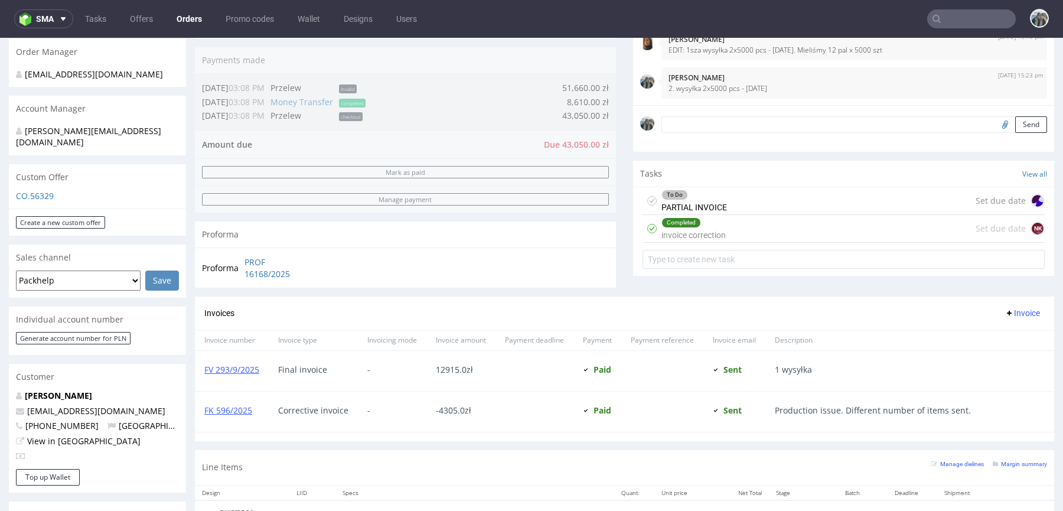
click at [689, 196] on div "To Do" at bounding box center [694, 194] width 64 height 9
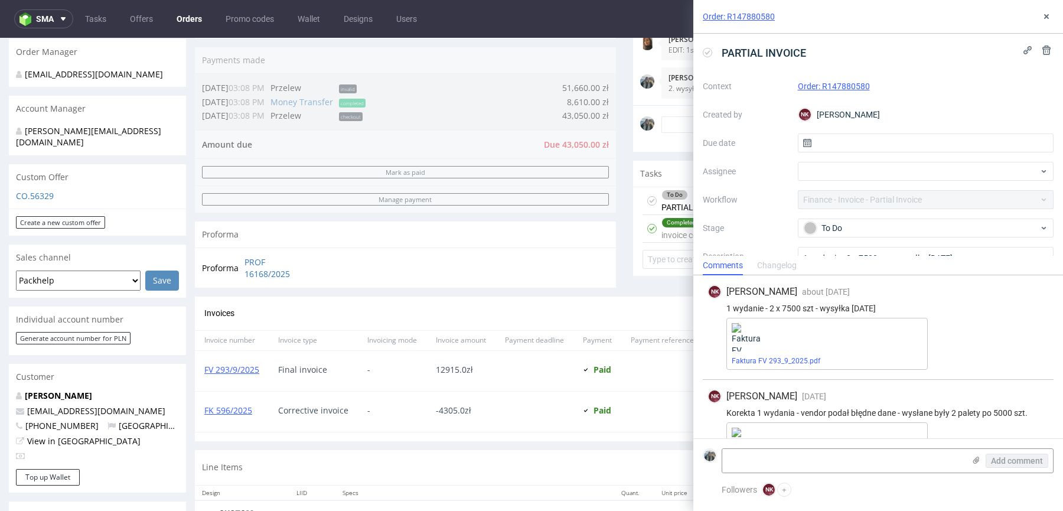
scroll to position [44, 0]
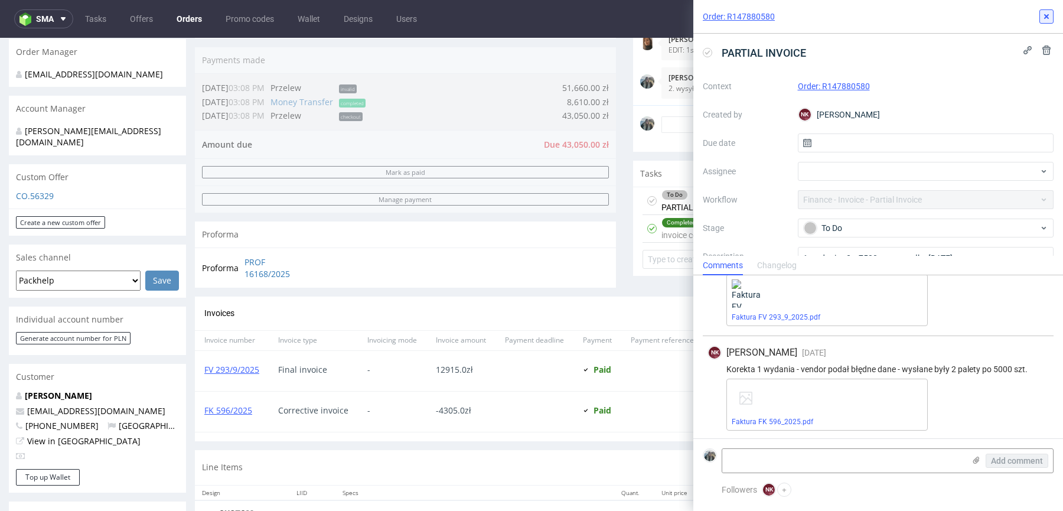
click at [1044, 12] on icon at bounding box center [1046, 16] width 9 height 9
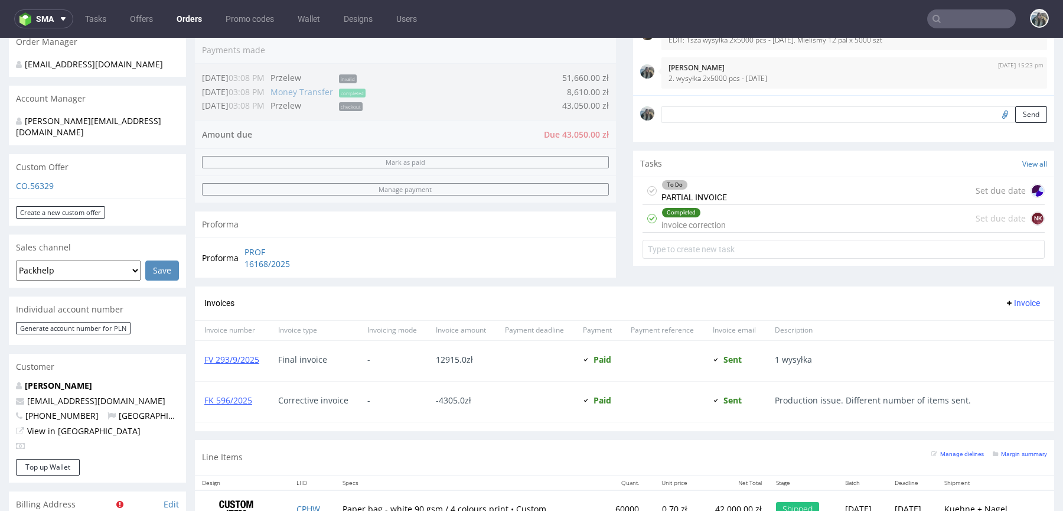
scroll to position [366, 0]
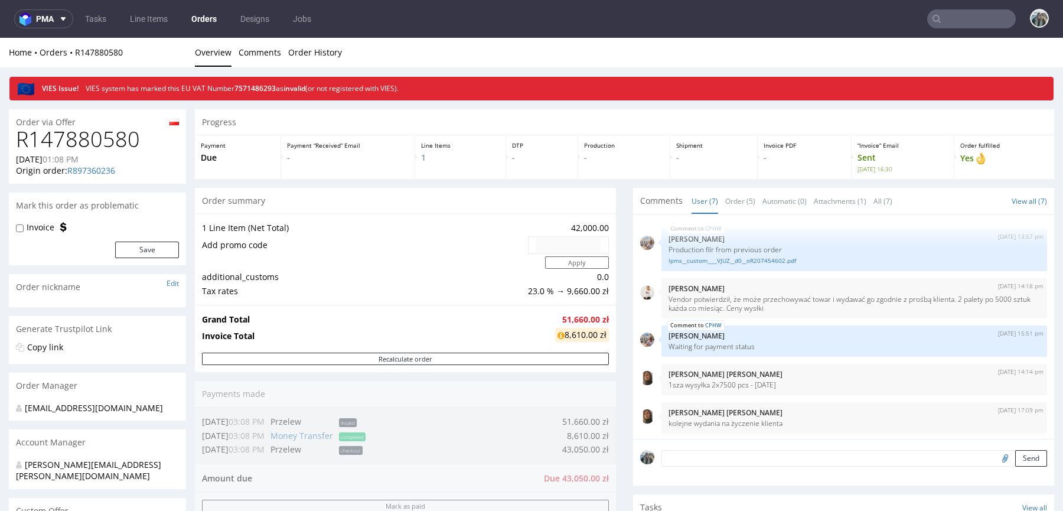
scroll to position [78, 0]
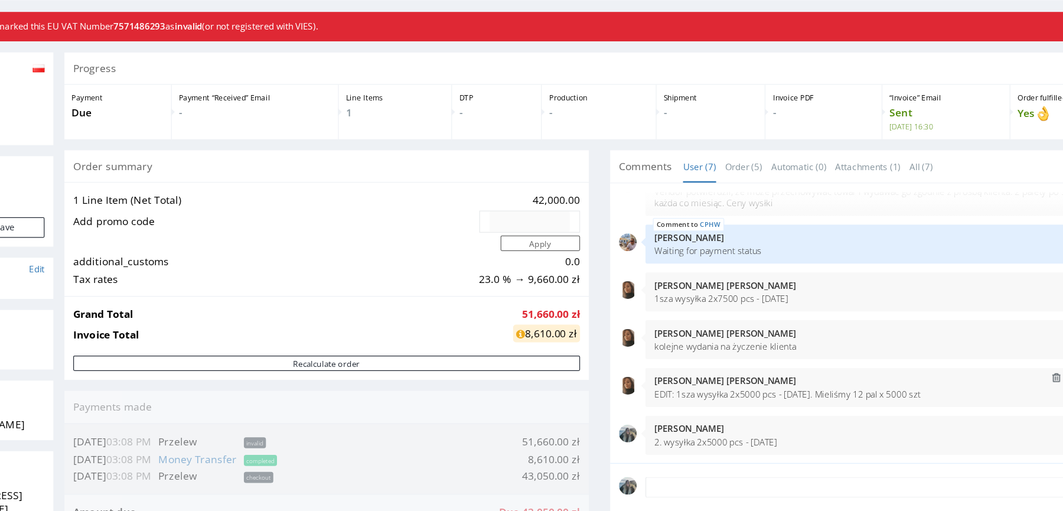
click at [569, 308] on p "EDIT: 1sza wysyłka 2x5000 pcs - [DATE]. Mieliśmy 12 pal x 5000 szt" at bounding box center [675, 309] width 371 height 9
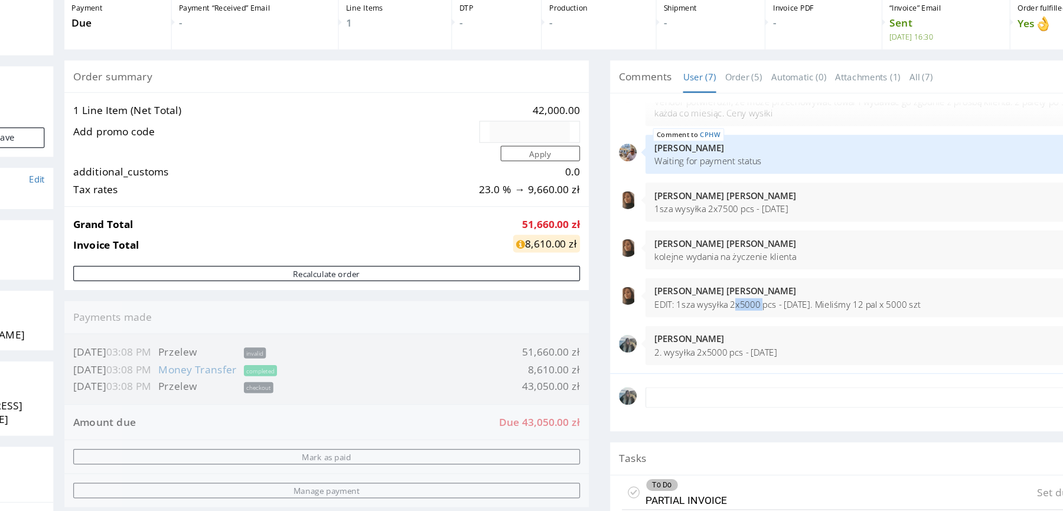
scroll to position [253, 0]
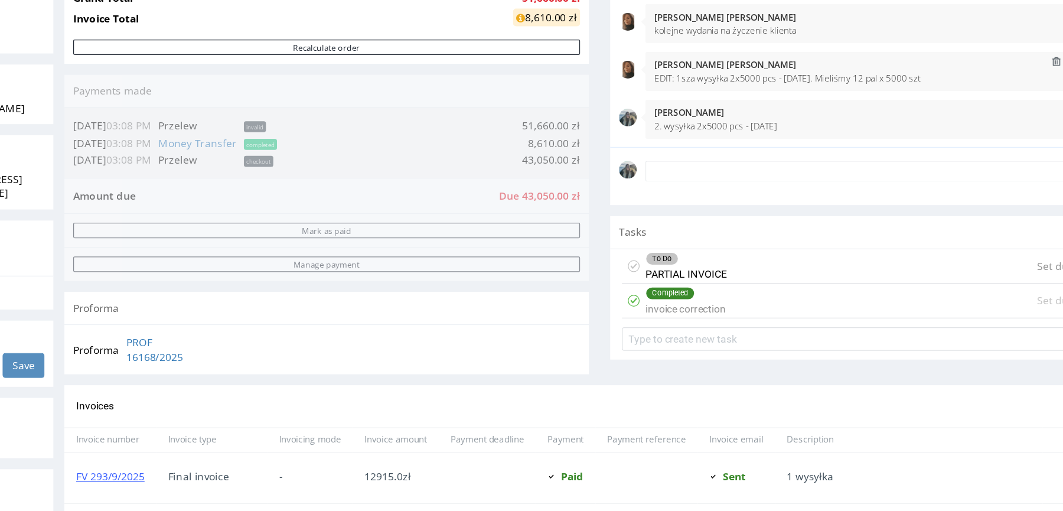
click at [587, 53] on p "EDIT: 1sza wysyłka 2x5000 pcs - [DATE]. Mieliśmy 12 pal x 5000 szt" at bounding box center [675, 56] width 371 height 9
drag, startPoint x: 589, startPoint y: 54, endPoint x: 547, endPoint y: 54, distance: 42.5
click at [547, 54] on p "EDIT: 1sza wysyłka 2x5000 pcs - 5/09/25. Mieliśmy 12 pal x 5000 szt" at bounding box center [675, 56] width 371 height 9
copy p "2x5000 pcs"
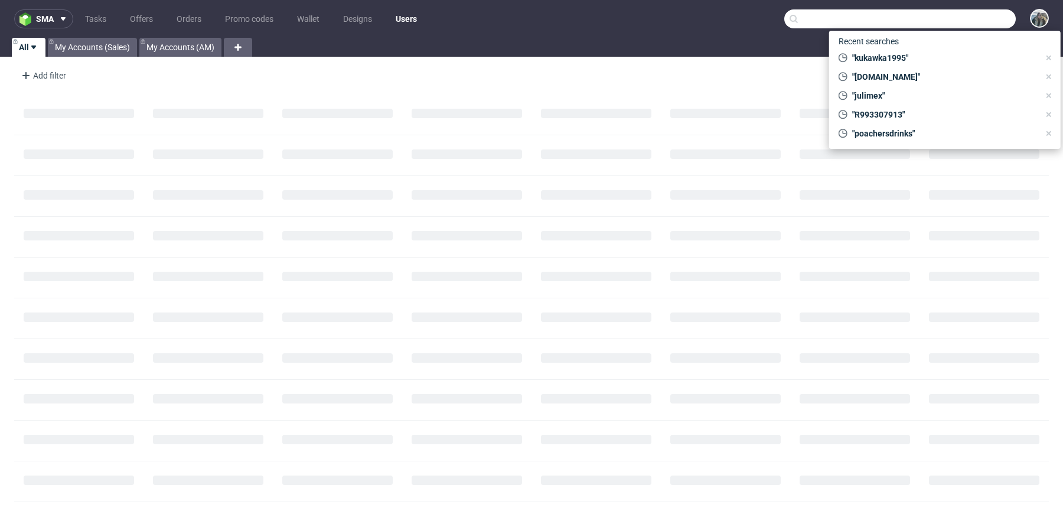
click at [948, 14] on input "text" at bounding box center [899, 18] width 231 height 19
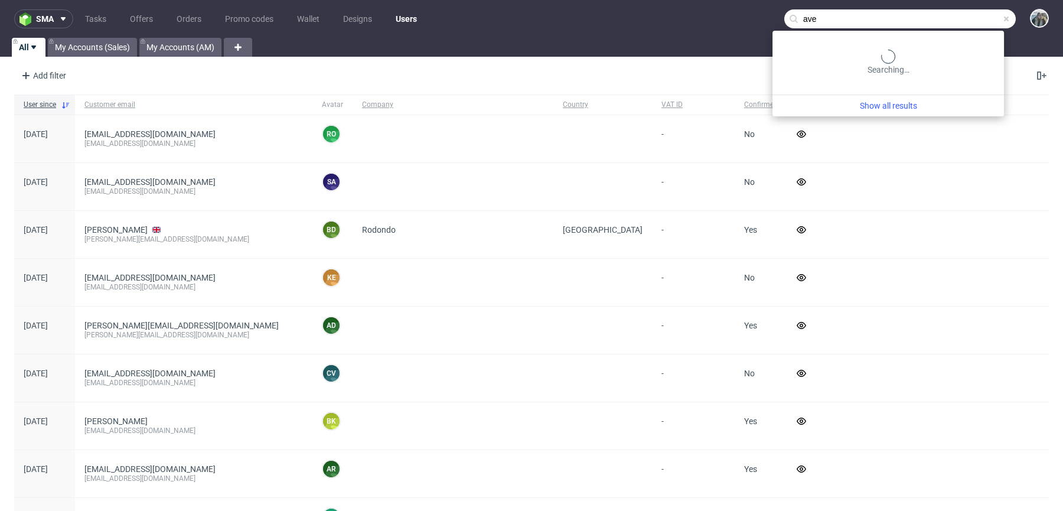
click at [946, 16] on input "ave" at bounding box center [899, 18] width 231 height 19
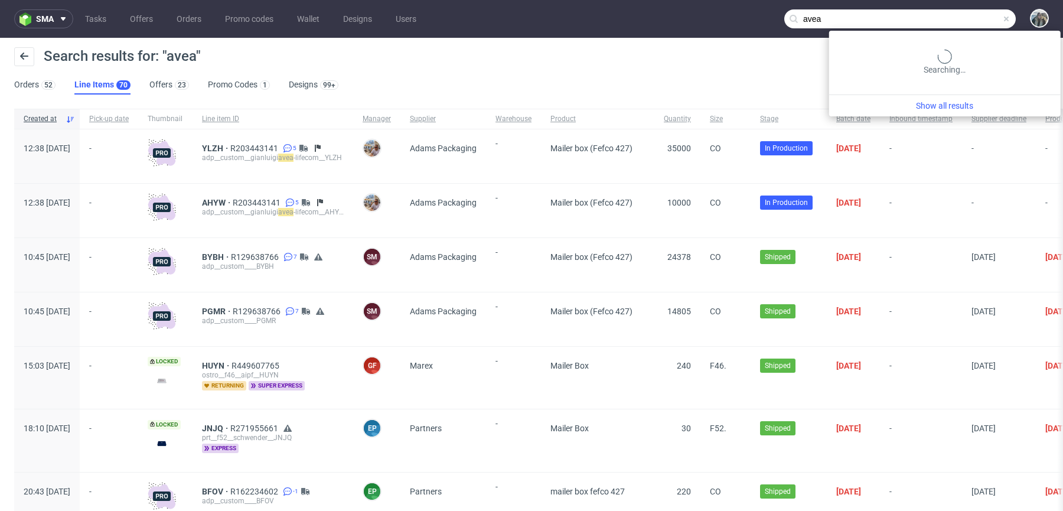
click at [955, 21] on input "avea" at bounding box center [899, 18] width 231 height 19
type input "avea life"
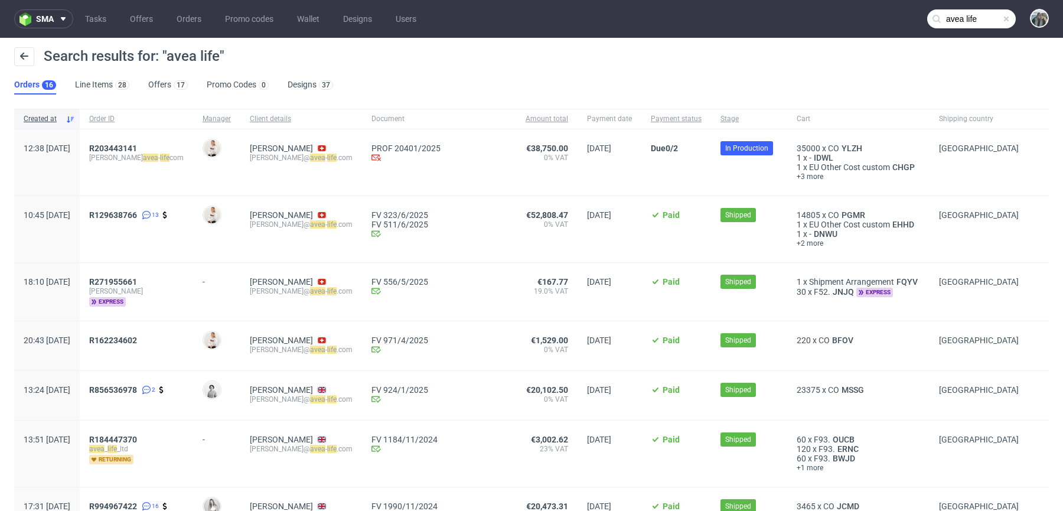
click at [145, 154] on span "gianluigi avea - life com" at bounding box center [136, 157] width 94 height 9
drag, startPoint x: 183, startPoint y: 146, endPoint x: 115, endPoint y: 147, distance: 68.5
click at [115, 147] on div "12:38 Thu 11.09.2025 R203443141 gianluigi avea - life com Mari Fok Nigro Gianlu…" at bounding box center [531, 162] width 1034 height 67
copy div "R203443141"
click at [136, 146] on span "R203443141" at bounding box center [113, 147] width 48 height 9
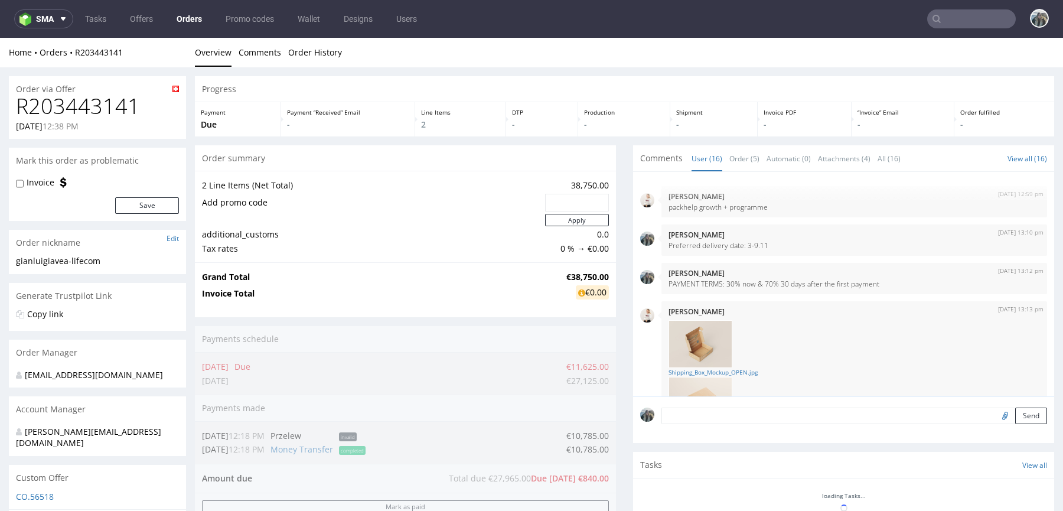
scroll to position [668, 0]
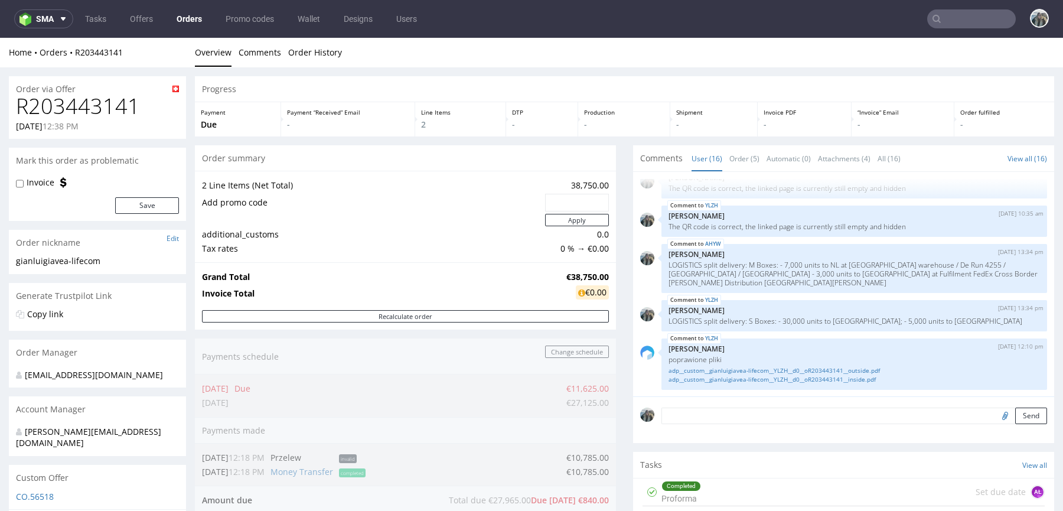
click at [951, 18] on input "text" at bounding box center [971, 18] width 89 height 19
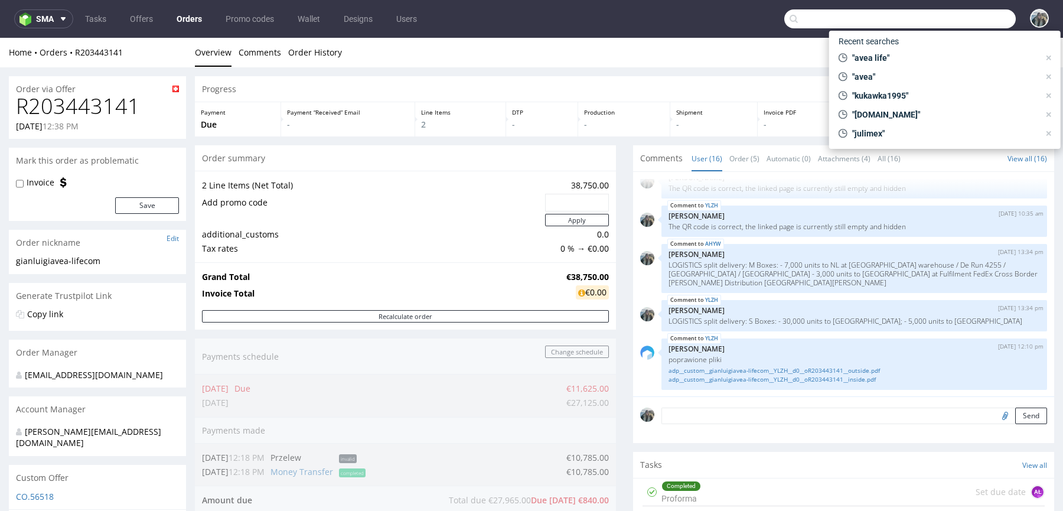
paste input "R701818790"
type input "R701818790"
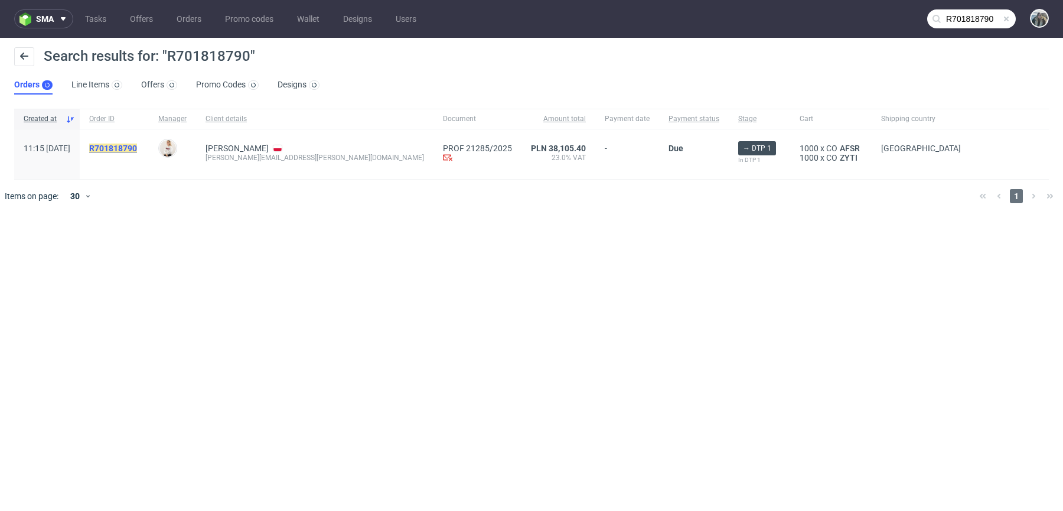
click at [137, 148] on mark "R701818790" at bounding box center [113, 147] width 48 height 9
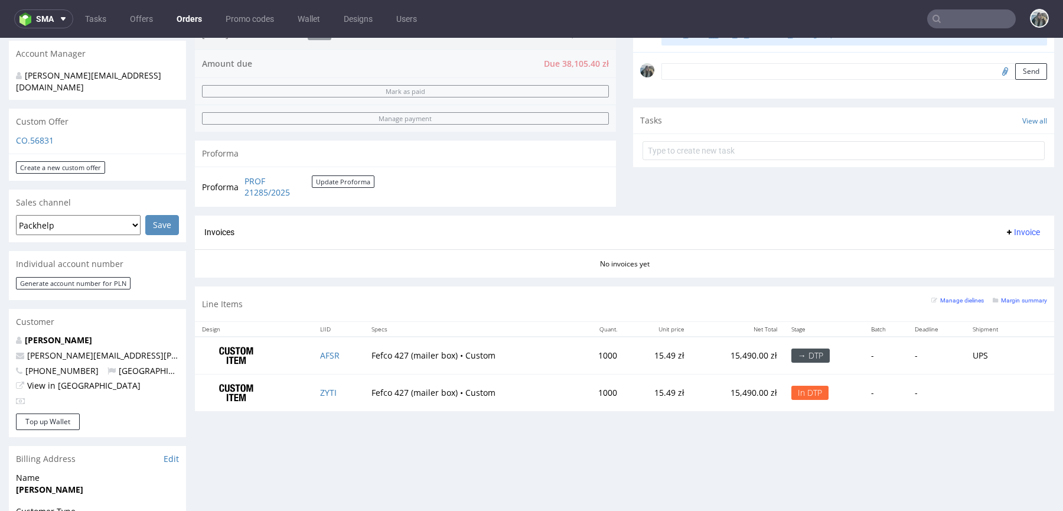
scroll to position [345, 0]
click at [963, 21] on input "text" at bounding box center [971, 18] width 89 height 19
paste input "R991655589"
type input "R991655589"
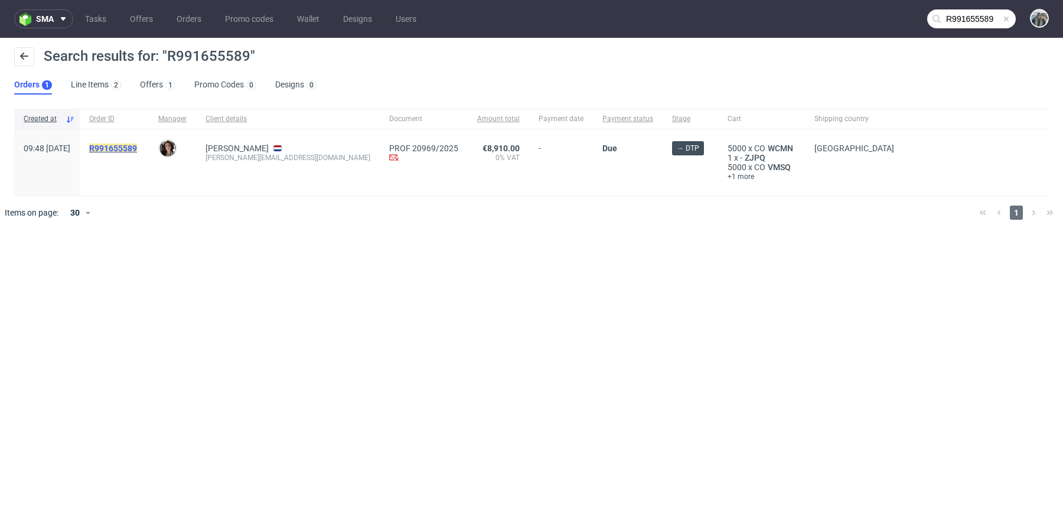
click at [129, 152] on mark "R991655589" at bounding box center [113, 147] width 48 height 9
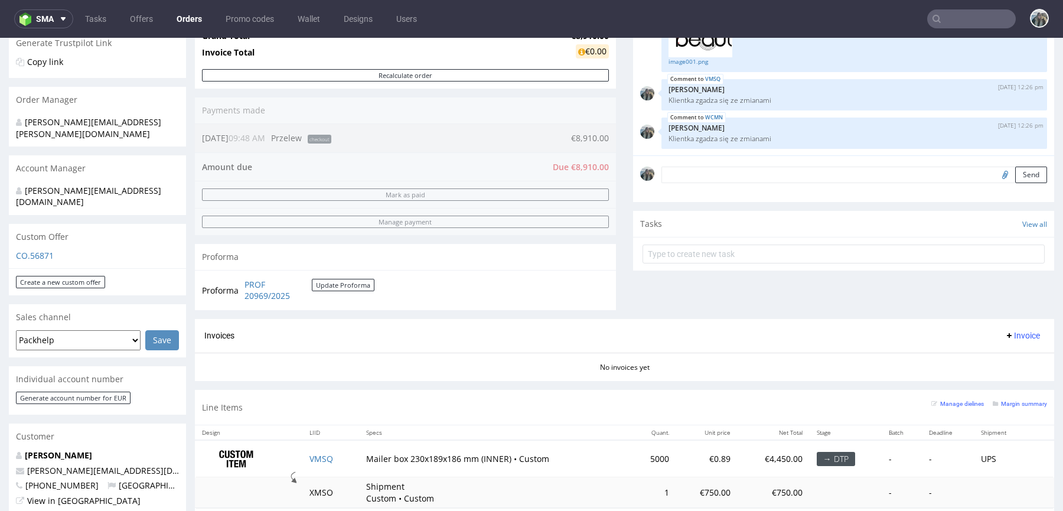
scroll to position [397, 0]
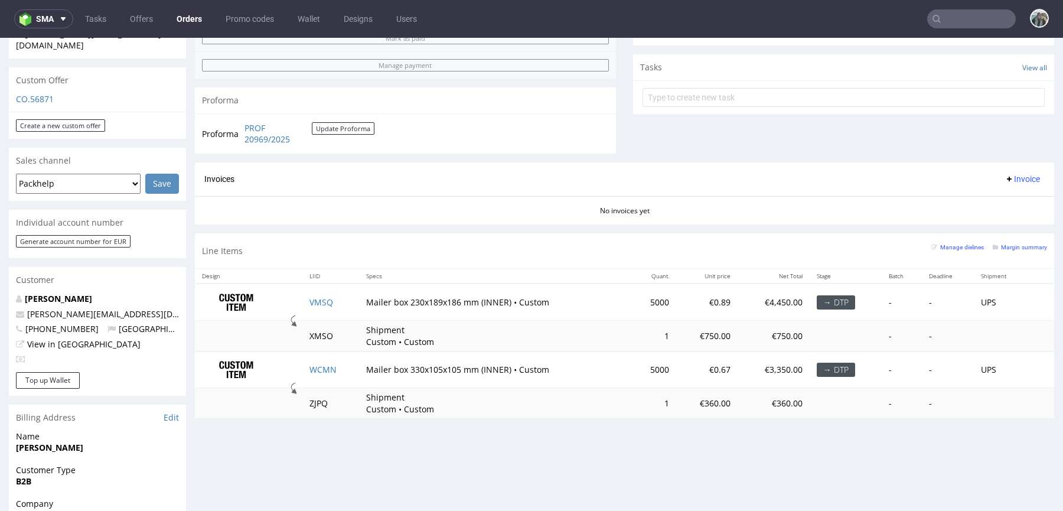
click at [941, 13] on input "text" at bounding box center [971, 18] width 89 height 19
paste input "R605119937"
type input "R605119937"
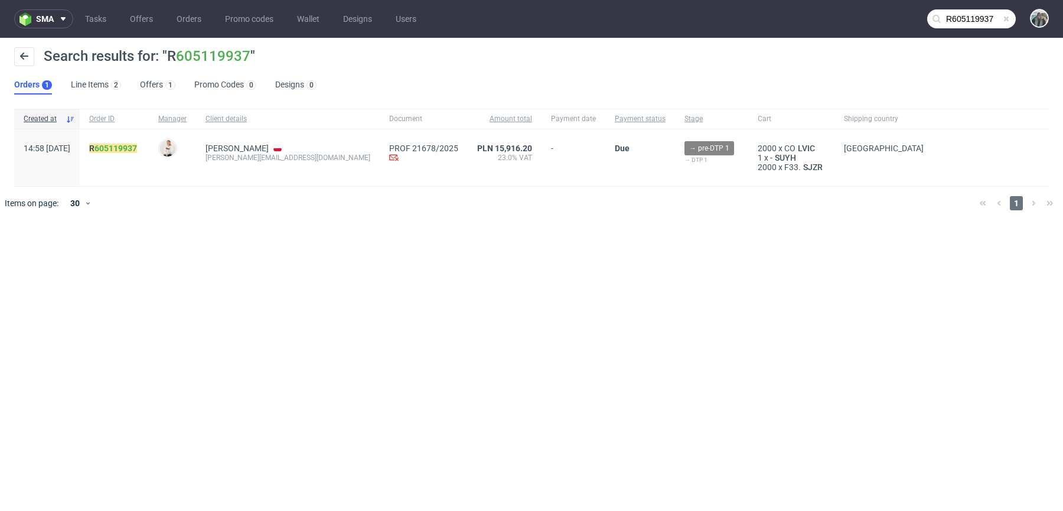
click at [139, 154] on span "R 605119937" at bounding box center [114, 157] width 50 height 28
click at [133, 148] on link "605119937" at bounding box center [115, 147] width 43 height 9
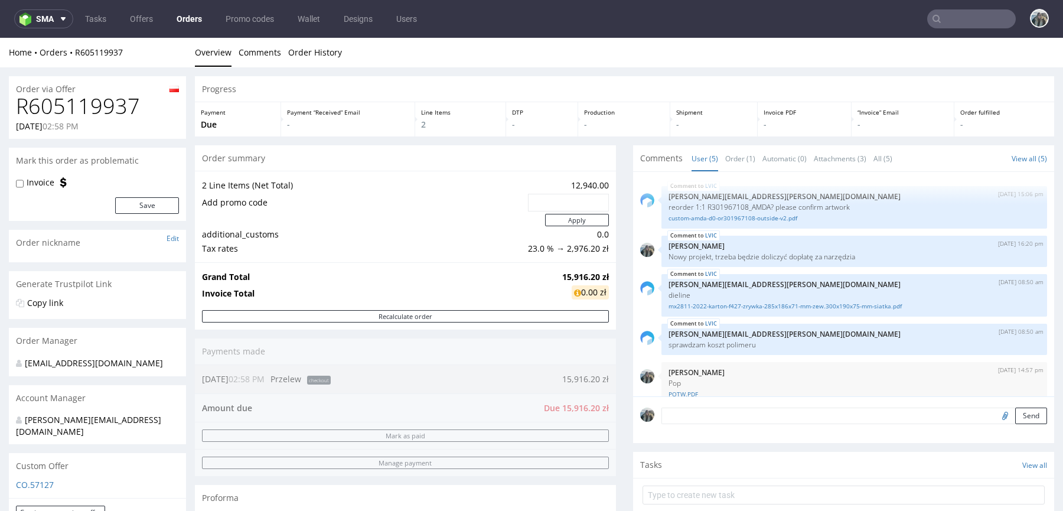
scroll to position [15, 0]
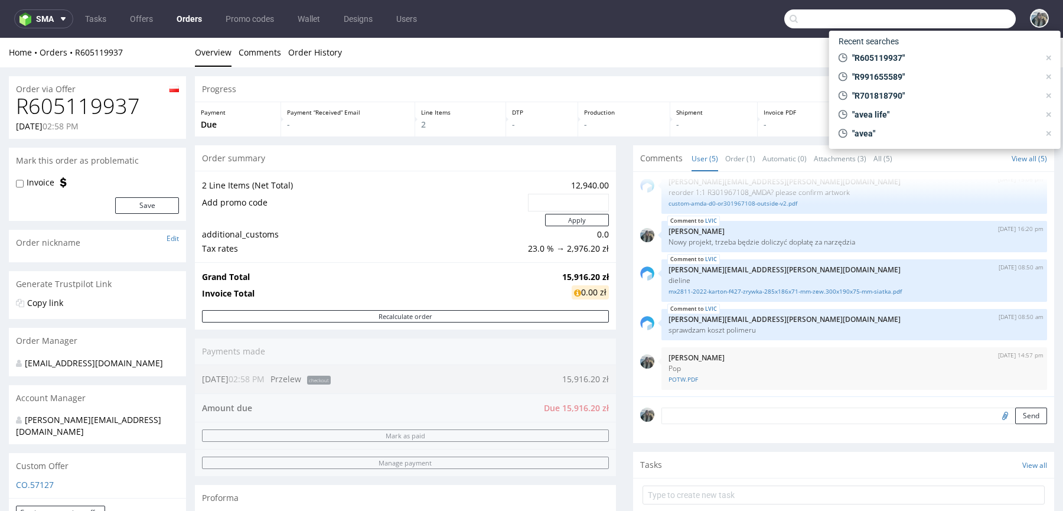
click at [946, 28] on input "text" at bounding box center [899, 18] width 231 height 19
paste input "R631673716"
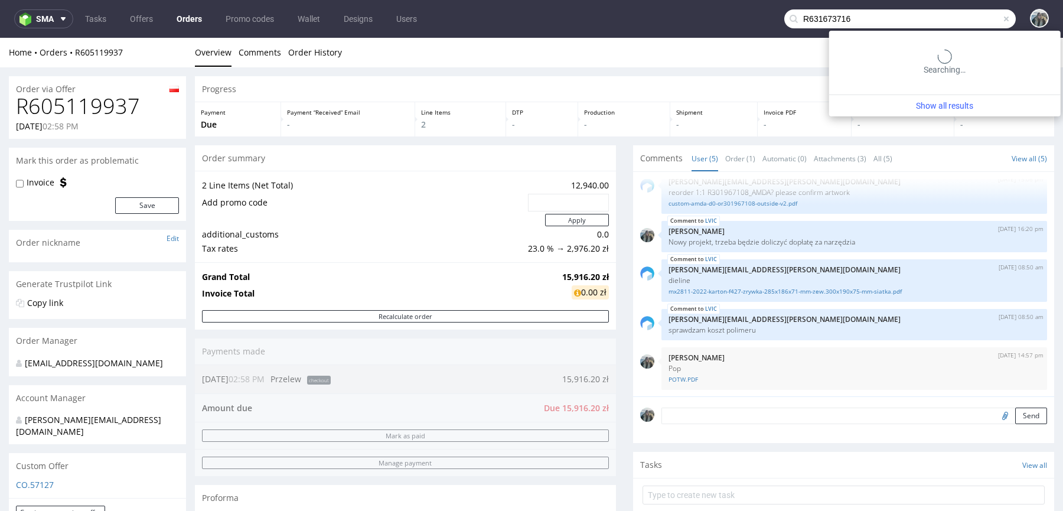
type input "R631673716"
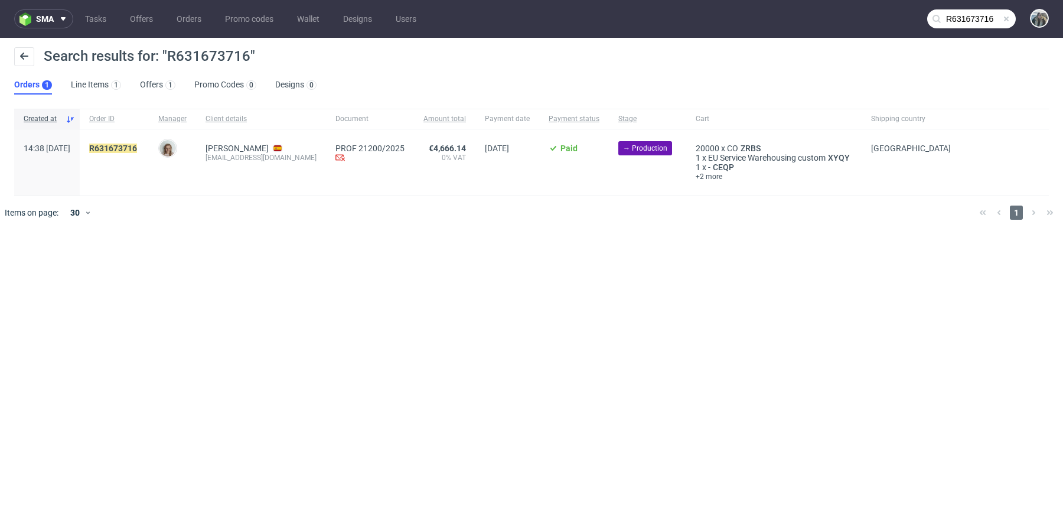
click at [149, 138] on div "R631673716" at bounding box center [114, 162] width 69 height 66
click at [137, 143] on mark "R631673716" at bounding box center [113, 147] width 48 height 9
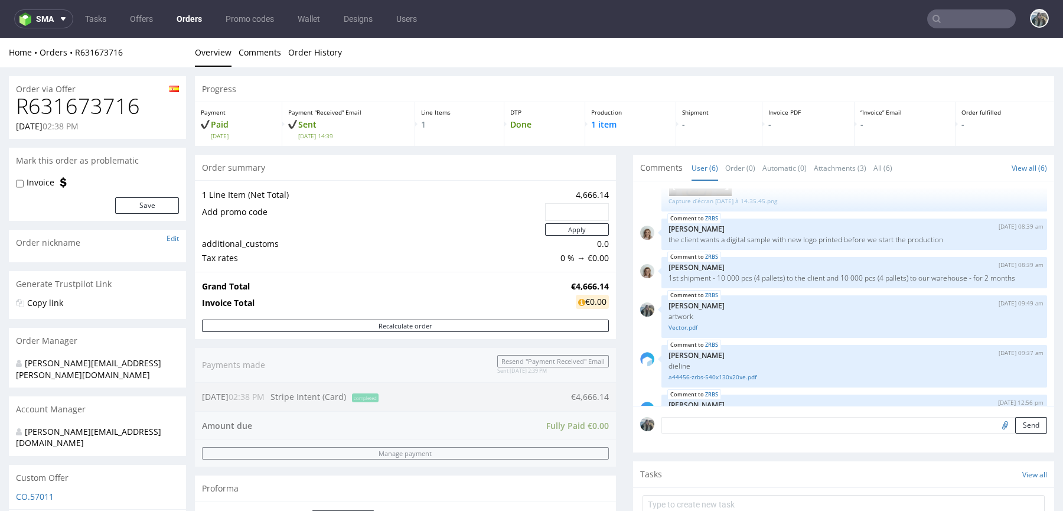
scroll to position [80, 0]
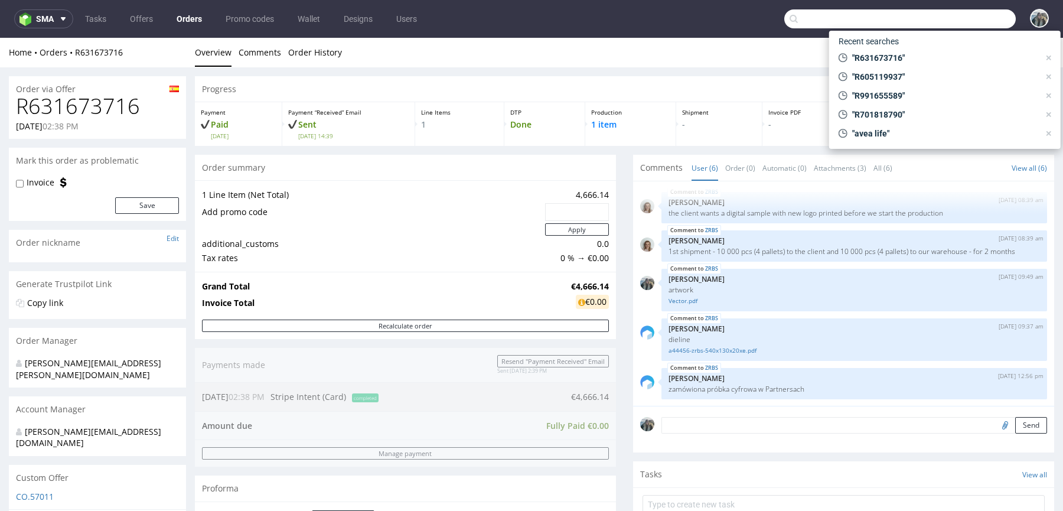
click at [936, 22] on input "text" at bounding box center [899, 18] width 231 height 19
paste input "R223073286"
type input "R223073286"
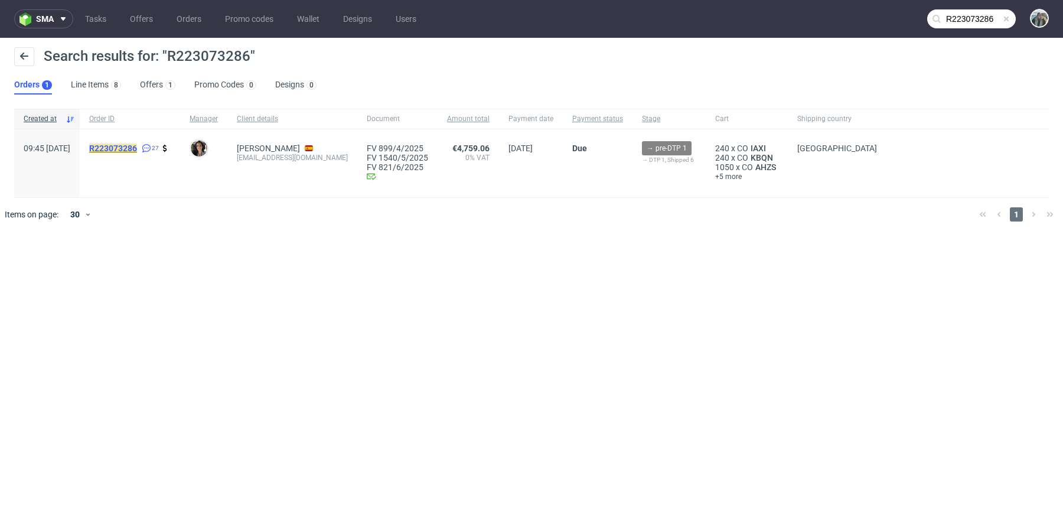
click at [137, 146] on mark "R223073286" at bounding box center [113, 147] width 48 height 9
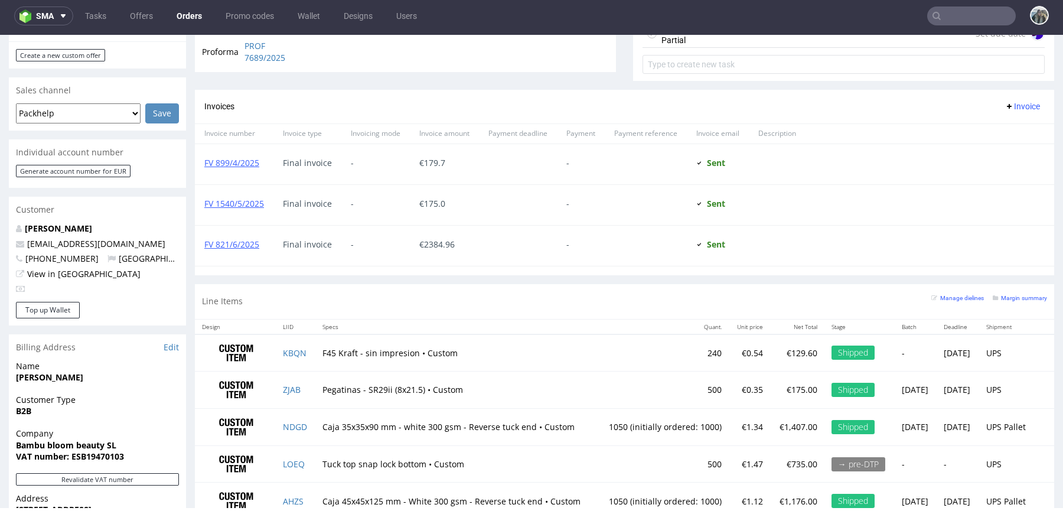
scroll to position [671, 0]
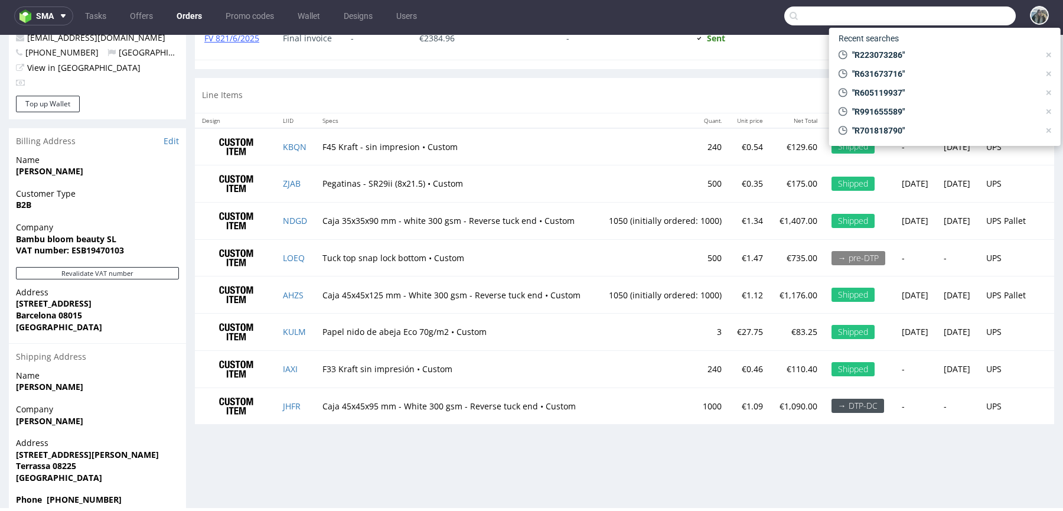
click at [954, 21] on input "text" at bounding box center [899, 15] width 231 height 19
paste input "R429260953"
type input "R429260953"
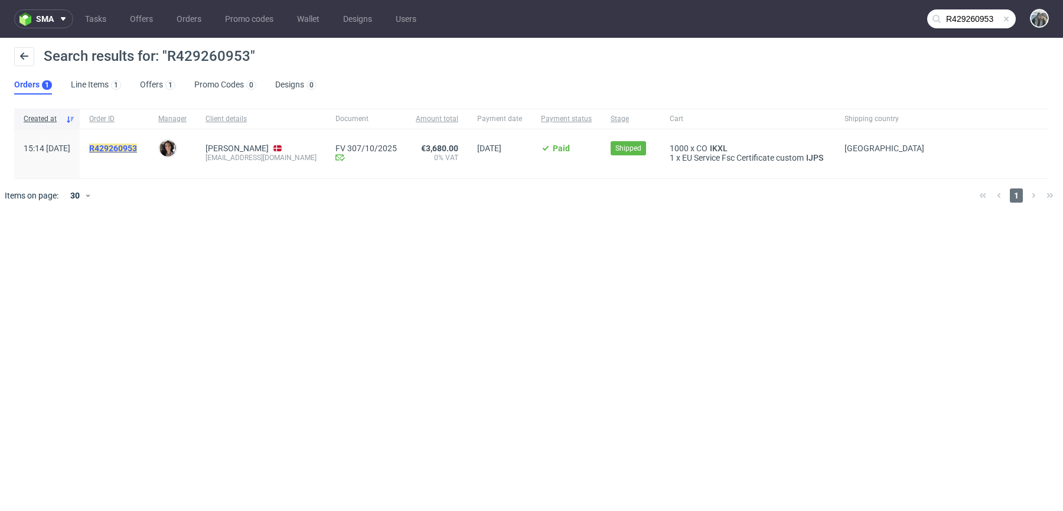
click at [137, 148] on mark "R429260953" at bounding box center [113, 147] width 48 height 9
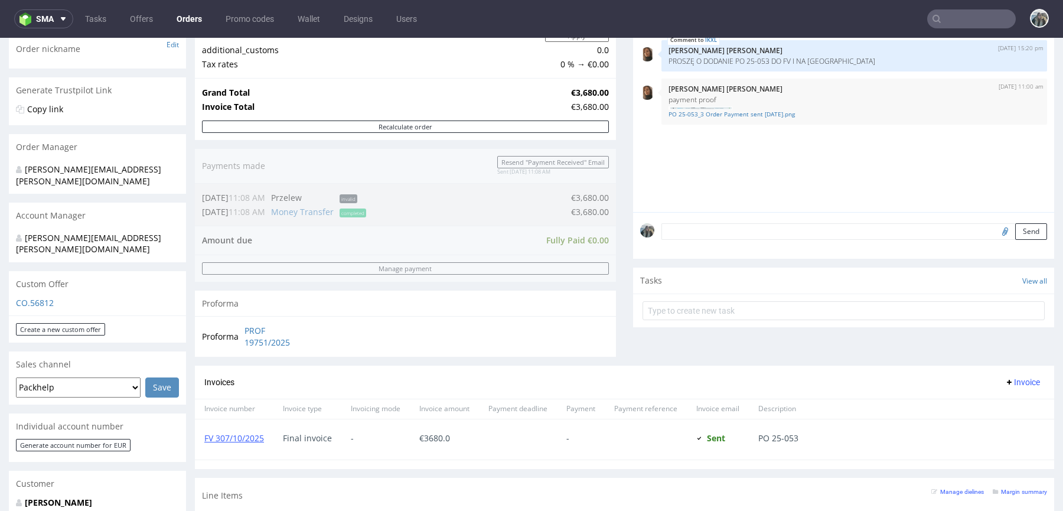
scroll to position [379, 0]
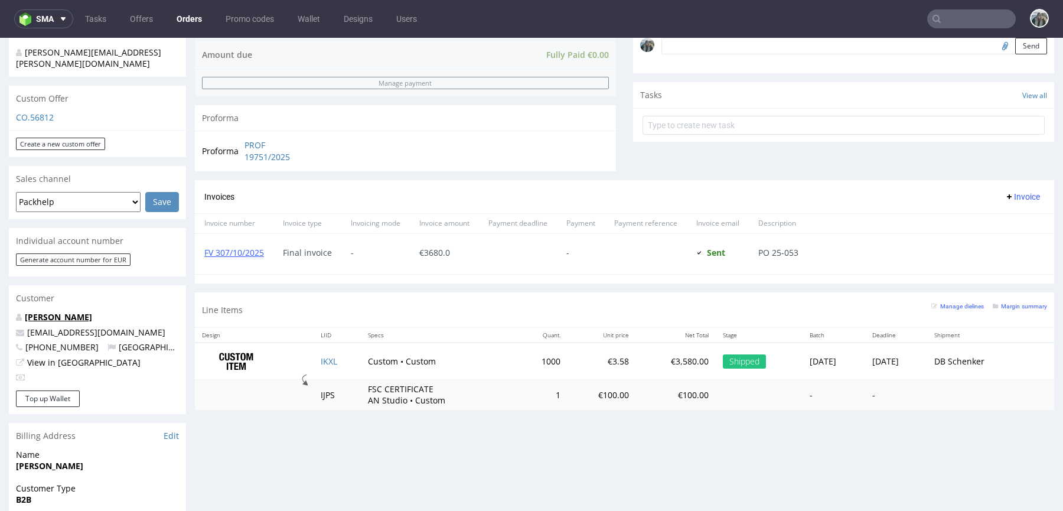
click at [55, 311] on link "Lukas Tietz" at bounding box center [58, 316] width 67 height 11
click at [951, 24] on input "text" at bounding box center [971, 18] width 89 height 19
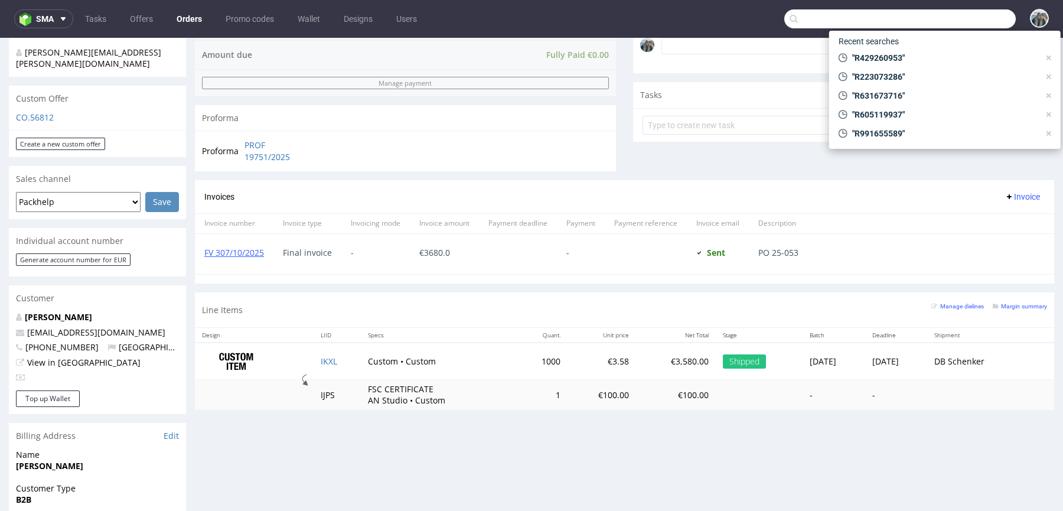
type input "R015755853"
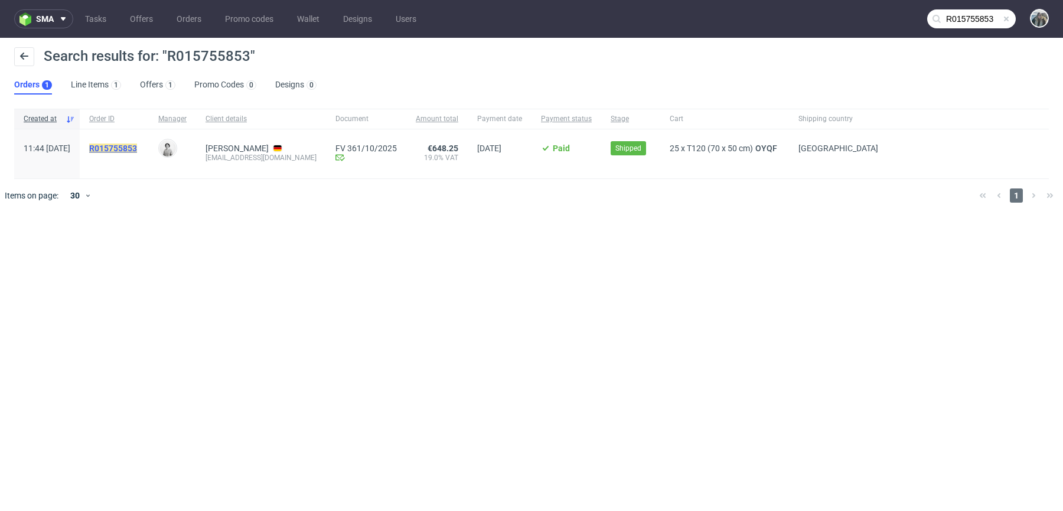
click at [137, 149] on mark "R015755853" at bounding box center [113, 147] width 48 height 9
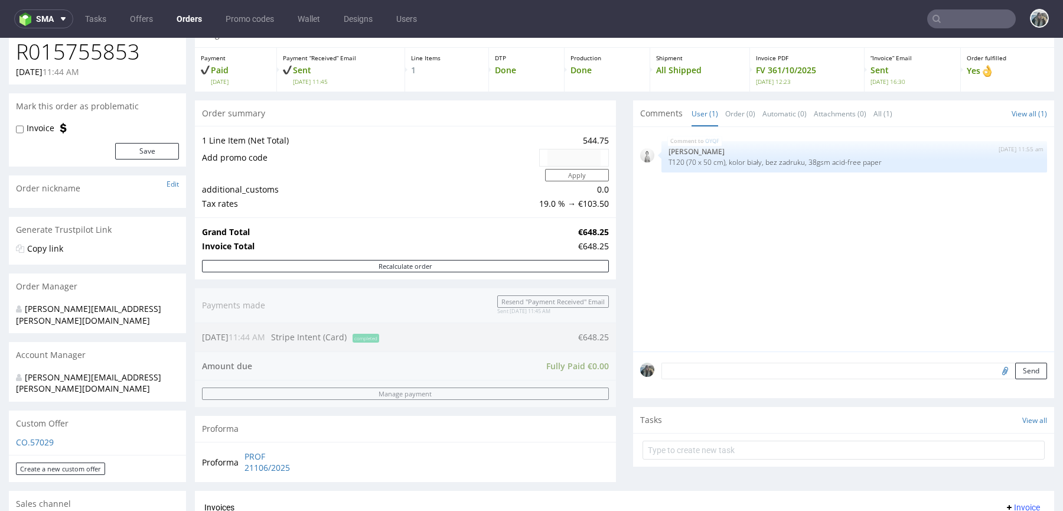
scroll to position [286, 0]
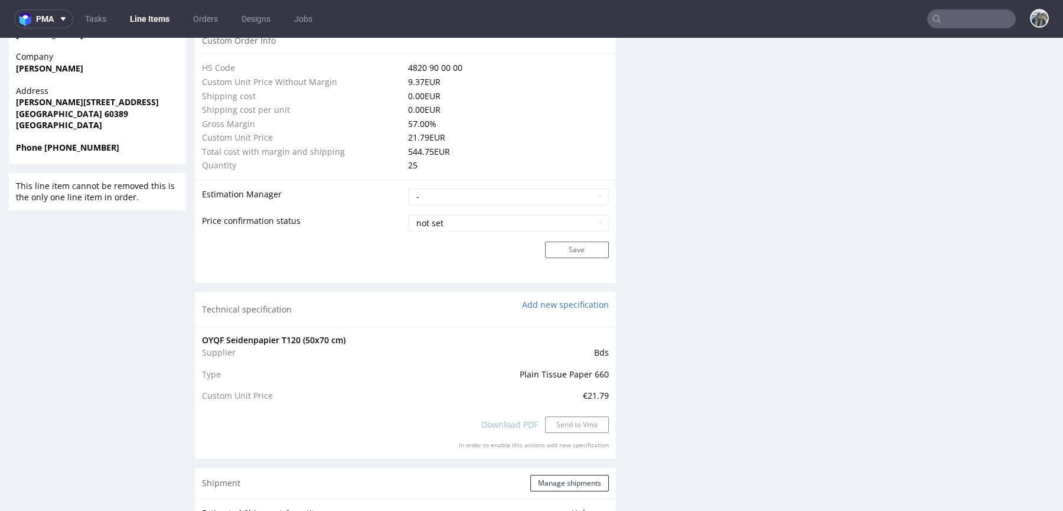
scroll to position [629, 0]
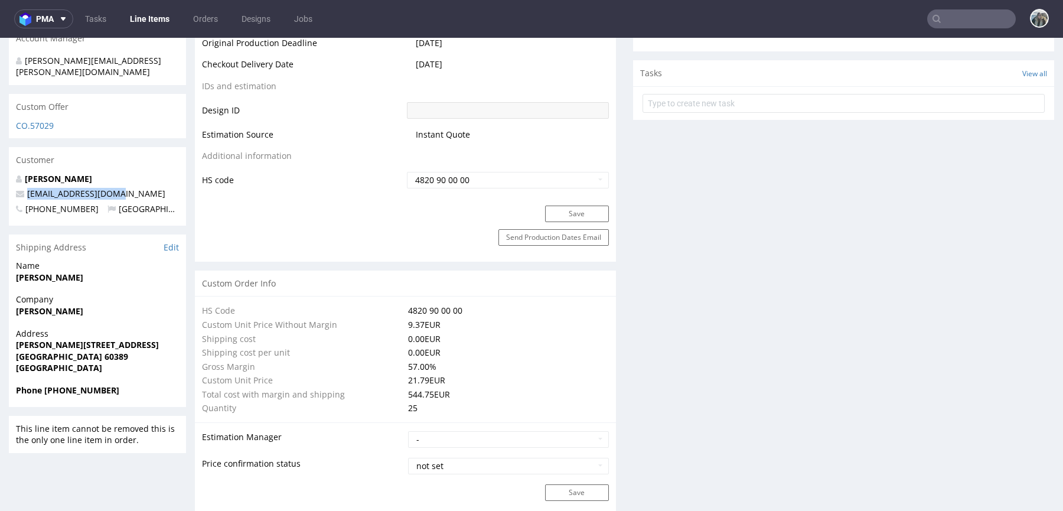
drag, startPoint x: 119, startPoint y: 173, endPoint x: 0, endPoint y: 173, distance: 118.7
copy span "hello@minimilkys.com"
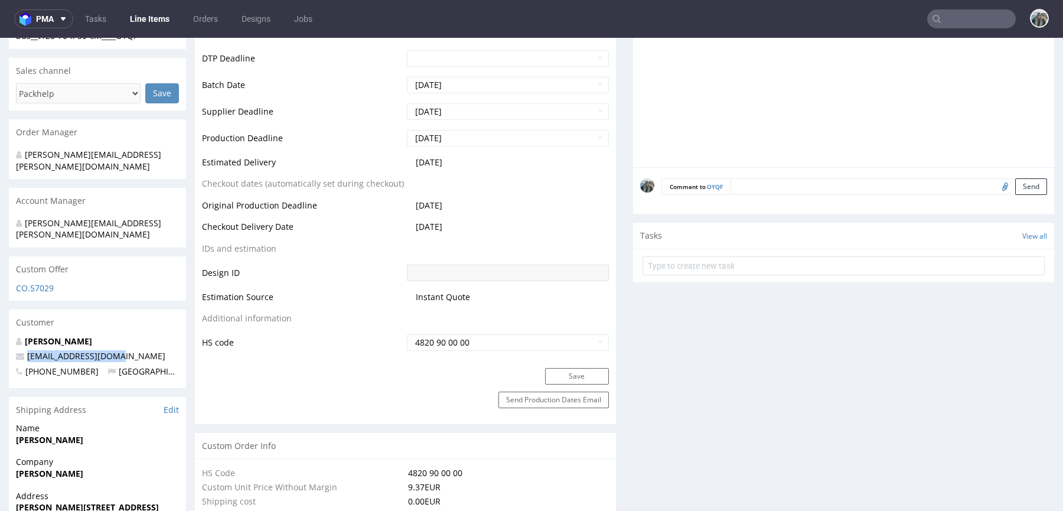
scroll to position [0, 0]
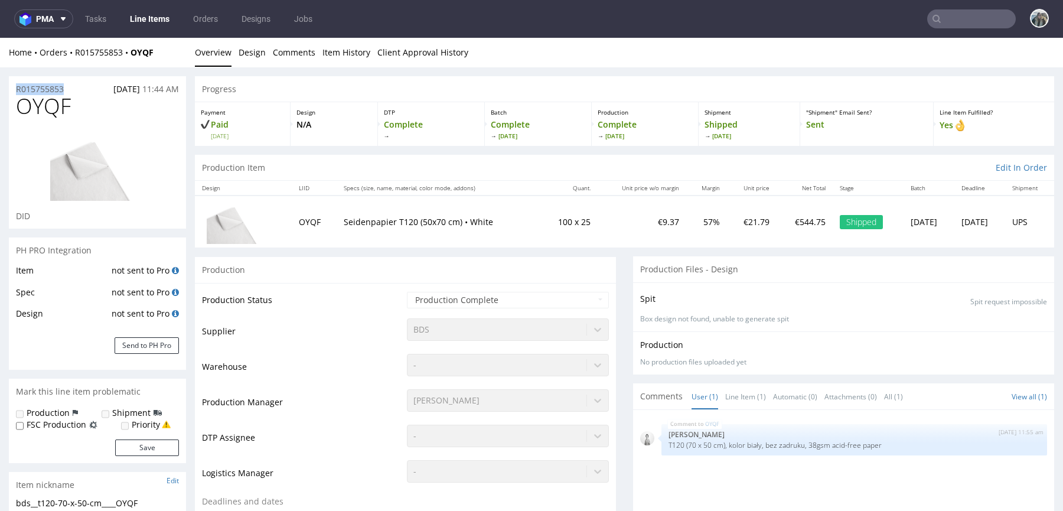
drag, startPoint x: 73, startPoint y: 90, endPoint x: 0, endPoint y: 90, distance: 72.6
copy p "R015755853"
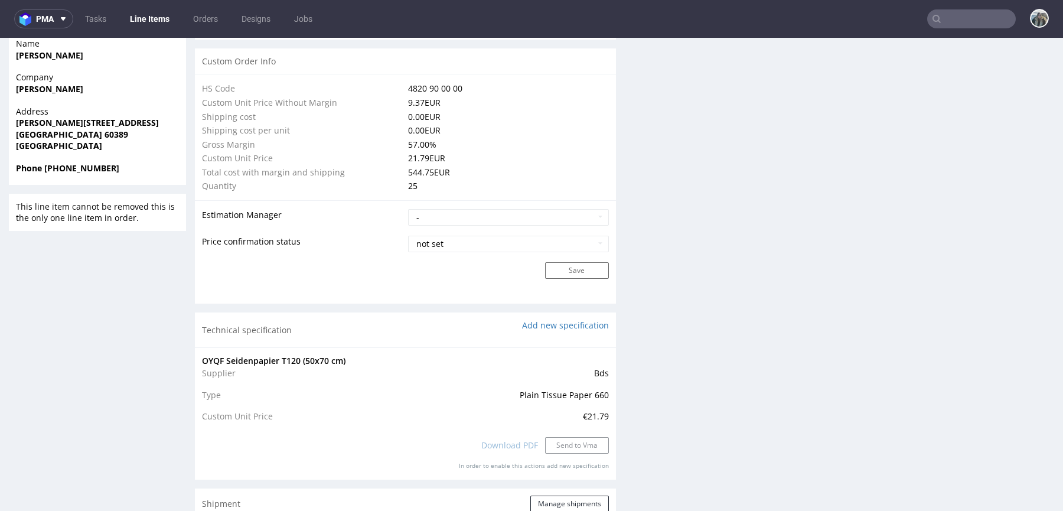
scroll to position [1178, 0]
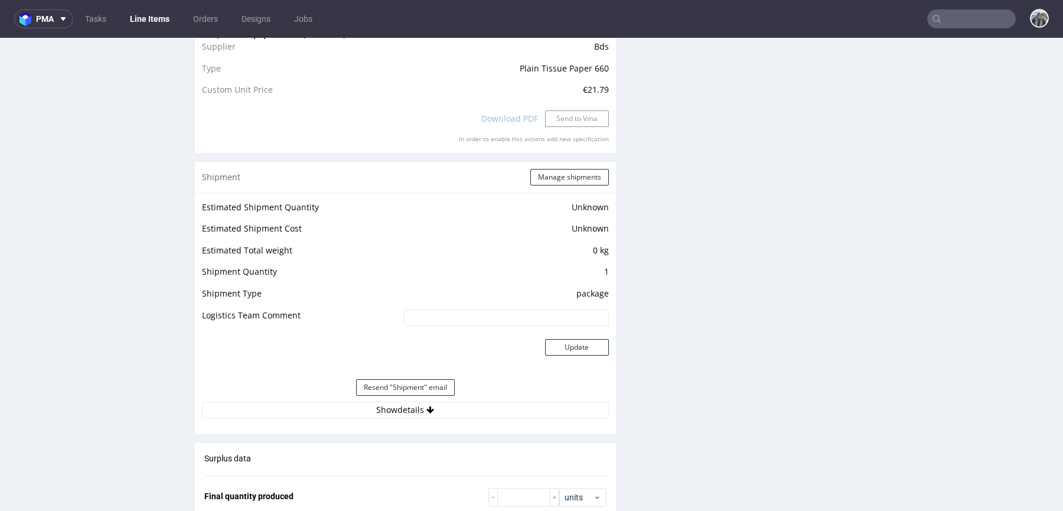
drag, startPoint x: 394, startPoint y: 404, endPoint x: 391, endPoint y: 417, distance: 12.9
click at [394, 404] on button "Show details" at bounding box center [405, 409] width 407 height 17
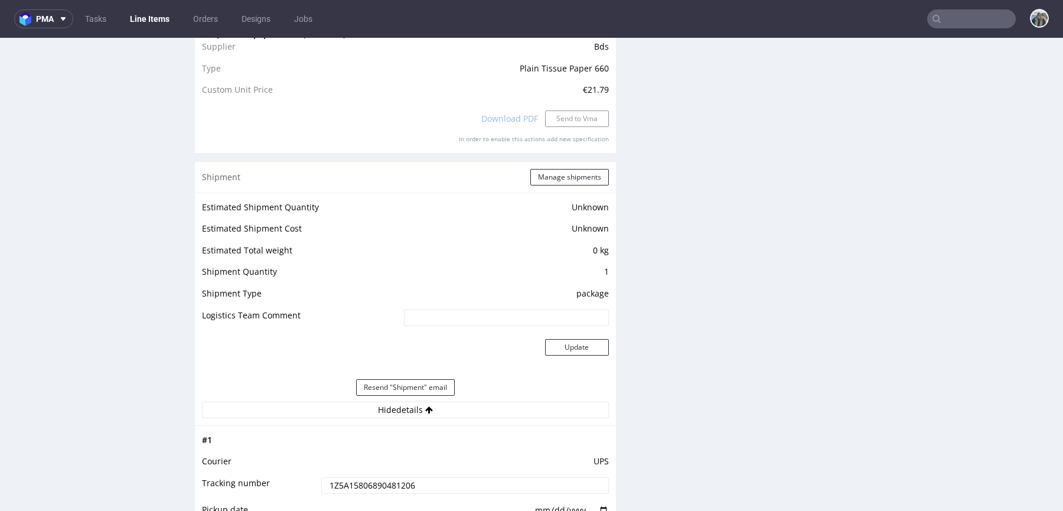
scroll to position [1401, 0]
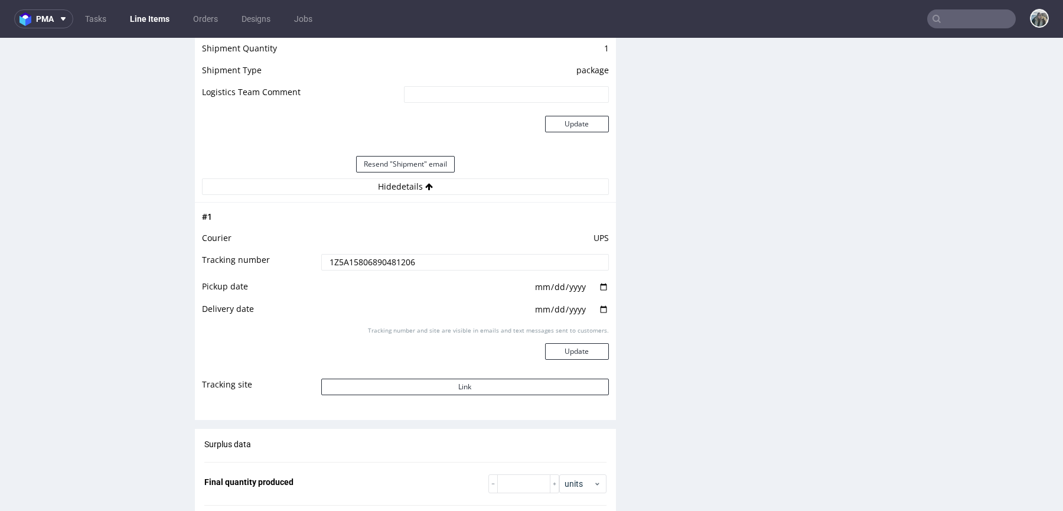
click at [405, 266] on input "1Z5A15806890481206" at bounding box center [465, 262] width 288 height 17
click at [515, 379] on button "Link" at bounding box center [465, 386] width 288 height 17
click at [974, 15] on input "text" at bounding box center [971, 18] width 89 height 19
paste input "R074936319"
type input "R074936319"
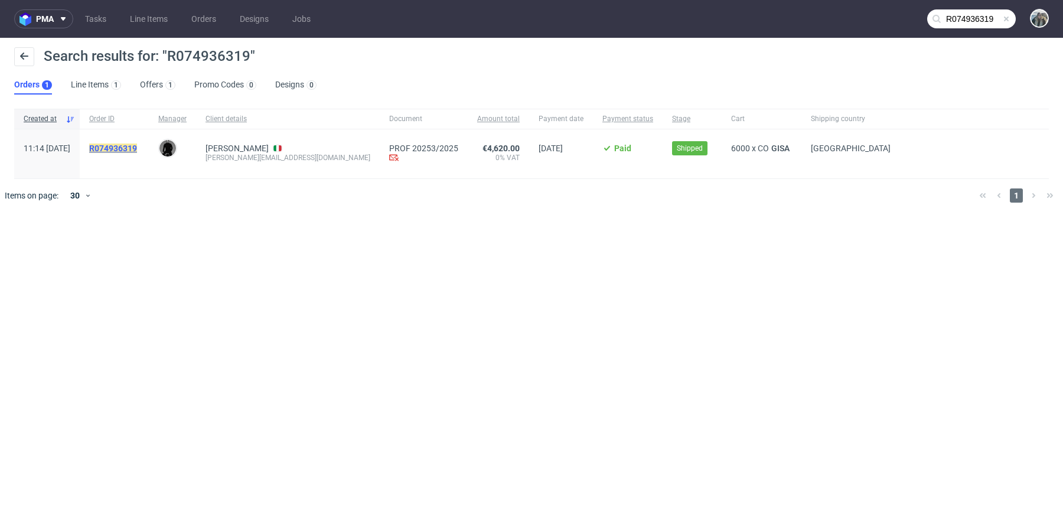
click at [137, 147] on mark "R074936319" at bounding box center [113, 147] width 48 height 9
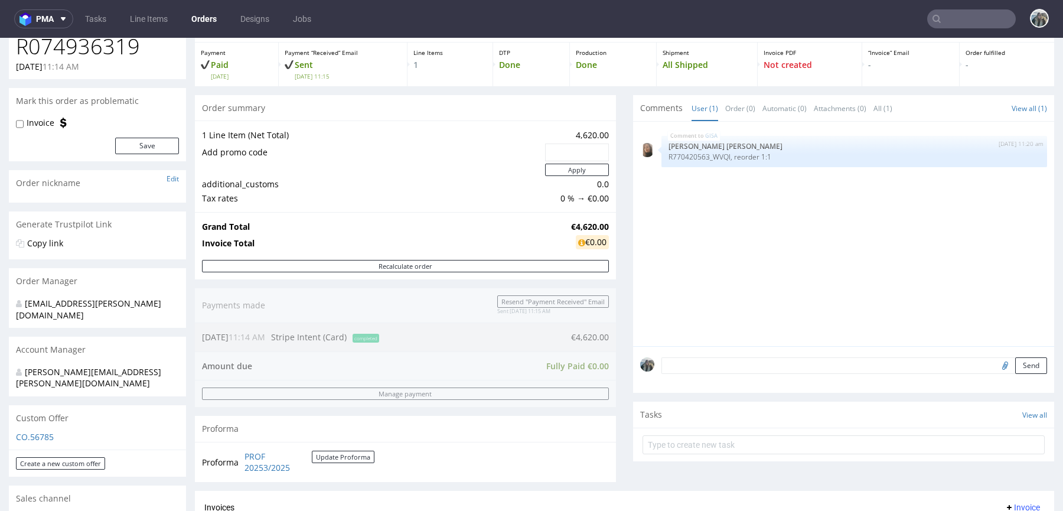
scroll to position [278, 0]
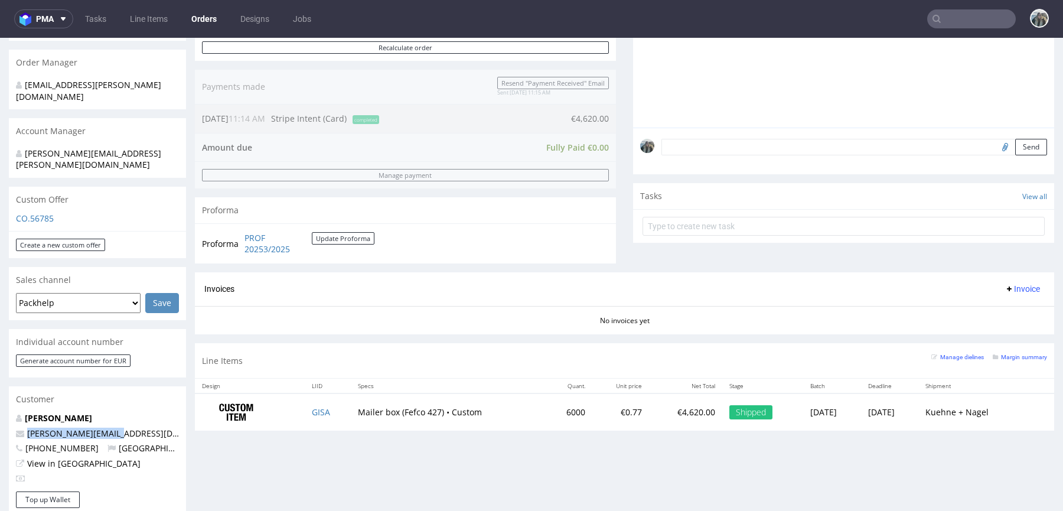
drag, startPoint x: 133, startPoint y: 415, endPoint x: 0, endPoint y: 408, distance: 133.0
click at [0, 408] on div "Order via Offer R074936319 22.09.2025 11:14 AM Mark this order as problematic I…" at bounding box center [531, 354] width 1063 height 1131
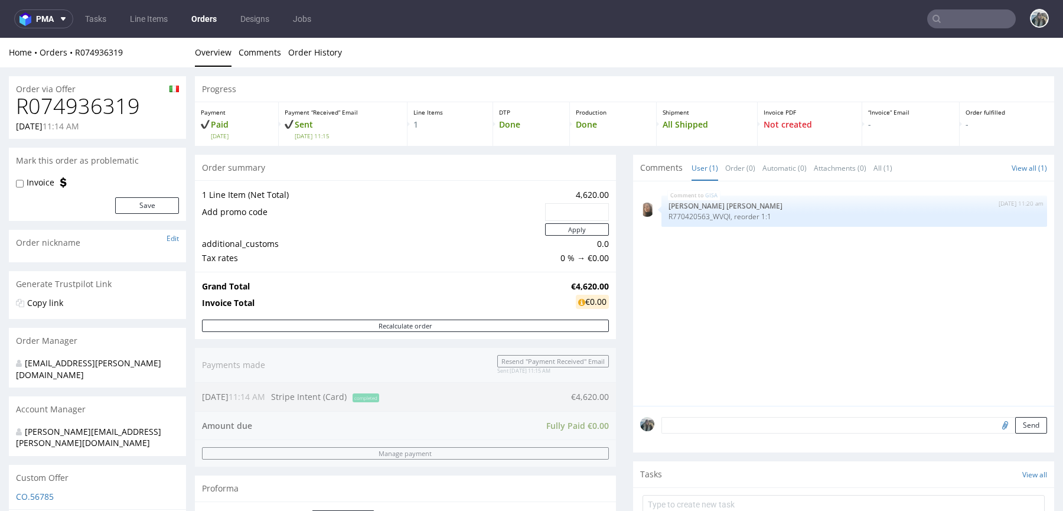
click at [118, 99] on h1 "R074936319" at bounding box center [97, 106] width 163 height 24
copy h1 "R074936319"
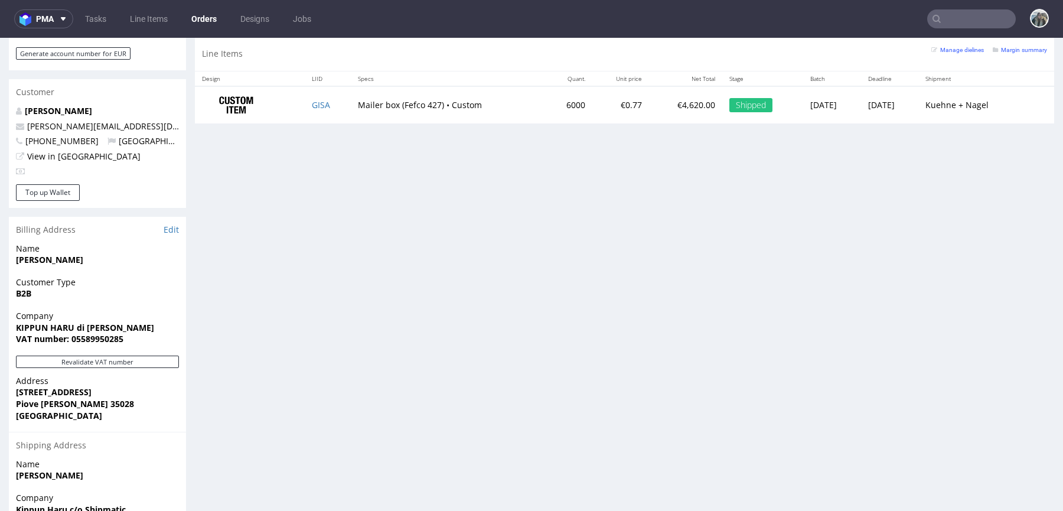
scroll to position [577, 0]
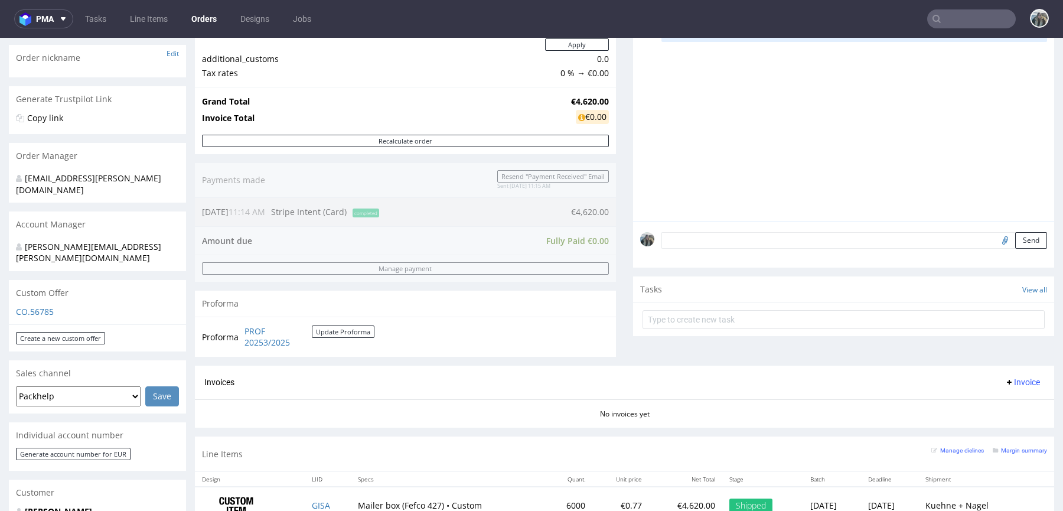
scroll to position [334, 0]
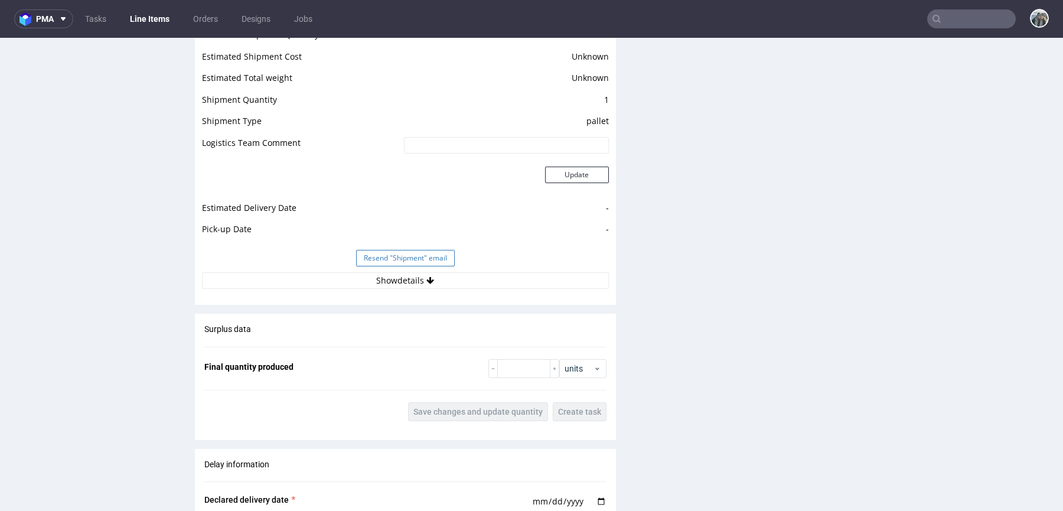
scroll to position [1592, 0]
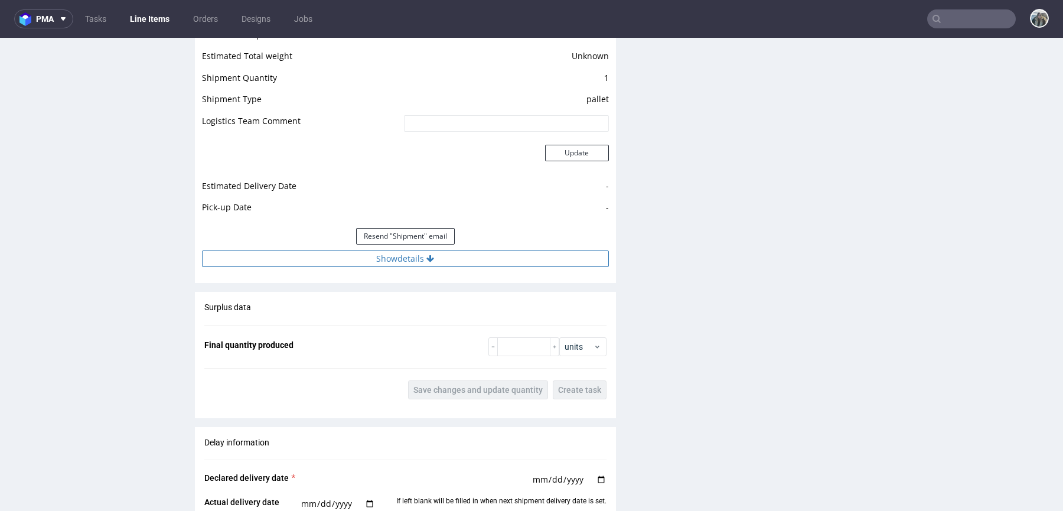
click at [430, 256] on icon at bounding box center [430, 258] width 8 height 8
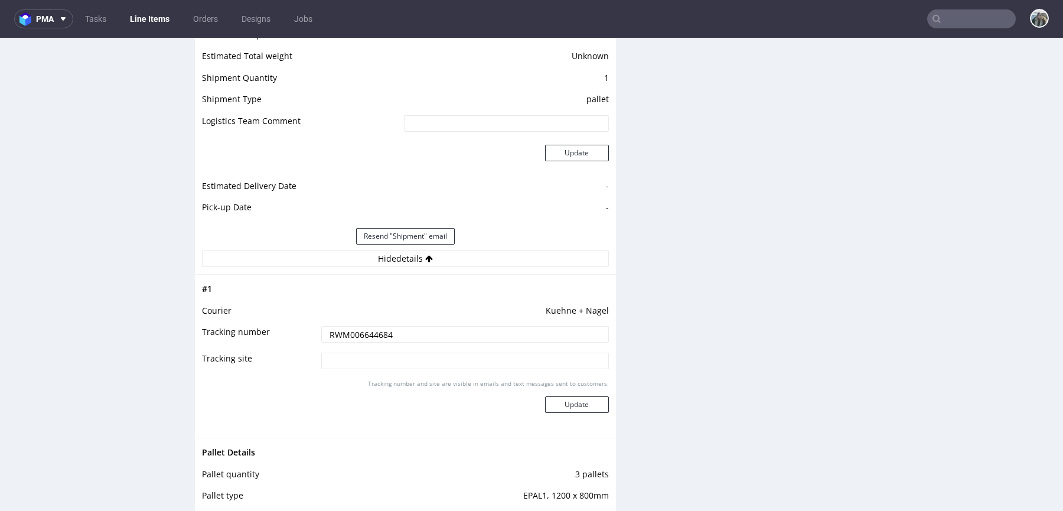
click at [404, 332] on input "RWM006644684" at bounding box center [465, 334] width 288 height 17
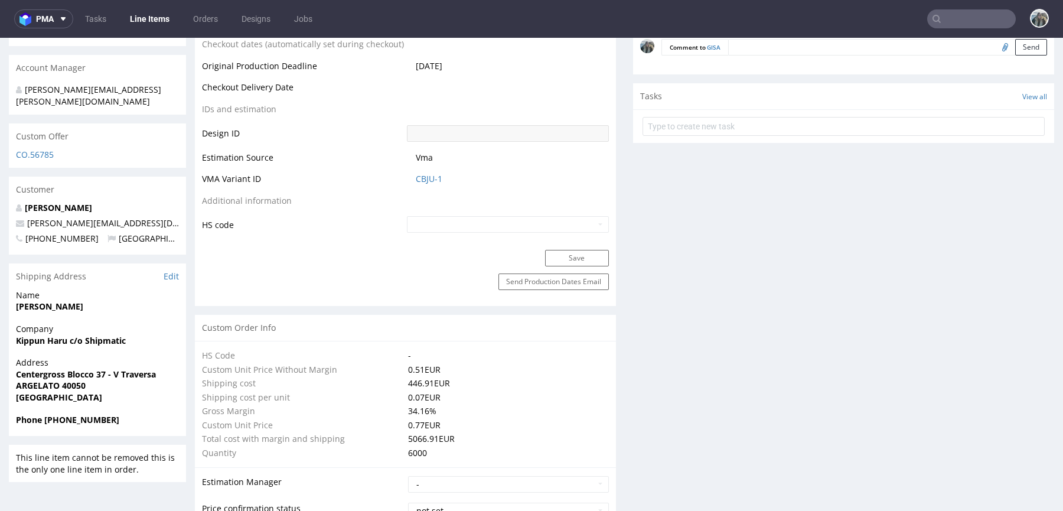
scroll to position [0, 0]
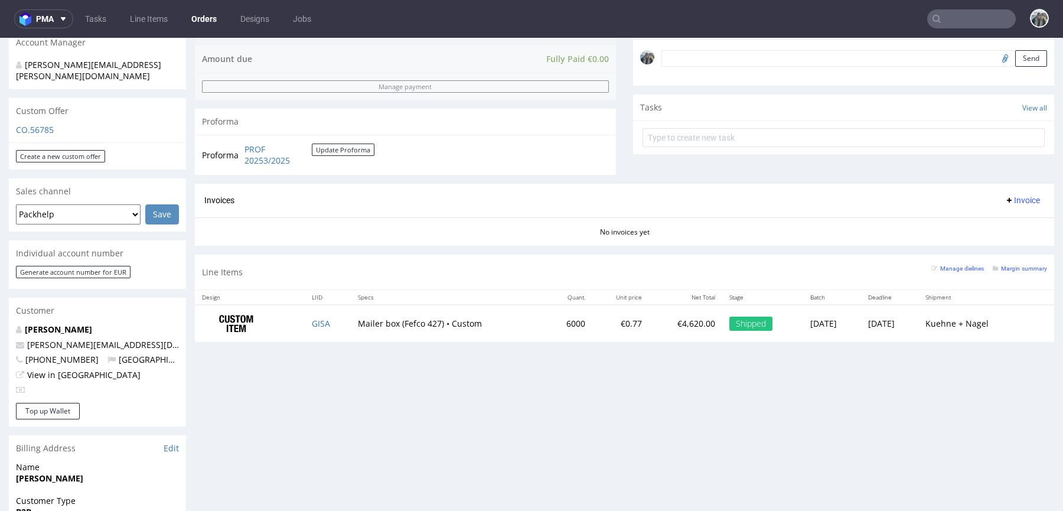
scroll to position [373, 0]
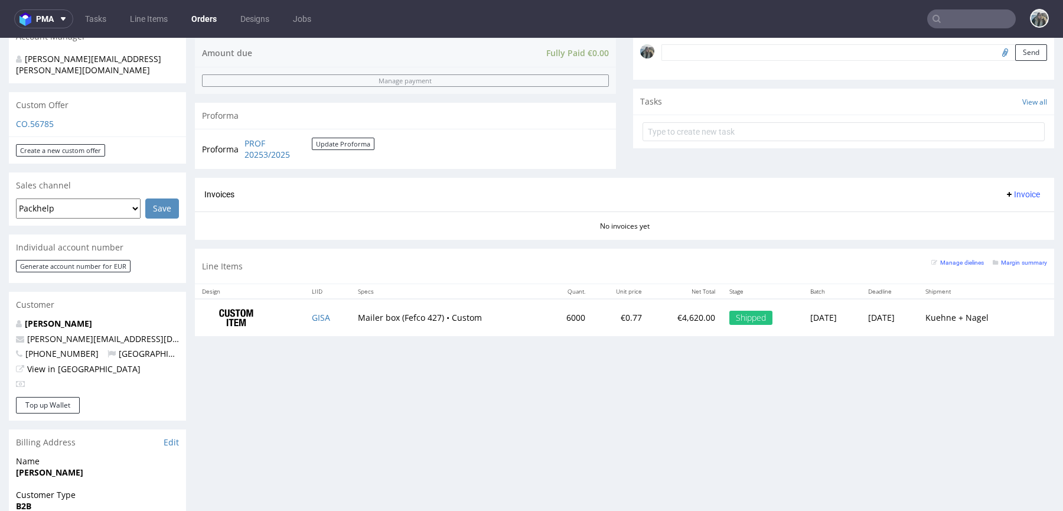
click at [941, 24] on input "text" at bounding box center [971, 18] width 89 height 19
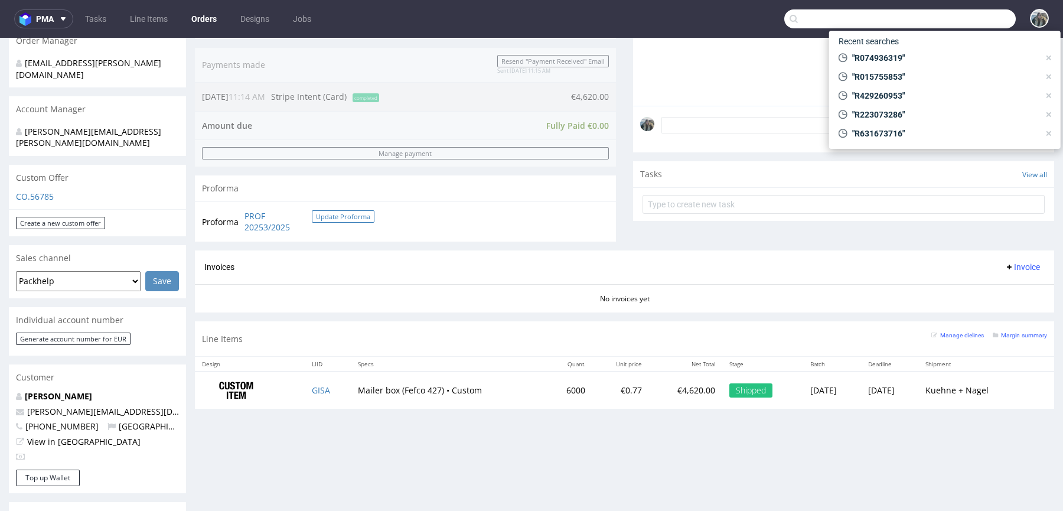
scroll to position [0, 0]
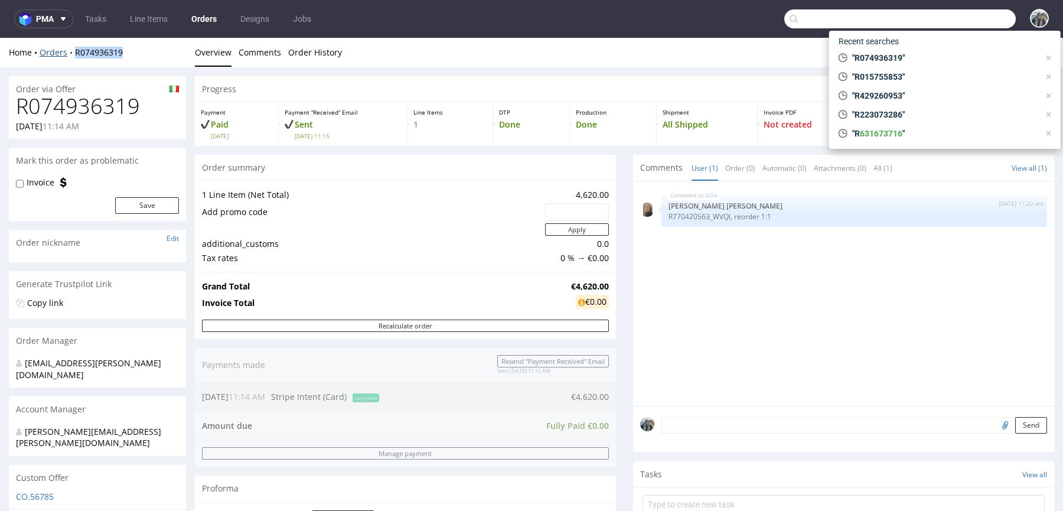
drag, startPoint x: 84, startPoint y: 62, endPoint x: 65, endPoint y: 55, distance: 20.2
click at [65, 55] on div "Home Orders R074936319 Overview Comments Order History" at bounding box center [531, 53] width 1063 height 30
copy link "R074936319"
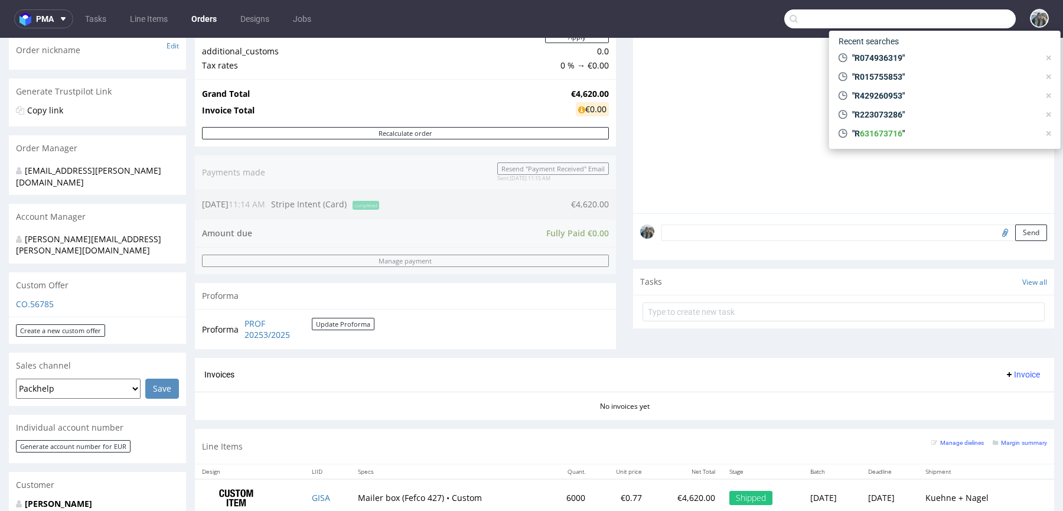
scroll to position [319, 0]
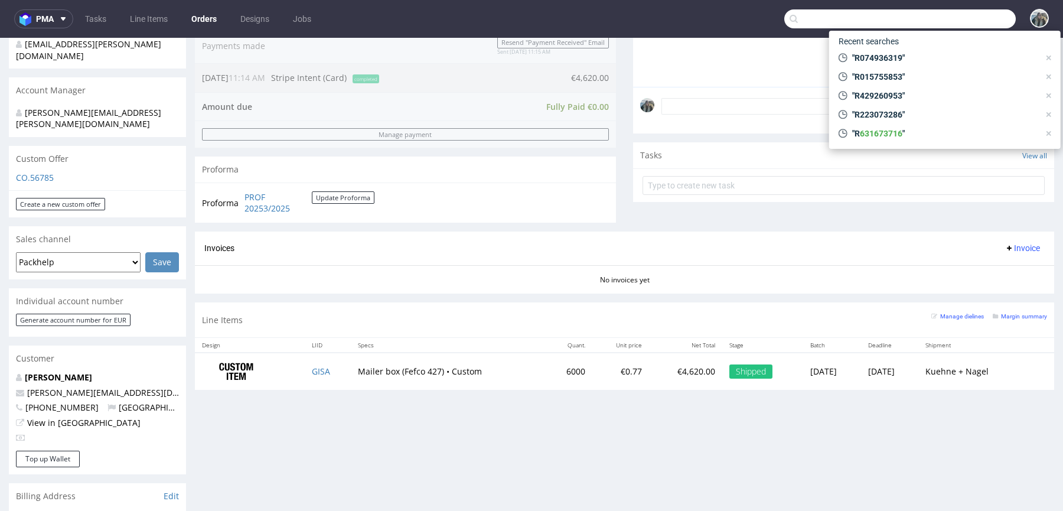
click at [958, 22] on input "text" at bounding box center [899, 18] width 231 height 19
paste input "R429260953"
type input "R429260953"
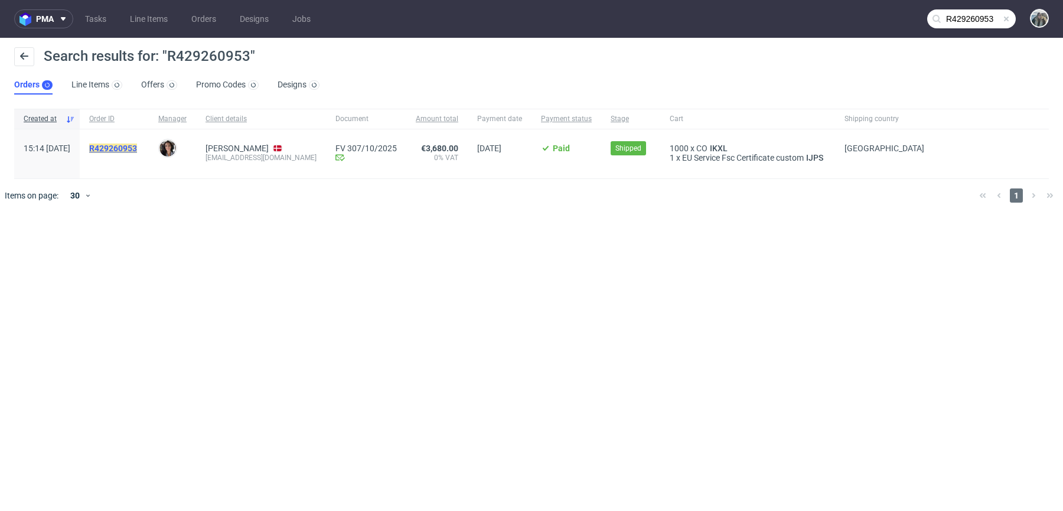
click at [137, 151] on mark "R429260953" at bounding box center [113, 147] width 48 height 9
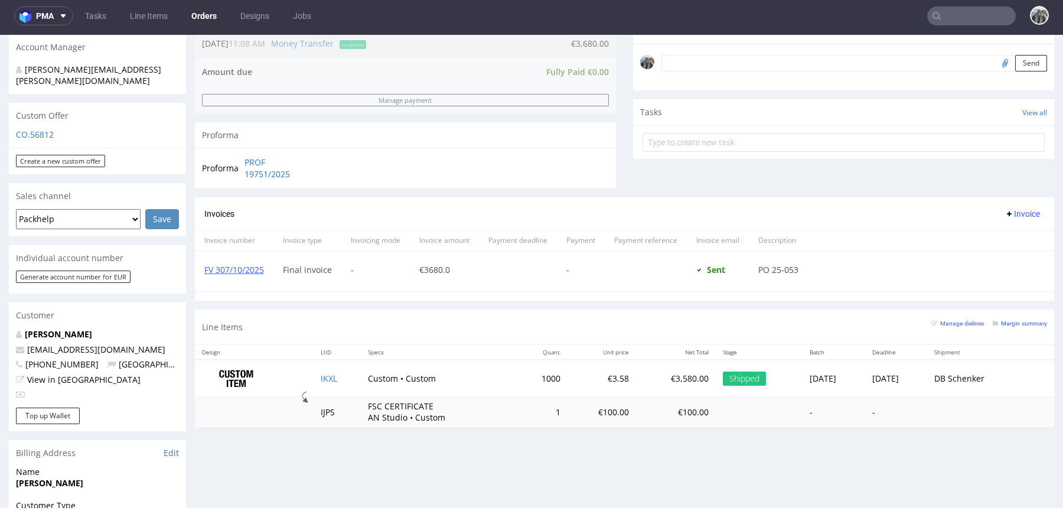
scroll to position [361, 0]
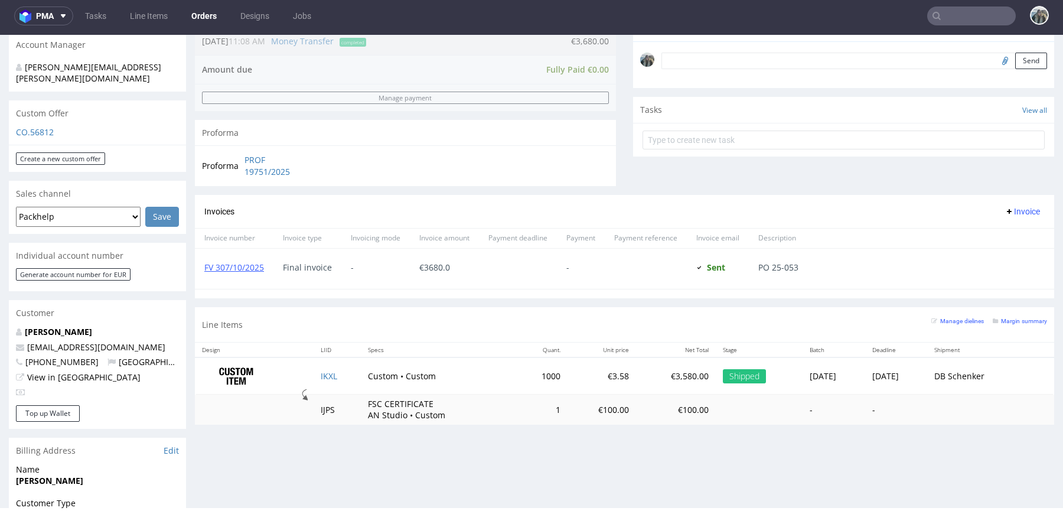
click at [956, 18] on input "text" at bounding box center [971, 15] width 89 height 19
paste input "R015755853"
type input "R015755853"
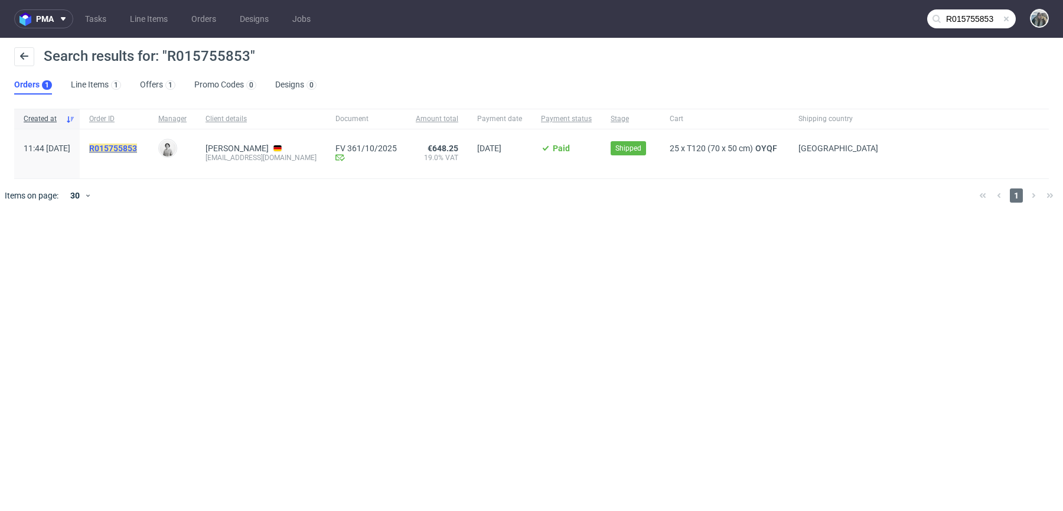
click at [137, 150] on mark "R015755853" at bounding box center [113, 147] width 48 height 9
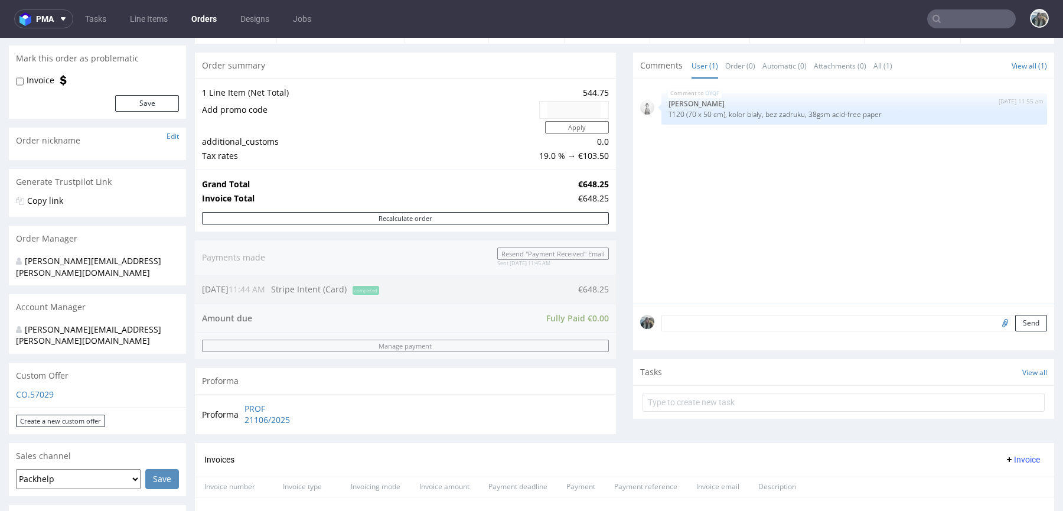
scroll to position [237, 0]
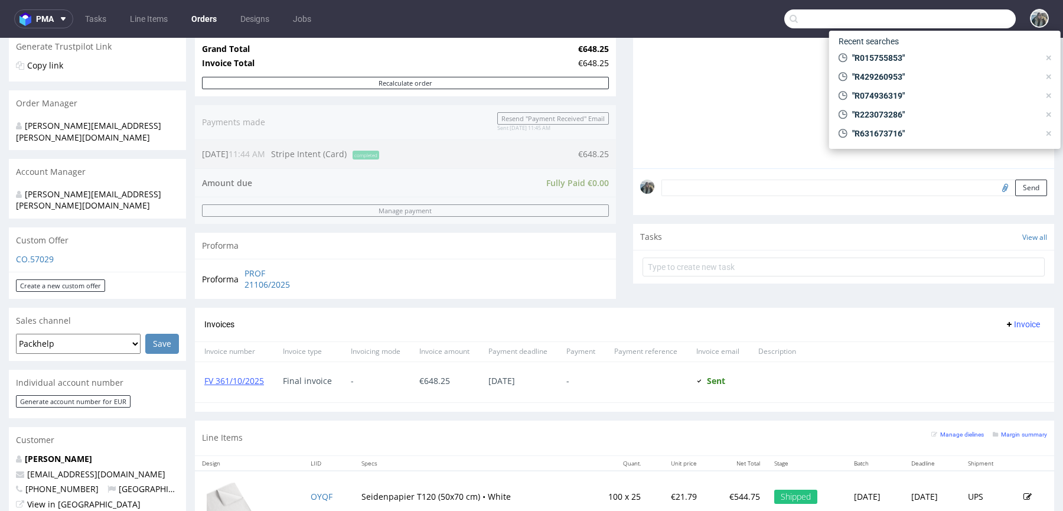
click at [955, 25] on input "text" at bounding box center [899, 18] width 231 height 19
paste input "R835714625"
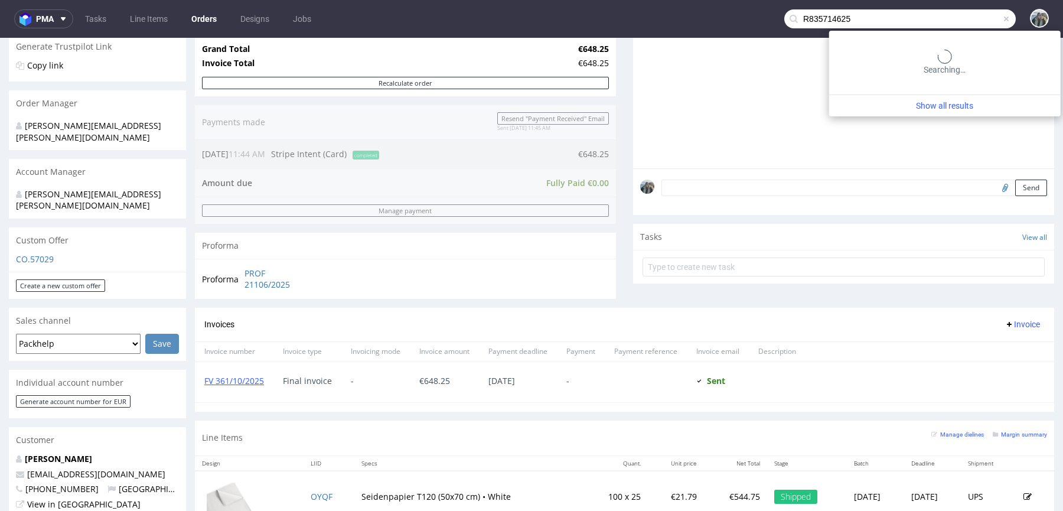
type input "R835714625"
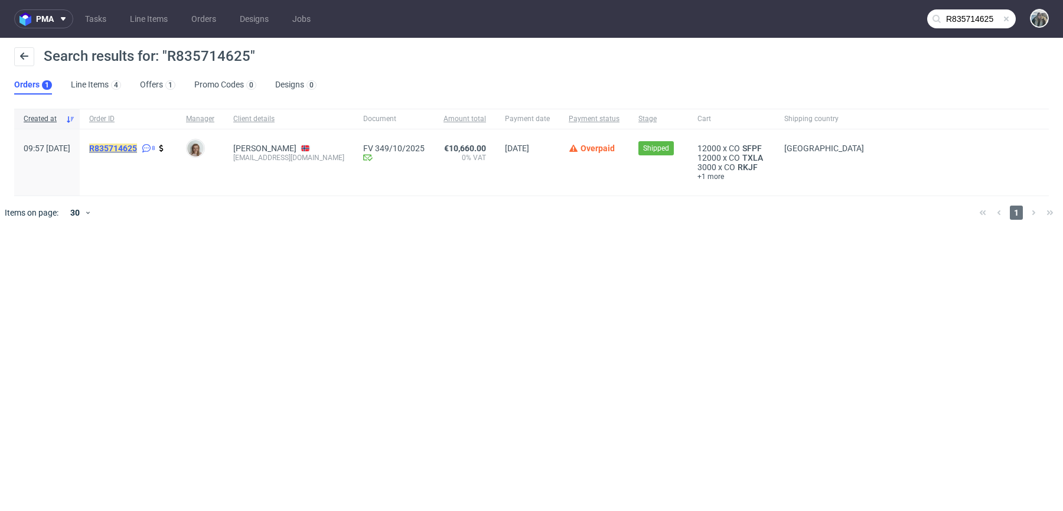
click at [130, 144] on mark "R835714625" at bounding box center [113, 147] width 48 height 9
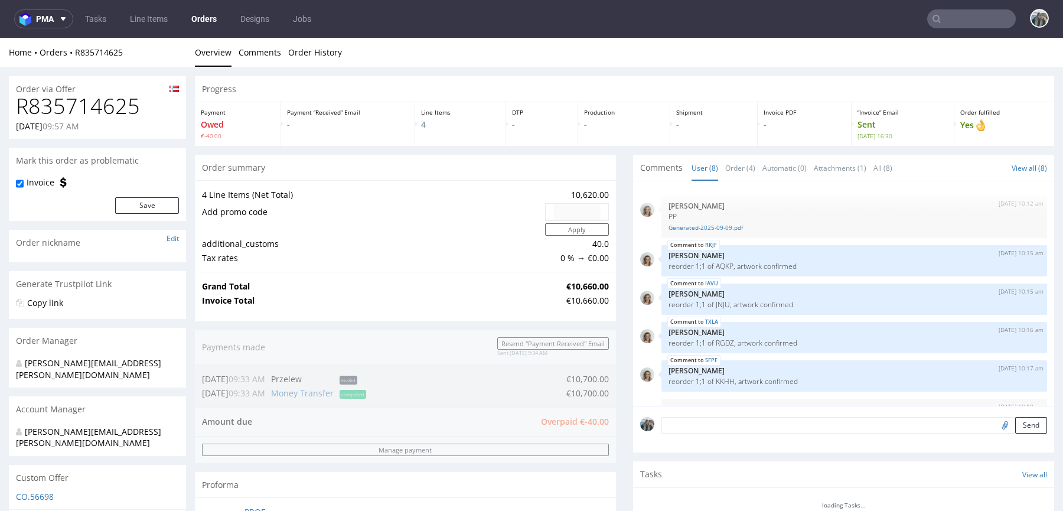
scroll to position [116, 0]
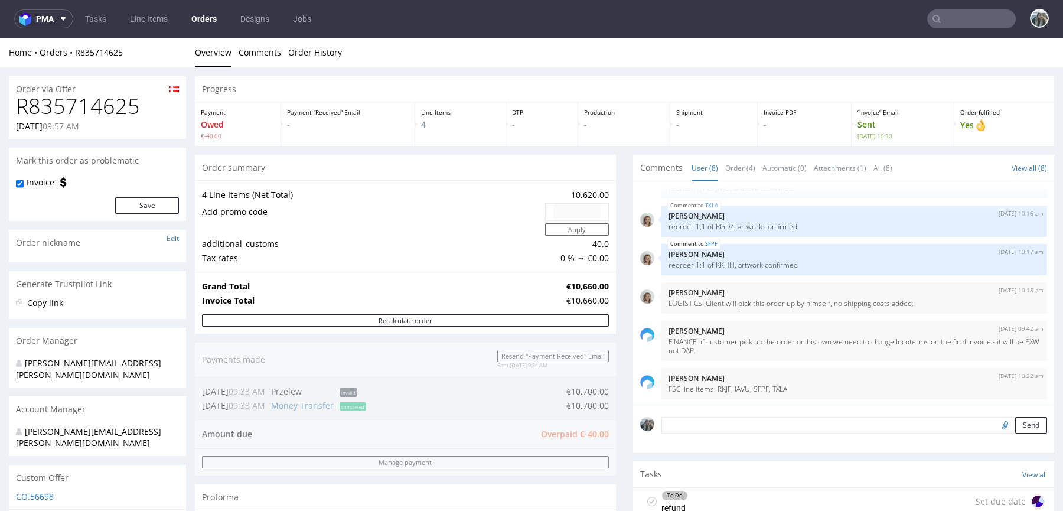
click at [102, 95] on h1 "R835714625" at bounding box center [97, 106] width 163 height 24
copy h1 "R835714625"
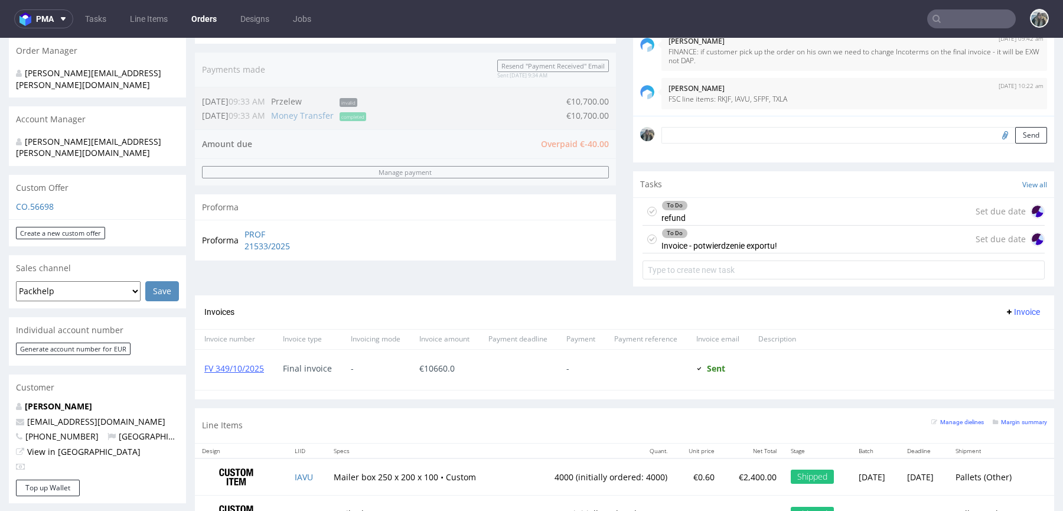
scroll to position [306, 0]
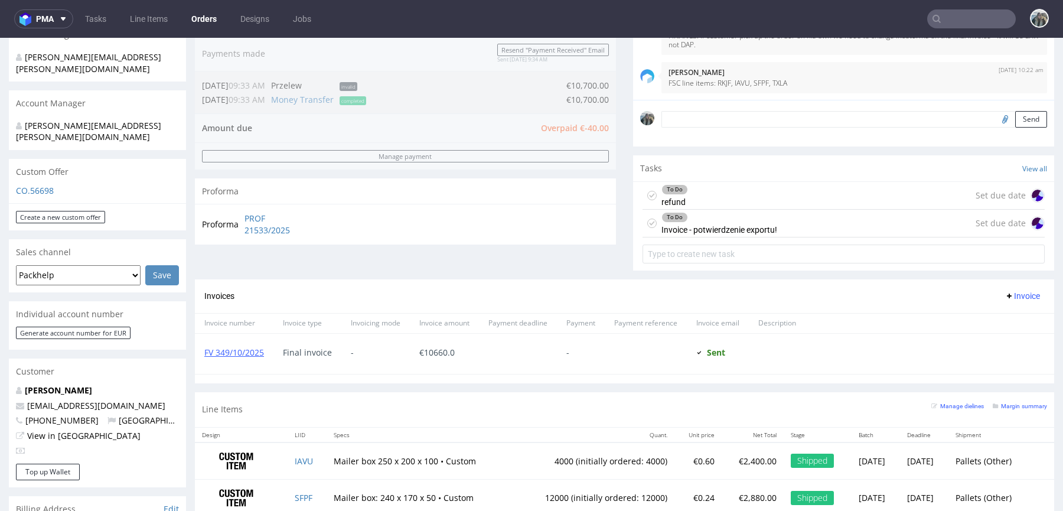
click at [941, 18] on input "text" at bounding box center [971, 18] width 89 height 19
paste input "R464891208"
type input "R464891208"
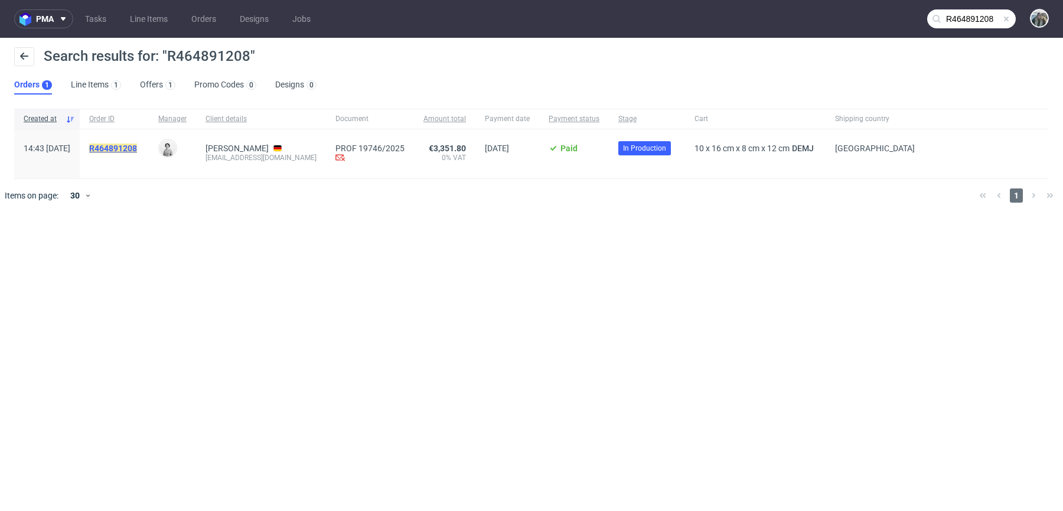
click at [137, 147] on mark "R464891208" at bounding box center [113, 147] width 48 height 9
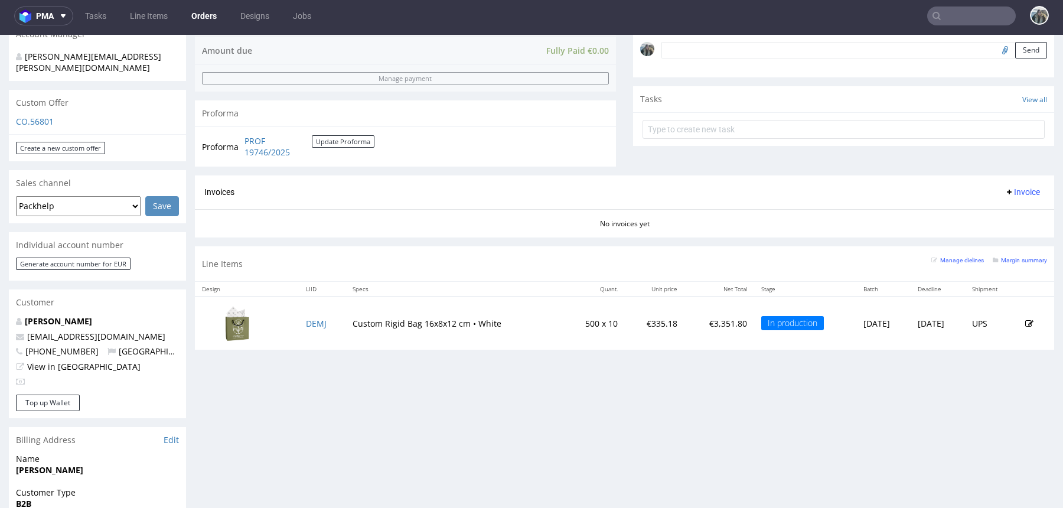
scroll to position [384, 0]
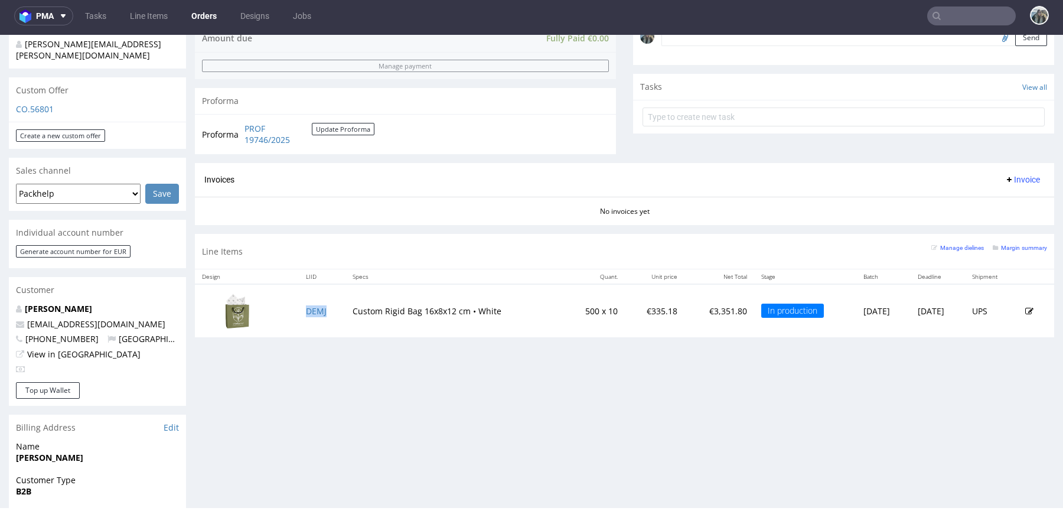
click at [332, 312] on td "DEMJ" at bounding box center [322, 310] width 47 height 53
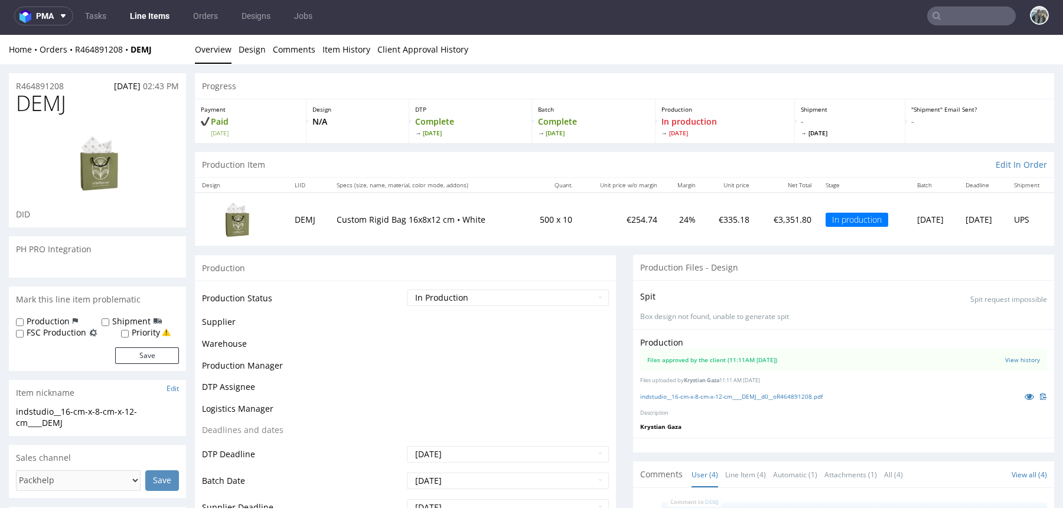
scroll to position [18, 0]
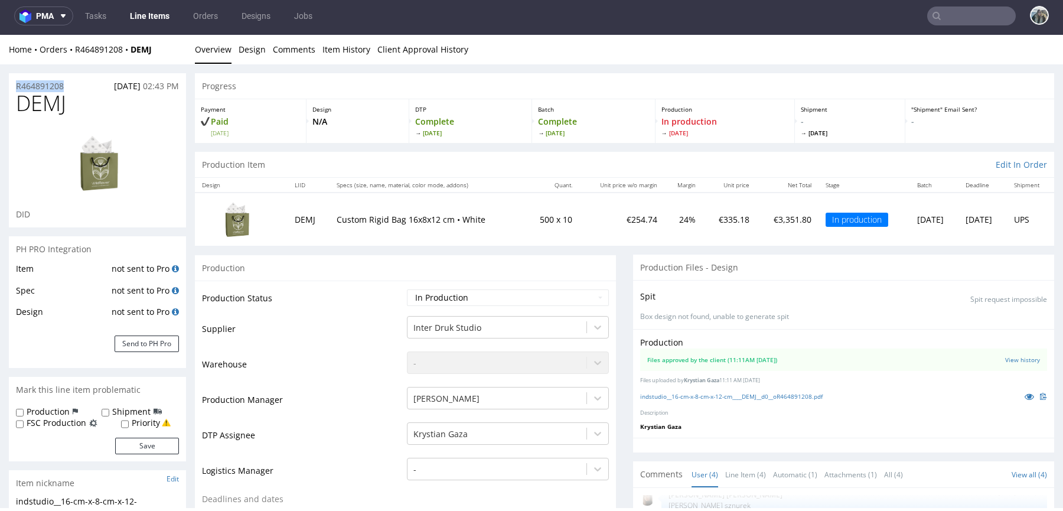
drag, startPoint x: 71, startPoint y: 84, endPoint x: 1, endPoint y: 84, distance: 70.3
click at [52, 87] on p "R464891208" at bounding box center [40, 86] width 48 height 12
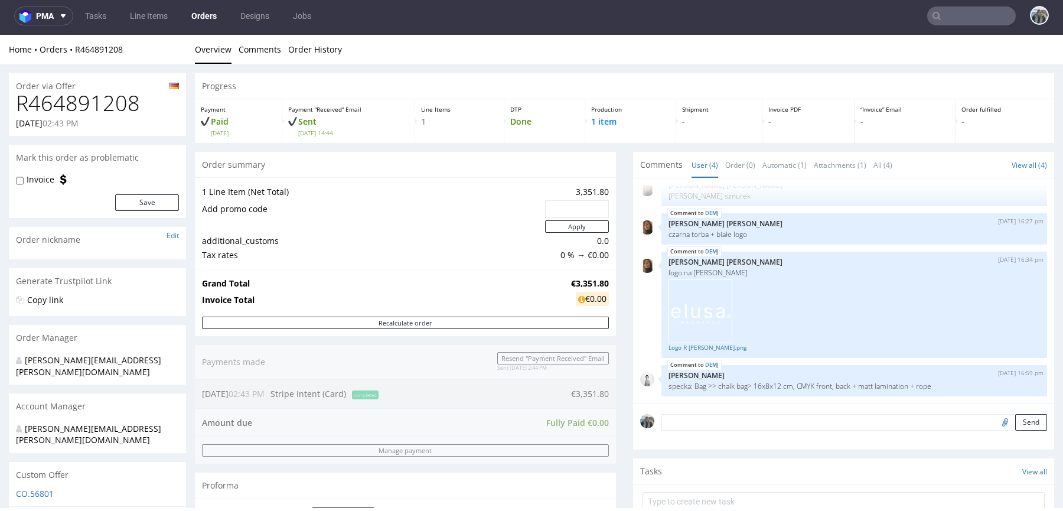
scroll to position [19, 0]
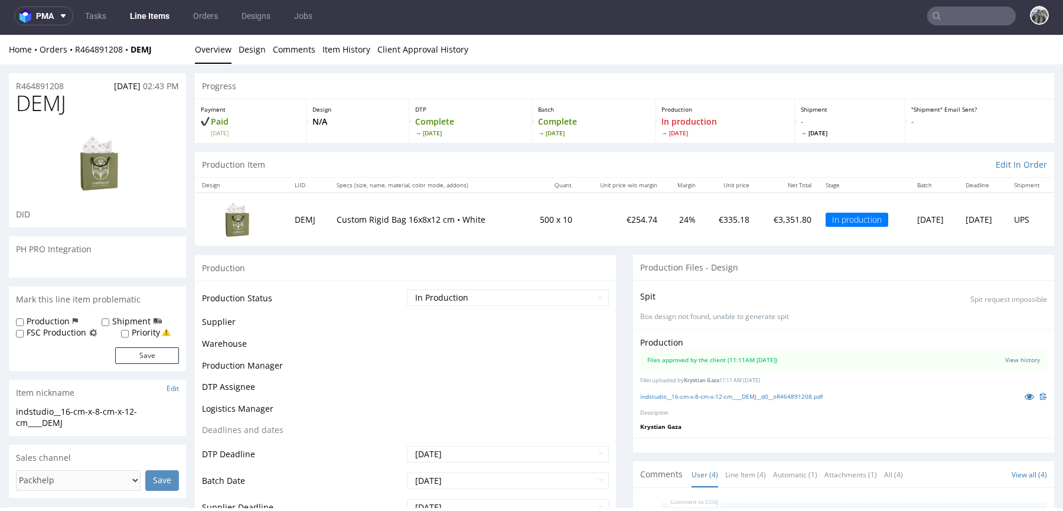
scroll to position [18, 0]
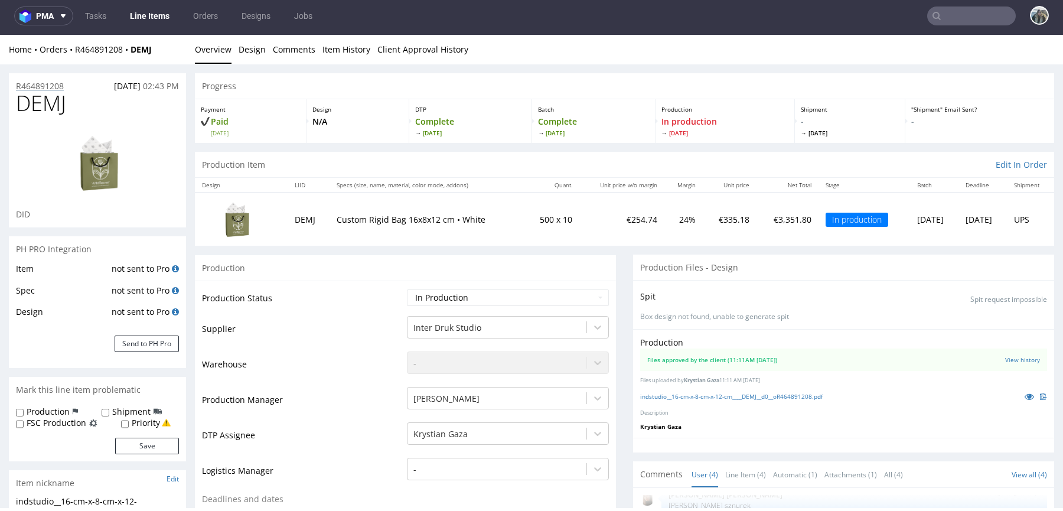
click at [54, 85] on p "R464891208" at bounding box center [40, 86] width 48 height 12
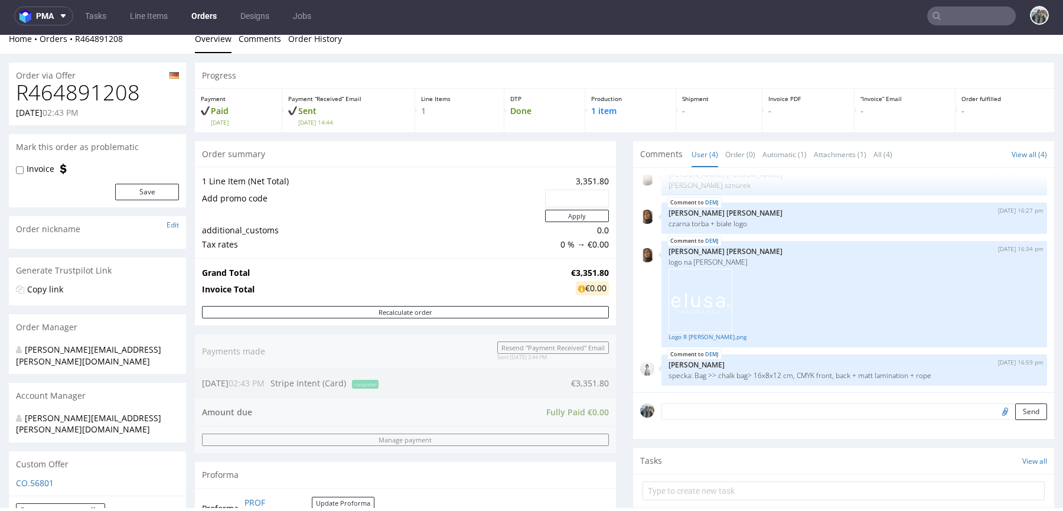
scroll to position [28, 0]
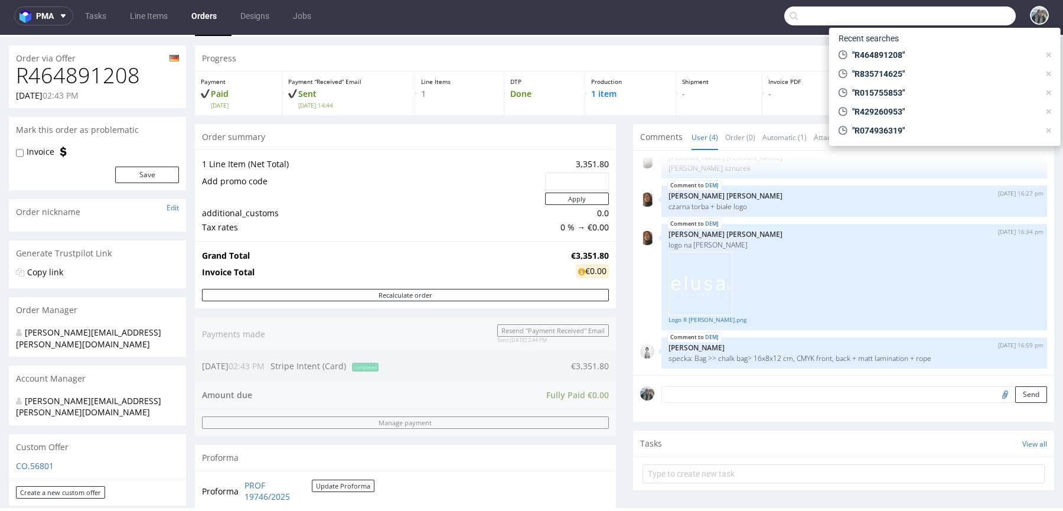
click at [958, 19] on input "text" at bounding box center [899, 15] width 231 height 19
paste input "R205068700"
type input "R205068700"
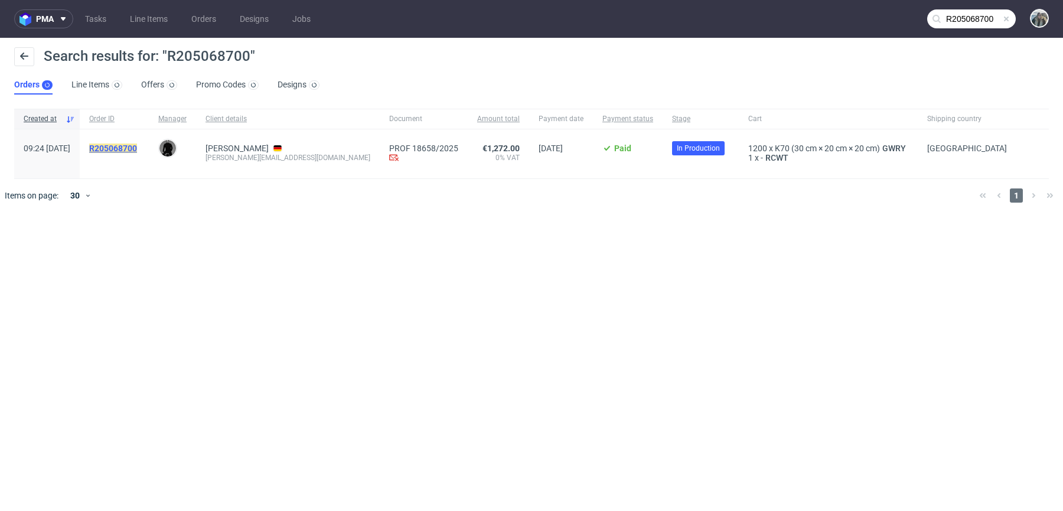
click at [137, 149] on mark "R205068700" at bounding box center [113, 147] width 48 height 9
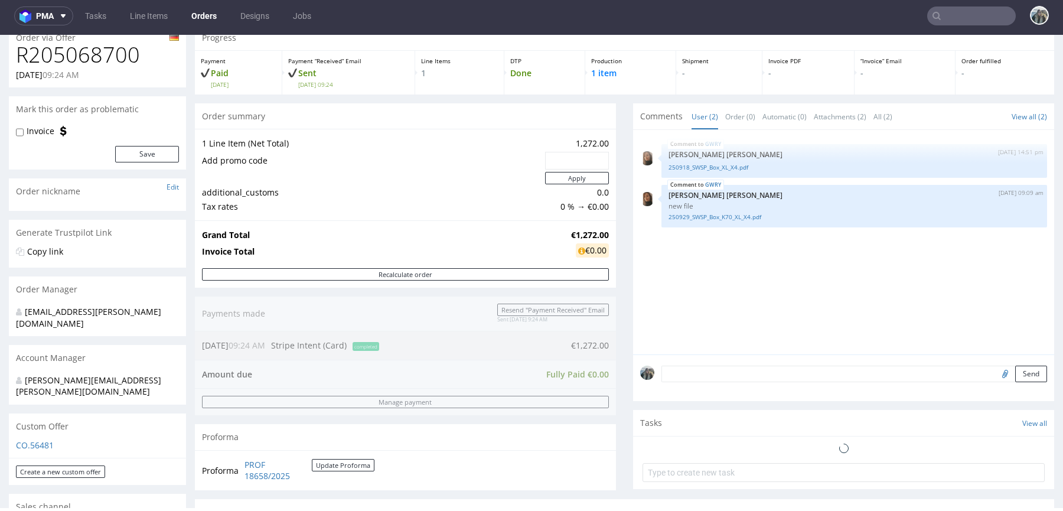
scroll to position [387, 0]
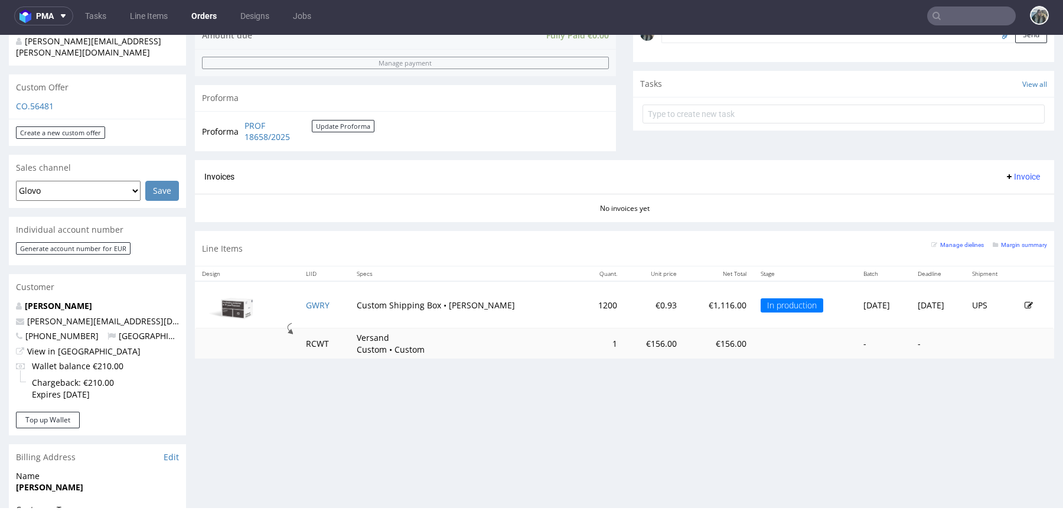
click at [954, 22] on input "text" at bounding box center [971, 15] width 89 height 19
paste input "R095039811"
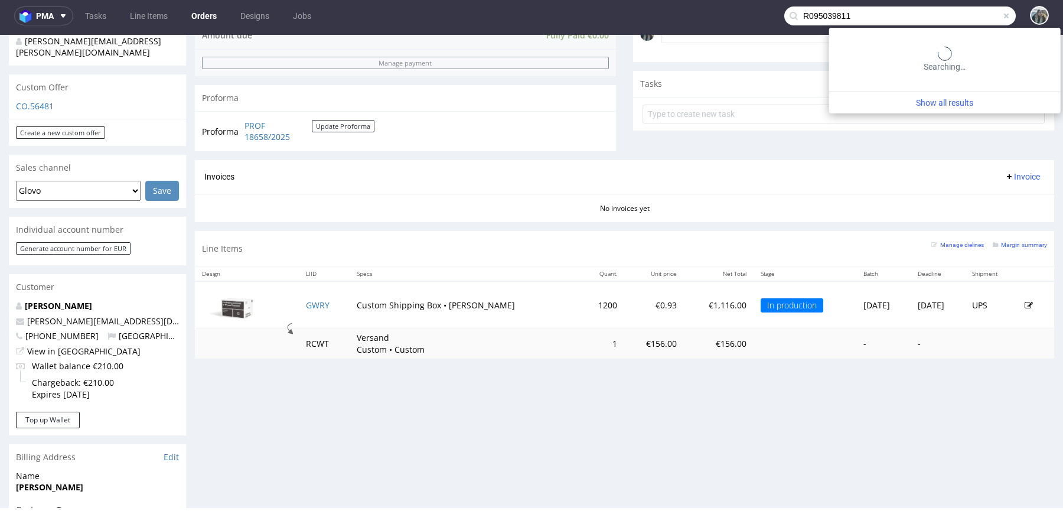
type input "R095039811"
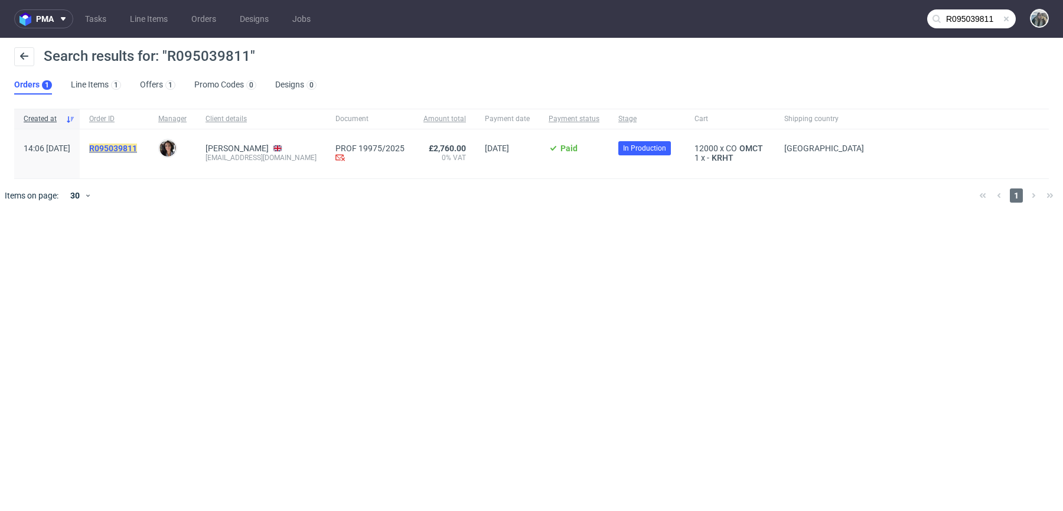
click at [137, 148] on mark "R095039811" at bounding box center [113, 147] width 48 height 9
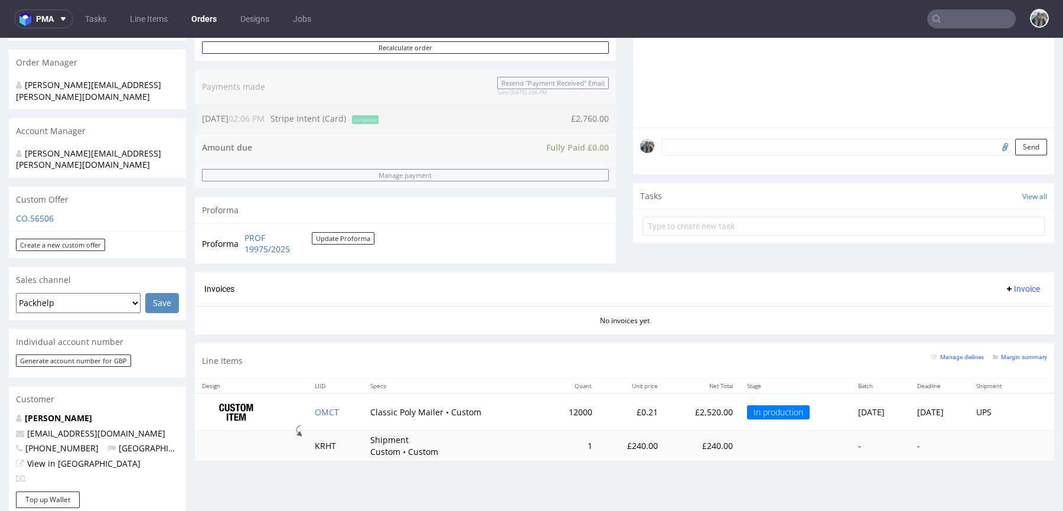
scroll to position [391, 0]
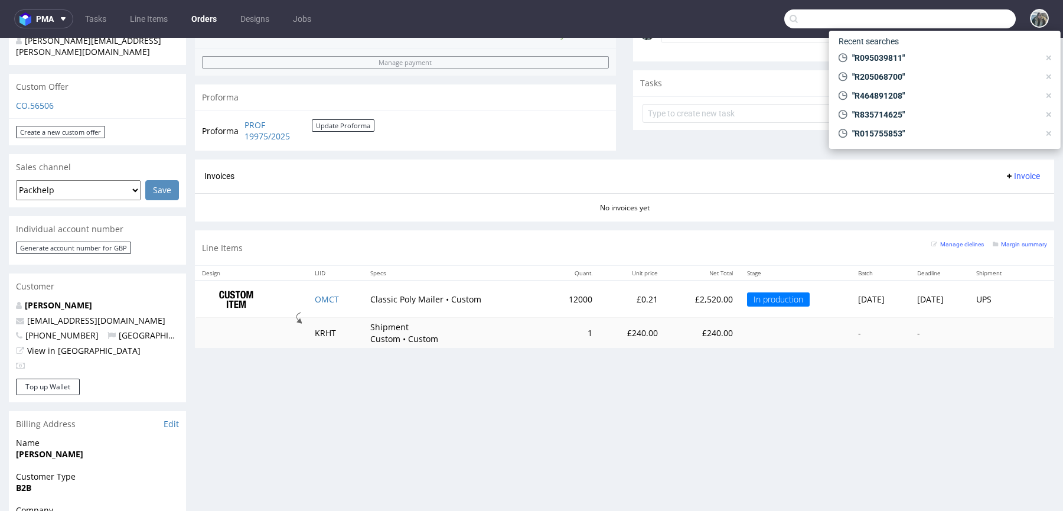
click at [956, 21] on input "text" at bounding box center [899, 18] width 231 height 19
paste input "R495876099"
type input "R495876099"
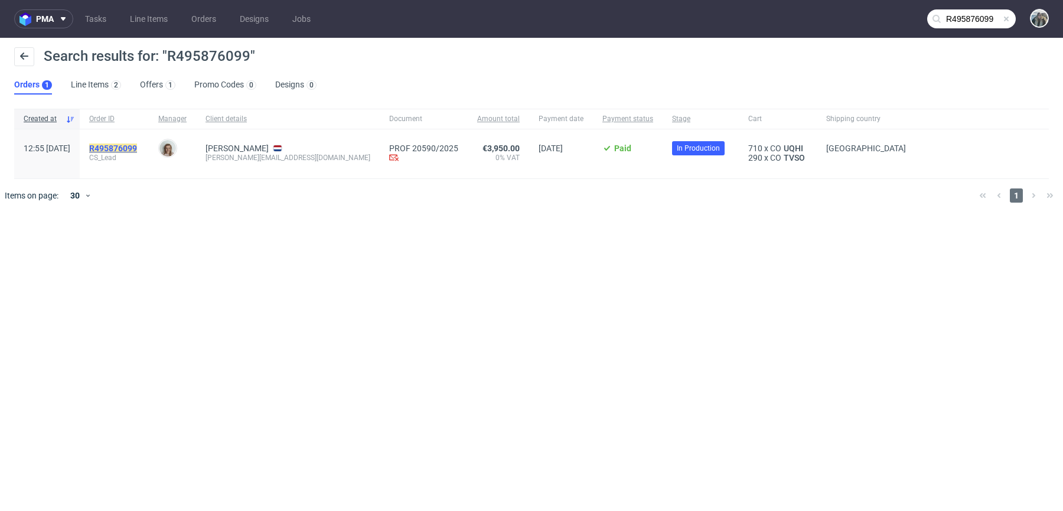
click at [137, 146] on mark "R495876099" at bounding box center [113, 147] width 48 height 9
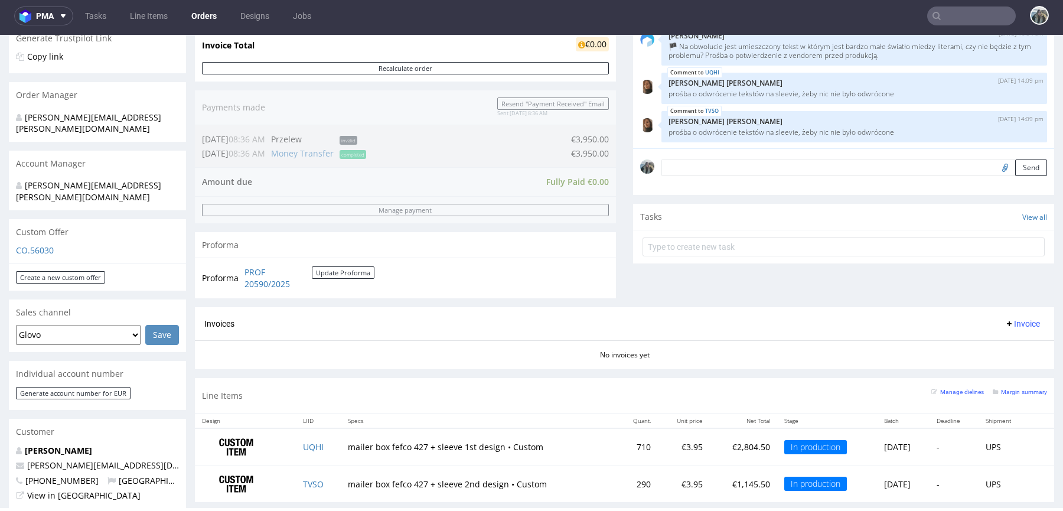
scroll to position [364, 0]
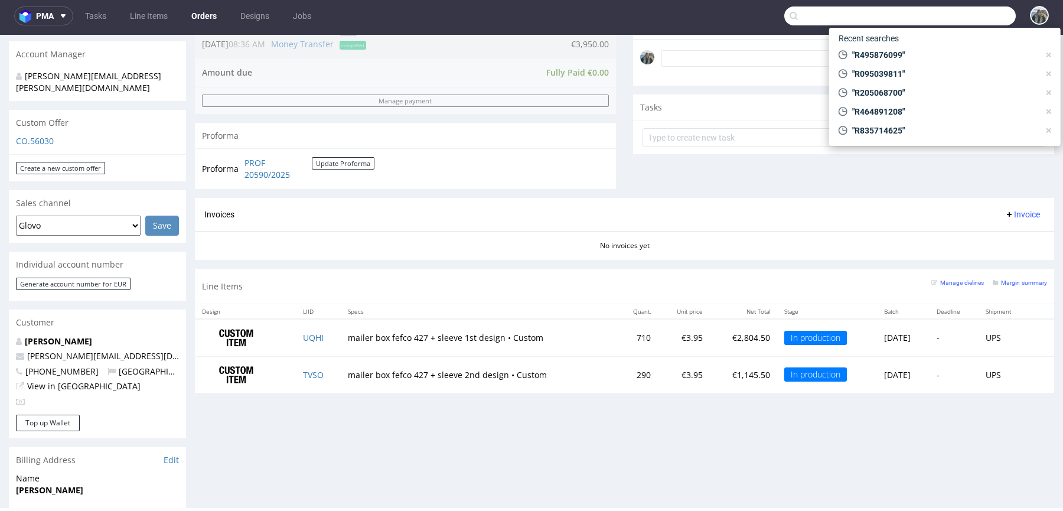
click at [940, 22] on input "text" at bounding box center [899, 15] width 231 height 19
paste input "R627123606"
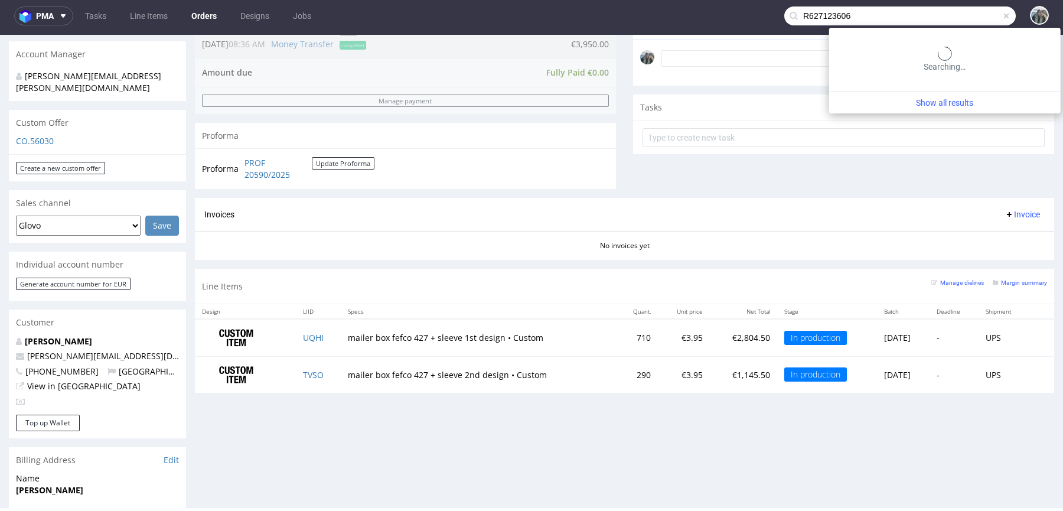
type input "R627123606"
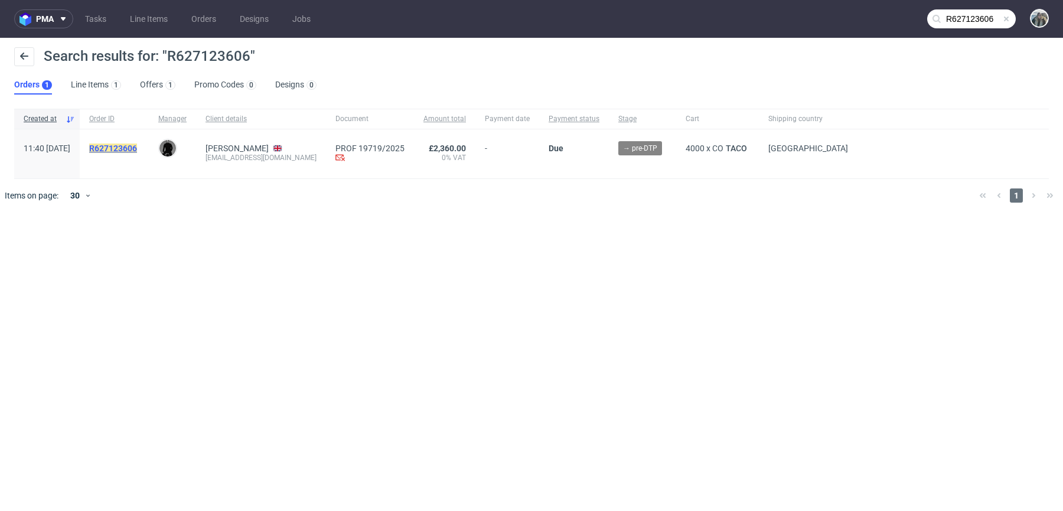
click at [137, 144] on mark "R627123606" at bounding box center [113, 147] width 48 height 9
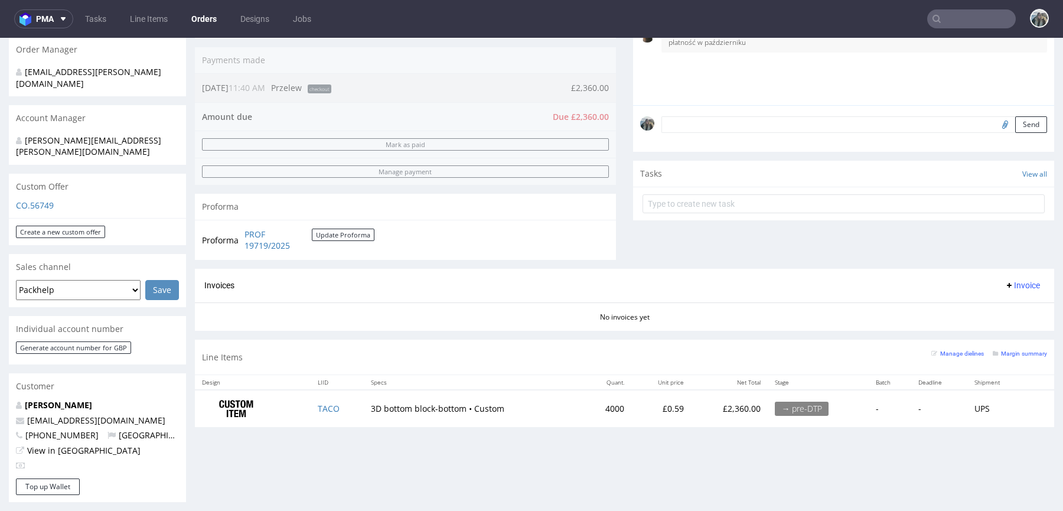
scroll to position [299, 0]
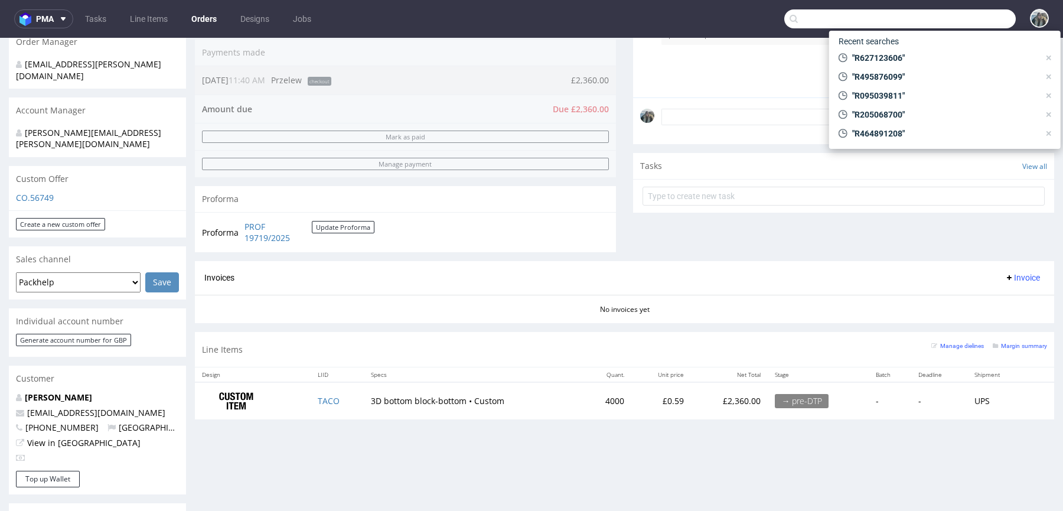
click at [935, 27] on input "text" at bounding box center [899, 18] width 231 height 19
paste input "R792900793"
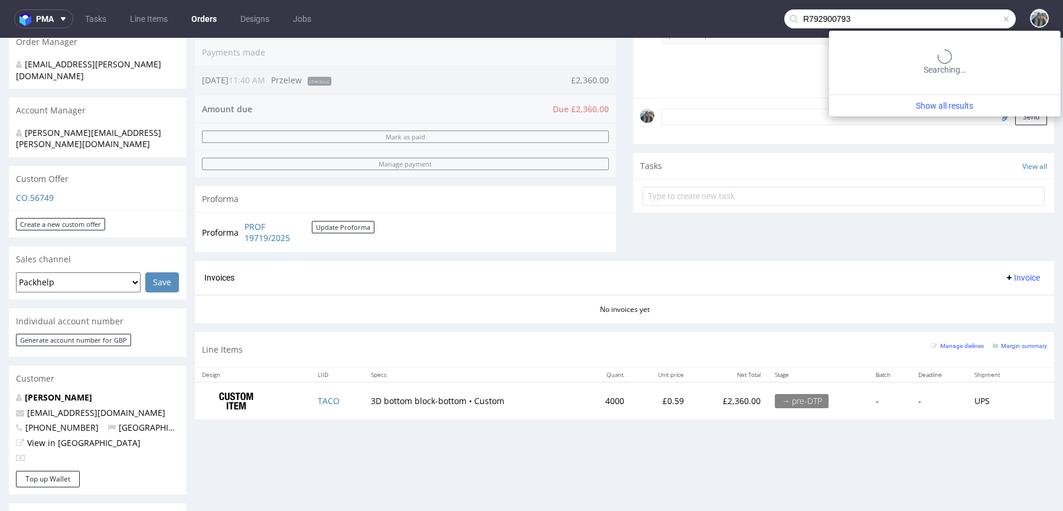
type input "R792900793"
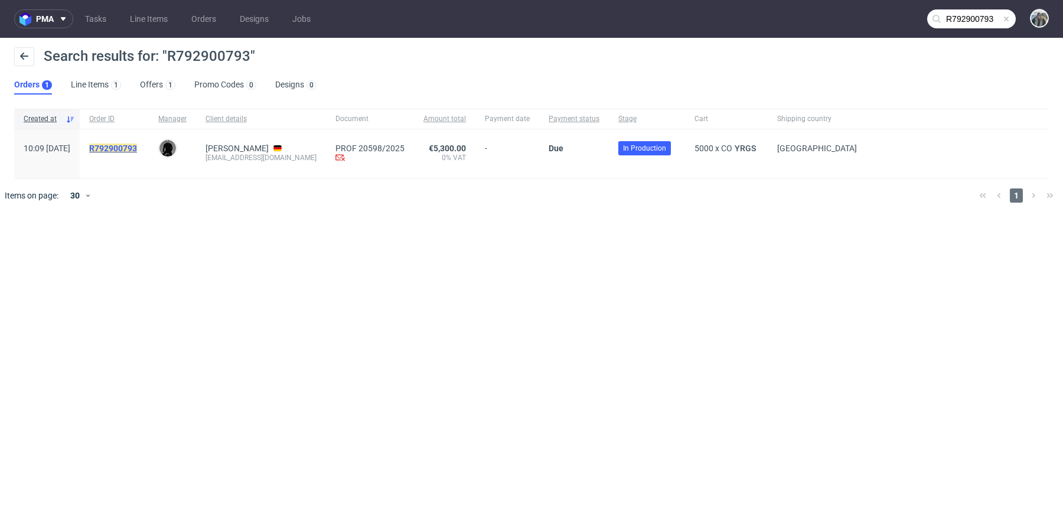
click at [132, 143] on mark "R792900793" at bounding box center [113, 147] width 48 height 9
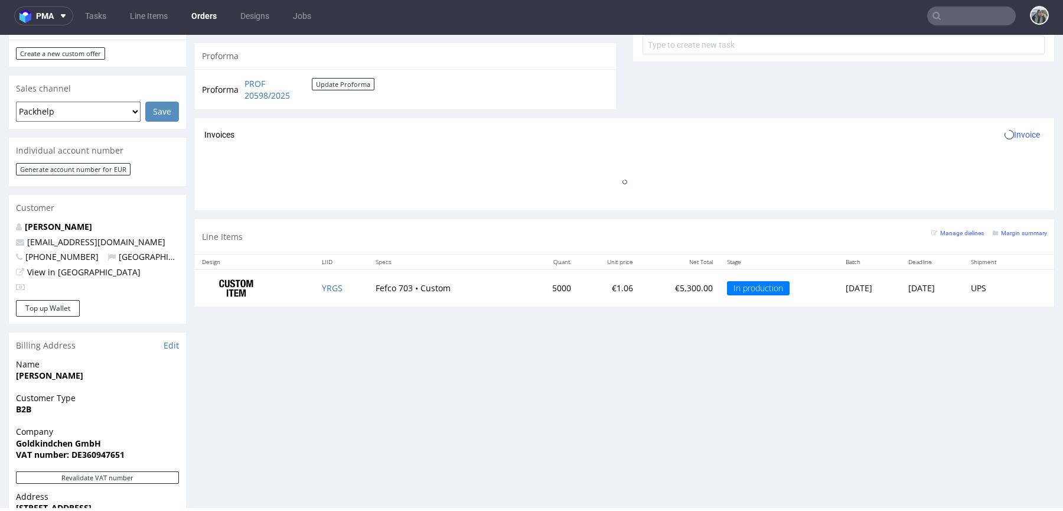
scroll to position [53, 0]
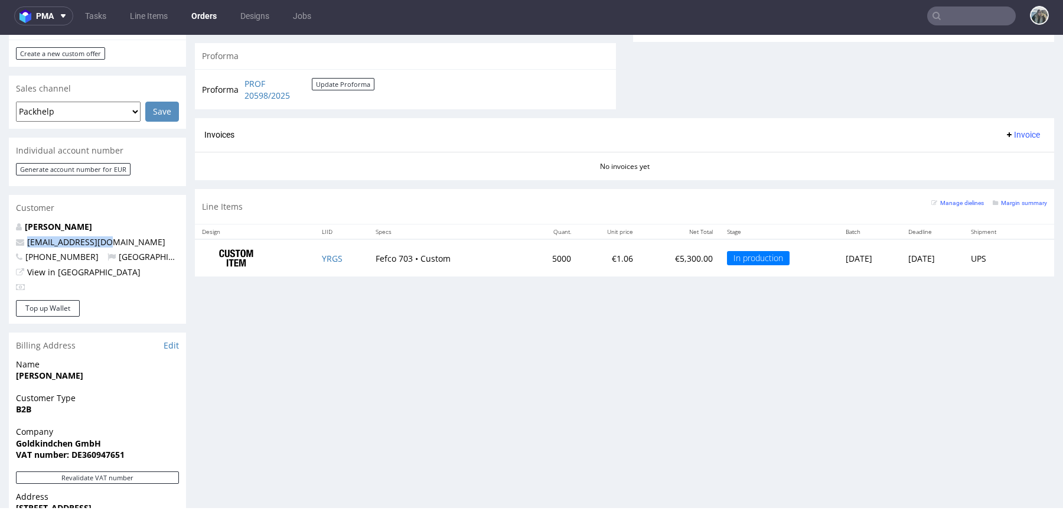
drag, startPoint x: 112, startPoint y: 220, endPoint x: 0, endPoint y: 220, distance: 112.2
click at [0, 220] on div "Order via Offer R792900793 23.09.2025 10:09 AM Mark this order as problematic I…" at bounding box center [531, 169] width 1063 height 1143
copy span "ds@goldkindchen.de"
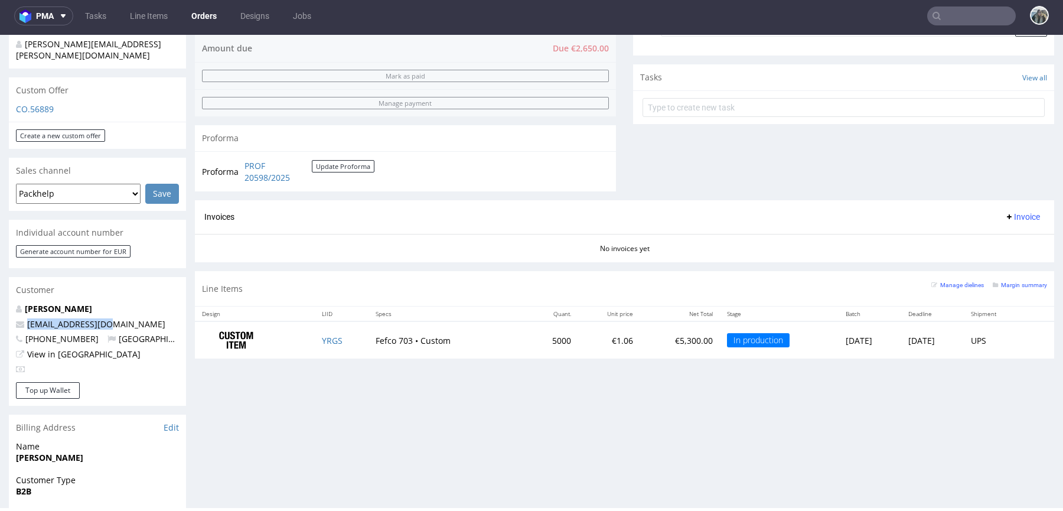
scroll to position [0, 0]
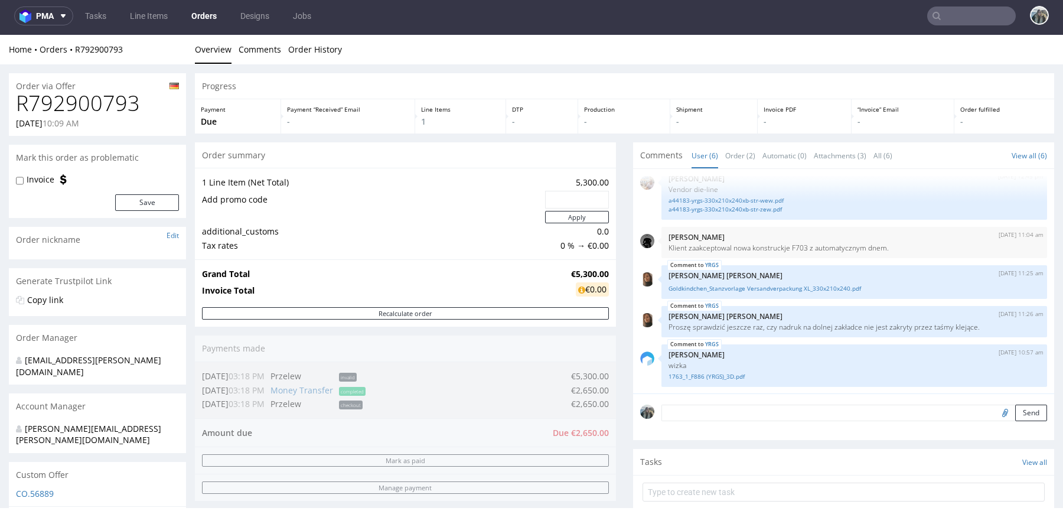
click at [86, 114] on h1 "R792900793" at bounding box center [97, 104] width 163 height 24
copy h1 "R792900793"
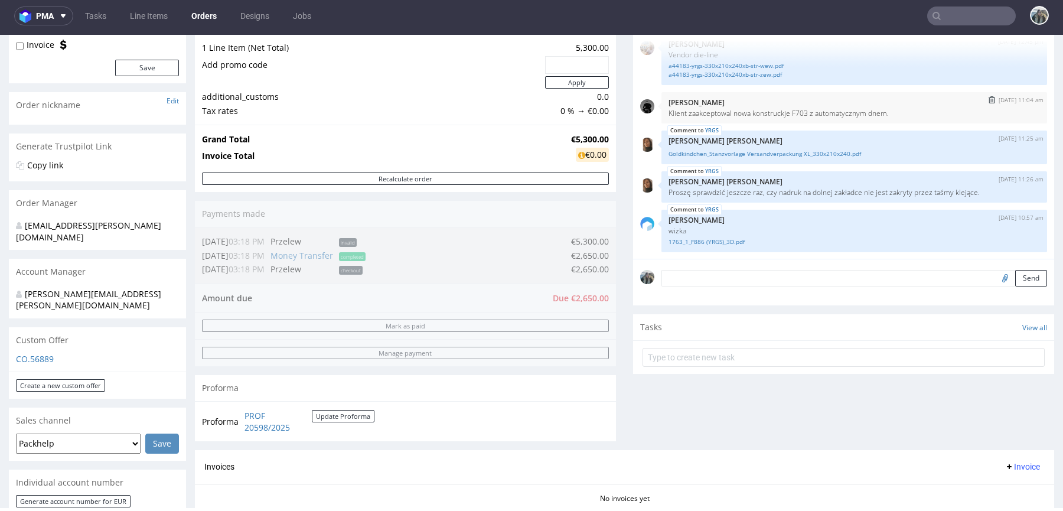
scroll to position [551, 0]
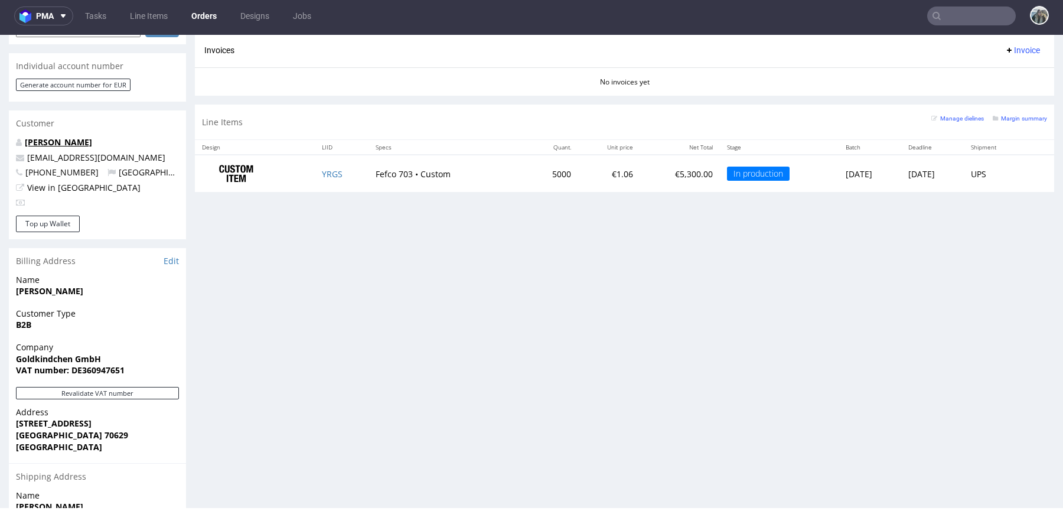
click at [73, 136] on link "Dominik Schulz" at bounding box center [58, 141] width 67 height 11
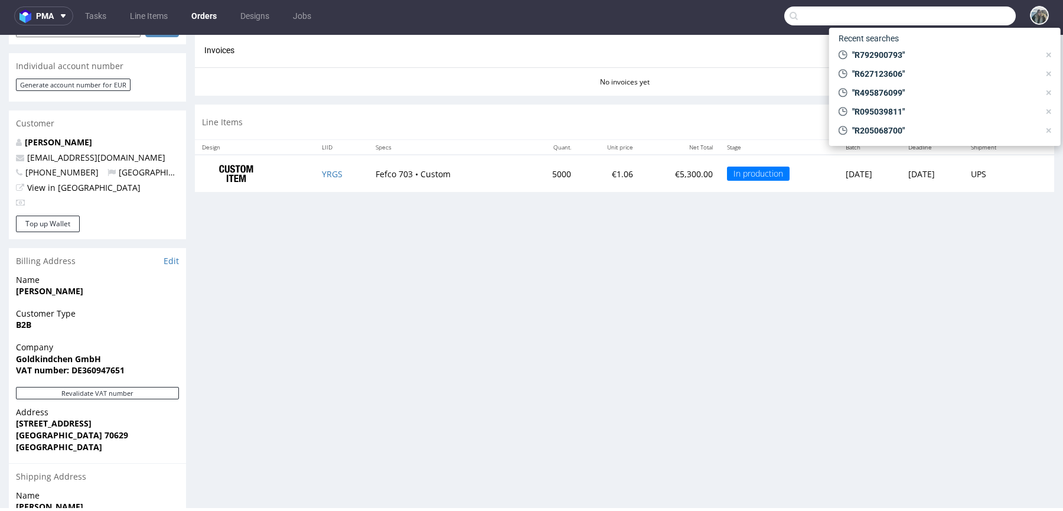
click at [941, 17] on input "text" at bounding box center [899, 15] width 231 height 19
type input "R909708465"
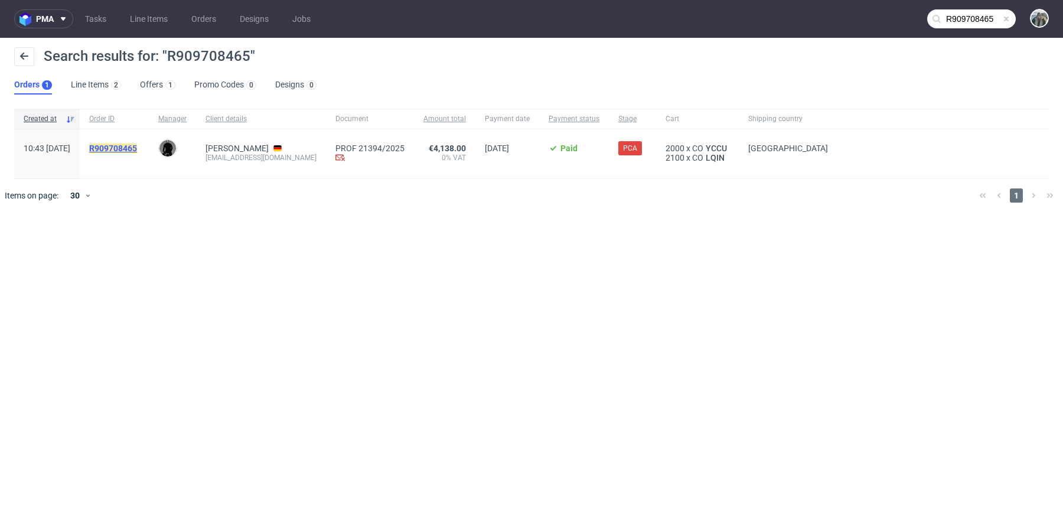
click at [137, 151] on mark "R909708465" at bounding box center [113, 147] width 48 height 9
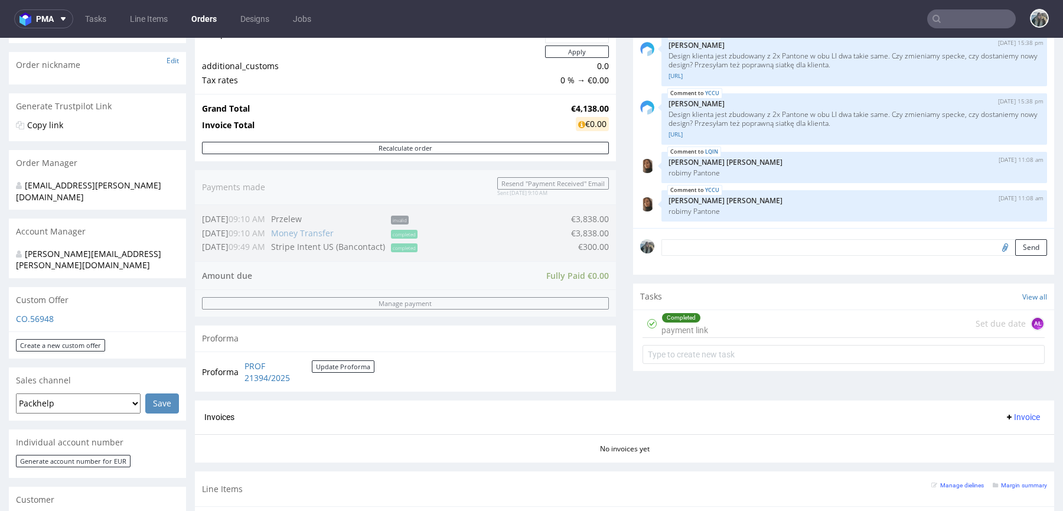
scroll to position [332, 0]
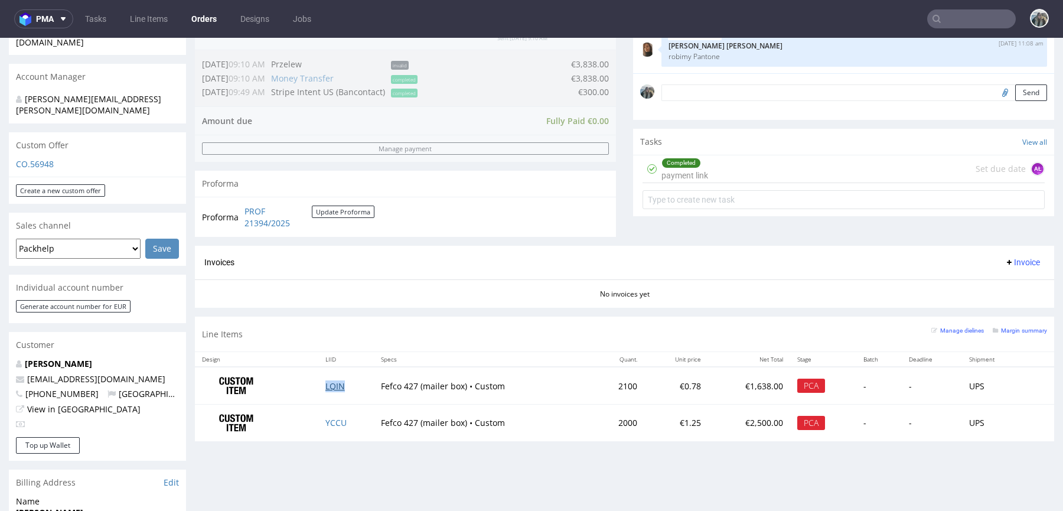
click at [334, 386] on link "LQIN" at bounding box center [334, 385] width 19 height 11
click at [332, 422] on link "YCCU" at bounding box center [335, 422] width 21 height 11
drag, startPoint x: 145, startPoint y: 360, endPoint x: 12, endPoint y: 360, distance: 132.8
click at [12, 360] on div "Martin Beaucamp mnb@lethalcosmetics.com +4915788455283 Germany View in Hubspot" at bounding box center [97, 397] width 177 height 79
copy span "mnb@lethalcosmetics.com"
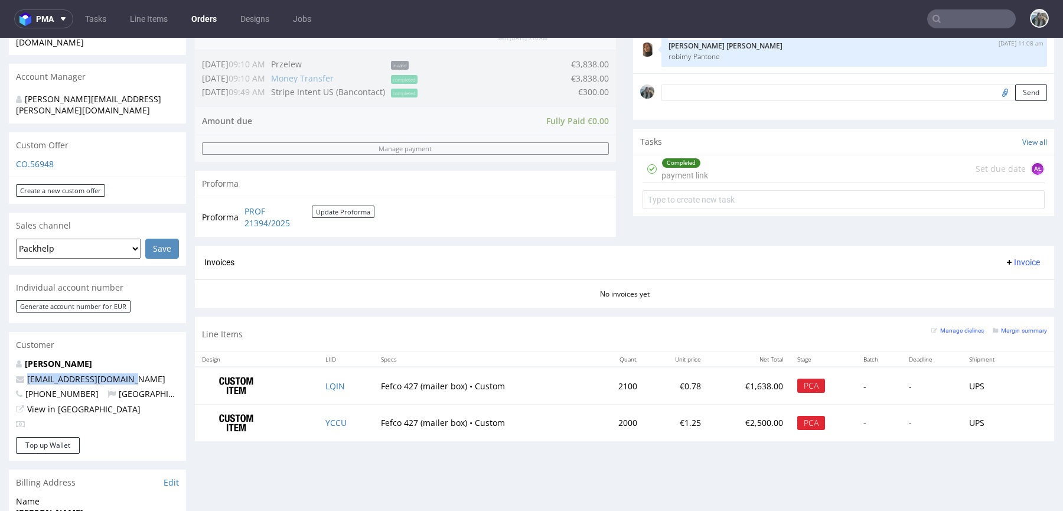
scroll to position [0, 0]
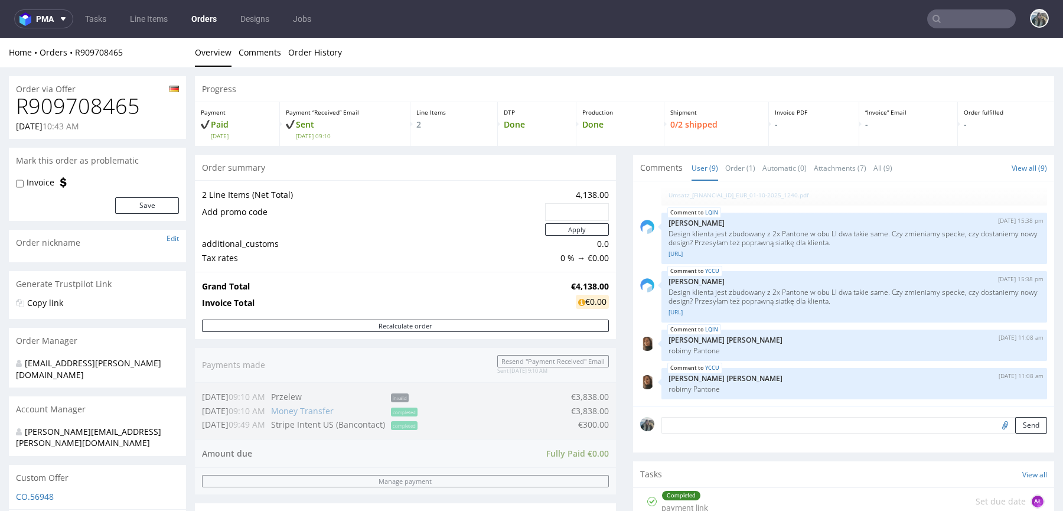
click at [97, 100] on h1 "R909708465" at bounding box center [97, 106] width 163 height 24
click at [98, 100] on h1 "R909708465" at bounding box center [97, 106] width 163 height 24
copy h1 "R909708465"
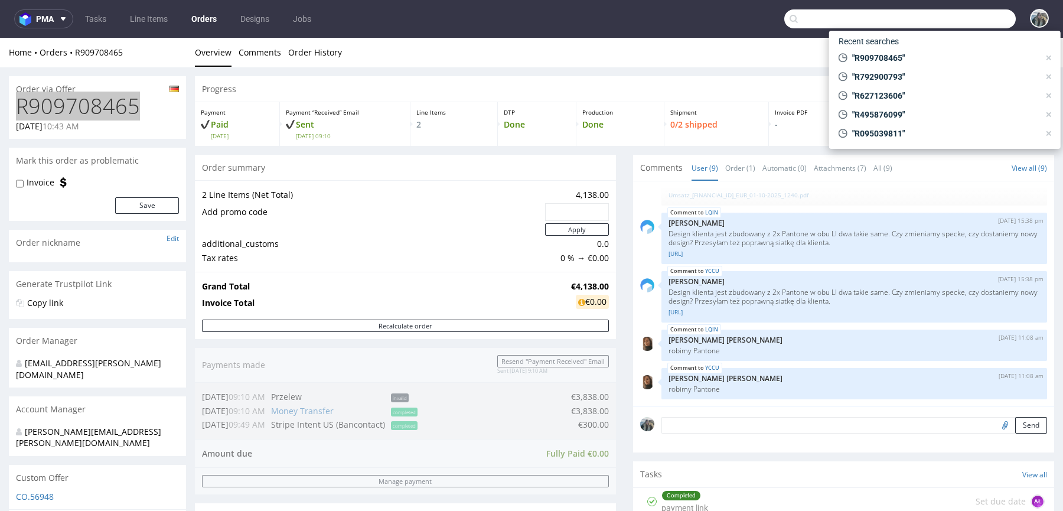
click at [945, 19] on input "text" at bounding box center [899, 18] width 231 height 19
paste input "R796466920"
type input "R796466920"
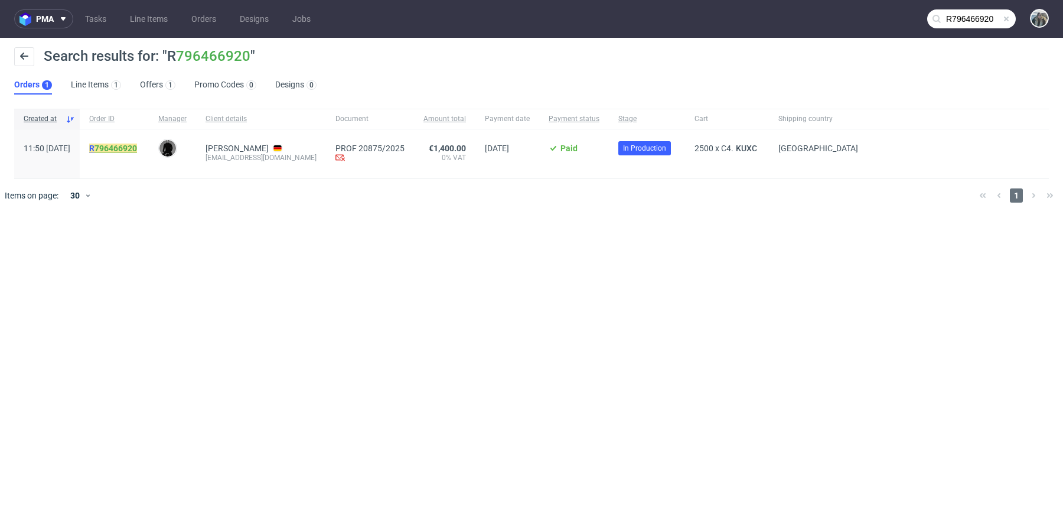
click at [137, 149] on link "796466920" at bounding box center [115, 147] width 43 height 9
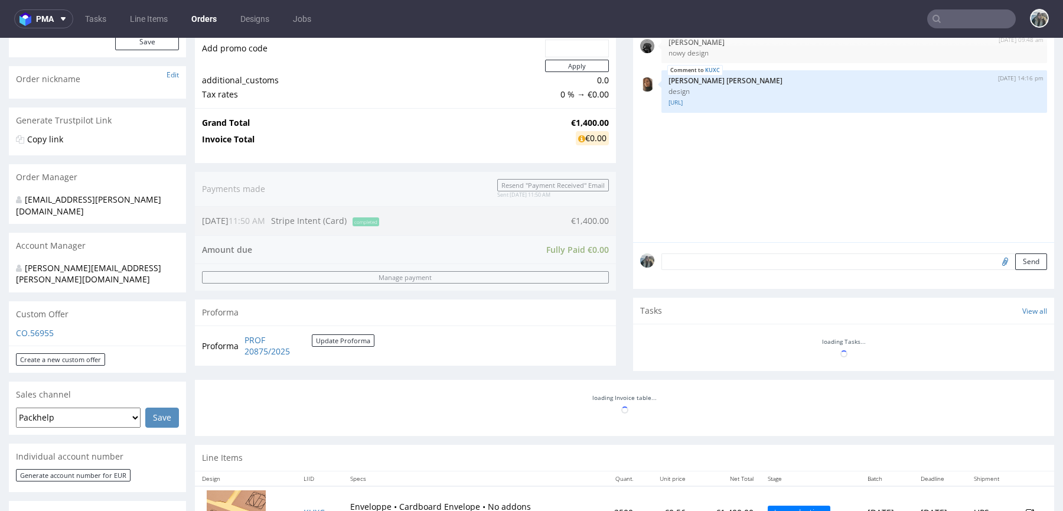
scroll to position [351, 0]
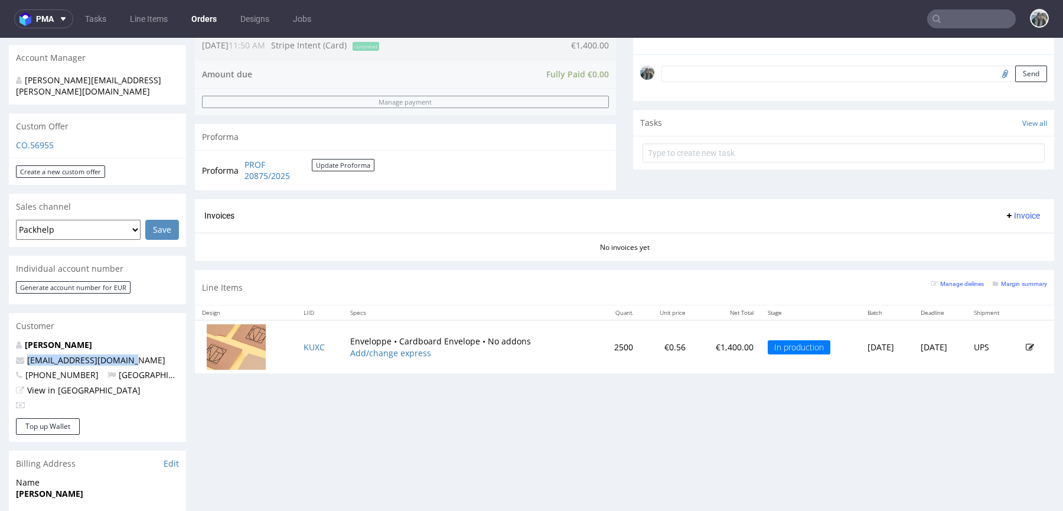
drag, startPoint x: 144, startPoint y: 339, endPoint x: 0, endPoint y: 337, distance: 144.1
click at [0, 337] on div "Order via Offer R796466920 29.09.2025 11:50 AM Mark this order as problematic I…" at bounding box center [531, 287] width 1063 height 1143
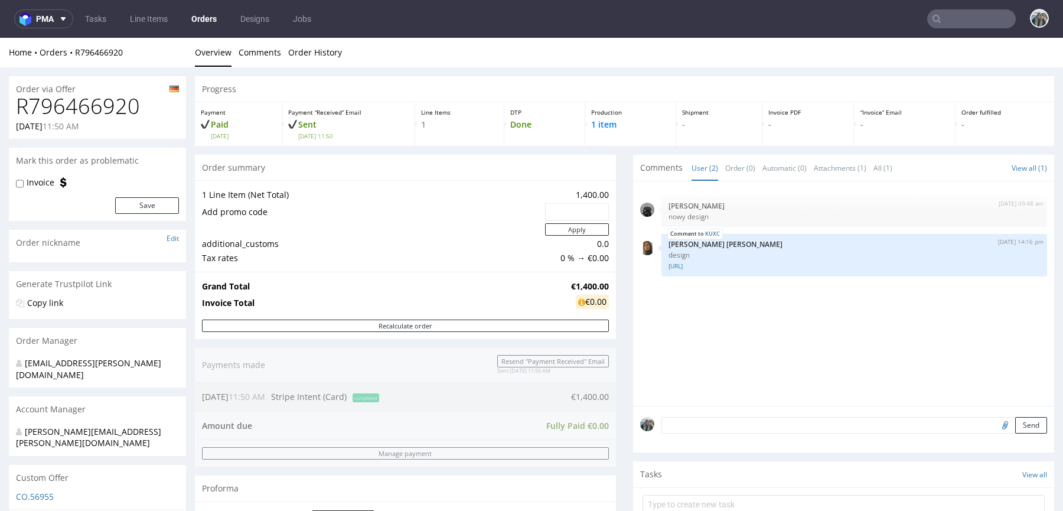
click at [56, 98] on h1 "R796466920" at bounding box center [97, 106] width 163 height 24
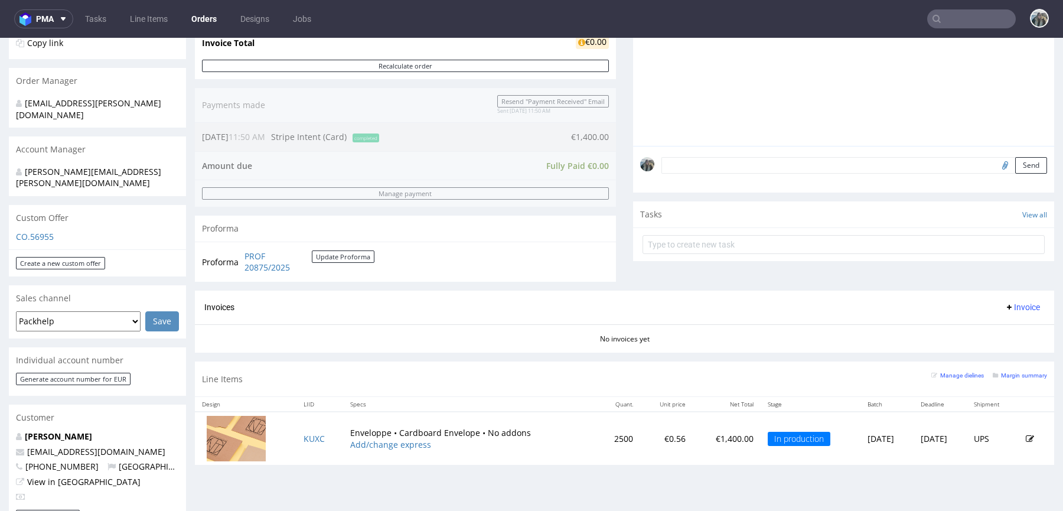
scroll to position [347, 0]
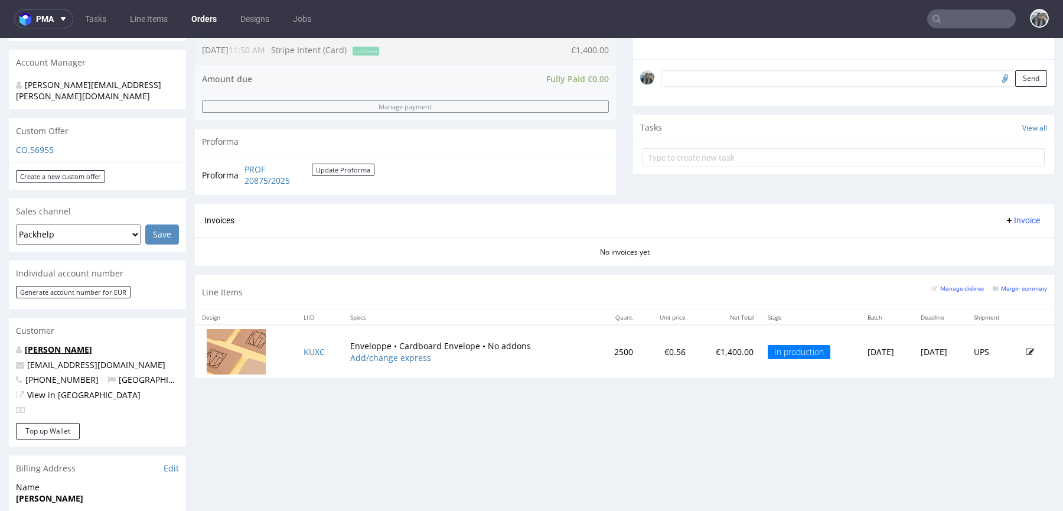
click at [56, 344] on link "Viktor Huhn" at bounding box center [58, 349] width 67 height 11
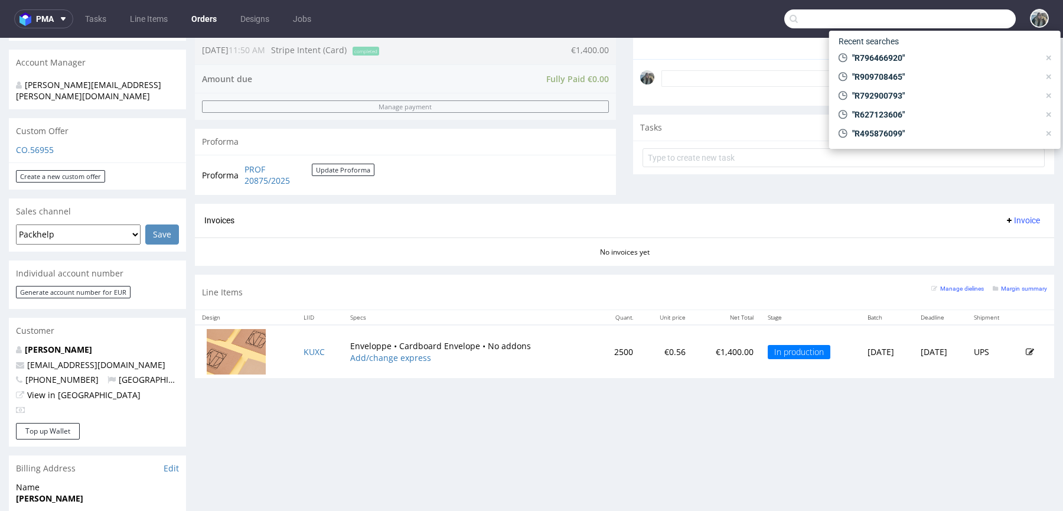
click at [938, 17] on input "text" at bounding box center [899, 18] width 231 height 19
type input "thelta"
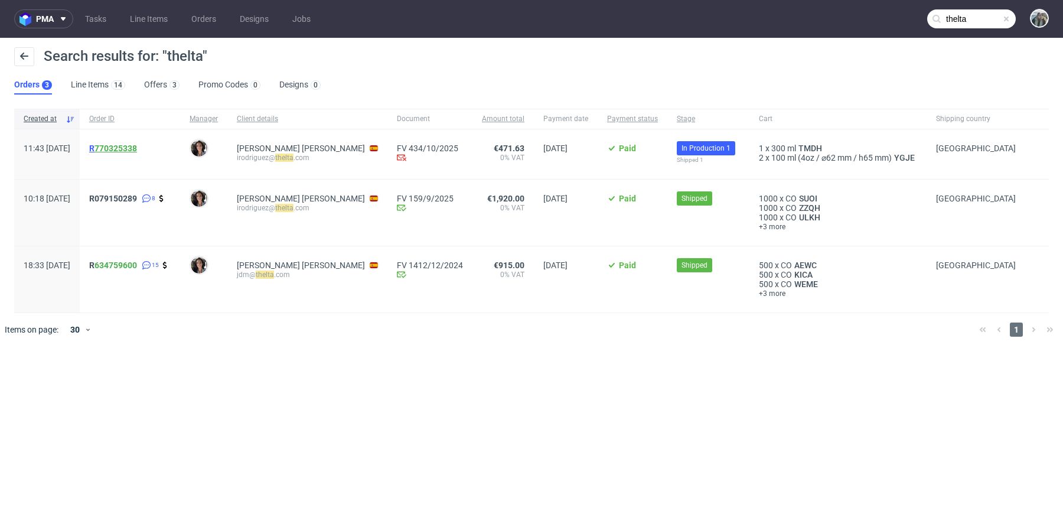
click at [134, 149] on link "770325338" at bounding box center [115, 147] width 43 height 9
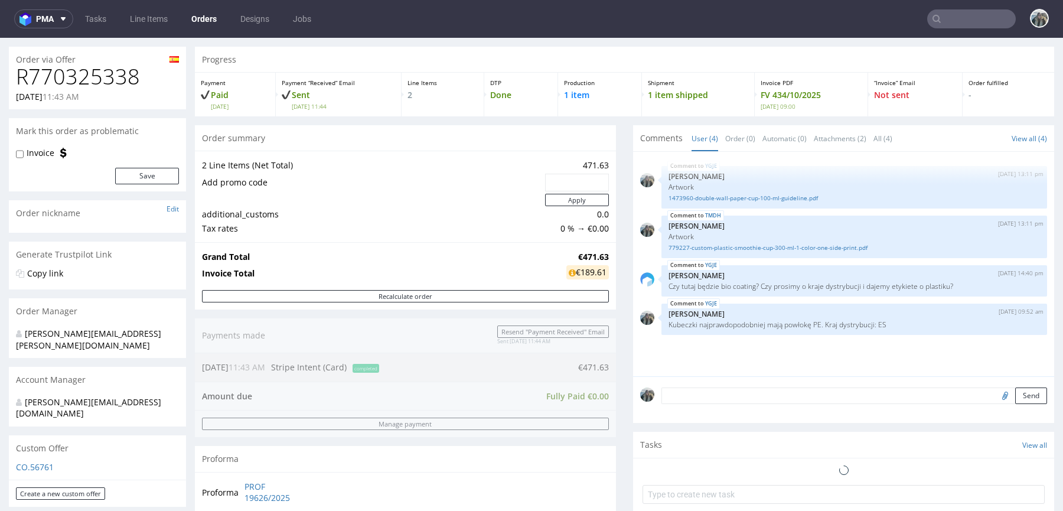
scroll to position [129, 0]
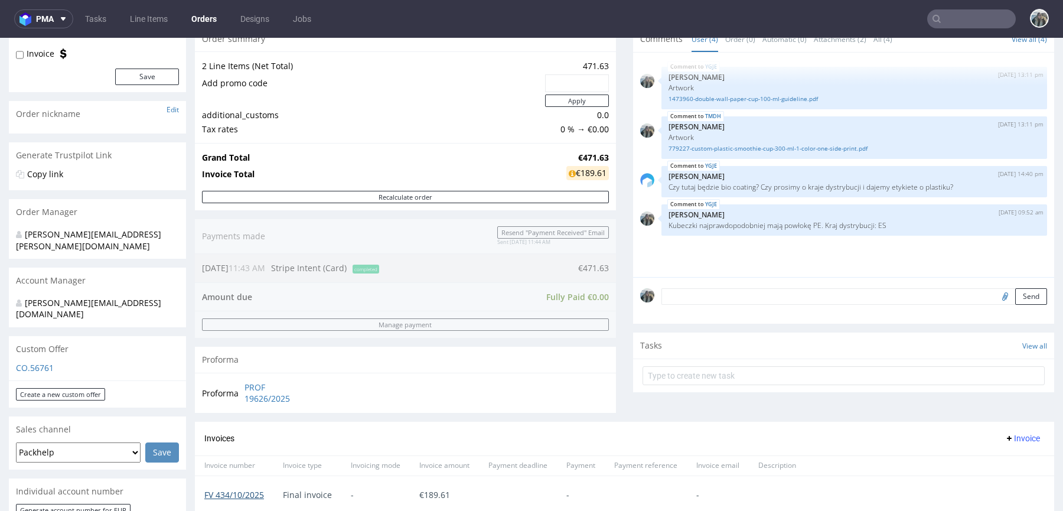
click at [241, 492] on link "FV 434/10/2025" at bounding box center [234, 494] width 60 height 11
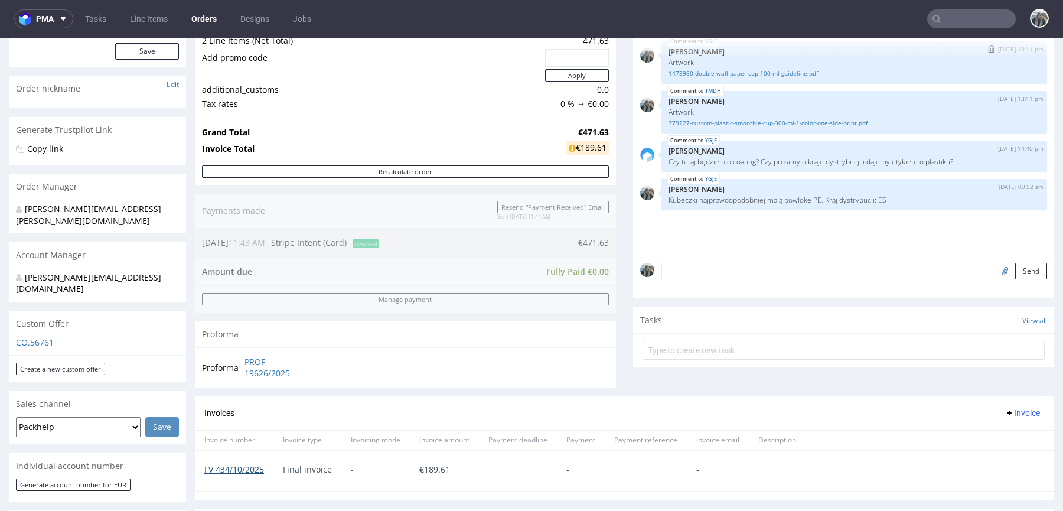
scroll to position [302, 0]
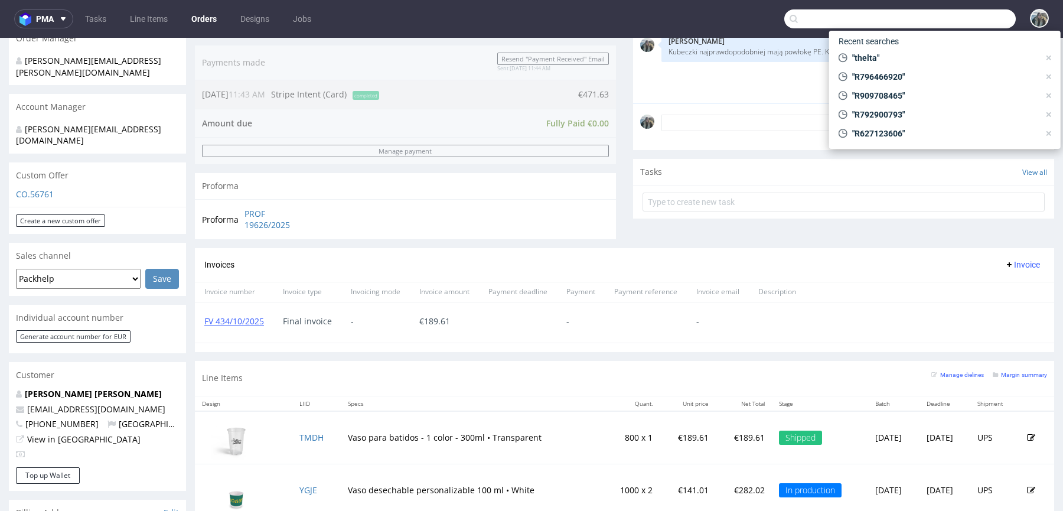
click at [967, 21] on input "text" at bounding box center [899, 18] width 231 height 19
paste input "R774270715"
type input "R774270715"
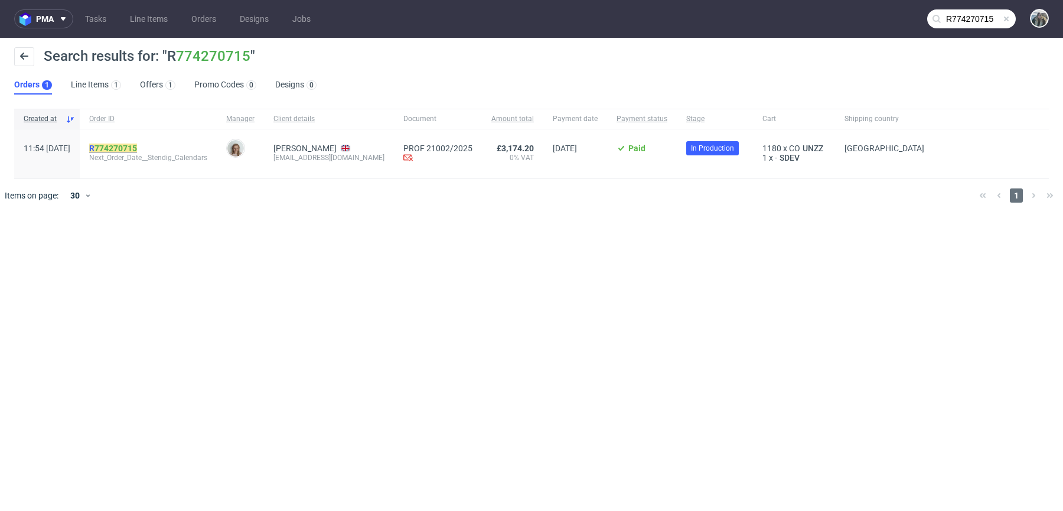
click at [126, 146] on mark "R 774270715" at bounding box center [113, 147] width 48 height 9
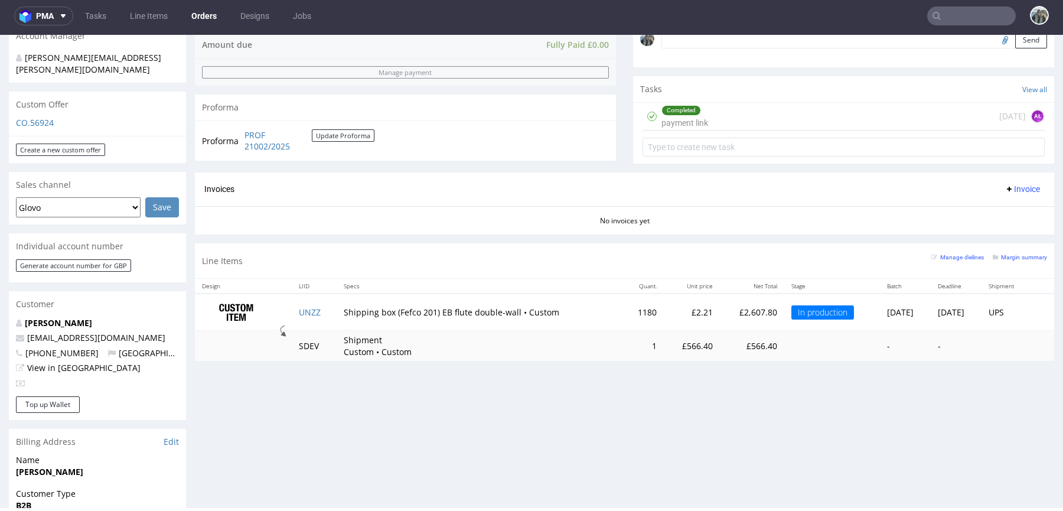
scroll to position [402, 0]
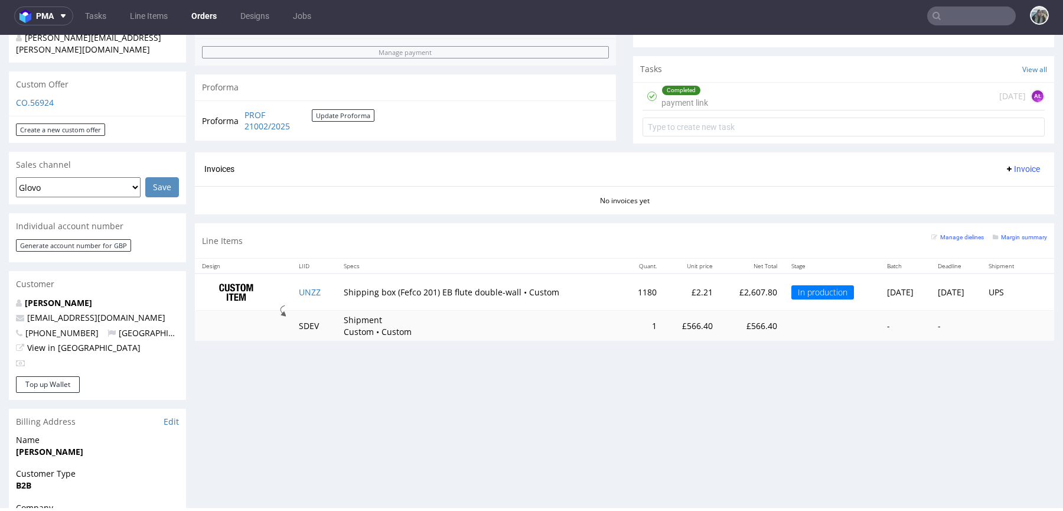
drag, startPoint x: 159, startPoint y: 296, endPoint x: 2, endPoint y: 294, distance: 157.1
click at [2, 294] on div "Order via Offer R774270715 30.09.2025 11:54 AM Mark this order as problematic I…" at bounding box center [531, 245] width 1063 height 1166
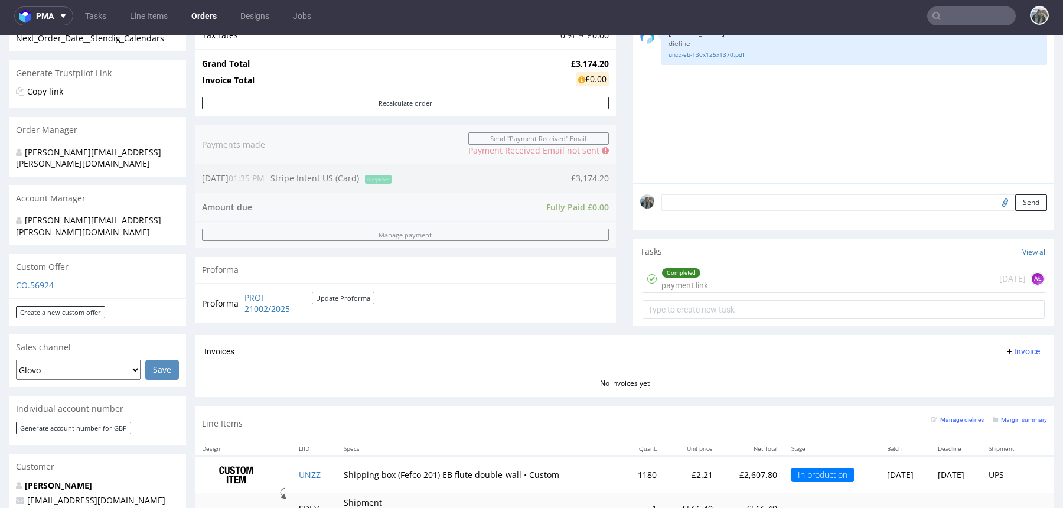
scroll to position [0, 0]
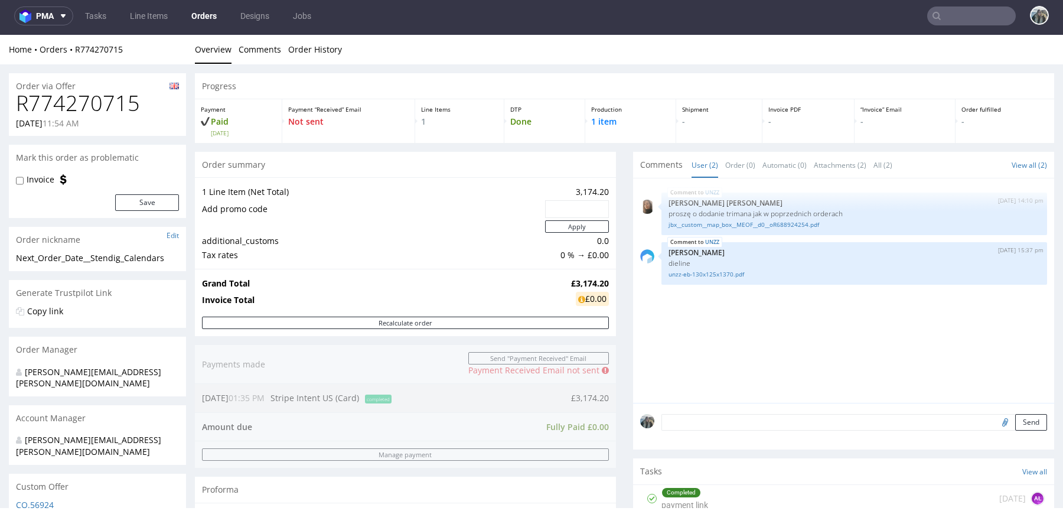
click at [76, 105] on h1 "R774270715" at bounding box center [97, 104] width 163 height 24
click at [76, 106] on h1 "R774270715" at bounding box center [97, 104] width 163 height 24
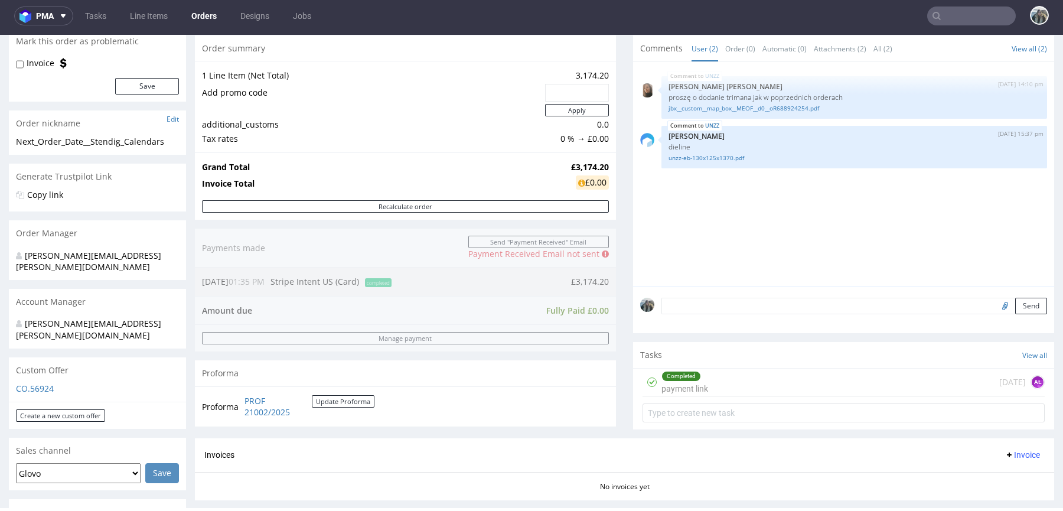
scroll to position [527, 0]
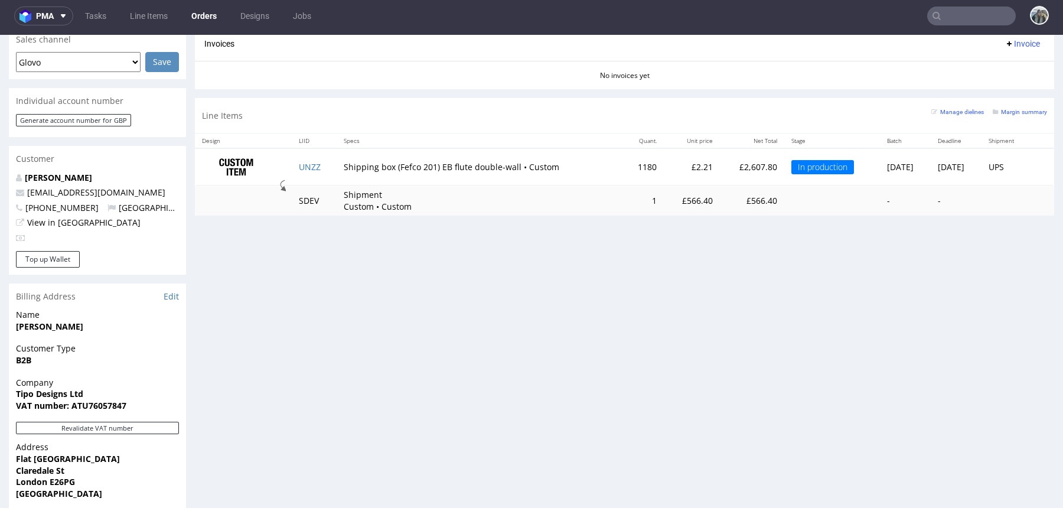
click at [966, 6] on input "text" at bounding box center [971, 15] width 89 height 19
paste input "R602950238"
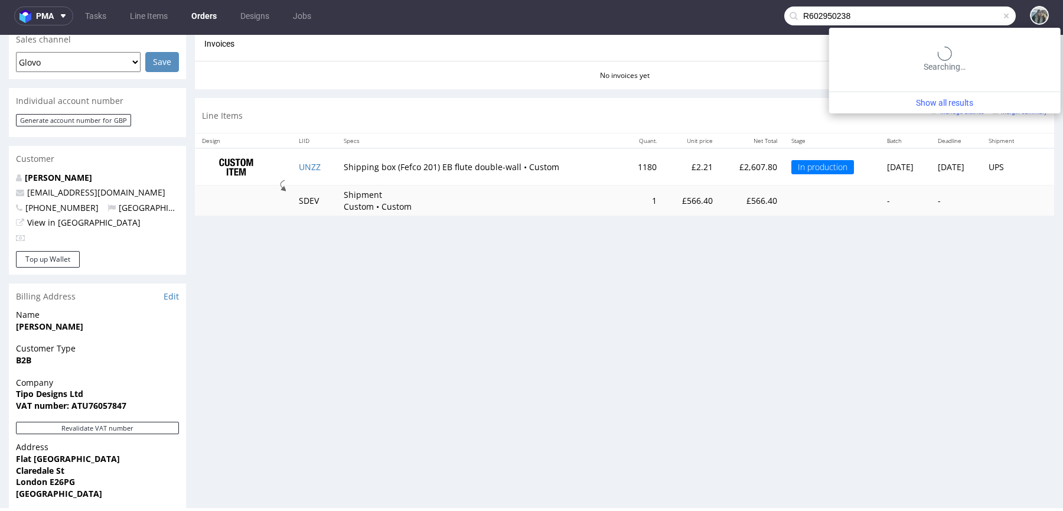
type input "R602950238"
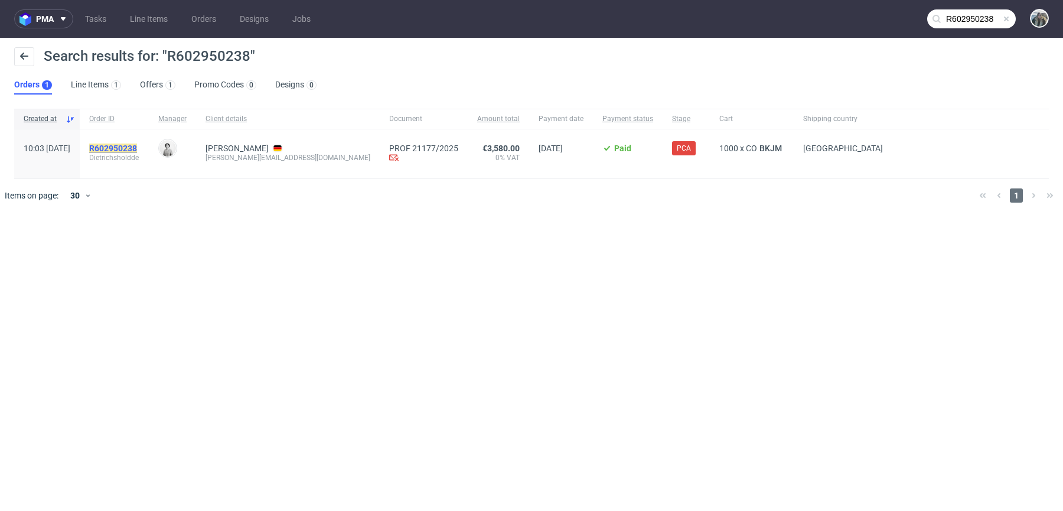
click at [137, 145] on mark "R602950238" at bounding box center [113, 147] width 48 height 9
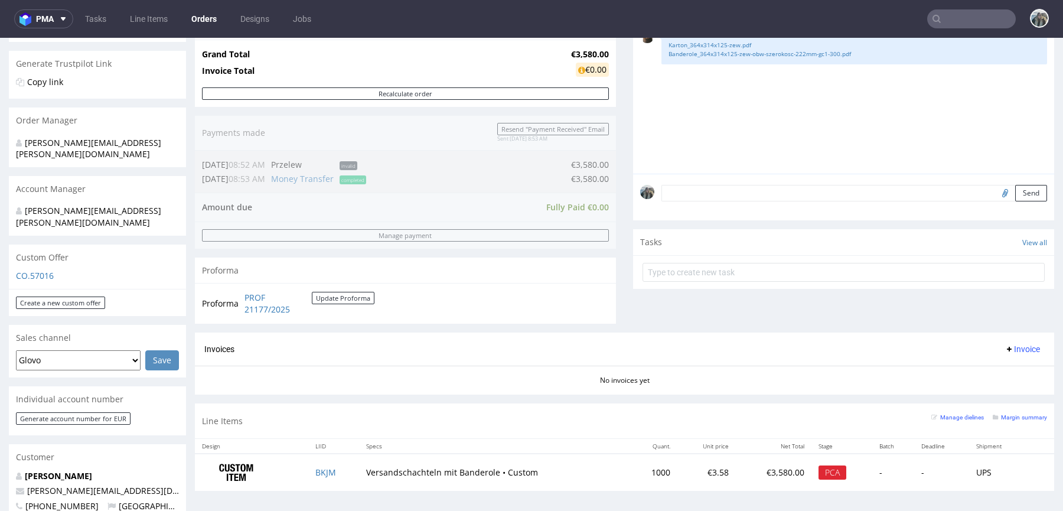
scroll to position [420, 0]
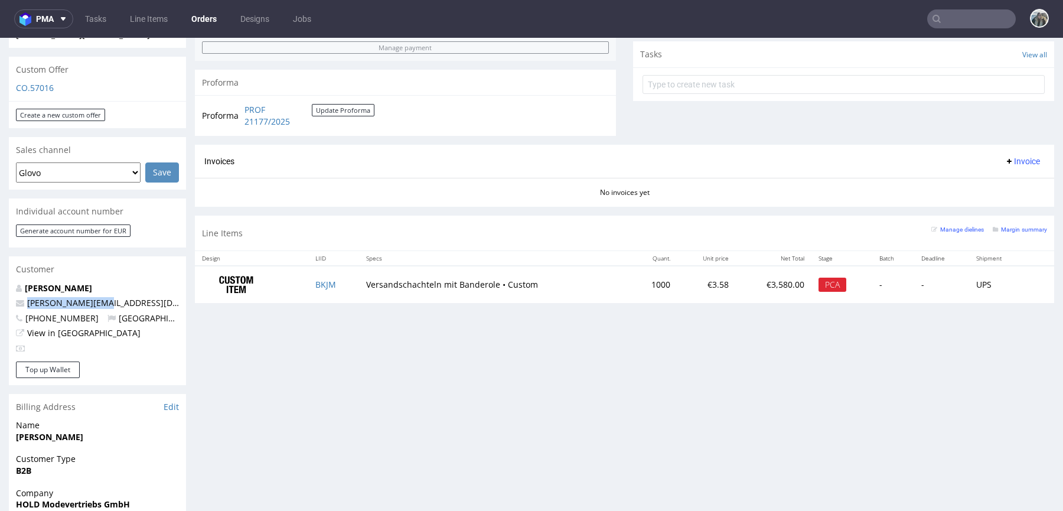
drag, startPoint x: 109, startPoint y: 282, endPoint x: 0, endPoint y: 282, distance: 108.6
click at [0, 282] on div "Order via Offer R602950238 01.10.2025 10:03 AM Mark this order as problematic I…" at bounding box center [531, 219] width 1063 height 1143
click at [324, 284] on link "BKJM" at bounding box center [325, 284] width 21 height 11
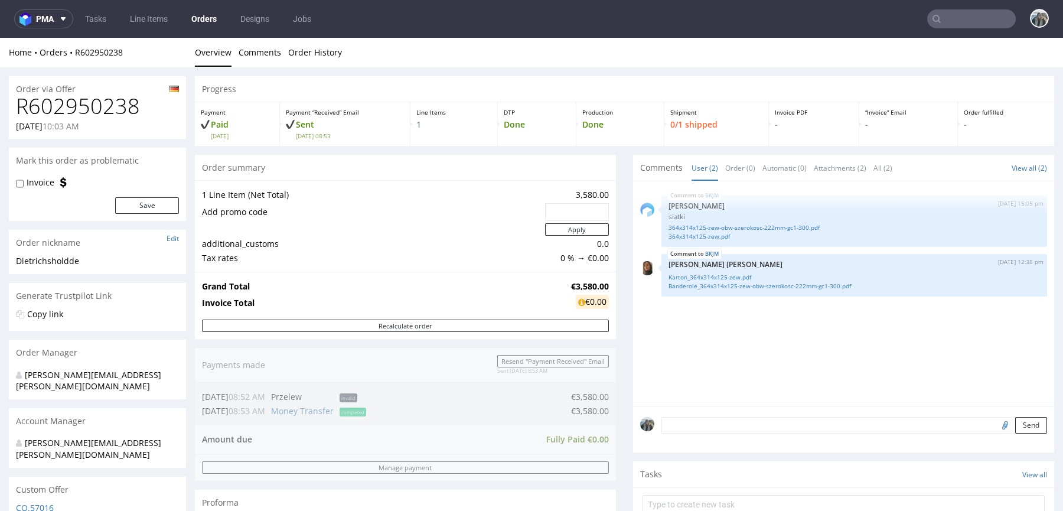
click at [79, 95] on h1 "R602950238" at bounding box center [97, 106] width 163 height 24
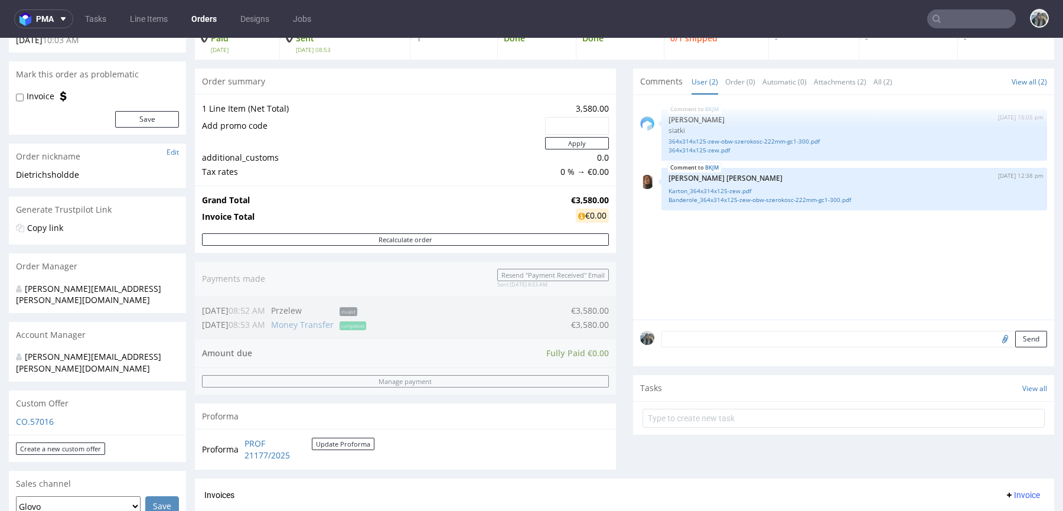
scroll to position [446, 0]
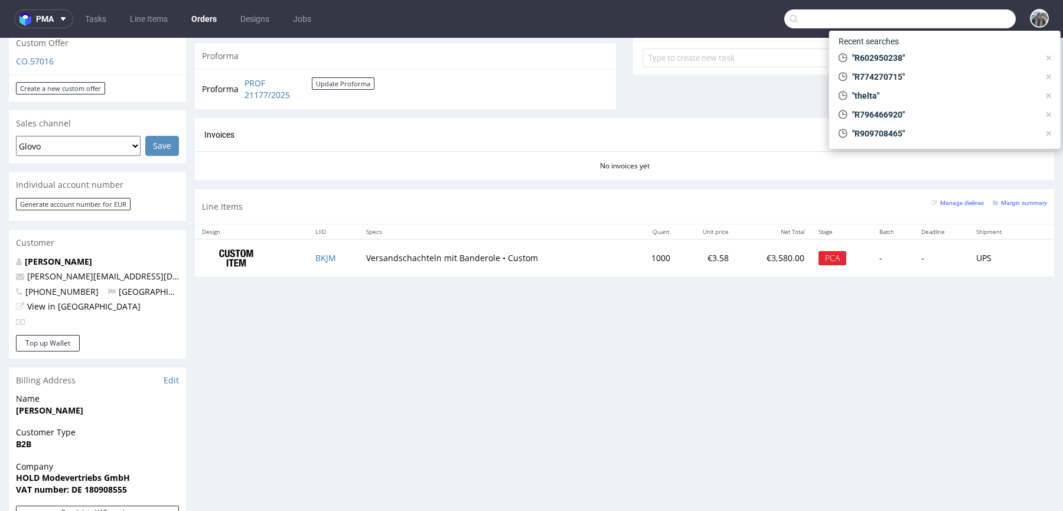
click at [987, 24] on input "text" at bounding box center [899, 18] width 231 height 19
paste input "R989789664"
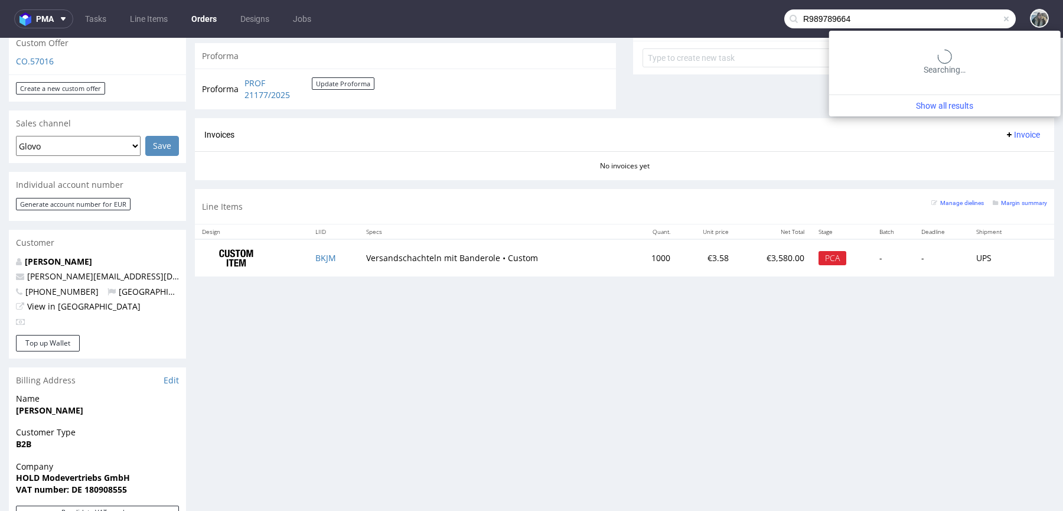
type input "R989789664"
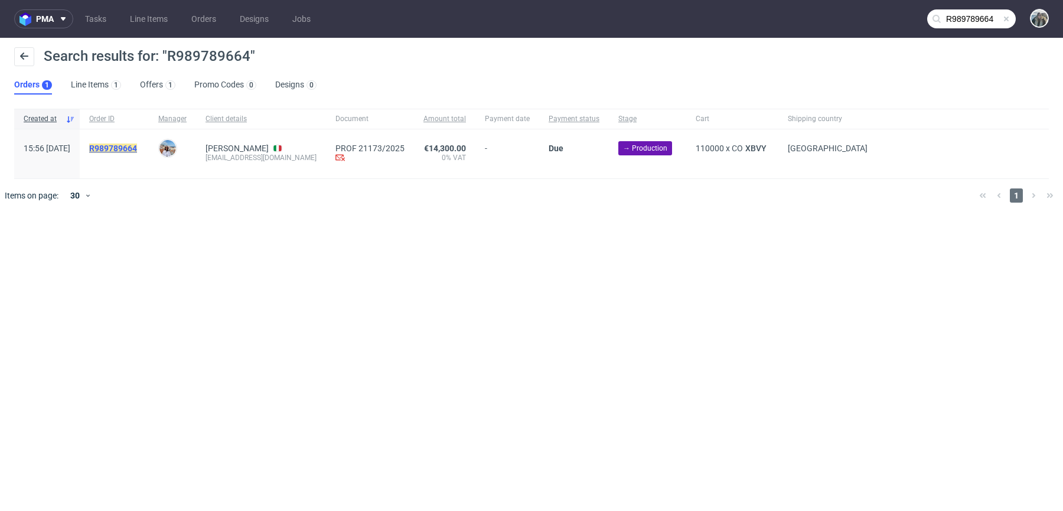
click at [137, 145] on mark "R989789664" at bounding box center [113, 147] width 48 height 9
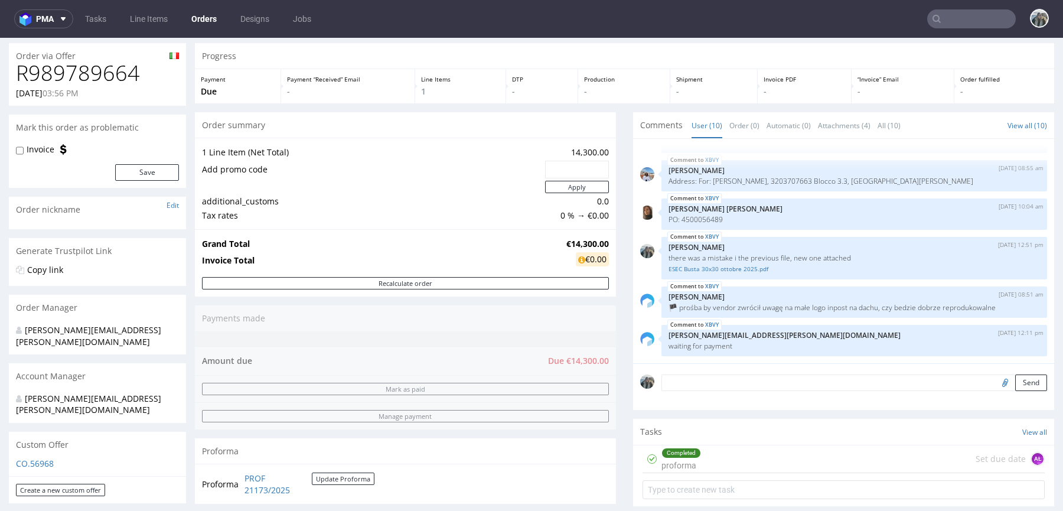
scroll to position [269, 0]
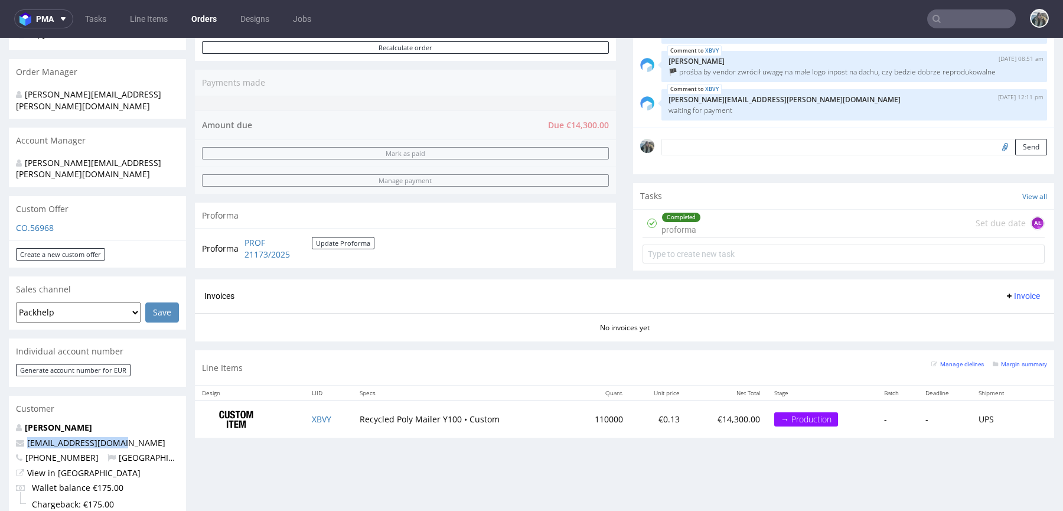
drag, startPoint x: 115, startPoint y: 421, endPoint x: 9, endPoint y: 421, distance: 106.3
click at [9, 422] on div "Valentina Chiminelli vchiminelli@inpost.it +393203707663 Italy View in Hubspot …" at bounding box center [97, 478] width 177 height 112
click at [949, 21] on input "text" at bounding box center [971, 18] width 89 height 19
paste input "R213120563"
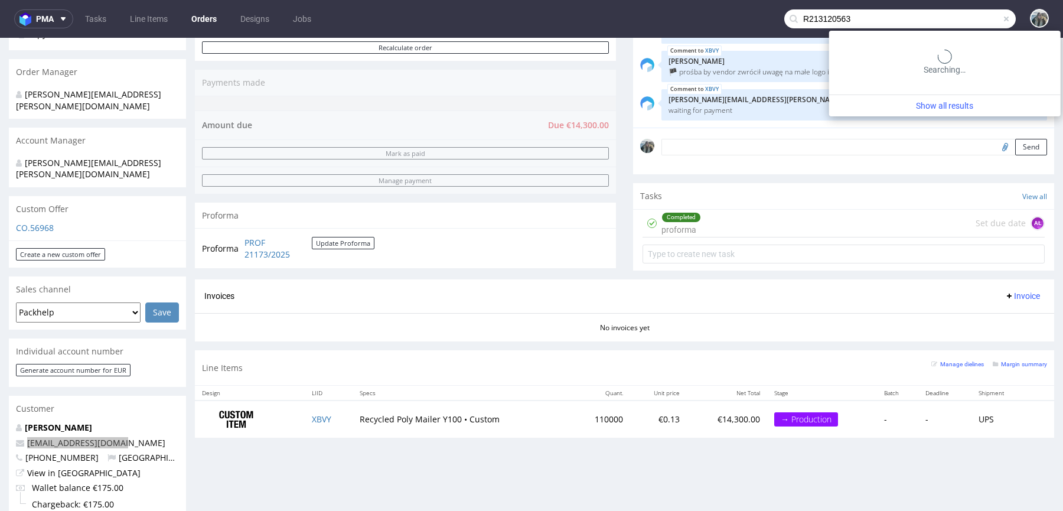
type input "R213120563"
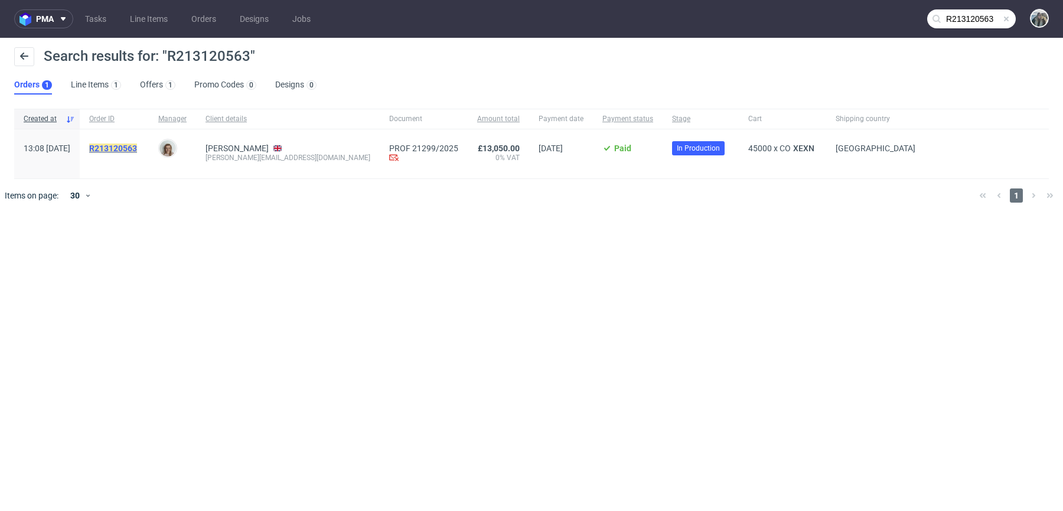
click at [137, 152] on mark "R213120563" at bounding box center [113, 147] width 48 height 9
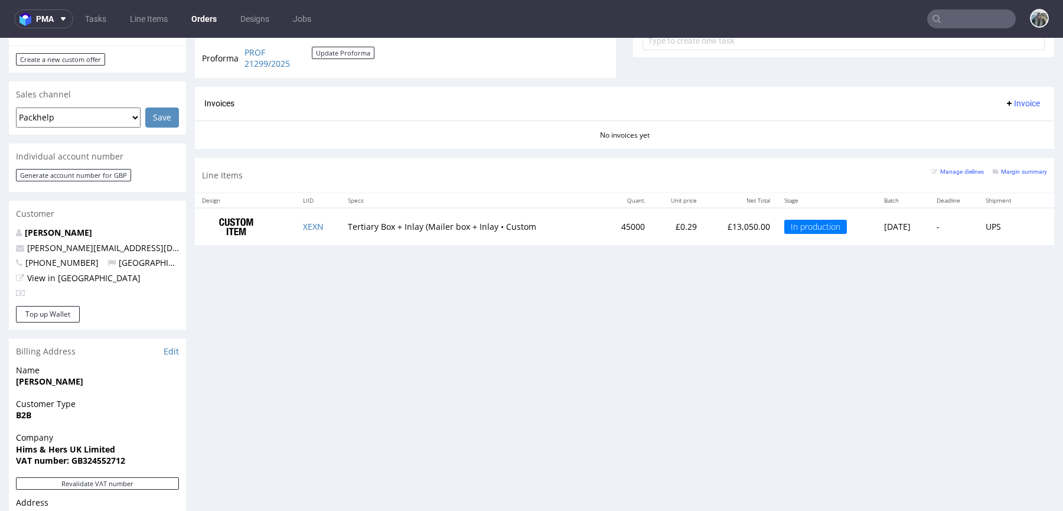
scroll to position [220, 0]
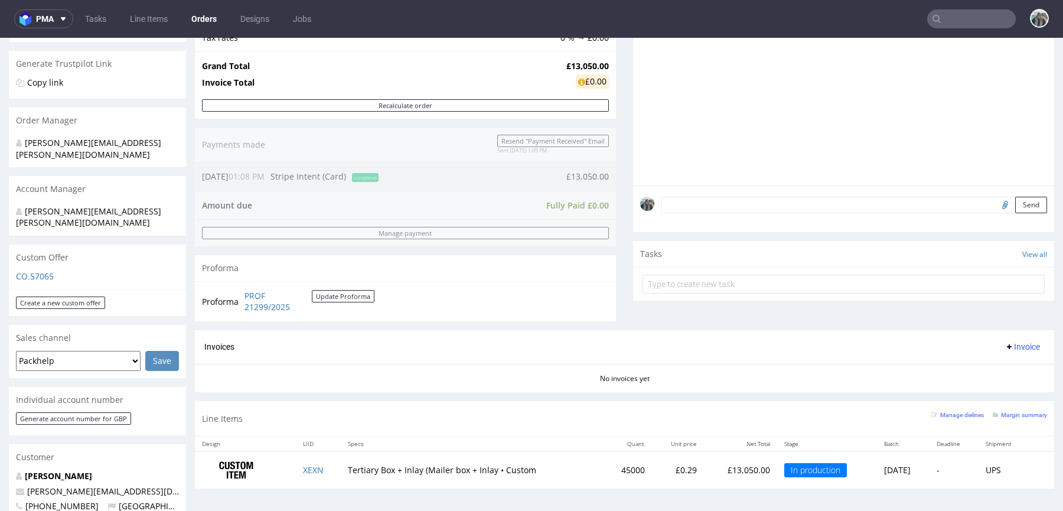
click at [958, 6] on nav "pma Tasks Line Items Orders Designs Jobs" at bounding box center [531, 19] width 1063 height 38
click at [958, 8] on nav "pma Tasks Line Items Orders Designs Jobs" at bounding box center [531, 19] width 1063 height 38
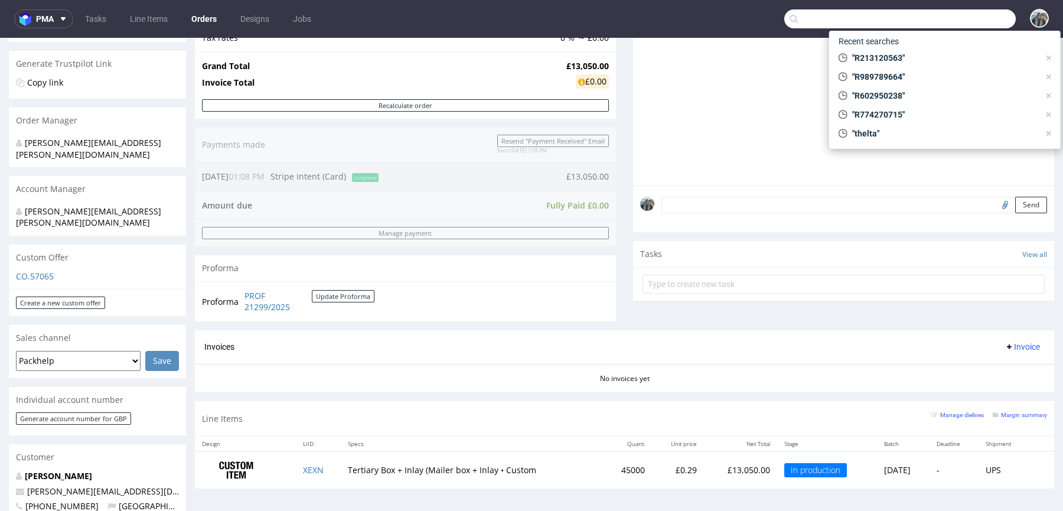
click at [970, 12] on input "text" at bounding box center [899, 18] width 231 height 19
paste input "R800447074"
type input "R800447074"
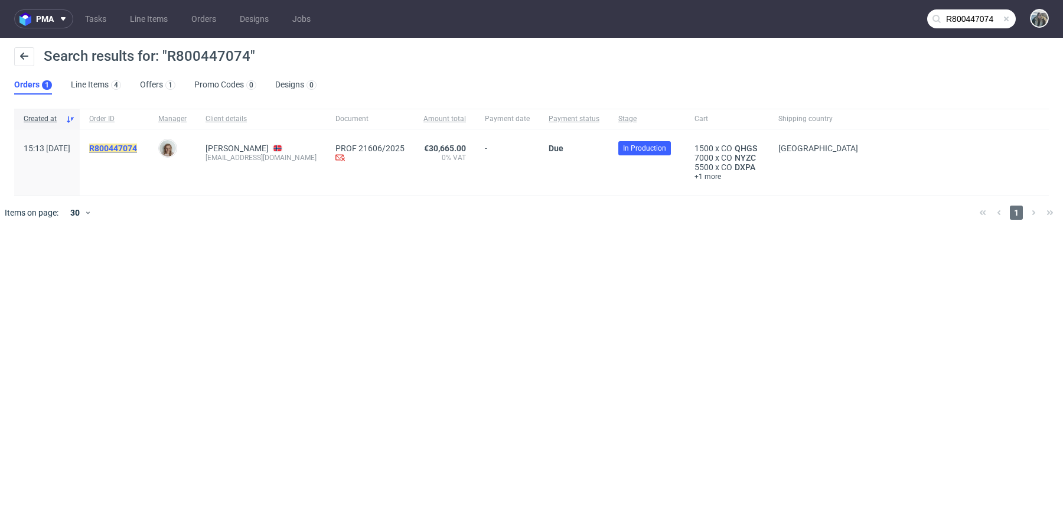
click at [135, 148] on mark "R800447074" at bounding box center [113, 147] width 48 height 9
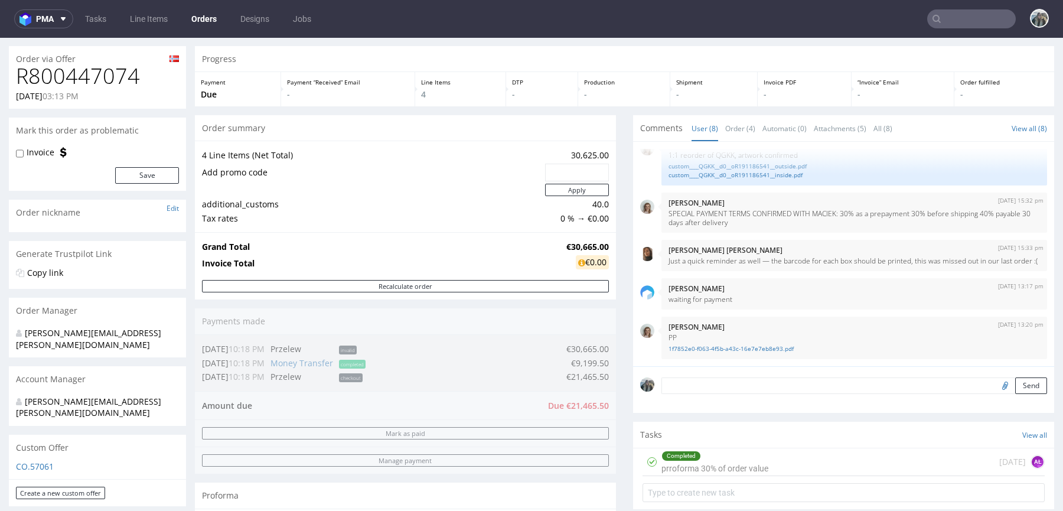
scroll to position [34, 0]
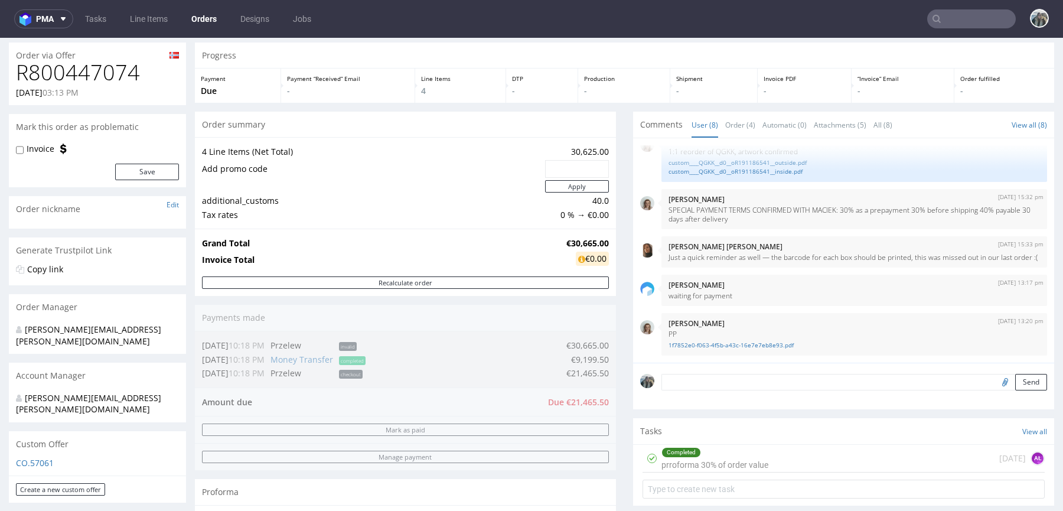
click at [947, 18] on input "text" at bounding box center [971, 18] width 89 height 19
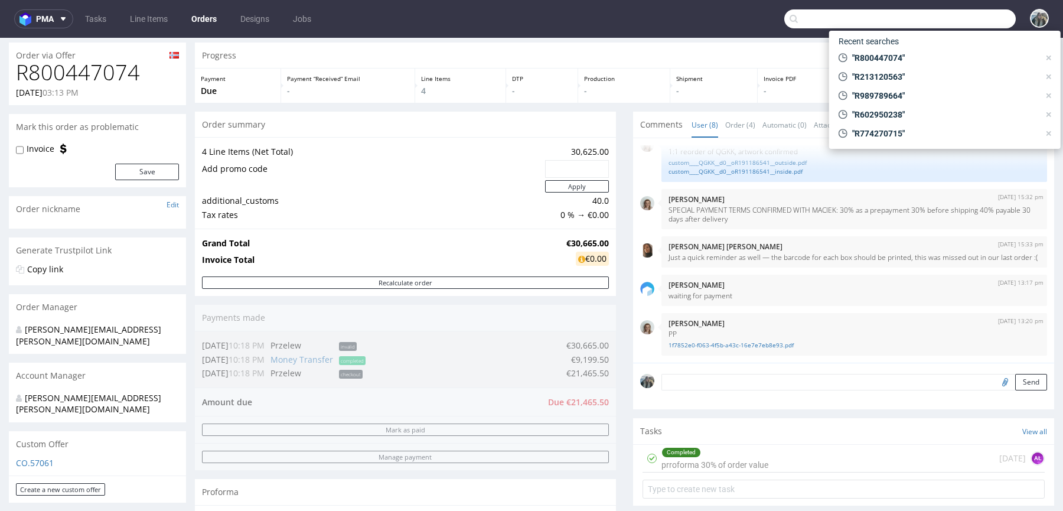
paste input "R800447074"
type input "R800447074"
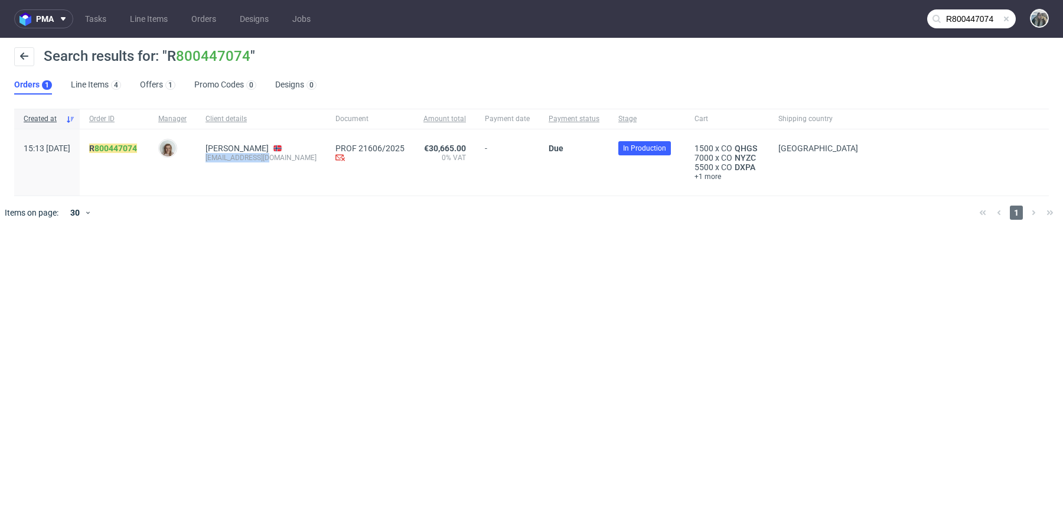
drag, startPoint x: 241, startPoint y: 163, endPoint x: 228, endPoint y: 156, distance: 14.5
click at [228, 156] on div "Jasmin Villasoto jasmin@rungne.com" at bounding box center [261, 162] width 130 height 66
drag, startPoint x: 129, startPoint y: 162, endPoint x: 110, endPoint y: 141, distance: 28.5
click at [110, 141] on div "R 800447074" at bounding box center [114, 162] width 69 height 66
click at [130, 151] on link "800447074" at bounding box center [115, 147] width 43 height 9
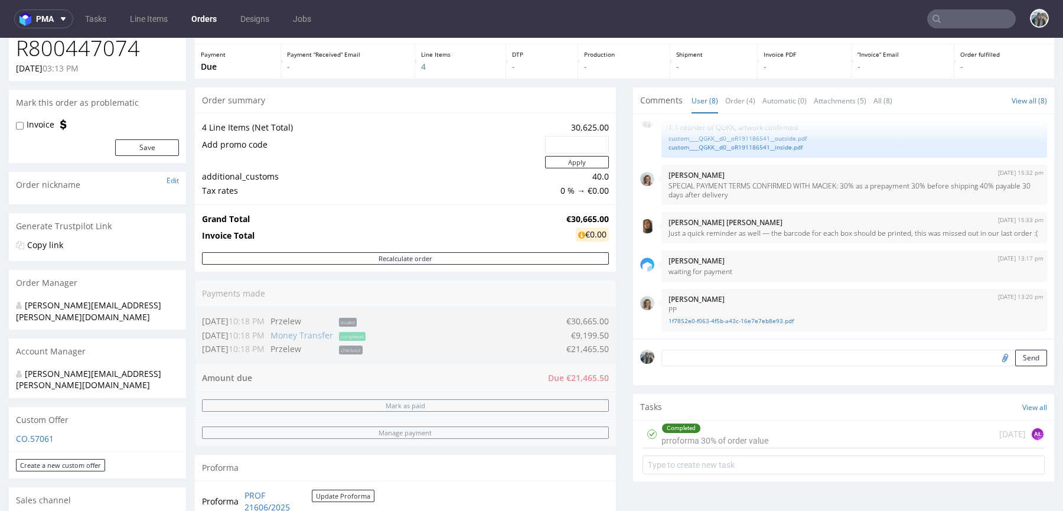
scroll to position [60, 0]
click at [949, 9] on input "text" at bounding box center [971, 18] width 89 height 19
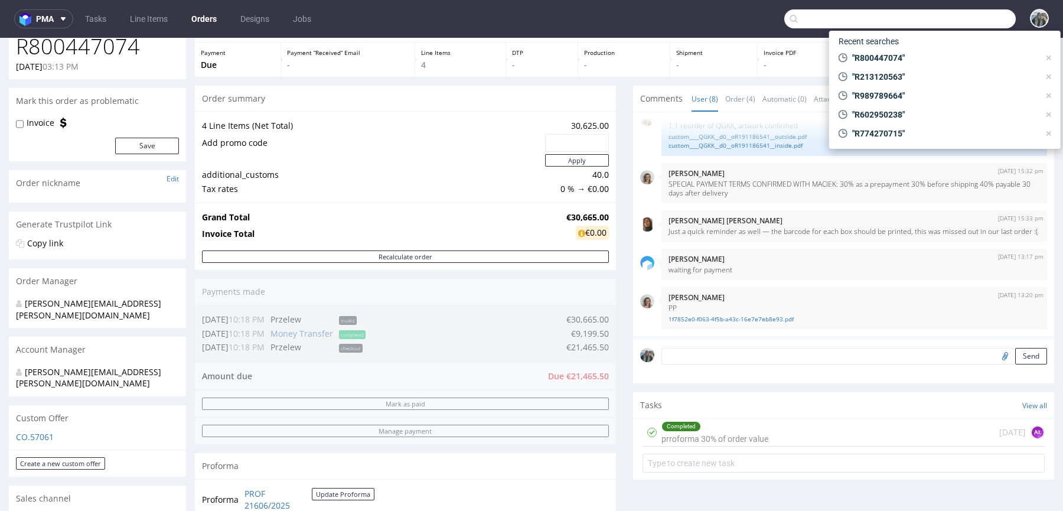
paste input "R627123606"
type input "R627123606"
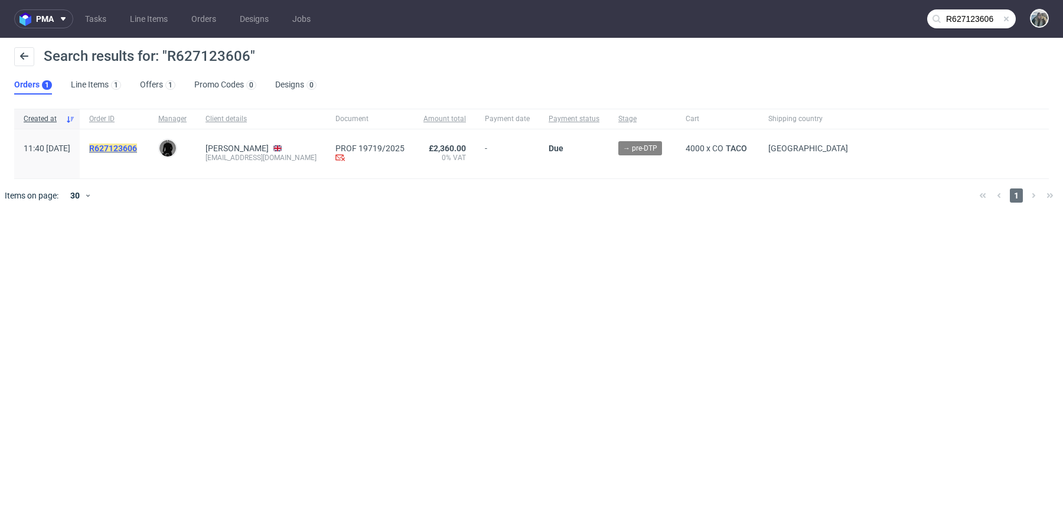
click at [133, 151] on mark "R627123606" at bounding box center [113, 147] width 48 height 9
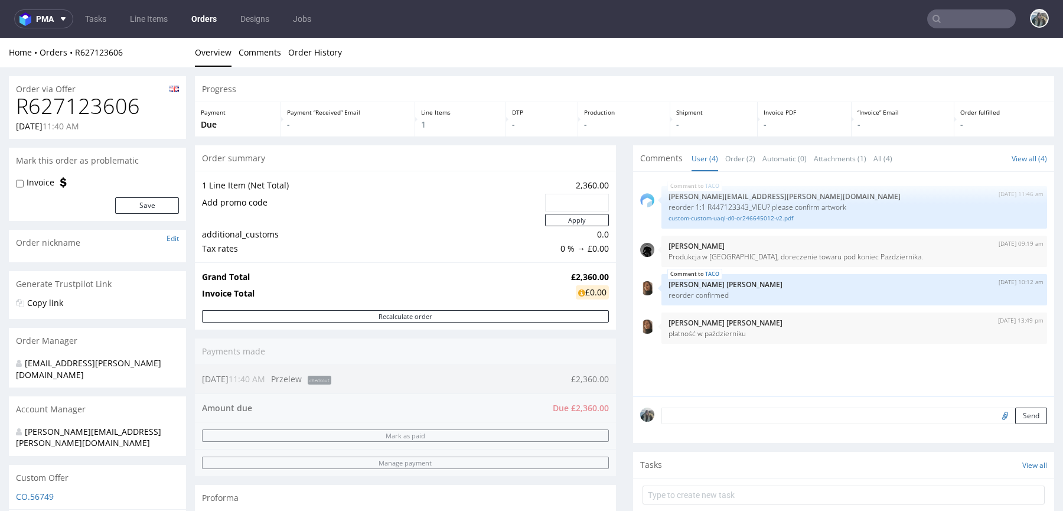
click at [965, 19] on input "text" at bounding box center [971, 18] width 89 height 19
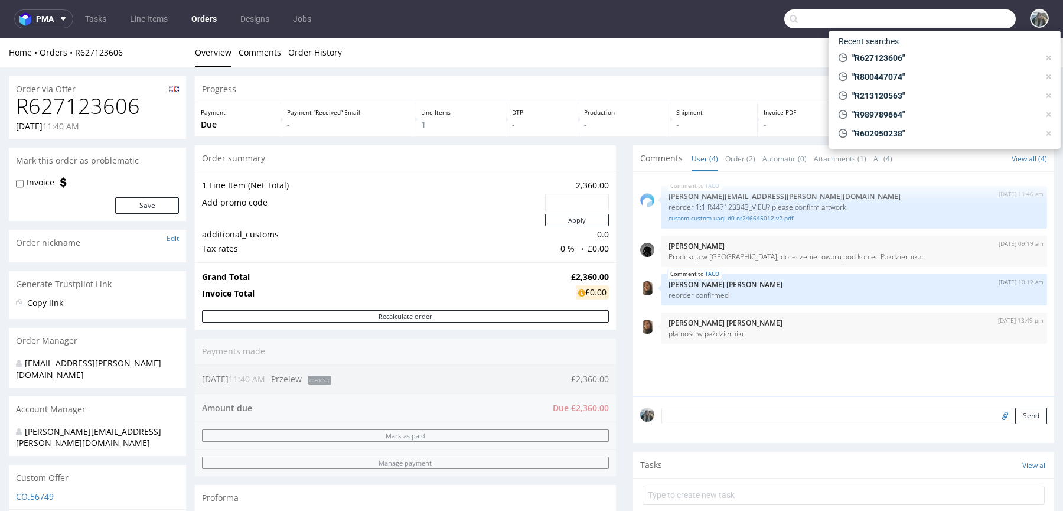
paste input "R016103341"
type input "R016103341"
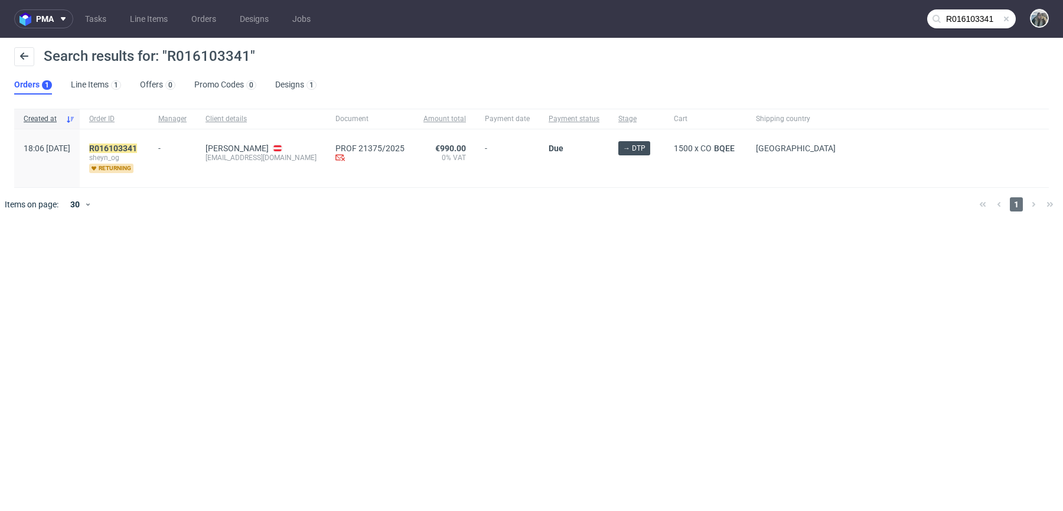
click at [145, 139] on div "R016103341 sheyn_og returning" at bounding box center [114, 158] width 69 height 58
click at [145, 142] on div "R016103341 sheyn_og returning" at bounding box center [114, 158] width 69 height 58
click at [137, 147] on mark "R016103341" at bounding box center [113, 147] width 48 height 9
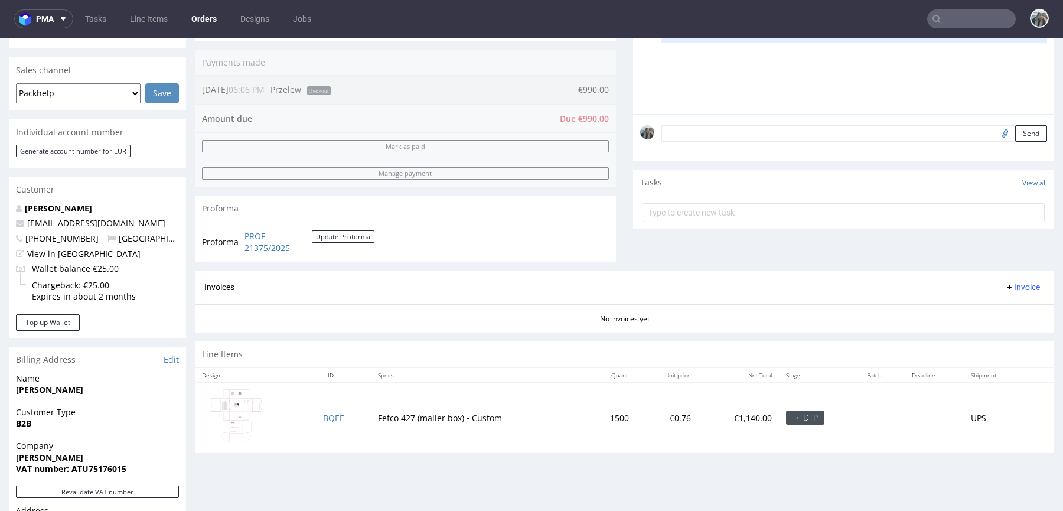
scroll to position [280, 0]
drag, startPoint x: 105, startPoint y: 223, endPoint x: 0, endPoint y: 223, distance: 104.5
click at [0, 223] on div "Order R016103341 29.09.2025 06:06 PM Mark this order as problematic Invoice Sav…" at bounding box center [531, 272] width 1063 height 970
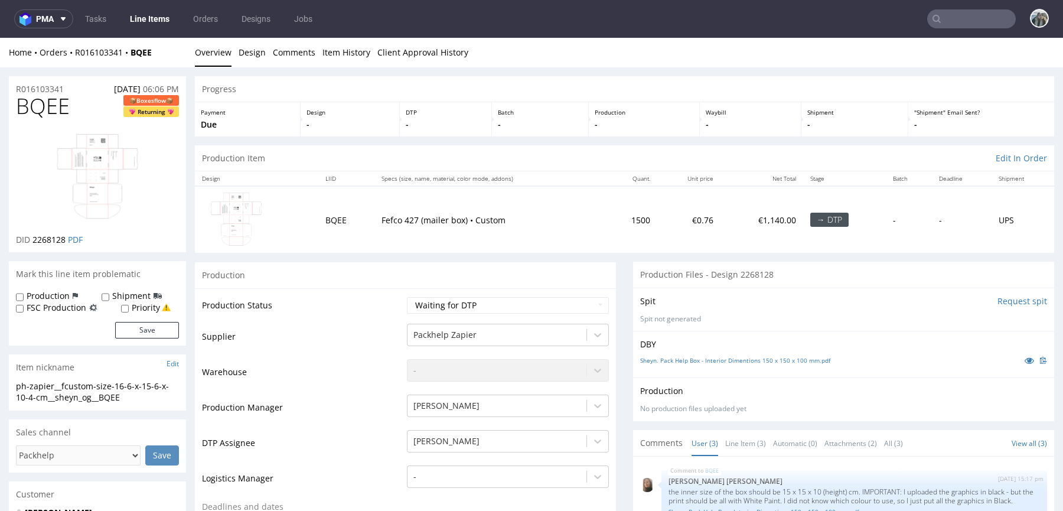
click at [948, 19] on input "text" at bounding box center [971, 18] width 89 height 19
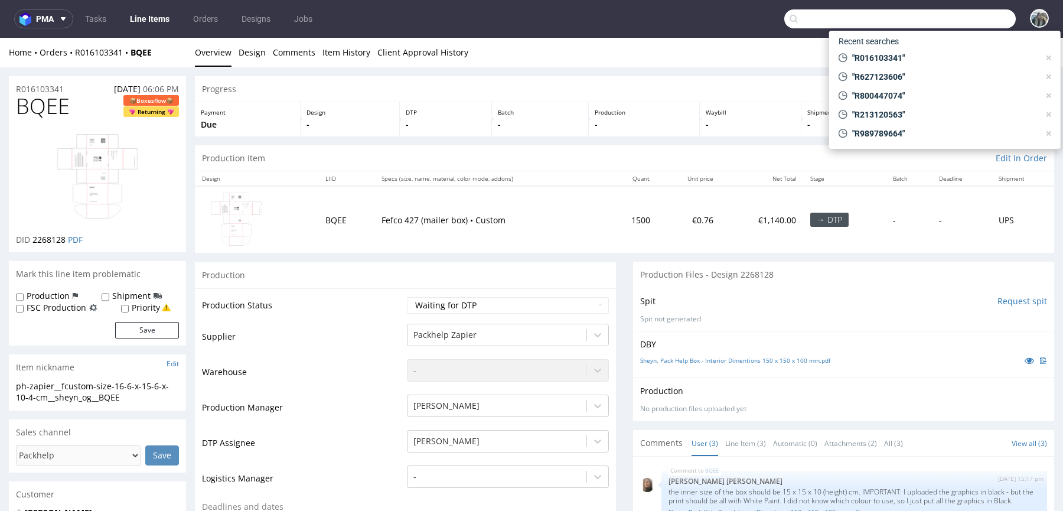
paste input "R070392405"
type input "R070392405"
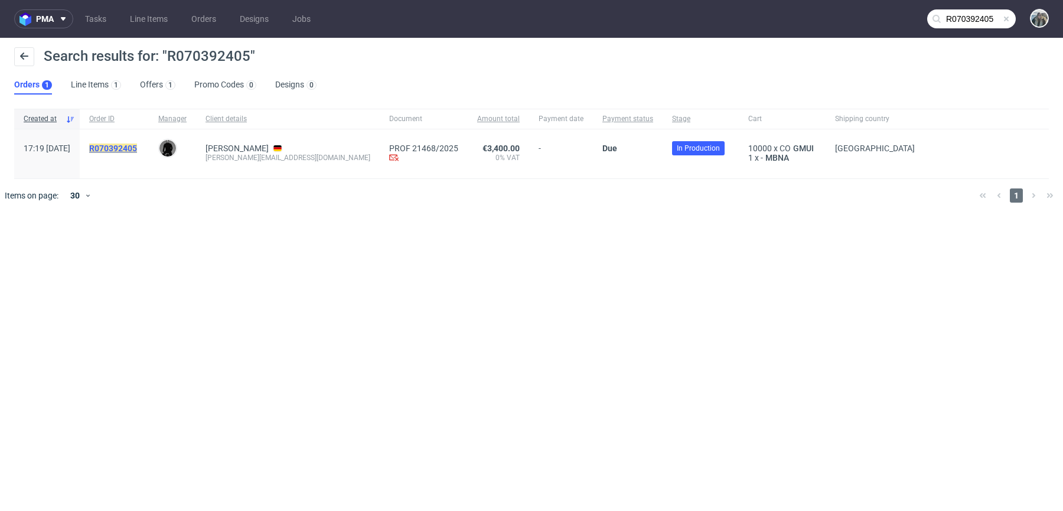
click at [137, 147] on mark "R070392405" at bounding box center [113, 147] width 48 height 9
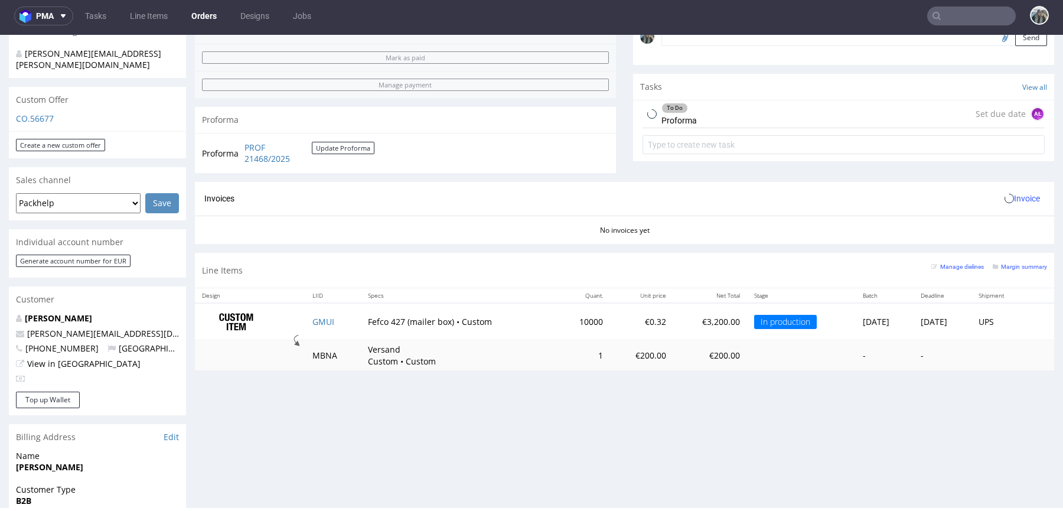
scroll to position [389, 0]
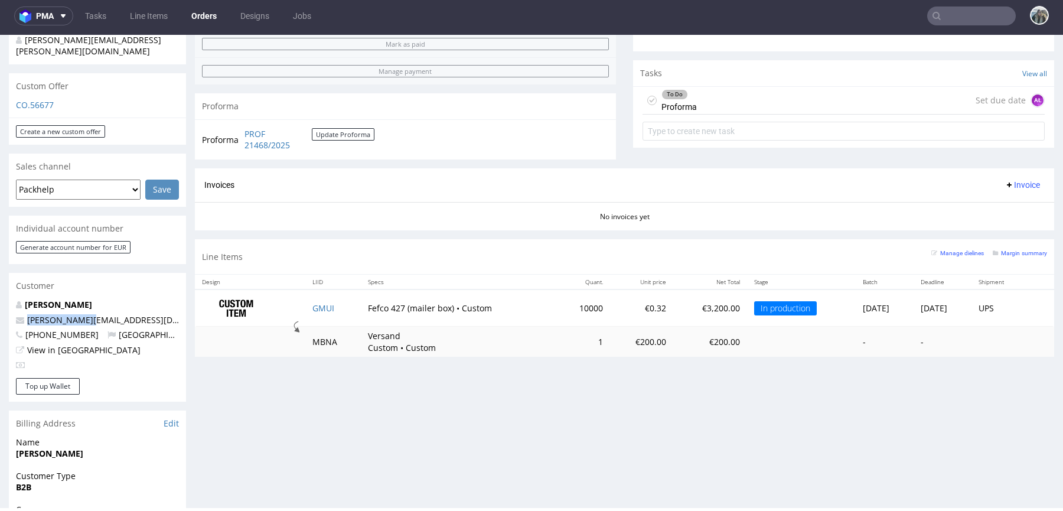
drag, startPoint x: 98, startPoint y: 301, endPoint x: 346, endPoint y: 45, distance: 356.2
click at [0, 298] on div "Order via Offer R070392405 06.10.2025 05:19 PM Mark this order as problematic I…" at bounding box center [531, 241] width 1063 height 1131
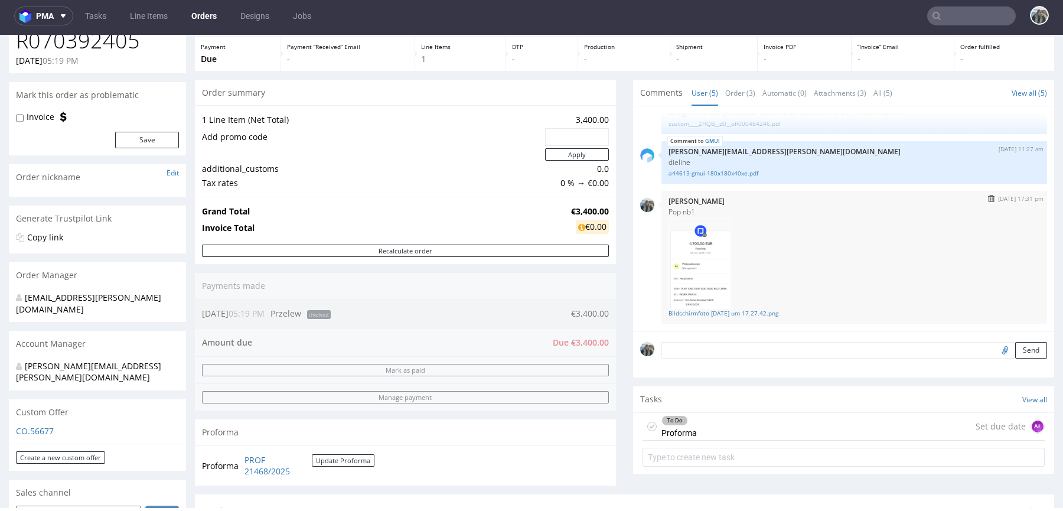
scroll to position [339, 0]
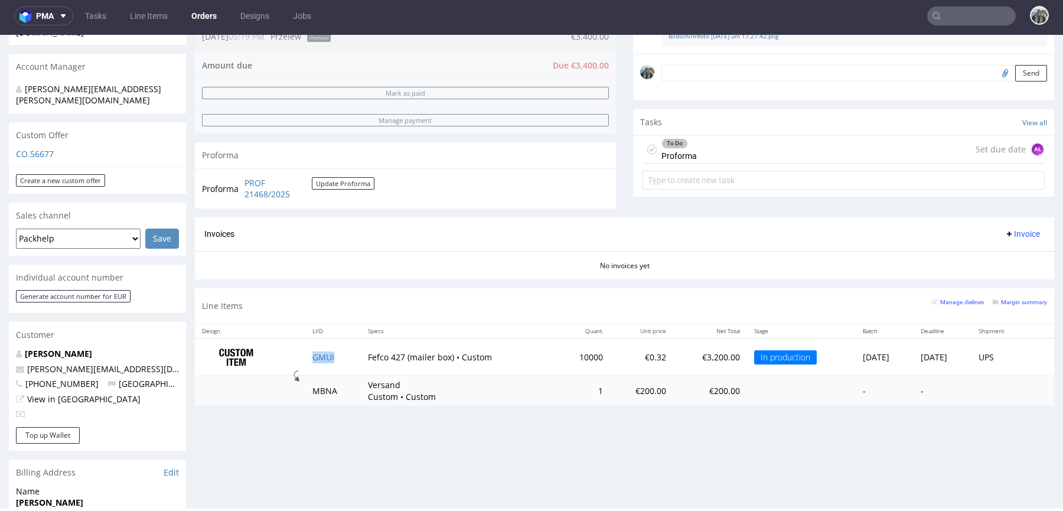
click at [316, 350] on td "GMUI" at bounding box center [333, 356] width 56 height 37
click at [316, 363] on td "GMUI" at bounding box center [333, 356] width 56 height 37
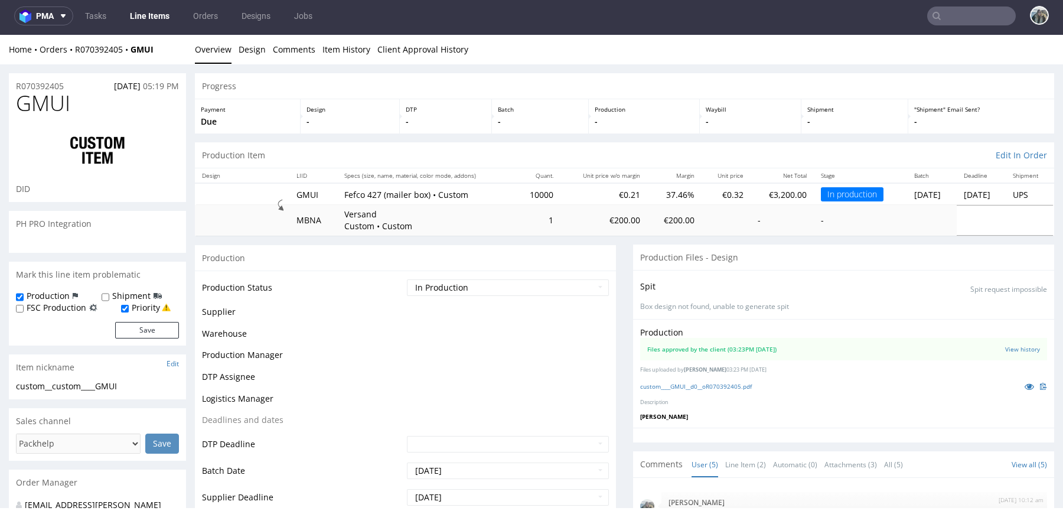
scroll to position [106, 0]
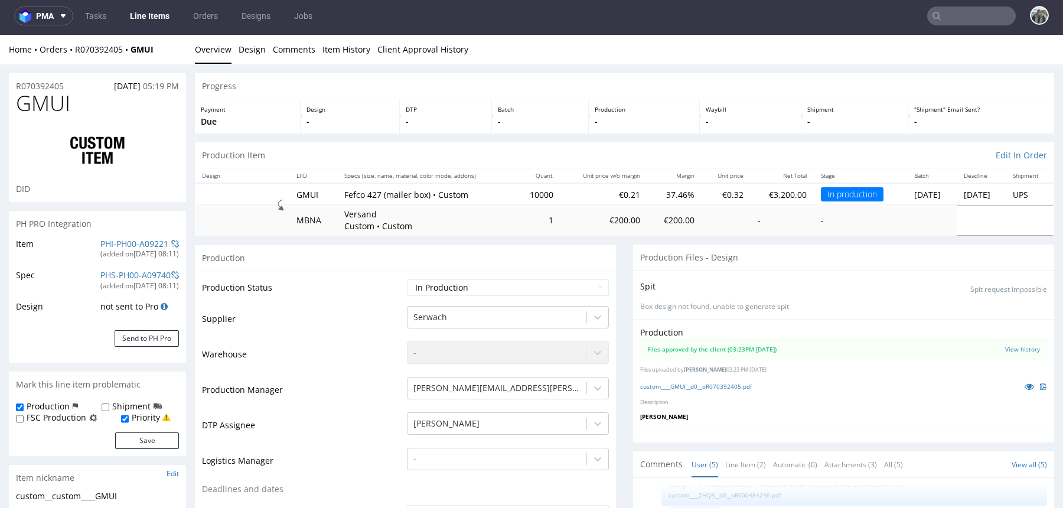
click at [61, 106] on span "GMUI" at bounding box center [43, 104] width 54 height 24
drag, startPoint x: 133, startPoint y: 60, endPoint x: 132, endPoint y: 49, distance: 10.8
click at [132, 49] on div "Home Orders R070392405 GMUI Overview Design Comments Item History Client Approv…" at bounding box center [531, 50] width 1063 height 30
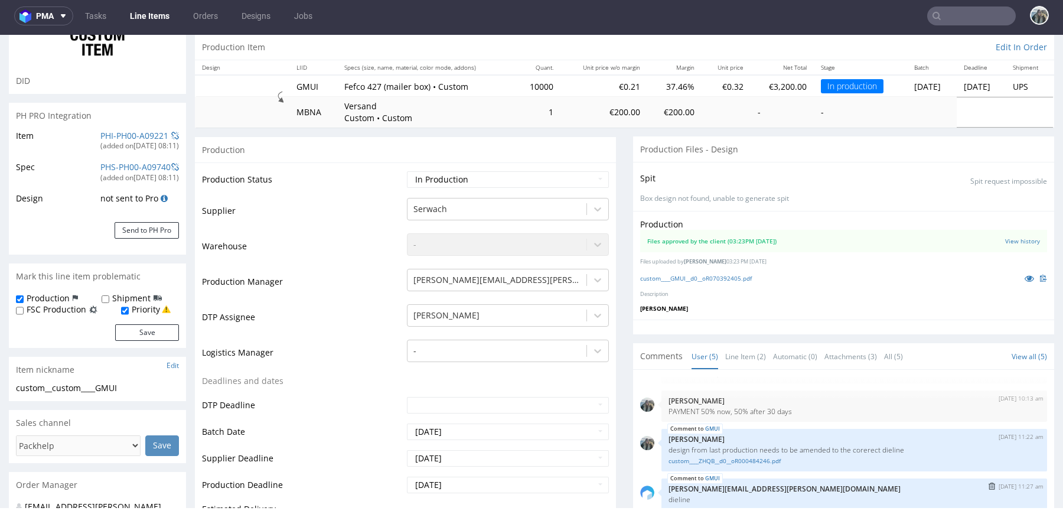
scroll to position [0, 0]
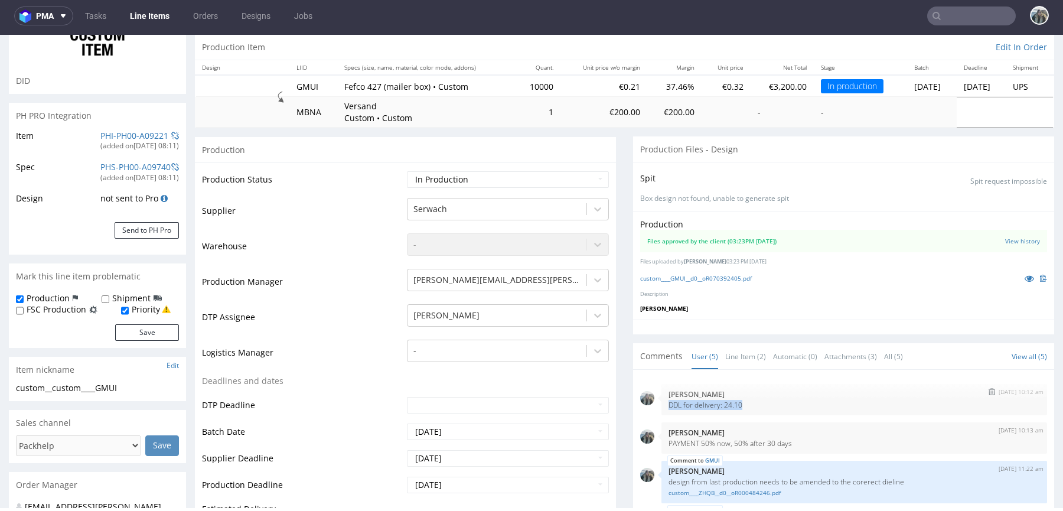
drag, startPoint x: 752, startPoint y: 400, endPoint x: 661, endPoint y: 399, distance: 90.3
click at [661, 399] on div "7th Oct 25 | 10:12 am Zeniuk Magdalena DDL for delivery: 24.10" at bounding box center [854, 399] width 386 height 31
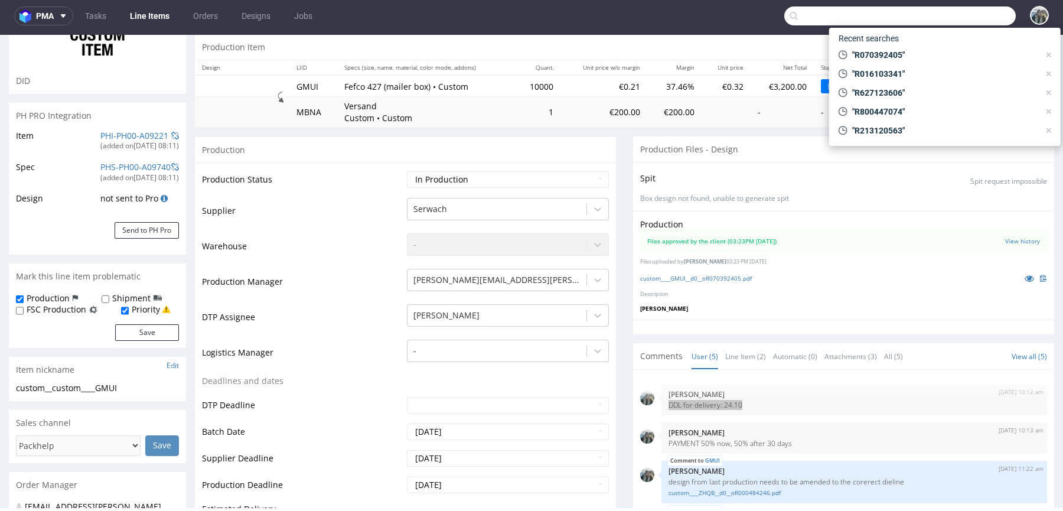
click at [952, 11] on input "text" at bounding box center [899, 15] width 231 height 19
paste input "R961043727"
type input "R961043727"
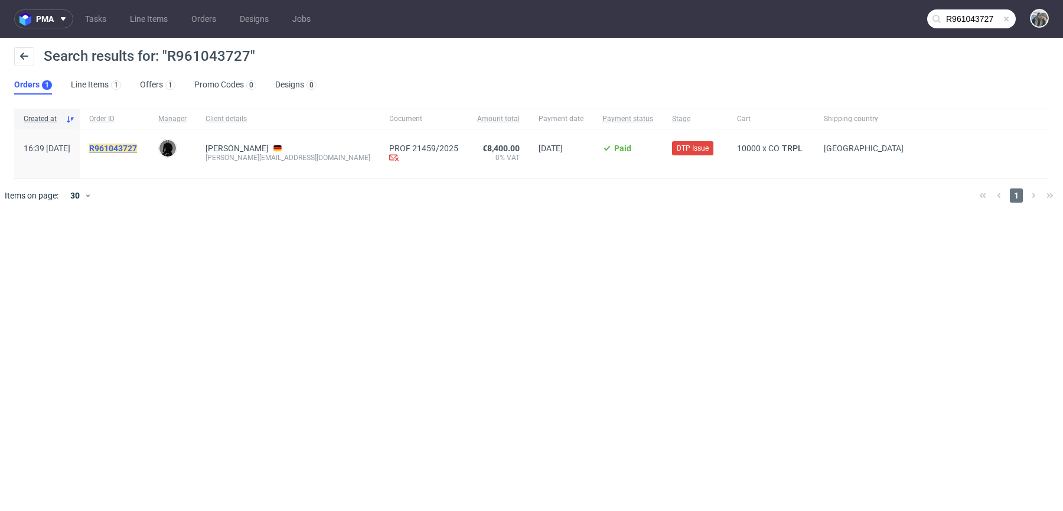
click at [137, 145] on mark "R961043727" at bounding box center [113, 147] width 48 height 9
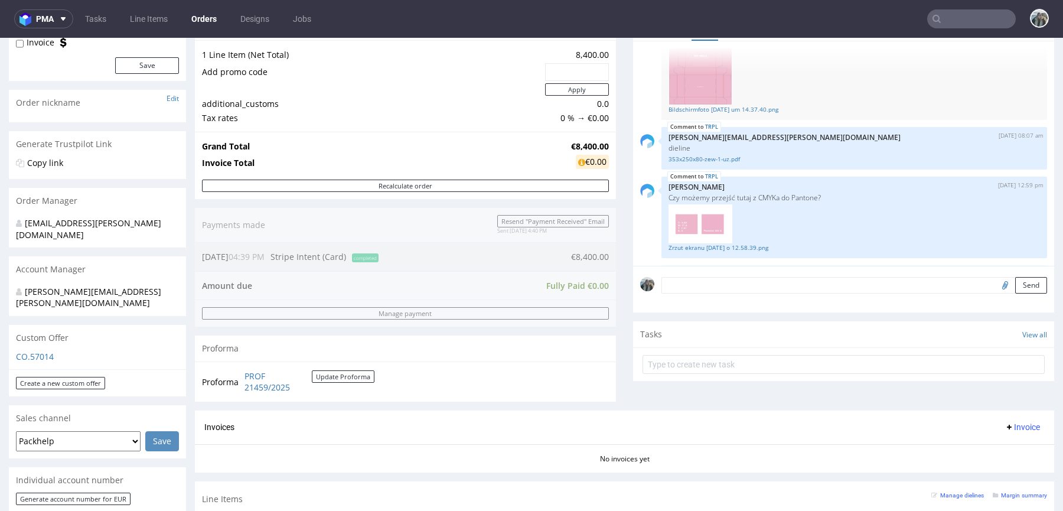
scroll to position [142, 0]
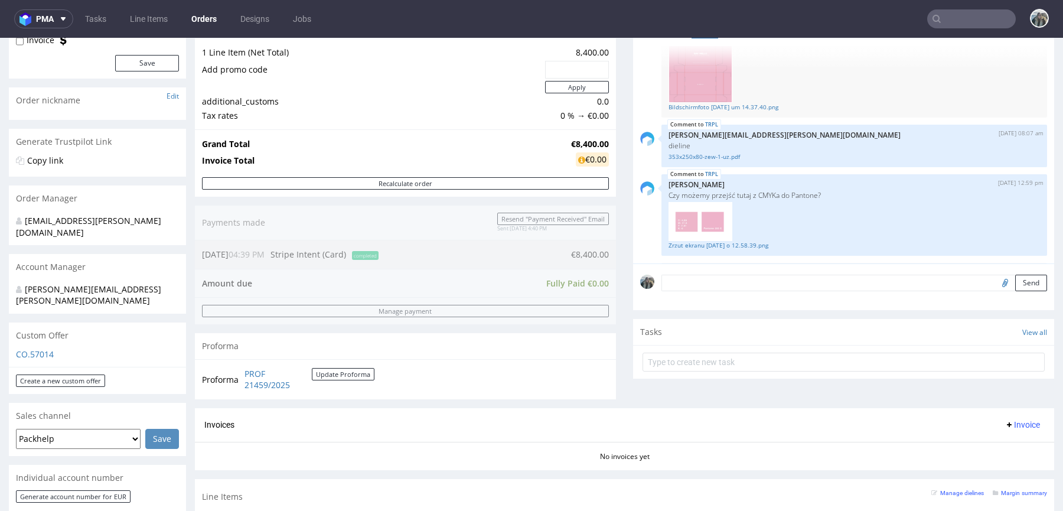
click at [959, 12] on input "text" at bounding box center [971, 18] width 89 height 19
paste input "R030639525"
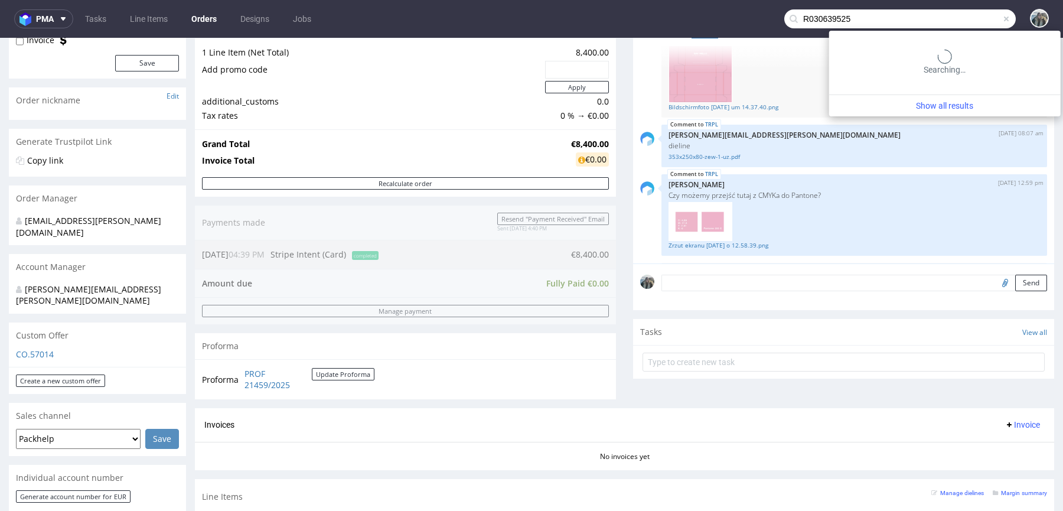
type input "R030639525"
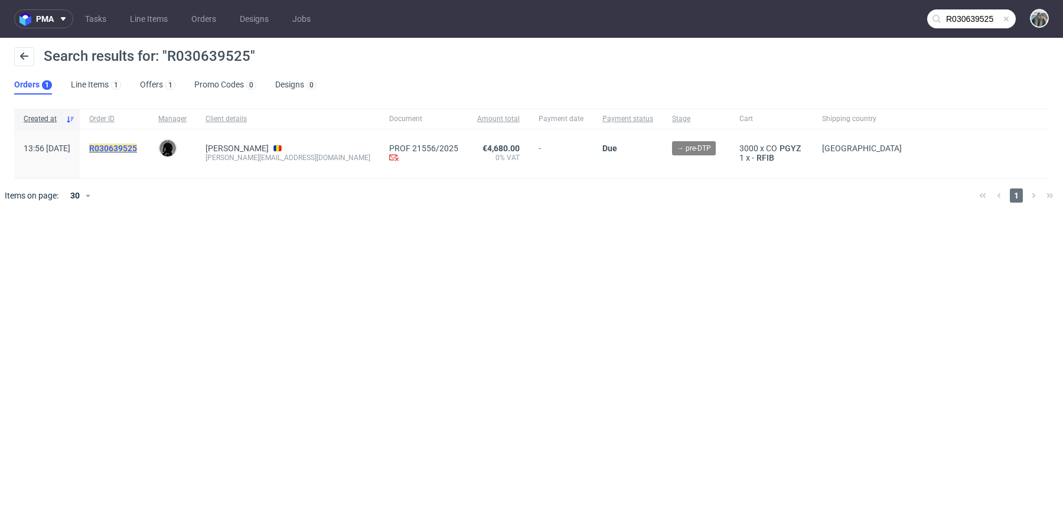
click at [137, 148] on mark "R030639525" at bounding box center [113, 147] width 48 height 9
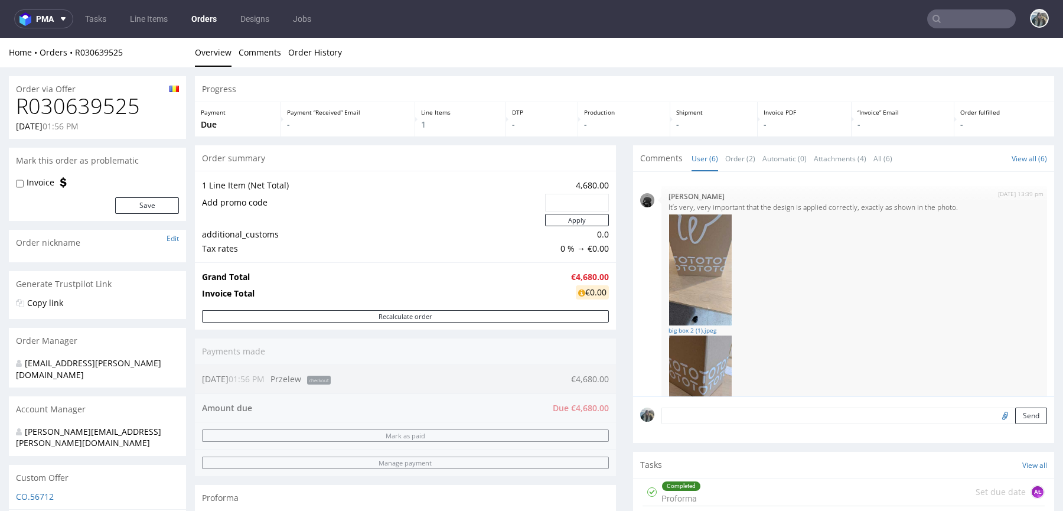
scroll to position [316, 0]
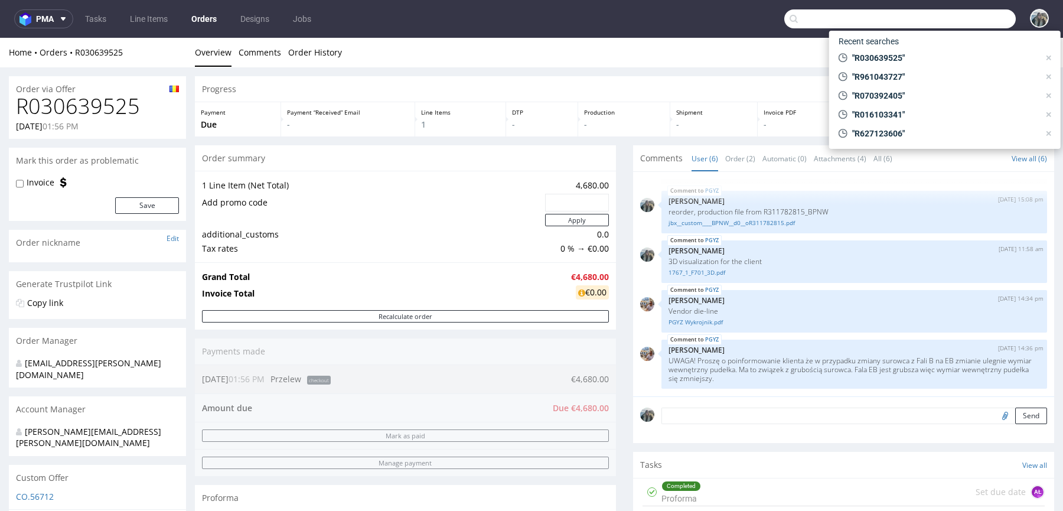
click at [973, 25] on input "text" at bounding box center [899, 18] width 231 height 19
paste input "R676841191"
type input "R676841191"
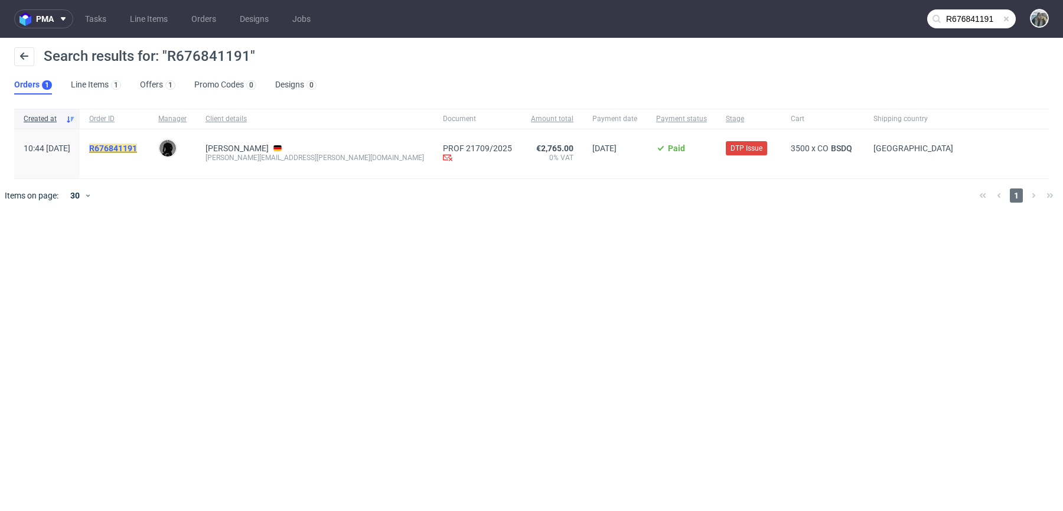
click at [137, 149] on mark "R676841191" at bounding box center [113, 147] width 48 height 9
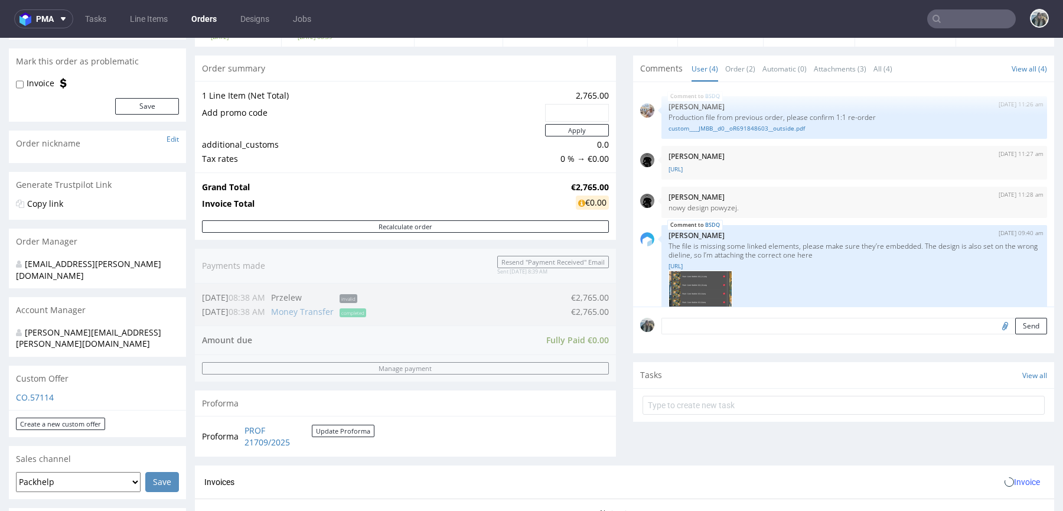
scroll to position [249, 0]
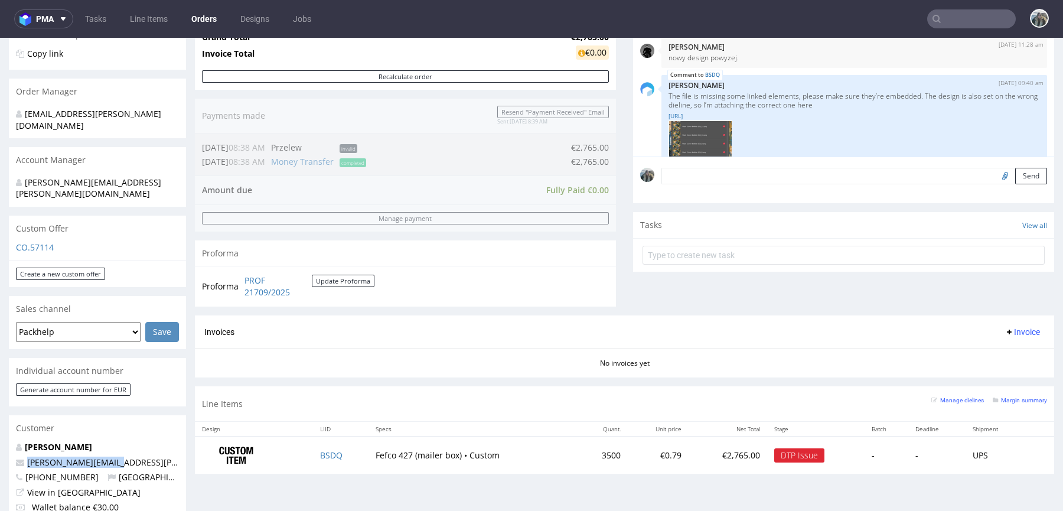
drag, startPoint x: 133, startPoint y: 440, endPoint x: 0, endPoint y: 440, distance: 133.4
click at [0, 440] on div "Order via Offer R676841191 08.10.2025 10:44 AM Mark this order as problematic I…" at bounding box center [531, 406] width 1063 height 1176
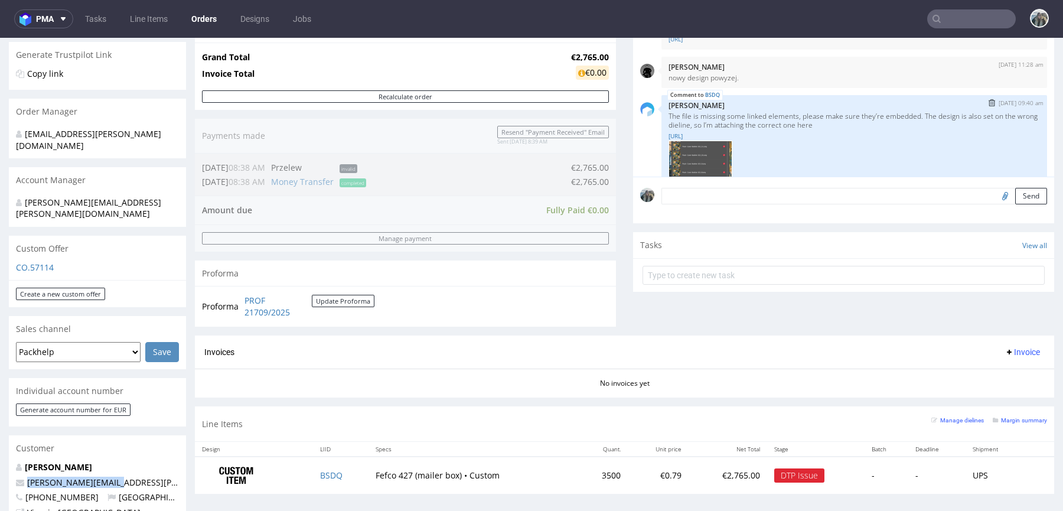
scroll to position [226, 0]
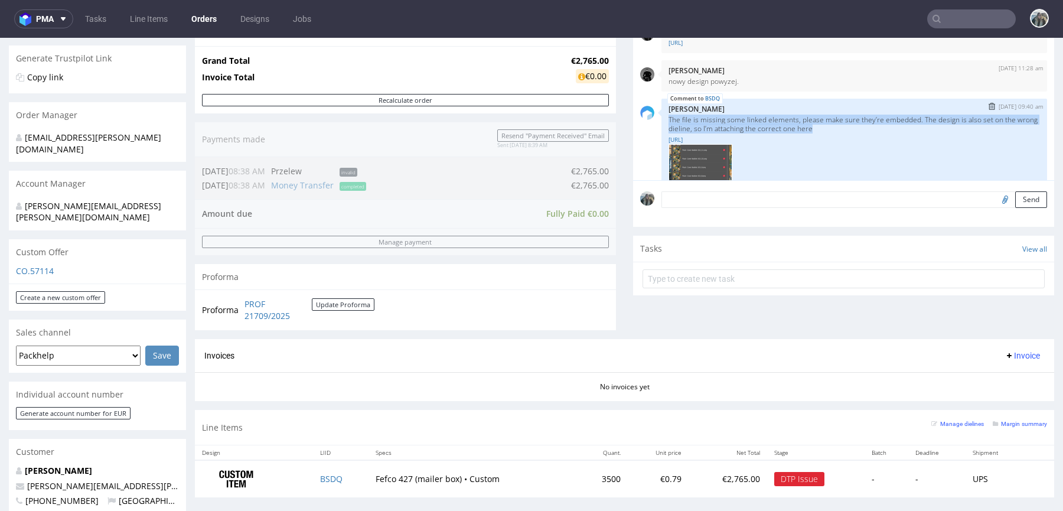
drag, startPoint x: 841, startPoint y: 127, endPoint x: 658, endPoint y: 116, distance: 183.3
click at [661, 116] on div "BSDQ 9th Oct 25 | 09:40 am Karol Markowski The file is missing some linked elem…" at bounding box center [854, 183] width 386 height 169
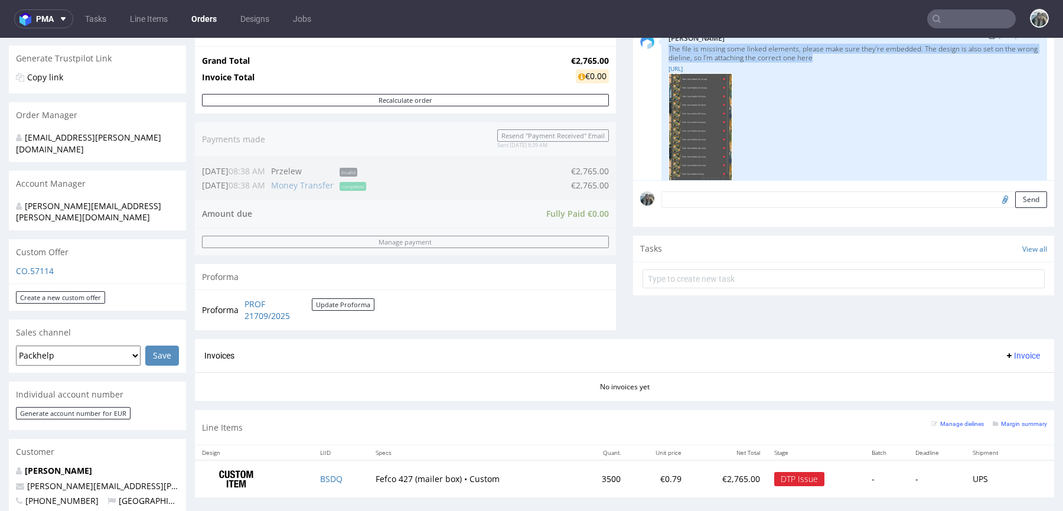
scroll to position [51, 0]
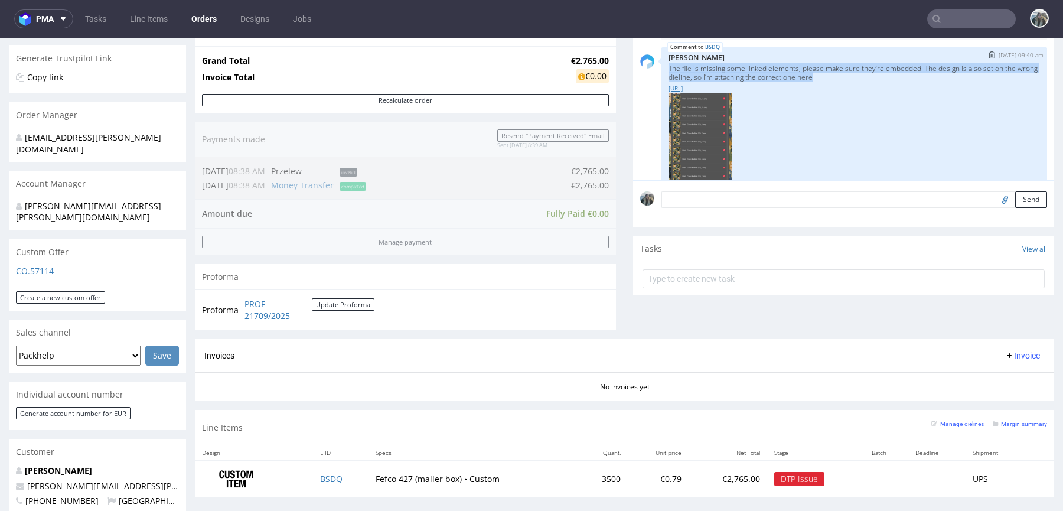
click at [719, 86] on link "dieline__R676841191.ai" at bounding box center [853, 88] width 371 height 9
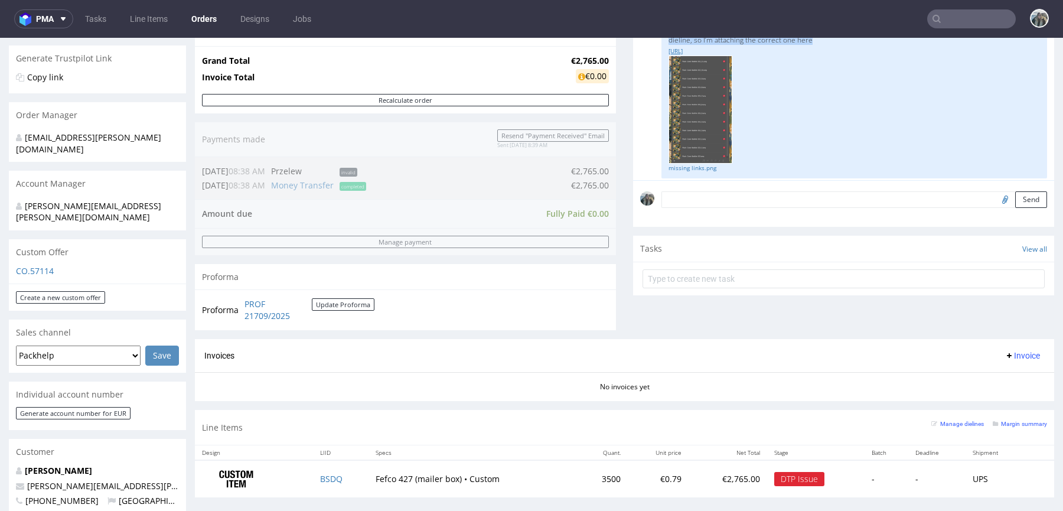
scroll to position [94, 0]
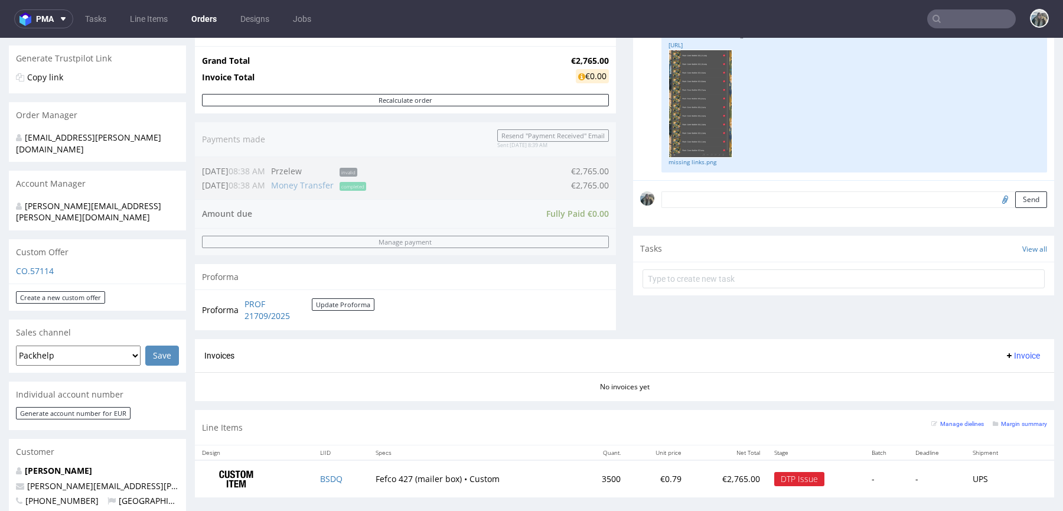
click at [900, 99] on div at bounding box center [853, 104] width 371 height 109
click at [703, 163] on link "missing links.png" at bounding box center [853, 162] width 371 height 9
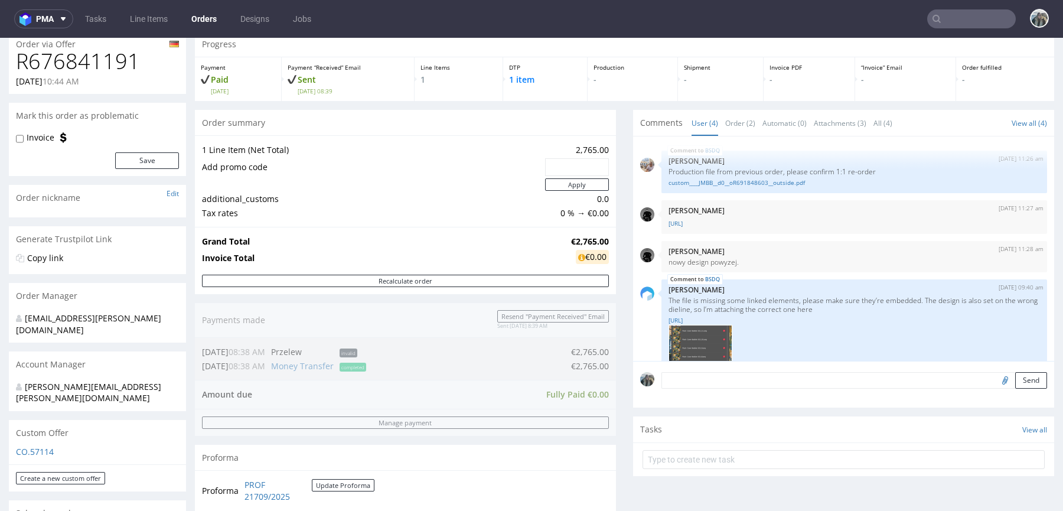
scroll to position [258, 0]
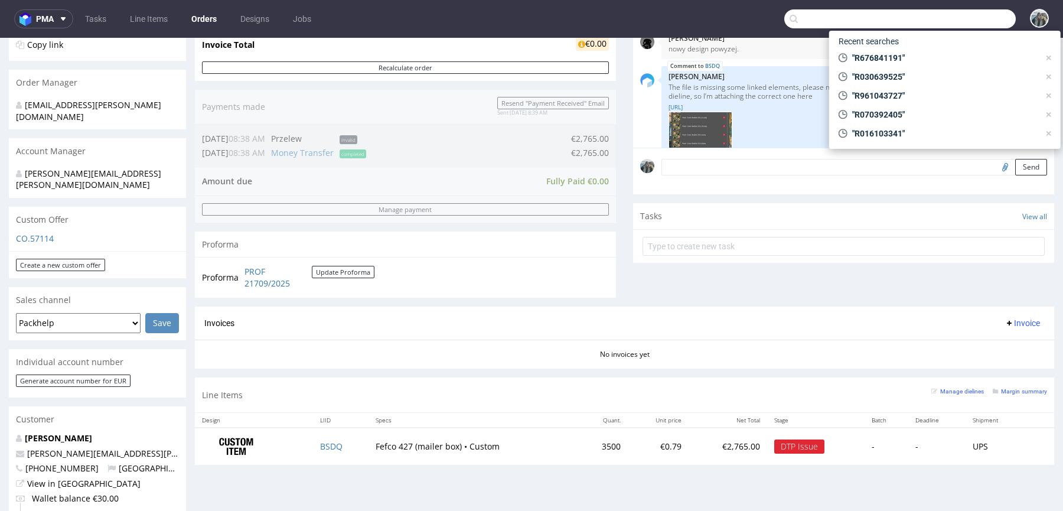
click at [947, 19] on input "text" at bounding box center [899, 18] width 231 height 19
type input "R927133250"
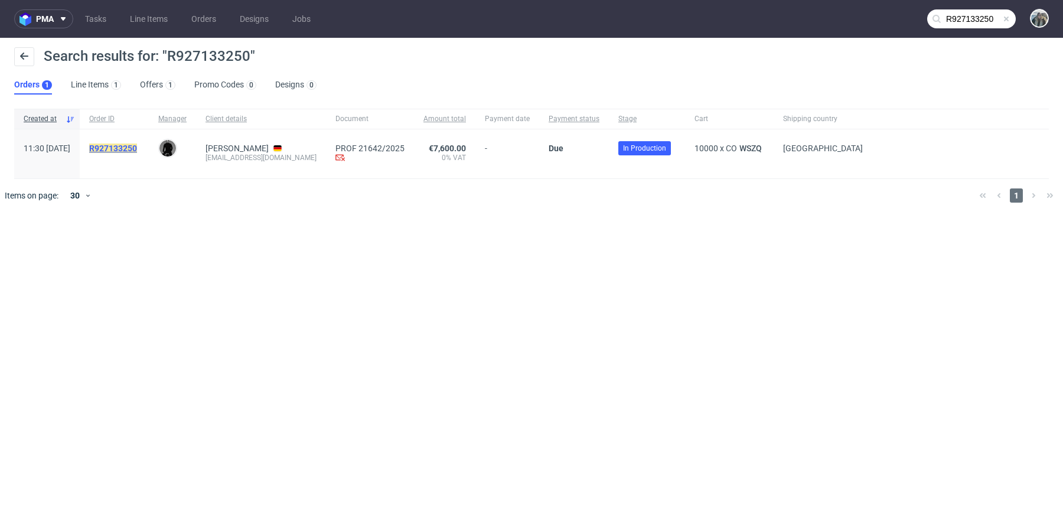
click at [132, 147] on mark "R927133250" at bounding box center [113, 147] width 48 height 9
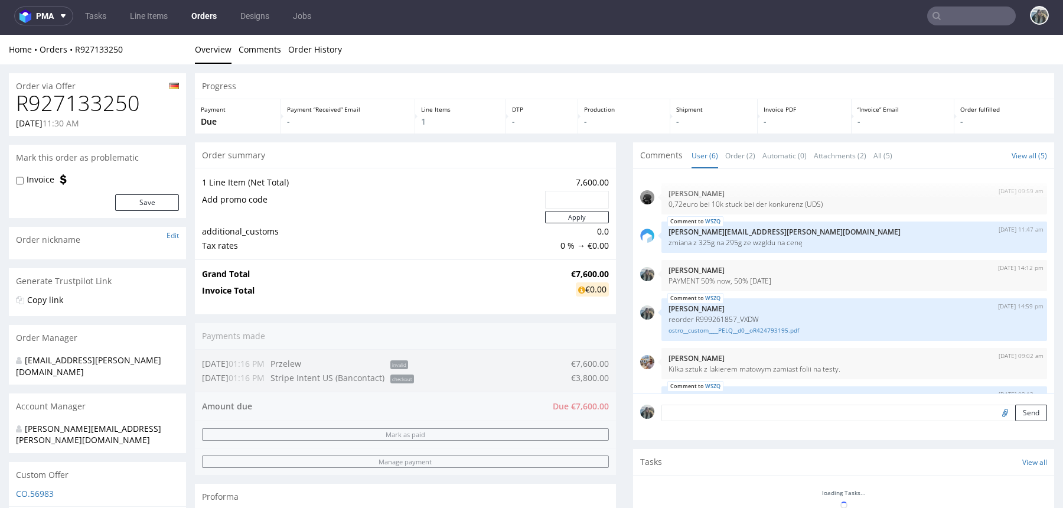
scroll to position [51, 0]
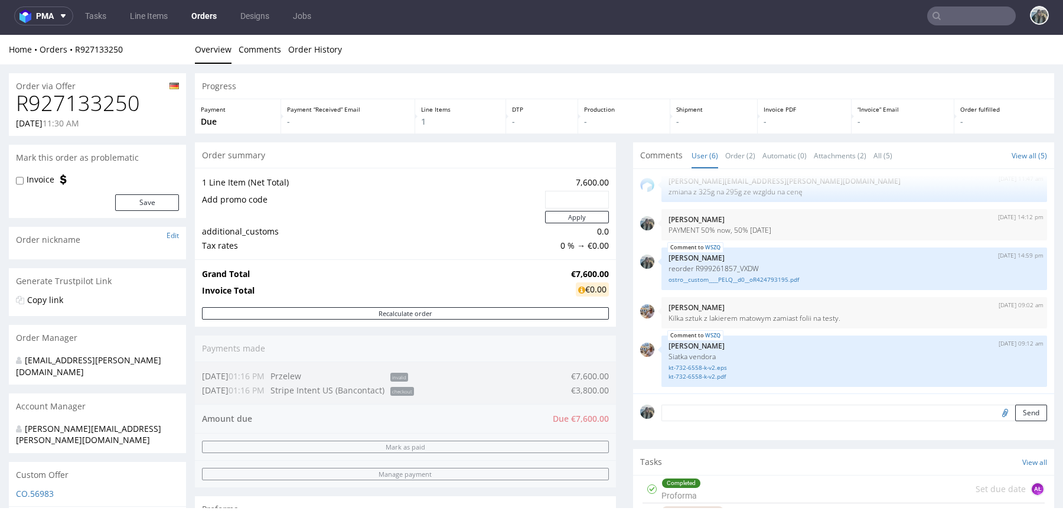
click at [116, 105] on h1 "R927133250" at bounding box center [97, 104] width 163 height 24
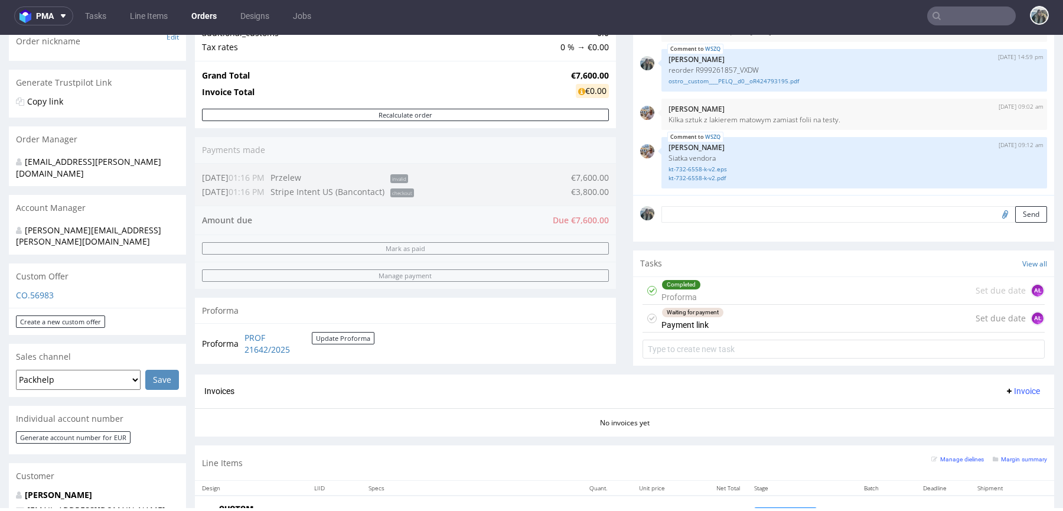
scroll to position [360, 0]
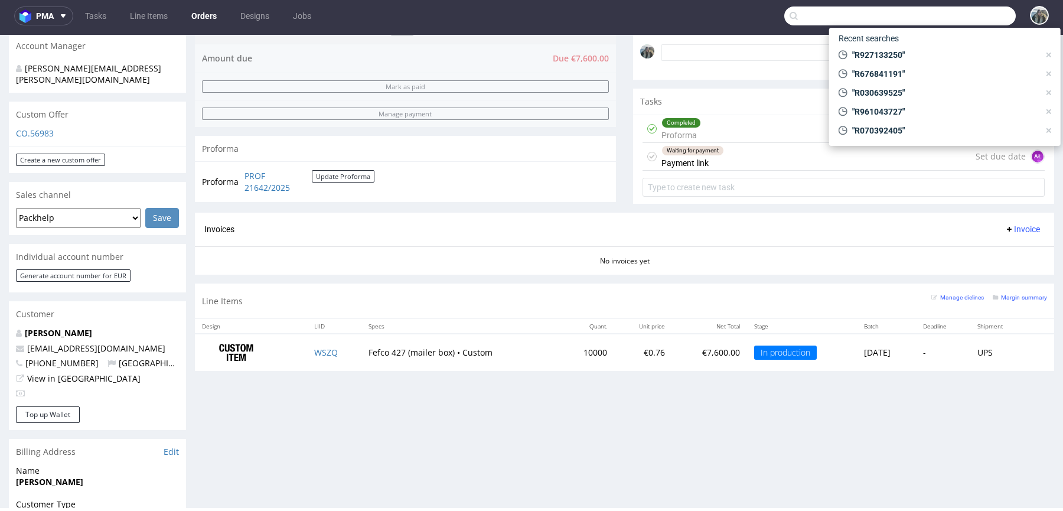
click at [966, 10] on input "text" at bounding box center [899, 15] width 231 height 19
paste input "R306297459"
type input "R306297459"
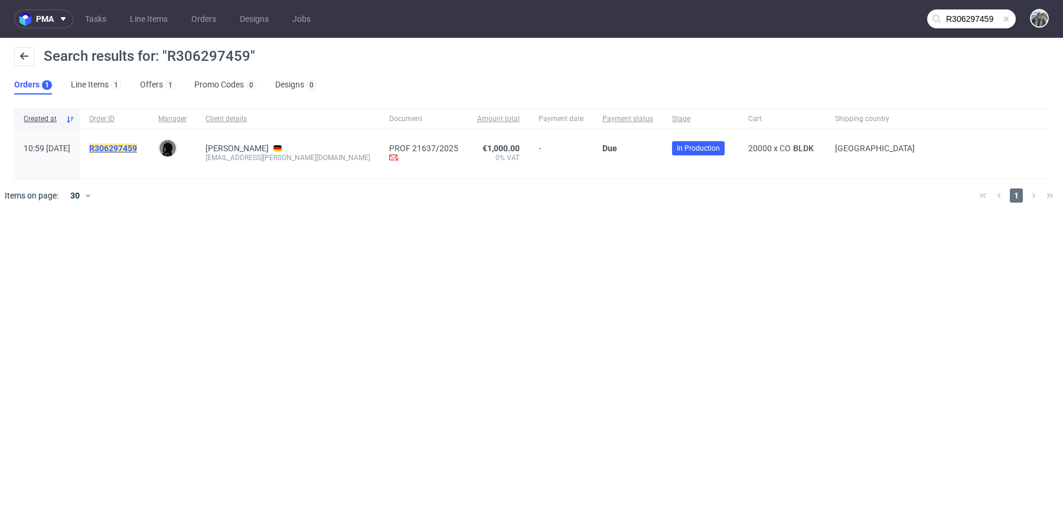
click at [137, 148] on mark "R306297459" at bounding box center [113, 147] width 48 height 9
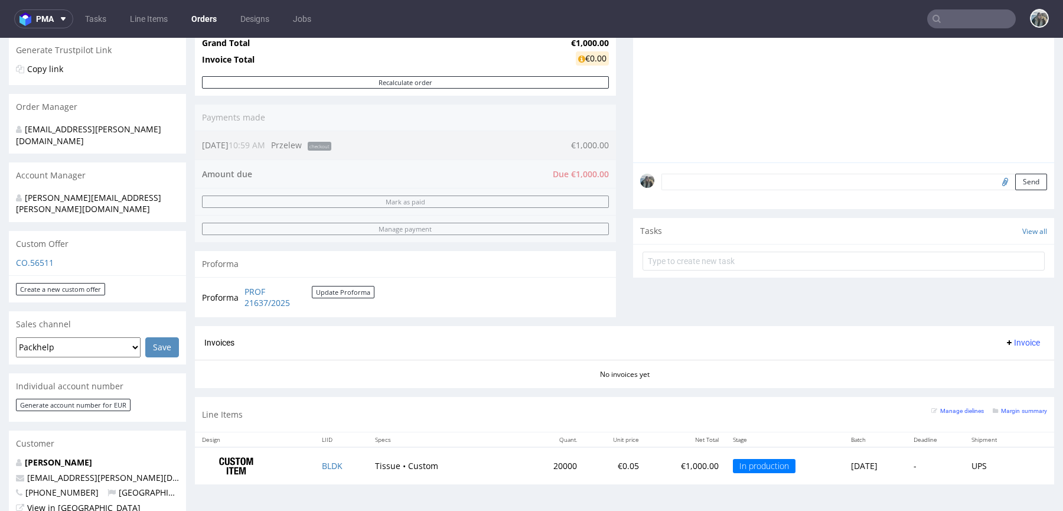
scroll to position [252, 0]
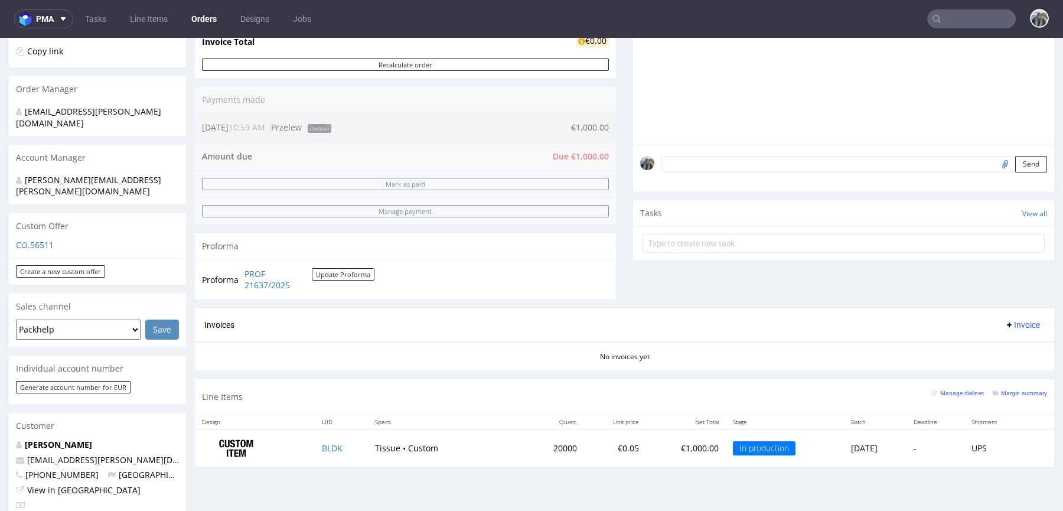
click at [943, 23] on input "text" at bounding box center [971, 18] width 89 height 19
paste input "R718153799"
type input "R718153799"
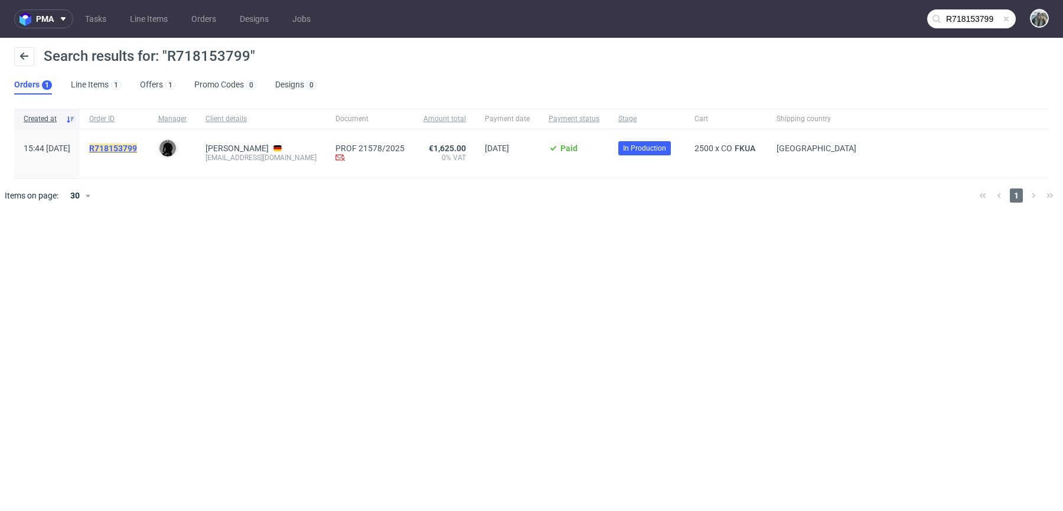
click at [137, 149] on mark "R718153799" at bounding box center [113, 147] width 48 height 9
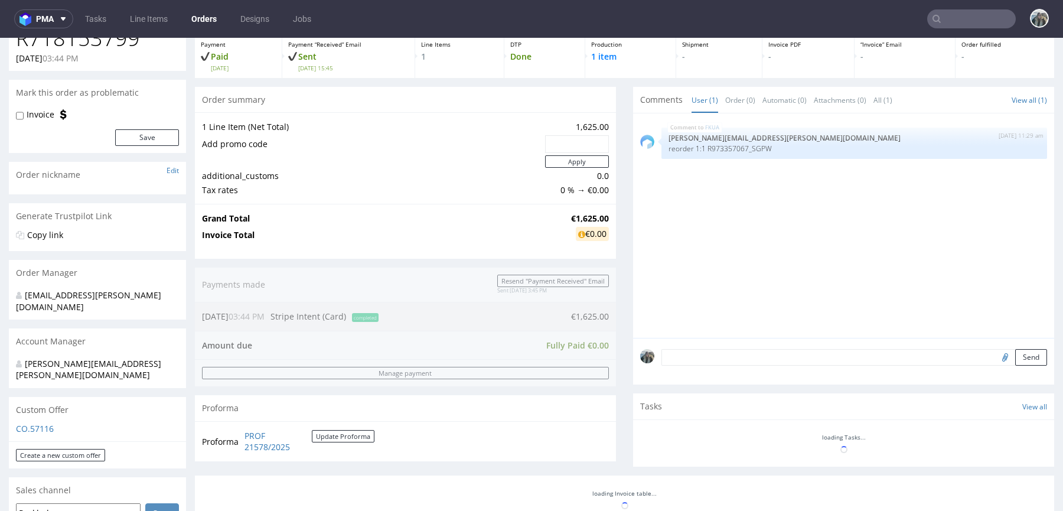
scroll to position [290, 0]
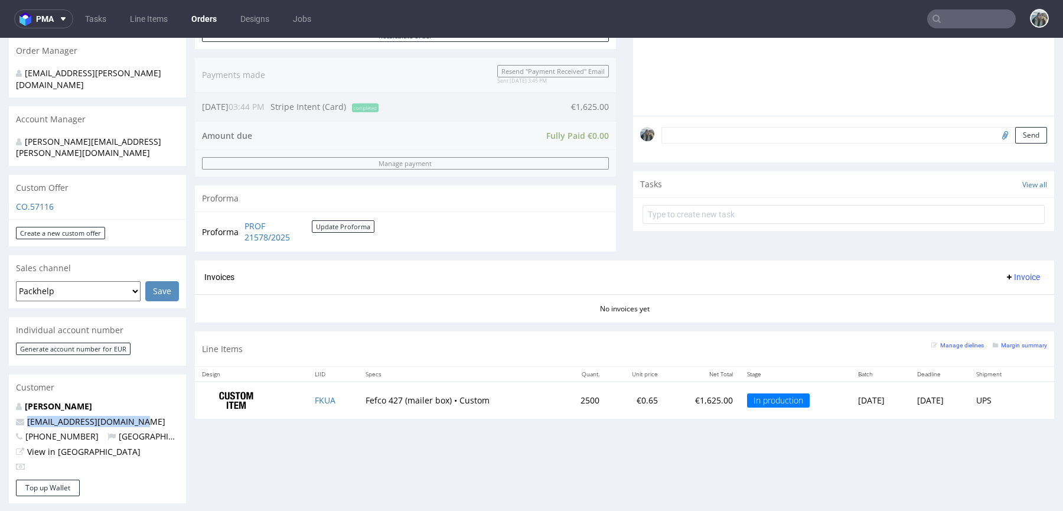
drag, startPoint x: 155, startPoint y: 400, endPoint x: 11, endPoint y: 400, distance: 144.7
click at [11, 400] on div "Klio Paarmann-Sülberg info@mtbmarket-luebeck.de +4945151358 Germany View in Hub…" at bounding box center [97, 439] width 177 height 79
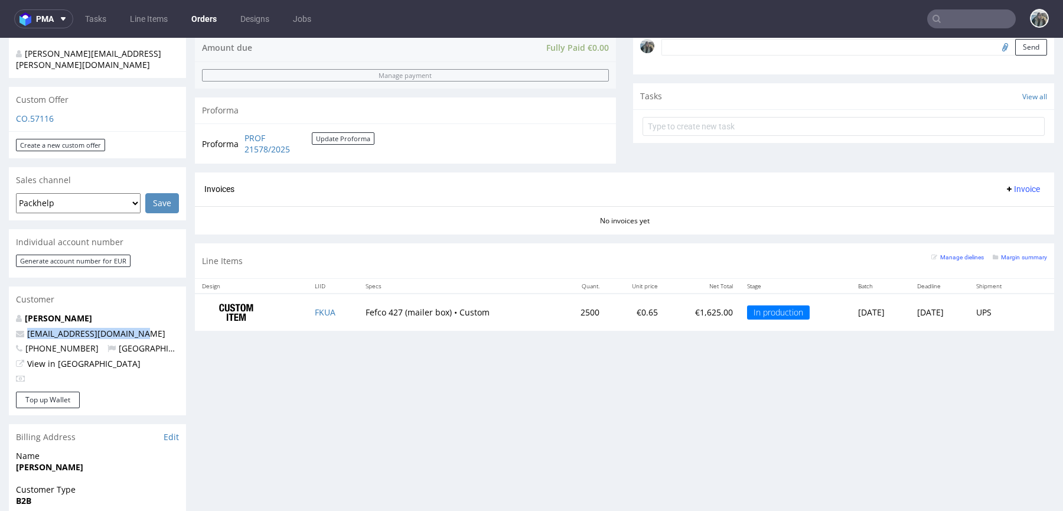
scroll to position [396, 0]
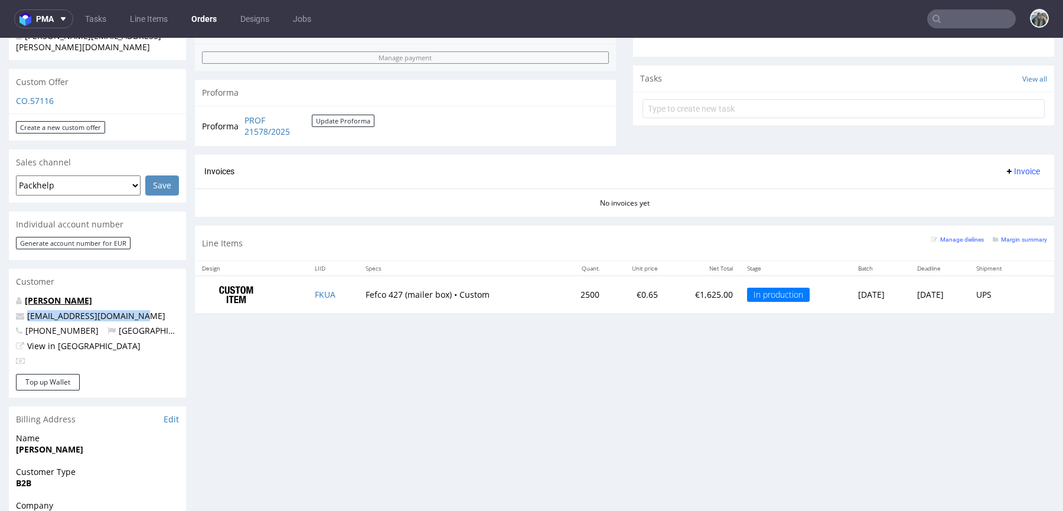
click at [70, 295] on link "Klio Paarmann-Sülberg" at bounding box center [58, 300] width 67 height 11
click at [961, 18] on input "text" at bounding box center [971, 18] width 89 height 19
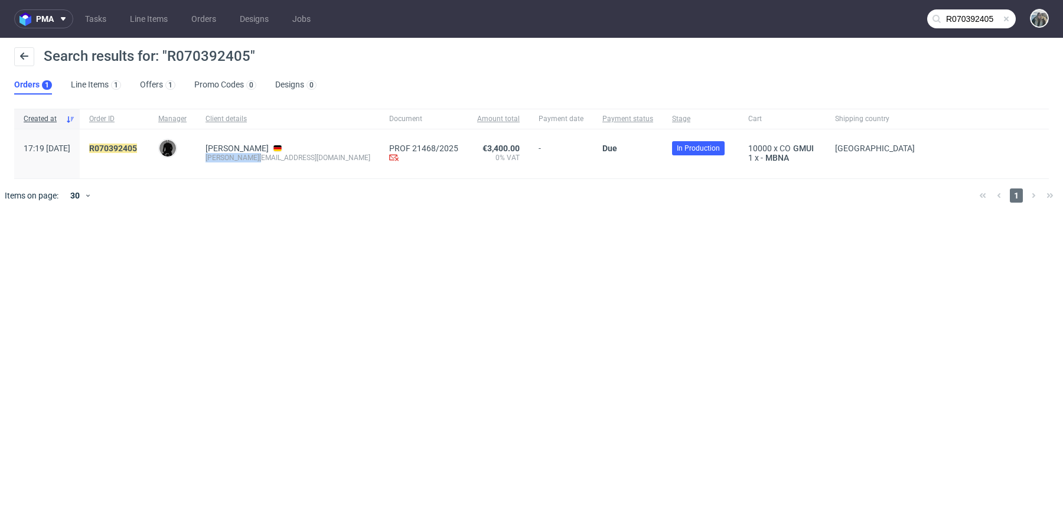
drag, startPoint x: 242, startPoint y: 165, endPoint x: 238, endPoint y: 157, distance: 9.2
click at [238, 157] on div "Emilie Steinert emilie@hnds.de" at bounding box center [288, 153] width 184 height 49
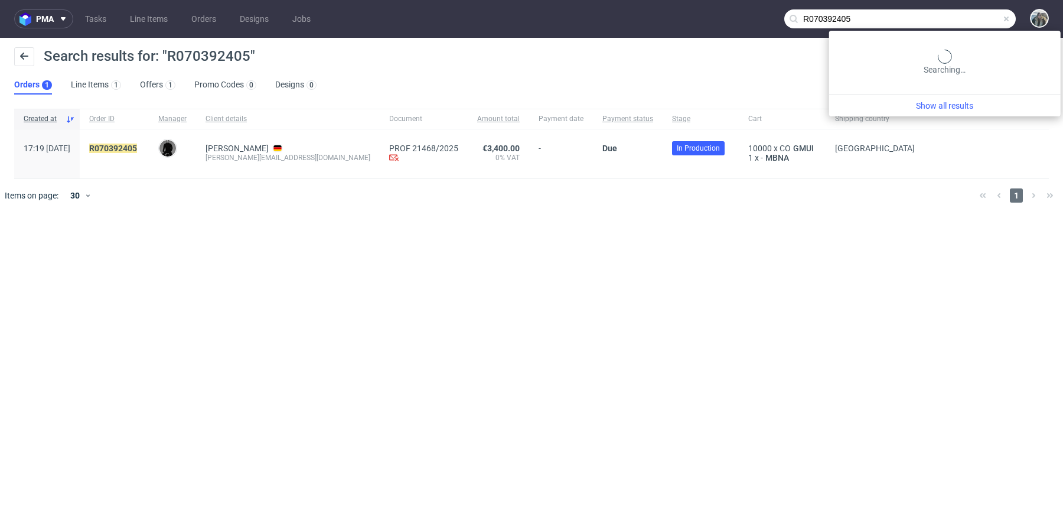
click at [990, 19] on input "R070392405" at bounding box center [899, 18] width 231 height 19
paste input "673873854"
type input "R673873854"
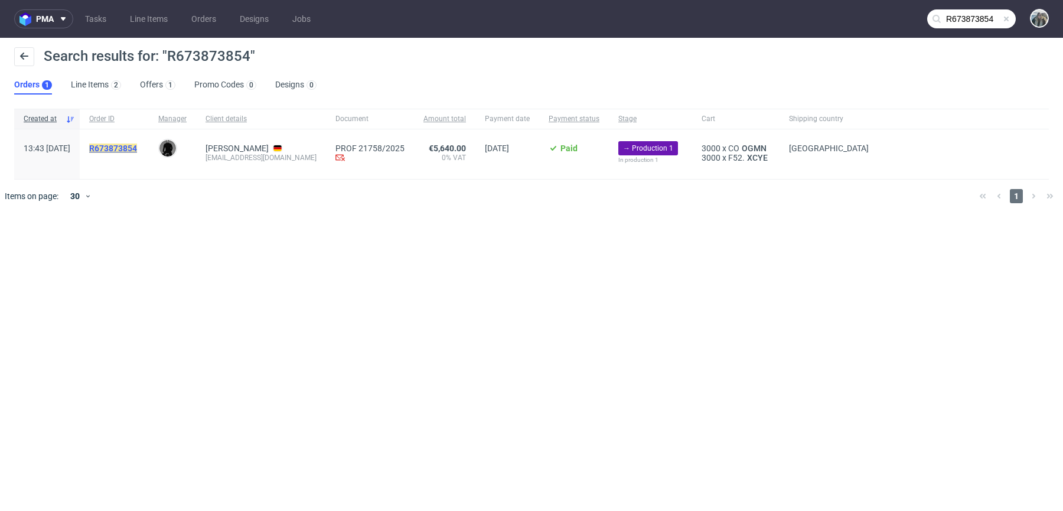
click at [137, 148] on mark "R673873854" at bounding box center [113, 147] width 48 height 9
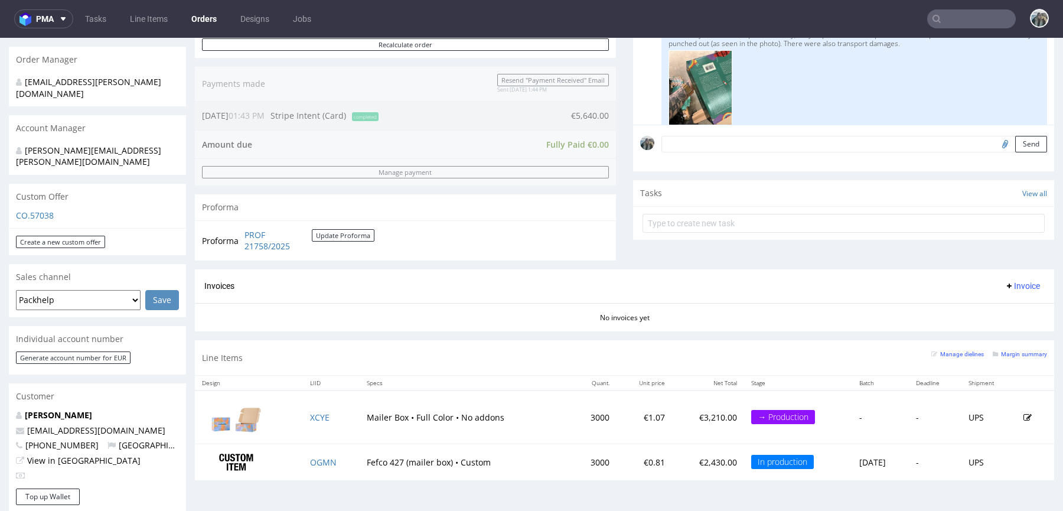
scroll to position [104, 0]
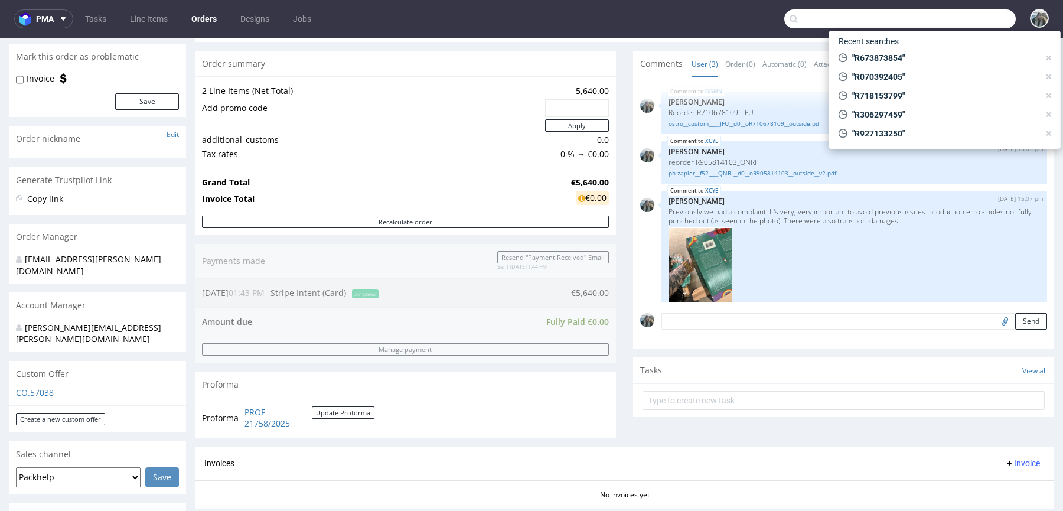
click at [951, 21] on input "text" at bounding box center [899, 18] width 231 height 19
paste input "R693927136"
type input "R693927136"
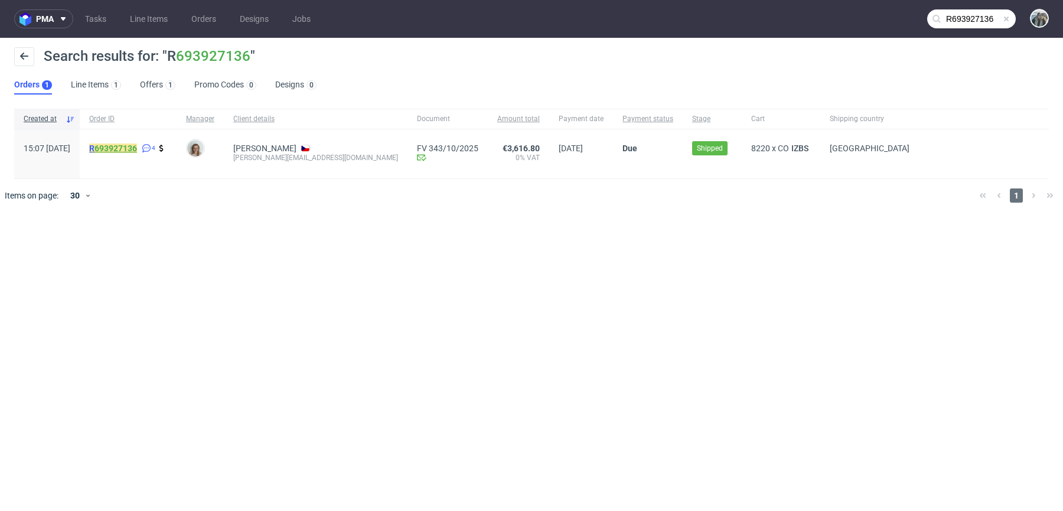
click at [137, 146] on link "693927136" at bounding box center [115, 147] width 43 height 9
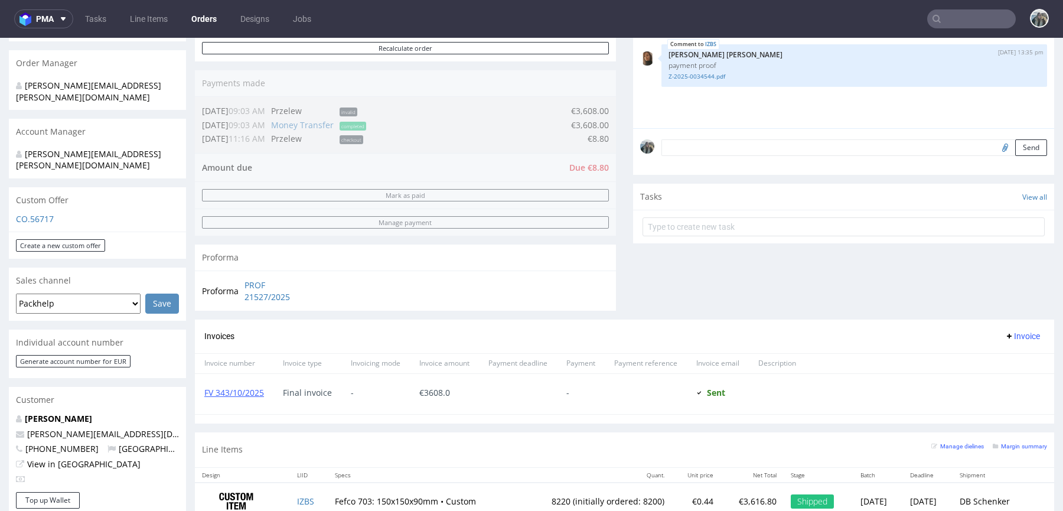
scroll to position [361, 0]
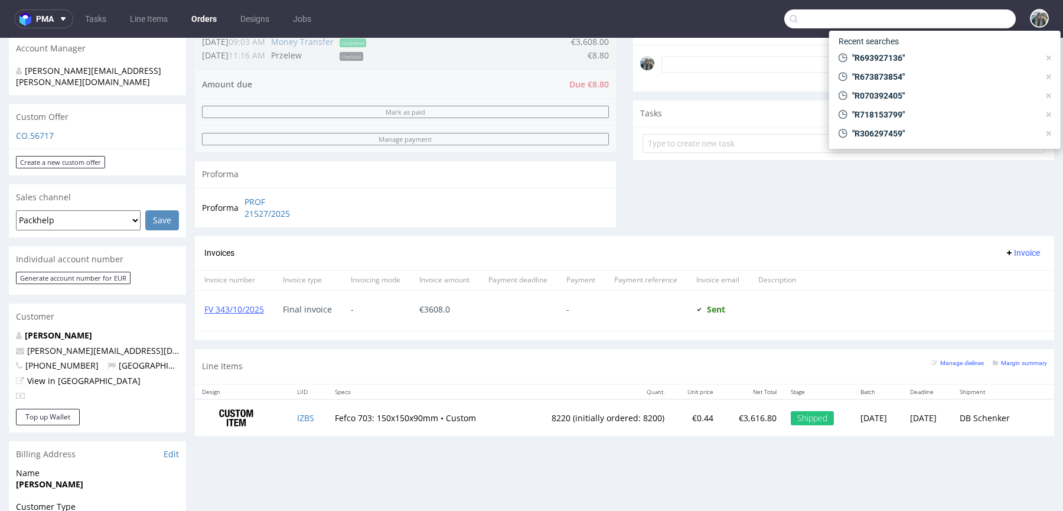
click at [958, 18] on input "text" at bounding box center [899, 18] width 231 height 19
paste input "R618949737BGYG"
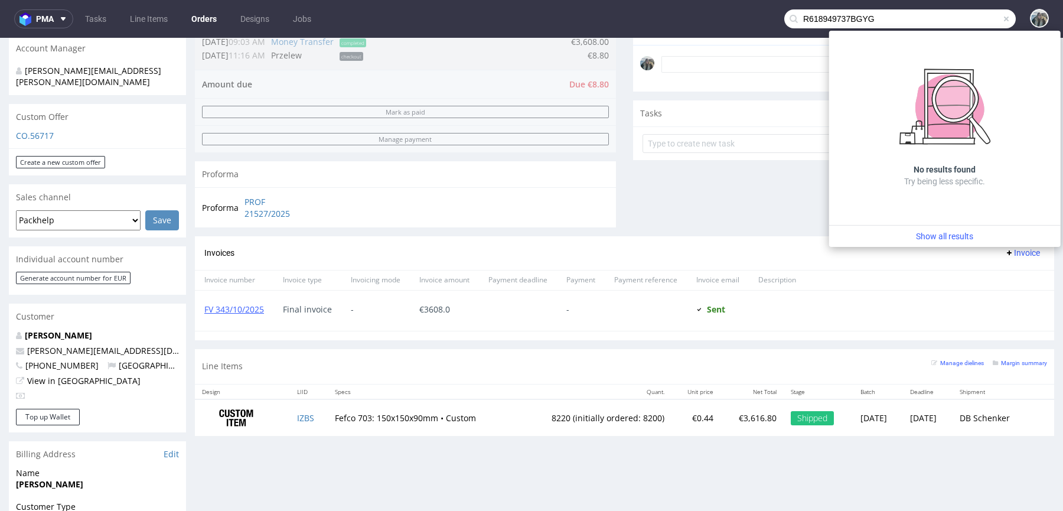
drag, startPoint x: 839, startPoint y: 20, endPoint x: 876, endPoint y: 20, distance: 36.6
click at [876, 20] on input "R618949737BGYG" at bounding box center [899, 18] width 231 height 19
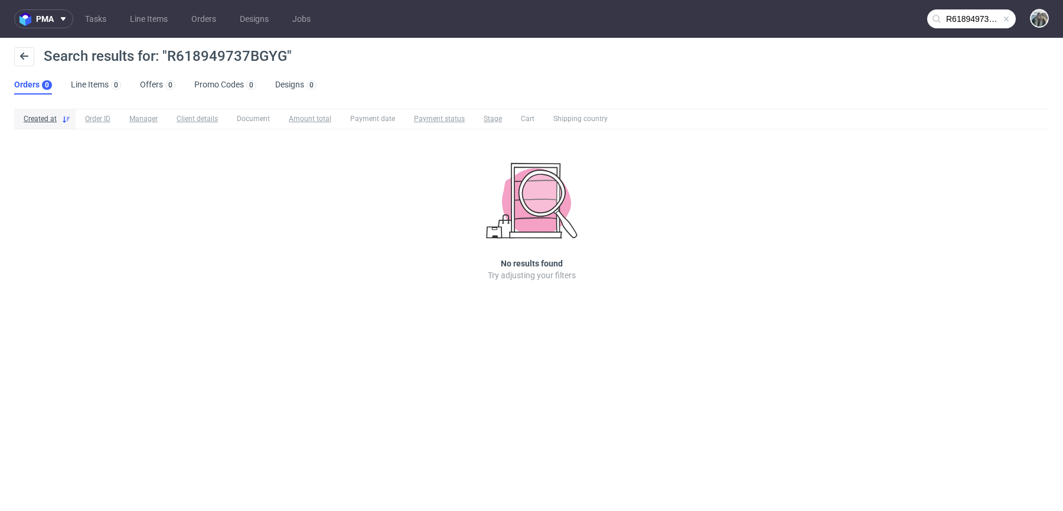
click at [883, 20] on nav "pma Tasks Line Items Orders Designs Jobs R618949737BGYG" at bounding box center [531, 19] width 1063 height 38
click at [967, 6] on nav "pma Tasks Line Items Orders Designs Jobs R618949737BGYG" at bounding box center [531, 19] width 1063 height 38
click at [959, 19] on input "R618949737BGYG" at bounding box center [971, 18] width 89 height 19
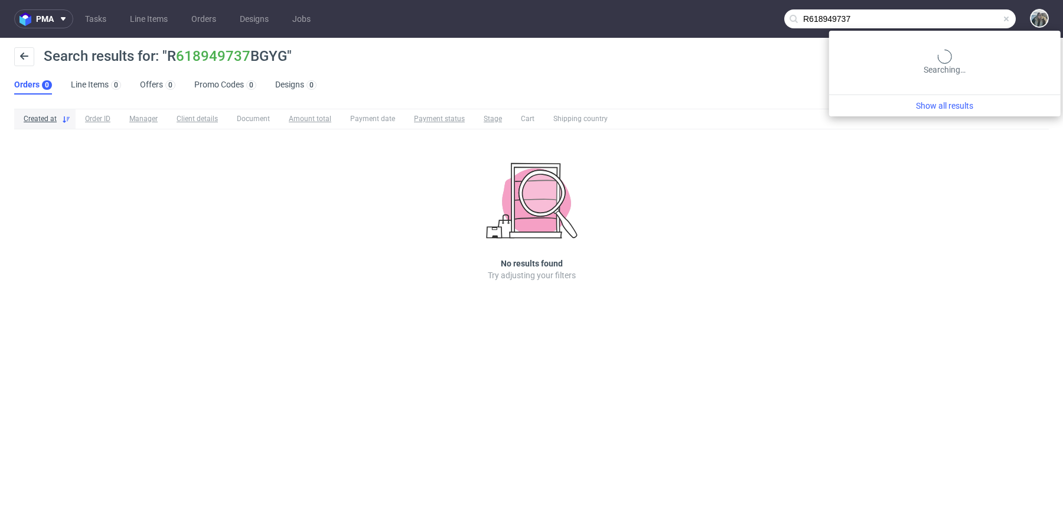
type input "R618949737"
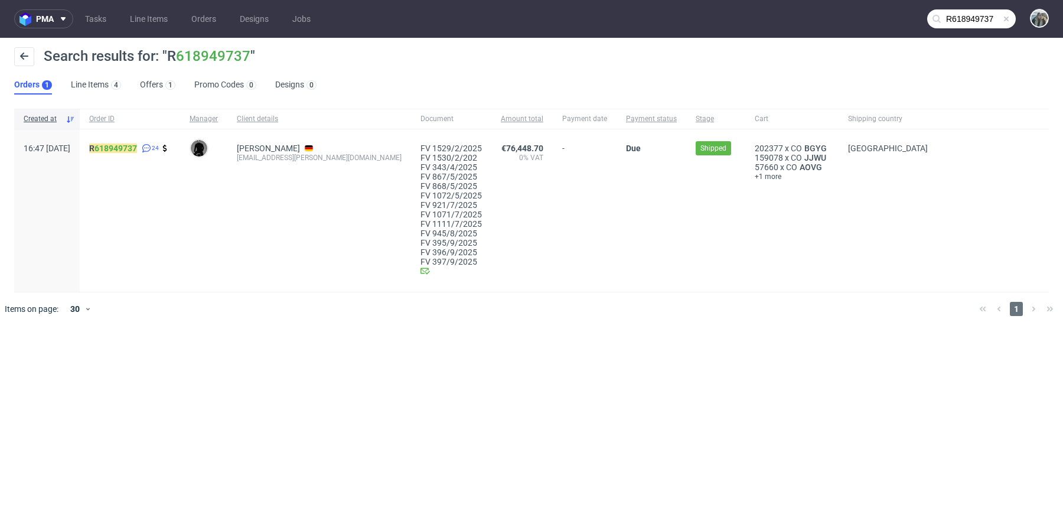
click at [136, 142] on div "R 618949737 24" at bounding box center [130, 210] width 100 height 162
click at [135, 146] on link "618949737" at bounding box center [115, 147] width 43 height 9
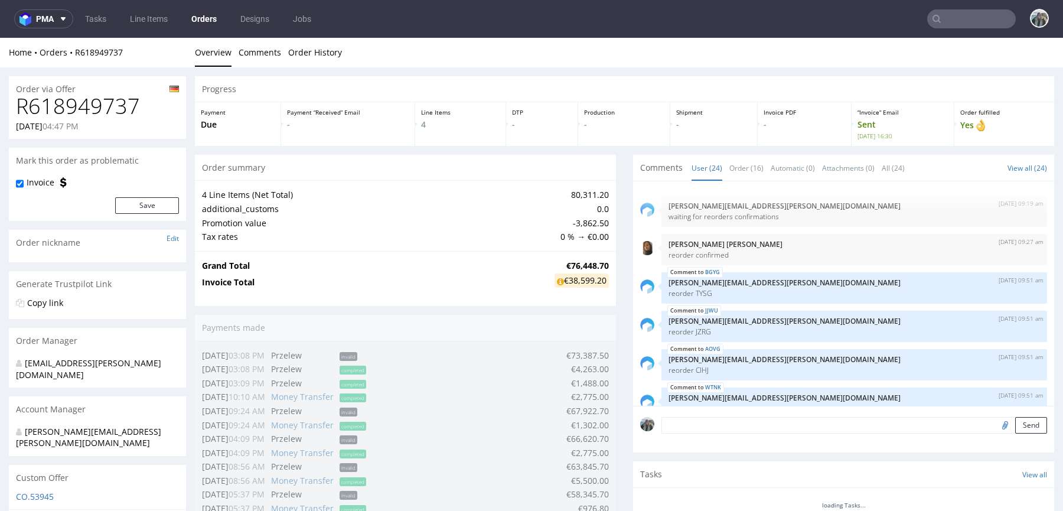
scroll to position [763, 0]
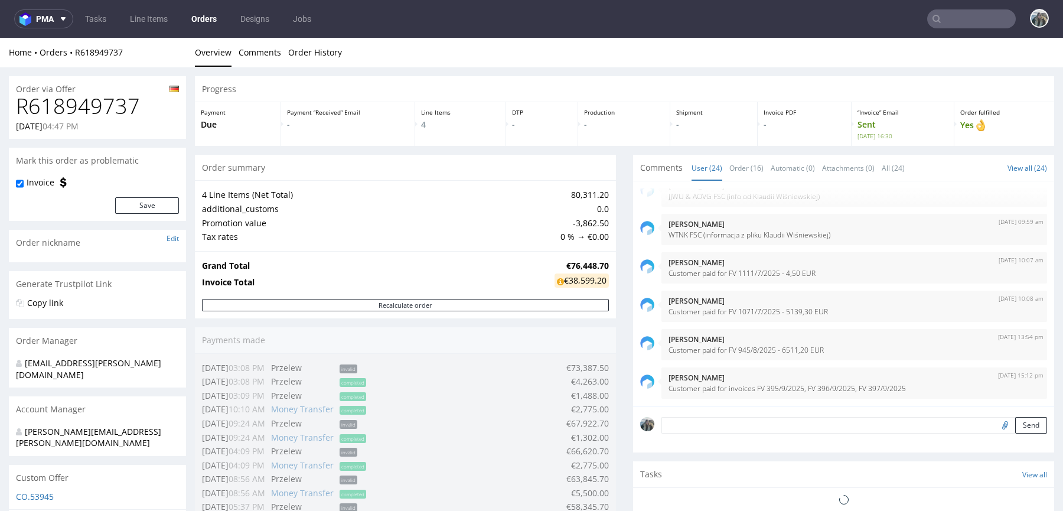
click at [99, 102] on h1 "R618949737" at bounding box center [97, 106] width 163 height 24
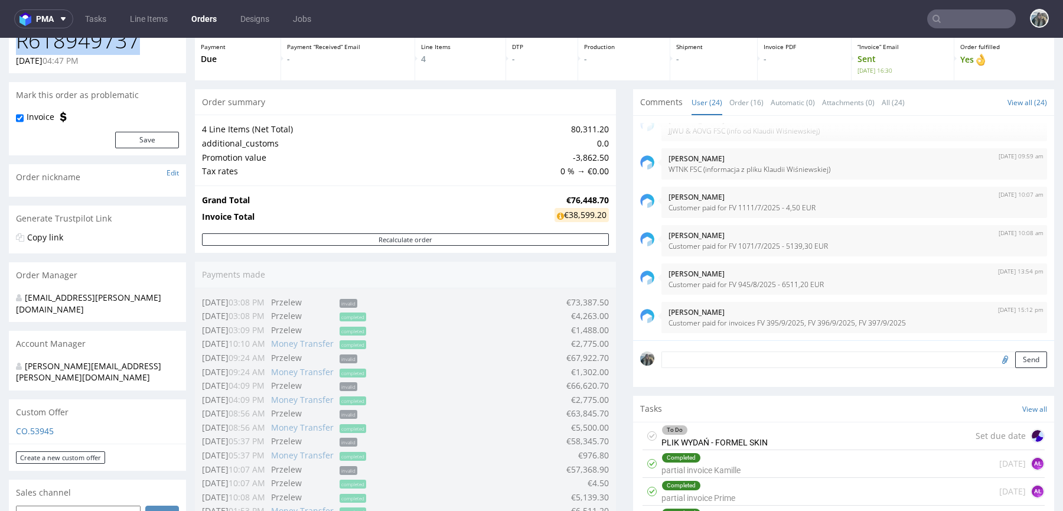
scroll to position [282, 0]
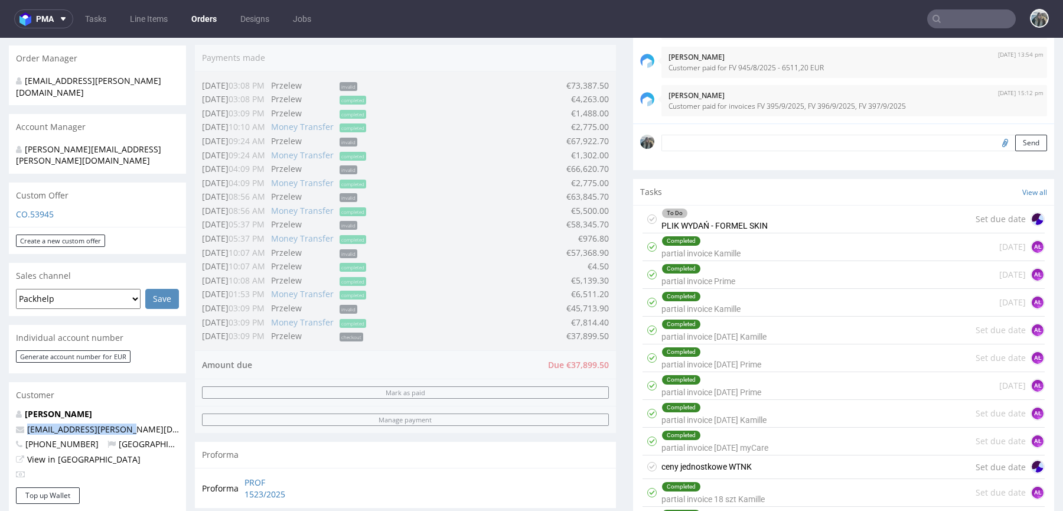
drag, startPoint x: 130, startPoint y: 410, endPoint x: 0, endPoint y: 410, distance: 129.9
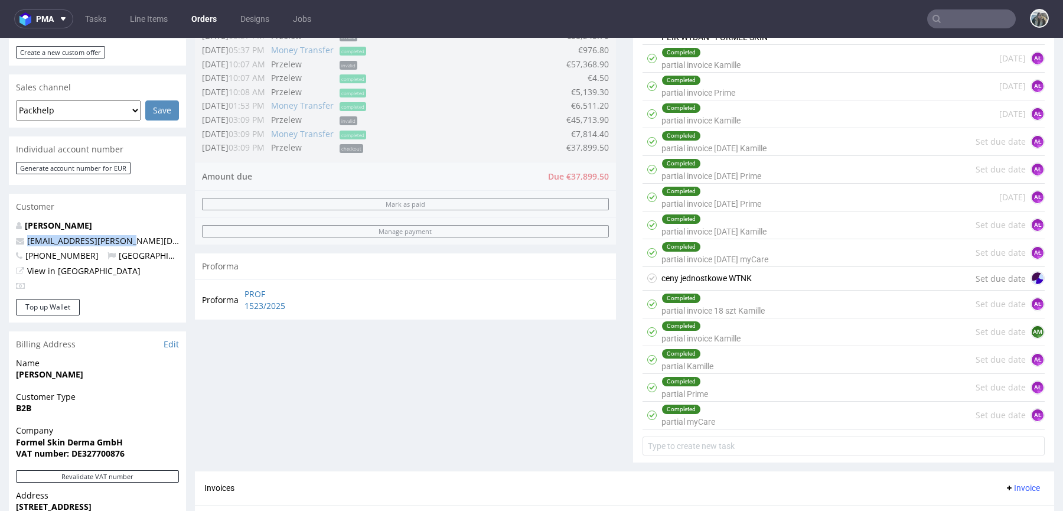
scroll to position [473, 0]
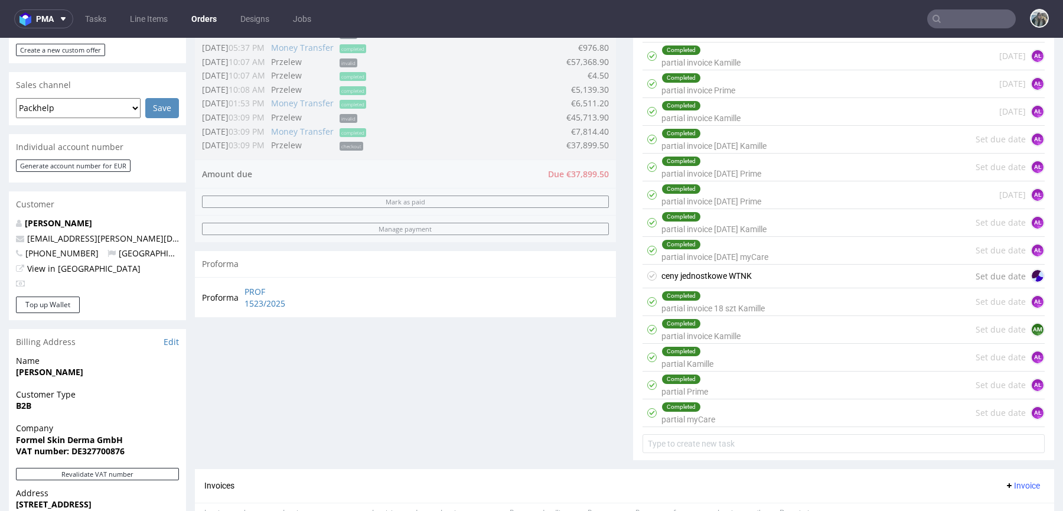
click at [685, 361] on div "Completed partial Kamille" at bounding box center [687, 357] width 52 height 27
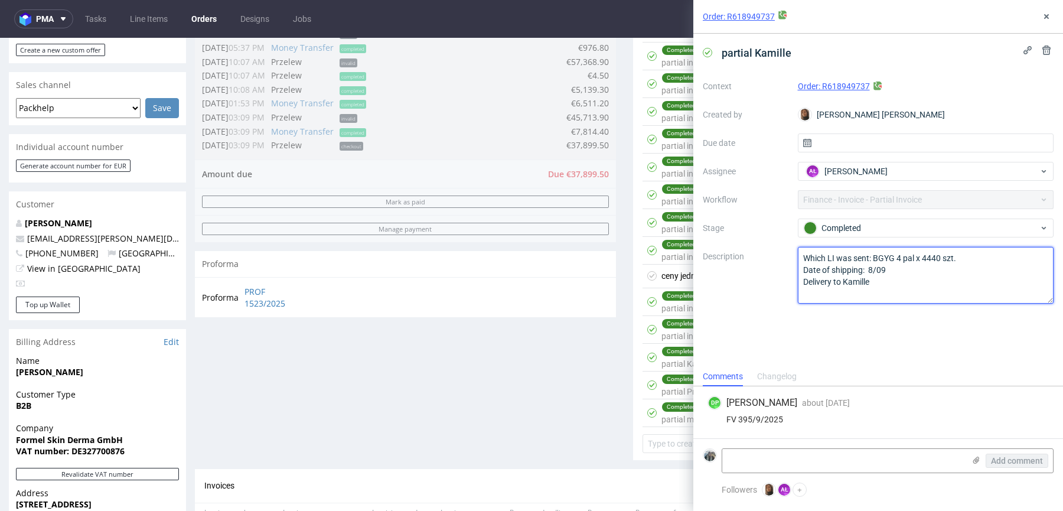
click at [846, 282] on textarea "Which LI was sent: BGYG 4 pal x 4440 szt. Date of shipping: 8/09 Delivery to Ka…" at bounding box center [926, 275] width 256 height 57
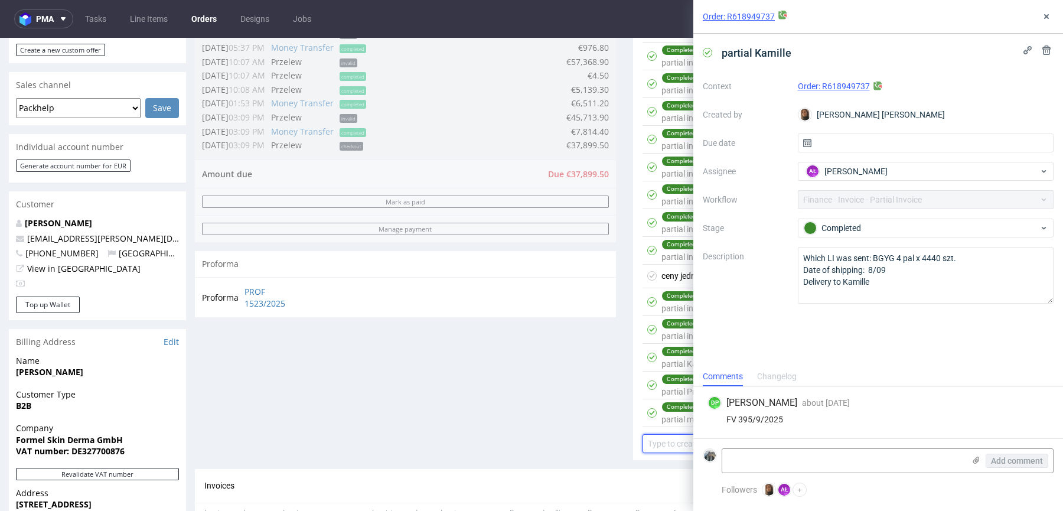
click at [665, 438] on input "text" at bounding box center [843, 443] width 402 height 19
type input "partial Kamille"
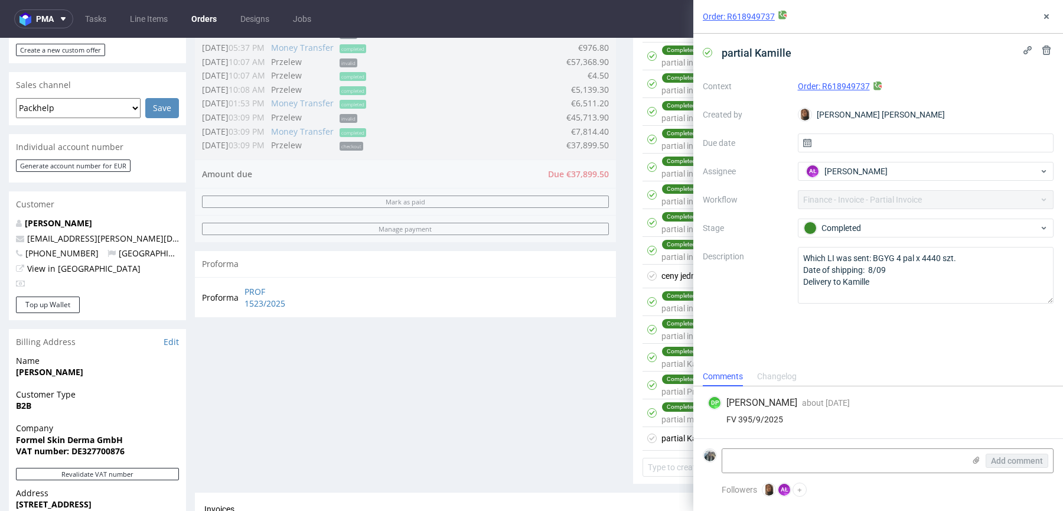
click at [668, 432] on div "partial Kamille" at bounding box center [687, 438] width 52 height 14
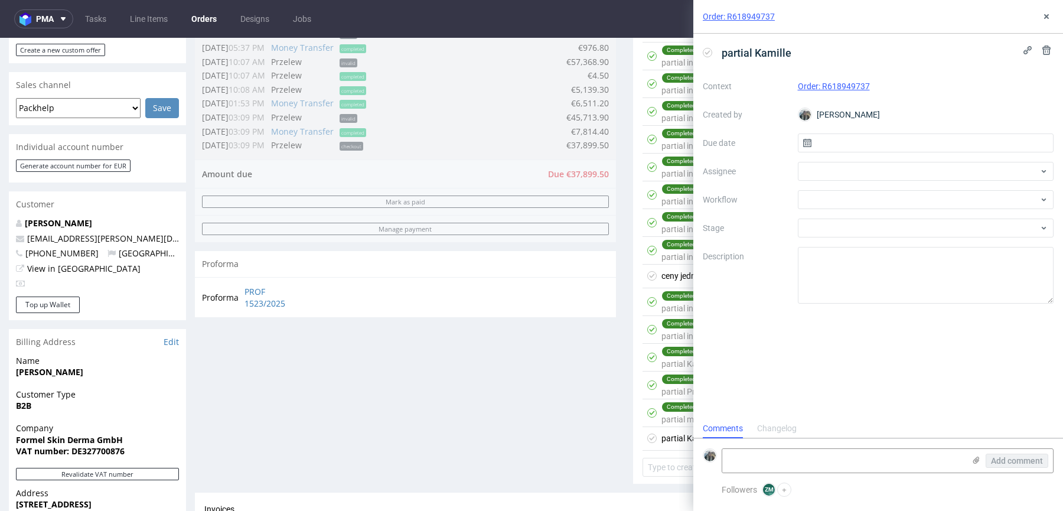
scroll to position [9, 0]
click at [824, 177] on div at bounding box center [926, 171] width 256 height 19
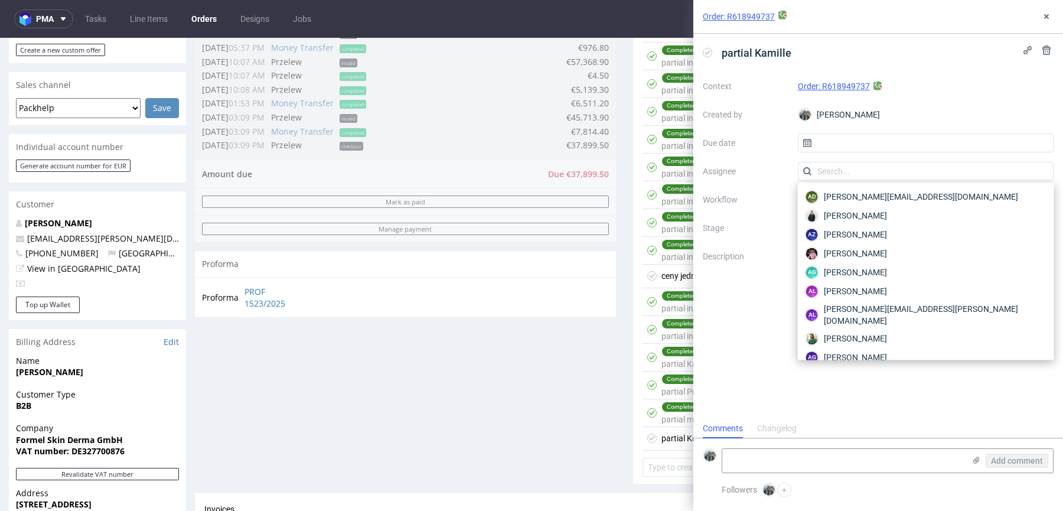
click at [674, 351] on div "Completed" at bounding box center [681, 351] width 38 height 9
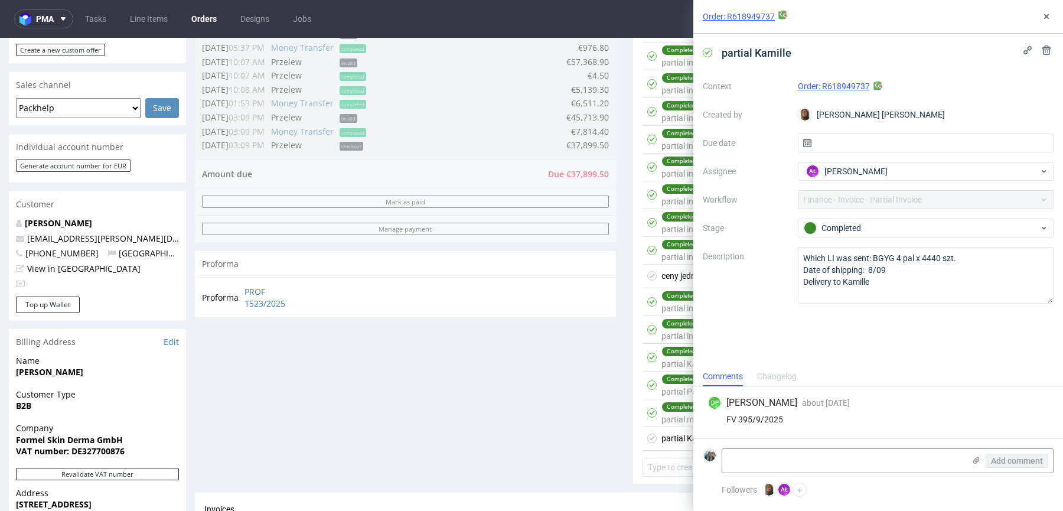
click at [673, 434] on div "partial Kamille" at bounding box center [687, 438] width 52 height 14
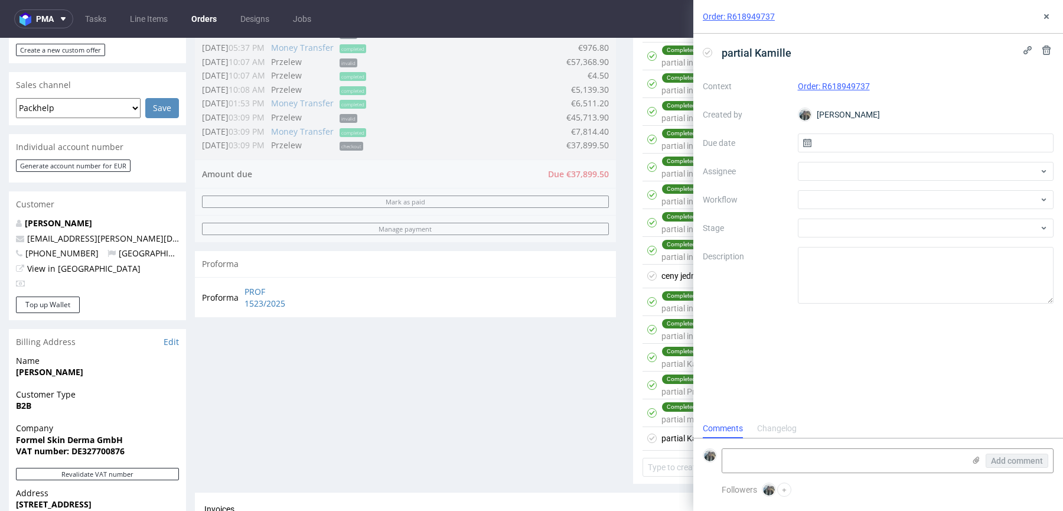
scroll to position [9, 0]
click at [804, 168] on div at bounding box center [926, 171] width 256 height 19
type input "l"
type input "łę"
click at [830, 194] on span "Aleksandra Łętowska" at bounding box center [855, 197] width 63 height 12
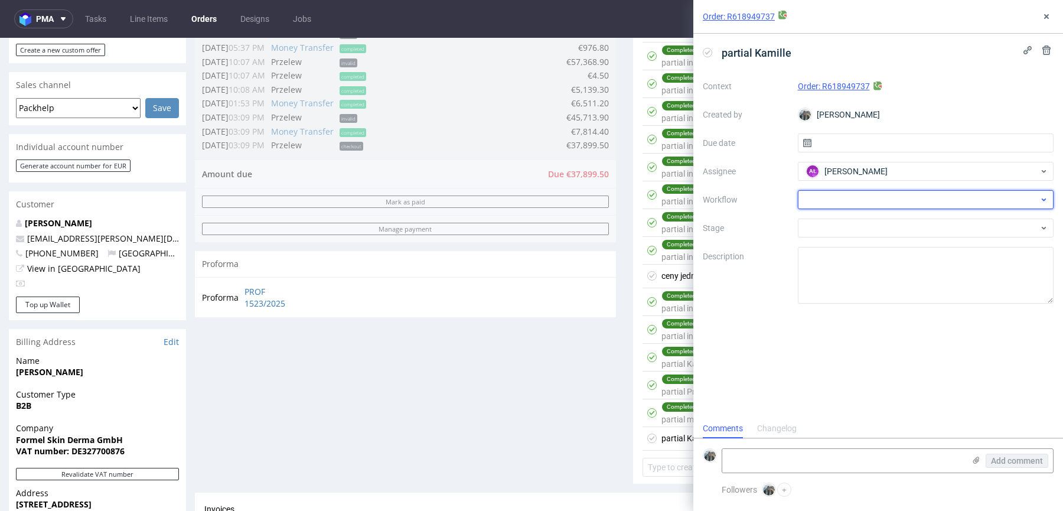
click at [824, 203] on div at bounding box center [926, 199] width 256 height 19
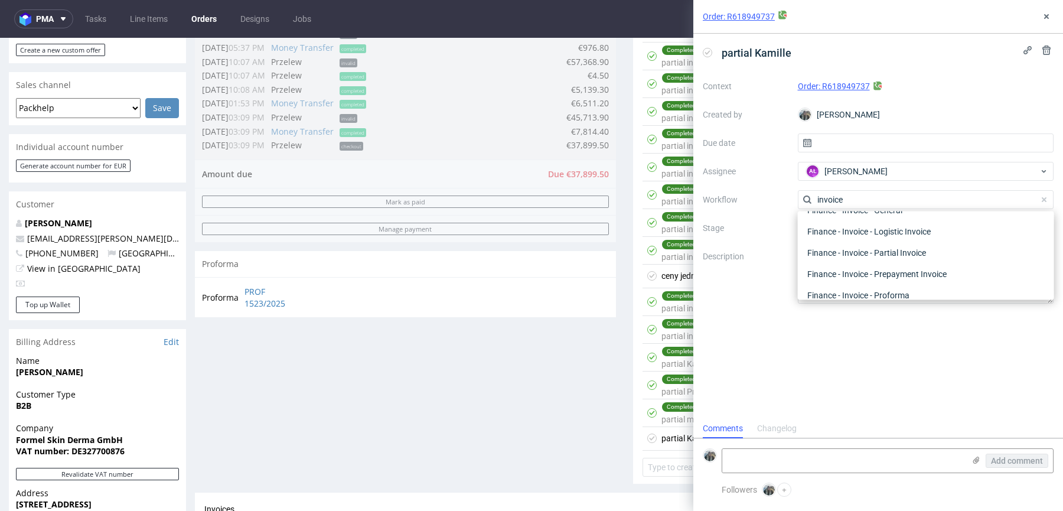
scroll to position [0, 0]
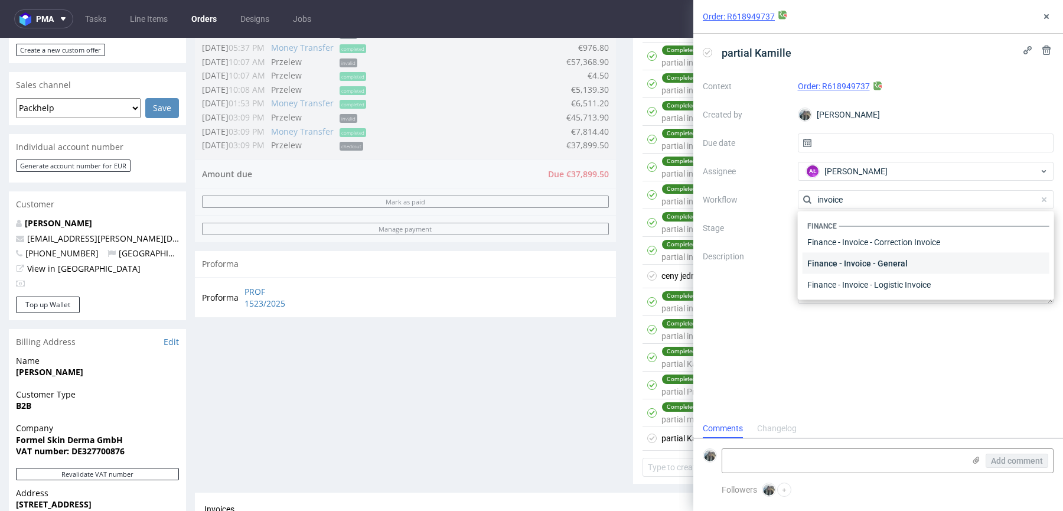
type input "invoice"
click at [899, 259] on div "Finance - Invoice - General" at bounding box center [925, 263] width 247 height 21
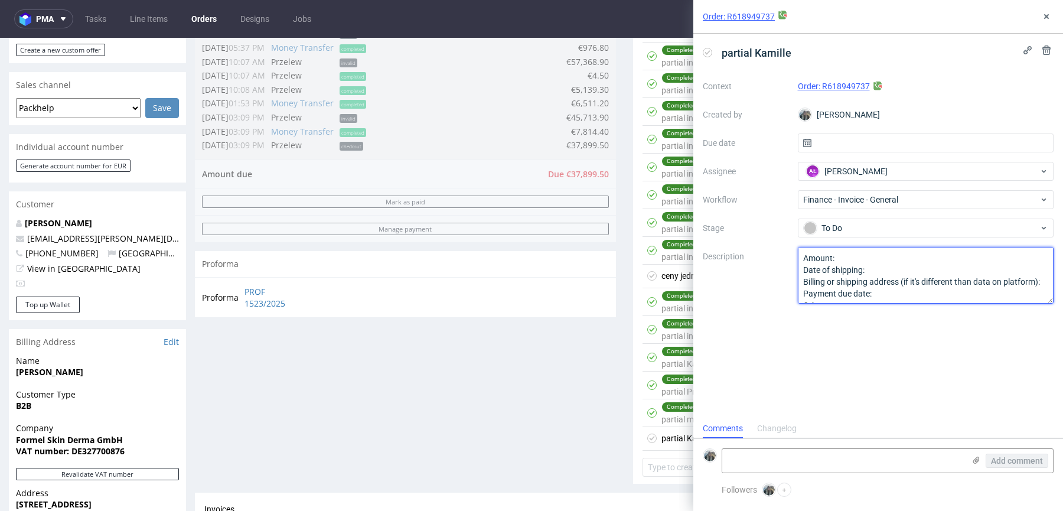
click at [857, 267] on textarea "Amount: Date of shipping: Billing or shipping address (if it's different than d…" at bounding box center [926, 275] width 256 height 57
paste textarea "Which LI was sent: BGYG 4 pal x 4440 szt. Date of shipping: 8/09 Delivery to Ka…"
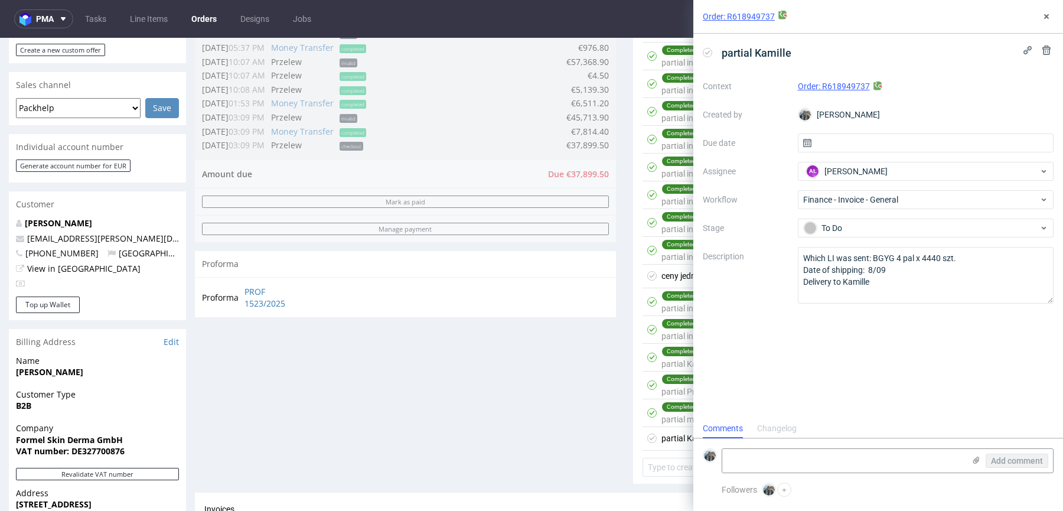
click at [867, 361] on div "partial Kamille Context Order: R618949737 Created by Zeniuk Magdalena Due date …" at bounding box center [878, 226] width 370 height 385
drag, startPoint x: 866, startPoint y: 273, endPoint x: 905, endPoint y: 273, distance: 39.6
click at [905, 273] on textarea "Which LI was sent: BGYG 4 pal x 4440 szt. Date of shipping: 8/09 Delivery to Ka…" at bounding box center [926, 275] width 256 height 57
type textarea "Which LI was sent: BGYG 4 pal x 4440 szt. Date of shipping: 9/10 Delivery to Ka…"
click at [905, 348] on div "partial Kamille Context Order: R618949737 Created by Zeniuk Magdalena Due date …" at bounding box center [878, 226] width 370 height 385
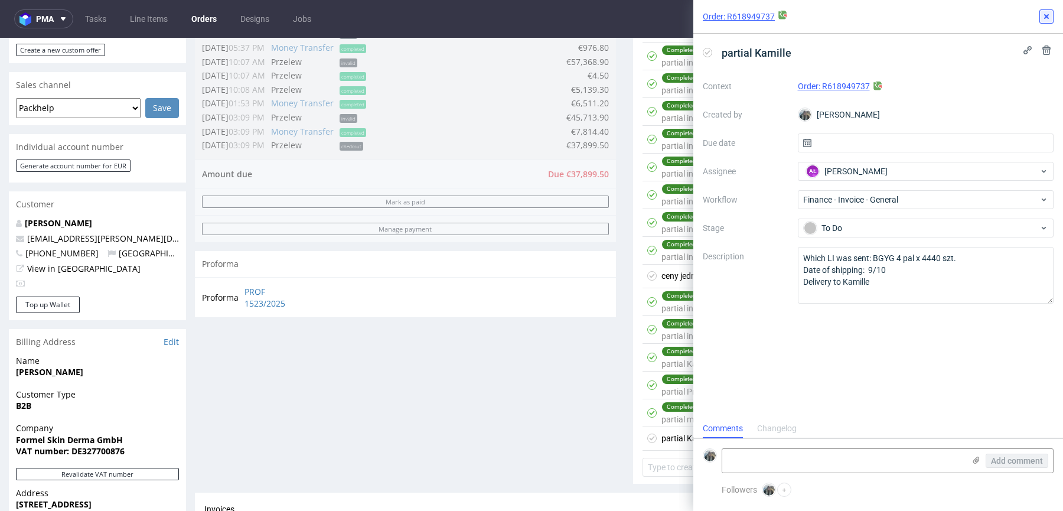
click at [1046, 18] on use at bounding box center [1046, 16] width 5 height 5
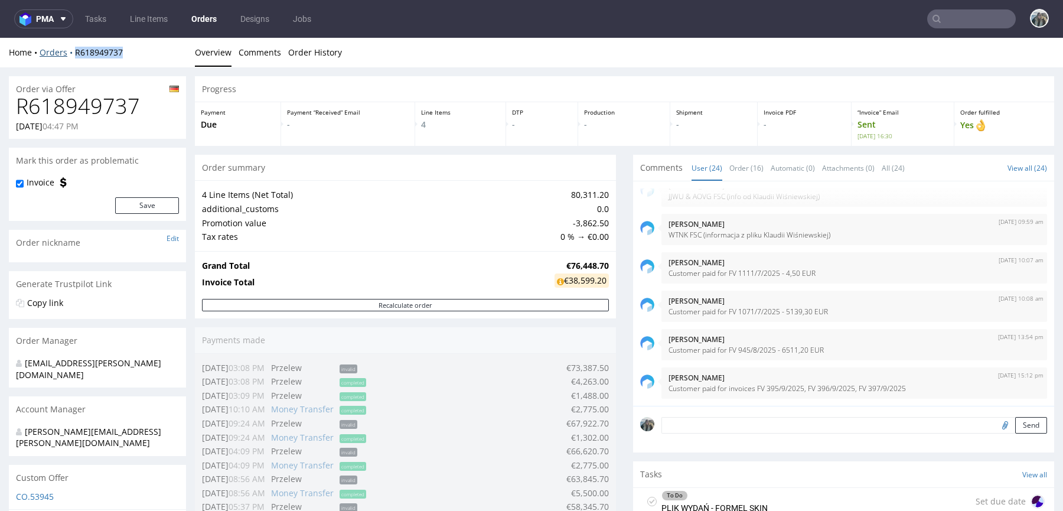
drag, startPoint x: 70, startPoint y: 58, endPoint x: 70, endPoint y: 47, distance: 10.6
click at [70, 47] on div "Home Orders R618949737 Overview Comments Order History" at bounding box center [531, 53] width 1063 height 30
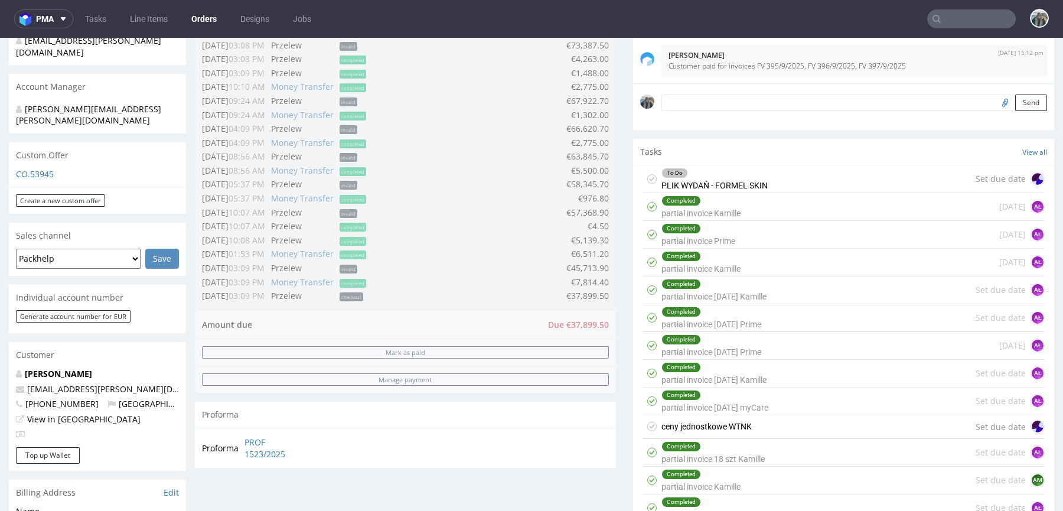
scroll to position [689, 0]
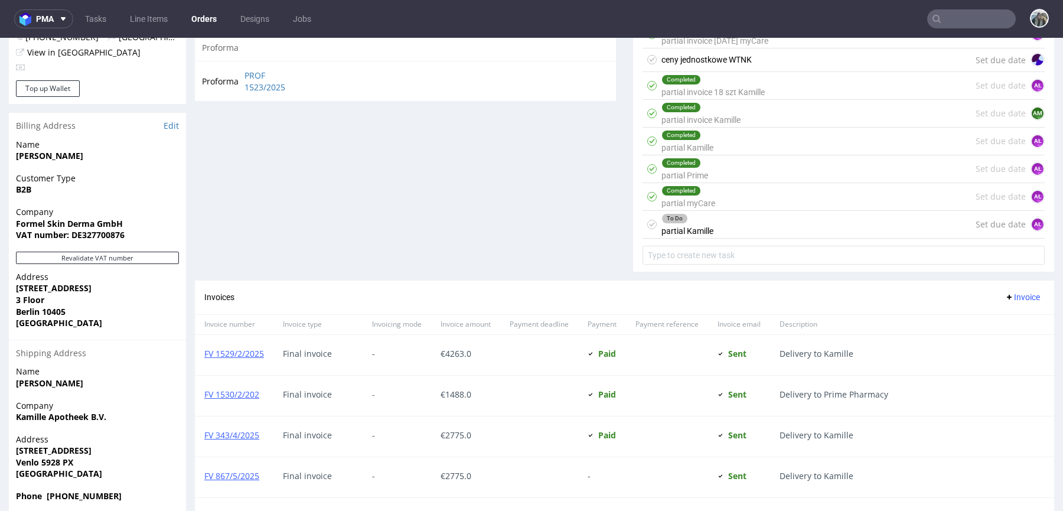
click at [721, 230] on div "To Do partial Kamille Set due date AŁ" at bounding box center [843, 225] width 402 height 28
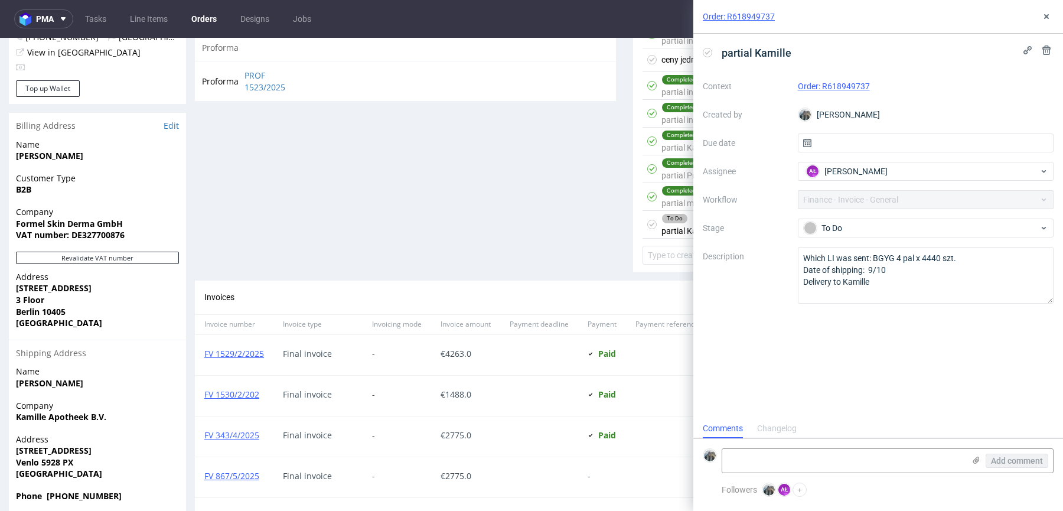
scroll to position [9, 0]
click at [1046, 17] on use at bounding box center [1046, 16] width 5 height 5
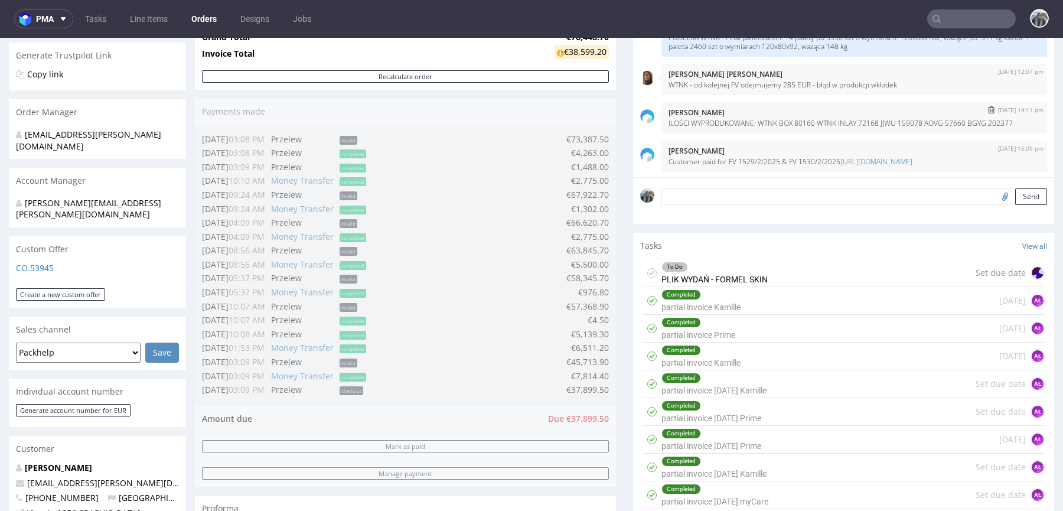
scroll to position [763, 0]
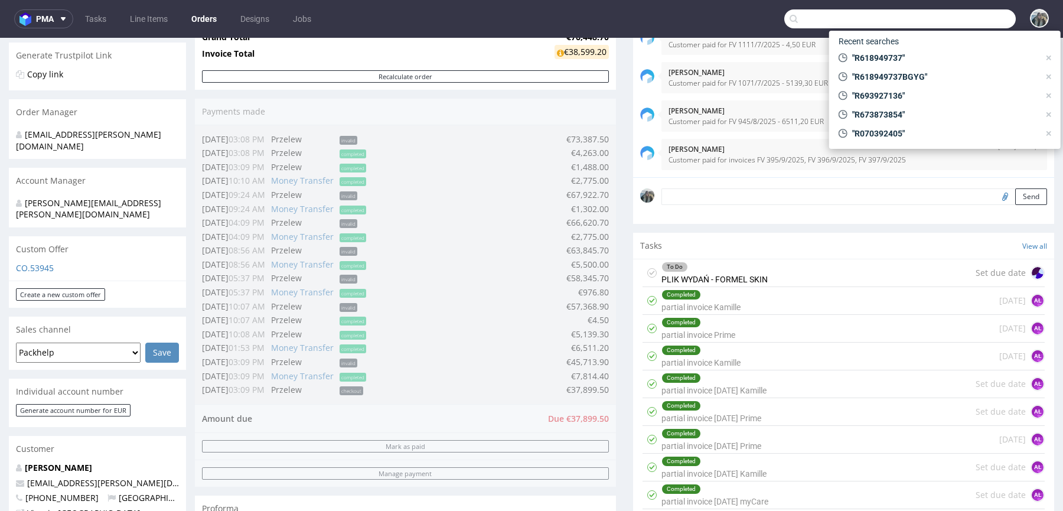
click at [968, 18] on input "text" at bounding box center [899, 18] width 231 height 19
paste input "R495876099"
type input "R495876099"
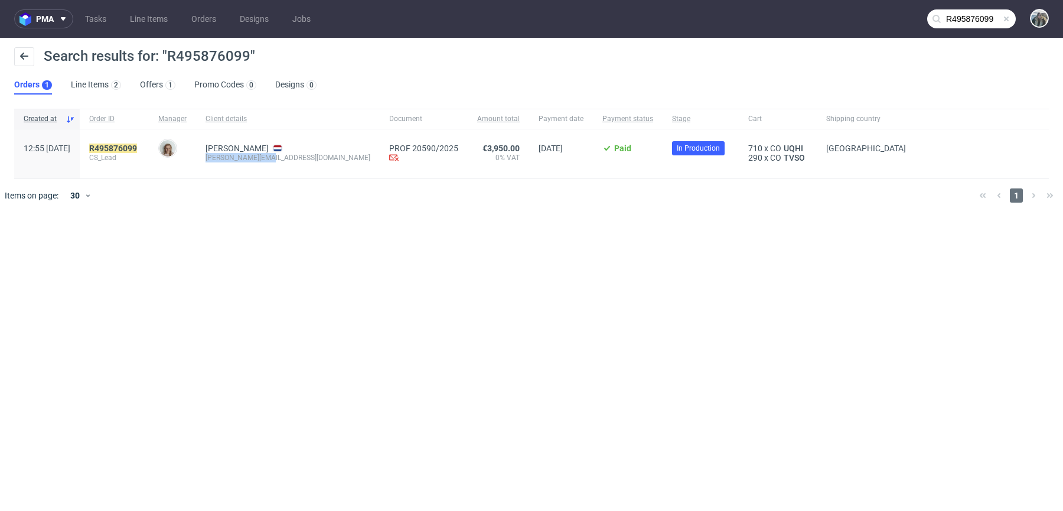
drag, startPoint x: 246, startPoint y: 172, endPoint x: 235, endPoint y: 158, distance: 17.6
click at [235, 158] on div "Bram Visser alexis@wakuli.com" at bounding box center [288, 153] width 184 height 49
click at [137, 144] on link "495876099" at bounding box center [115, 147] width 43 height 9
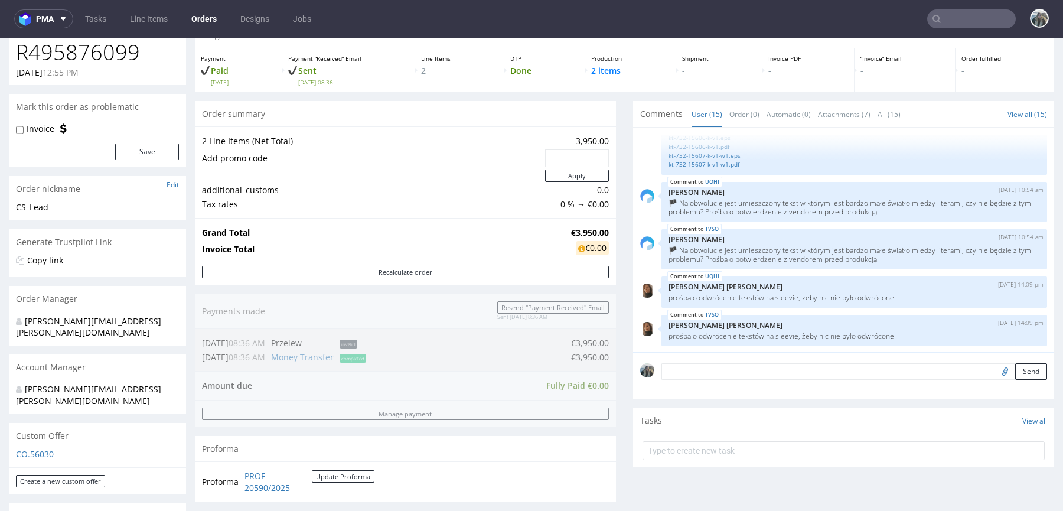
scroll to position [260, 0]
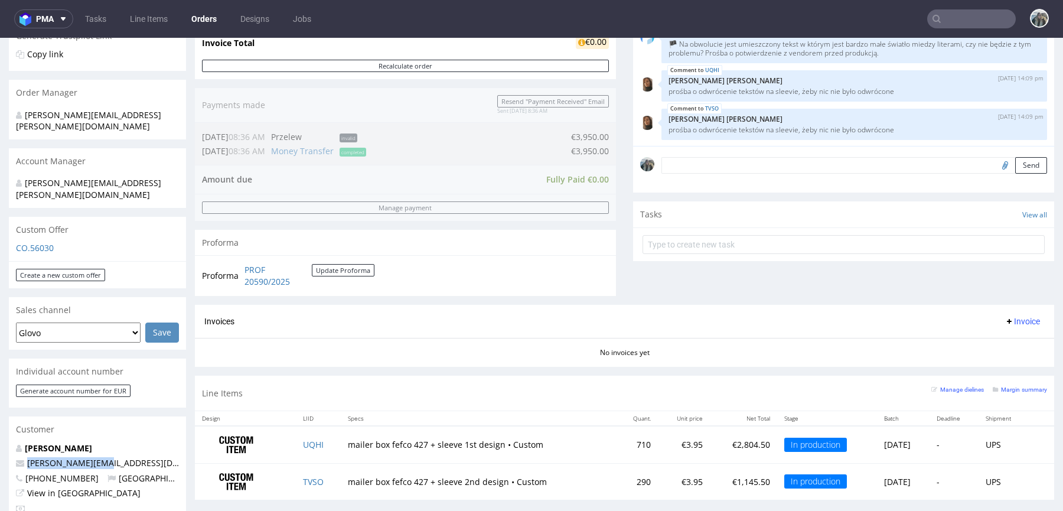
drag, startPoint x: 105, startPoint y: 438, endPoint x: 8, endPoint y: 438, distance: 96.2
click at [9, 442] on div "Bram Visser alexis@wakuli.com +31642106895 Netherlands View in Hubspot" at bounding box center [97, 481] width 177 height 79
click at [978, 24] on input "text" at bounding box center [971, 18] width 89 height 19
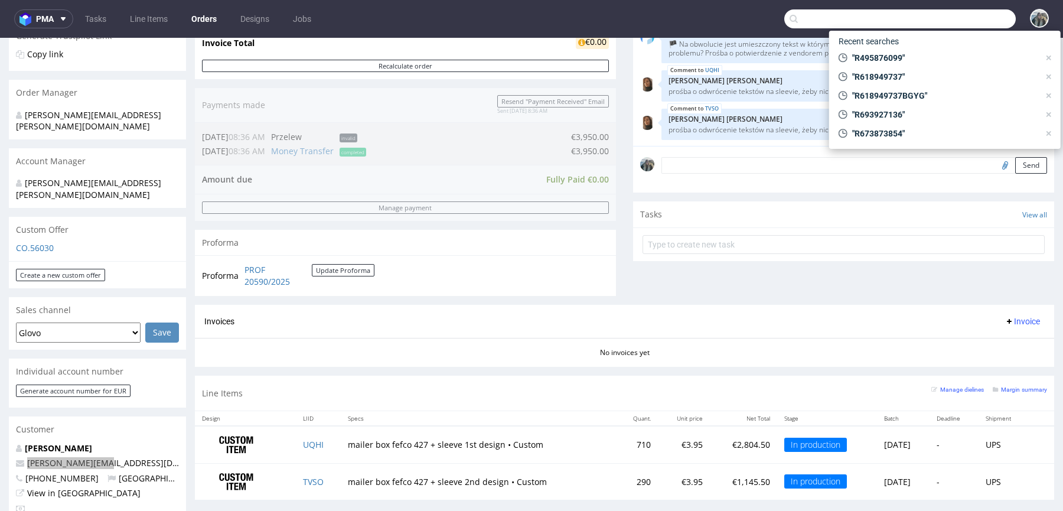
paste input "R969767862"
type input "R969767862"
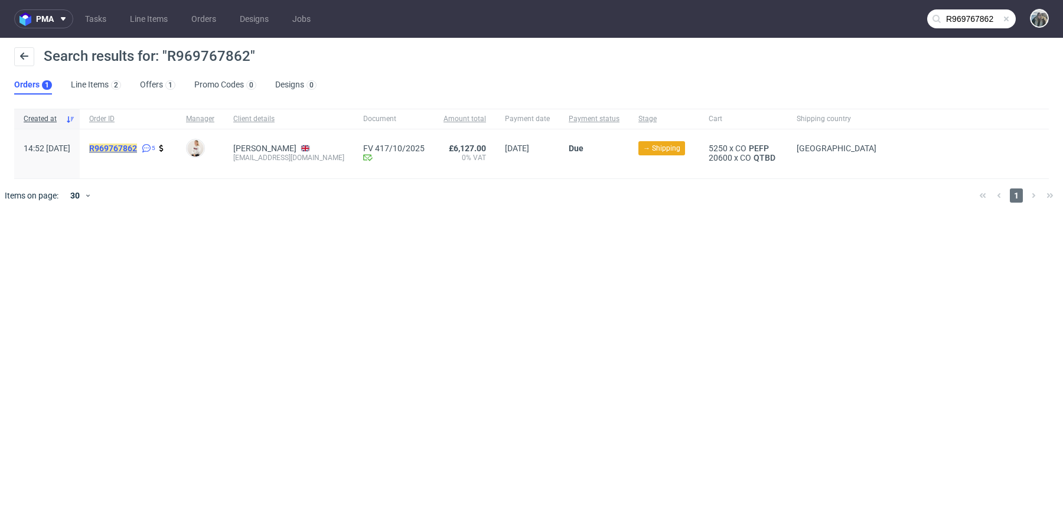
click at [137, 150] on mark "R969767862" at bounding box center [113, 147] width 48 height 9
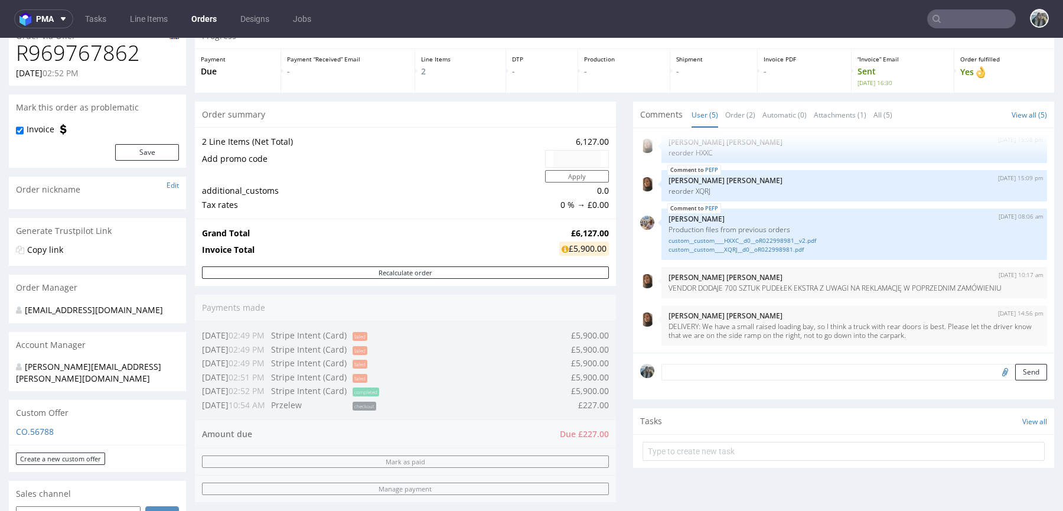
scroll to position [304, 0]
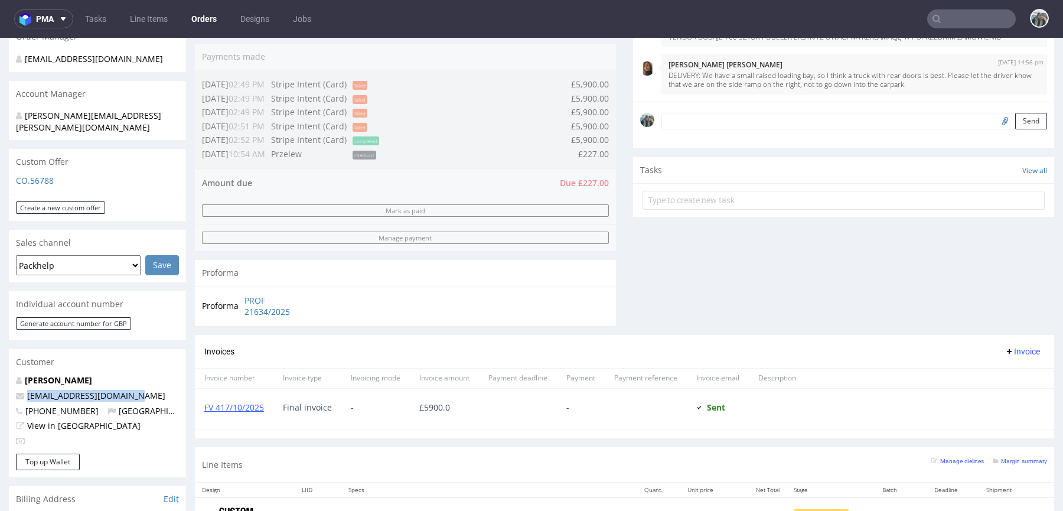
drag, startPoint x: 132, startPoint y: 387, endPoint x: 0, endPoint y: 387, distance: 132.3
click at [0, 387] on div "Order via Offer R969767862 16.09.2025 02:52 PM Mark this order as problematic I…" at bounding box center [531, 336] width 1063 height 1146
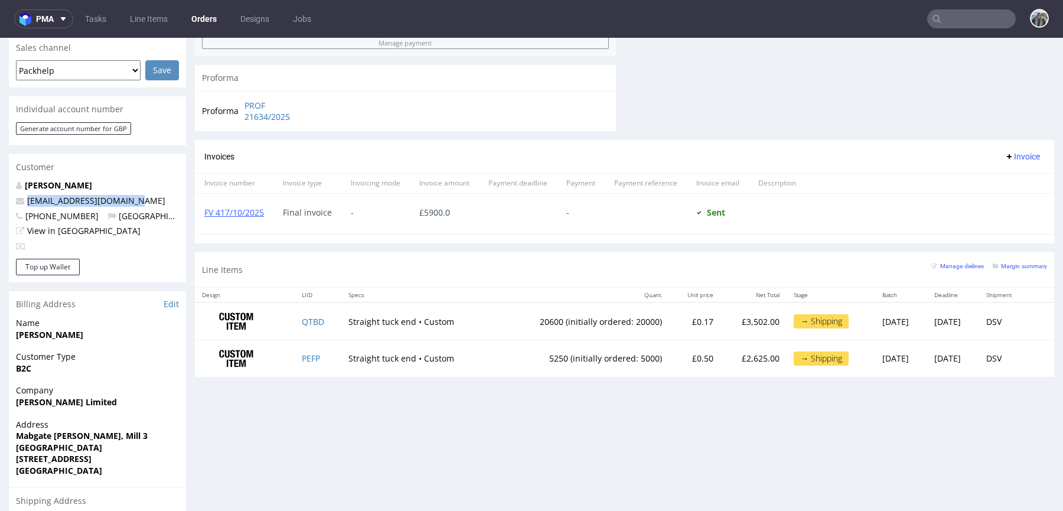
scroll to position [0, 0]
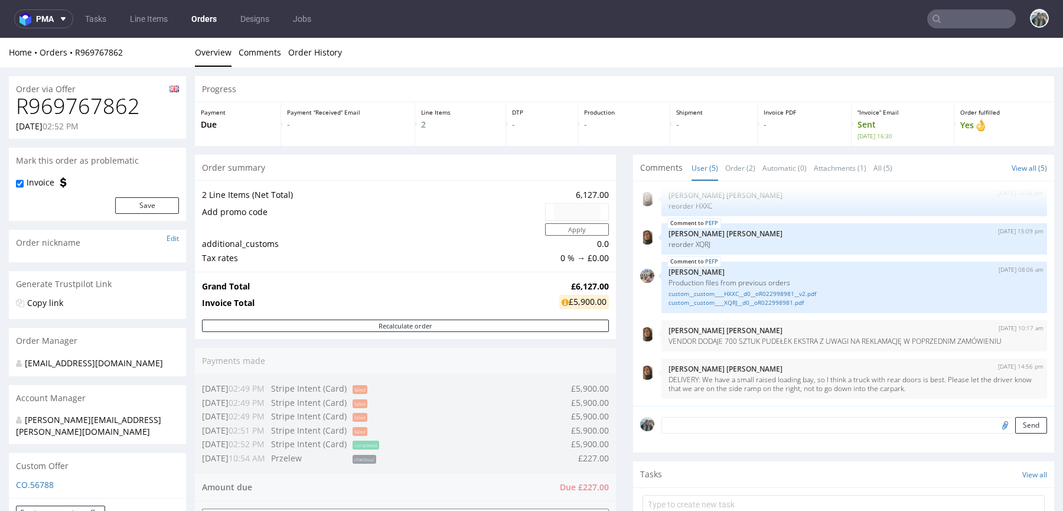
click at [96, 104] on h1 "R969767862" at bounding box center [97, 106] width 163 height 24
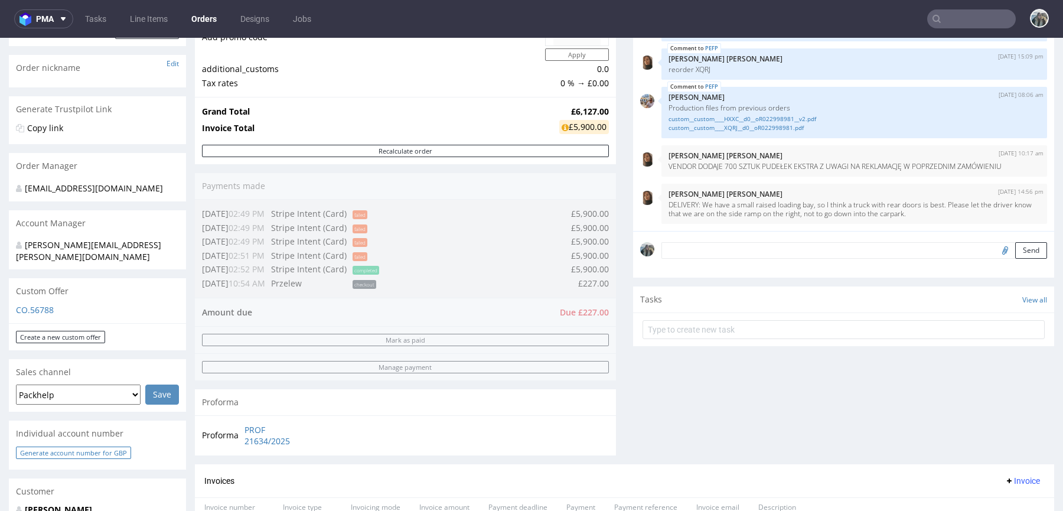
scroll to position [282, 0]
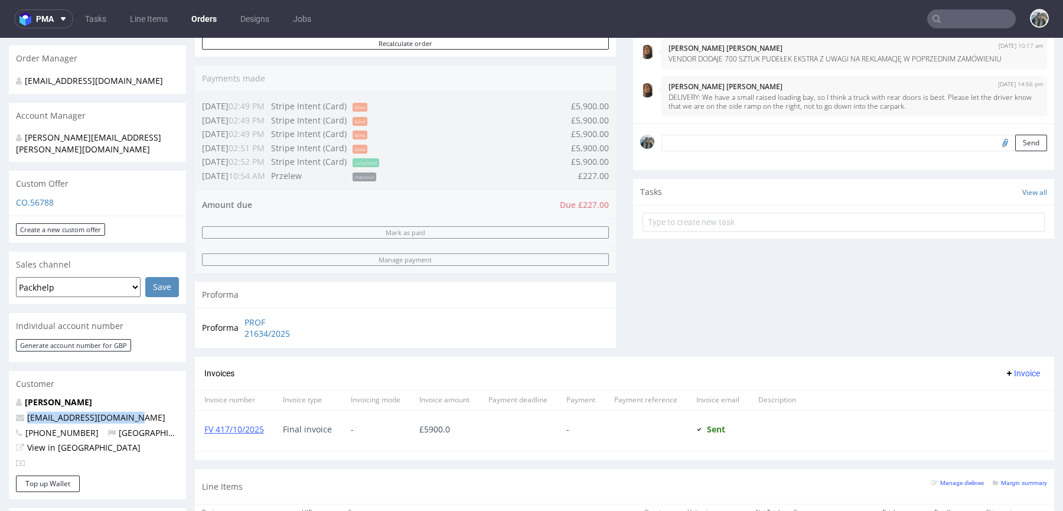
drag, startPoint x: 93, startPoint y: 400, endPoint x: 8, endPoint y: 402, distance: 85.0
click at [9, 402] on div "Corinne Lapierre info@corinnelapierre.com +447906084147 United Kingdom View in …" at bounding box center [97, 435] width 177 height 79
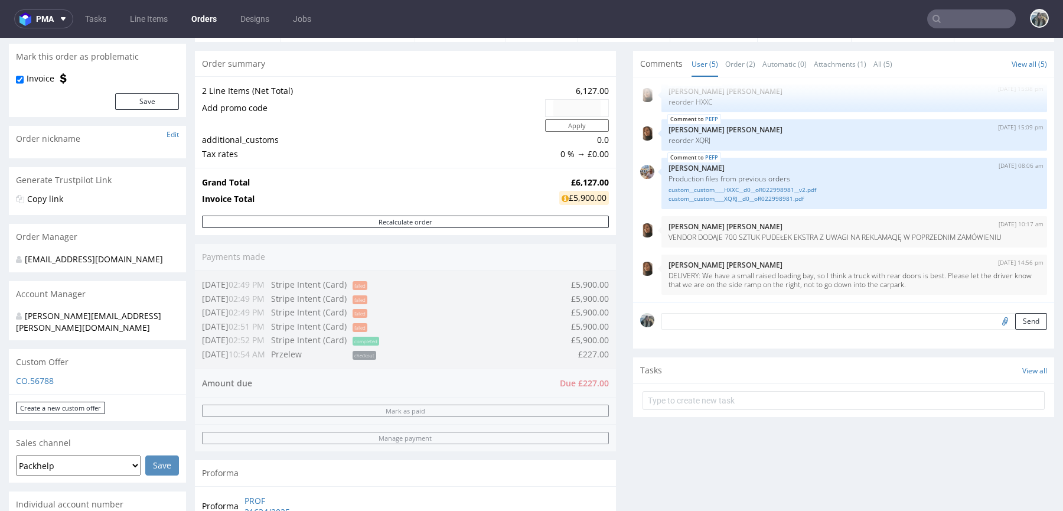
scroll to position [0, 0]
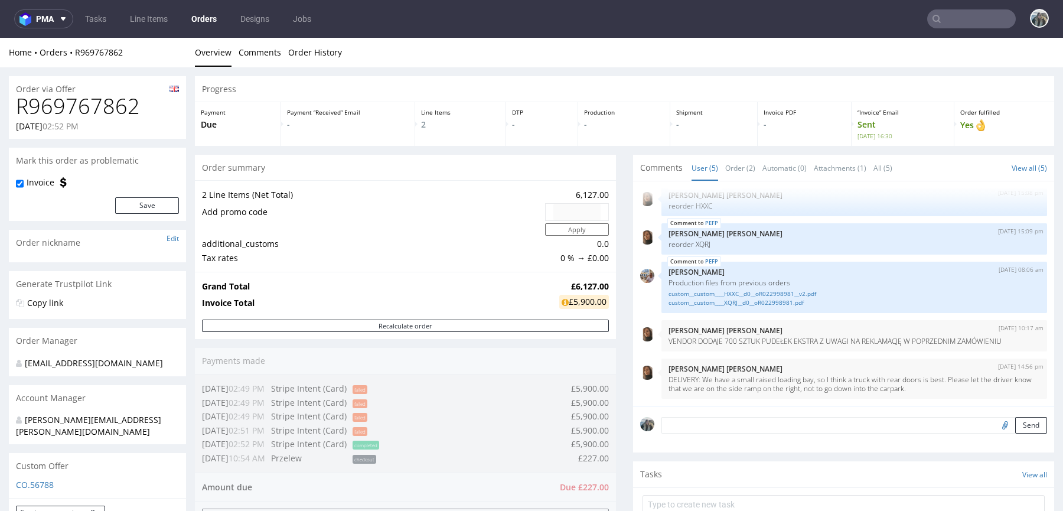
click at [70, 110] on h1 "R969767862" at bounding box center [97, 106] width 163 height 24
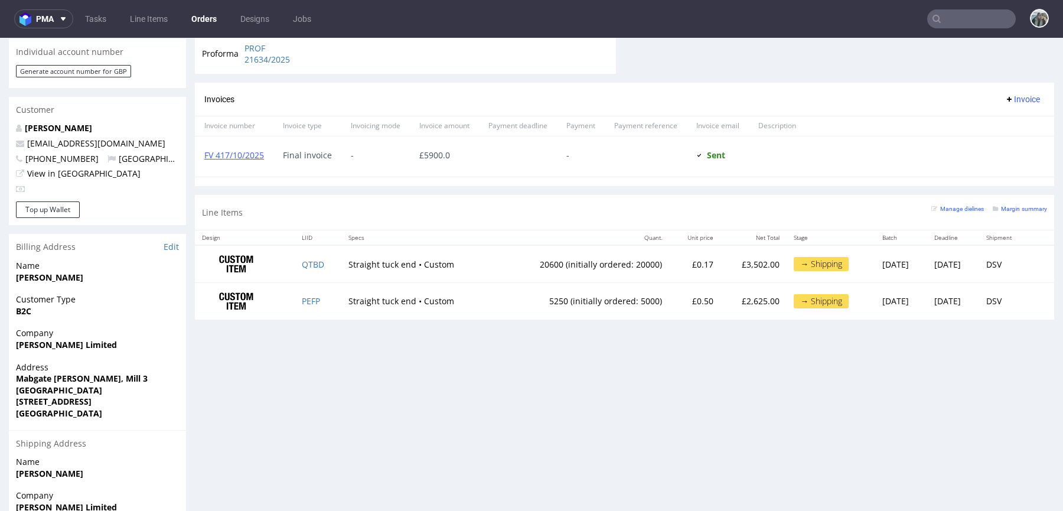
scroll to position [588, 0]
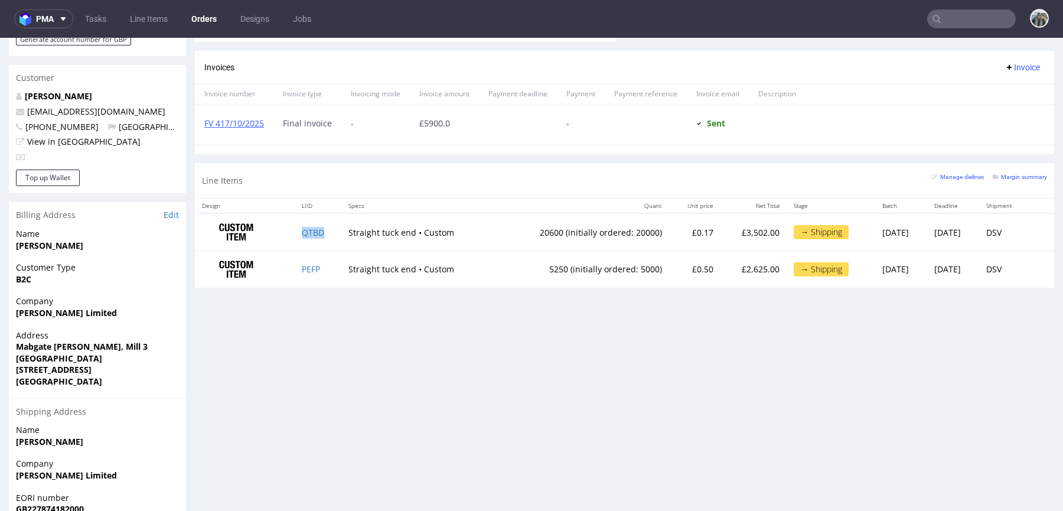
click at [325, 228] on td "QTBD" at bounding box center [318, 231] width 47 height 37
drag, startPoint x: 321, startPoint y: 272, endPoint x: 327, endPoint y: 256, distance: 17.6
click at [320, 272] on td "PEFP" at bounding box center [318, 269] width 47 height 37
click at [295, 228] on td "QTBD" at bounding box center [318, 231] width 47 height 37
click at [302, 228] on link "QTBD" at bounding box center [313, 232] width 22 height 11
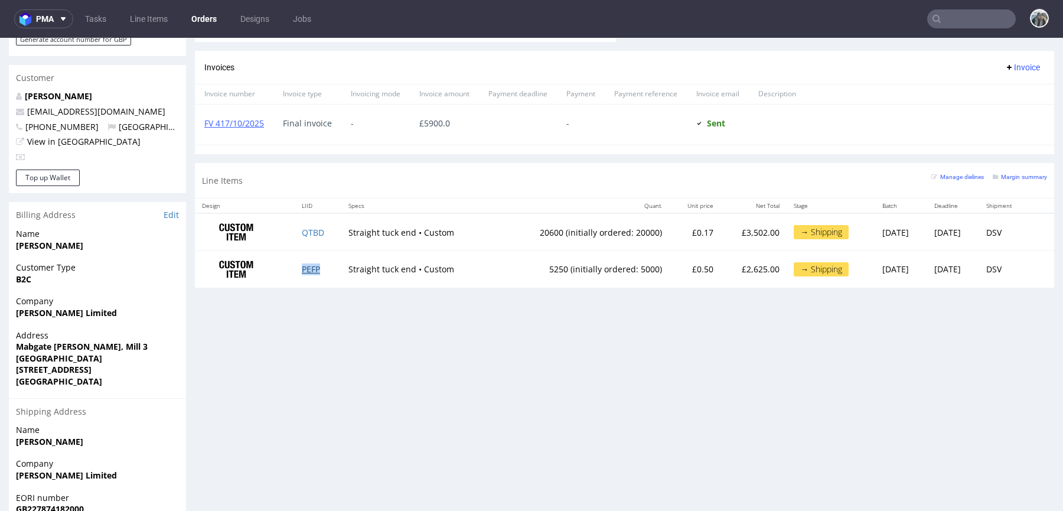
click at [307, 272] on link "PEFP" at bounding box center [311, 268] width 18 height 11
click at [422, 398] on div "Progress Payment Due Payment “Received” Email - Line Items 2 DTP - Production -…" at bounding box center [624, 52] width 859 height 1128
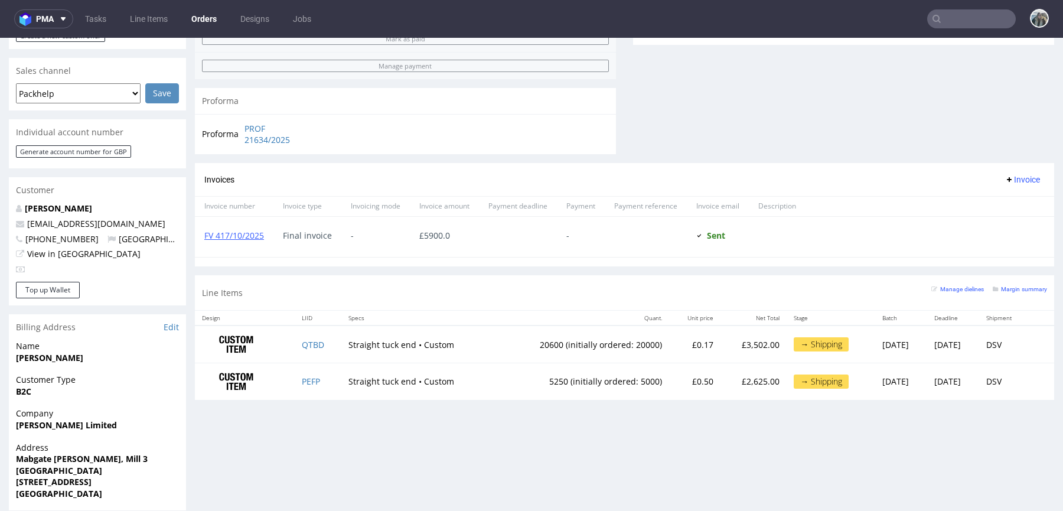
scroll to position [477, 0]
drag, startPoint x: 135, startPoint y: 214, endPoint x: 0, endPoint y: 212, distance: 135.2
click at [0, 212] on div "Order via Offer R969767862 16.09.2025 02:52 PM Mark this order as problematic I…" at bounding box center [531, 163] width 1063 height 1146
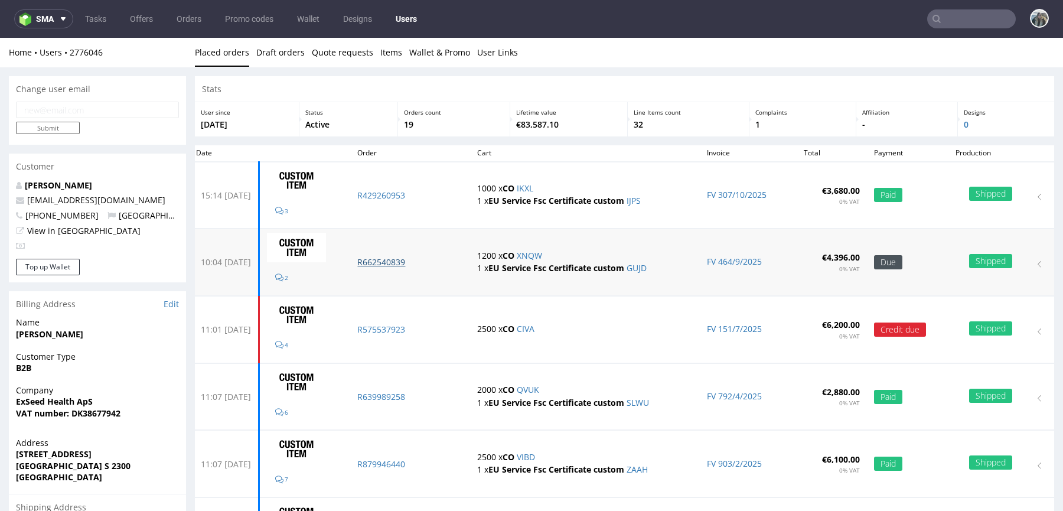
click at [407, 260] on p "R662540839" at bounding box center [410, 262] width 106 height 12
click at [398, 326] on p "R575537923" at bounding box center [410, 330] width 106 height 12
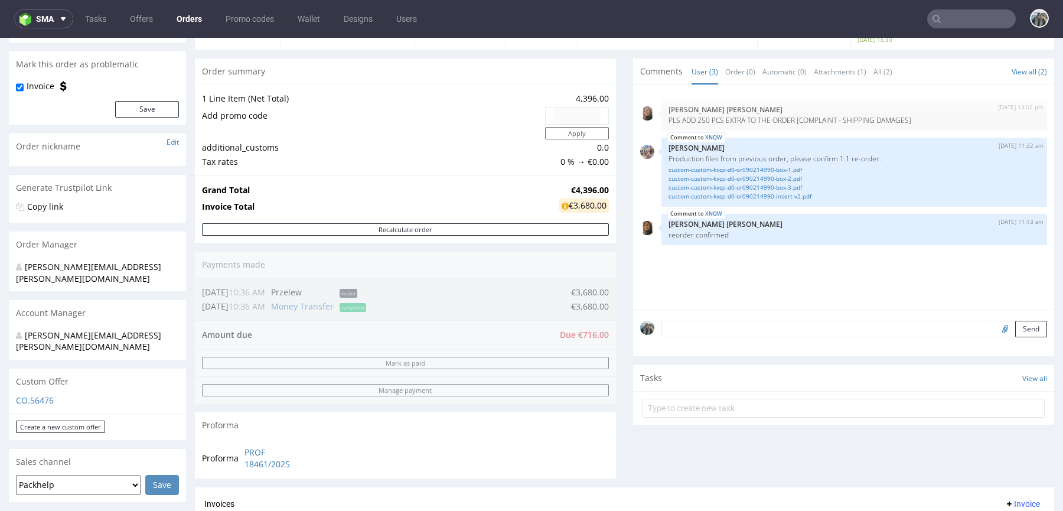
scroll to position [432, 0]
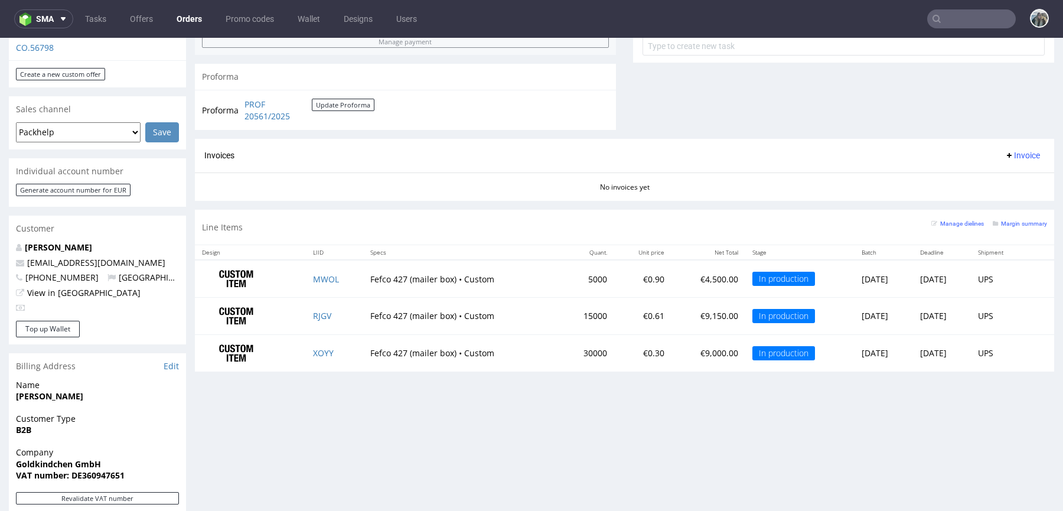
scroll to position [453, 0]
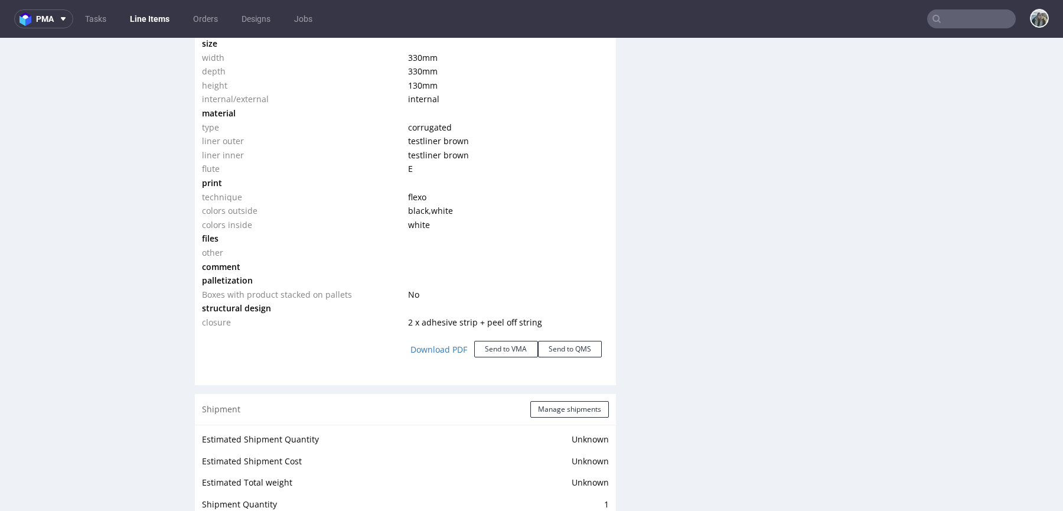
scroll to position [1274, 0]
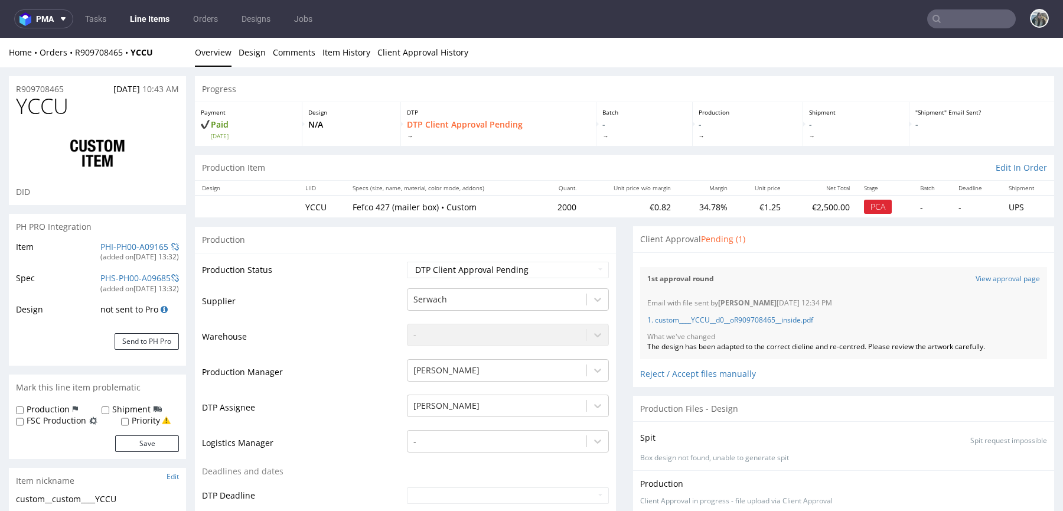
scroll to position [222, 0]
click at [314, 205] on td "YCCU" at bounding box center [321, 206] width 47 height 22
copy td "YCCU"
click at [972, 285] on div "1st approval round View approval page" at bounding box center [843, 279] width 407 height 24
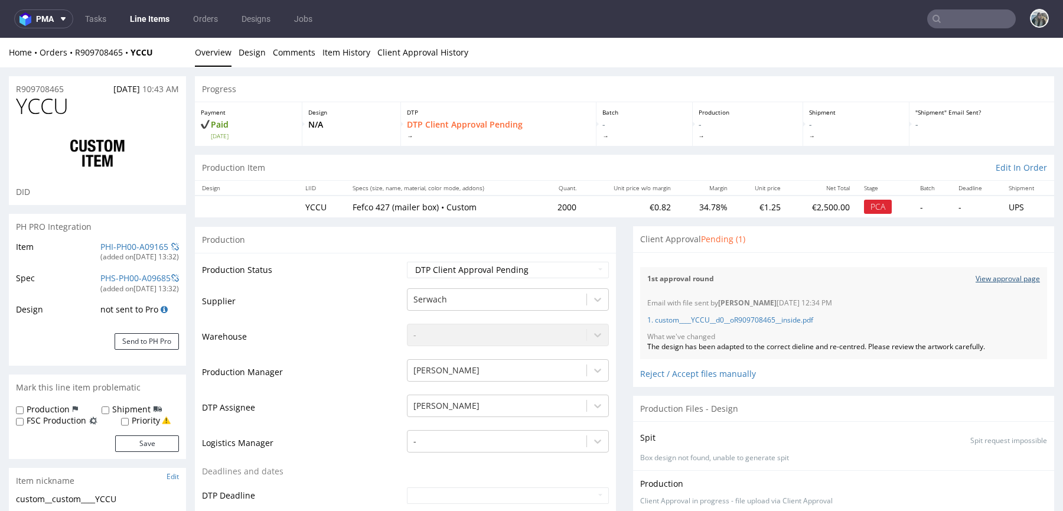
click at [975, 279] on link "View approval page" at bounding box center [1007, 279] width 64 height 10
click at [304, 209] on td "LQIN" at bounding box center [321, 206] width 45 height 22
copy td "LQIN"
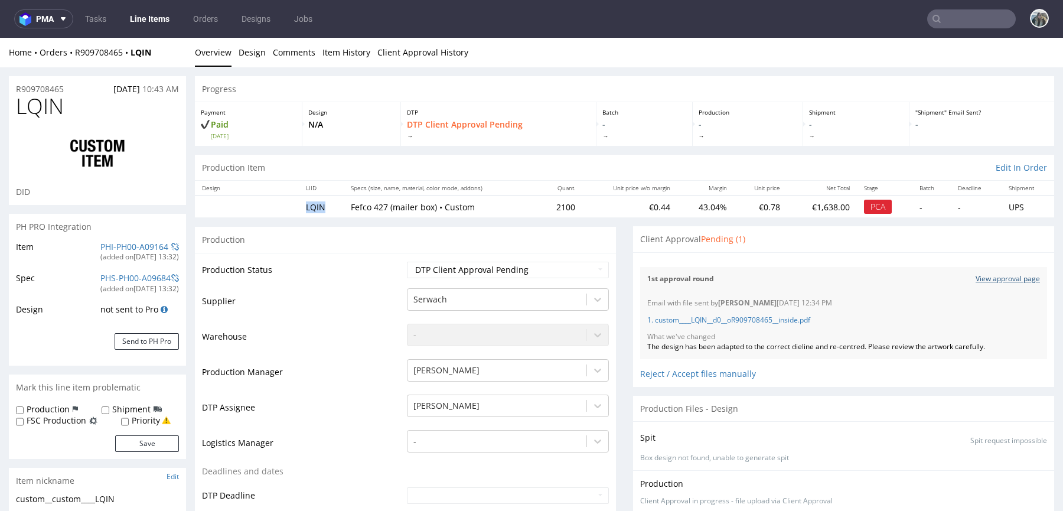
click at [977, 280] on link "View approval page" at bounding box center [1007, 279] width 64 height 10
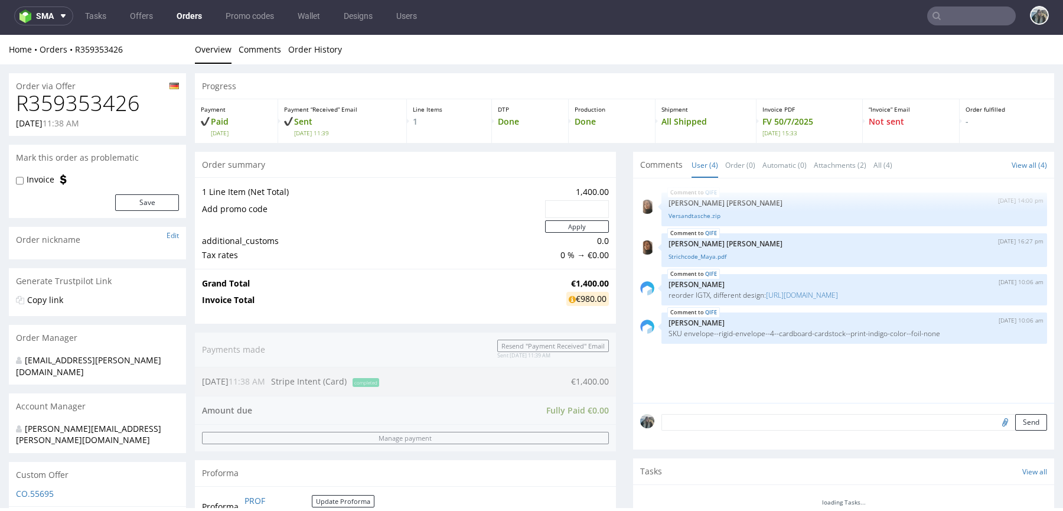
scroll to position [474, 0]
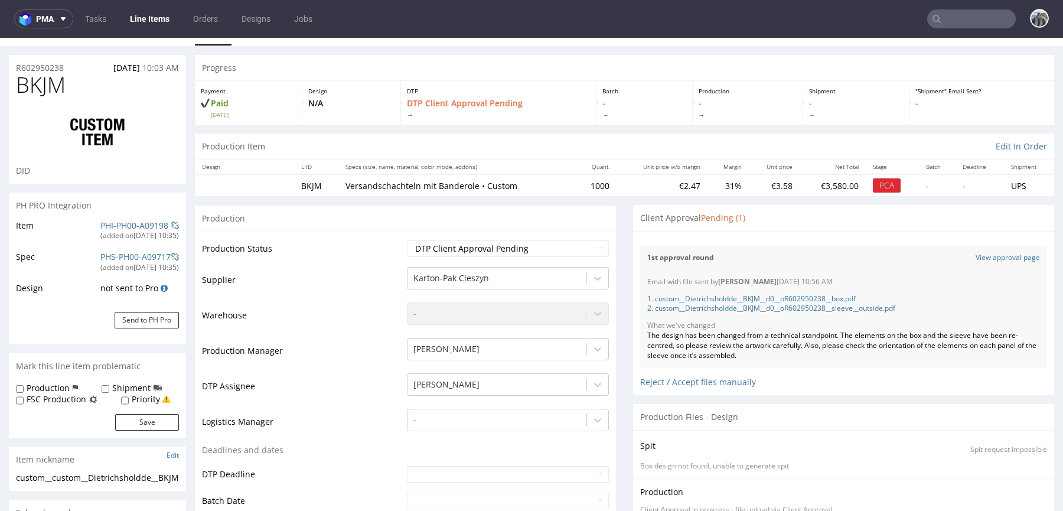
scroll to position [24, 0]
drag, startPoint x: 984, startPoint y: 253, endPoint x: 692, endPoint y: 96, distance: 331.6
click at [984, 253] on link "View approval page" at bounding box center [1007, 255] width 64 height 10
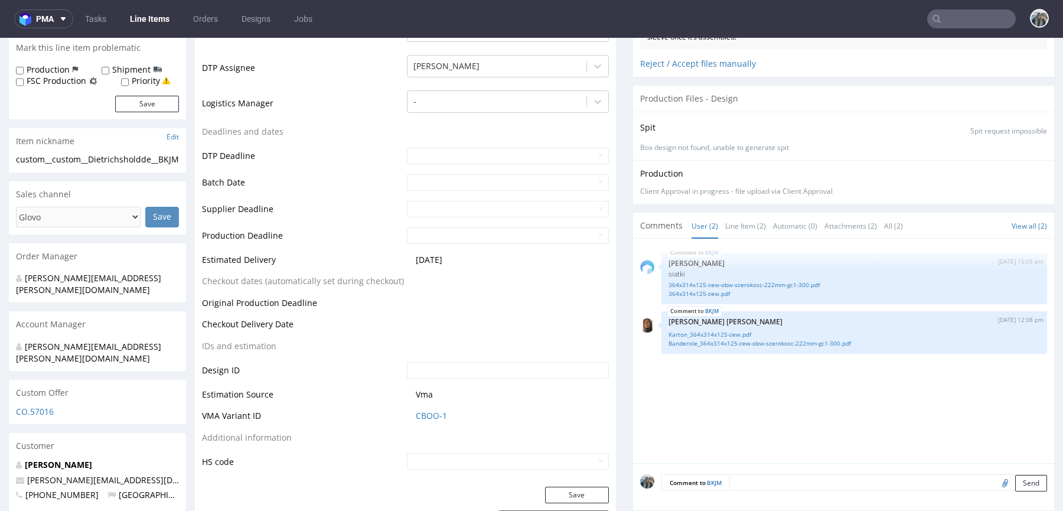
scroll to position [381, 0]
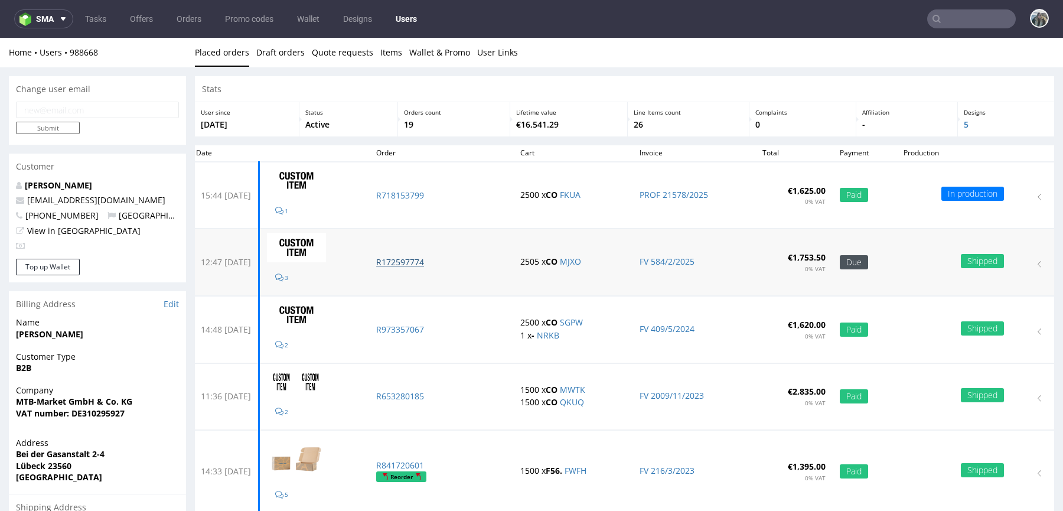
click at [420, 260] on p "R172597774" at bounding box center [441, 262] width 130 height 12
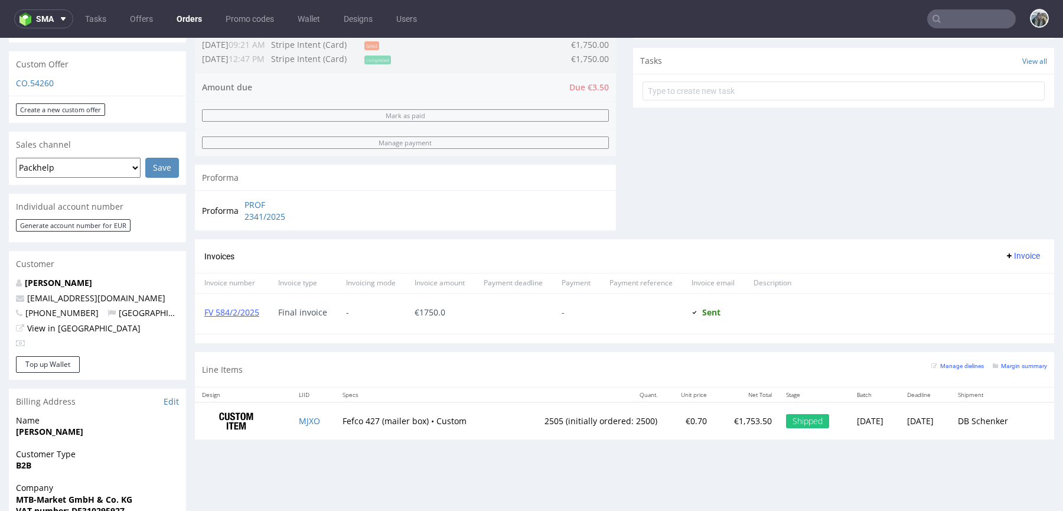
scroll to position [473, 0]
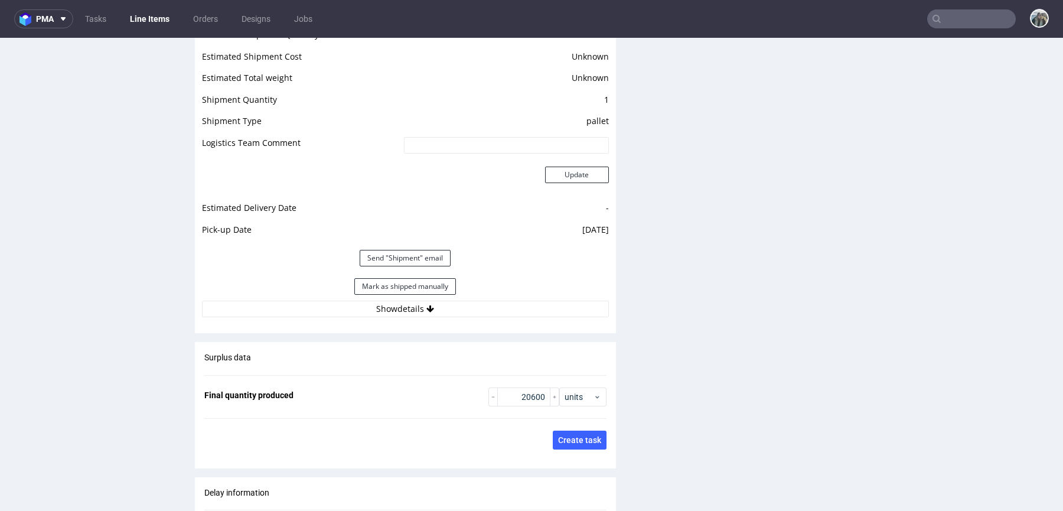
scroll to position [1635, 0]
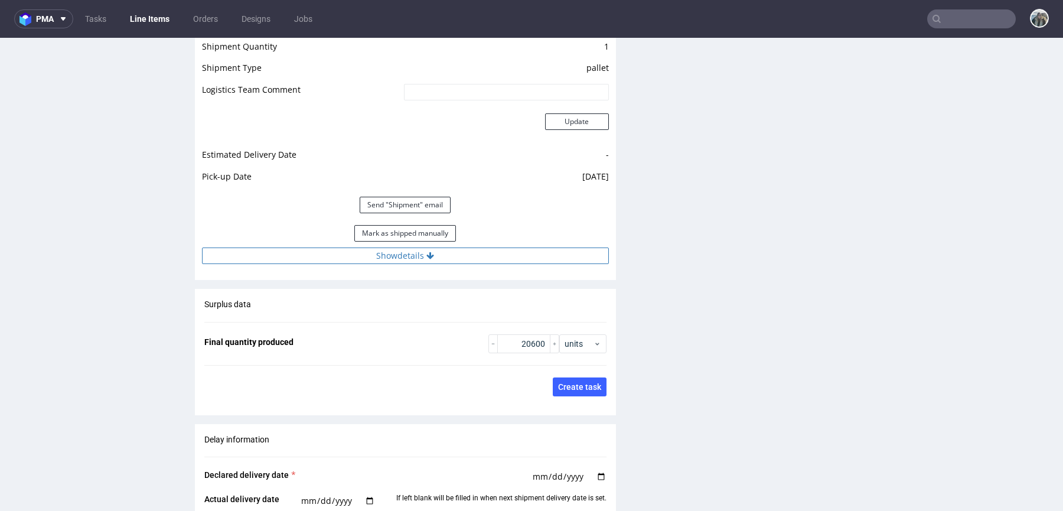
click at [421, 249] on button "Show details" at bounding box center [405, 255] width 407 height 17
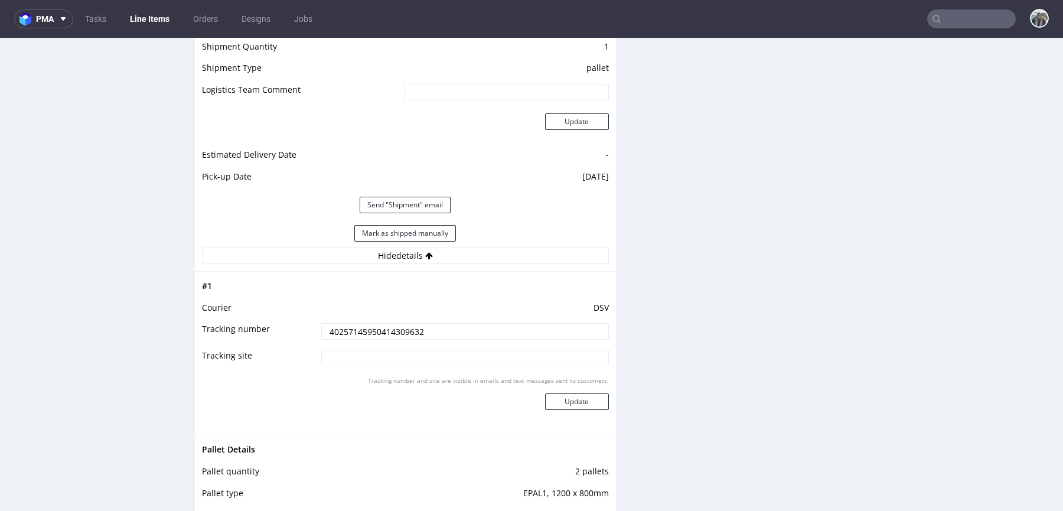
click at [416, 325] on input "40257145950414309632" at bounding box center [465, 331] width 288 height 17
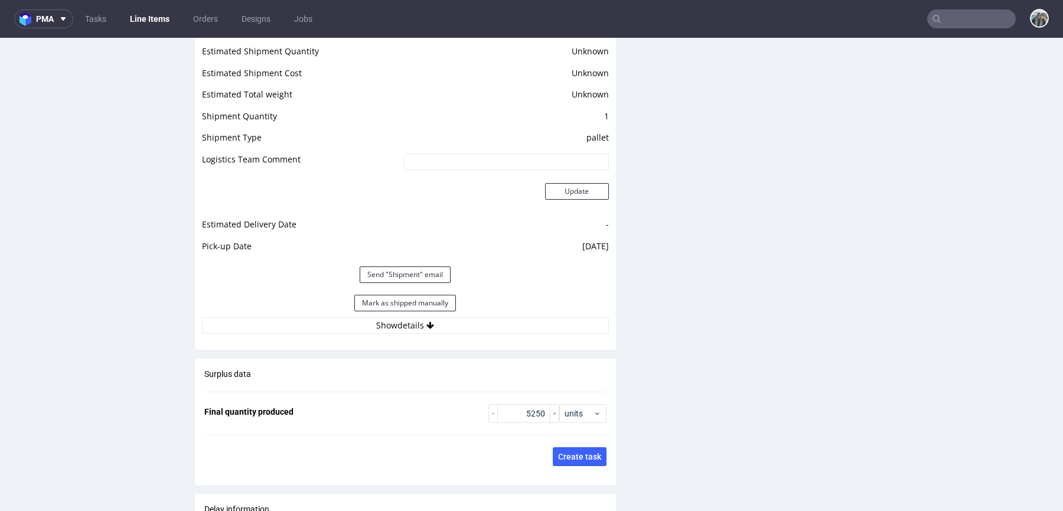
scroll to position [1668, 0]
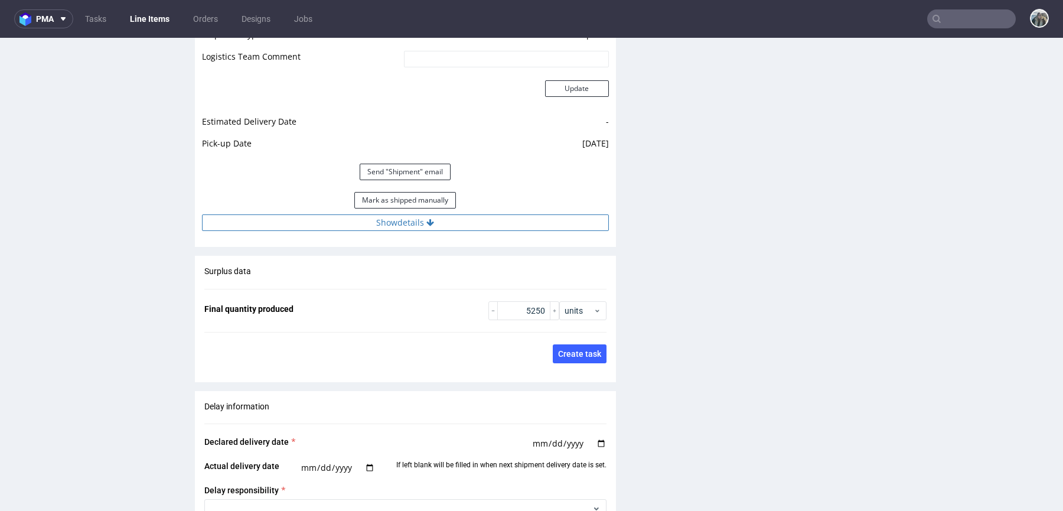
click at [438, 224] on button "Show details" at bounding box center [405, 222] width 407 height 17
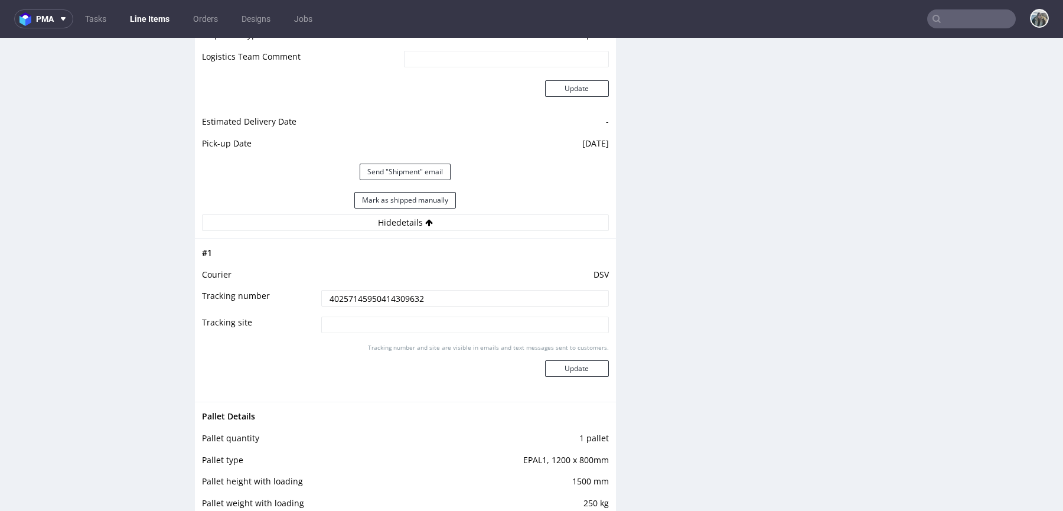
click at [422, 295] on input "40257145950414309632" at bounding box center [465, 298] width 288 height 17
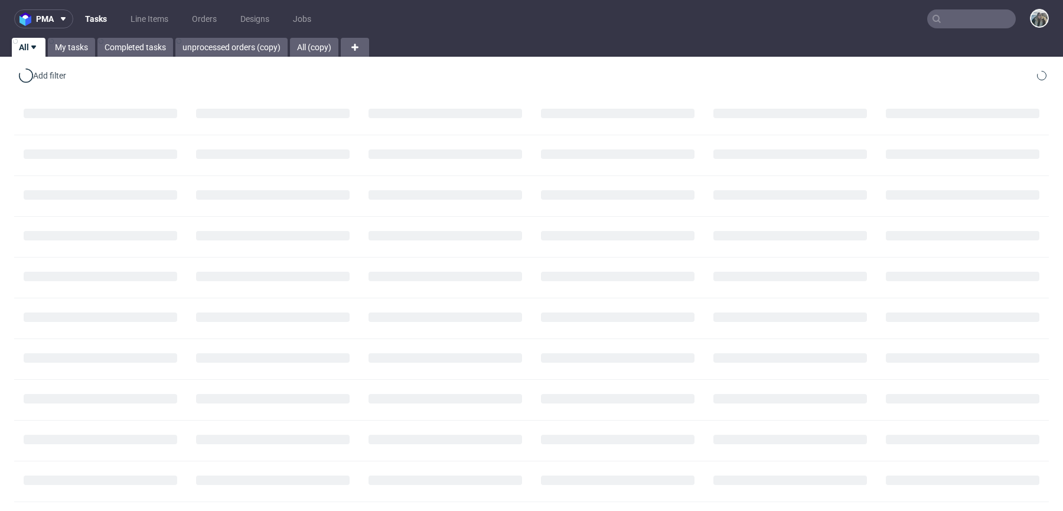
click at [953, 17] on input "text" at bounding box center [971, 18] width 89 height 19
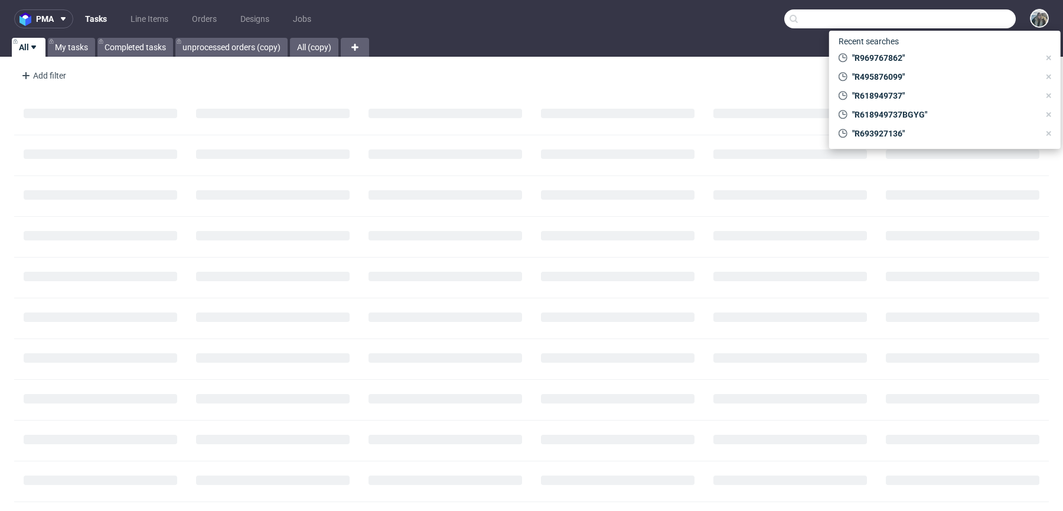
paste input "Gecanor"
type input "Gecanor"
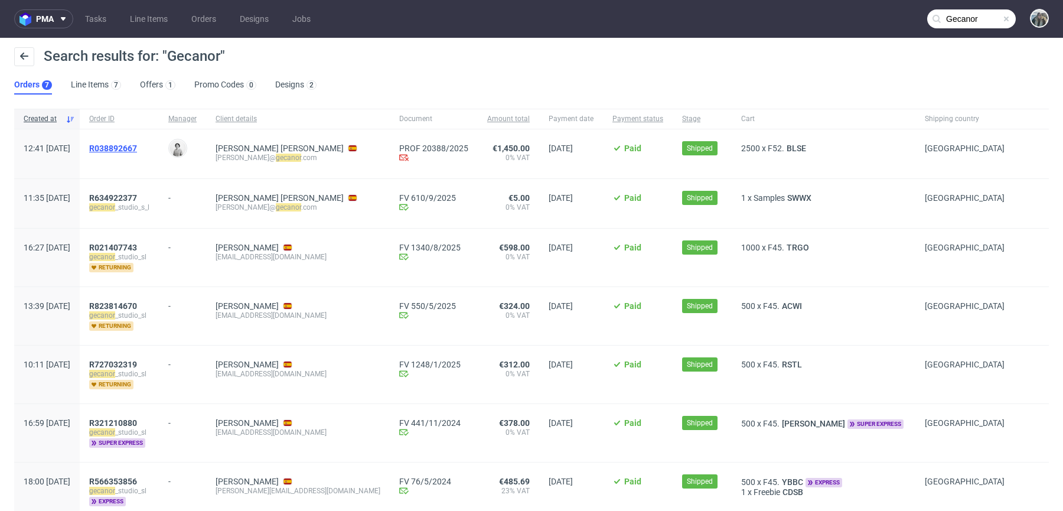
click at [137, 145] on span "R038892667" at bounding box center [113, 147] width 48 height 9
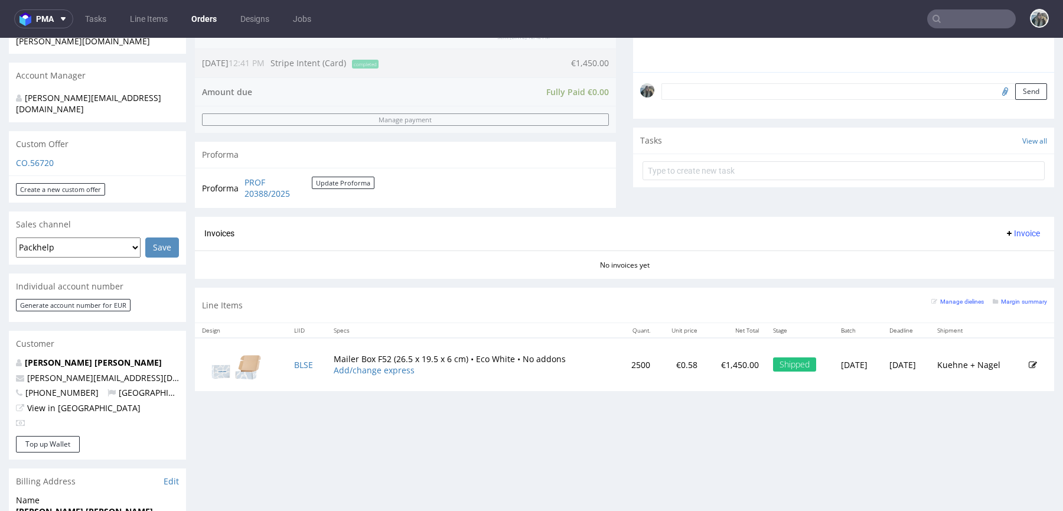
scroll to position [340, 0]
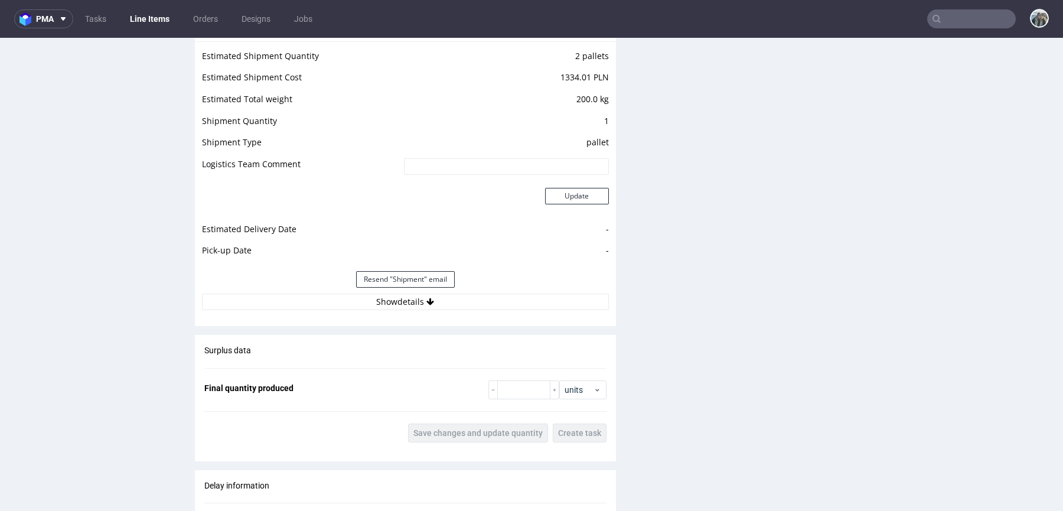
scroll to position [1618, 0]
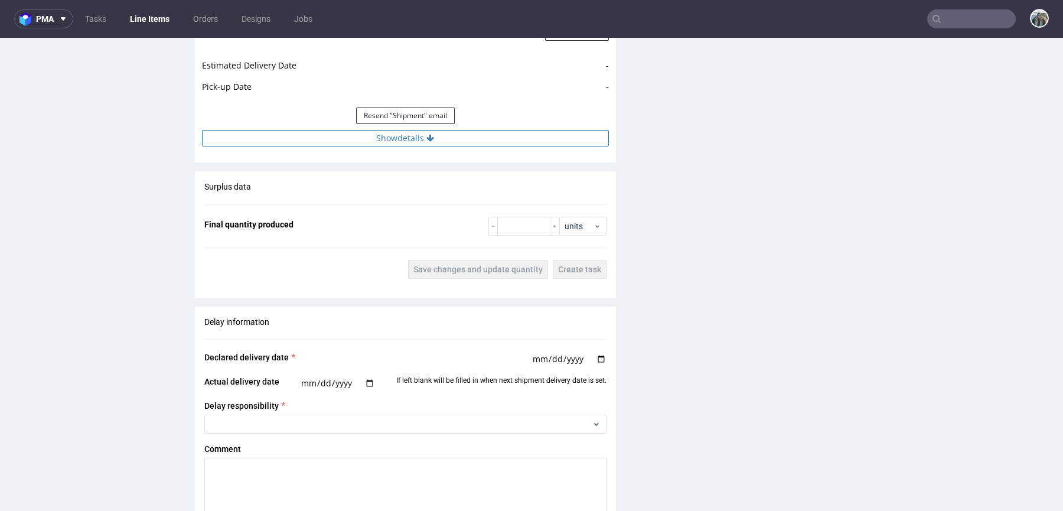
click at [410, 140] on button "Show details" at bounding box center [405, 138] width 407 height 17
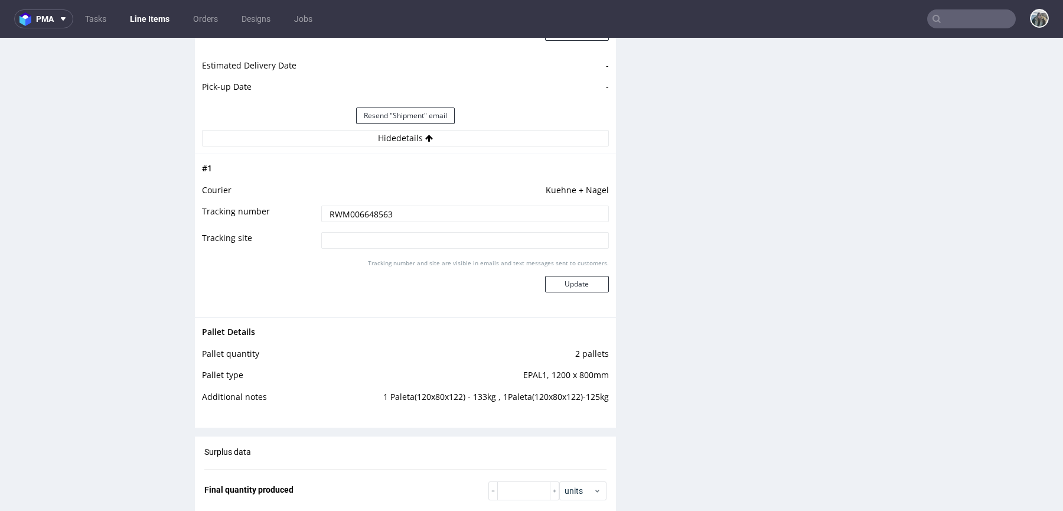
click at [393, 210] on input "RWM006648563" at bounding box center [465, 213] width 288 height 17
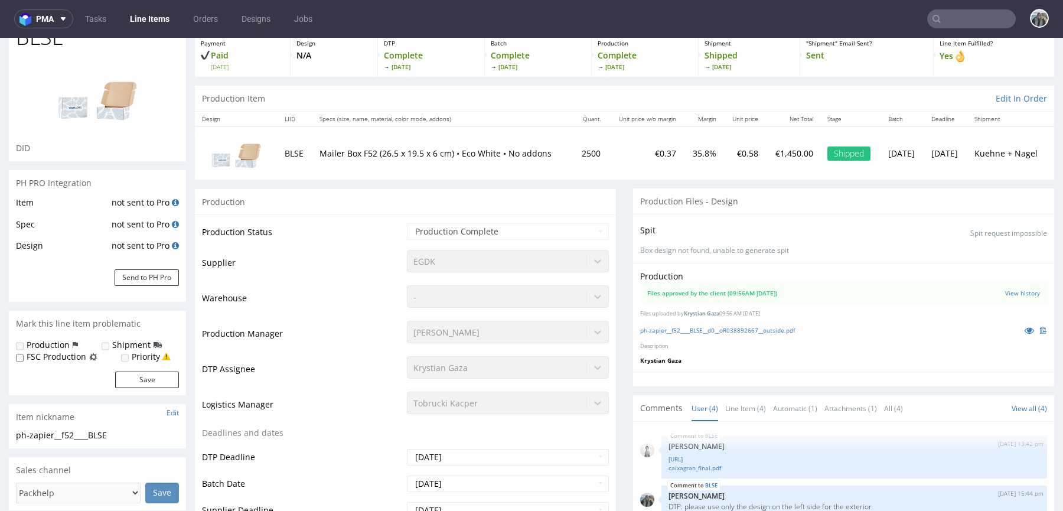
scroll to position [0, 0]
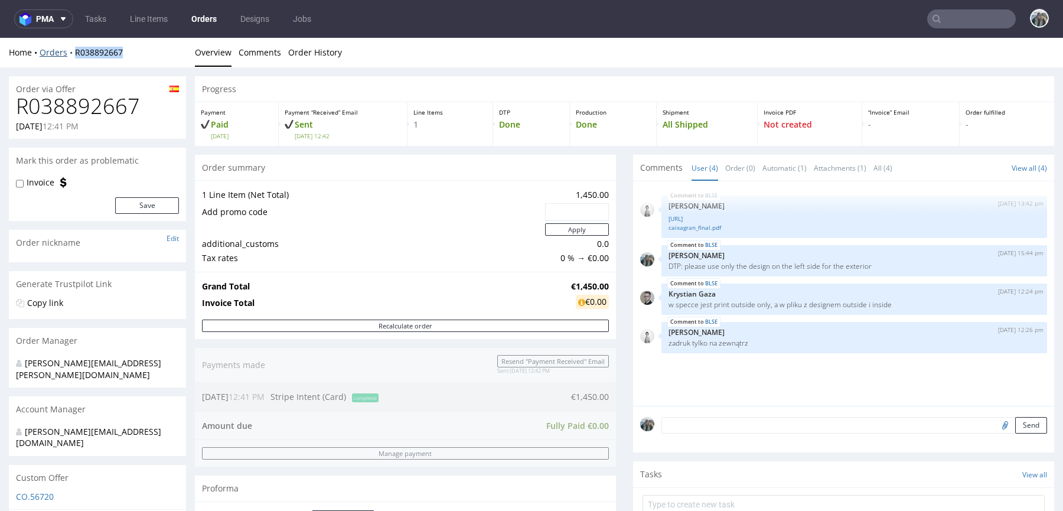
click at [73, 51] on div "Home Orders R038892667 Overview Comments Order History" at bounding box center [531, 53] width 1063 height 30
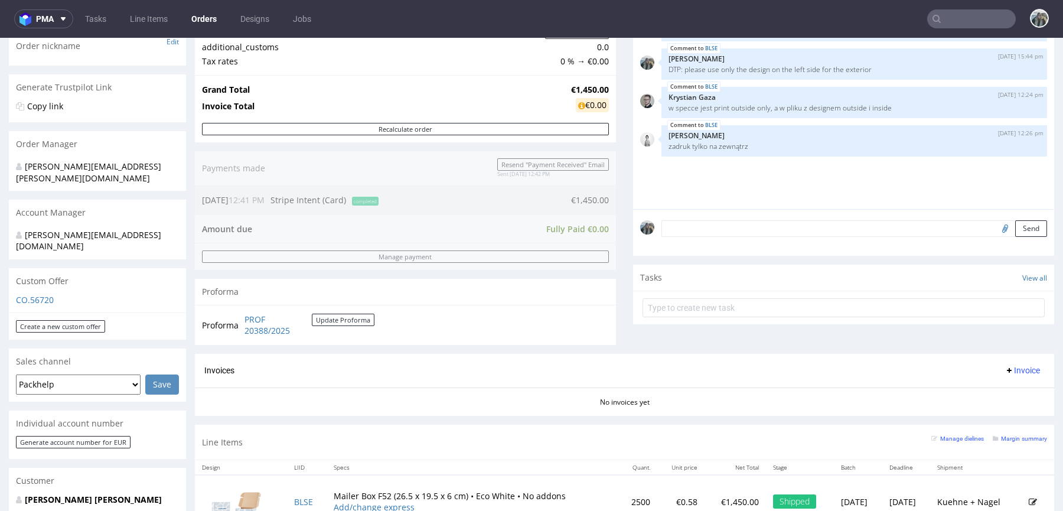
scroll to position [239, 0]
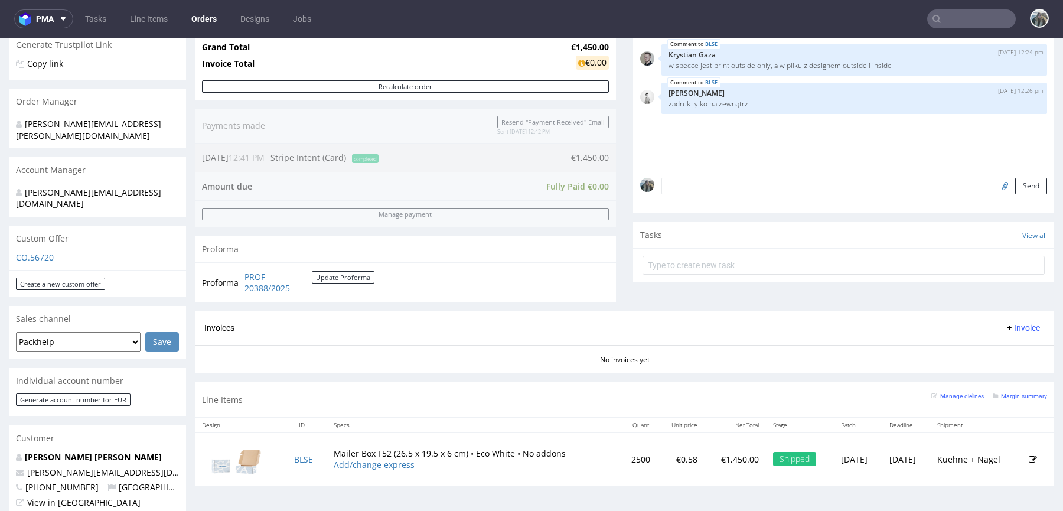
click at [964, 12] on input "text" at bounding box center [971, 18] width 89 height 19
paste input "R774270715"
type input "R774270715"
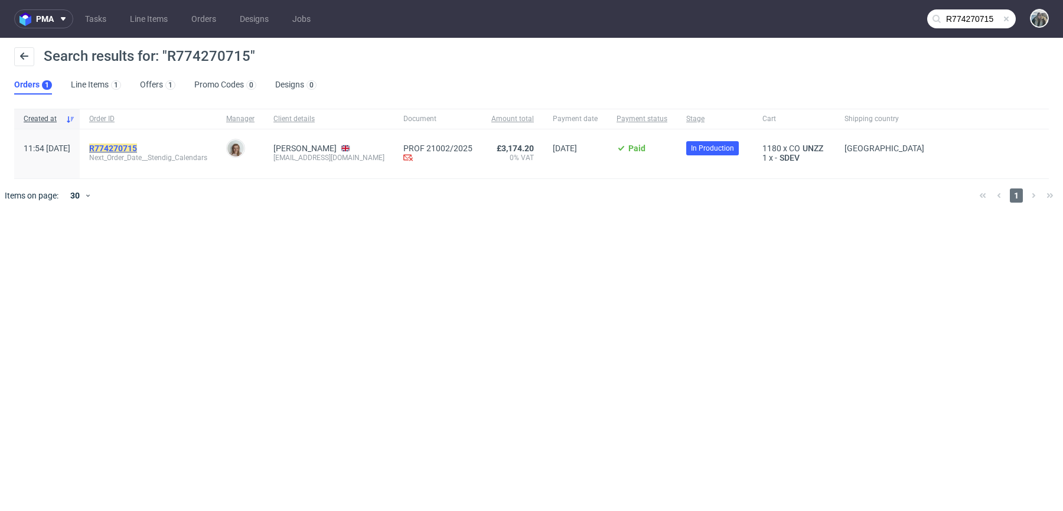
click at [137, 146] on mark "R774270715" at bounding box center [113, 147] width 48 height 9
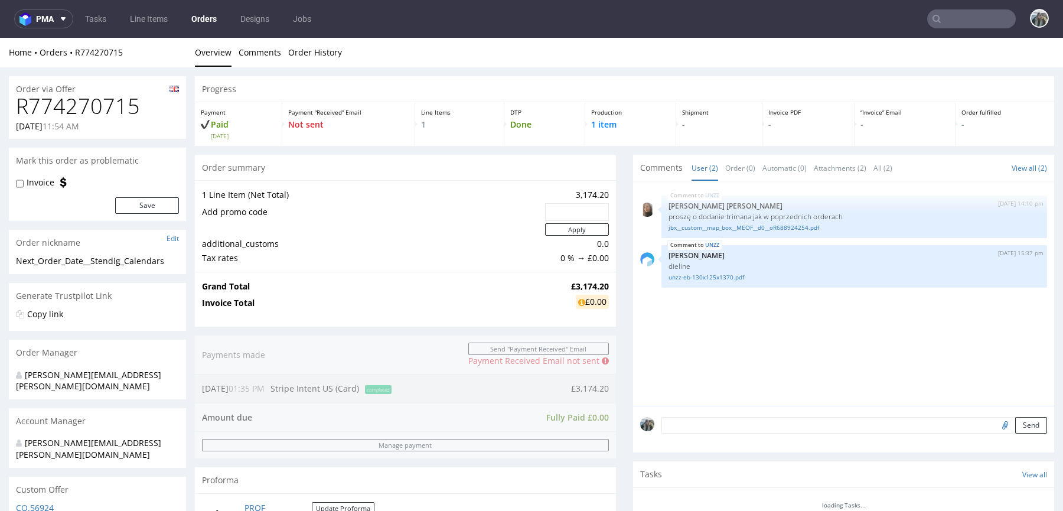
scroll to position [472, 0]
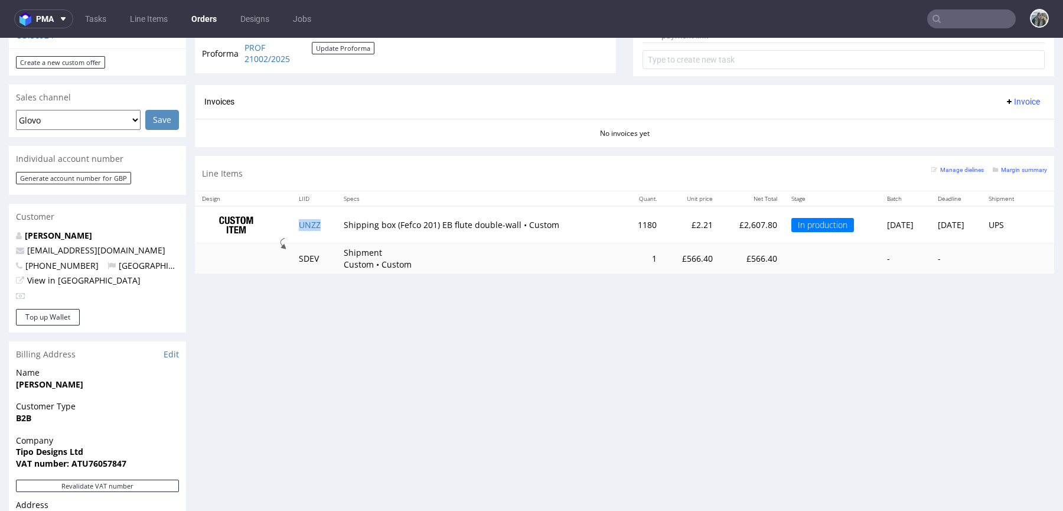
click at [321, 227] on td "UNZZ" at bounding box center [314, 224] width 45 height 37
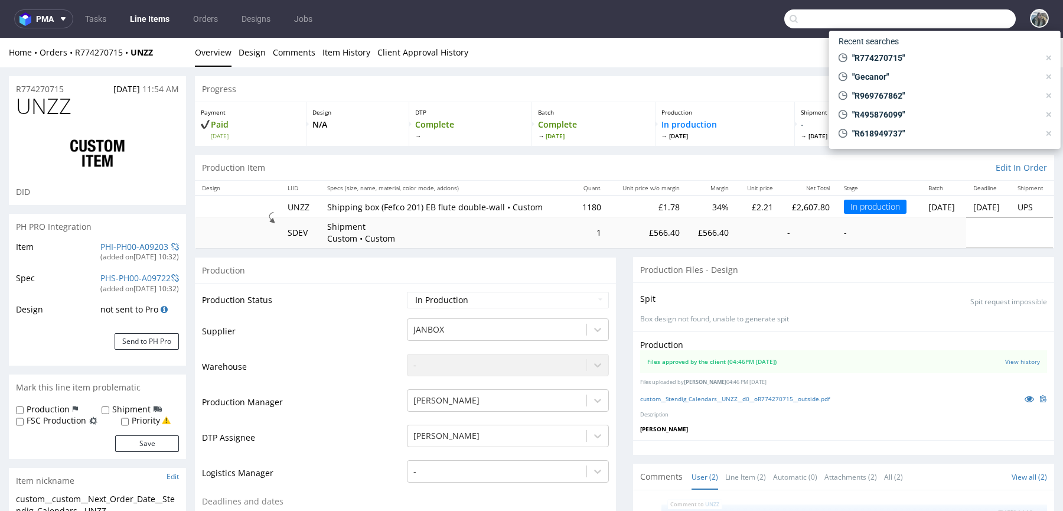
click at [952, 15] on input "text" at bounding box center [899, 18] width 231 height 19
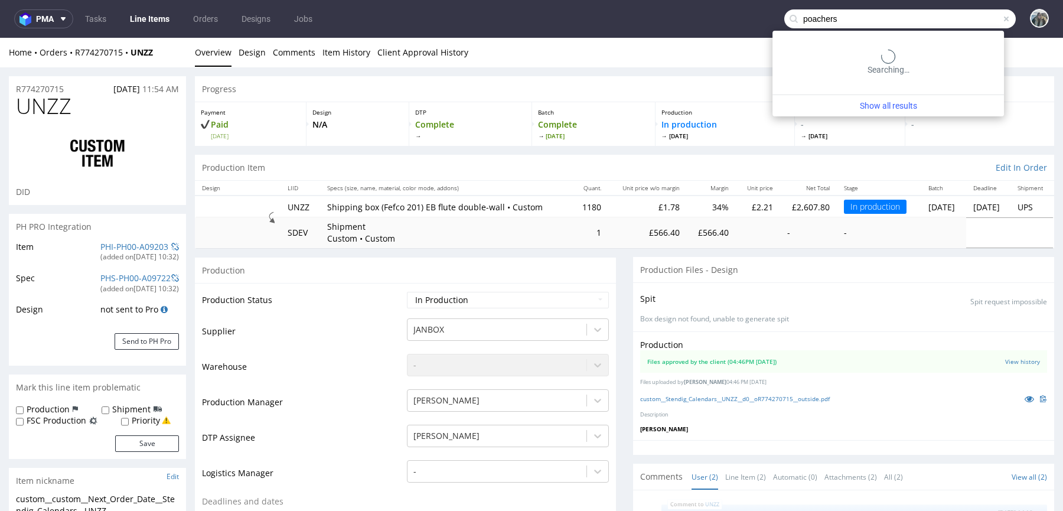
type input "poachers"
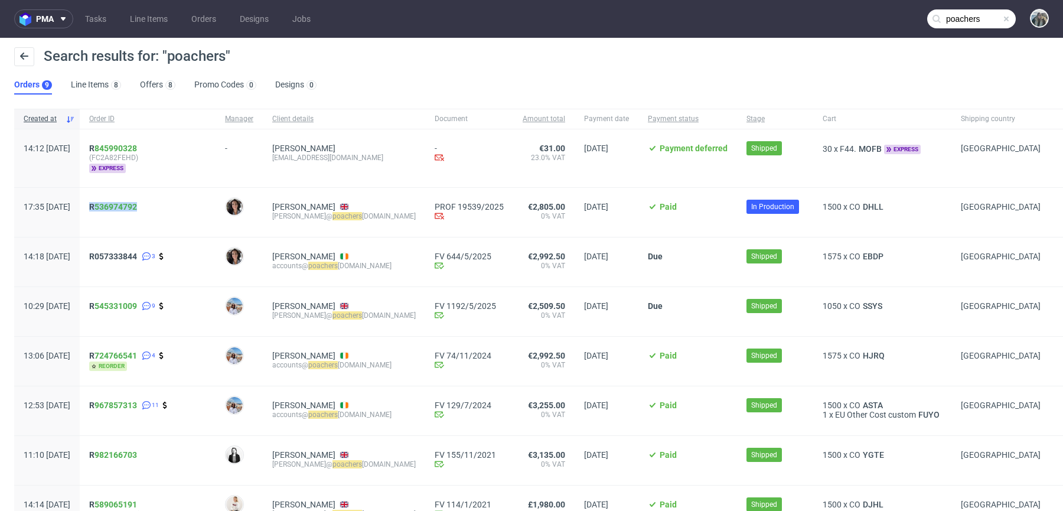
drag, startPoint x: 128, startPoint y: 214, endPoint x: 122, endPoint y: 205, distance: 10.5
click at [122, 205] on div "R 536974792" at bounding box center [148, 212] width 136 height 49
copy span "R 536974792"
